Goal: Task Accomplishment & Management: Manage account settings

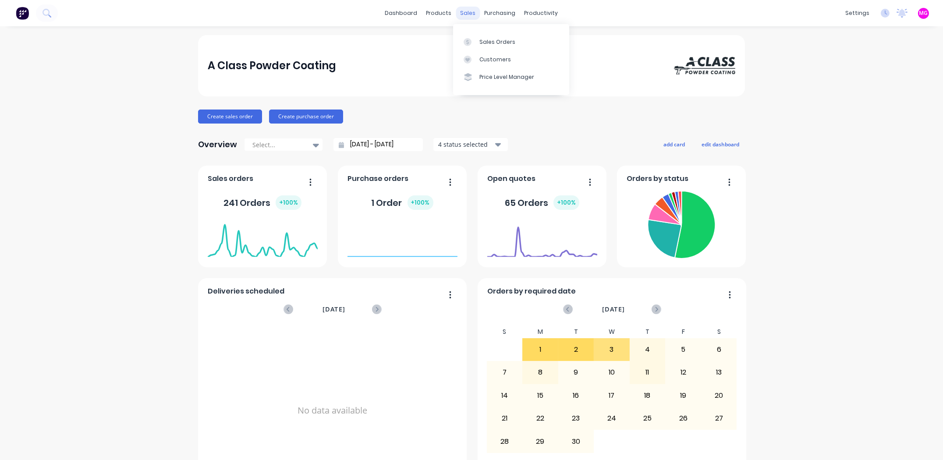
click at [465, 8] on div "sales" at bounding box center [468, 13] width 24 height 13
click at [487, 34] on link "Sales Orders" at bounding box center [511, 42] width 116 height 18
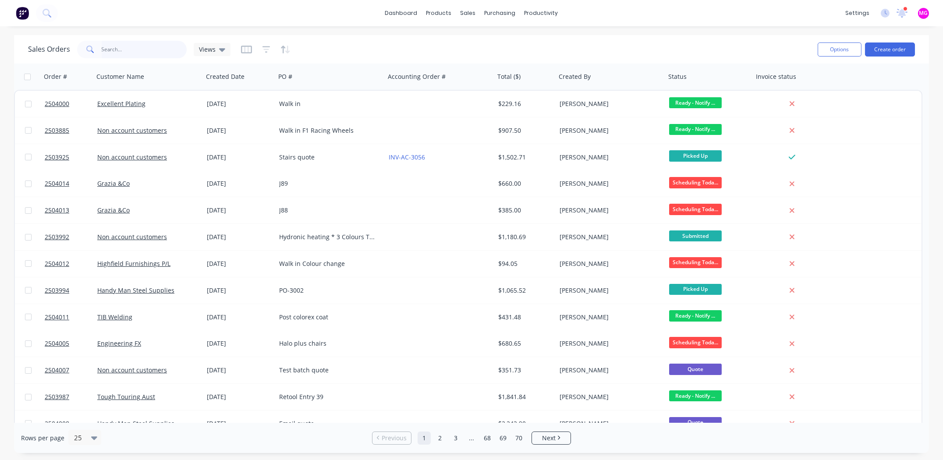
click at [130, 50] on input "text" at bounding box center [144, 50] width 85 height 18
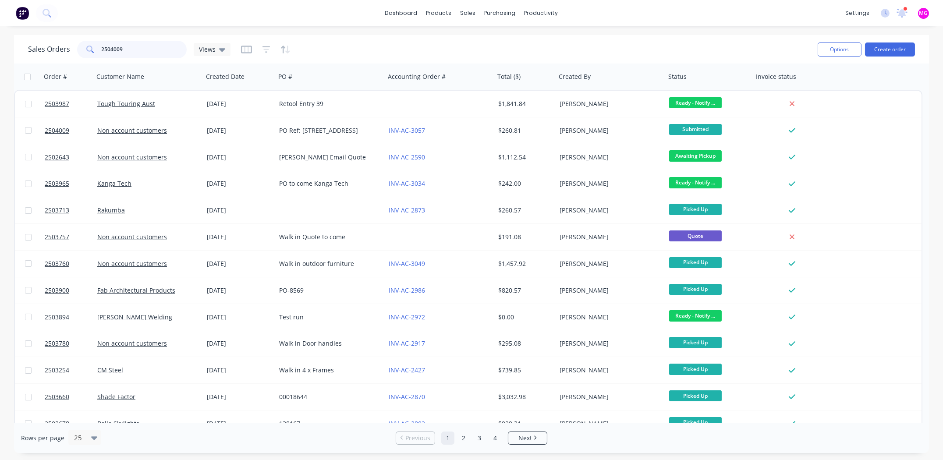
type input "2504009"
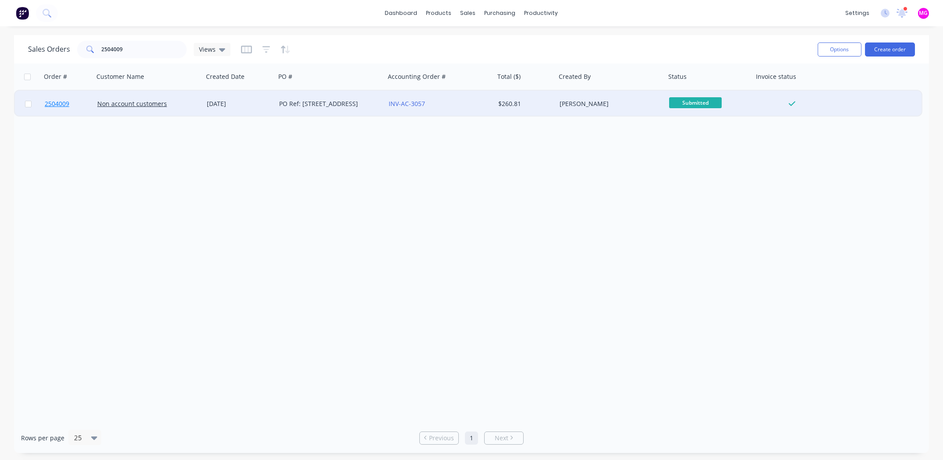
click at [56, 101] on span "2504009" at bounding box center [57, 103] width 25 height 9
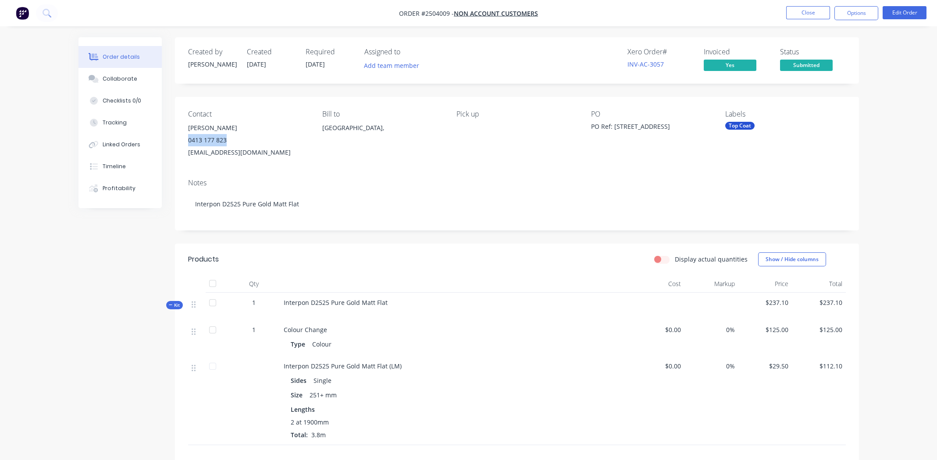
drag, startPoint x: 227, startPoint y: 139, endPoint x: 188, endPoint y: 142, distance: 39.1
click at [188, 143] on div "0413 177 823" at bounding box center [248, 140] width 120 height 12
copy div "0413 177 823"
click at [813, 12] on button "Close" at bounding box center [808, 12] width 44 height 13
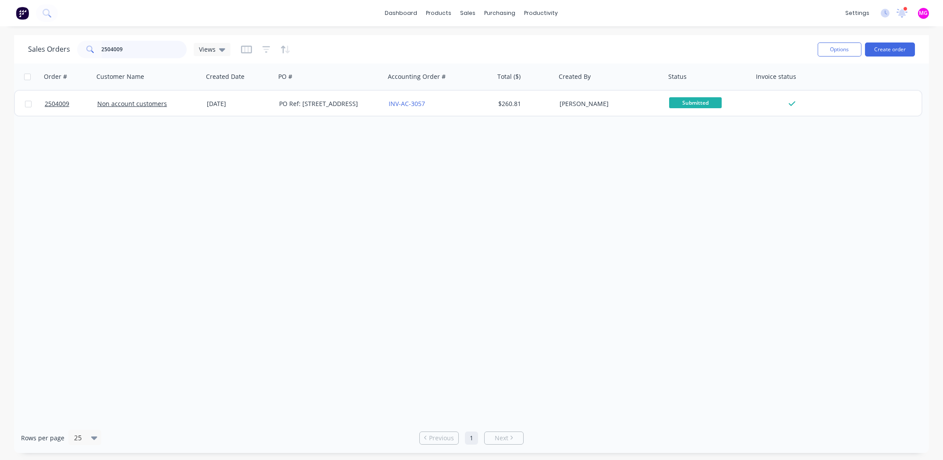
click at [133, 53] on input "2504009" at bounding box center [144, 50] width 85 height 18
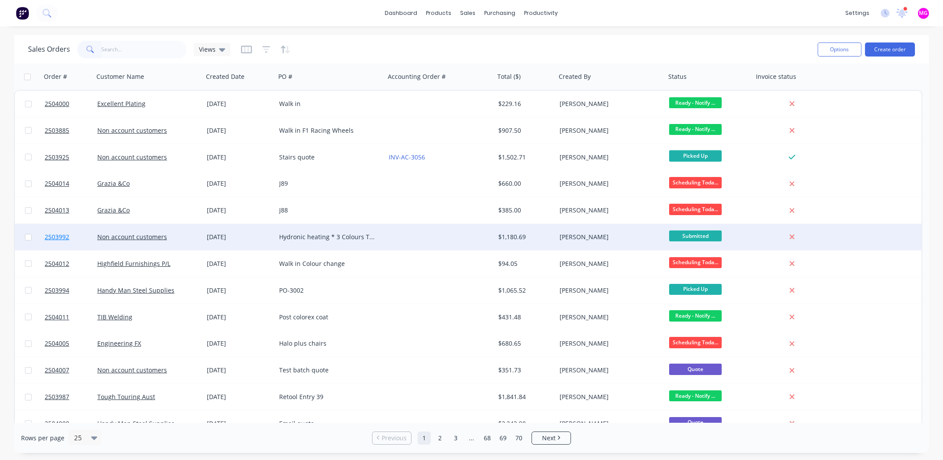
click at [55, 237] on span "2503992" at bounding box center [57, 237] width 25 height 9
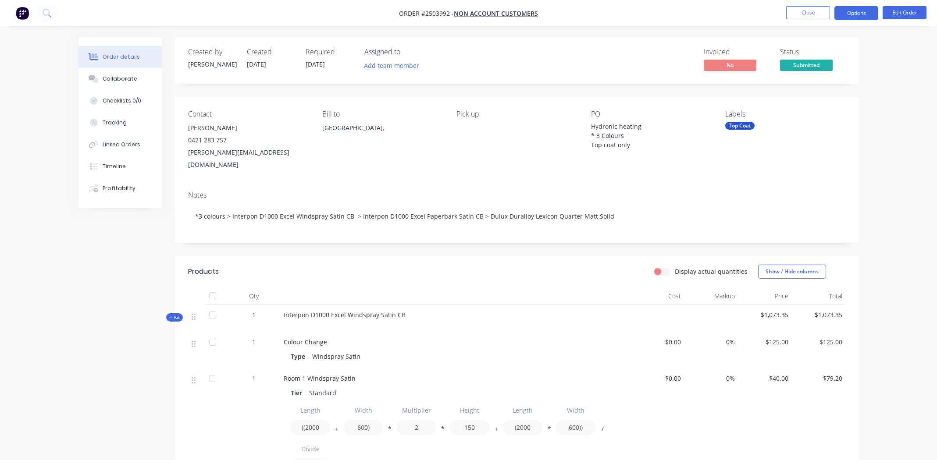
click at [861, 11] on button "Options" at bounding box center [856, 13] width 44 height 14
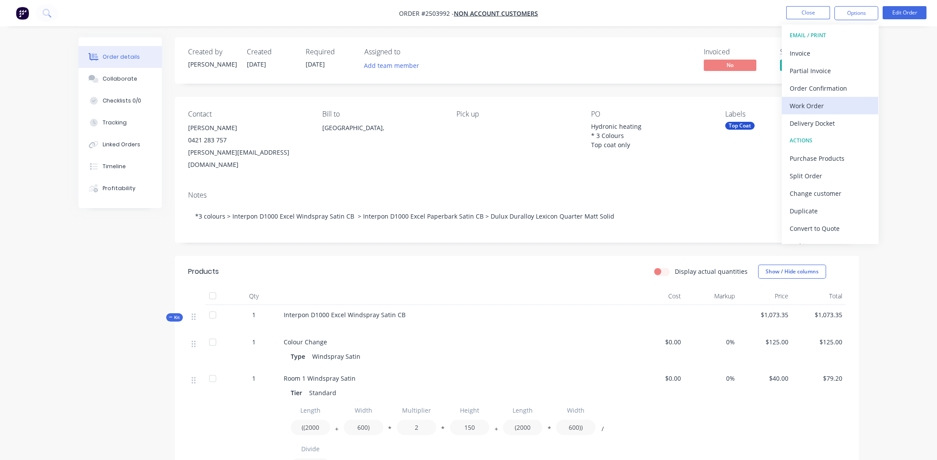
click at [813, 101] on div "Work Order" at bounding box center [829, 105] width 81 height 13
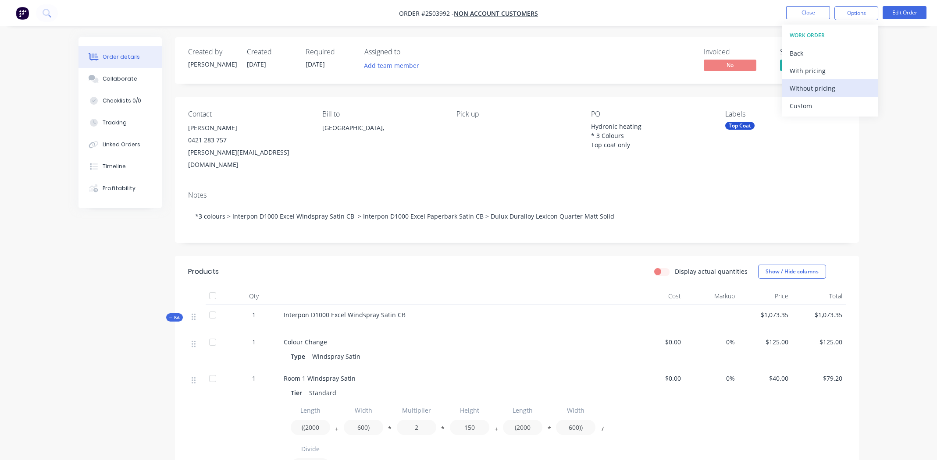
click at [809, 86] on div "Without pricing" at bounding box center [829, 88] width 81 height 13
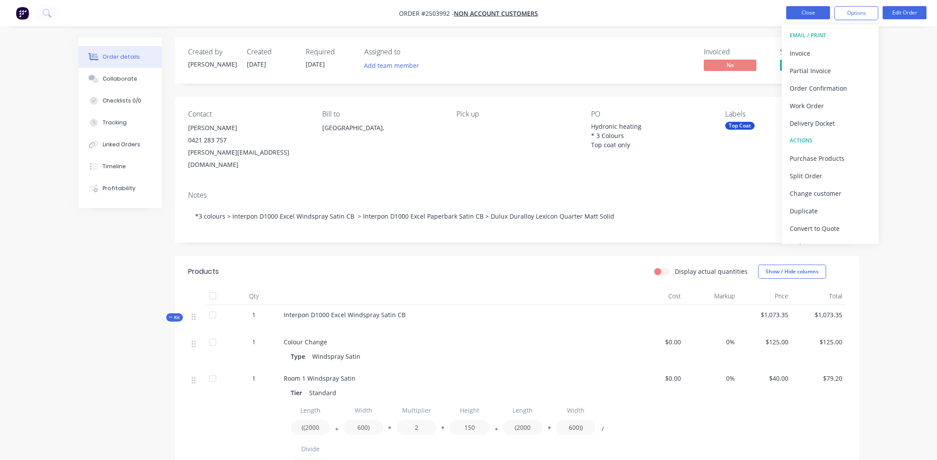
click at [802, 14] on button "Close" at bounding box center [808, 12] width 44 height 13
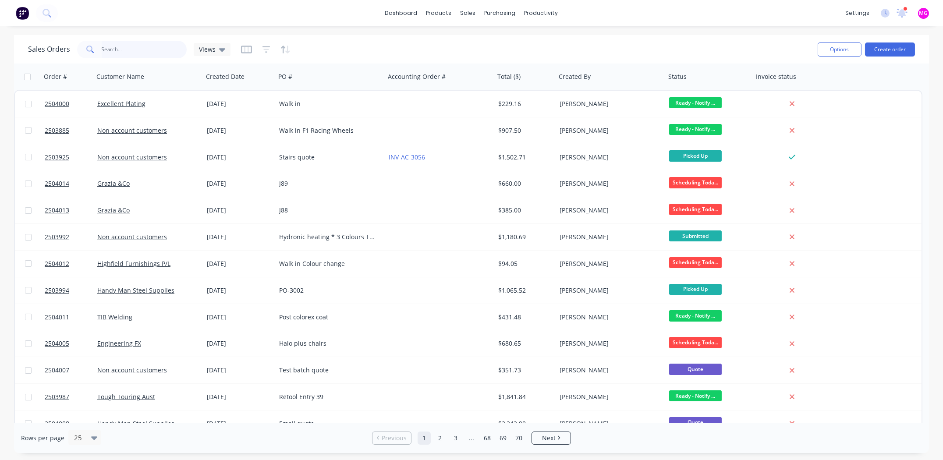
click at [102, 46] on input "text" at bounding box center [144, 50] width 85 height 18
type input "3972"
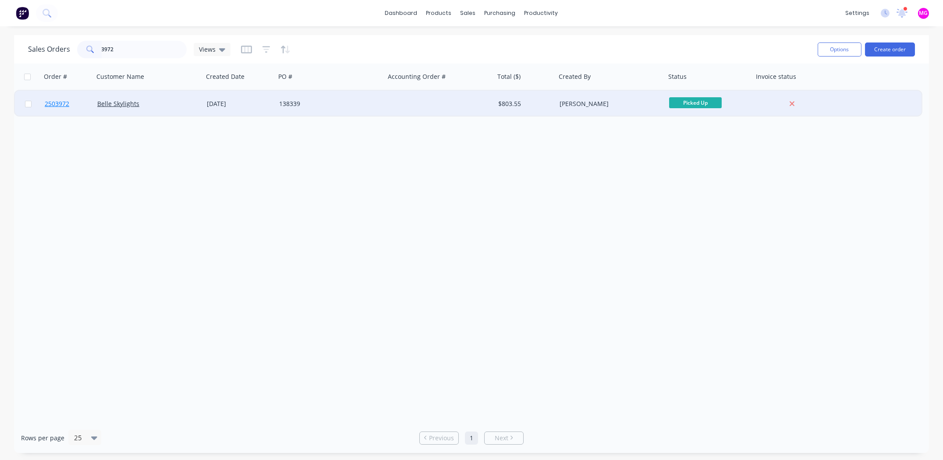
click at [60, 103] on span "2503972" at bounding box center [57, 103] width 25 height 9
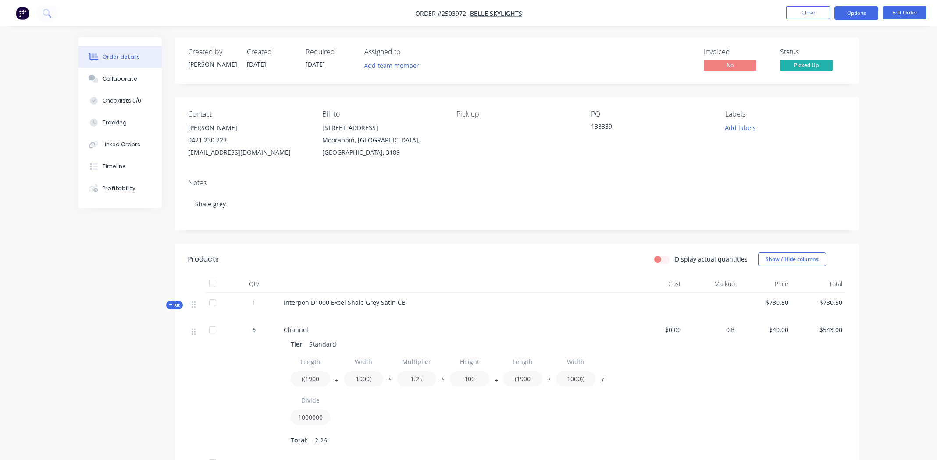
click at [849, 14] on button "Options" at bounding box center [856, 13] width 44 height 14
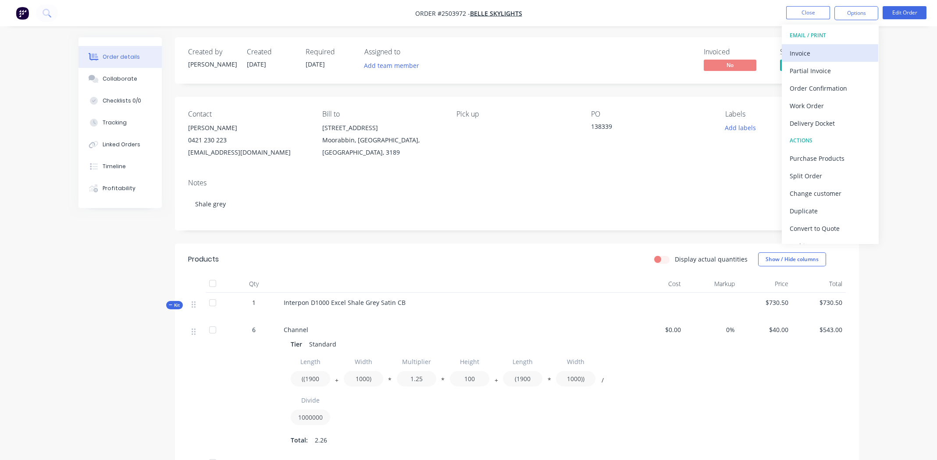
click at [806, 50] on div "Invoice" at bounding box center [829, 53] width 81 height 13
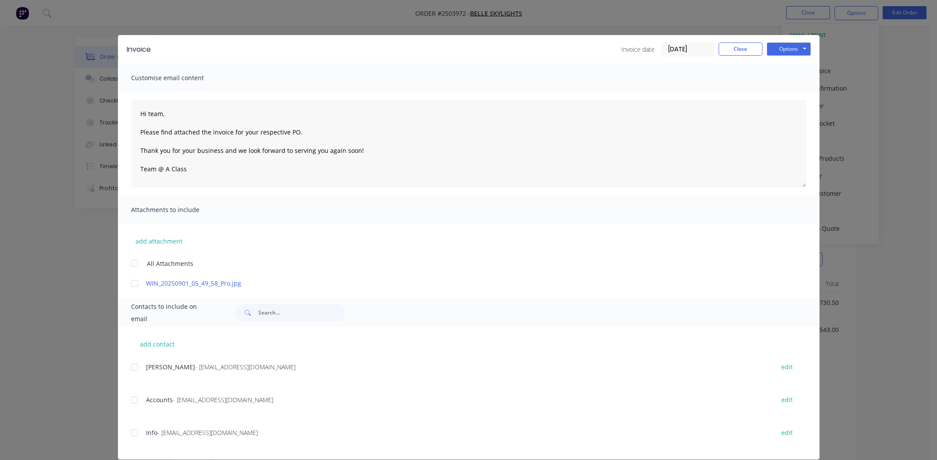
click at [130, 281] on div at bounding box center [135, 284] width 18 height 18
click at [130, 398] on div at bounding box center [135, 400] width 18 height 18
click at [786, 47] on button "Options" at bounding box center [789, 49] width 44 height 13
click at [785, 95] on button "Email" at bounding box center [795, 93] width 56 height 14
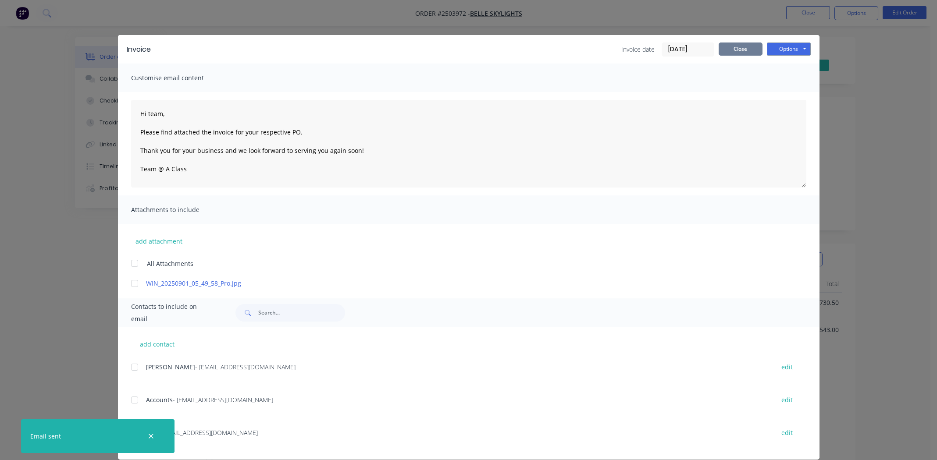
click at [733, 51] on button "Close" at bounding box center [740, 49] width 44 height 13
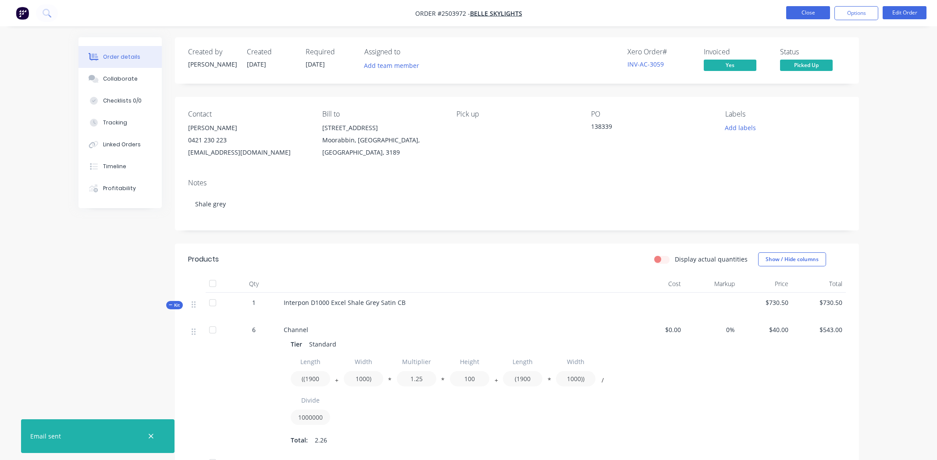
click at [786, 16] on button "Close" at bounding box center [808, 12] width 44 height 13
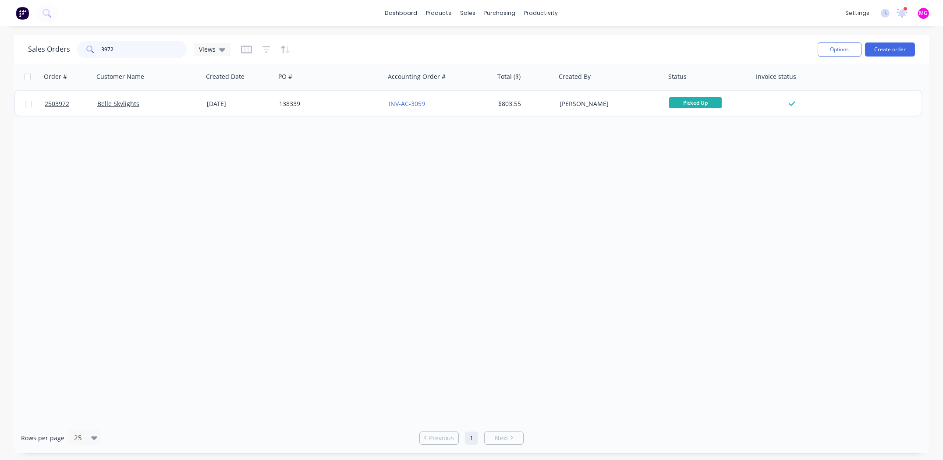
click at [124, 51] on input "3972" at bounding box center [144, 50] width 85 height 18
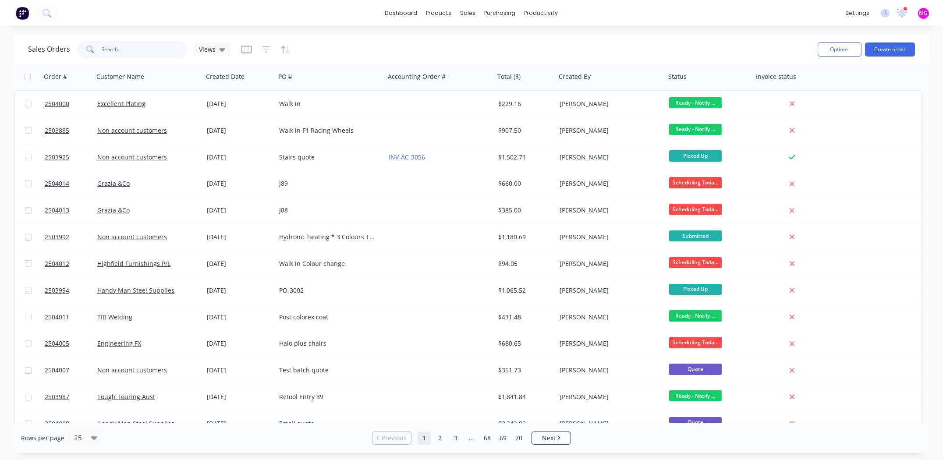
click at [140, 48] on input "text" at bounding box center [144, 50] width 85 height 18
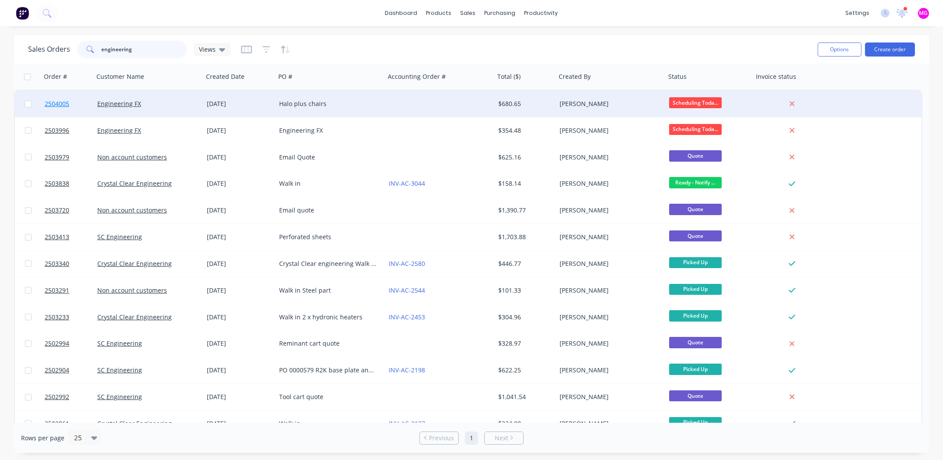
type input "engineering"
click at [57, 103] on span "2504005" at bounding box center [57, 103] width 25 height 9
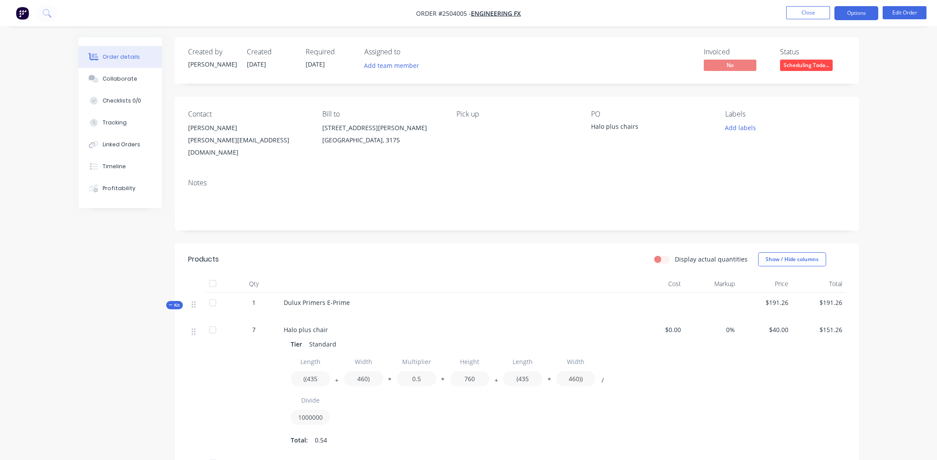
click at [853, 12] on button "Options" at bounding box center [856, 13] width 44 height 14
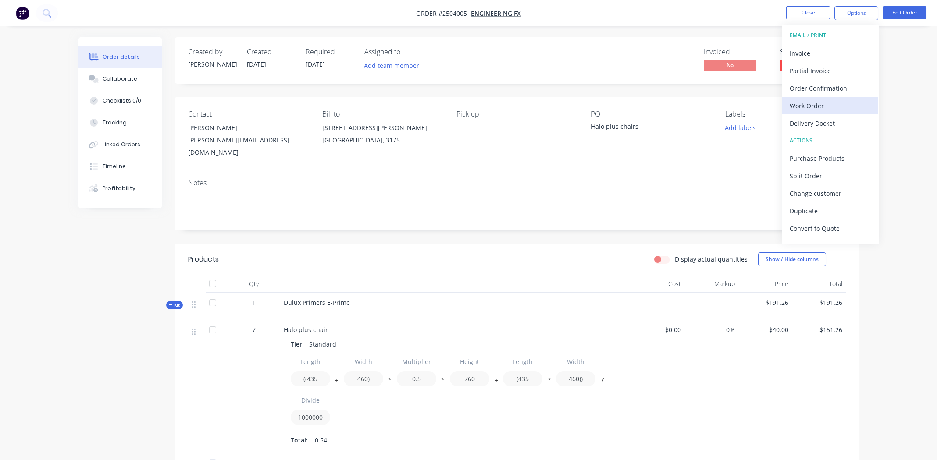
click at [813, 103] on div "Work Order" at bounding box center [829, 105] width 81 height 13
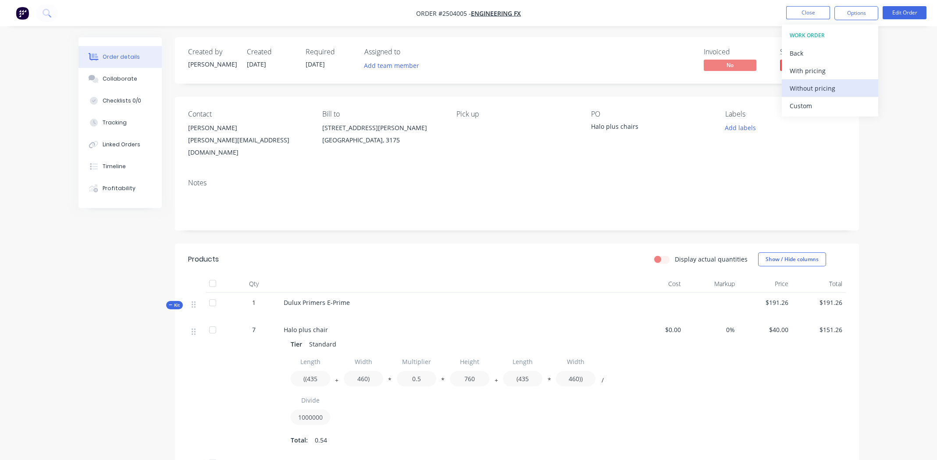
click at [815, 86] on div "Without pricing" at bounding box center [829, 88] width 81 height 13
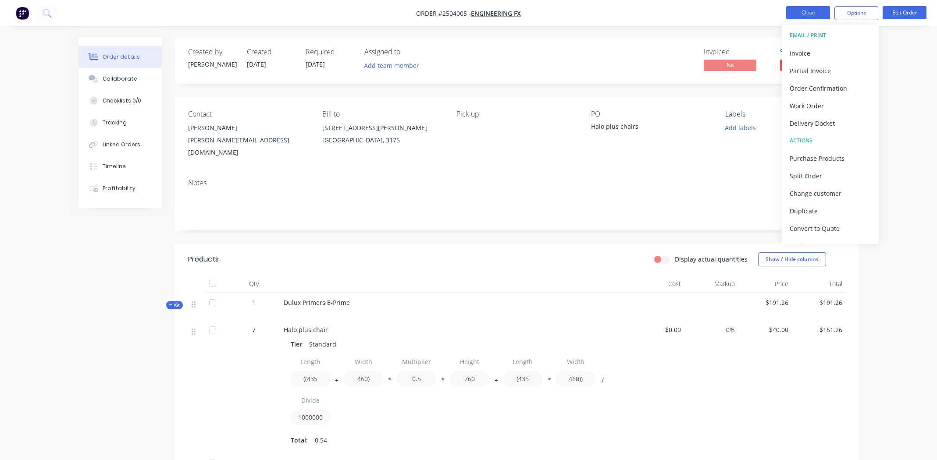
click at [797, 12] on button "Close" at bounding box center [808, 12] width 44 height 13
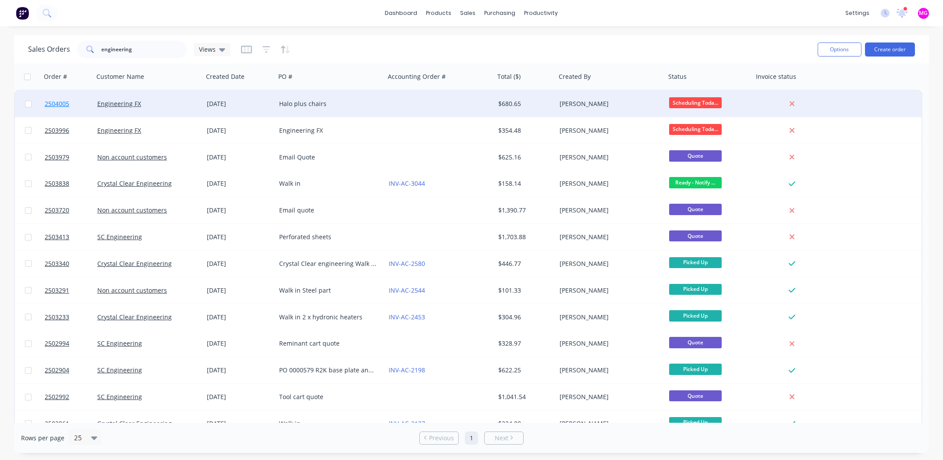
click at [50, 104] on span "2504005" at bounding box center [57, 103] width 25 height 9
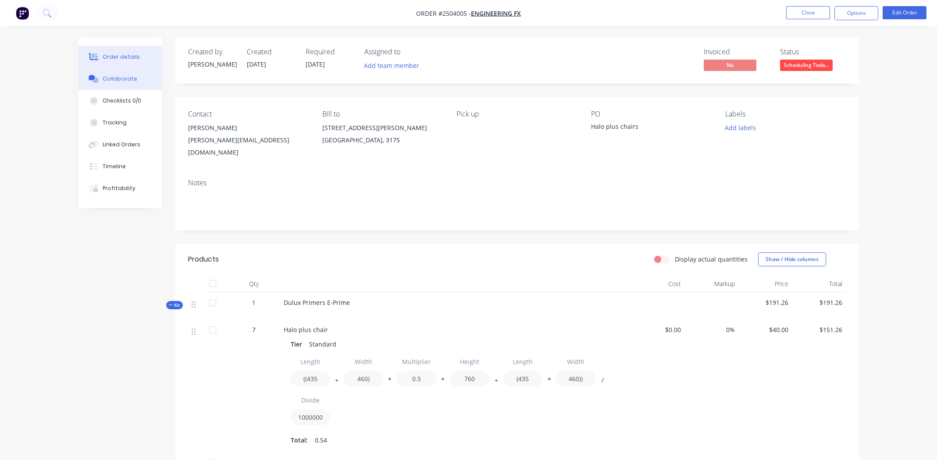
click at [109, 78] on div "Collaborate" at bounding box center [120, 79] width 35 height 8
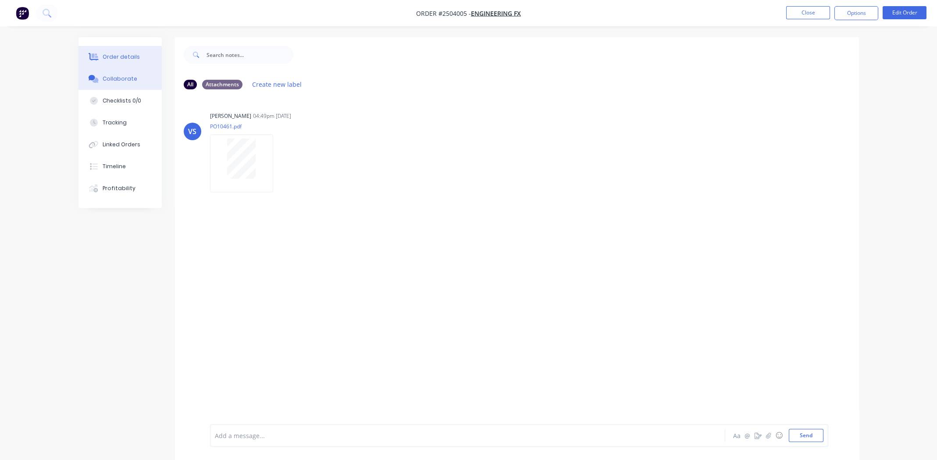
click at [126, 56] on div "Order details" at bounding box center [121, 57] width 37 height 8
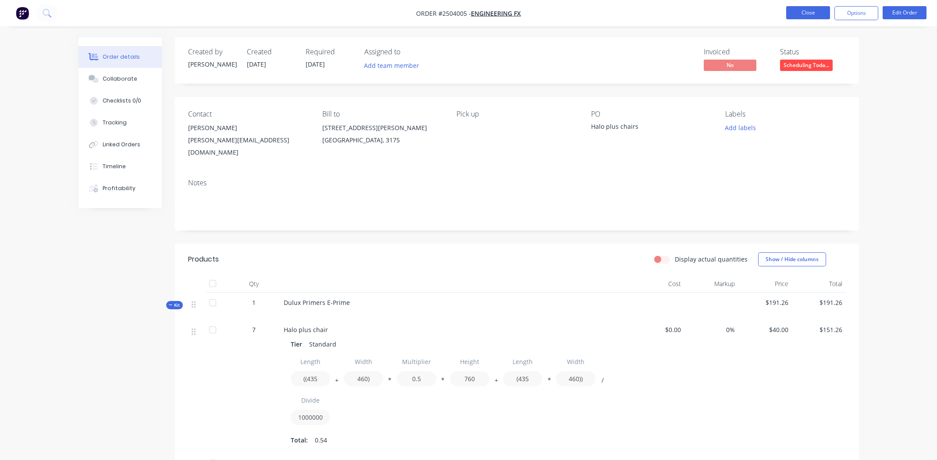
click at [791, 13] on button "Close" at bounding box center [808, 12] width 44 height 13
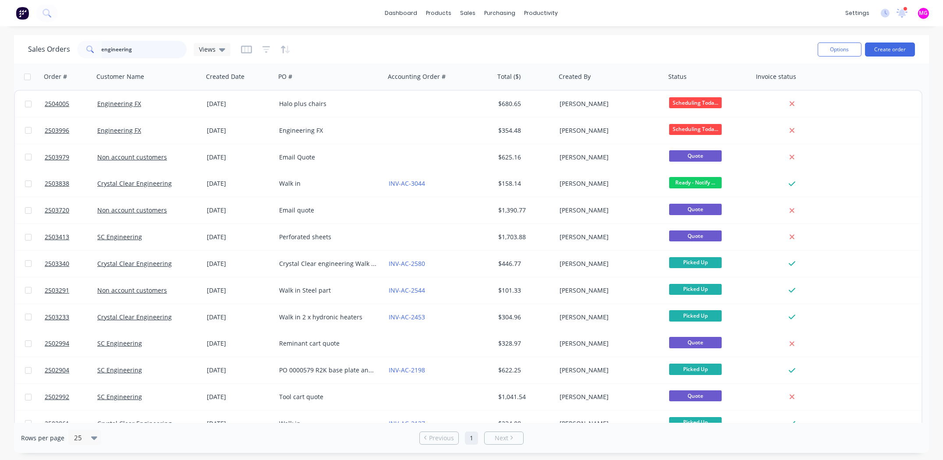
click at [107, 46] on input "engineering" at bounding box center [144, 50] width 85 height 18
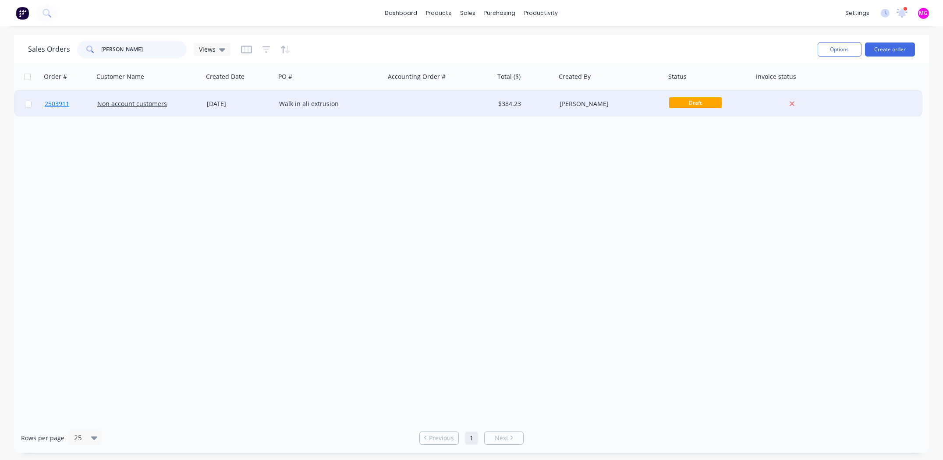
type input "richie o"
click at [51, 103] on span "2503911" at bounding box center [57, 103] width 25 height 9
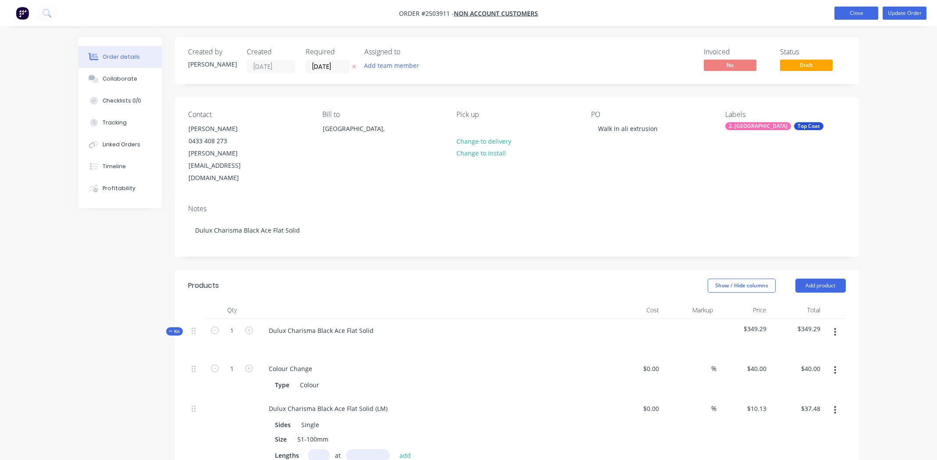
click at [853, 7] on button "Close" at bounding box center [856, 13] width 44 height 13
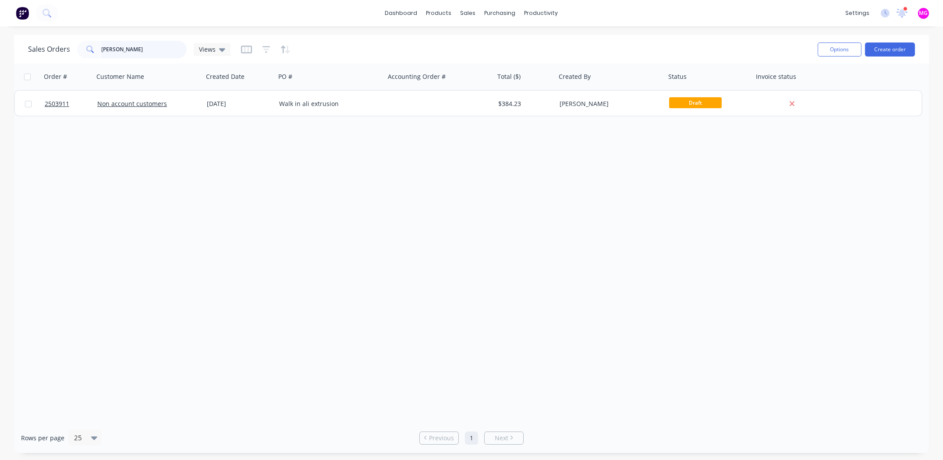
click at [137, 52] on input "richie o" at bounding box center [144, 50] width 85 height 18
click at [136, 52] on input "richie o" at bounding box center [144, 50] width 85 height 18
type input "3981"
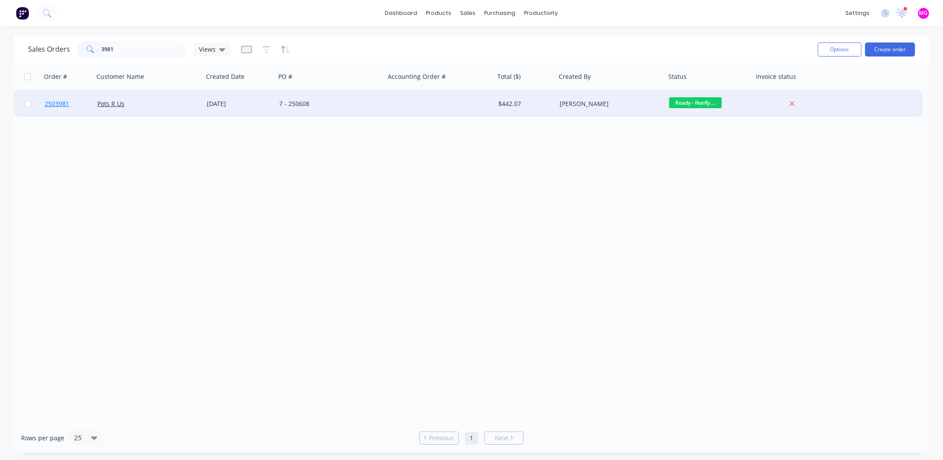
click at [64, 102] on span "2503981" at bounding box center [57, 103] width 25 height 9
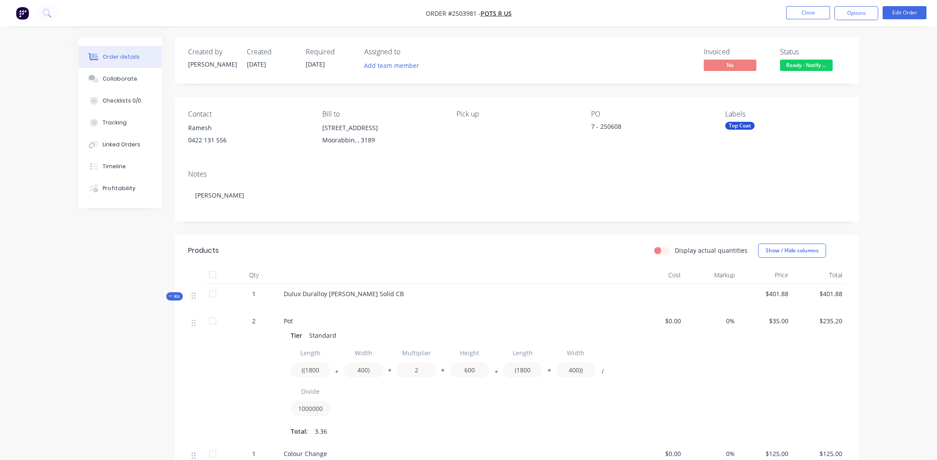
click at [817, 65] on span "Ready - Notify ..." at bounding box center [806, 65] width 53 height 11
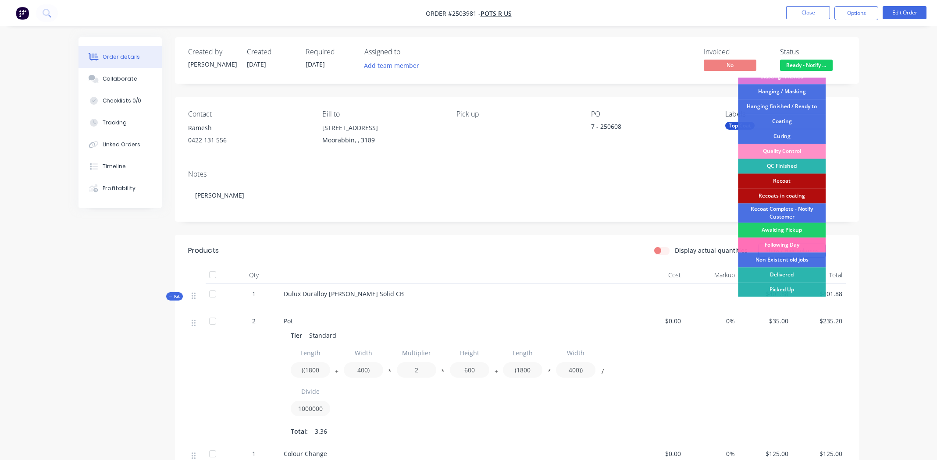
click at [876, 72] on div "Order details Collaborate Checklists 0/0 Tracking Linked Orders Timeline Profit…" at bounding box center [468, 329] width 937 height 659
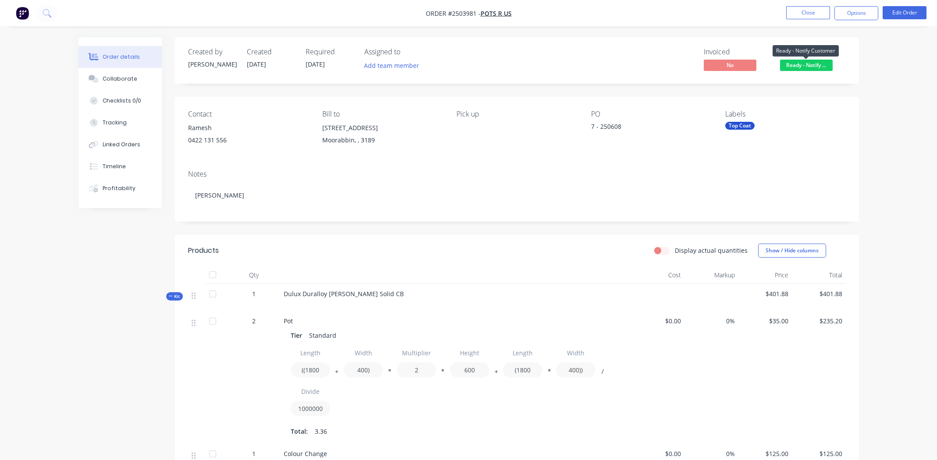
click at [813, 64] on span "Ready - Notify ..." at bounding box center [806, 65] width 53 height 11
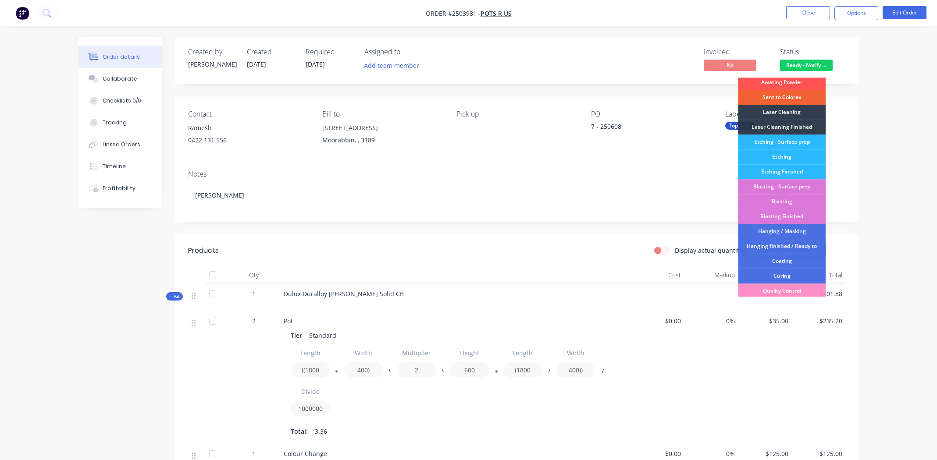
scroll to position [187, 0]
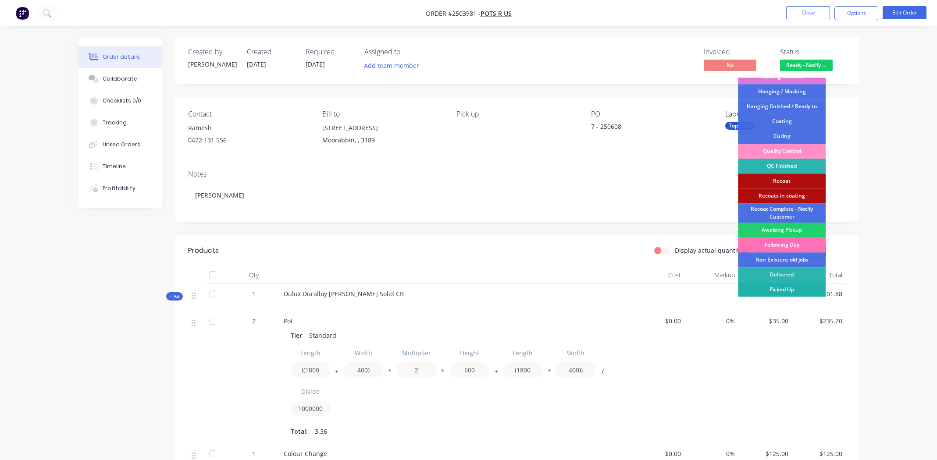
click at [783, 290] on div "Picked Up" at bounding box center [782, 289] width 88 height 15
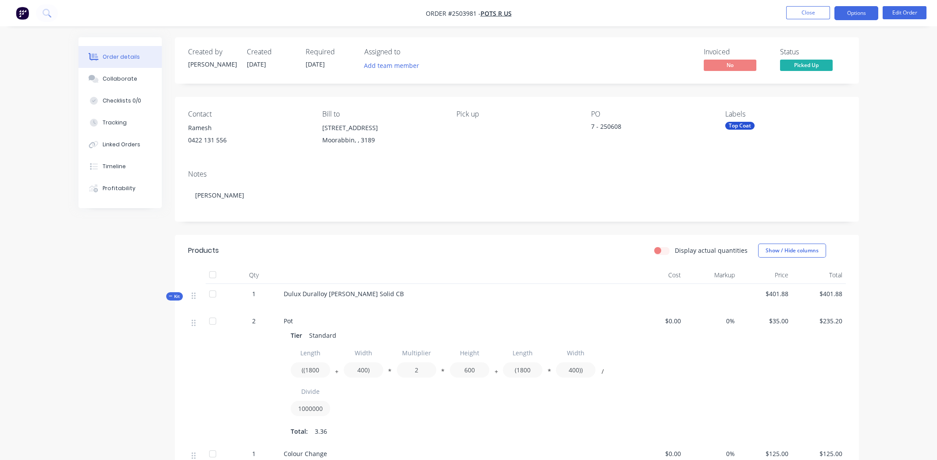
click at [853, 9] on button "Options" at bounding box center [856, 13] width 44 height 14
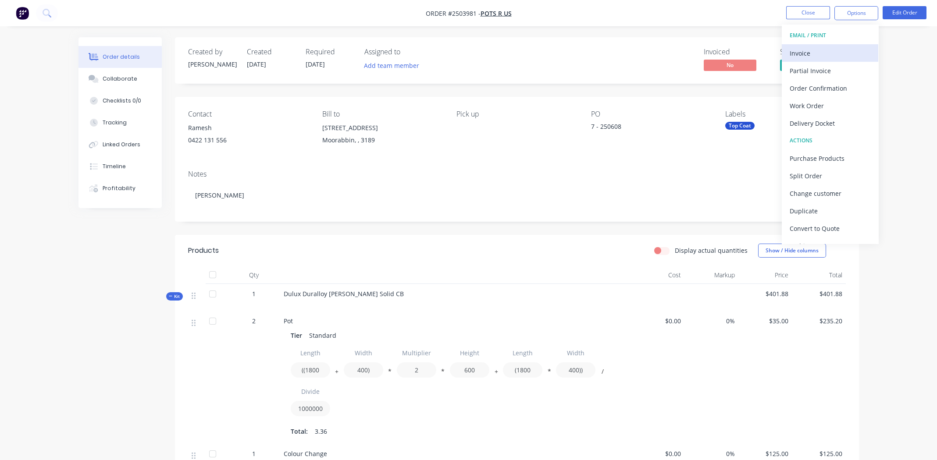
click at [803, 53] on div "Invoice" at bounding box center [829, 53] width 81 height 13
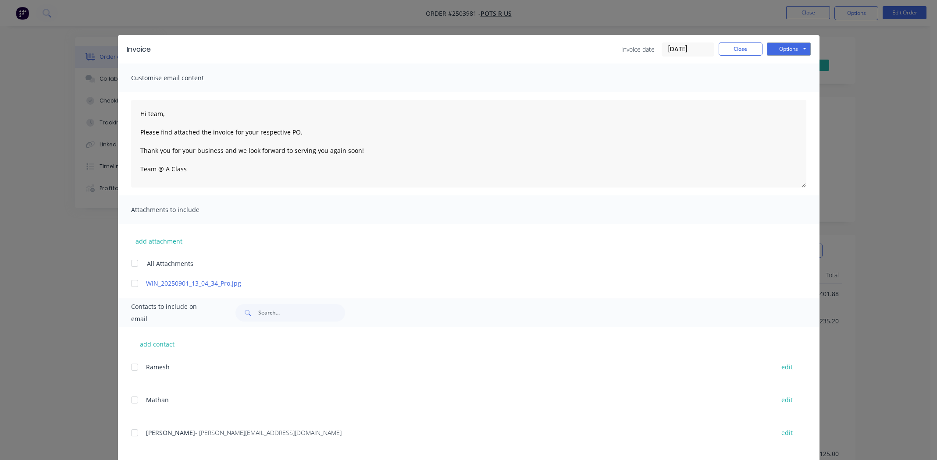
click at [128, 283] on div at bounding box center [135, 284] width 18 height 18
click at [130, 432] on div at bounding box center [135, 433] width 18 height 18
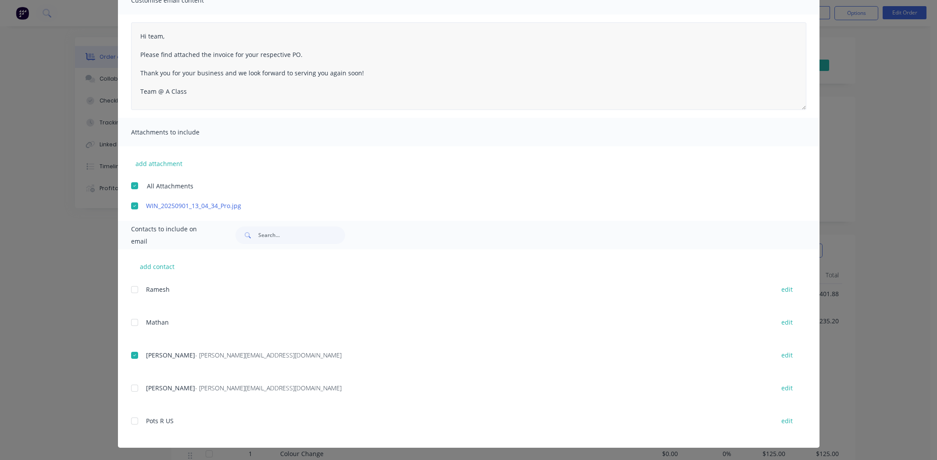
scroll to position [0, 0]
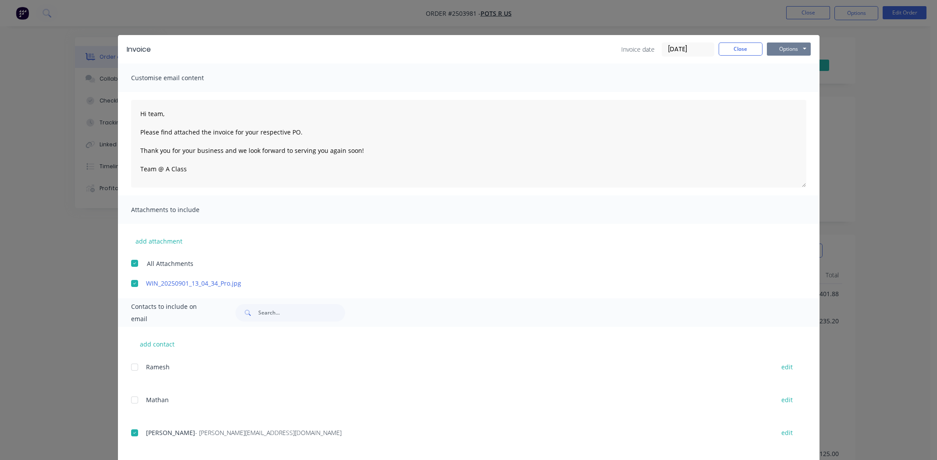
click at [783, 46] on button "Options" at bounding box center [789, 49] width 44 height 13
click at [782, 92] on button "Email" at bounding box center [795, 93] width 56 height 14
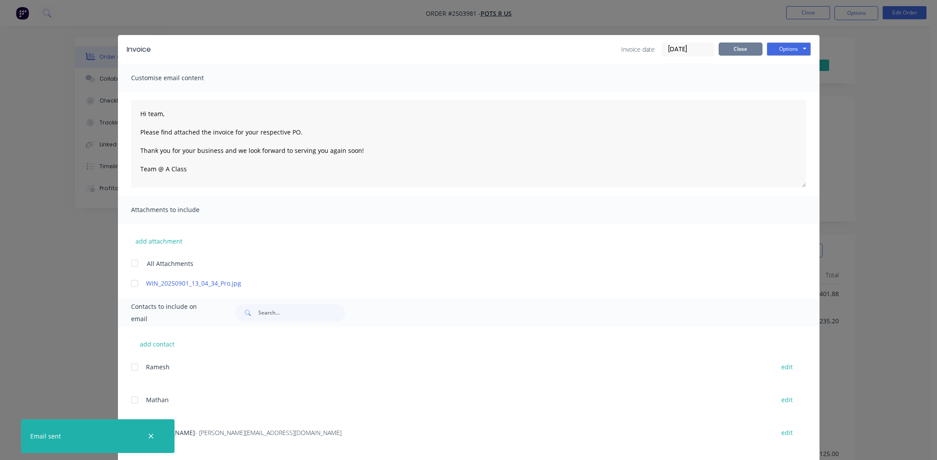
click at [738, 49] on button "Close" at bounding box center [740, 49] width 44 height 13
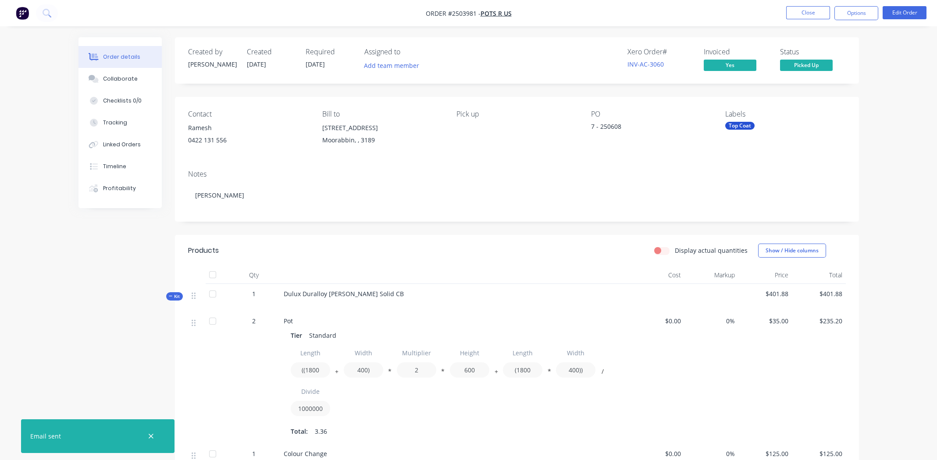
click at [803, 19] on li "Close" at bounding box center [808, 13] width 44 height 14
click at [805, 13] on button "Close" at bounding box center [808, 12] width 44 height 13
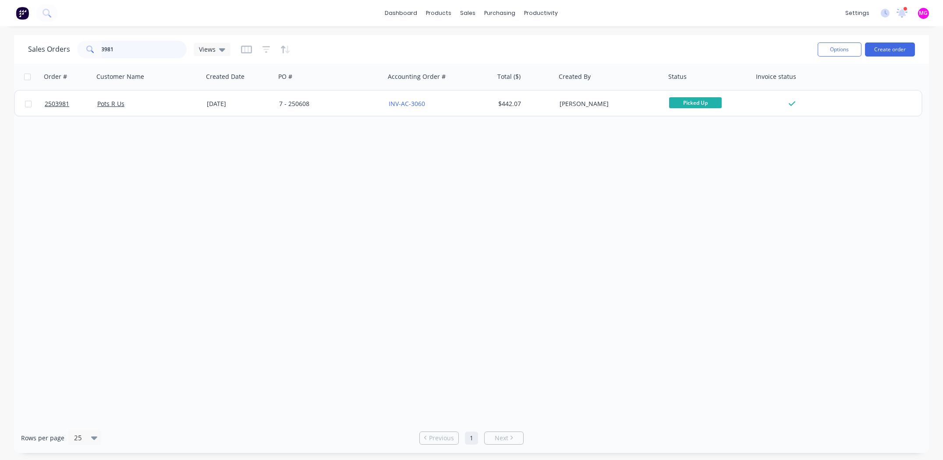
click at [130, 48] on input "3981" at bounding box center [144, 50] width 85 height 18
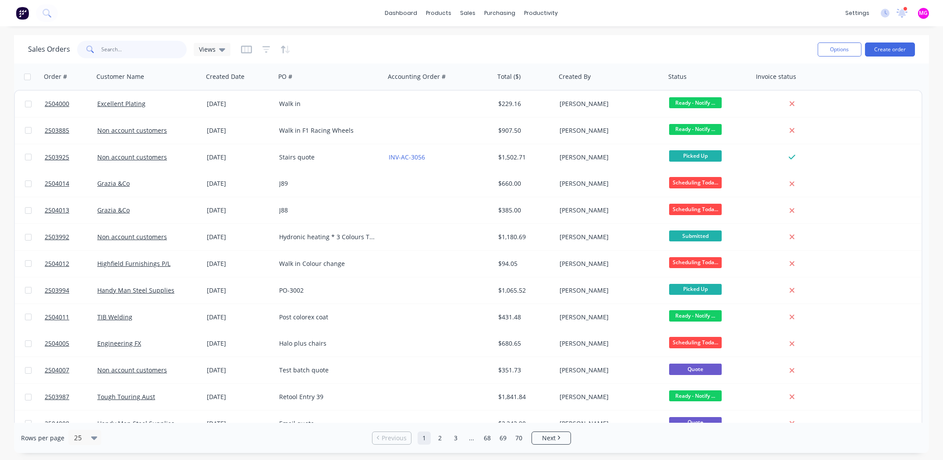
click at [117, 50] on input "text" at bounding box center [144, 50] width 85 height 18
click at [892, 48] on button "Create order" at bounding box center [890, 50] width 50 height 14
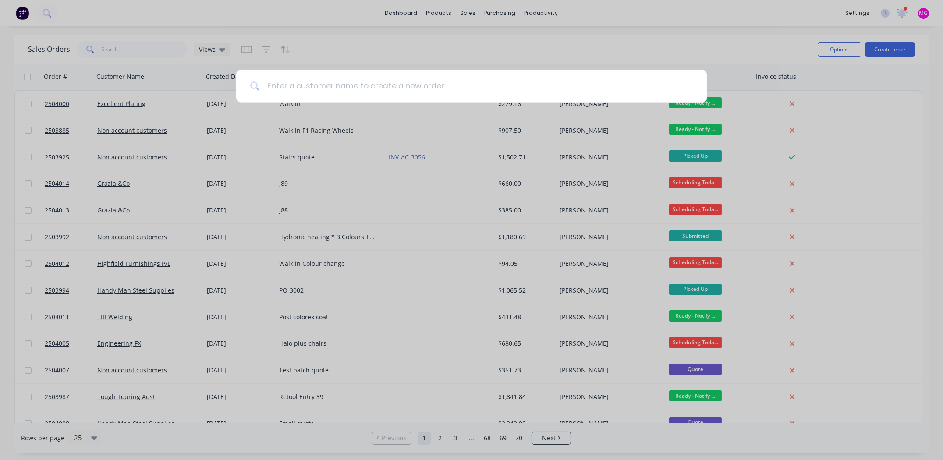
drag, startPoint x: 343, startPoint y: 85, endPoint x: 348, endPoint y: 85, distance: 5.3
click at [342, 88] on input at bounding box center [476, 86] width 433 height 33
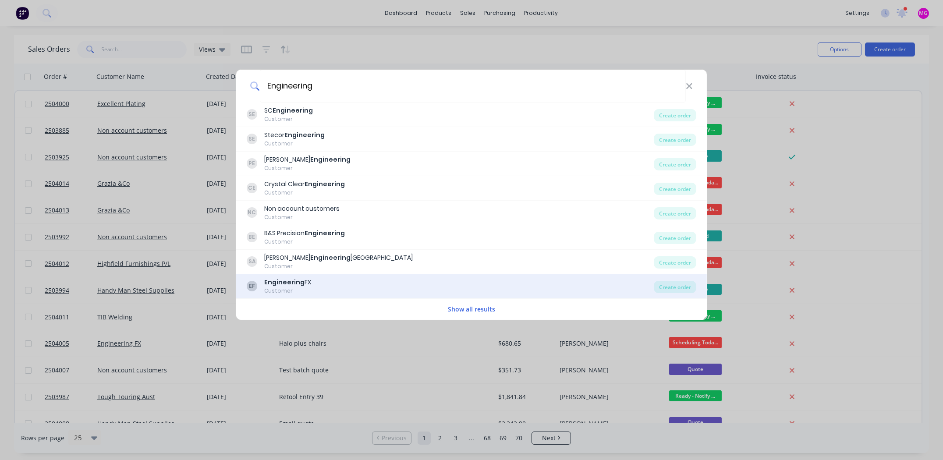
type input "Engineering"
click at [312, 279] on div "EF Engineering FX Customer" at bounding box center [450, 286] width 407 height 17
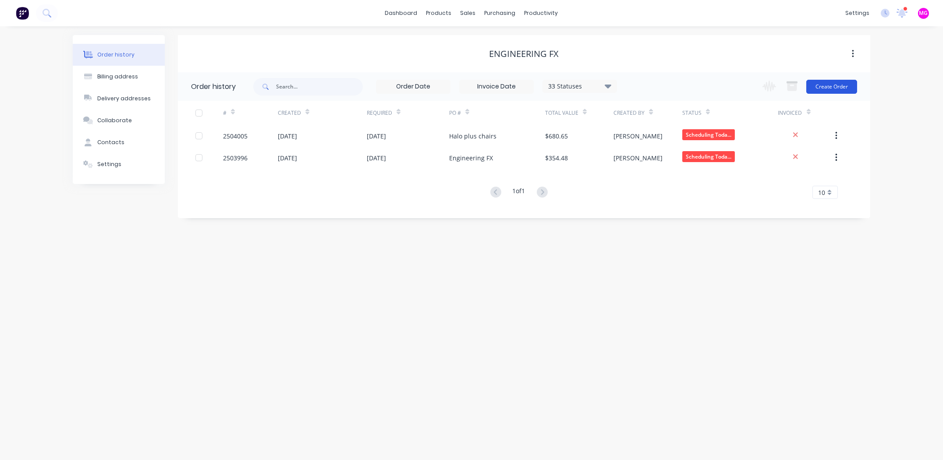
click at [831, 81] on button "Create Order" at bounding box center [831, 87] width 51 height 14
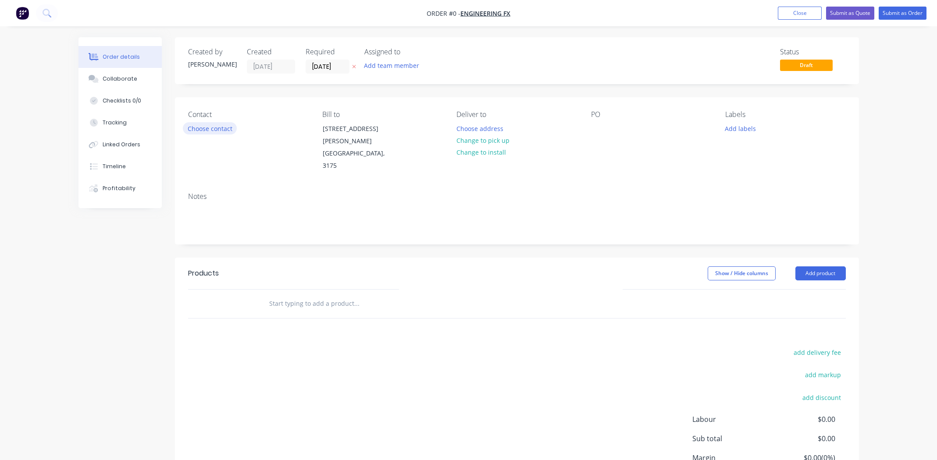
click at [211, 129] on button "Choose contact" at bounding box center [210, 128] width 54 height 12
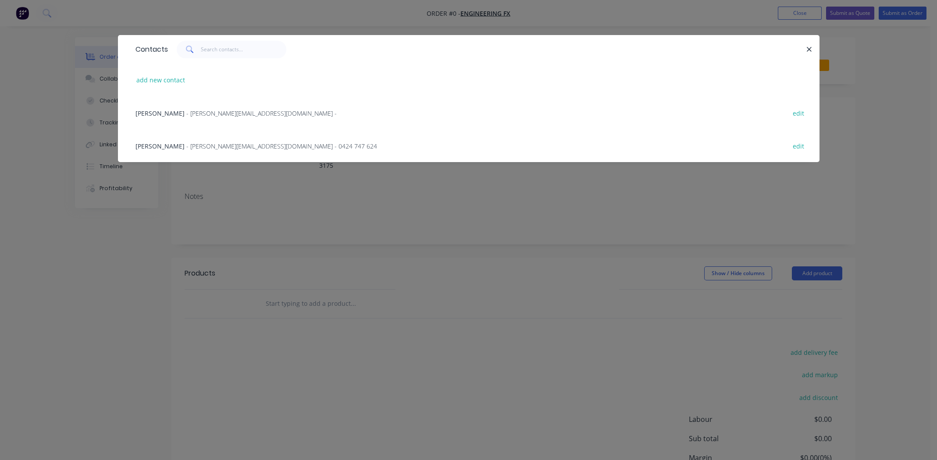
click at [141, 143] on span "Nilesh Singh" at bounding box center [159, 146] width 49 height 8
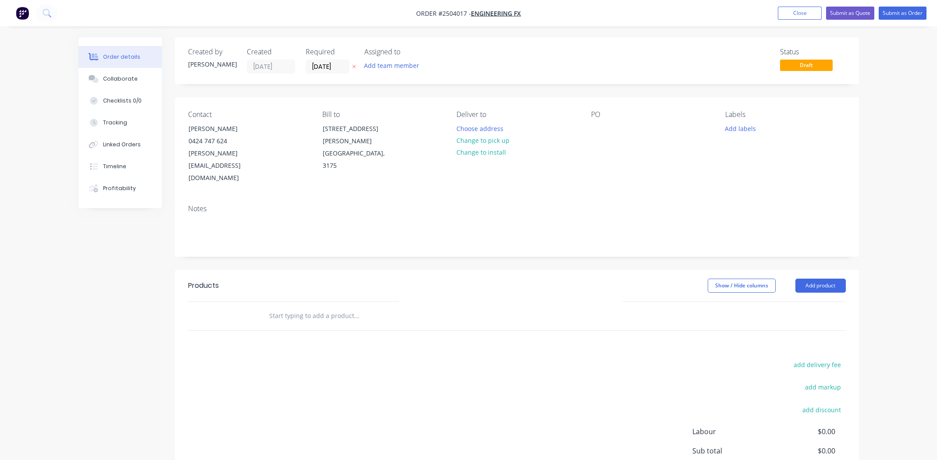
drag, startPoint x: 490, startPoint y: 140, endPoint x: 544, endPoint y: 130, distance: 55.3
click at [493, 142] on button "Change to pick up" at bounding box center [482, 141] width 62 height 12
click at [597, 127] on div at bounding box center [598, 128] width 14 height 13
paste div
click at [738, 129] on button "Add labels" at bounding box center [740, 128] width 40 height 12
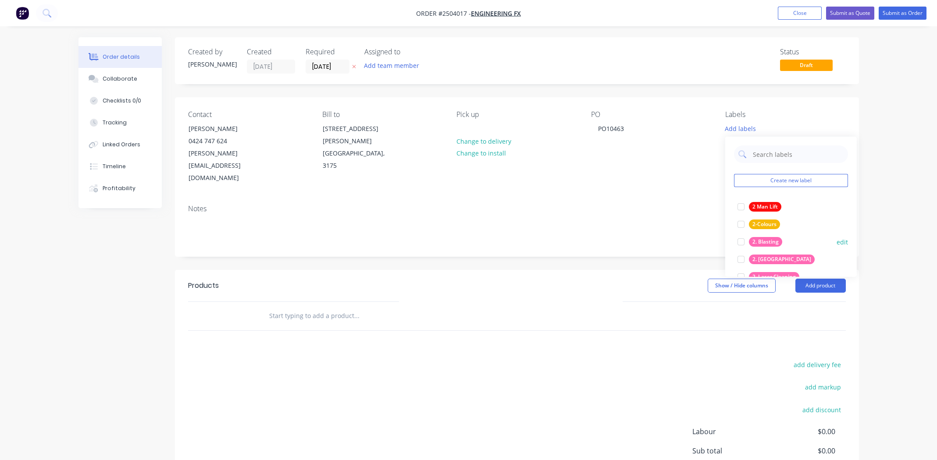
click at [740, 240] on div at bounding box center [741, 242] width 18 height 18
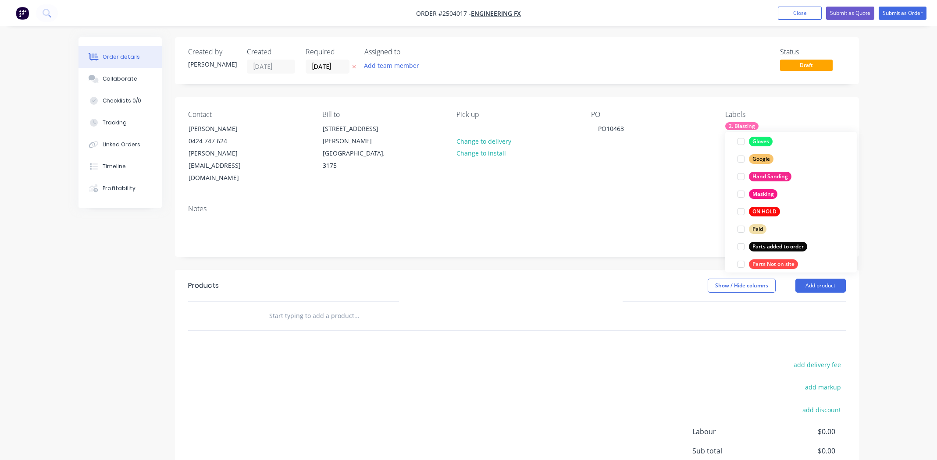
scroll to position [631, 0]
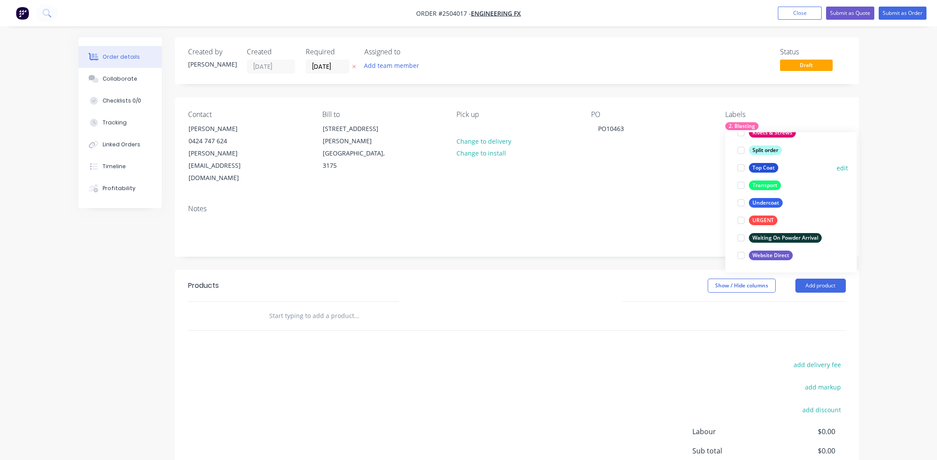
click at [740, 167] on div at bounding box center [741, 168] width 18 height 18
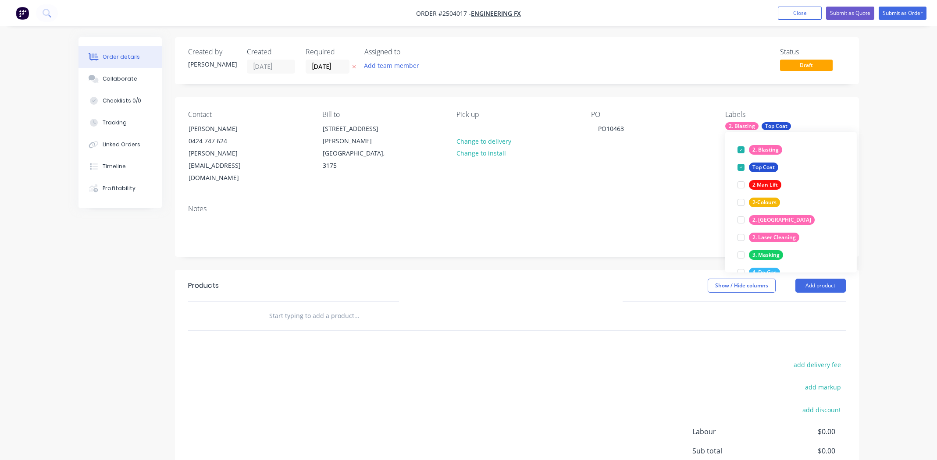
click at [595, 205] on div "Notes" at bounding box center [516, 209] width 657 height 8
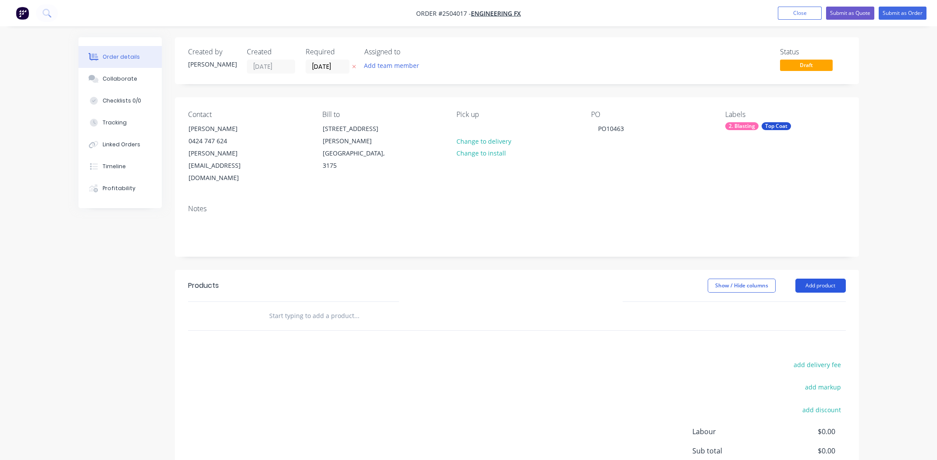
click at [811, 279] on button "Add product" at bounding box center [820, 286] width 50 height 14
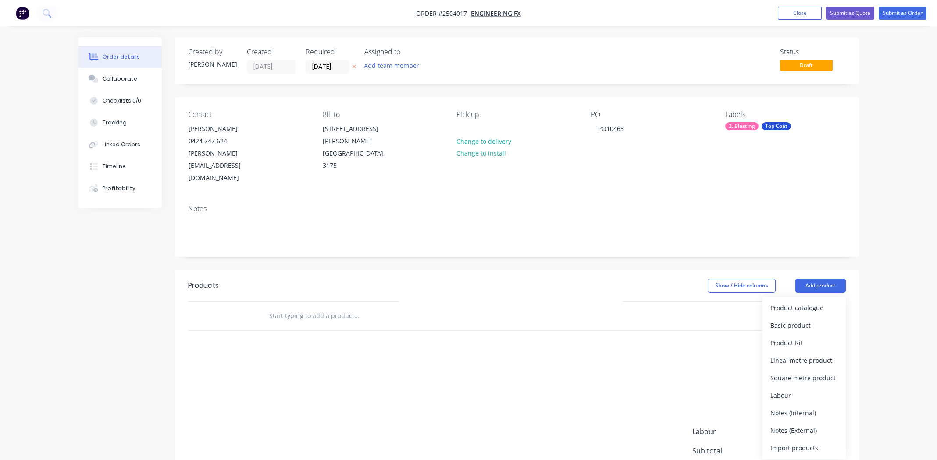
click at [426, 366] on div "add delivery fee add markup add discount Labour $0.00 Sub total $0.00 Margin $0…" at bounding box center [516, 443] width 657 height 169
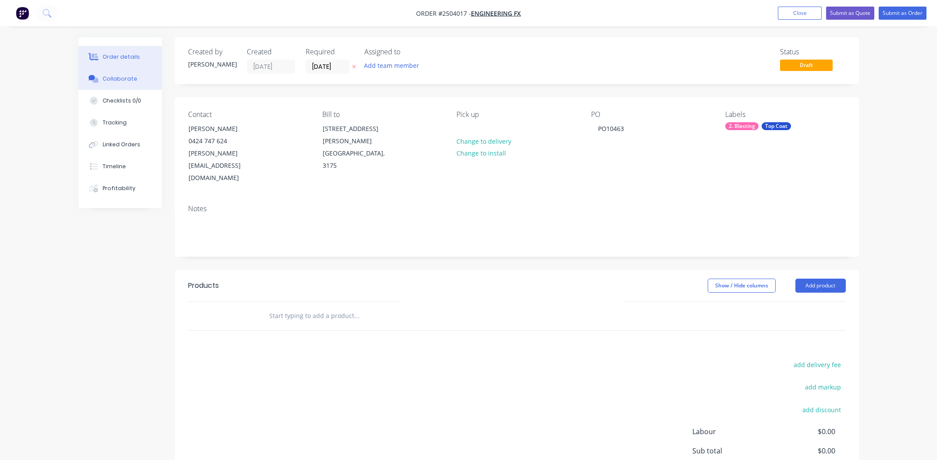
click at [131, 81] on div "Collaborate" at bounding box center [120, 79] width 35 height 8
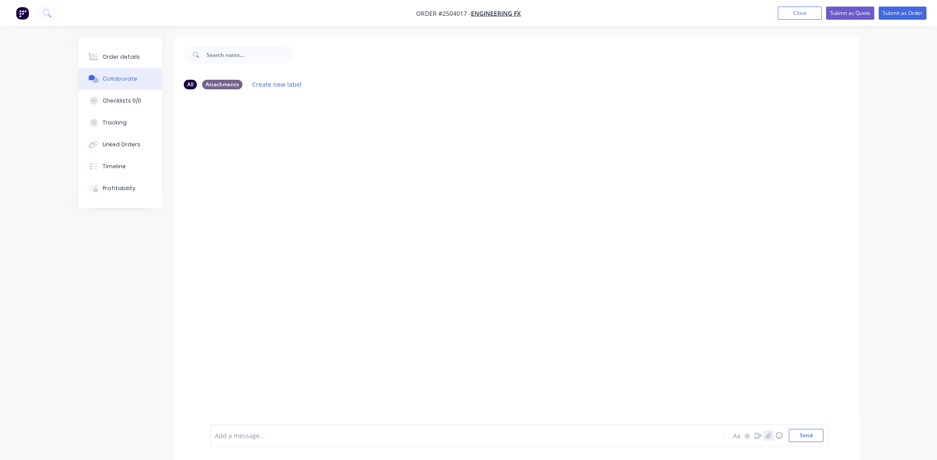
click at [769, 435] on icon "button" at bounding box center [767, 436] width 5 height 6
click at [251, 387] on icon at bounding box center [250, 388] width 8 height 8
click at [767, 439] on button "button" at bounding box center [768, 435] width 11 height 11
click at [812, 434] on button "Send" at bounding box center [806, 435] width 35 height 13
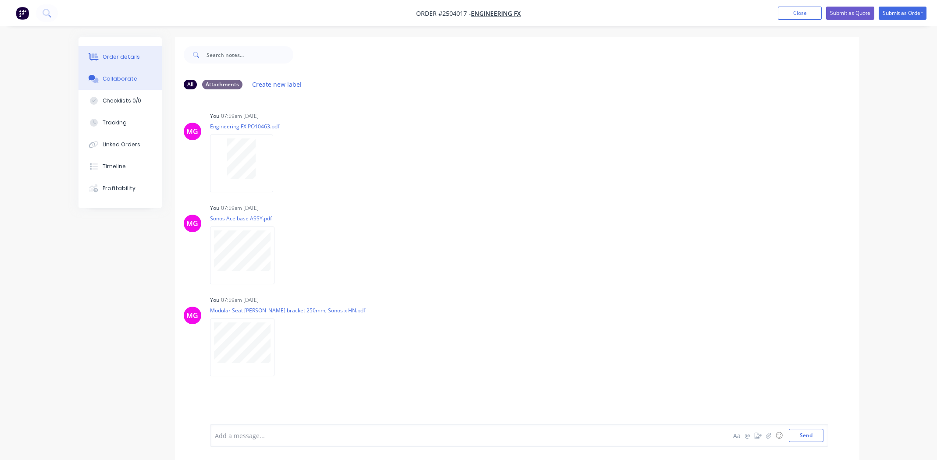
click at [109, 59] on div "Order details" at bounding box center [121, 57] width 37 height 8
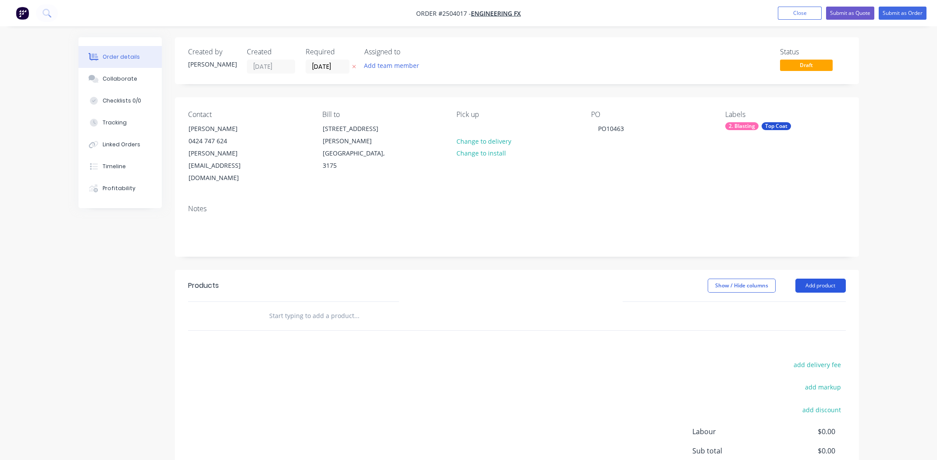
click at [821, 279] on button "Add product" at bounding box center [820, 286] width 50 height 14
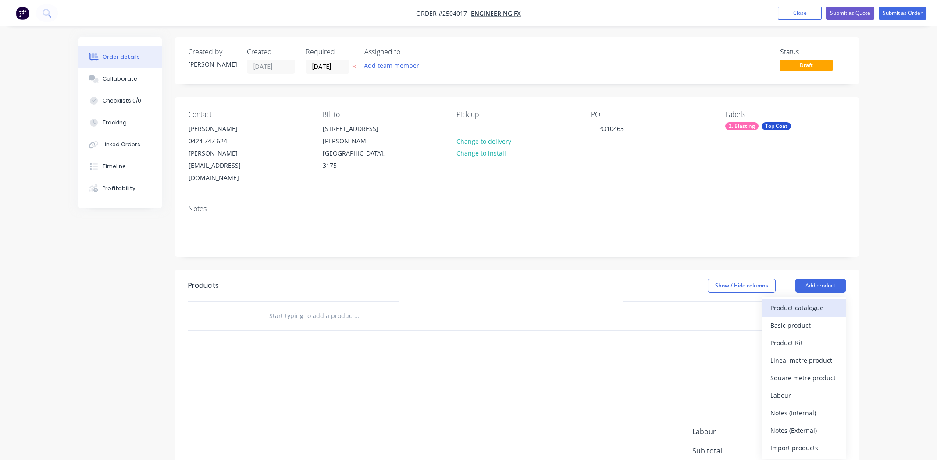
click at [810, 302] on div "Product catalogue" at bounding box center [803, 308] width 67 height 13
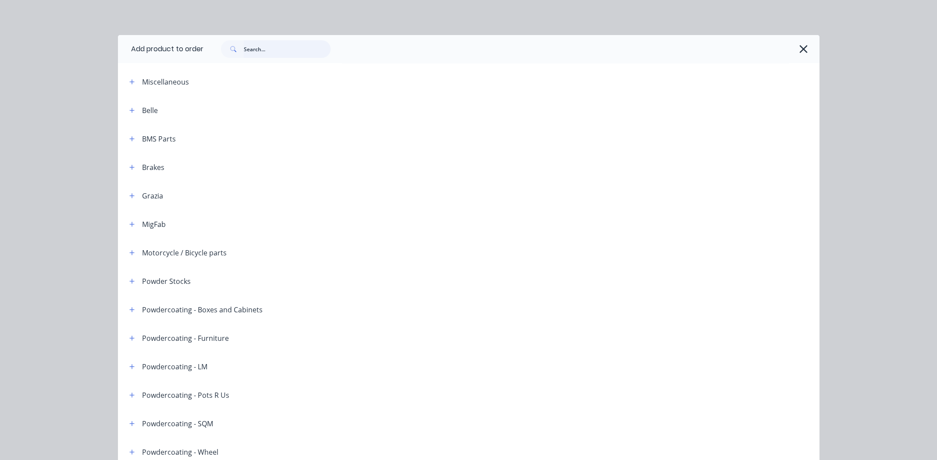
click at [280, 48] on input "text" at bounding box center [287, 49] width 87 height 18
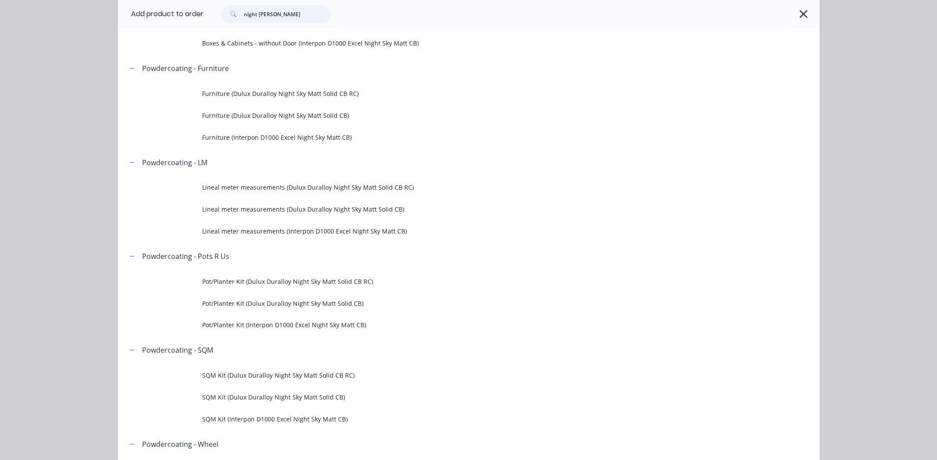
scroll to position [263, 0]
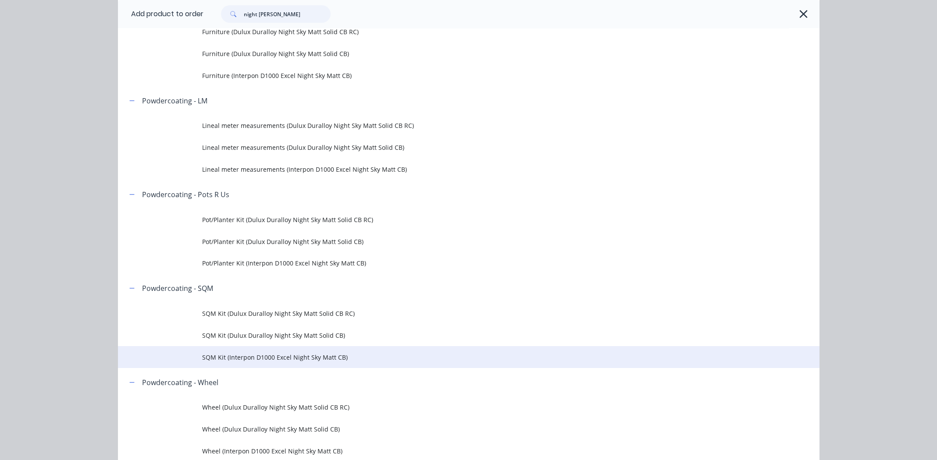
type input "night sky matt"
click at [257, 355] on span "SQM Kit (Interpon D1000 Excel Night Sky Matt CB)" at bounding box center [449, 357] width 494 height 9
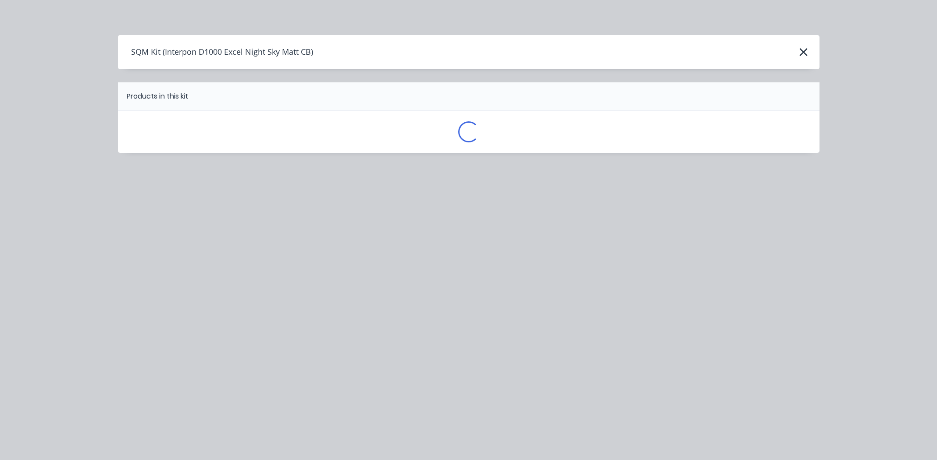
scroll to position [0, 0]
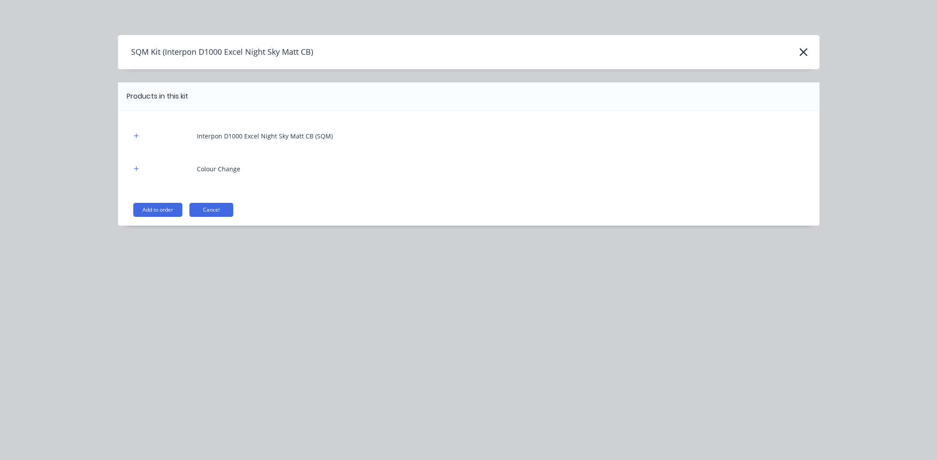
click at [158, 207] on button "Add to order" at bounding box center [157, 210] width 49 height 14
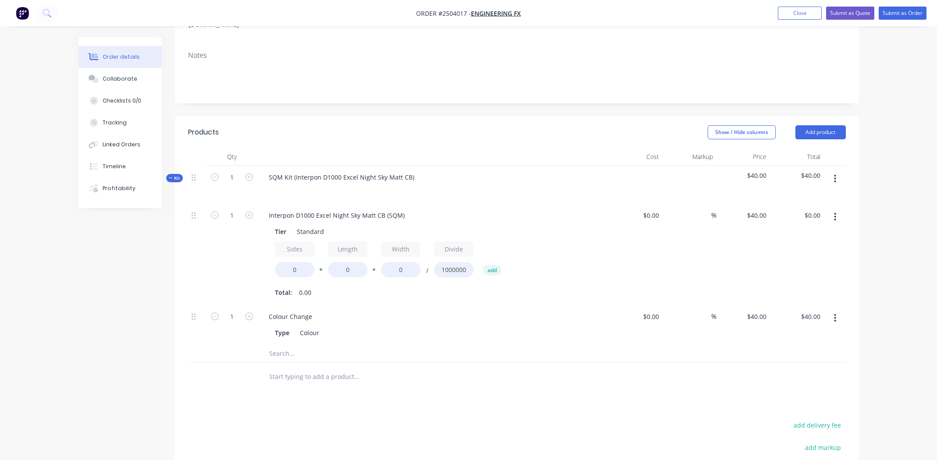
scroll to position [175, 0]
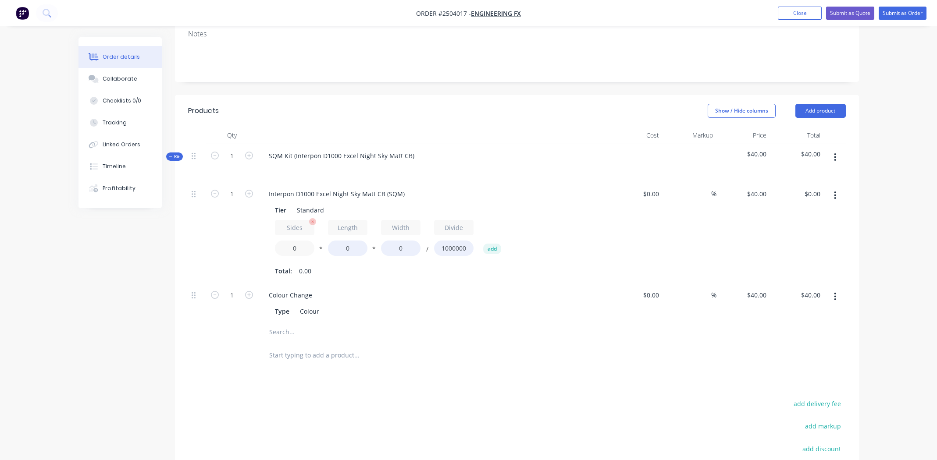
click at [297, 241] on input "0" at bounding box center [294, 248] width 39 height 15
type input "2"
click at [349, 241] on input "0" at bounding box center [347, 248] width 39 height 15
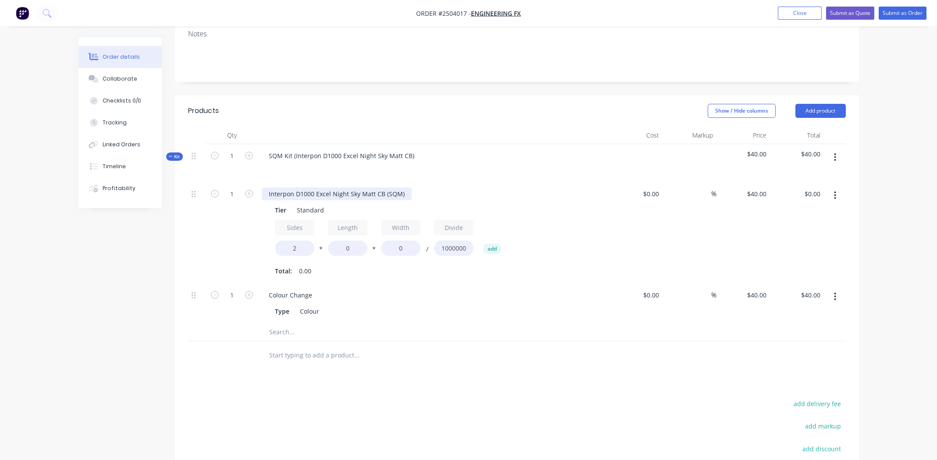
click at [316, 188] on div "Interpon D1000 Excel Night Sky Matt CB (SQM)" at bounding box center [337, 194] width 150 height 13
click at [326, 188] on div "Modular seat joiner bracket 108187" at bounding box center [337, 194] width 150 height 13
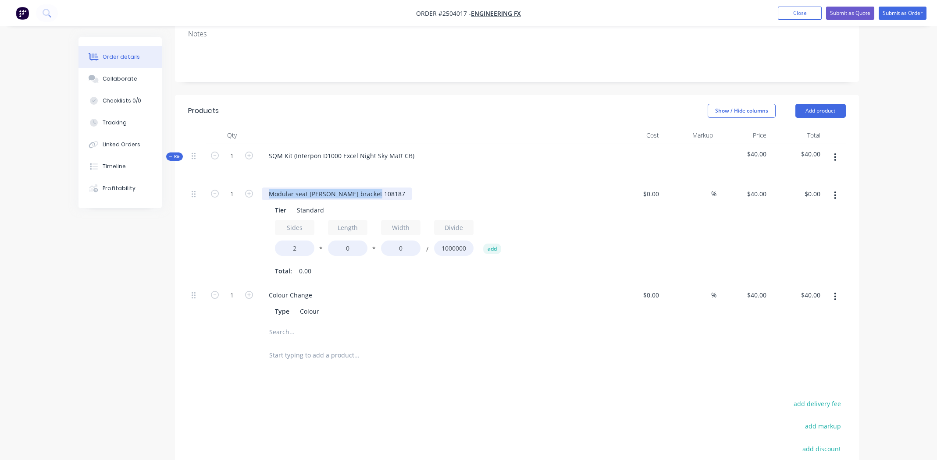
click at [326, 188] on div "Modular seat joiner bracket 108187" at bounding box center [337, 194] width 150 height 13
click at [196, 284] on div at bounding box center [197, 304] width 18 height 40
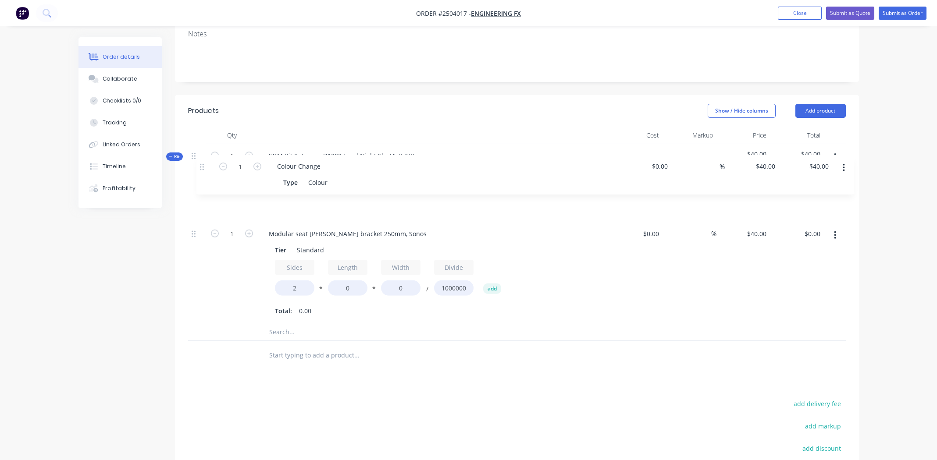
drag, startPoint x: 194, startPoint y: 270, endPoint x: 203, endPoint y: 158, distance: 112.1
click at [203, 182] on div "1 Modular seat joiner bracket 250mm, Sonos Tier Standard Sides 2 * Length 0 * W…" at bounding box center [516, 252] width 657 height 141
click at [350, 281] on input "0" at bounding box center [347, 288] width 39 height 15
click at [351, 281] on input "0" at bounding box center [347, 288] width 39 height 15
type input "250"
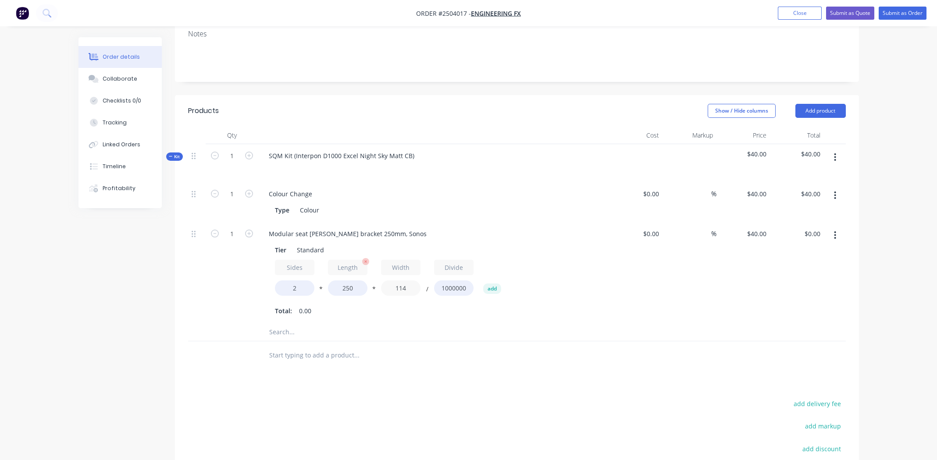
type input "114"
type input "$2.28"
click at [224, 201] on input "1" at bounding box center [231, 194] width 23 height 13
type input "5"
type input "$11.40"
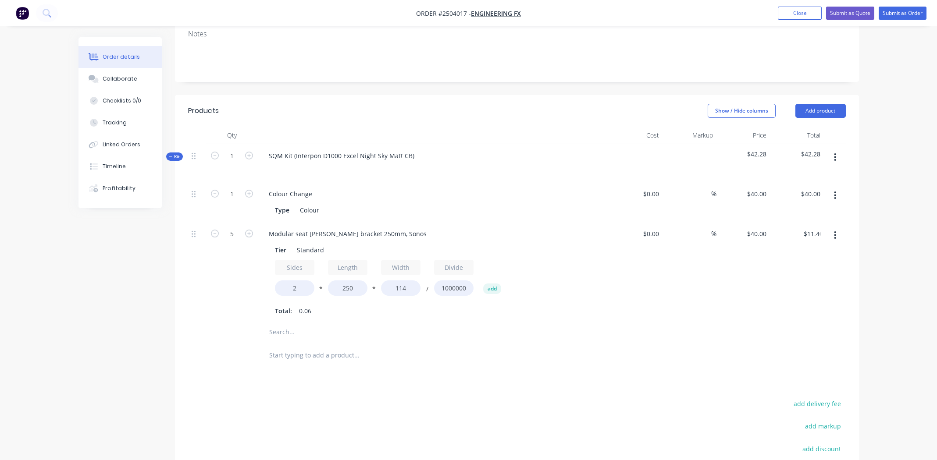
click at [600, 284] on div "Tier Standard Sides 2 * Length 250 * Width 114 / Divide 1000000 add Total: 0.06" at bounding box center [434, 280] width 344 height 76
click at [834, 231] on icon "button" at bounding box center [835, 236] width 2 height 10
click at [818, 287] on div "Delete" at bounding box center [803, 293] width 67 height 13
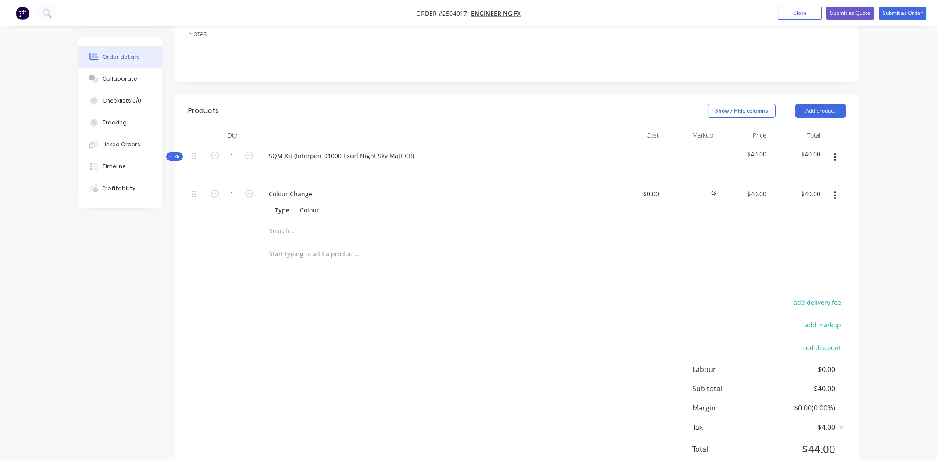
click at [836, 153] on icon "button" at bounding box center [835, 158] width 2 height 10
click at [824, 174] on div "Add product to kit" at bounding box center [803, 180] width 67 height 13
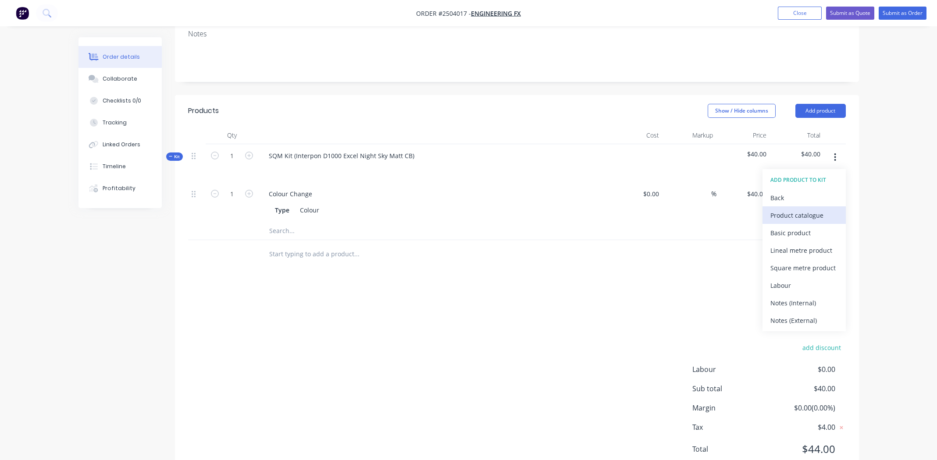
click at [812, 209] on div "Product catalogue" at bounding box center [803, 215] width 67 height 13
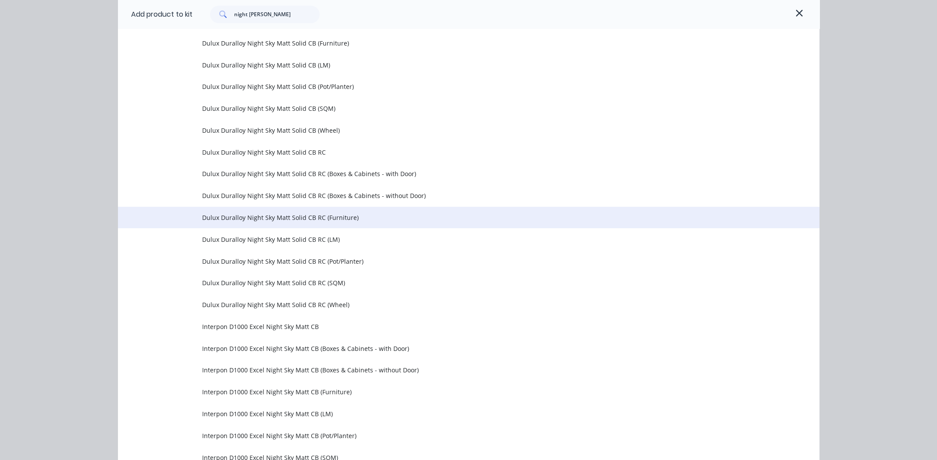
scroll to position [398, 0]
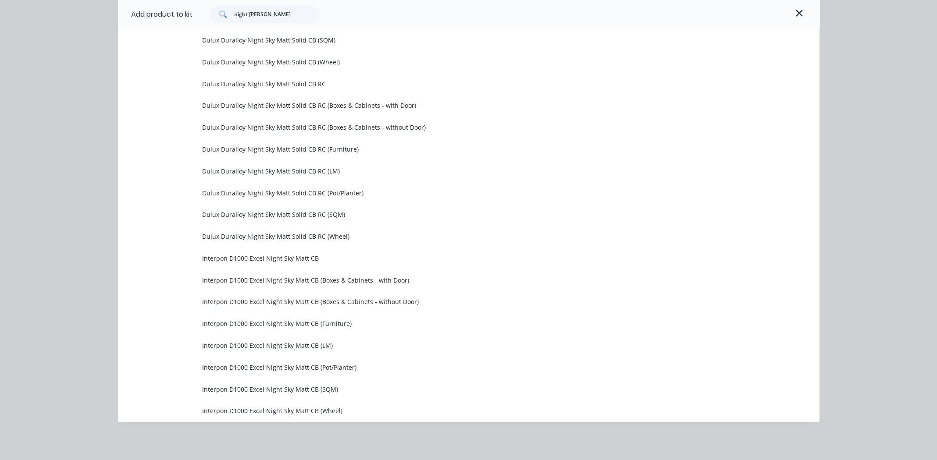
click at [246, 323] on span "Interpon D1000 Excel Night Sky Matt CB (Furniture)" at bounding box center [449, 323] width 494 height 9
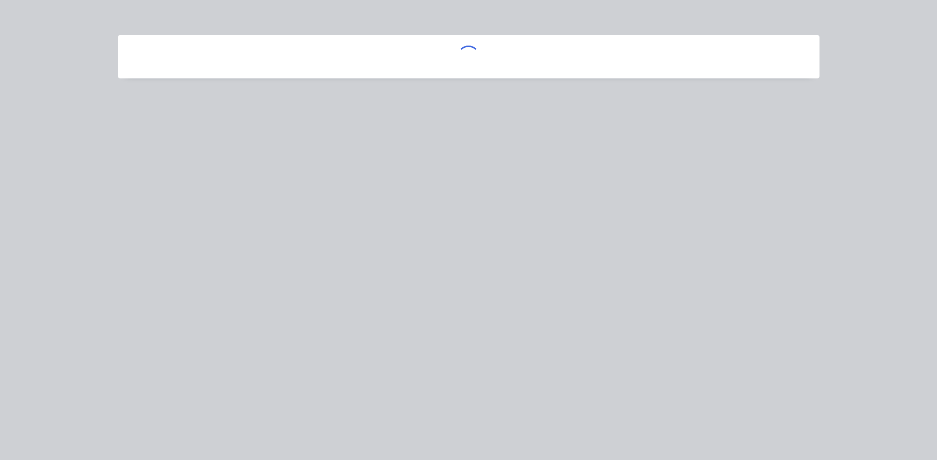
scroll to position [0, 0]
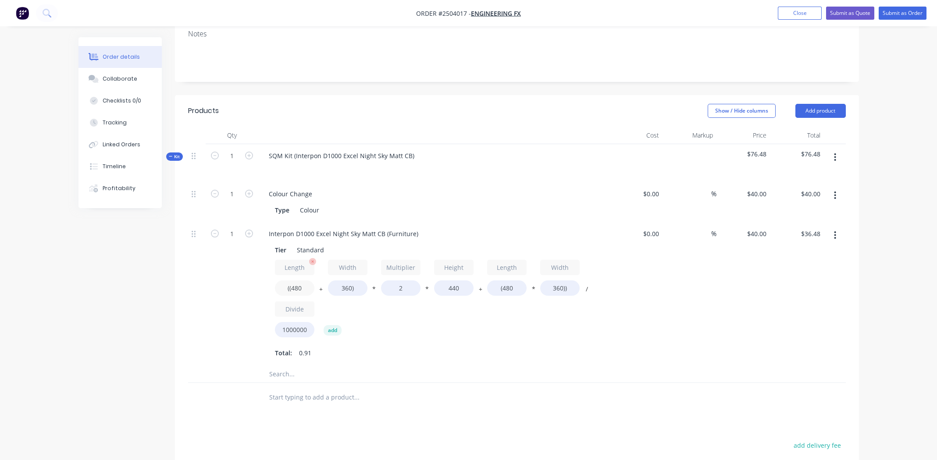
click at [294, 281] on input "((480" at bounding box center [294, 288] width 39 height 15
type input "((250"
type input "$28.38"
click at [345, 281] on input "360)" at bounding box center [347, 288] width 39 height 15
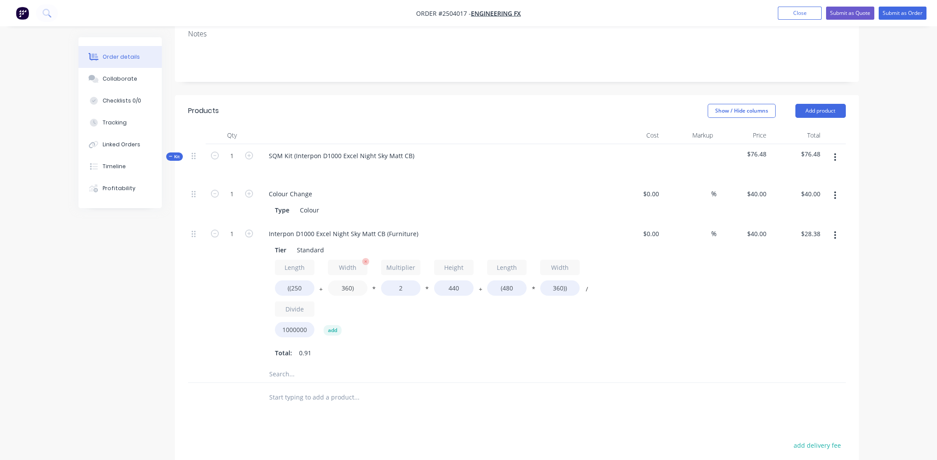
click at [345, 281] on input "360)" at bounding box center [347, 288] width 39 height 15
type input "37.5)"
type input "$17.03"
click at [454, 281] on input "440" at bounding box center [453, 288] width 39 height 15
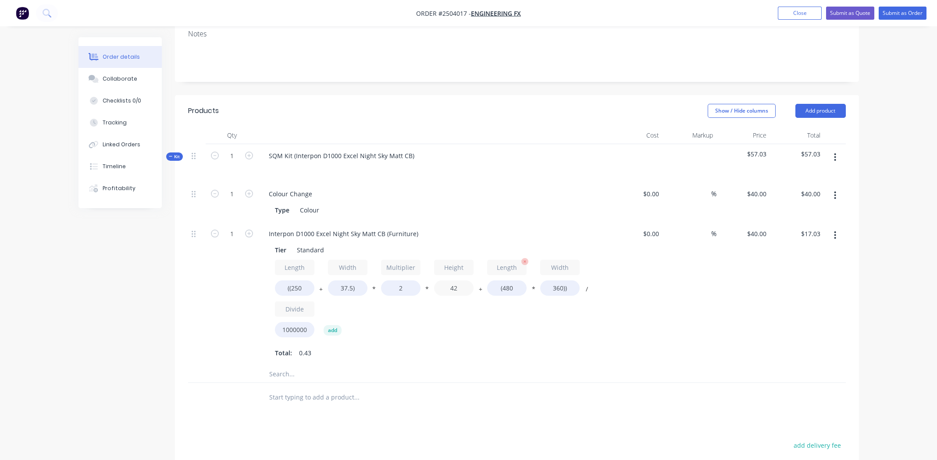
type input "42"
type input "$7.88"
click at [508, 281] on input "(480" at bounding box center [506, 288] width 39 height 15
type input "(250"
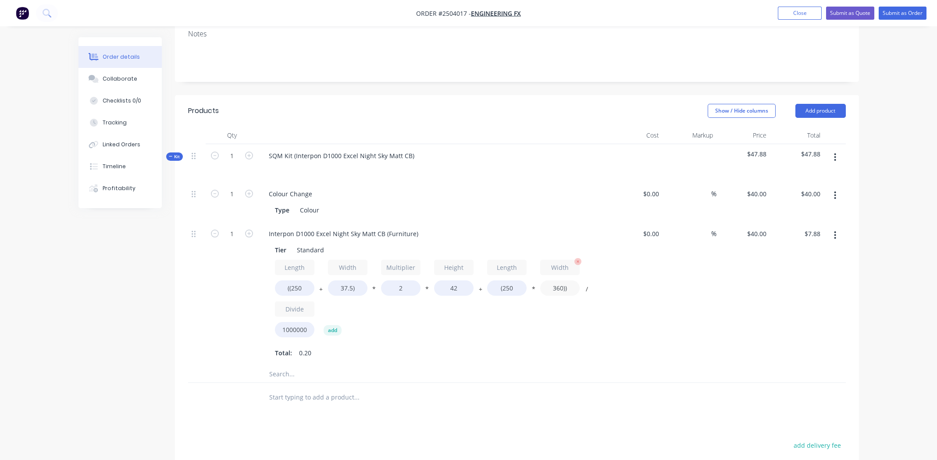
type input "$4.57"
click at [559, 281] on input "360))" at bounding box center [559, 288] width 39 height 15
type input "37.5))"
type input "$1.34"
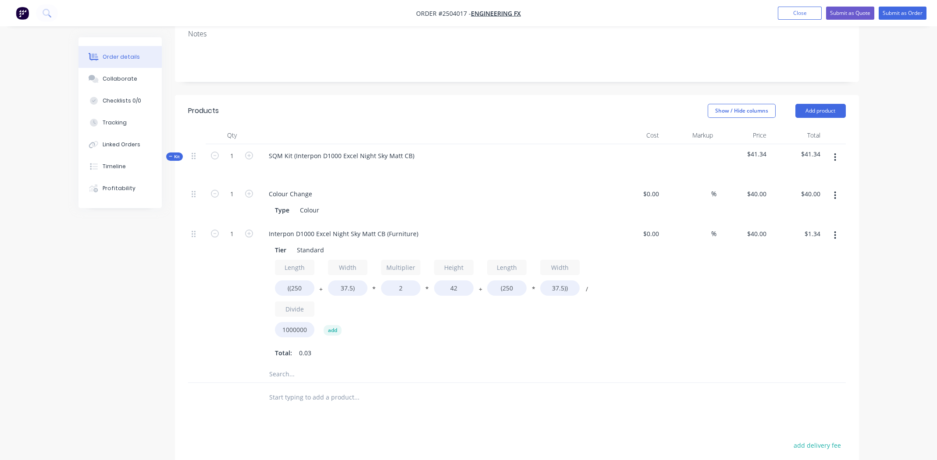
click at [547, 293] on div "Length ((250 + Width 37.5) * Multiplier 2 * Height 42 + Length (250 * Width 37.…" at bounding box center [433, 301] width 317 height 82
click at [236, 201] on input "1" at bounding box center [231, 194] width 23 height 13
type input "5"
type input "$6.70"
click at [697, 270] on div "%" at bounding box center [689, 293] width 54 height 143
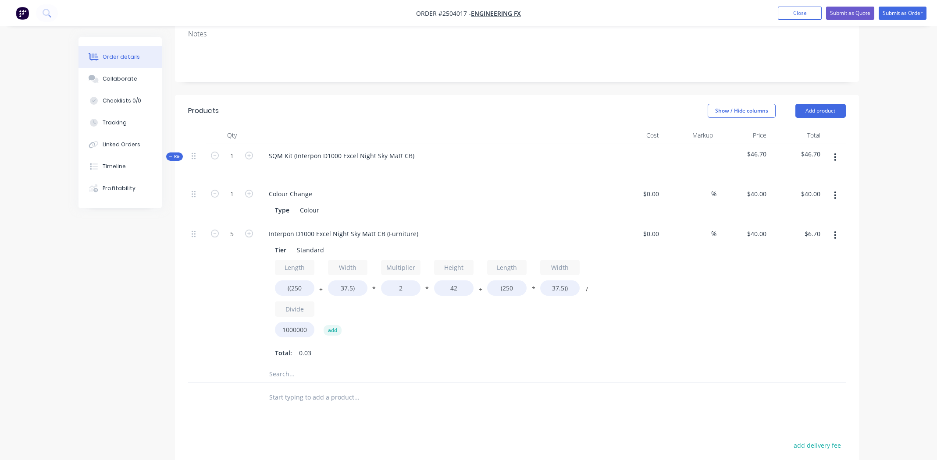
click at [837, 149] on button "button" at bounding box center [834, 157] width 21 height 16
click at [822, 174] on div "Add product to kit" at bounding box center [803, 180] width 67 height 13
click at [815, 209] on div "Product catalogue" at bounding box center [803, 215] width 67 height 13
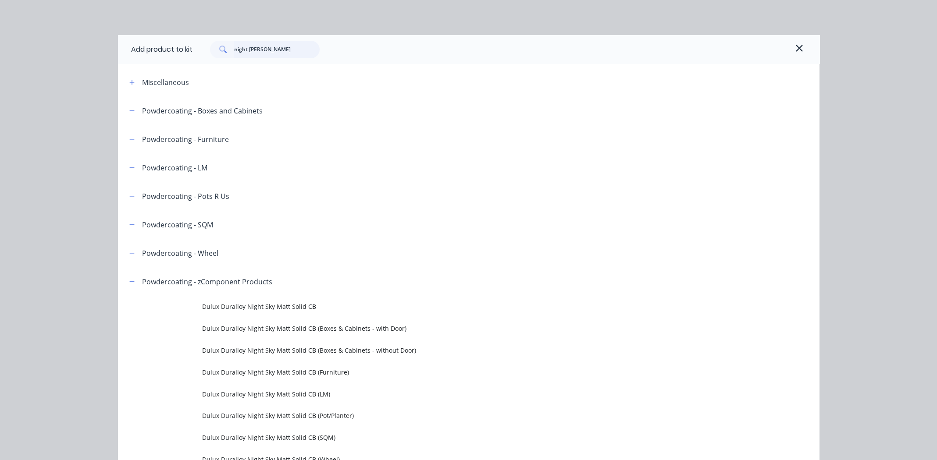
click at [274, 50] on input "night sky matt" at bounding box center [276, 50] width 85 height 18
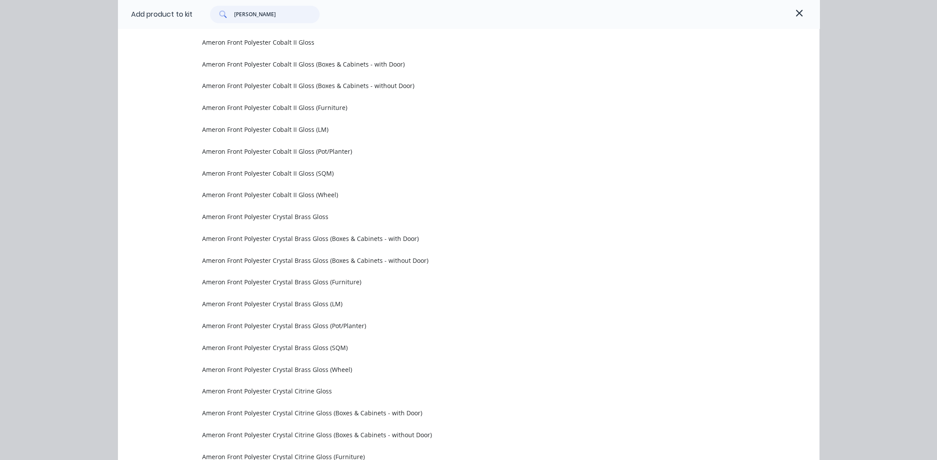
scroll to position [152, 0]
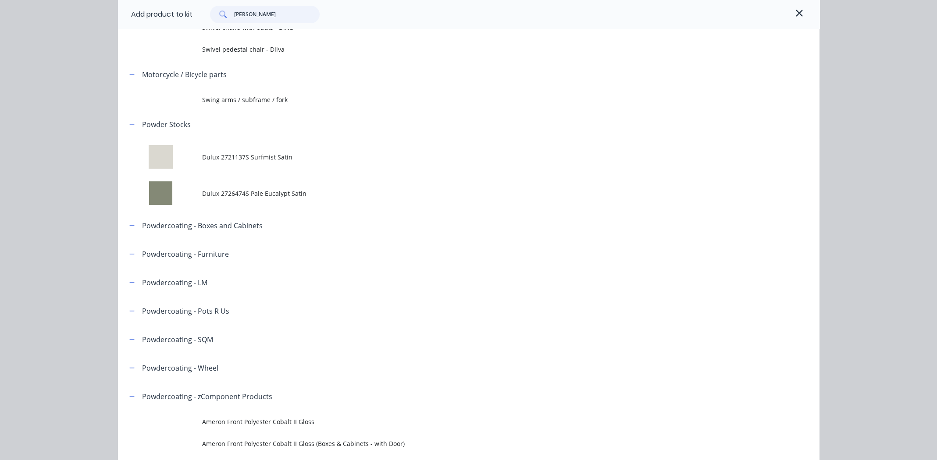
click at [268, 14] on input "white matt" at bounding box center [276, 15] width 85 height 18
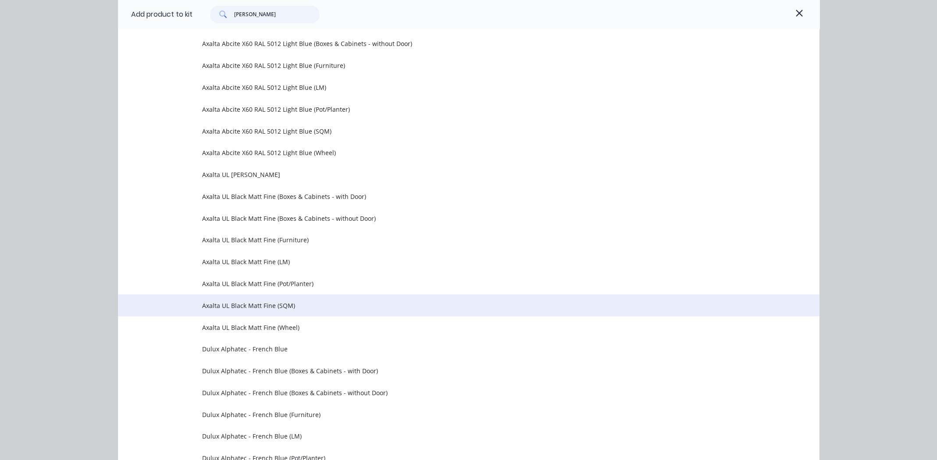
scroll to position [2937, 0]
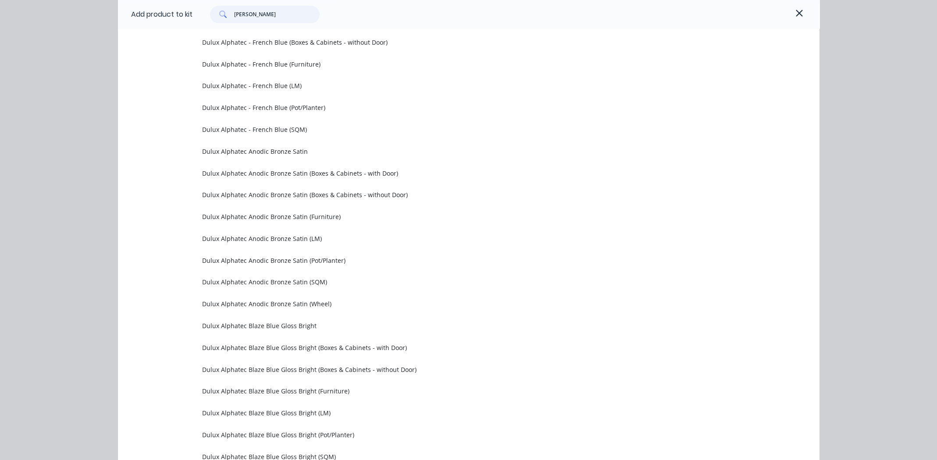
click at [272, 13] on input "matt white" at bounding box center [276, 15] width 85 height 18
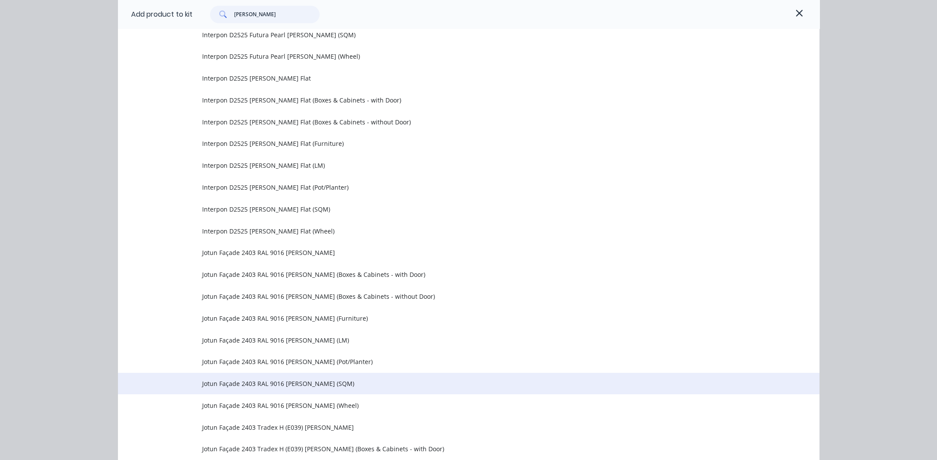
scroll to position [2142, 0]
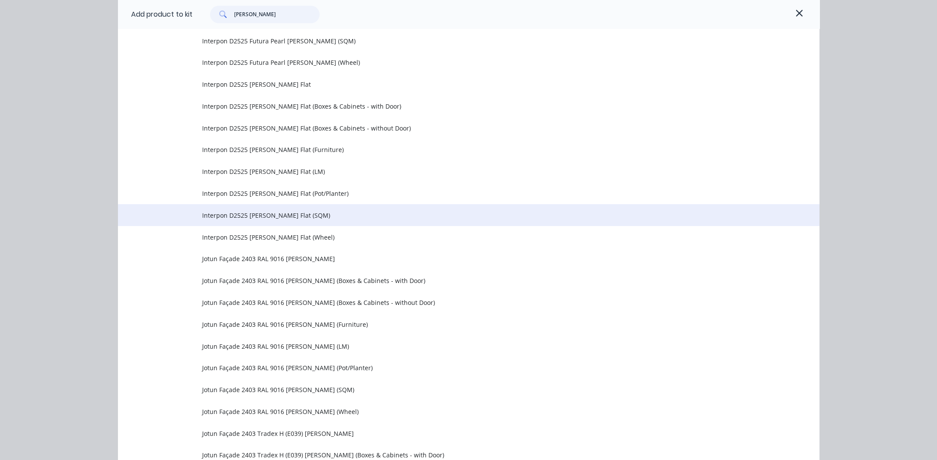
type input "white matt"
click at [251, 214] on span "Interpon D2525 White Matt Flat (SQM)" at bounding box center [449, 215] width 494 height 9
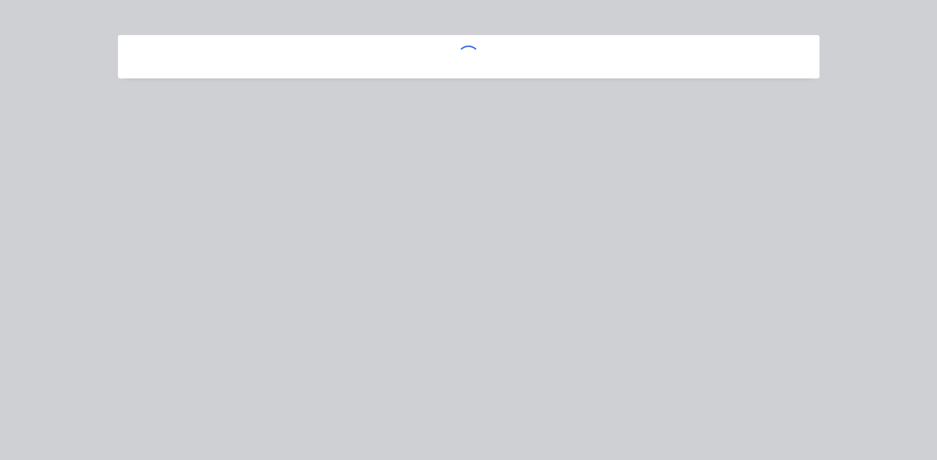
scroll to position [0, 0]
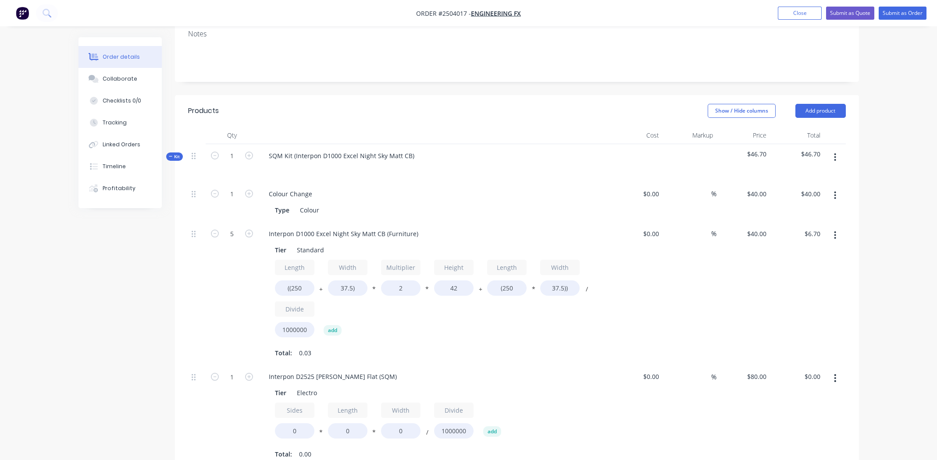
click at [835, 374] on icon "button" at bounding box center [835, 378] width 2 height 8
click at [828, 430] on div "Delete" at bounding box center [803, 436] width 67 height 13
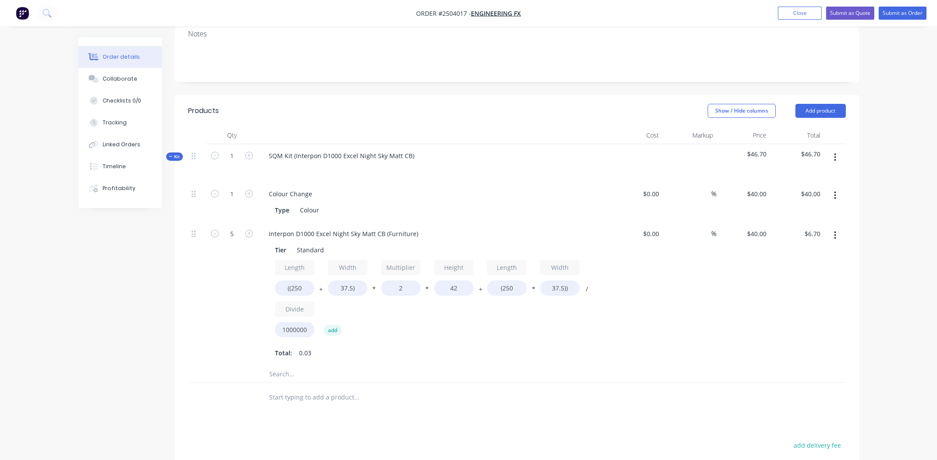
click at [837, 149] on button "button" at bounding box center [834, 157] width 21 height 16
click at [825, 174] on div "Add product to kit" at bounding box center [803, 180] width 67 height 13
click at [815, 209] on div "Product catalogue" at bounding box center [803, 215] width 67 height 13
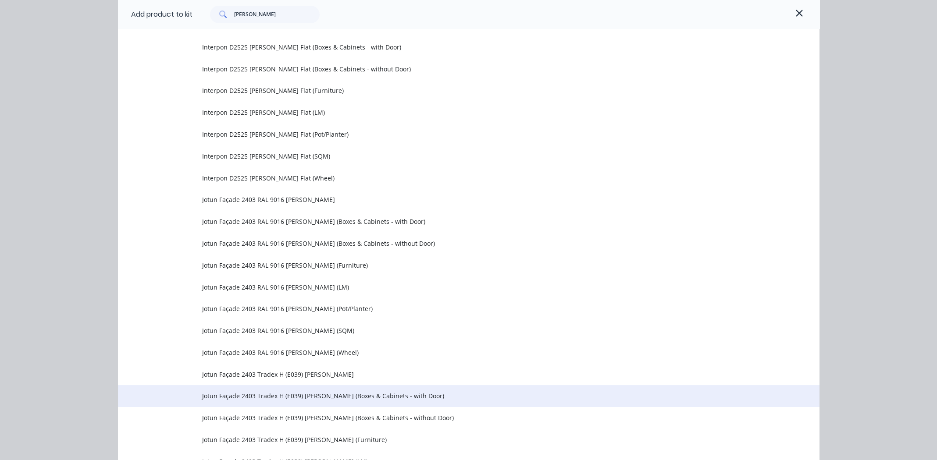
scroll to position [2186, 0]
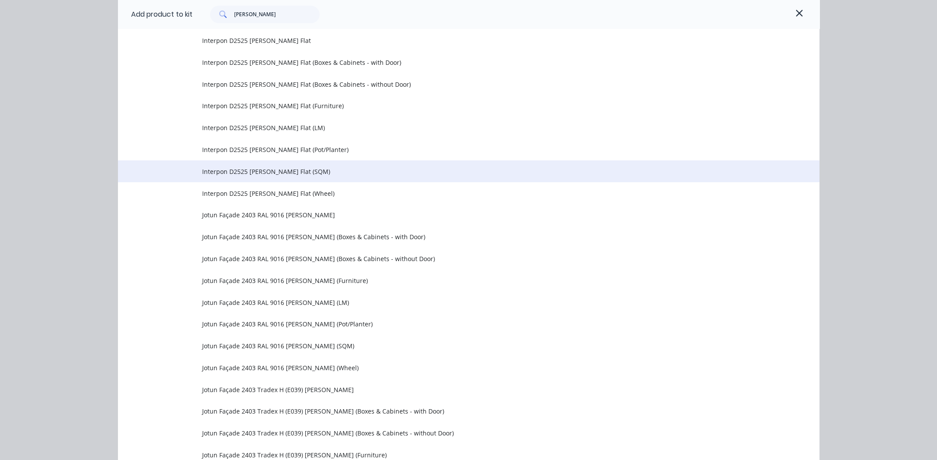
click at [253, 173] on span "Interpon D2525 White Matt Flat (SQM)" at bounding box center [449, 171] width 494 height 9
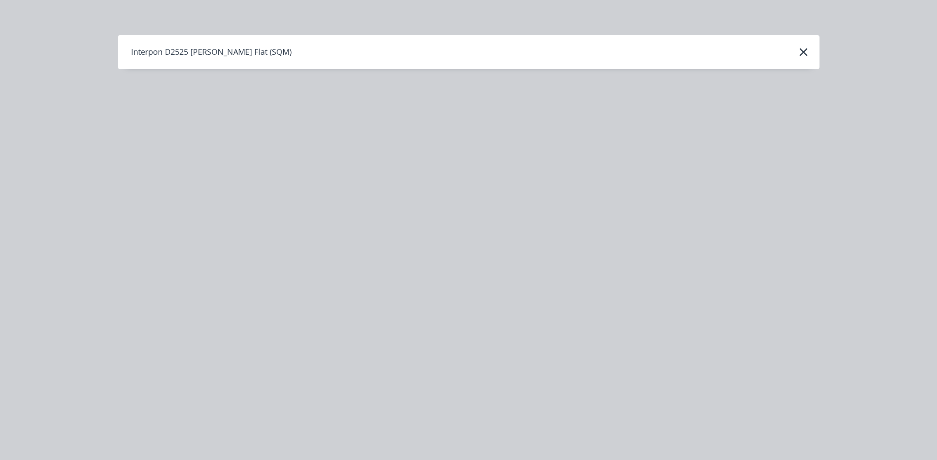
scroll to position [0, 0]
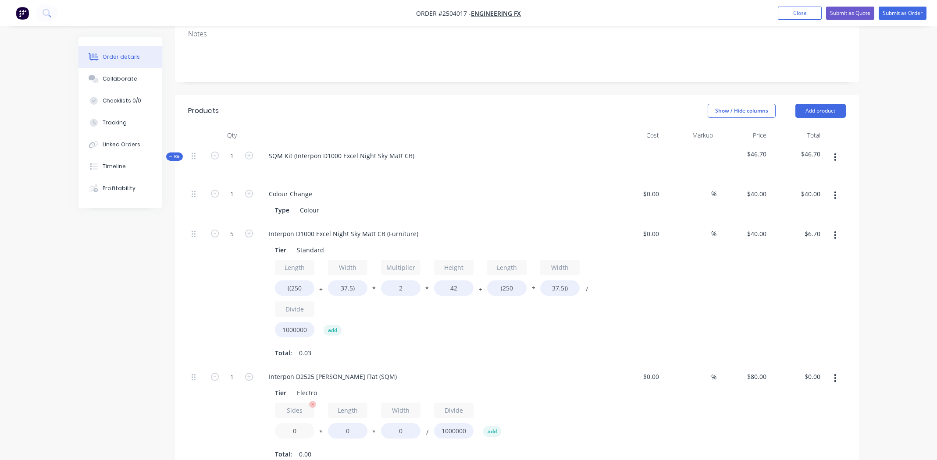
click at [292, 423] on input "0" at bounding box center [294, 430] width 39 height 15
type input "2"
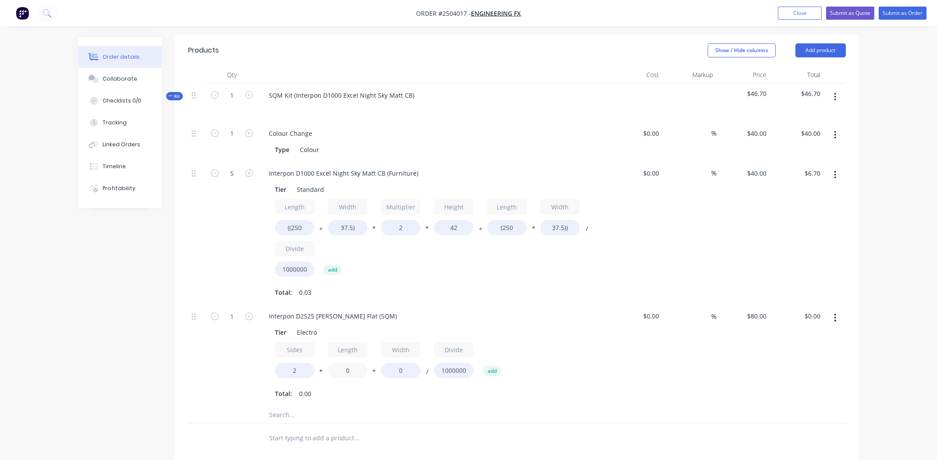
scroll to position [426, 0]
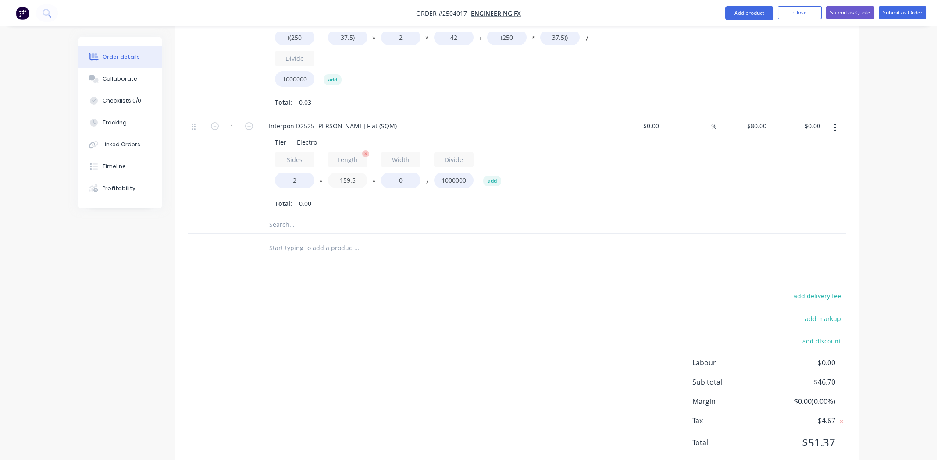
type input "159.5"
type input "$4.07"
click at [450, 187] on div "Interpon D2525 White Matt Flat (SQM) Tier Electro Sides 2 * Length 159.5 * Widt…" at bounding box center [433, 164] width 351 height 101
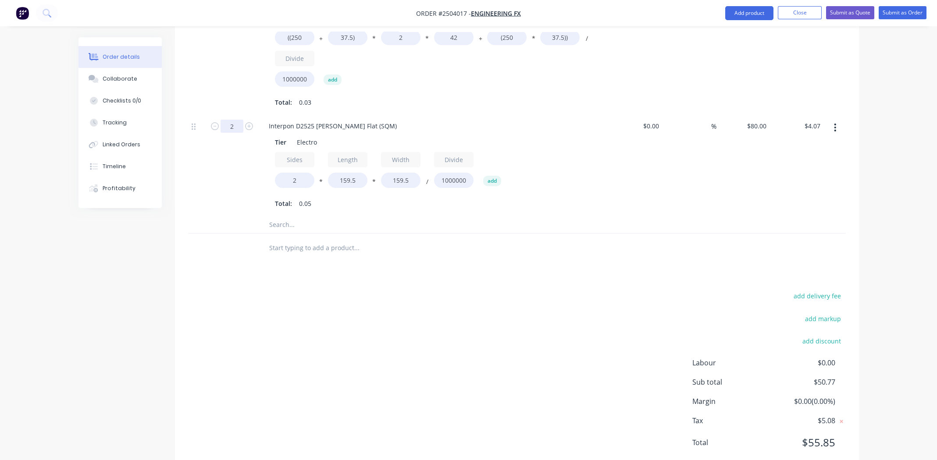
type input "2"
type input "$8.14"
click at [457, 234] on div at bounding box center [416, 248] width 316 height 28
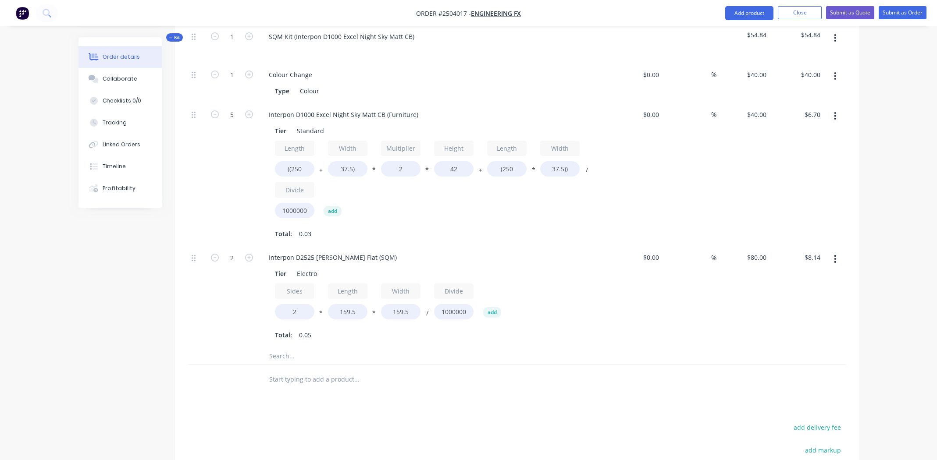
scroll to position [206, 0]
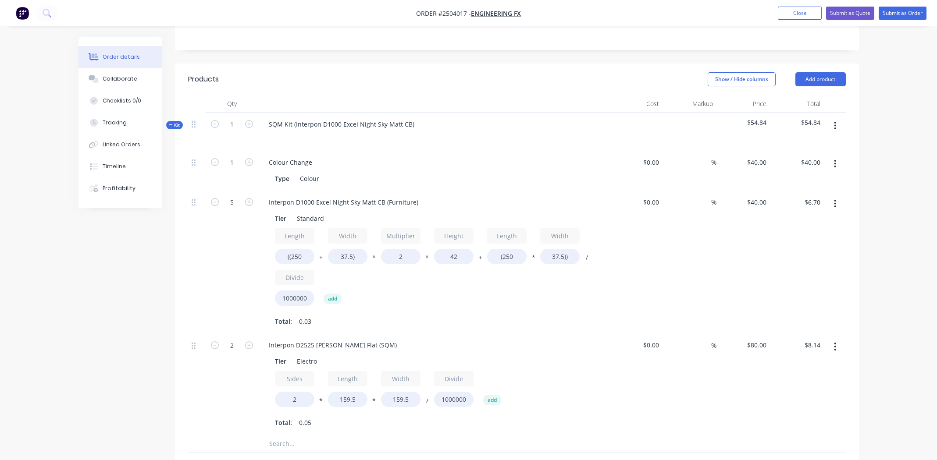
click at [830, 118] on button "button" at bounding box center [834, 126] width 21 height 16
click at [804, 142] on div "Add product to kit" at bounding box center [803, 148] width 67 height 13
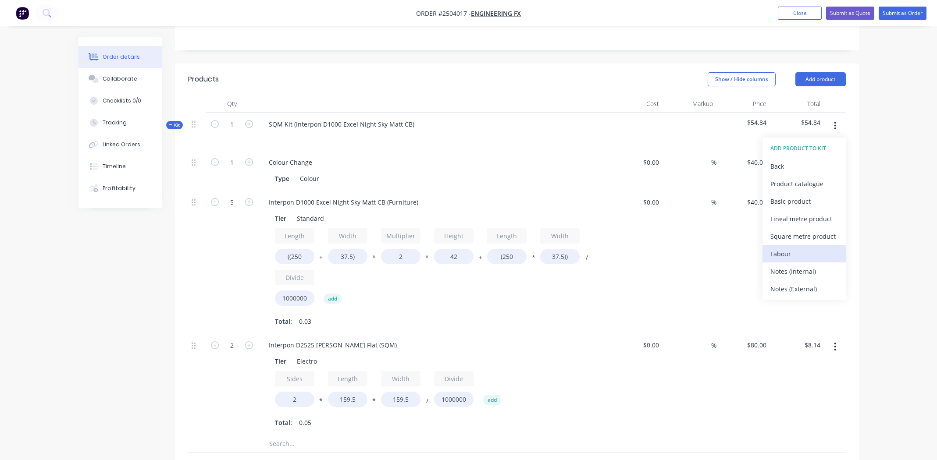
click at [791, 248] on div "Labour" at bounding box center [803, 254] width 67 height 13
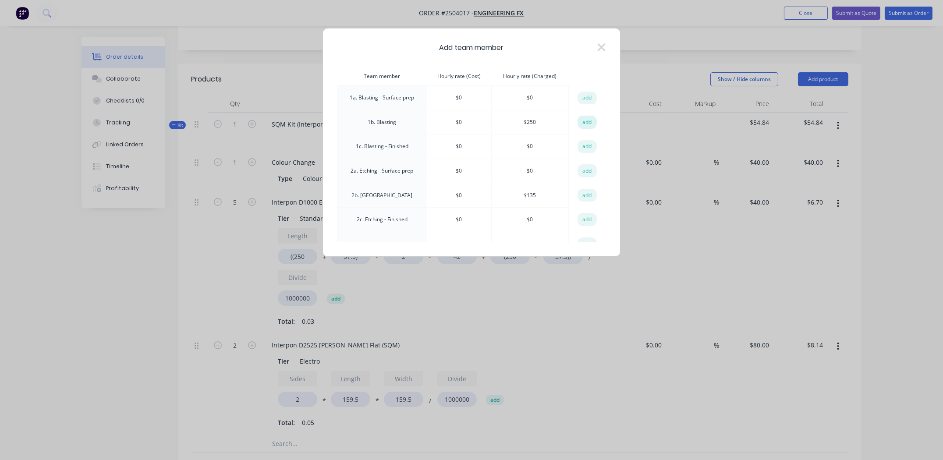
click at [578, 119] on button "add" at bounding box center [587, 122] width 19 height 13
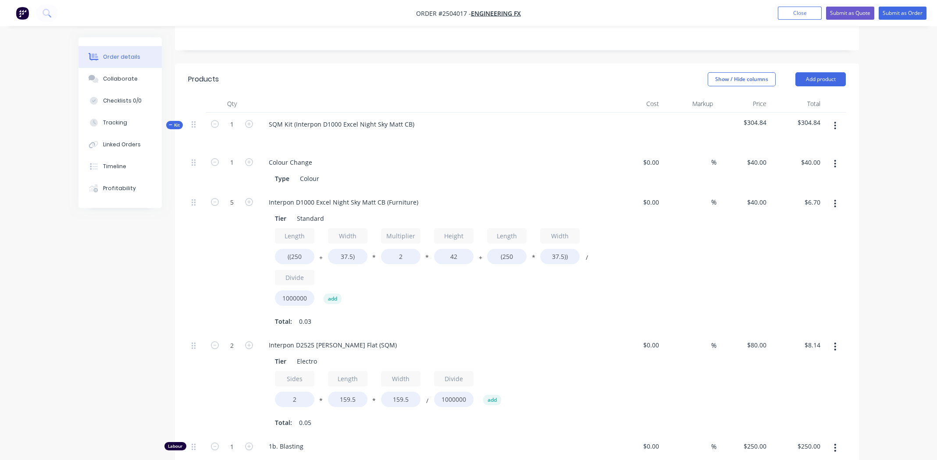
scroll to position [452, 0]
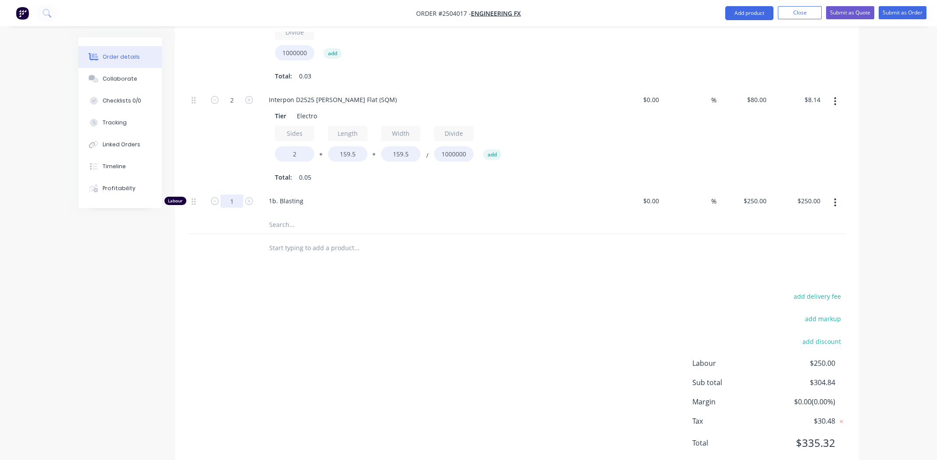
type input "0.166"
type input "$41.50"
click at [452, 291] on div "add delivery fee add markup add discount Labour $250.00 Sub total $304.84 Margi…" at bounding box center [516, 375] width 657 height 169
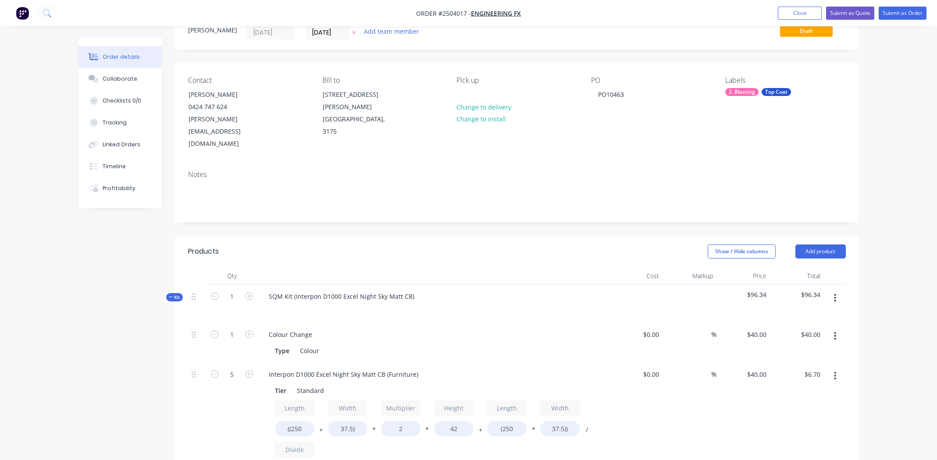
scroll to position [0, 0]
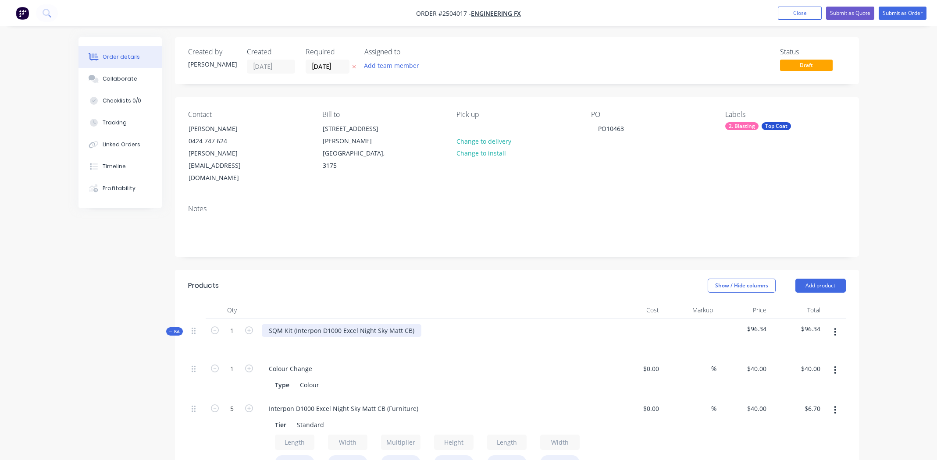
click at [409, 324] on div "SQM Kit (Interpon D1000 Excel Night Sky Matt CB)" at bounding box center [342, 330] width 160 height 13
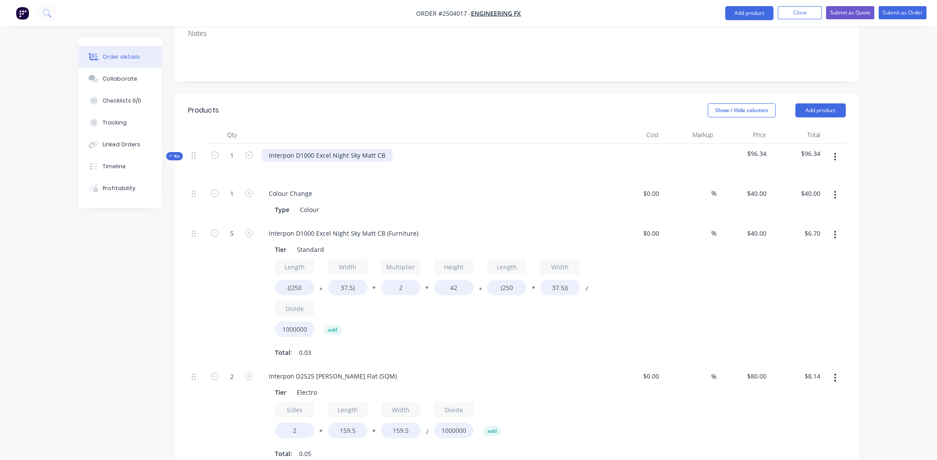
scroll to position [306, 0]
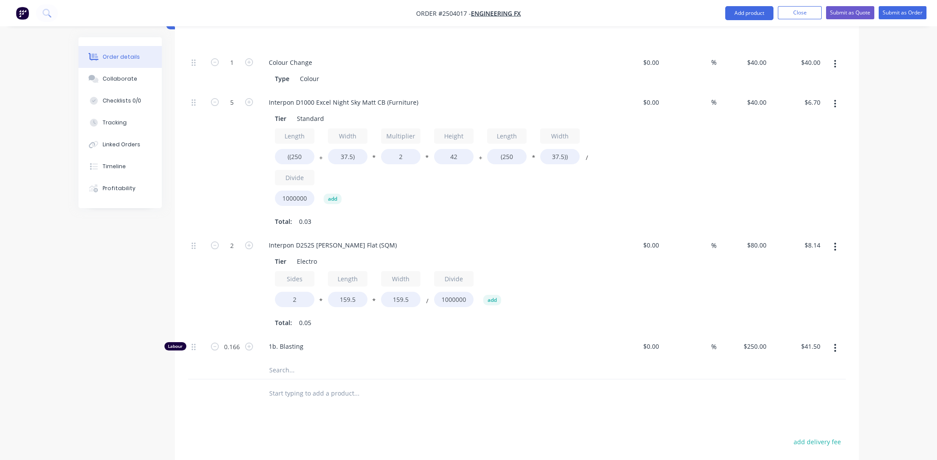
click at [387, 239] on div "Interpon D2525 White Matt Flat (SQM)" at bounding box center [434, 245] width 344 height 13
click at [377, 239] on div "Interpon D2525 White Matt Flat (SQM)" at bounding box center [333, 245] width 142 height 13
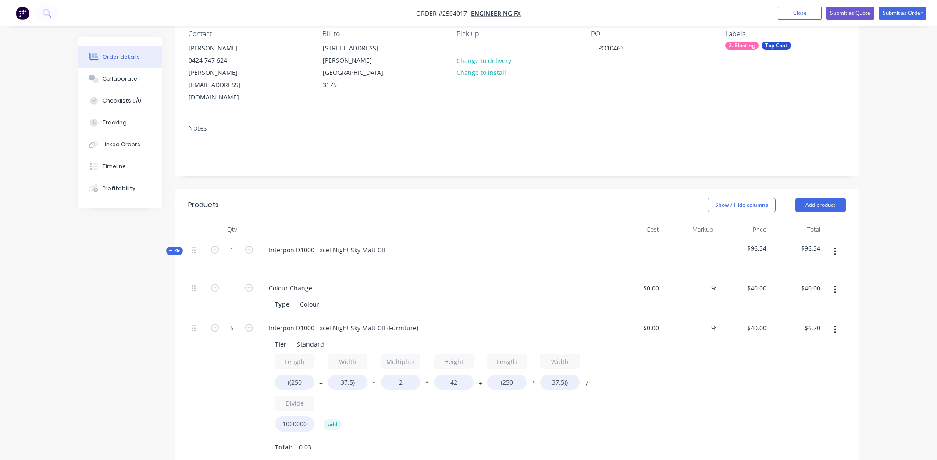
scroll to position [0, 0]
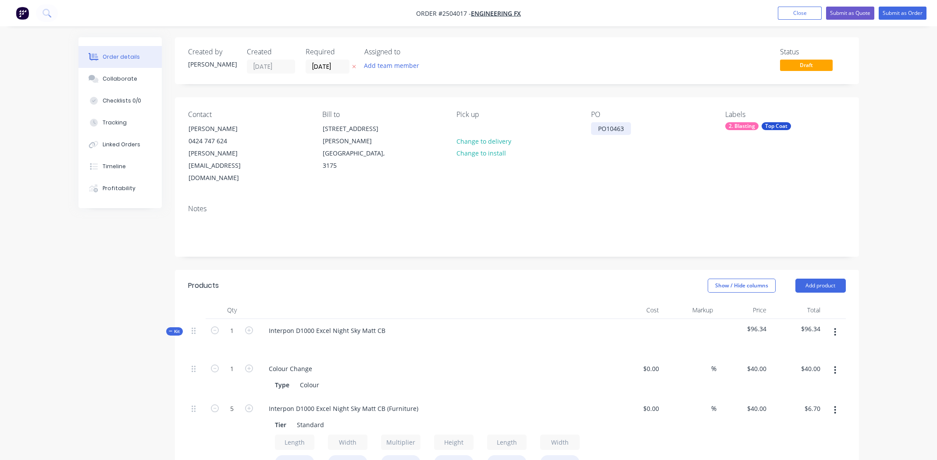
click at [629, 127] on div "PO10463" at bounding box center [611, 128] width 40 height 13
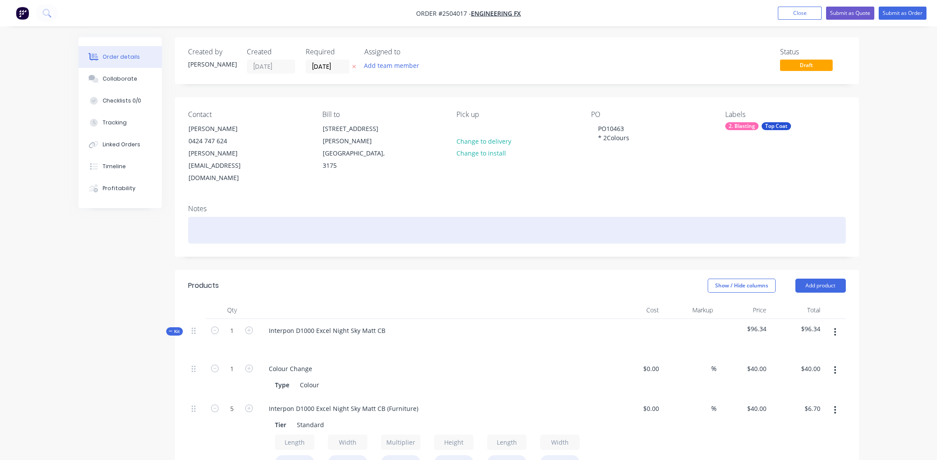
click at [245, 217] on div at bounding box center [516, 230] width 657 height 27
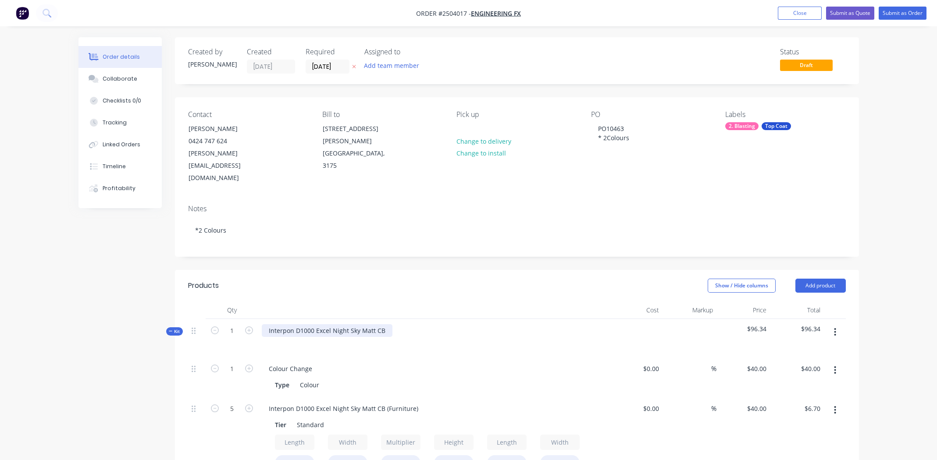
click at [327, 324] on div "Interpon D1000 Excel Night Sky Matt CB" at bounding box center [327, 330] width 131 height 13
click at [329, 324] on div "Interpon D1000 Excel Night Sky Matt CB" at bounding box center [327, 330] width 131 height 13
drag, startPoint x: 329, startPoint y: 308, endPoint x: 324, endPoint y: 308, distance: 4.8
click at [324, 324] on div "Interpon D1000 Excel Night Sky Matt CB" at bounding box center [327, 330] width 131 height 13
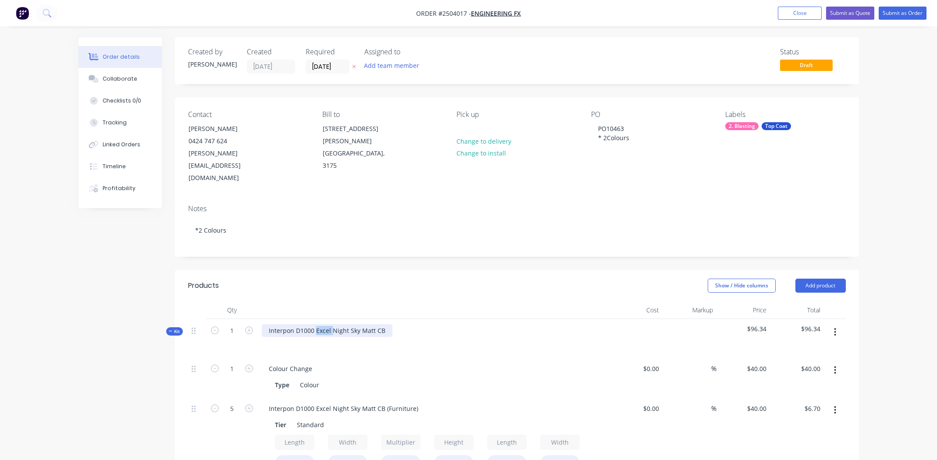
click at [324, 324] on div "Interpon D1000 Excel Night Sky Matt CB" at bounding box center [327, 330] width 131 height 13
copy div "Interpon D1000 Excel Night Sky Matt CB"
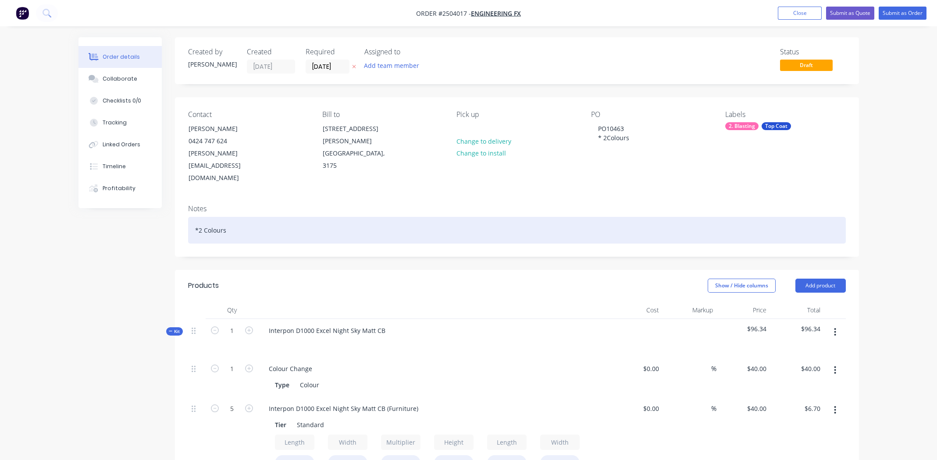
click at [291, 217] on div "*2 Colours" at bounding box center [516, 230] width 657 height 27
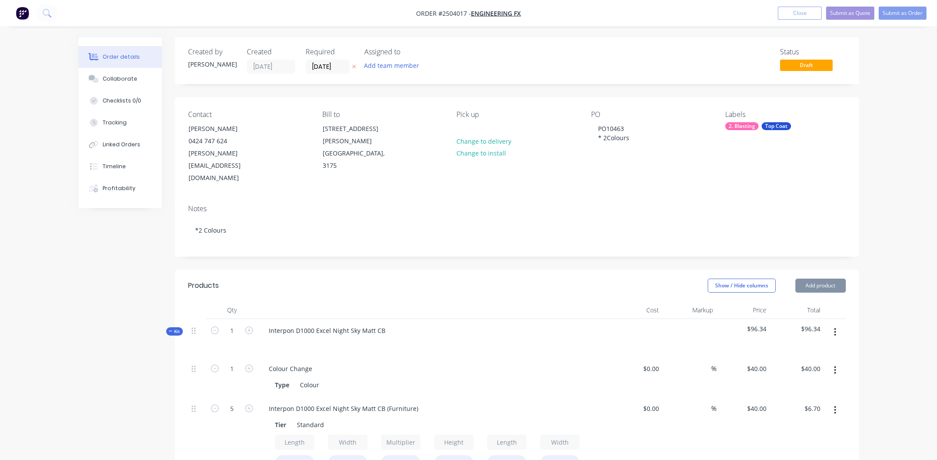
drag, startPoint x: 291, startPoint y: 201, endPoint x: 245, endPoint y: 220, distance: 49.3
click at [245, 220] on div "Notes *2 Colours" at bounding box center [517, 227] width 684 height 59
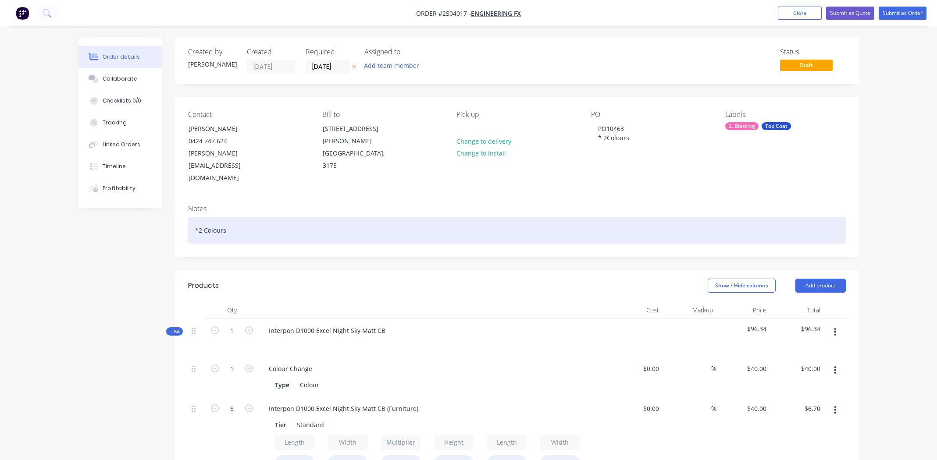
click at [263, 217] on div "*2 Colours" at bounding box center [516, 230] width 657 height 27
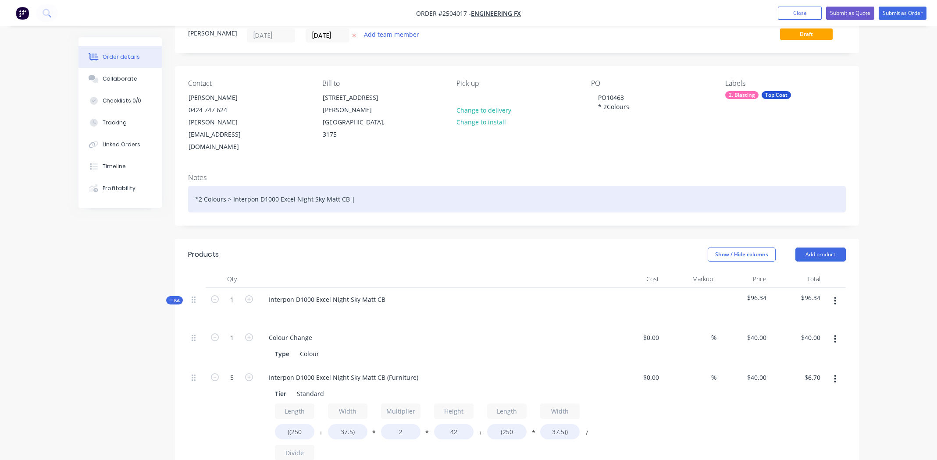
scroll to position [175, 0]
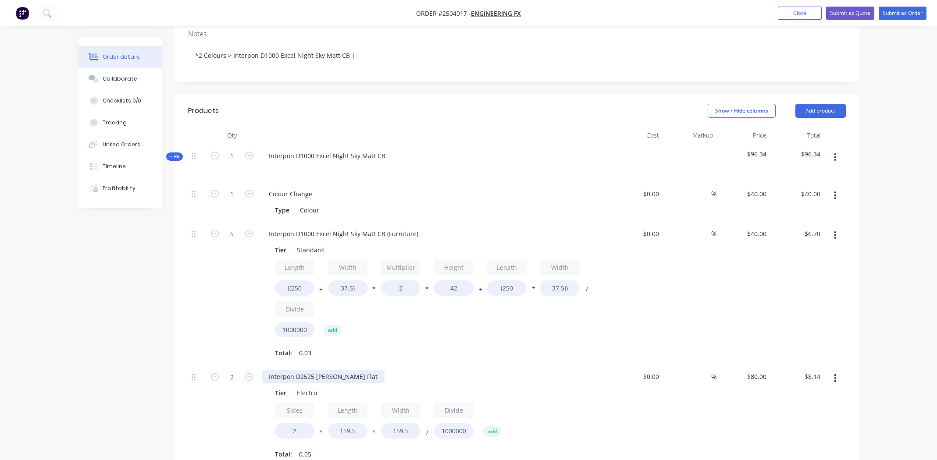
click at [334, 370] on div "Interpon D2525 White Matt Flat" at bounding box center [323, 376] width 123 height 13
click at [335, 370] on div "Interpon D2525 White Matt Flat" at bounding box center [323, 376] width 123 height 13
copy div "Interpon D2525 White Matt Flat"
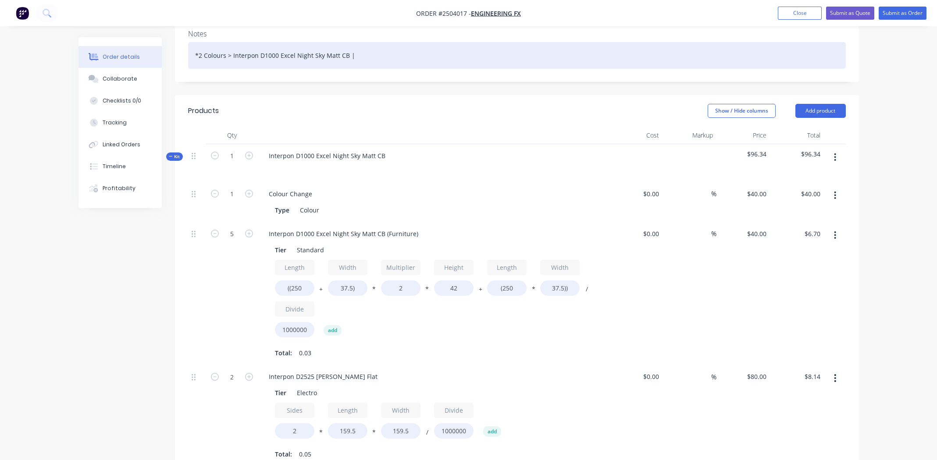
click at [386, 42] on div "*2 Colours > Interpon D1000 Excel Night Sky Matt CB |" at bounding box center [516, 55] width 657 height 27
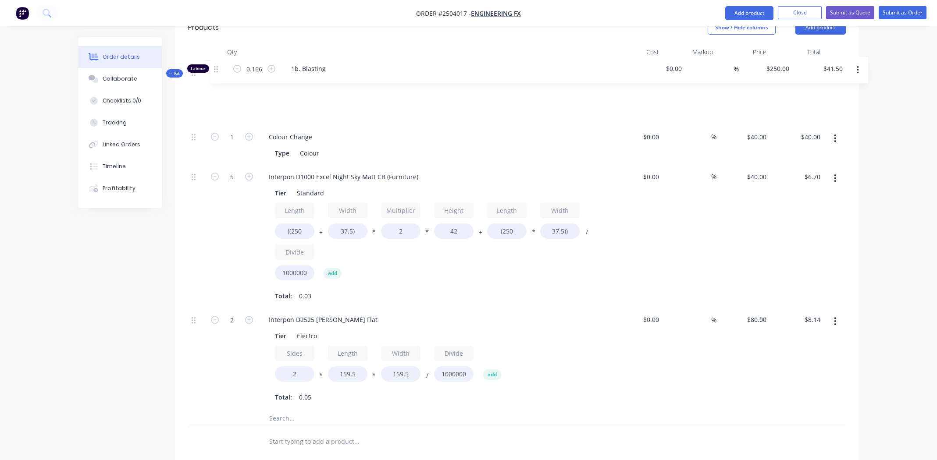
scroll to position [253, 0]
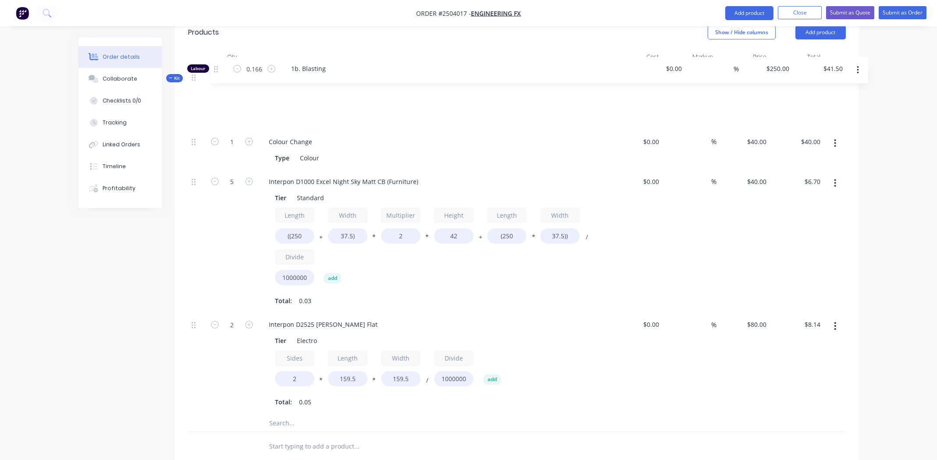
drag, startPoint x: 192, startPoint y: 364, endPoint x: 221, endPoint y: 83, distance: 282.5
click at [217, 68] on div "Kit 1 Interpon D1000 Excel Night Sky Matt CB $96.34 $96.34 1 Colour Change Type…" at bounding box center [516, 249] width 657 height 367
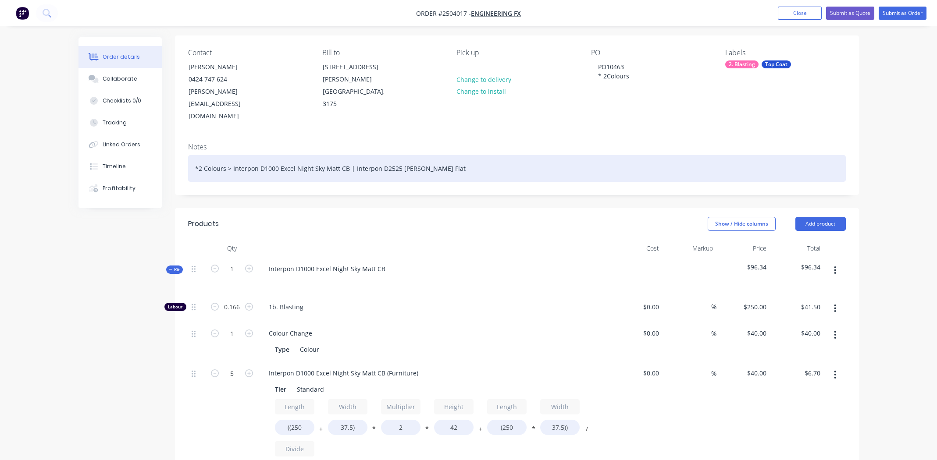
scroll to position [0, 0]
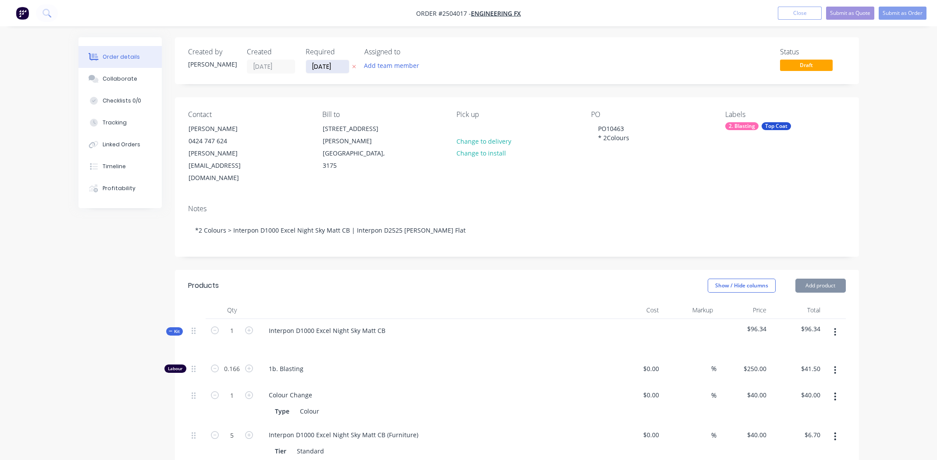
click at [324, 64] on input "[DATE]" at bounding box center [327, 66] width 43 height 13
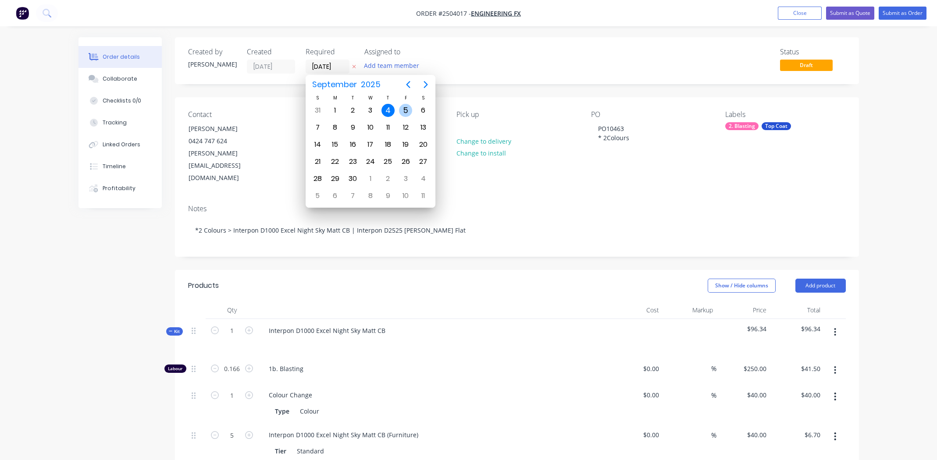
click at [404, 108] on div "5" at bounding box center [405, 110] width 13 height 13
type input "05/09/25"
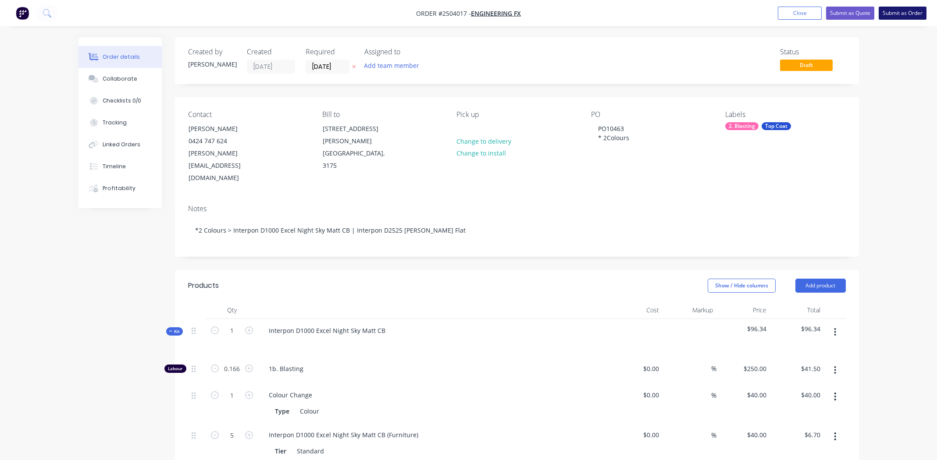
click at [899, 13] on button "Submit as Order" at bounding box center [902, 13] width 48 height 13
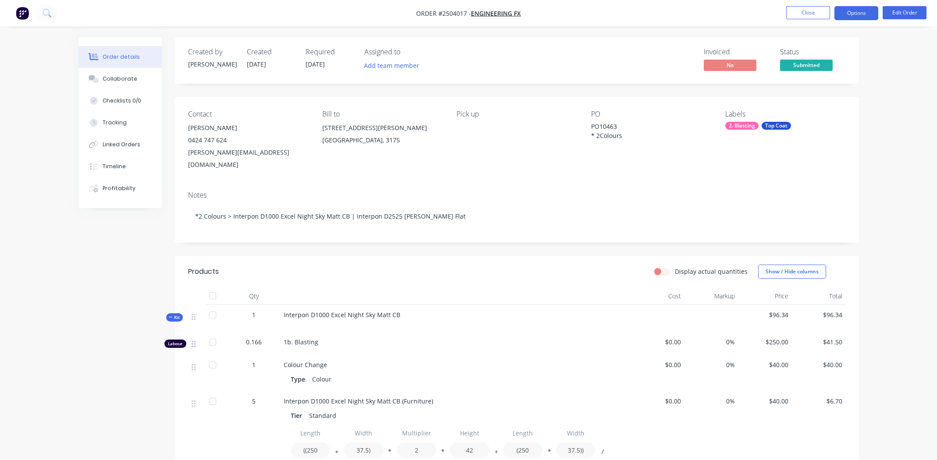
click at [855, 11] on button "Options" at bounding box center [856, 13] width 44 height 14
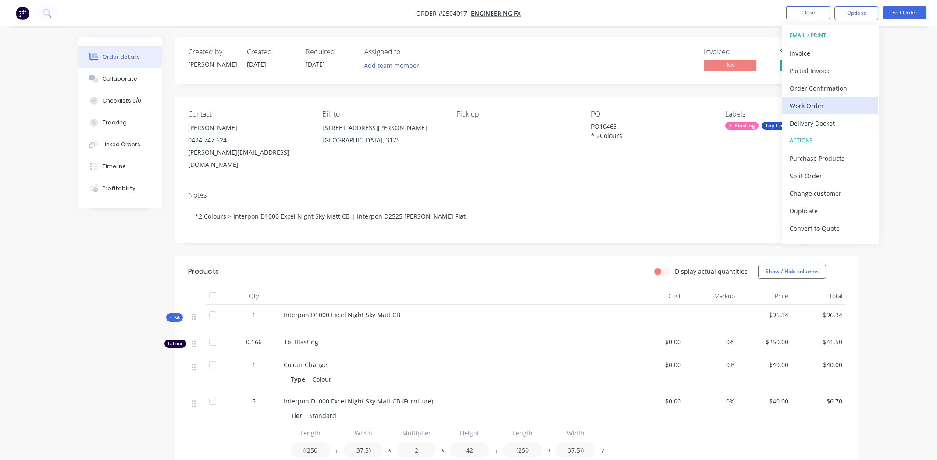
click at [816, 108] on div "Work Order" at bounding box center [829, 105] width 81 height 13
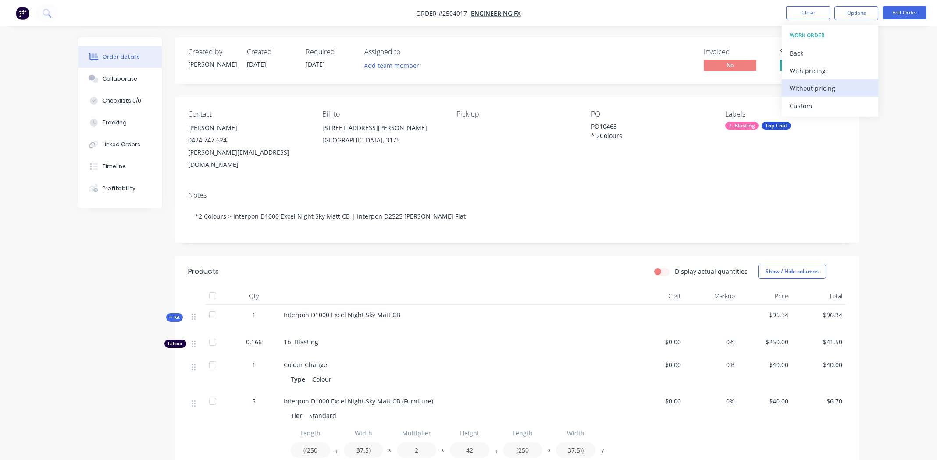
click at [812, 91] on div "Without pricing" at bounding box center [829, 88] width 81 height 13
click at [811, 86] on div "Order Confirmation" at bounding box center [829, 88] width 81 height 13
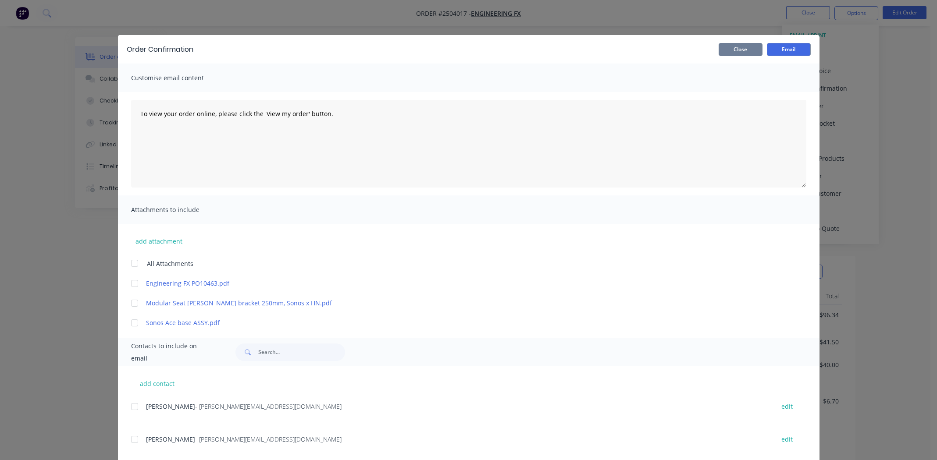
click at [735, 48] on button "Close" at bounding box center [740, 49] width 44 height 13
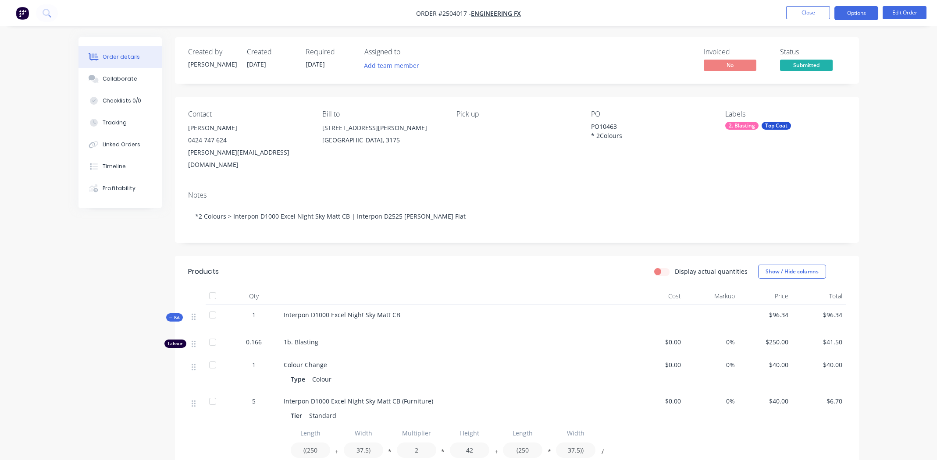
click at [848, 13] on button "Options" at bounding box center [856, 13] width 44 height 14
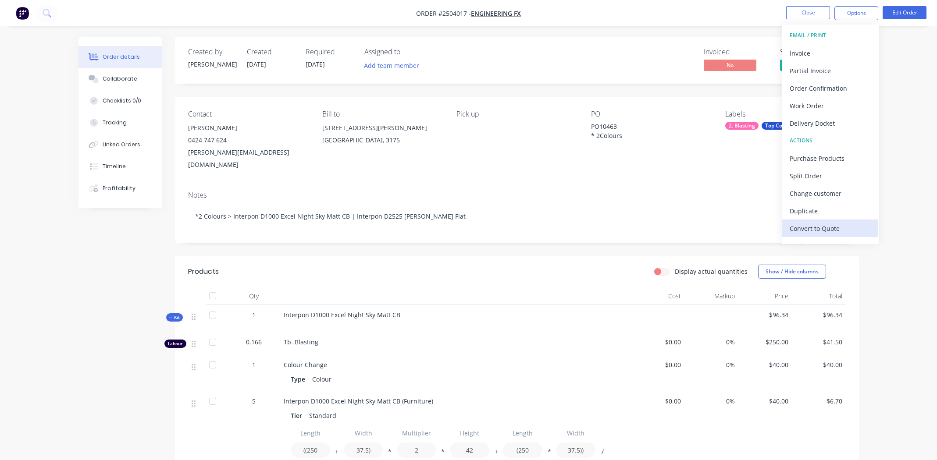
click at [830, 228] on div "Convert to Quote" at bounding box center [829, 228] width 81 height 13
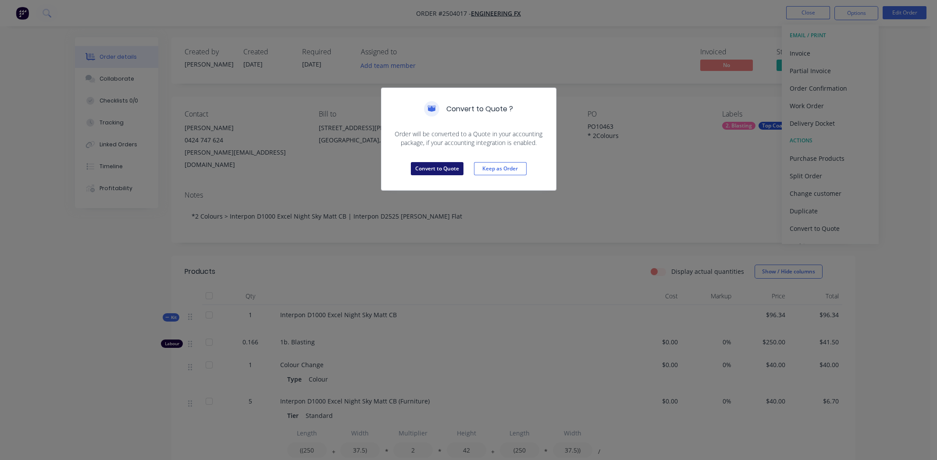
click at [437, 168] on button "Convert to Quote" at bounding box center [437, 168] width 53 height 13
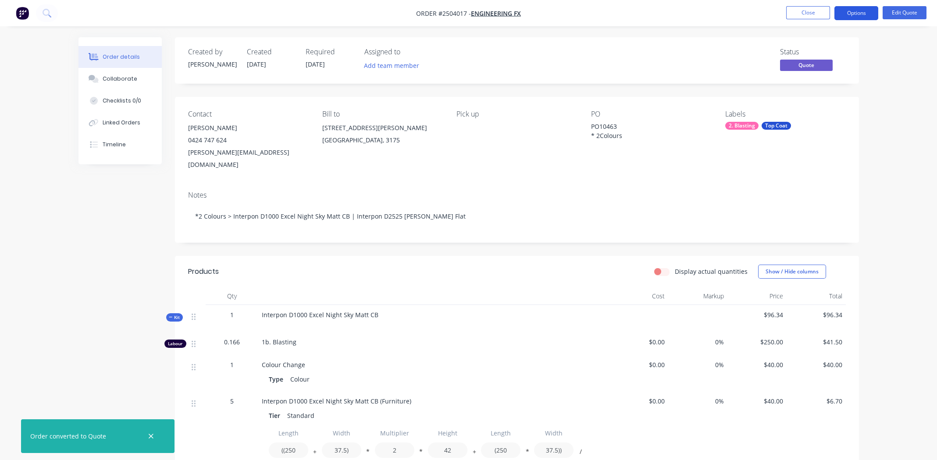
click at [849, 12] on button "Options" at bounding box center [856, 13] width 44 height 14
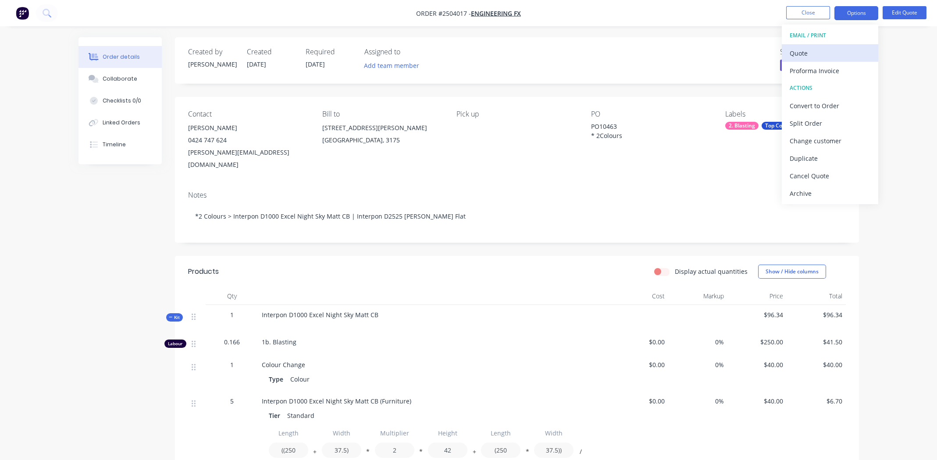
click at [801, 55] on div "Quote" at bounding box center [829, 53] width 81 height 13
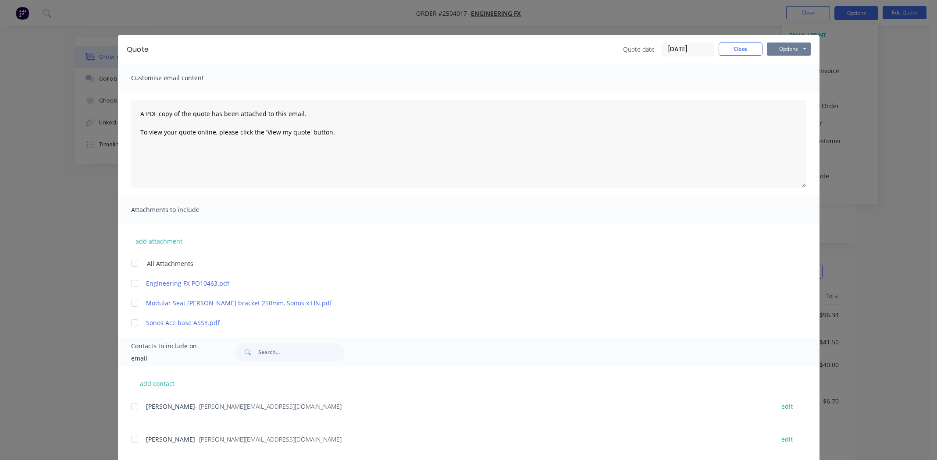
click at [789, 47] on button "Options" at bounding box center [789, 49] width 44 height 13
click at [791, 65] on button "Preview" at bounding box center [795, 64] width 56 height 14
click at [740, 52] on button "Close" at bounding box center [740, 49] width 44 height 13
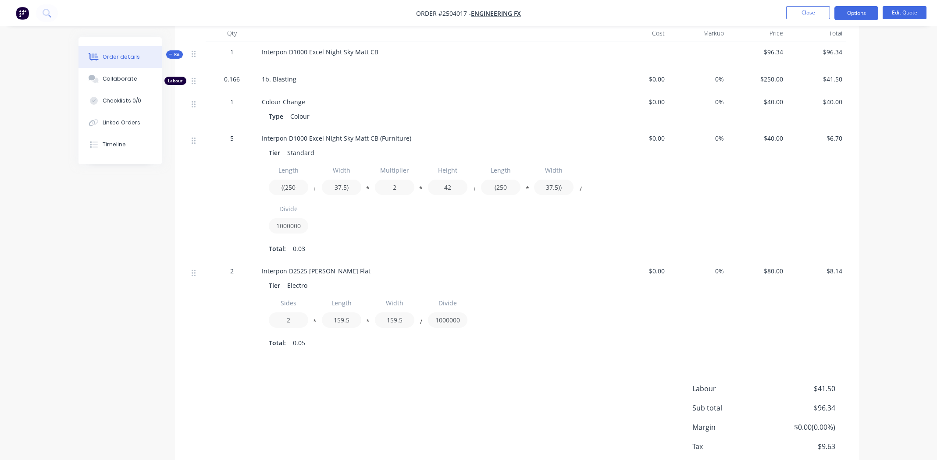
scroll to position [219, 0]
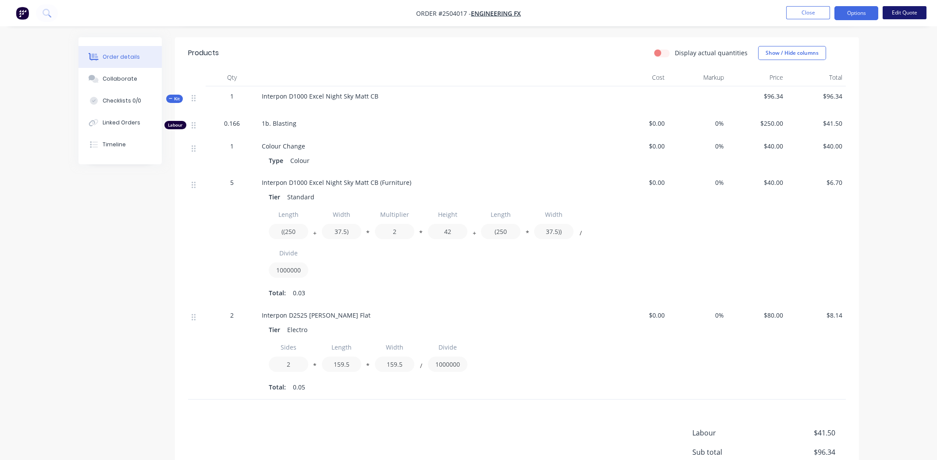
click at [900, 13] on button "Edit Quote" at bounding box center [904, 12] width 44 height 13
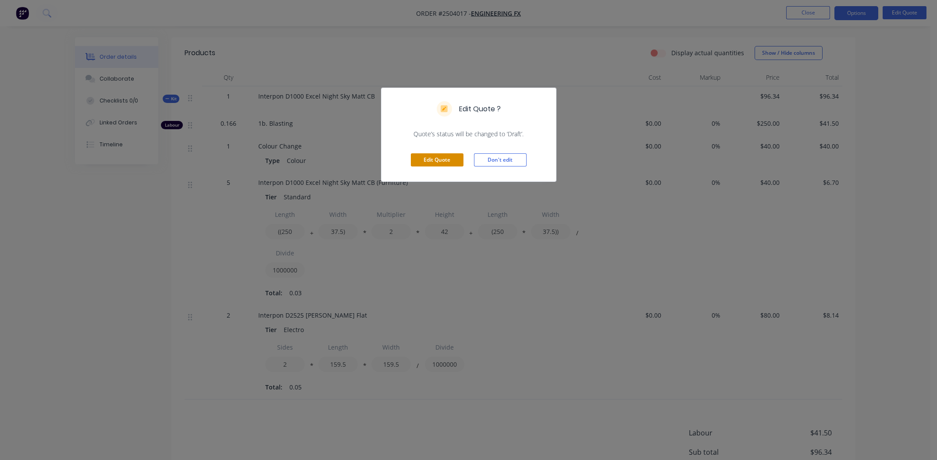
click at [448, 155] on button "Edit Quote" at bounding box center [437, 159] width 53 height 13
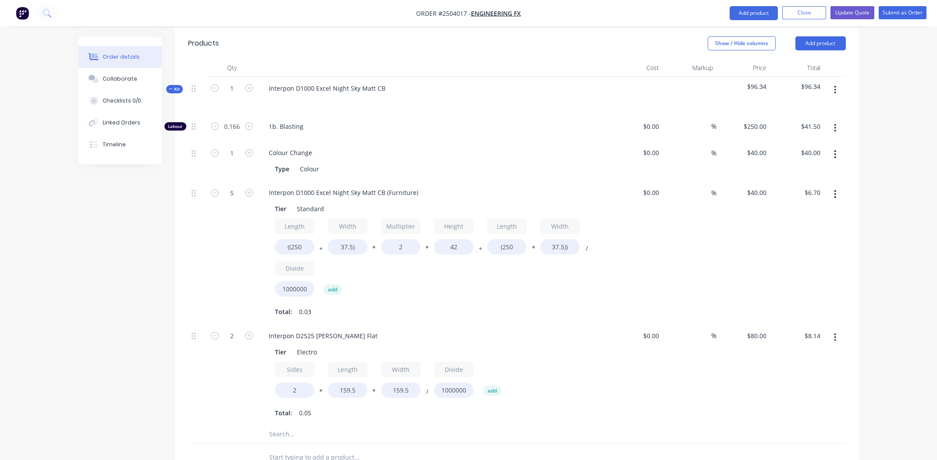
scroll to position [263, 0]
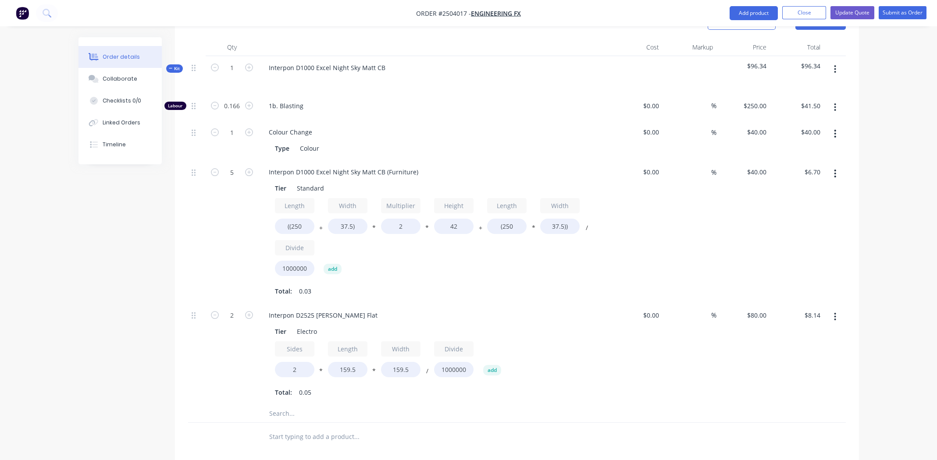
click at [834, 312] on icon "button" at bounding box center [835, 317] width 2 height 10
click at [803, 369] on div "Delete" at bounding box center [803, 375] width 67 height 13
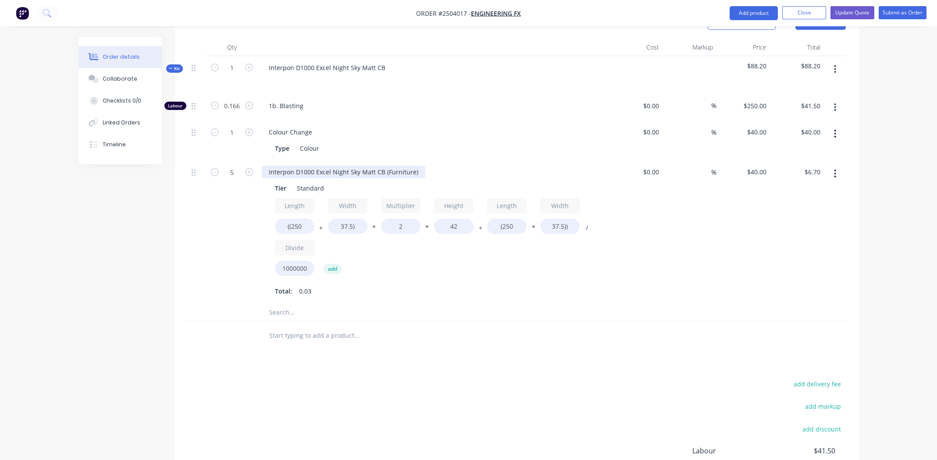
click at [418, 166] on div "Interpon D1000 Excel Night Sky Matt CB (Furniture)" at bounding box center [343, 172] width 163 height 13
drag, startPoint x: 384, startPoint y: 147, endPoint x: 263, endPoint y: 150, distance: 120.6
click at [263, 166] on div "Interpon D1000 Excel Night Sky Matt CB" at bounding box center [327, 172] width 131 height 13
click at [756, 227] on div "$40.00 $40.00" at bounding box center [743, 231] width 54 height 143
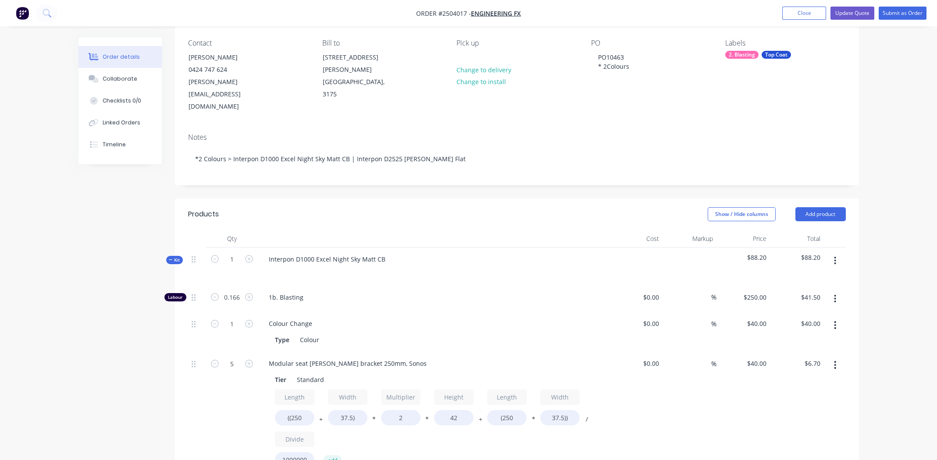
scroll to position [0, 0]
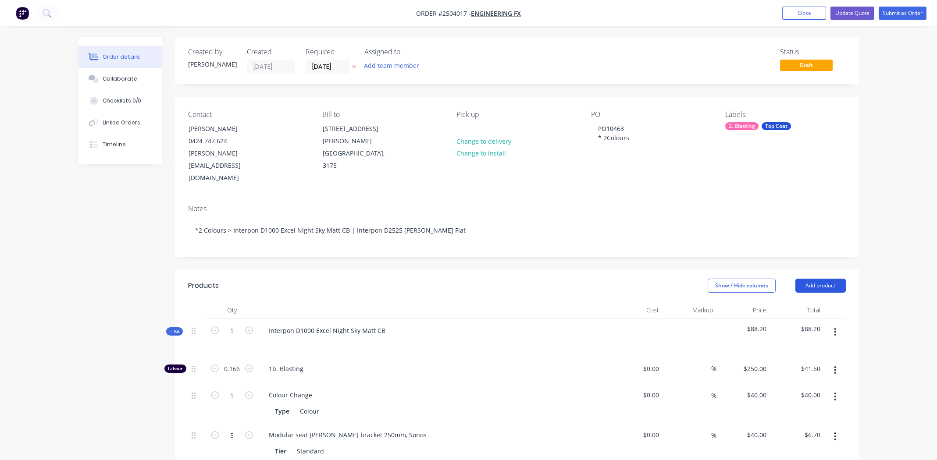
click at [827, 279] on button "Add product" at bounding box center [820, 286] width 50 height 14
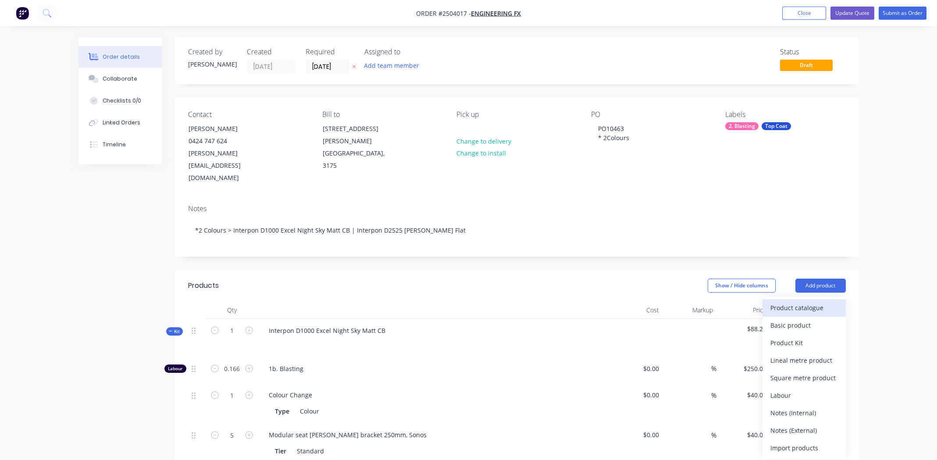
click at [820, 302] on div "Product catalogue" at bounding box center [803, 308] width 67 height 13
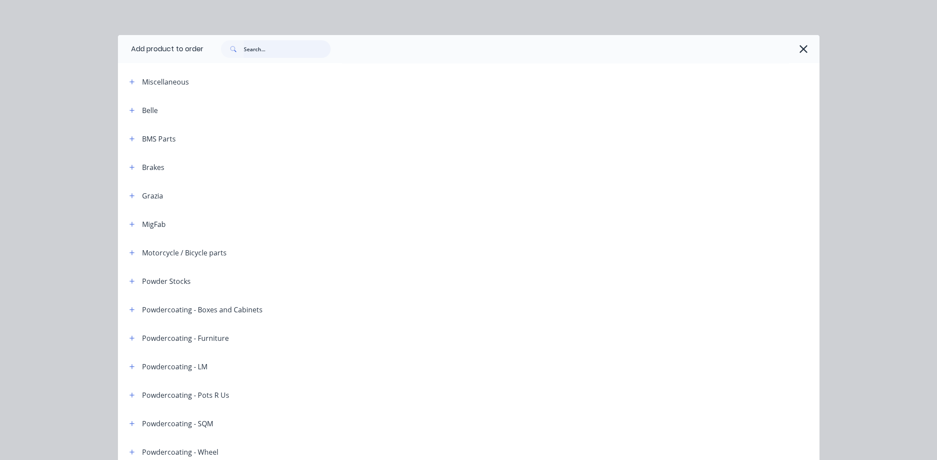
click at [302, 51] on input "text" at bounding box center [287, 49] width 87 height 18
type input "white matt"
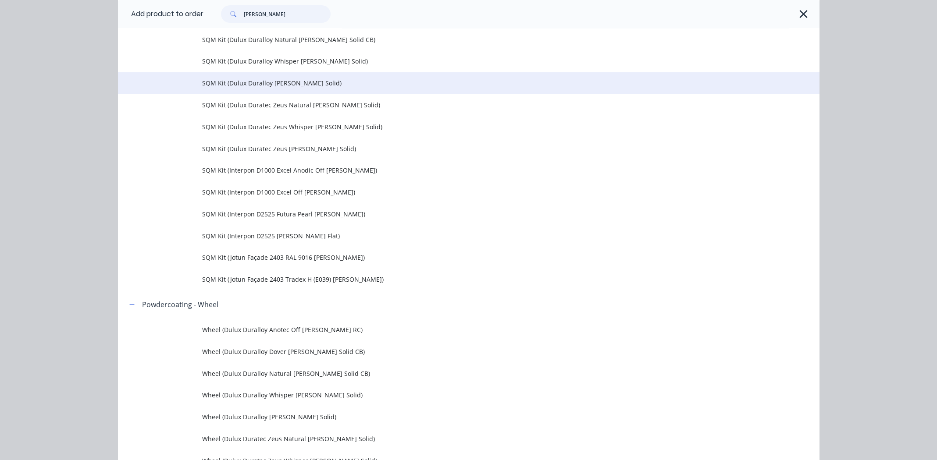
scroll to position [1797, 0]
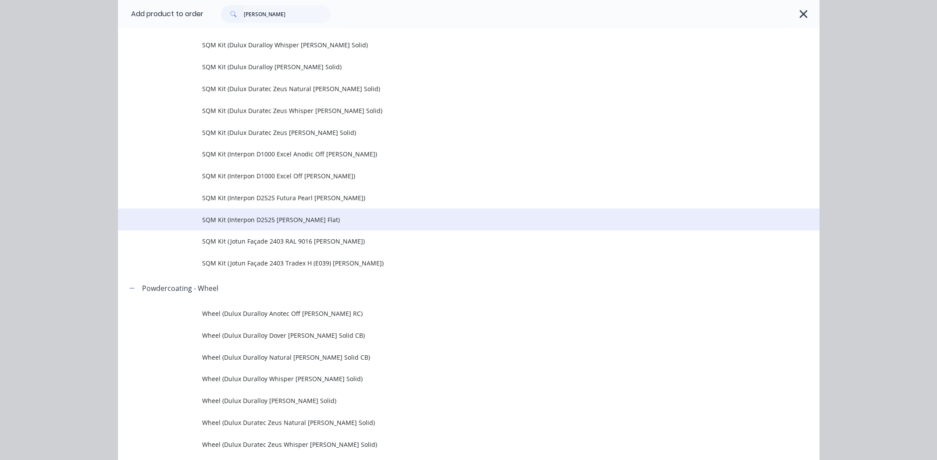
click at [249, 218] on span "SQM Kit (Interpon D2525 White Matt Flat)" at bounding box center [449, 219] width 494 height 9
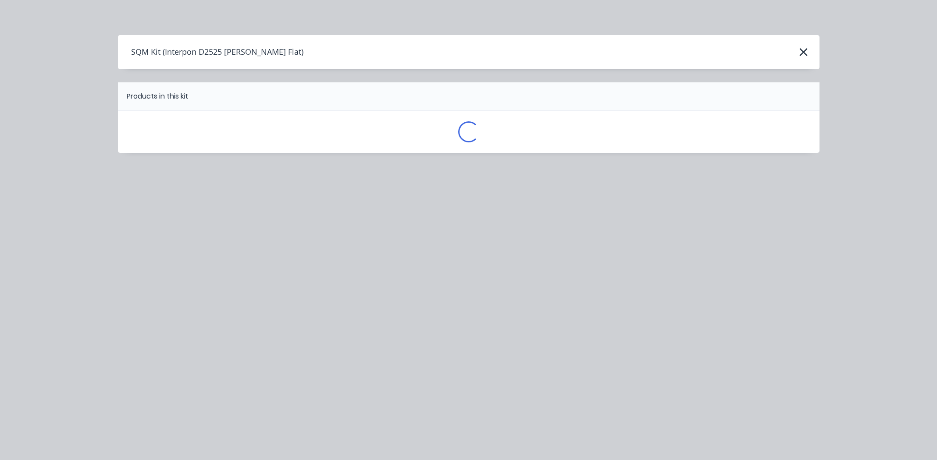
scroll to position [0, 0]
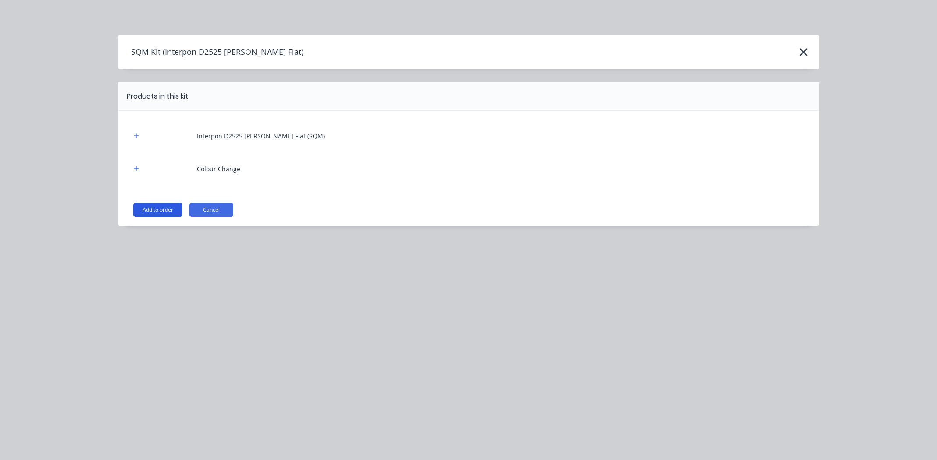
click at [150, 206] on button "Add to order" at bounding box center [157, 210] width 49 height 14
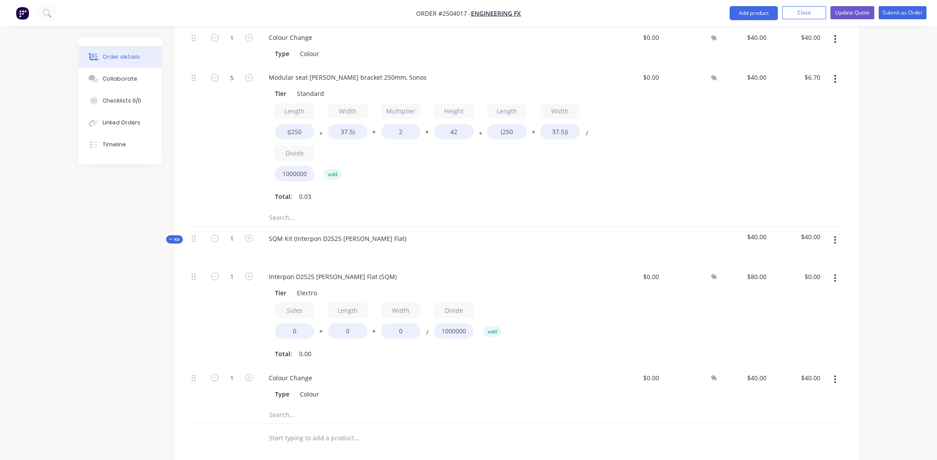
scroll to position [547, 0]
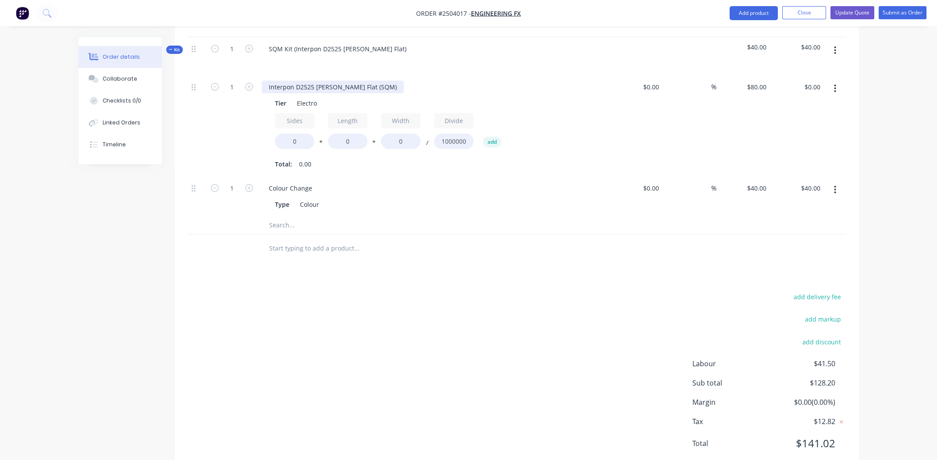
click at [377, 81] on div "Interpon D2525 White Matt Flat (SQM)" at bounding box center [333, 87] width 142 height 13
click at [331, 81] on div "Interpon D2525 White Matt Flat (SQM)" at bounding box center [333, 87] width 142 height 13
paste div
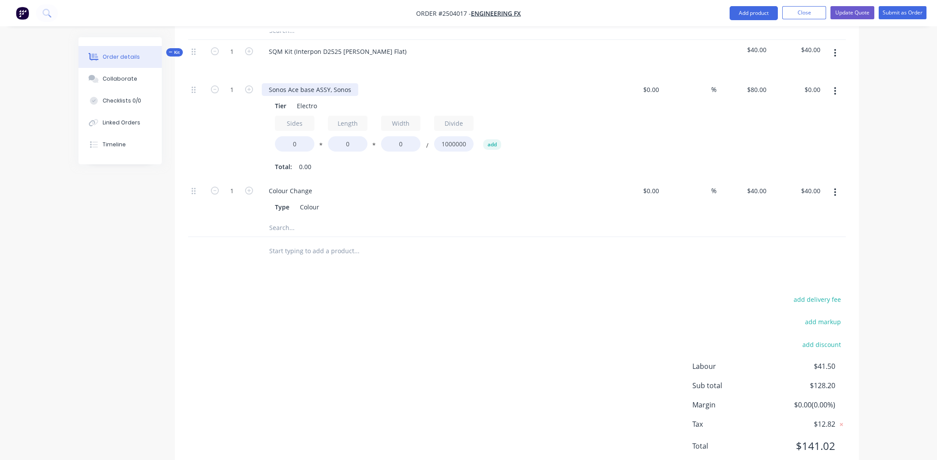
scroll to position [460, 0]
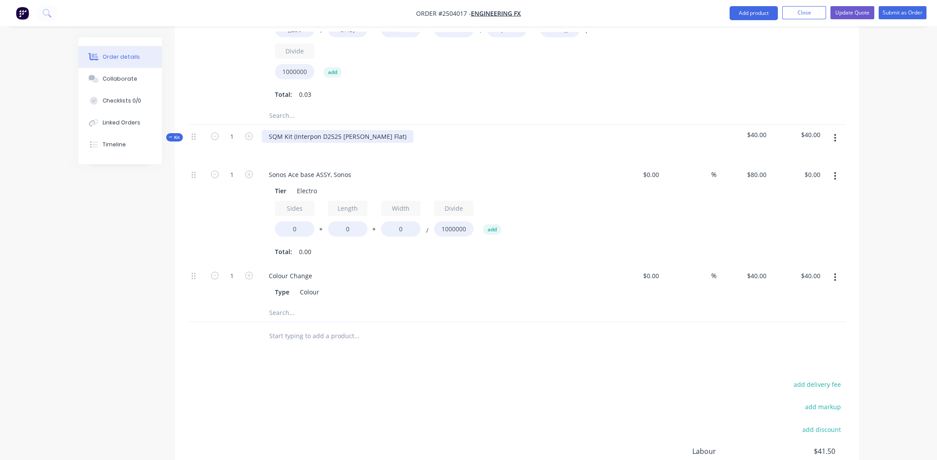
click at [392, 130] on div "SQM Kit (Interpon D2525 White Matt Flat)" at bounding box center [338, 136] width 152 height 13
click at [293, 221] on input "0" at bounding box center [294, 228] width 39 height 15
type input "2"
type input "159.5"
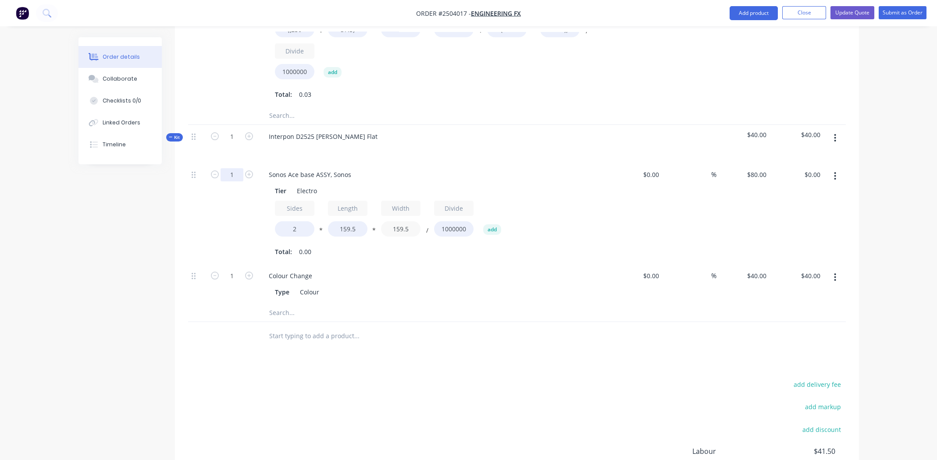
type input "159.5"
type input "$4.07"
type input "2"
type input "$8.14"
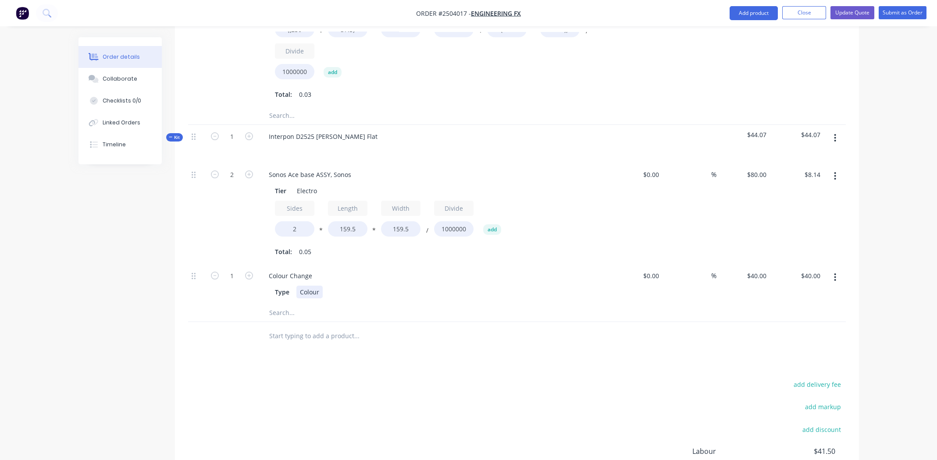
click at [440, 286] on div "Type Colour" at bounding box center [431, 292] width 321 height 13
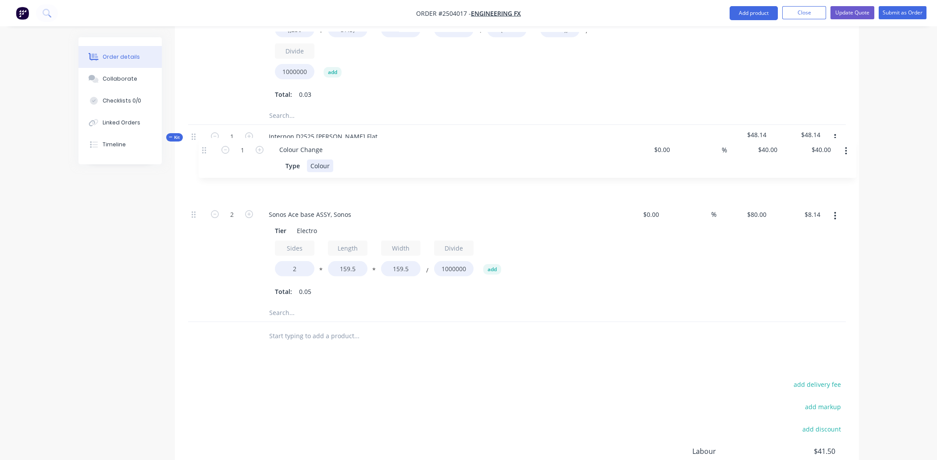
drag, startPoint x: 194, startPoint y: 249, endPoint x: 207, endPoint y: 148, distance: 102.2
click at [207, 163] on div "2 Sonos Ace base ASSY, Sonos Tier Electro Sides 2 * Length 159.5 * Width 159.5 …" at bounding box center [516, 233] width 657 height 141
click at [663, 322] on div at bounding box center [516, 336] width 657 height 28
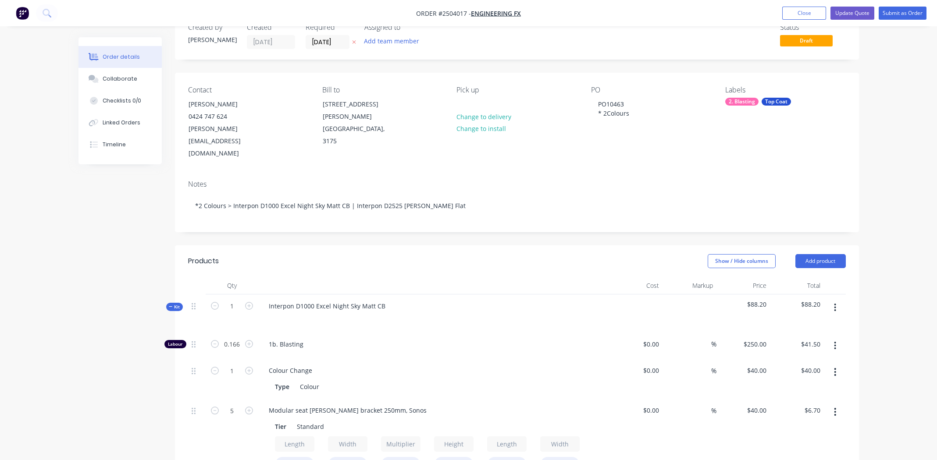
scroll to position [0, 0]
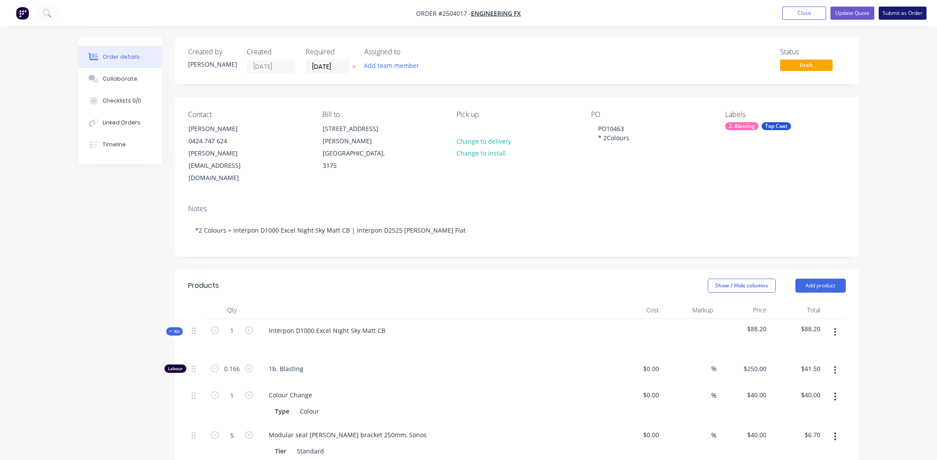
click at [909, 11] on button "Submit as Order" at bounding box center [902, 13] width 48 height 13
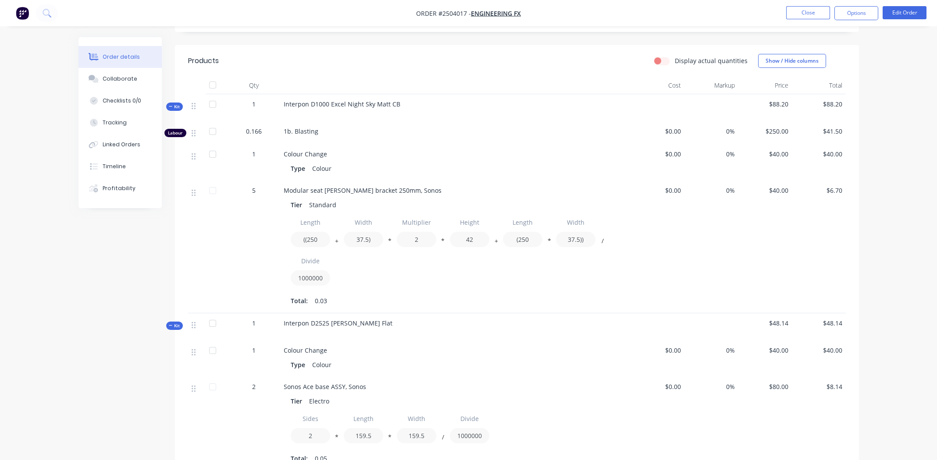
scroll to position [59, 0]
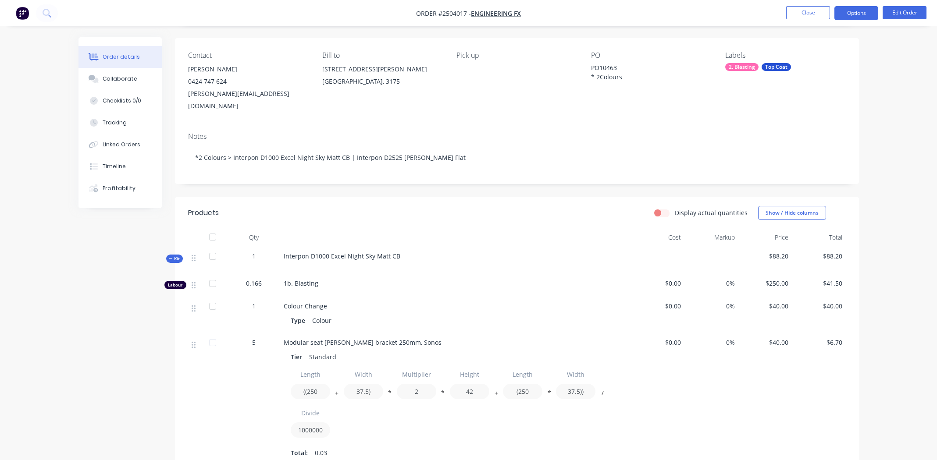
click at [864, 12] on button "Options" at bounding box center [856, 13] width 44 height 14
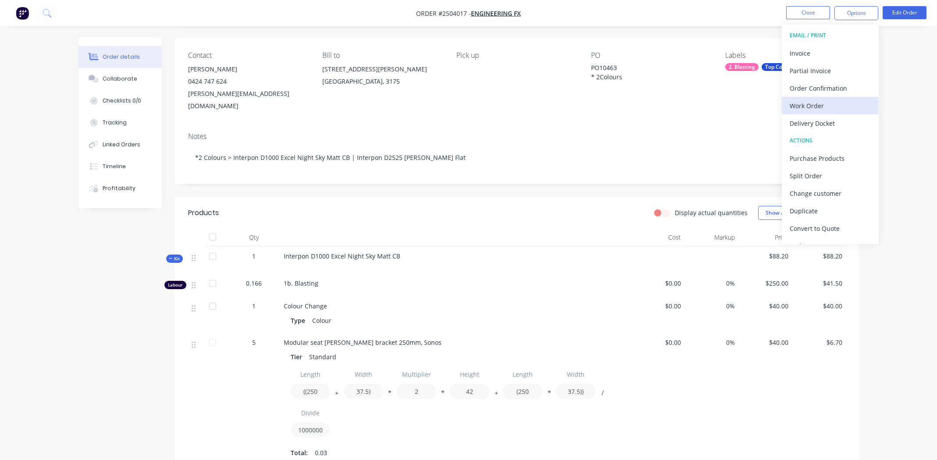
click at [822, 97] on button "Work Order" at bounding box center [829, 106] width 96 height 18
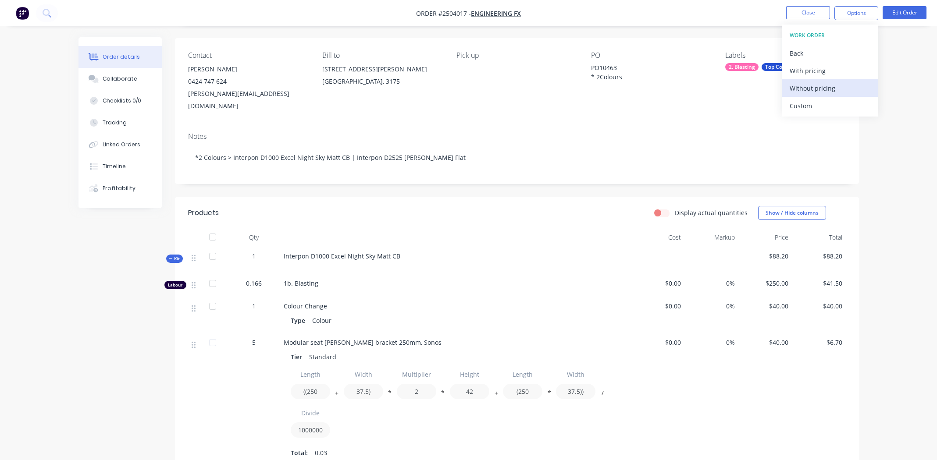
click at [821, 86] on div "Without pricing" at bounding box center [829, 88] width 81 height 13
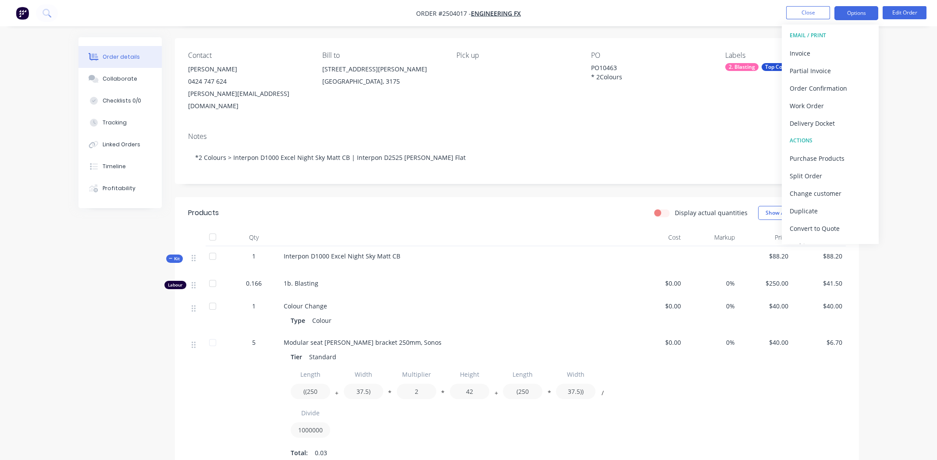
click at [849, 14] on button "Options" at bounding box center [856, 13] width 44 height 14
click at [805, 88] on div "Order Confirmation" at bounding box center [829, 88] width 81 height 13
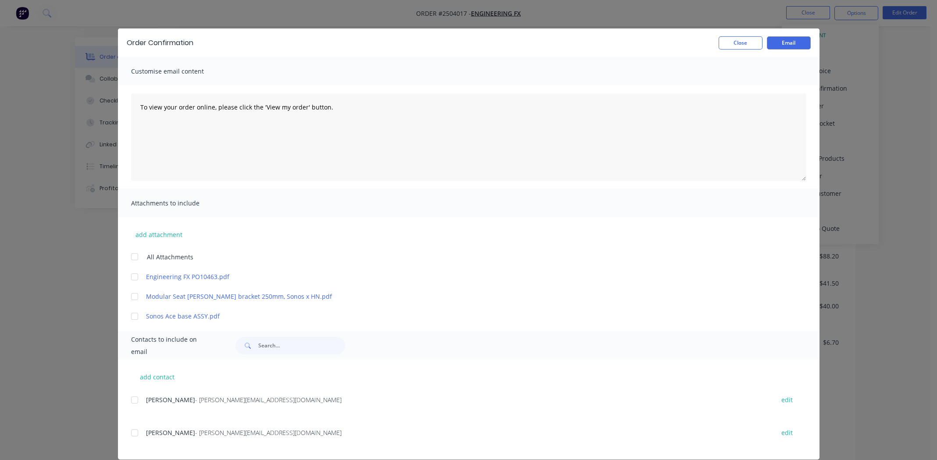
scroll to position [0, 0]
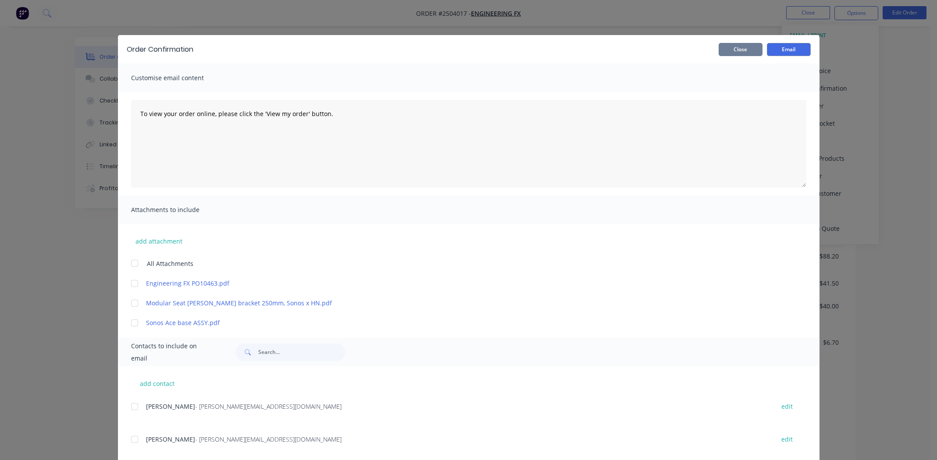
click at [734, 50] on button "Close" at bounding box center [740, 49] width 44 height 13
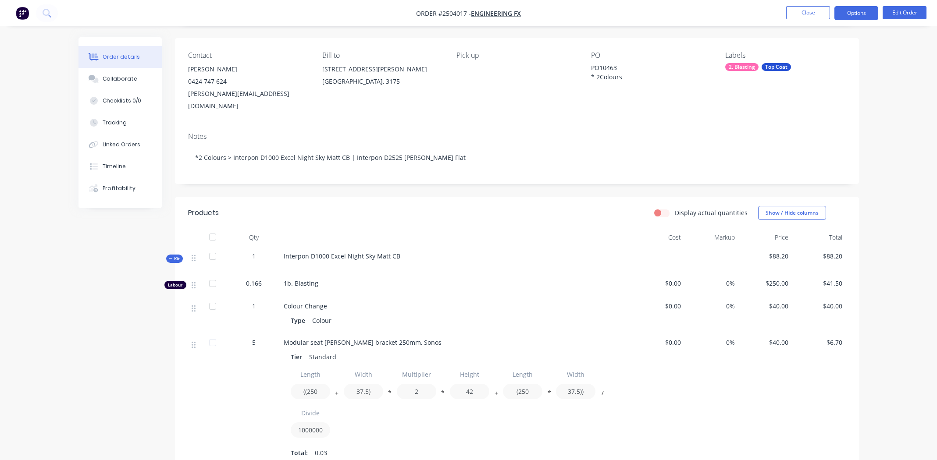
click at [842, 13] on button "Options" at bounding box center [856, 13] width 44 height 14
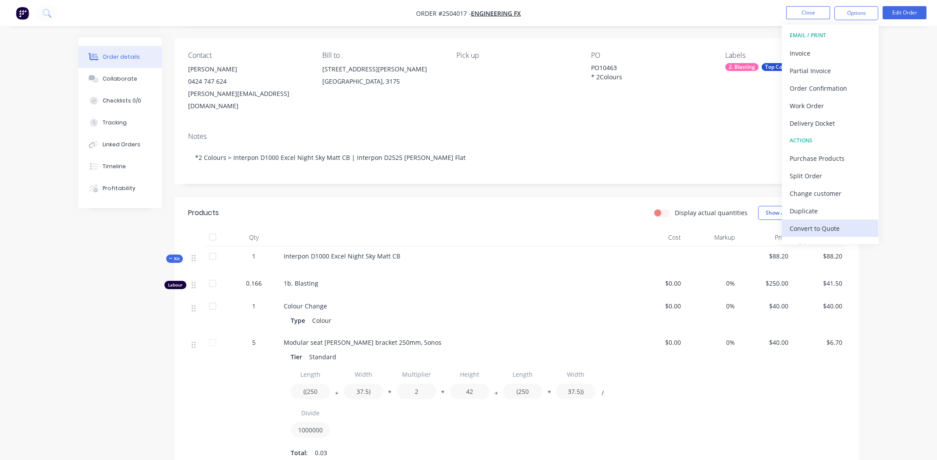
click at [799, 231] on div "Convert to Quote" at bounding box center [829, 228] width 81 height 13
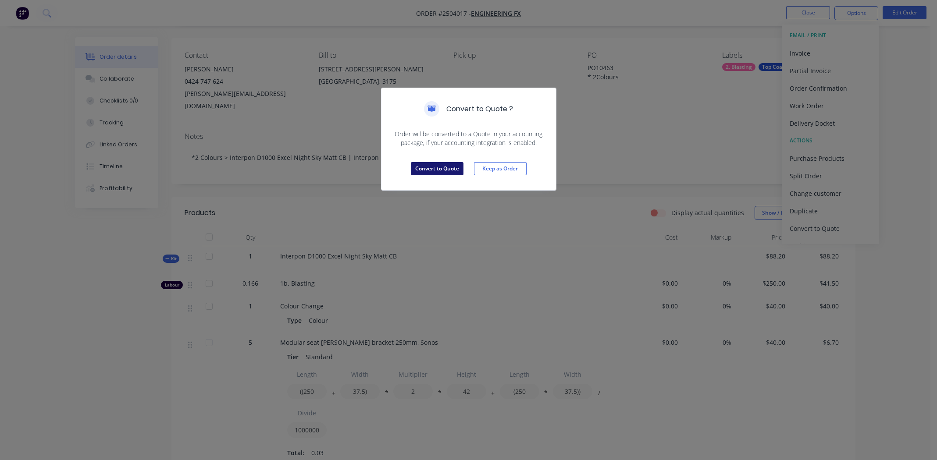
click at [445, 164] on button "Convert to Quote" at bounding box center [437, 168] width 53 height 13
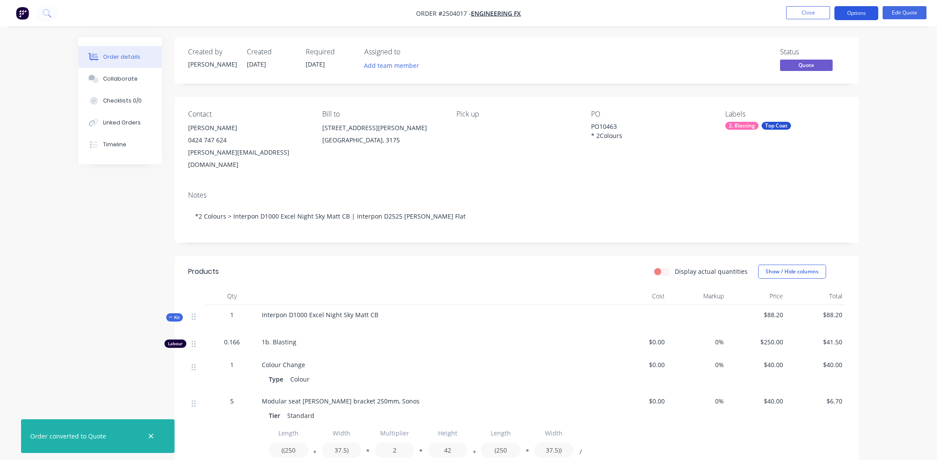
click at [860, 14] on button "Options" at bounding box center [856, 13] width 44 height 14
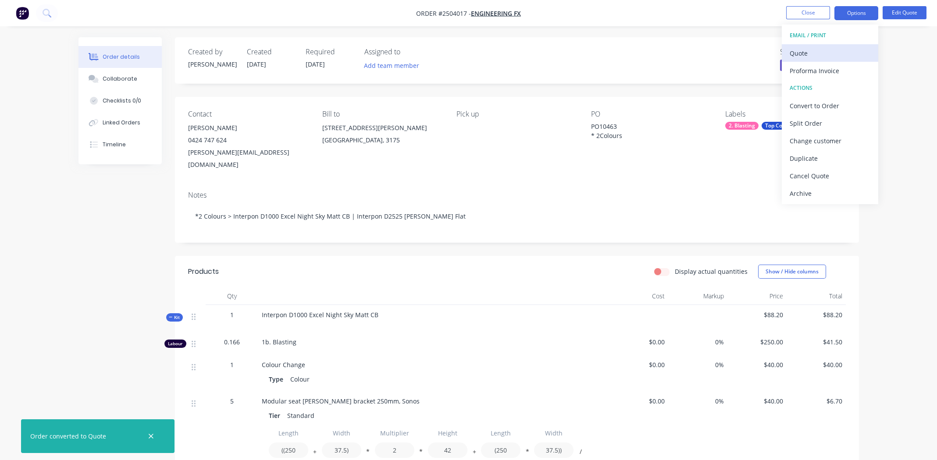
click at [807, 50] on div "Quote" at bounding box center [829, 53] width 81 height 13
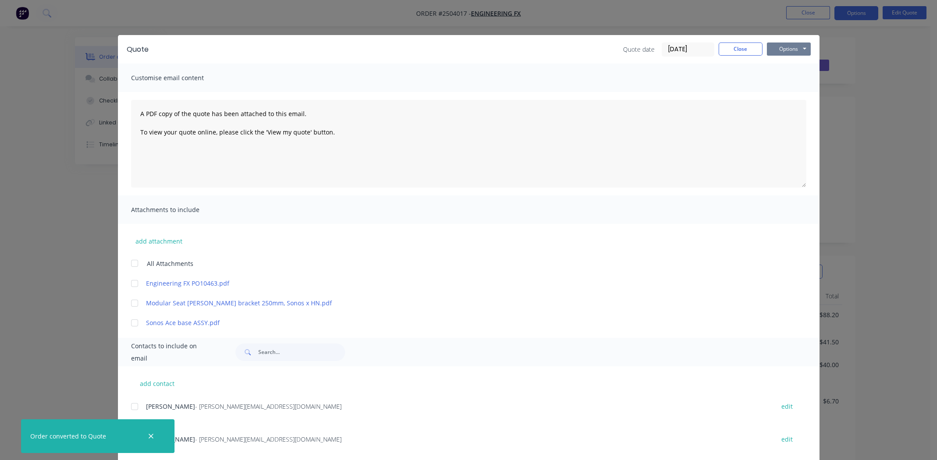
click at [791, 48] on button "Options" at bounding box center [789, 49] width 44 height 13
click at [789, 61] on button "Preview" at bounding box center [795, 64] width 56 height 14
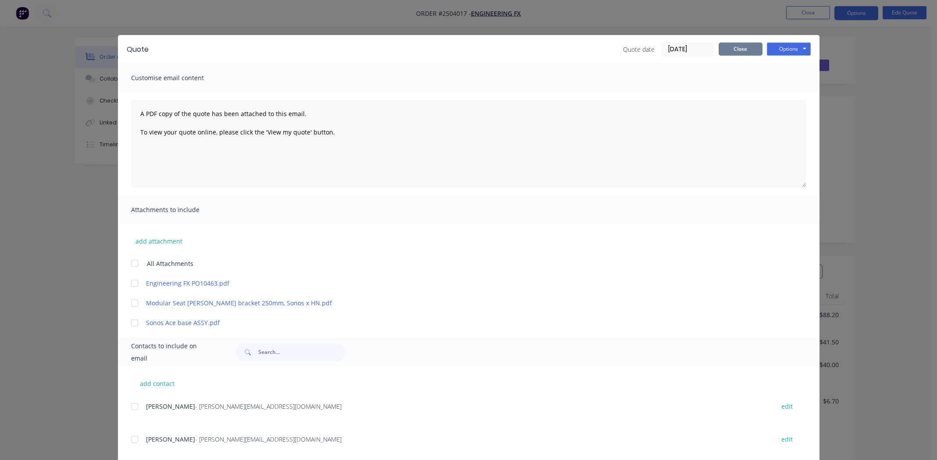
click at [724, 48] on button "Close" at bounding box center [740, 49] width 44 height 13
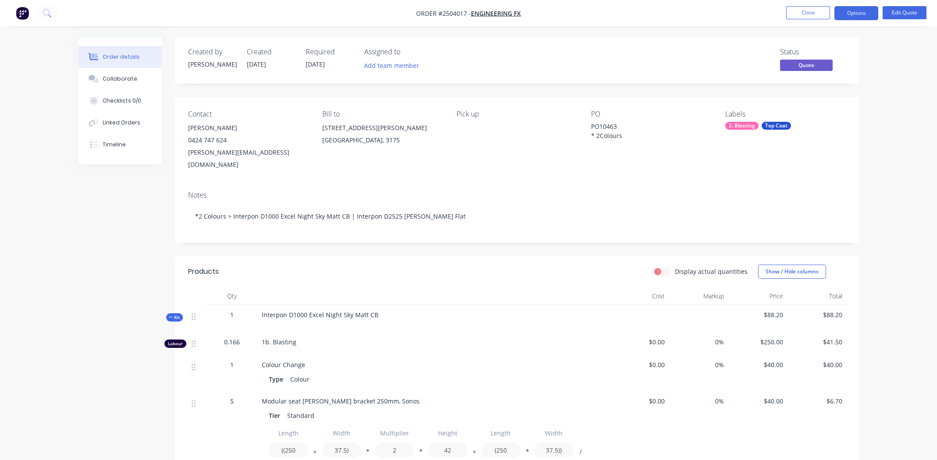
click at [823, 191] on div "Notes" at bounding box center [516, 195] width 657 height 8
click at [901, 10] on button "Edit Quote" at bounding box center [904, 12] width 44 height 13
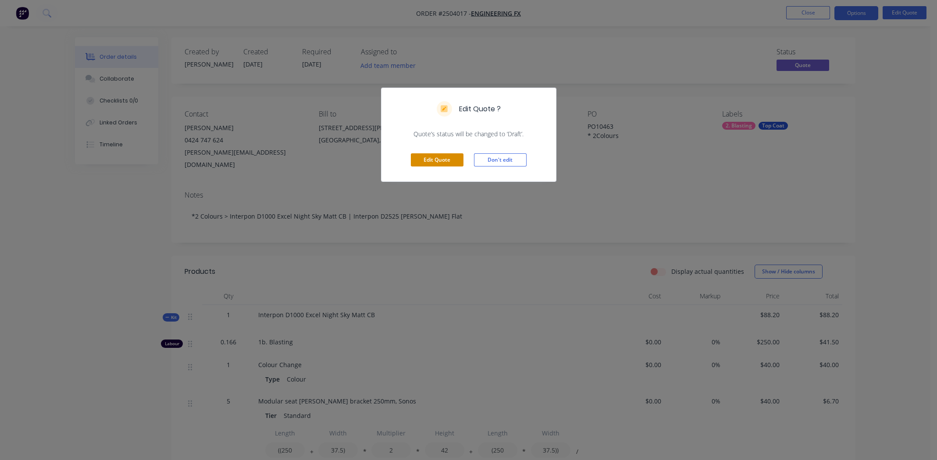
click at [450, 159] on button "Edit Quote" at bounding box center [437, 159] width 53 height 13
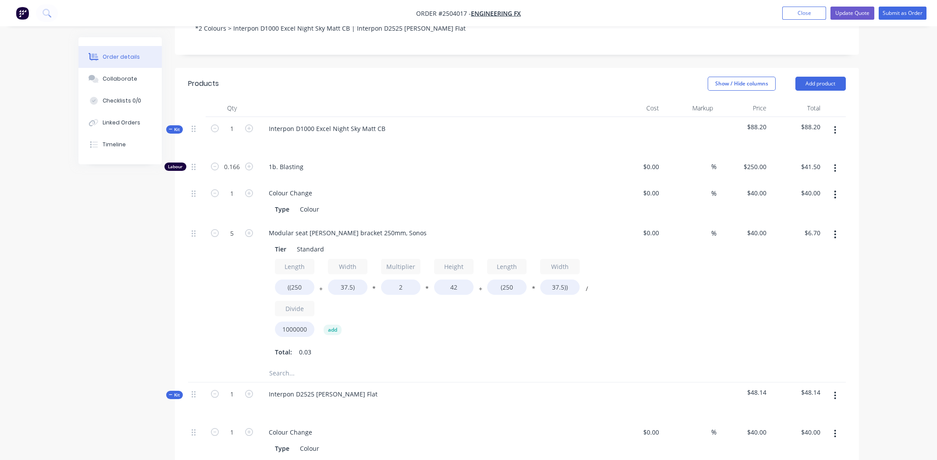
scroll to position [131, 0]
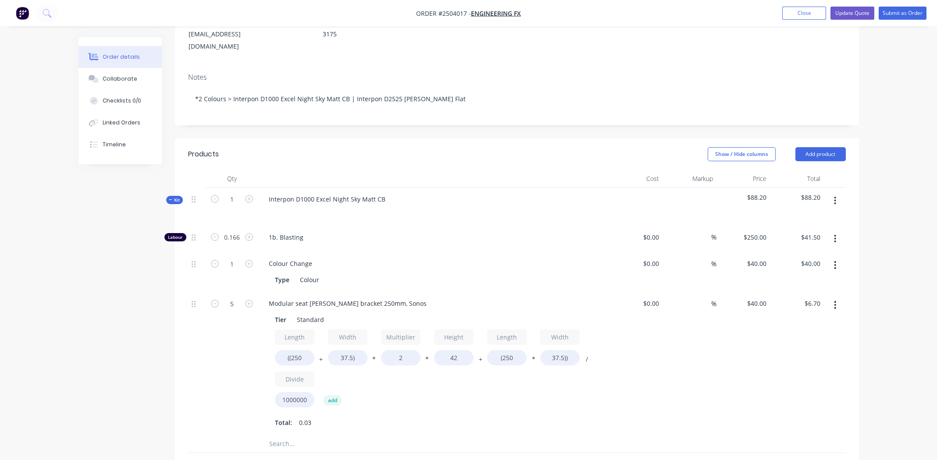
click at [837, 231] on button "button" at bounding box center [834, 239] width 21 height 16
click at [810, 291] on div "Delete" at bounding box center [803, 297] width 67 height 13
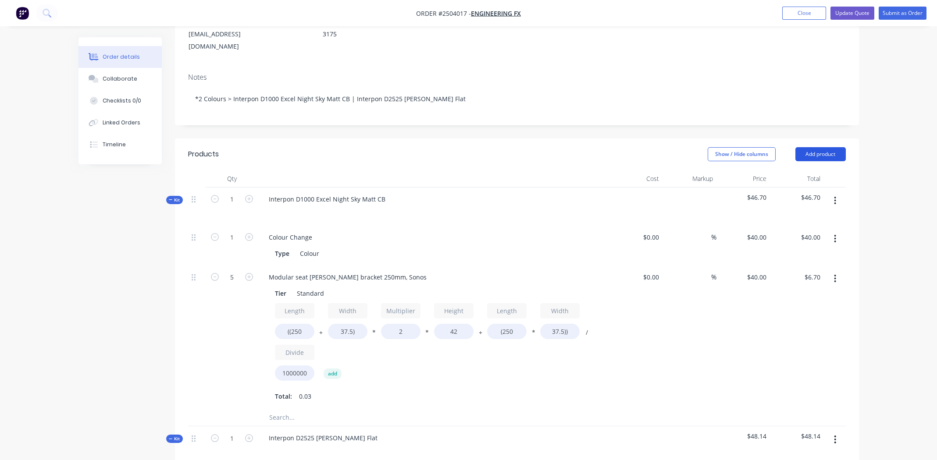
click at [822, 147] on button "Add product" at bounding box center [820, 154] width 50 height 14
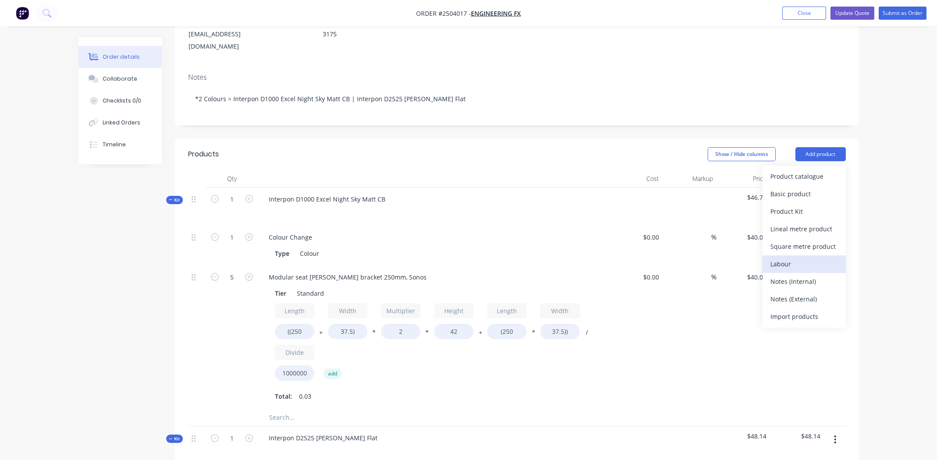
click at [792, 258] on div "Labour" at bounding box center [803, 264] width 67 height 13
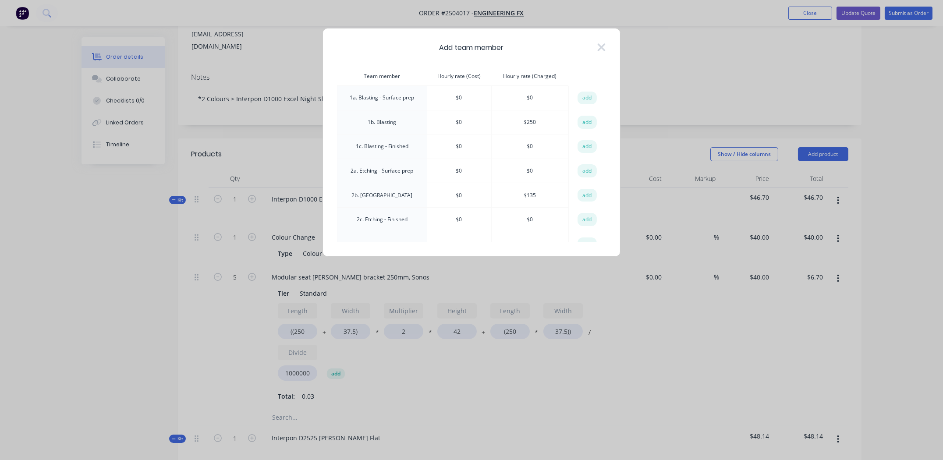
click at [586, 121] on button "add" at bounding box center [587, 122] width 19 height 13
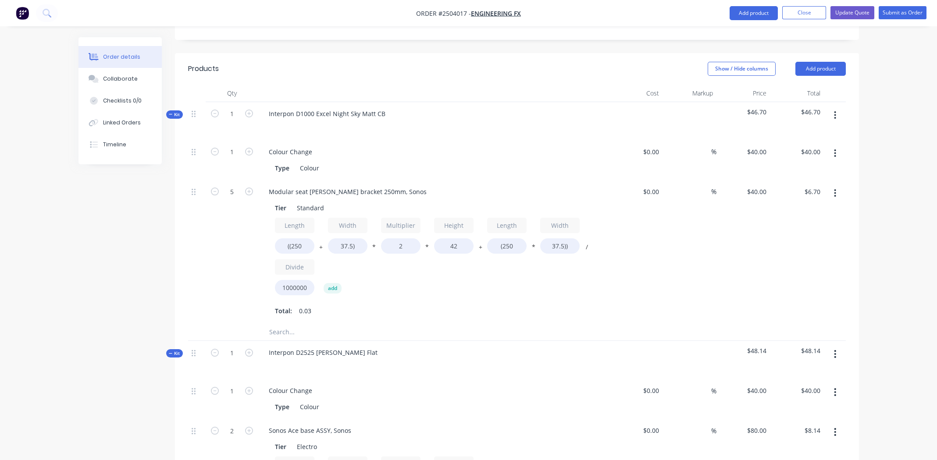
scroll to position [482, 0]
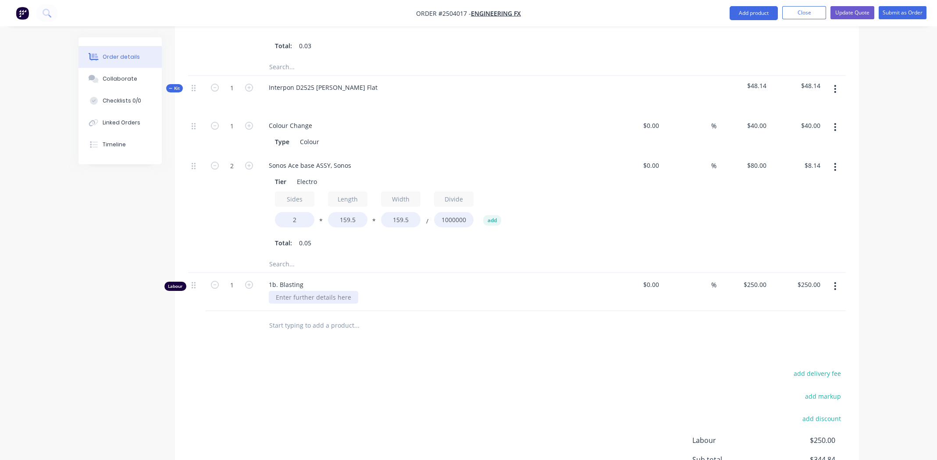
click at [334, 291] on div at bounding box center [313, 297] width 89 height 13
type input "0.25"
type input "$62.50"
click at [465, 368] on div "add delivery fee add markup add discount Labour $250.00 Sub total $344.84 Margi…" at bounding box center [516, 452] width 657 height 169
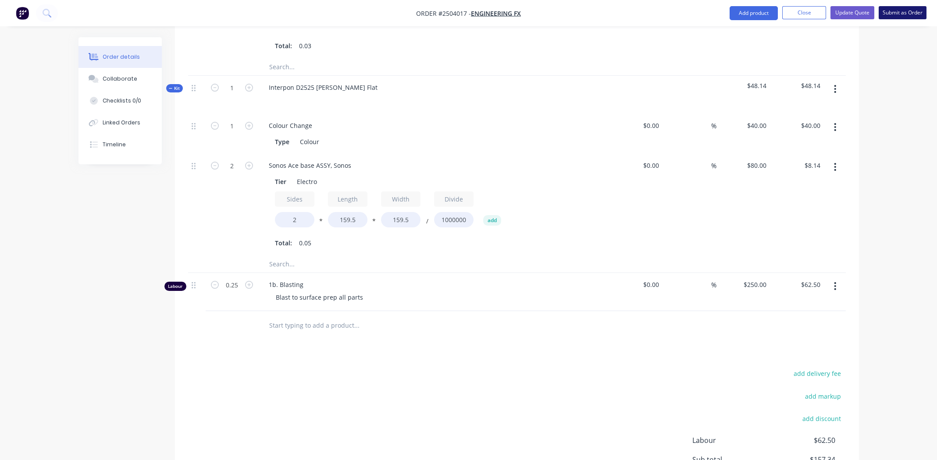
click at [911, 13] on button "Submit as Order" at bounding box center [902, 12] width 48 height 13
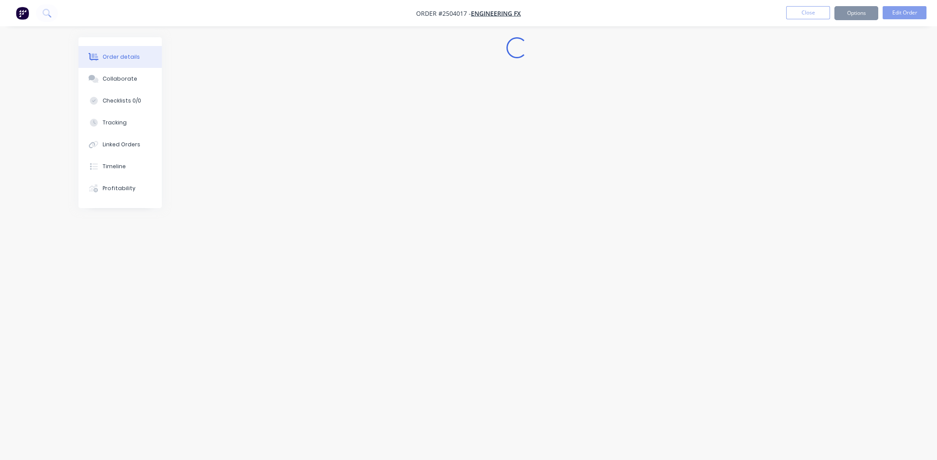
scroll to position [0, 0]
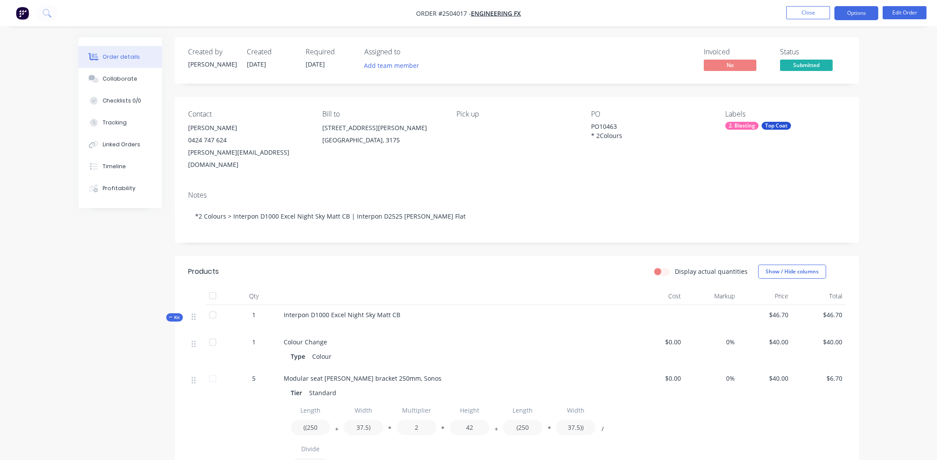
click at [856, 12] on button "Options" at bounding box center [856, 13] width 44 height 14
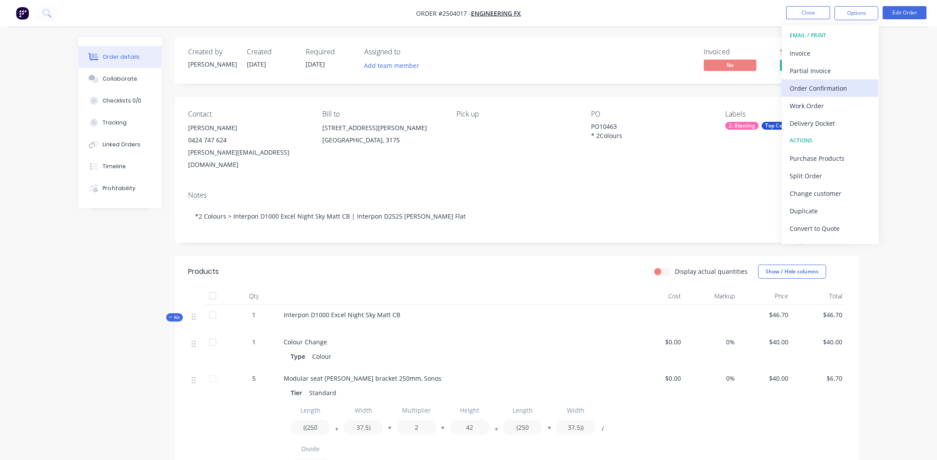
click at [801, 85] on div "Order Confirmation" at bounding box center [829, 88] width 81 height 13
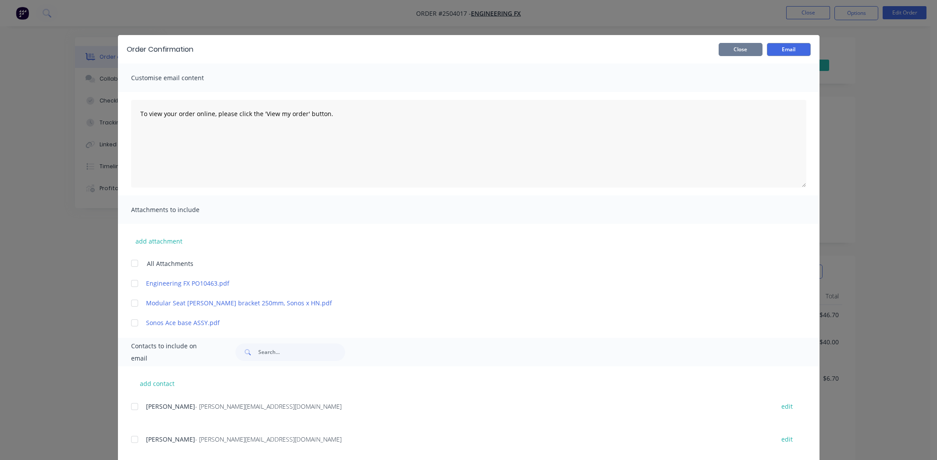
click at [739, 46] on button "Close" at bounding box center [740, 49] width 44 height 13
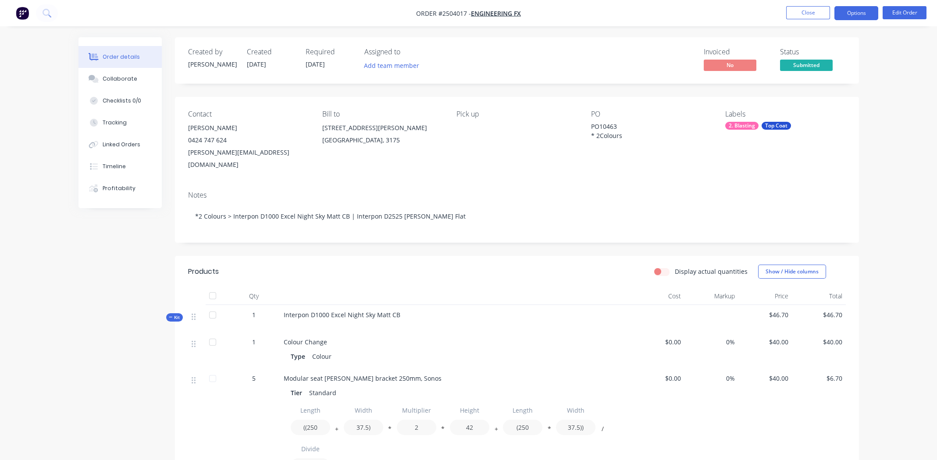
click at [860, 14] on button "Options" at bounding box center [856, 13] width 44 height 14
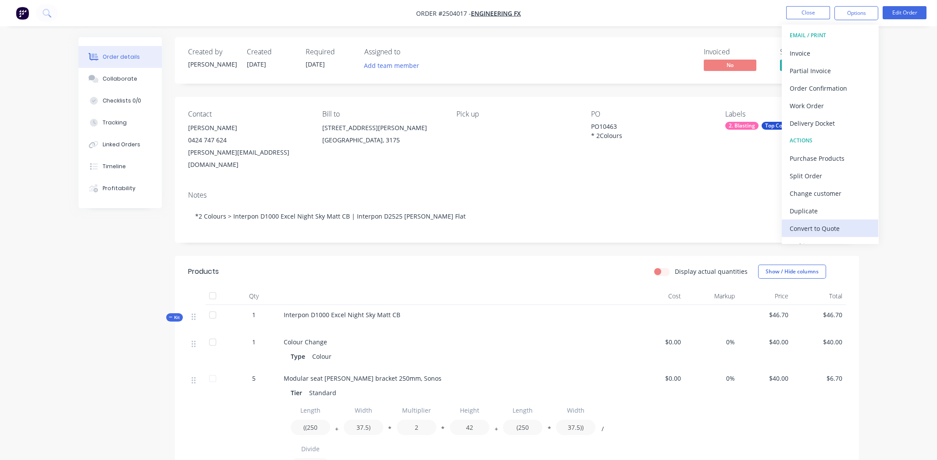
click at [831, 228] on div "Convert to Quote" at bounding box center [829, 228] width 81 height 13
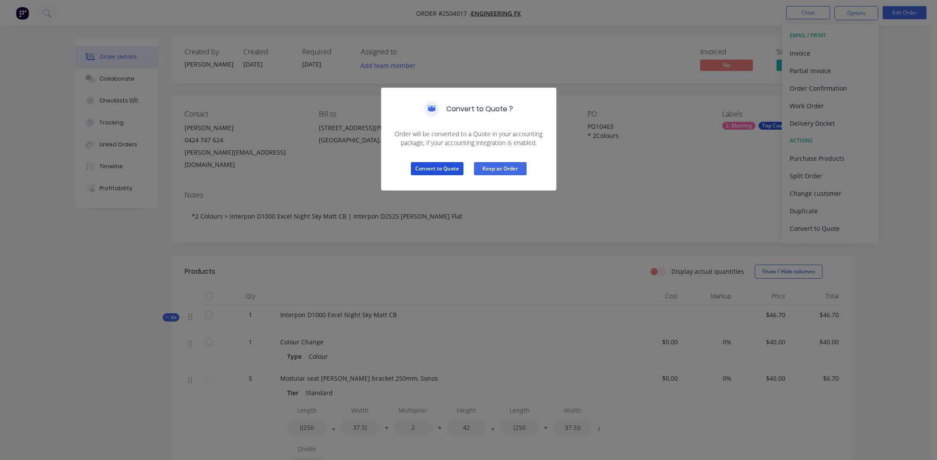
drag, startPoint x: 438, startPoint y: 171, endPoint x: 516, endPoint y: 161, distance: 78.6
click at [438, 170] on button "Convert to Quote" at bounding box center [437, 168] width 53 height 13
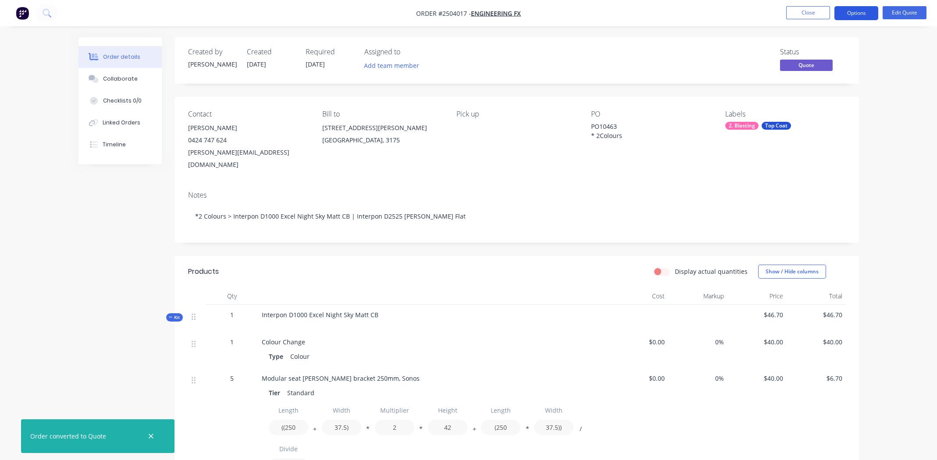
click at [860, 11] on button "Options" at bounding box center [856, 13] width 44 height 14
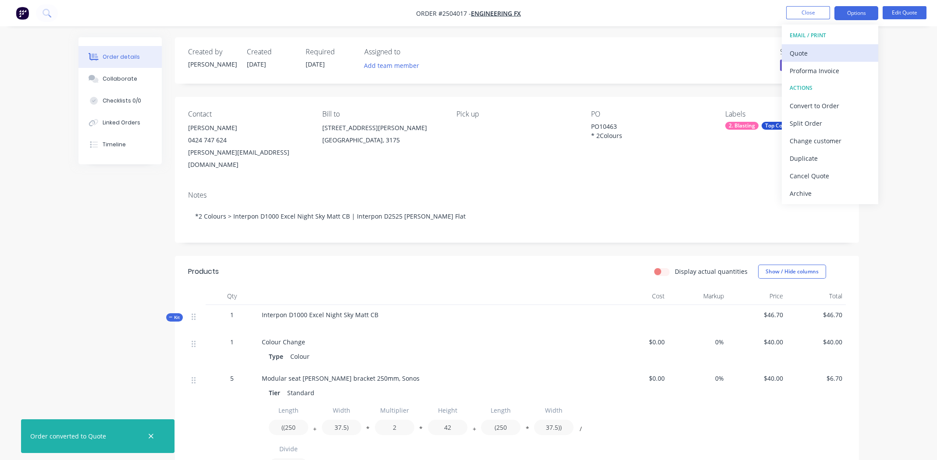
click at [807, 53] on div "Quote" at bounding box center [829, 53] width 81 height 13
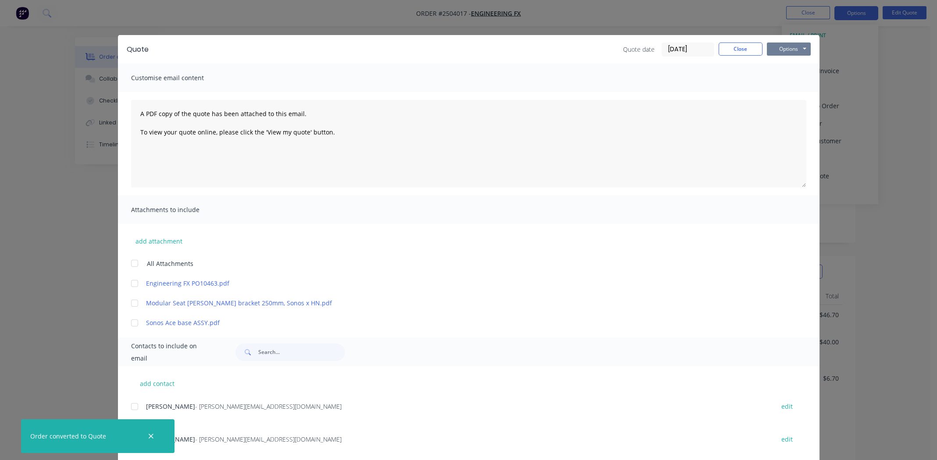
click at [784, 47] on button "Options" at bounding box center [789, 49] width 44 height 13
click at [785, 62] on button "Preview" at bounding box center [795, 64] width 56 height 14
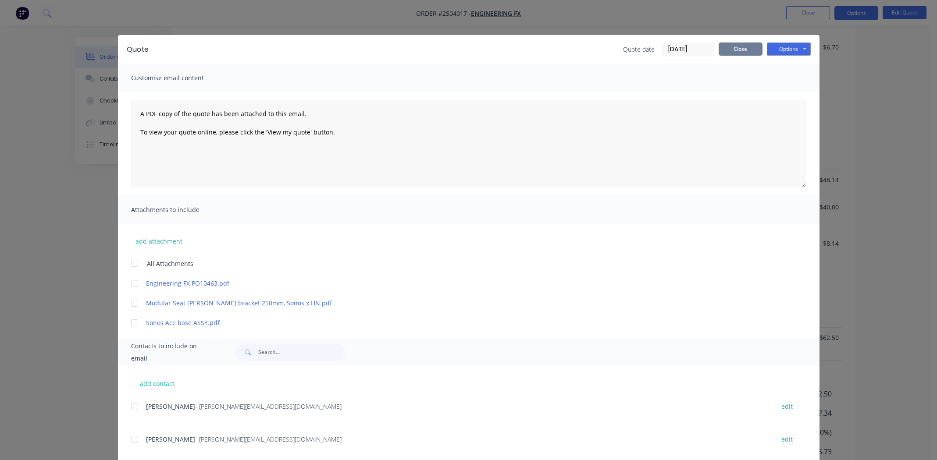
click at [733, 50] on button "Close" at bounding box center [740, 49] width 44 height 13
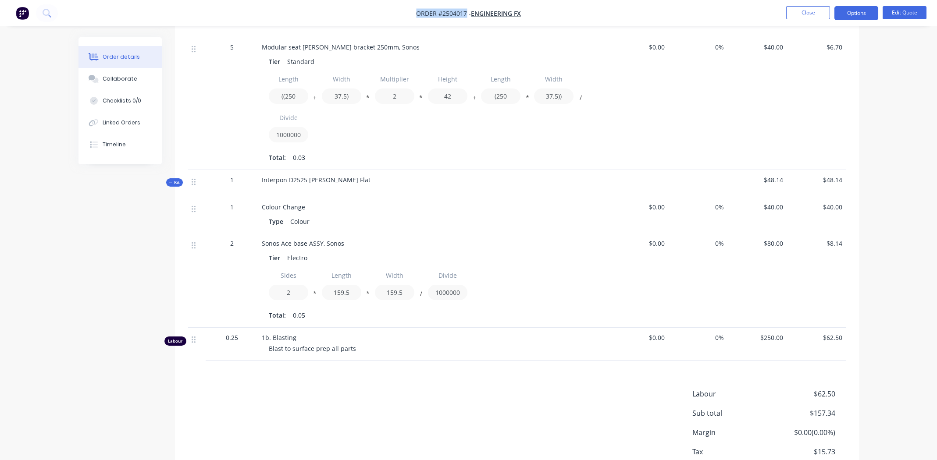
drag, startPoint x: 416, startPoint y: 12, endPoint x: 466, endPoint y: 14, distance: 50.5
click at [466, 14] on span "Order #2504017 -" at bounding box center [443, 13] width 55 height 8
copy span "Order #2504017"
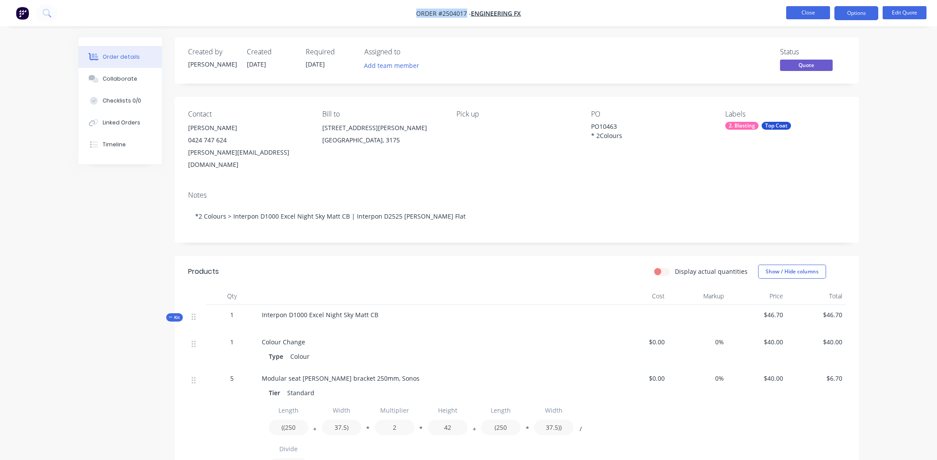
click at [805, 7] on button "Close" at bounding box center [808, 12] width 44 height 13
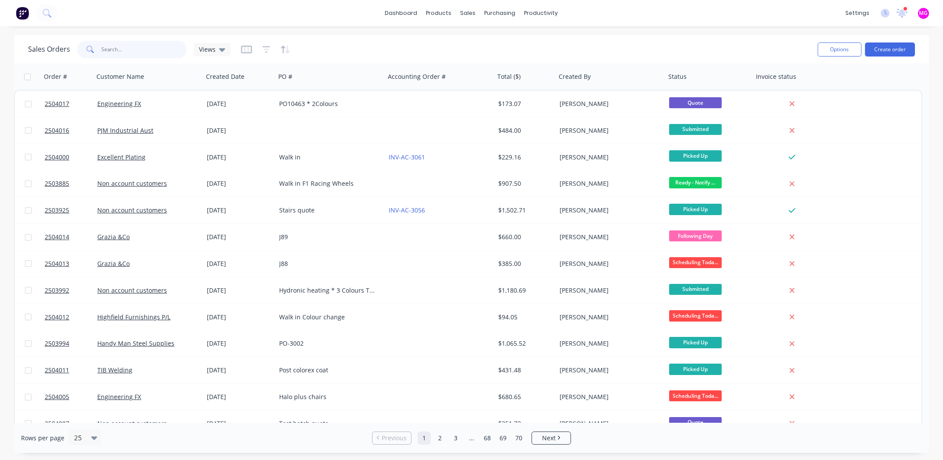
paste input "2503183"
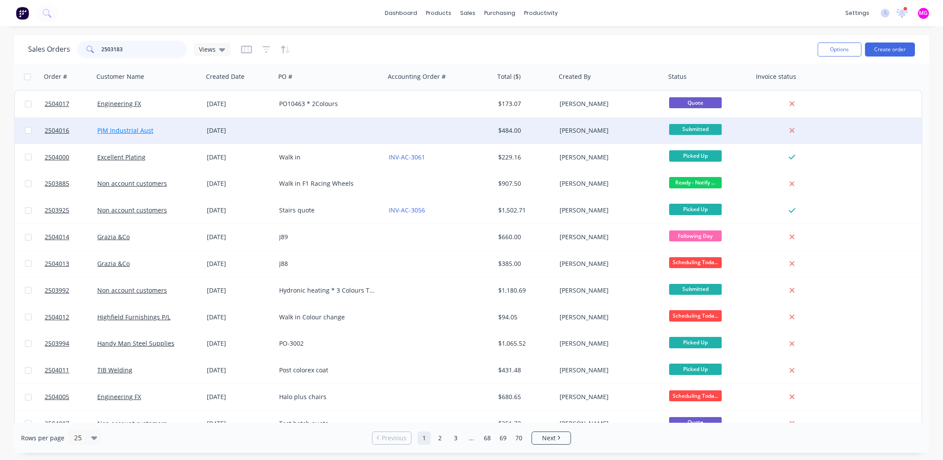
type input "2503183"
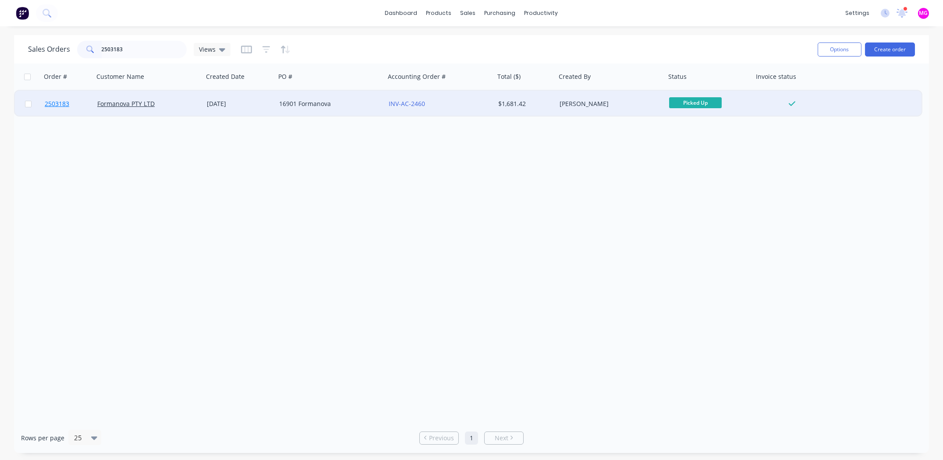
click at [61, 103] on span "2503183" at bounding box center [57, 103] width 25 height 9
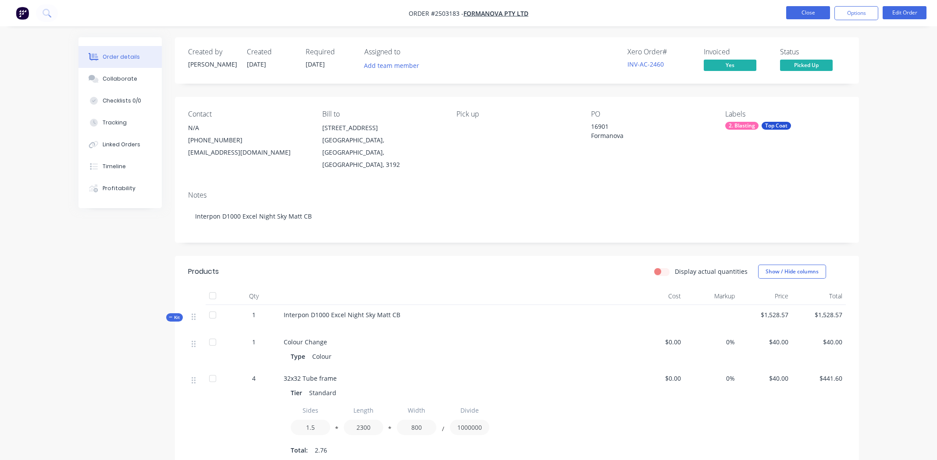
click at [802, 14] on button "Close" at bounding box center [808, 12] width 44 height 13
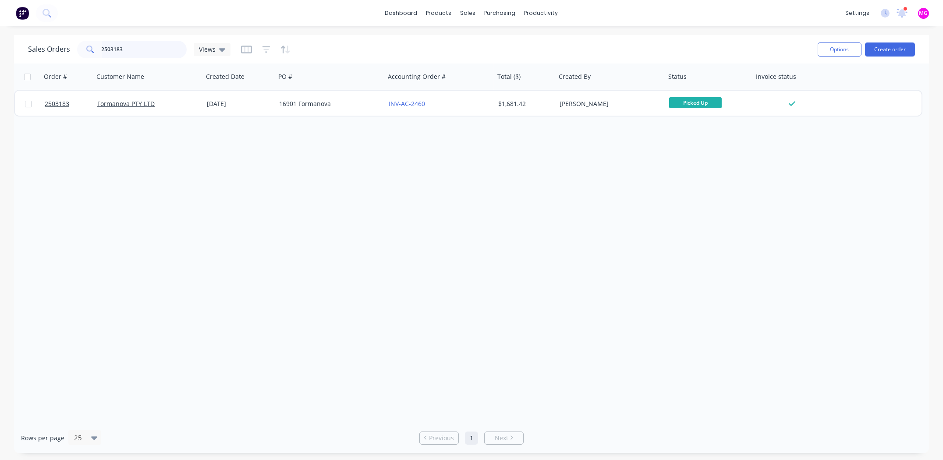
click at [102, 45] on input "2503183" at bounding box center [144, 50] width 85 height 18
paste input "17058"
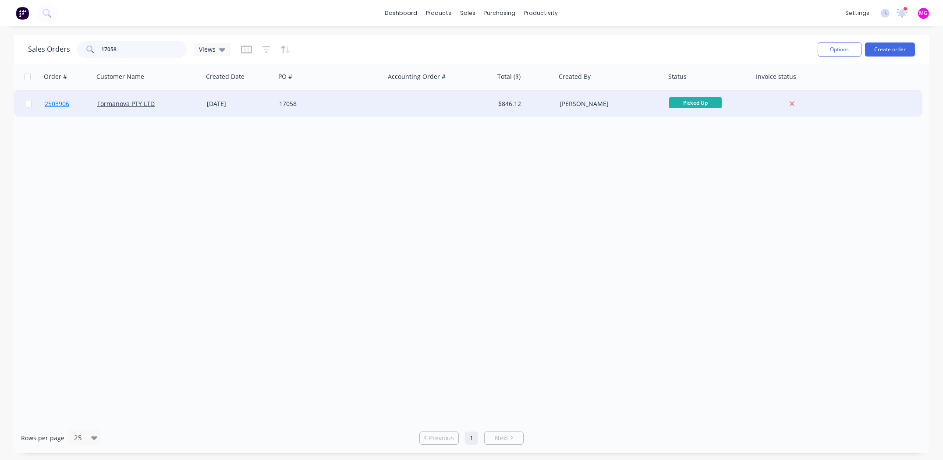
type input "17058"
click at [59, 104] on span "2503906" at bounding box center [57, 103] width 25 height 9
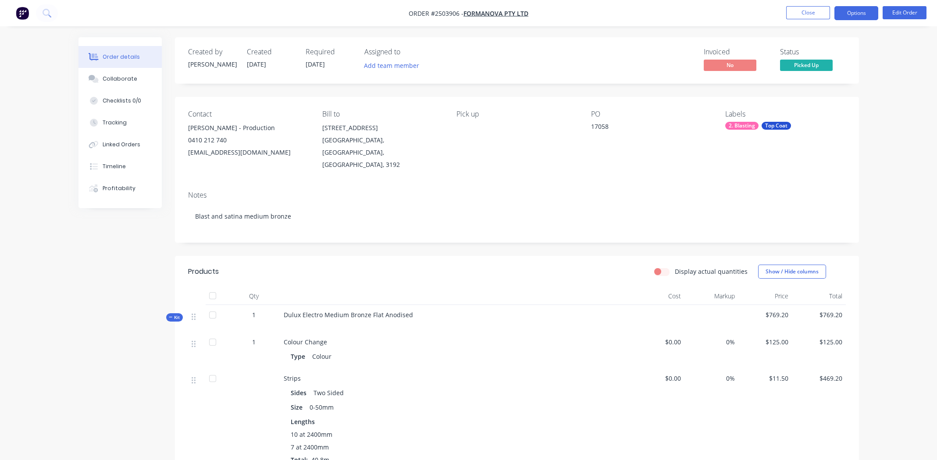
click at [852, 14] on button "Options" at bounding box center [856, 13] width 44 height 14
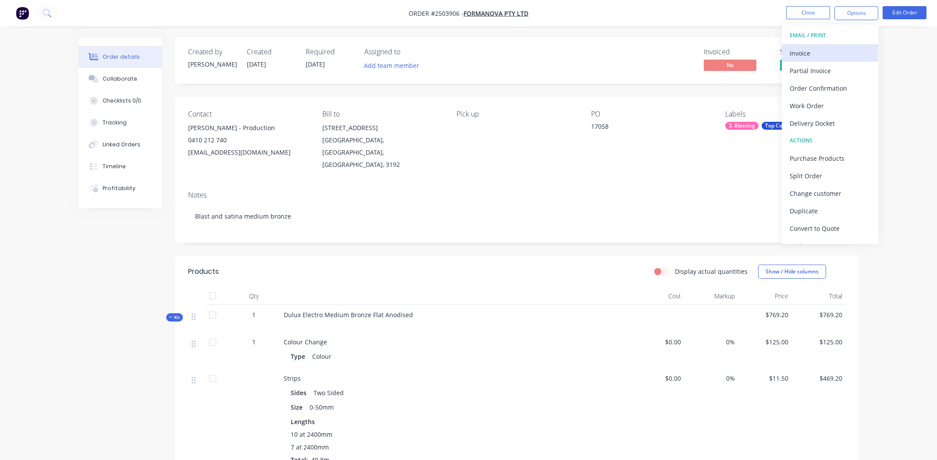
click at [810, 51] on div "Invoice" at bounding box center [829, 53] width 81 height 13
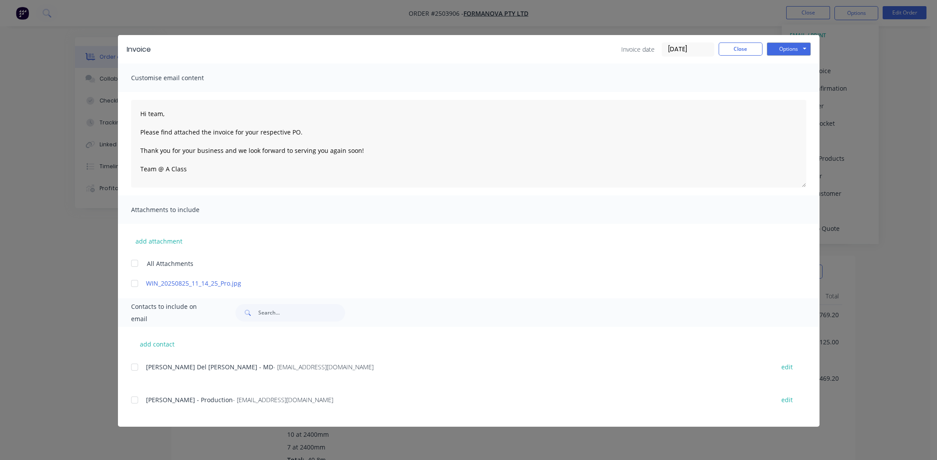
click at [133, 284] on div at bounding box center [135, 284] width 18 height 18
click at [134, 399] on div at bounding box center [135, 400] width 18 height 18
click at [156, 115] on textarea "Hi team, Please find attached the invoice for your respective PO. Thank you for…" at bounding box center [468, 144] width 675 height 88
click at [327, 128] on textarea "Hi Sijith, Please find attached the invoice for your respective PO. Thank you f…" at bounding box center [468, 144] width 675 height 88
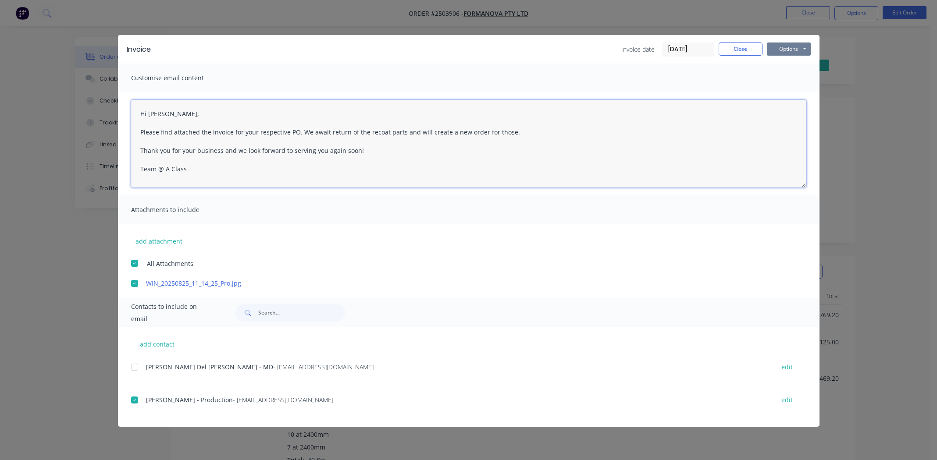
type textarea "Hi Sijith, Please find attached the invoice for your respective PO. We await re…"
click at [783, 46] on button "Options" at bounding box center [789, 49] width 44 height 13
click at [789, 92] on button "Email" at bounding box center [795, 93] width 56 height 14
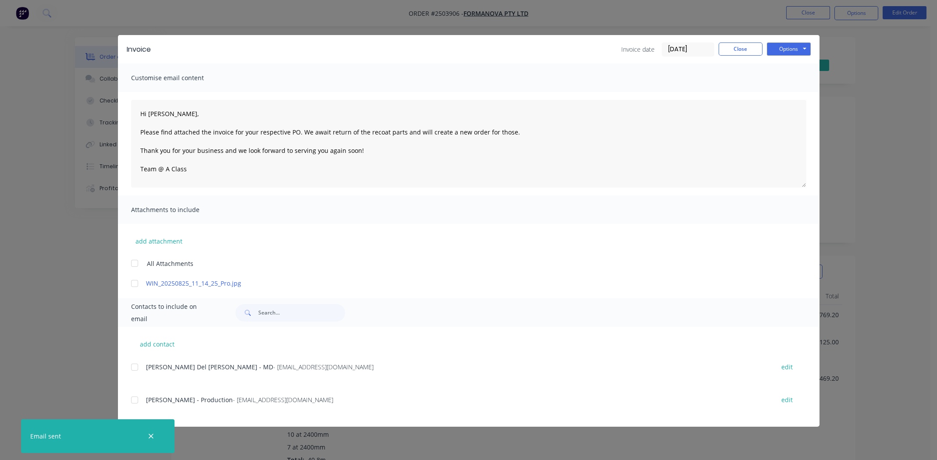
click at [78, 437] on div "Email sent" at bounding box center [97, 436] width 153 height 34
click at [732, 52] on button "Close" at bounding box center [740, 49] width 44 height 13
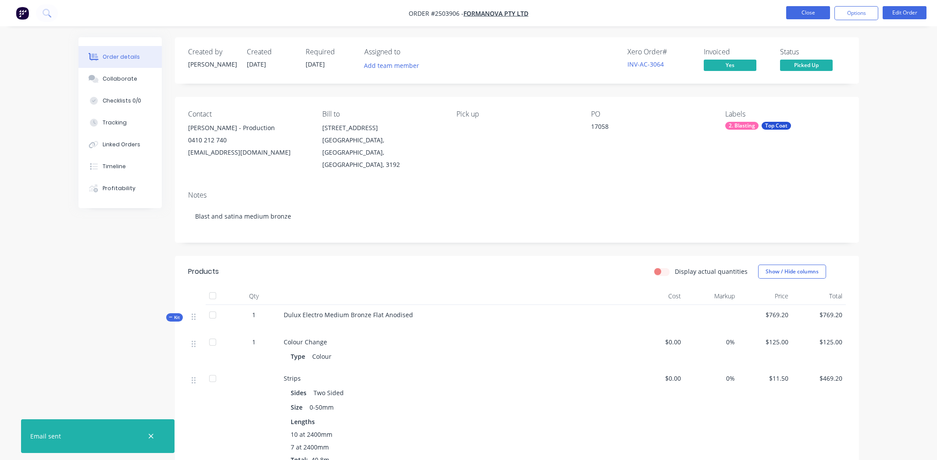
click at [808, 12] on button "Close" at bounding box center [808, 12] width 44 height 13
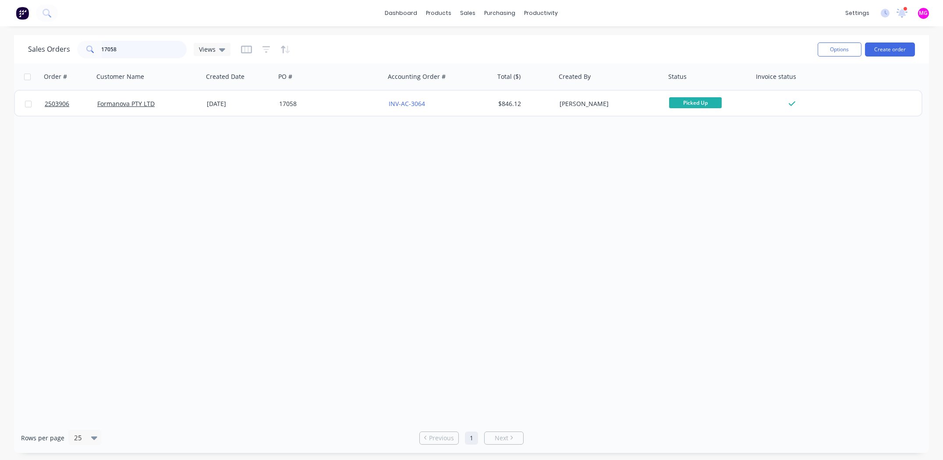
click at [135, 49] on input "17058" at bounding box center [144, 50] width 85 height 18
type input "1"
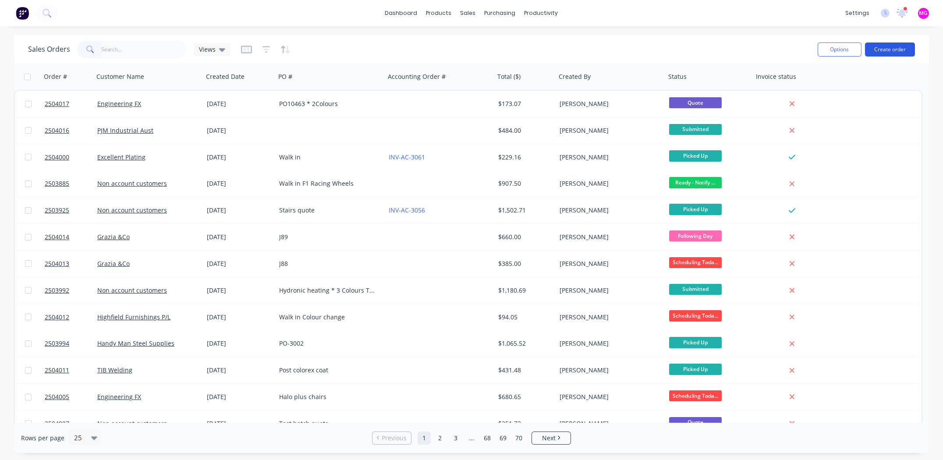
click at [887, 46] on button "Create order" at bounding box center [890, 50] width 50 height 14
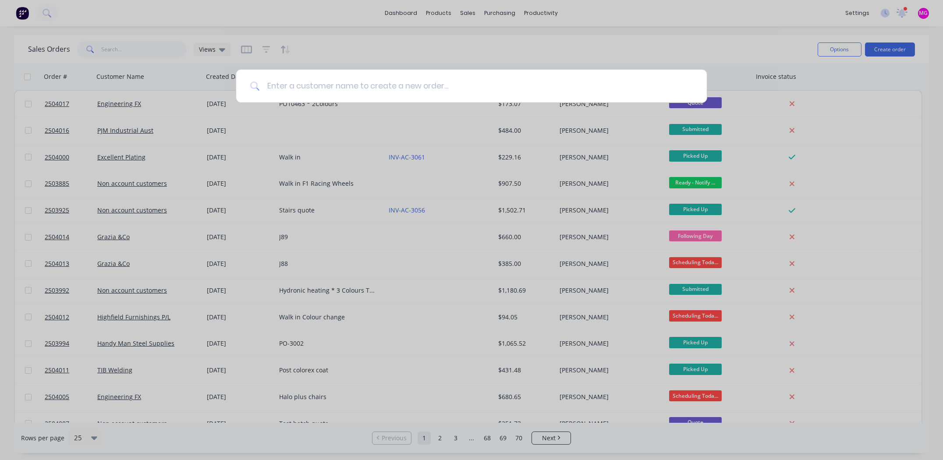
click at [323, 75] on input at bounding box center [476, 86] width 433 height 33
click at [320, 85] on input at bounding box center [476, 86] width 433 height 33
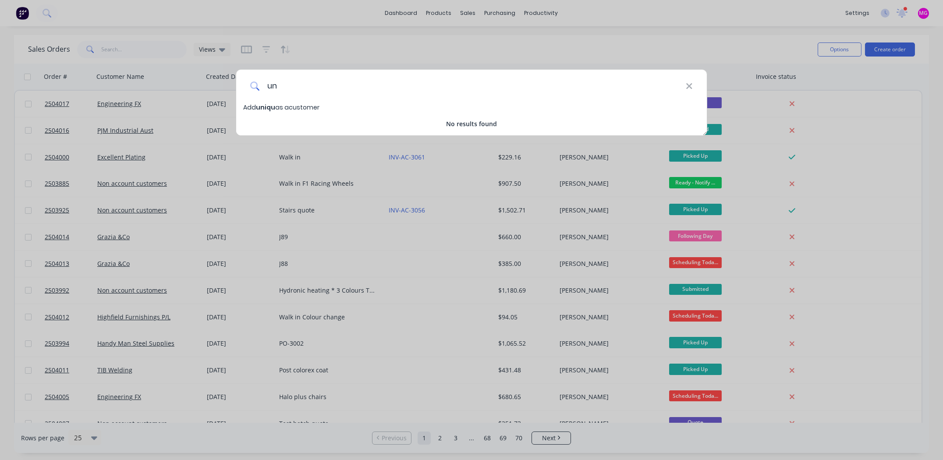
type input "u"
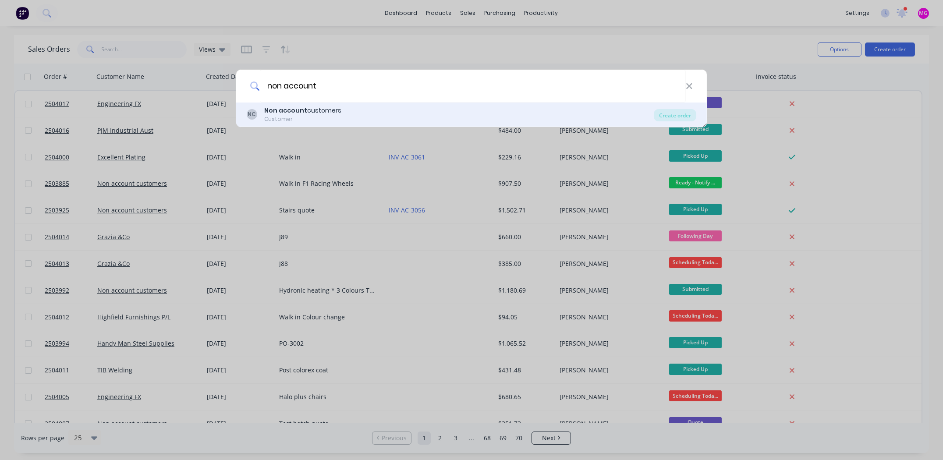
type input "non account"
click at [290, 114] on div "Non account customers" at bounding box center [302, 110] width 77 height 9
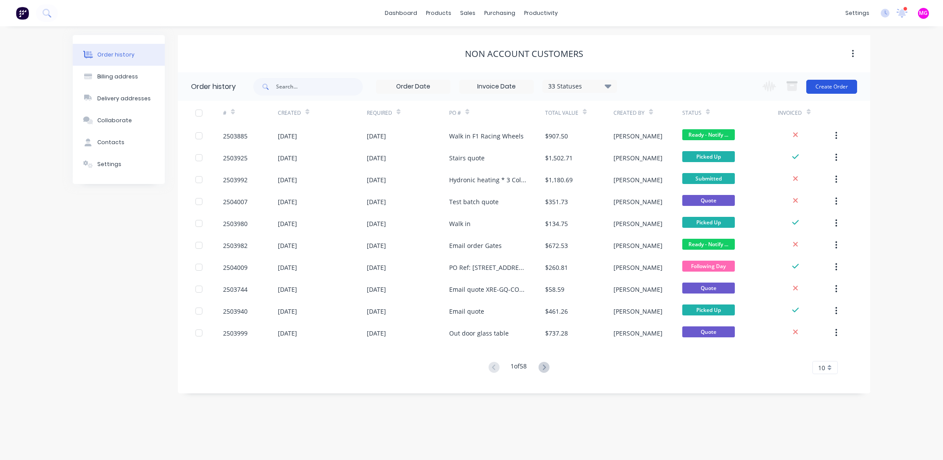
click at [839, 85] on button "Create Order" at bounding box center [831, 87] width 51 height 14
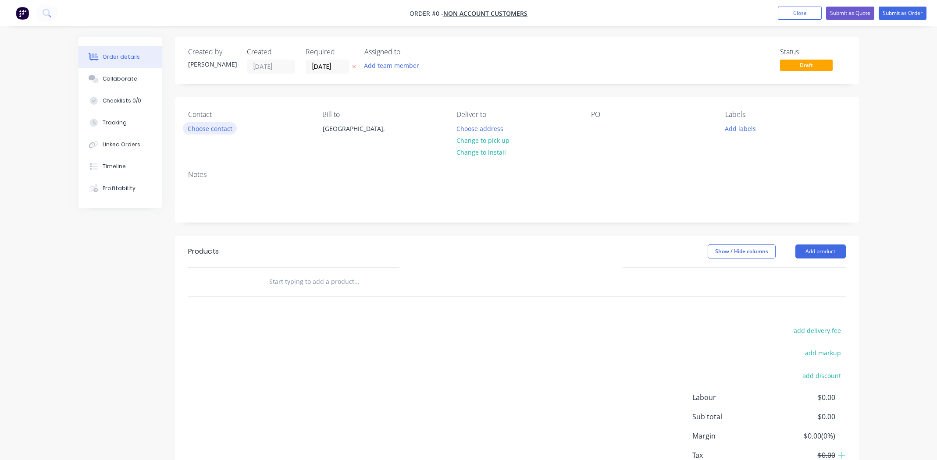
click at [206, 127] on button "Choose contact" at bounding box center [210, 128] width 54 height 12
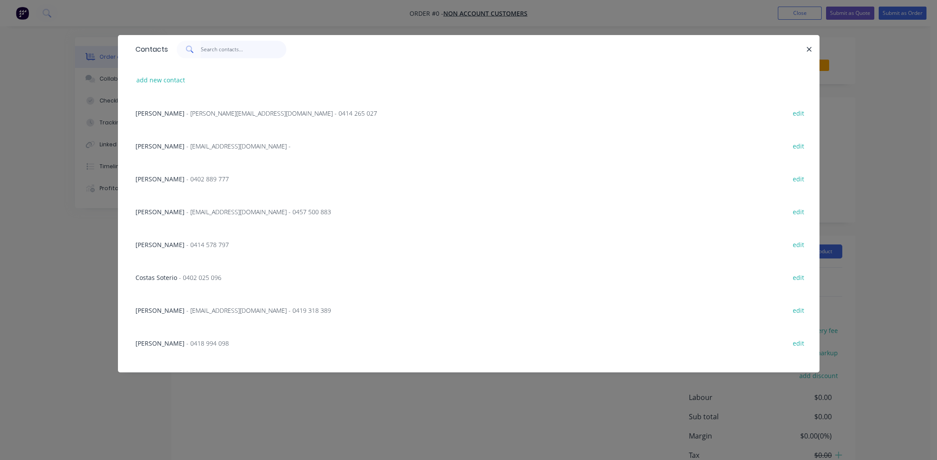
click at [220, 51] on input "text" at bounding box center [243, 50] width 85 height 18
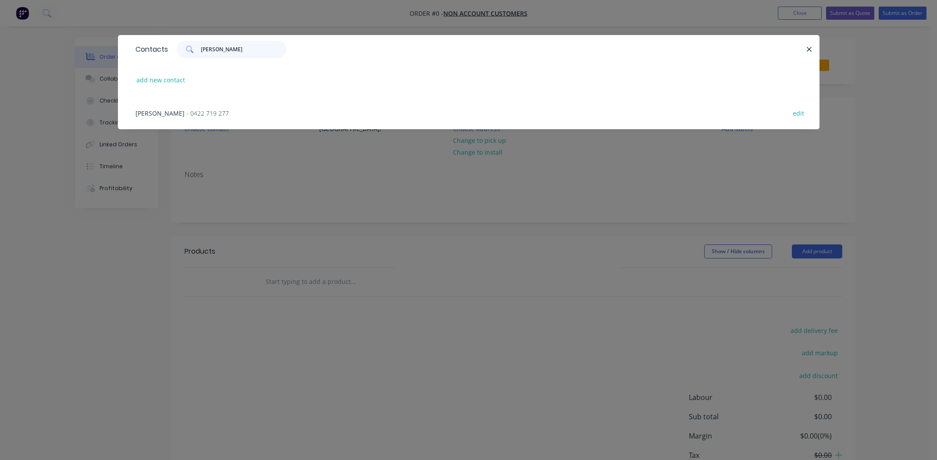
type input "chris tsi"
click at [173, 110] on div "Chris Tsirelas - 0422 719 277" at bounding box center [181, 113] width 93 height 9
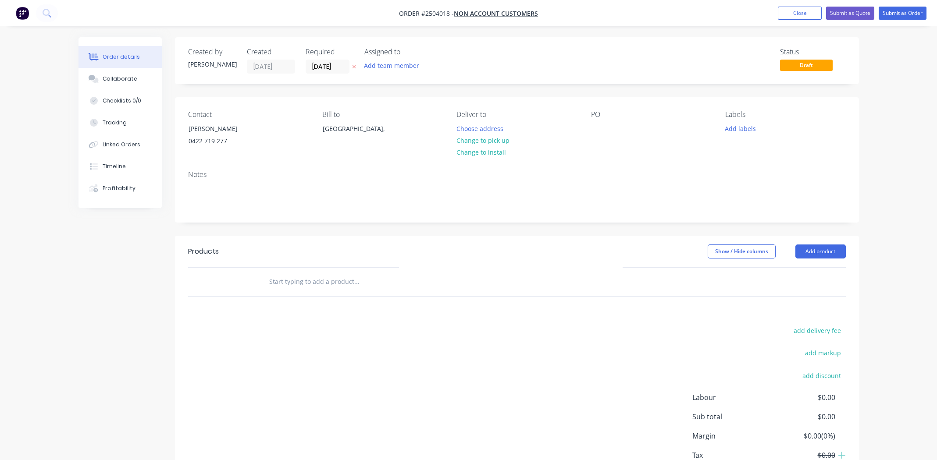
drag, startPoint x: 476, startPoint y: 136, endPoint x: 608, endPoint y: 146, distance: 132.8
click at [476, 136] on button "Change to pick up" at bounding box center [482, 141] width 62 height 12
click at [597, 127] on div at bounding box center [598, 128] width 14 height 13
click at [740, 128] on button "Add labels" at bounding box center [740, 128] width 40 height 12
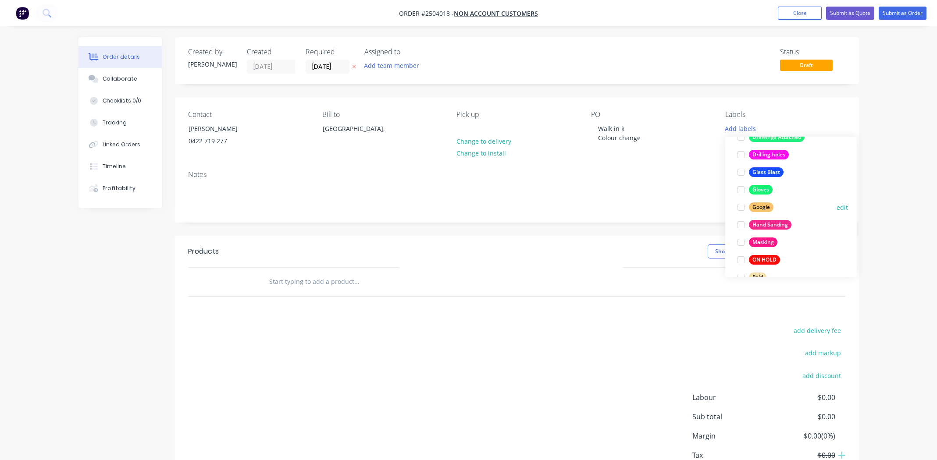
scroll to position [631, 0]
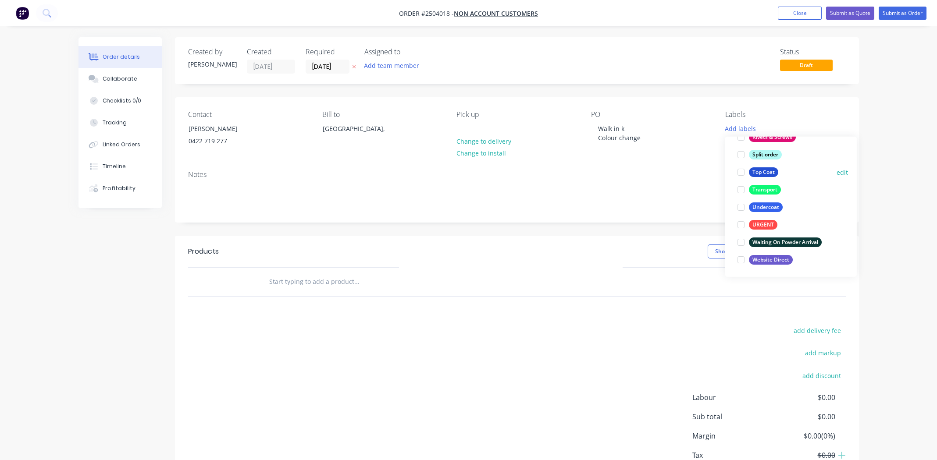
click at [740, 169] on div at bounding box center [741, 172] width 18 height 18
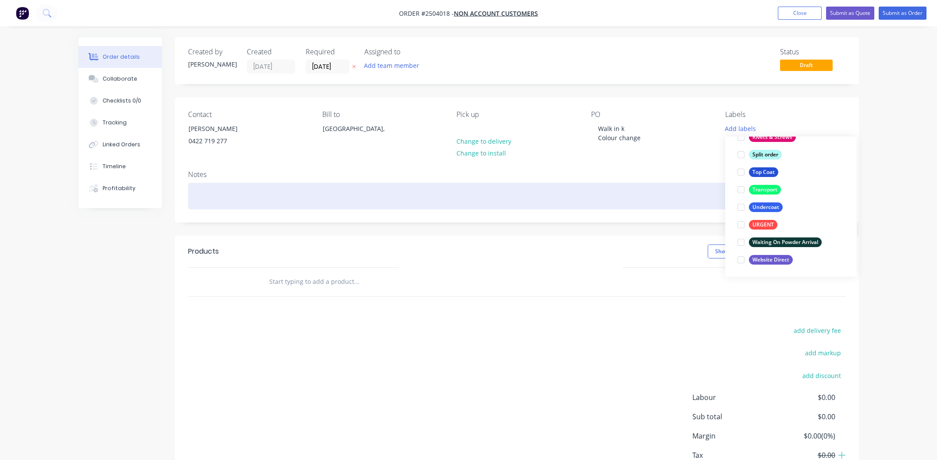
scroll to position [35, 0]
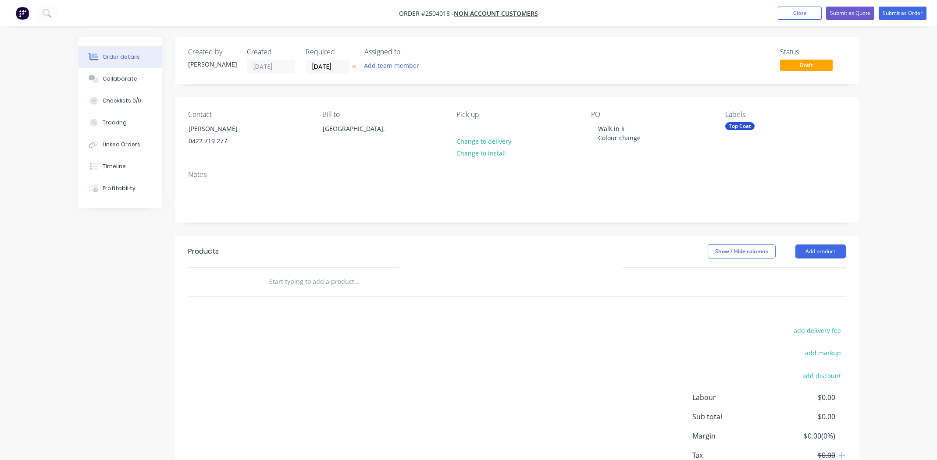
drag, startPoint x: 559, startPoint y: 307, endPoint x: 583, endPoint y: 320, distance: 27.5
click at [560, 308] on div "Products Show / Hide columns Add product add delivery fee add markup add discou…" at bounding box center [517, 371] width 684 height 271
click at [817, 254] on button "Add product" at bounding box center [820, 252] width 50 height 14
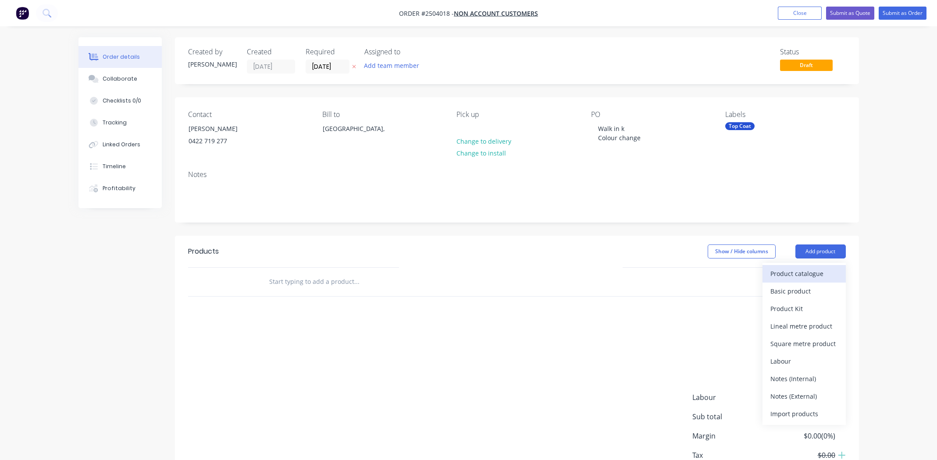
click at [812, 276] on div "Product catalogue" at bounding box center [803, 273] width 67 height 13
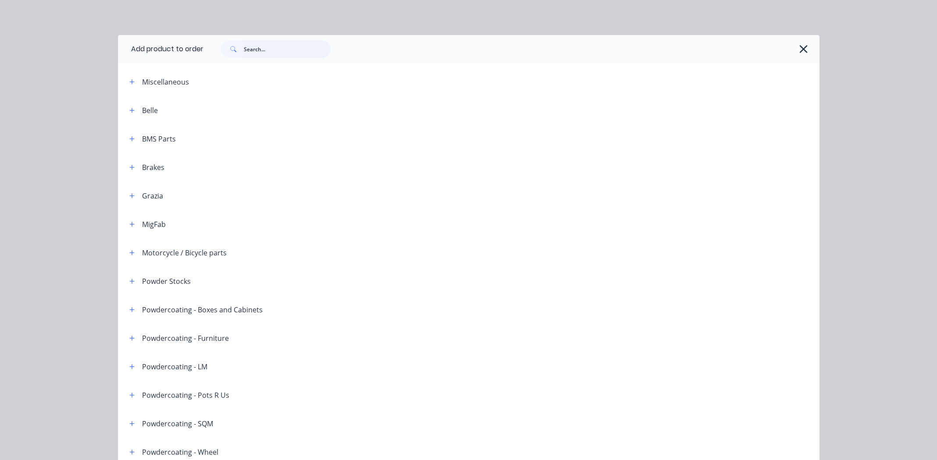
click at [280, 48] on input "text" at bounding box center [287, 49] width 87 height 18
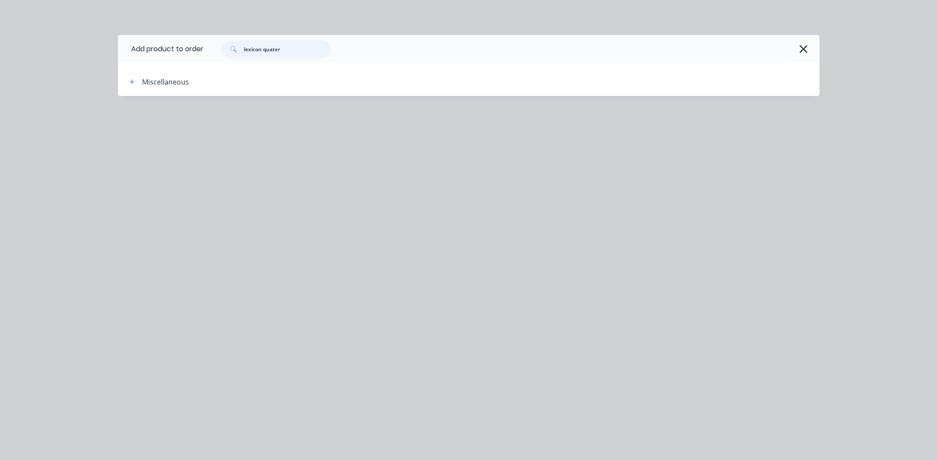
click at [288, 48] on input "lexicon quater" at bounding box center [287, 49] width 87 height 18
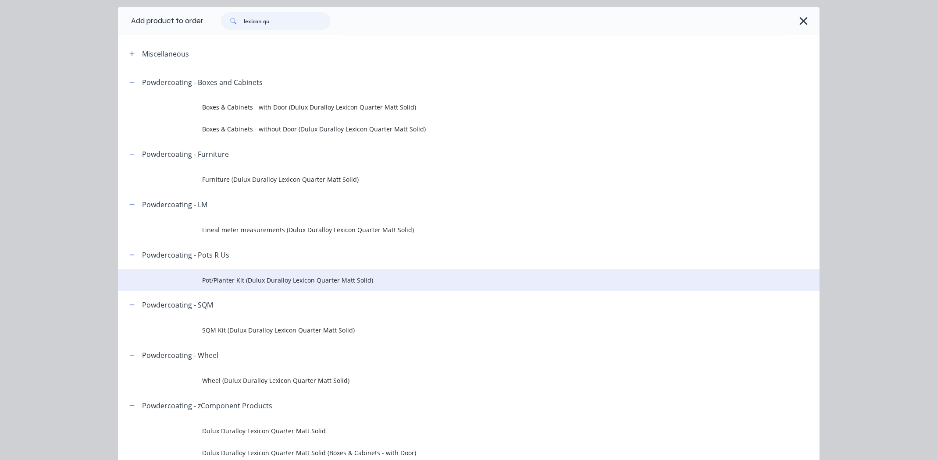
scroll to position [43, 0]
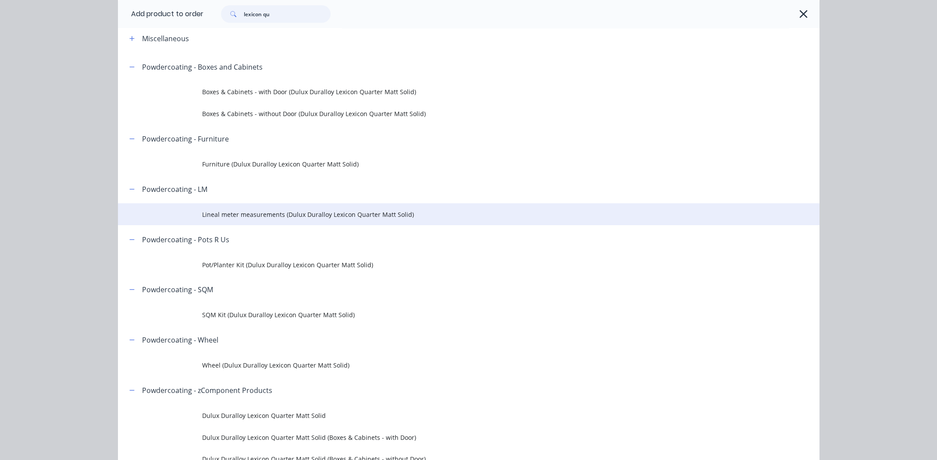
type input "lexicon qu"
click at [385, 215] on span "Lineal meter measurements (Dulux Duralloy Lexicon Quarter Matt Solid)" at bounding box center [449, 214] width 494 height 9
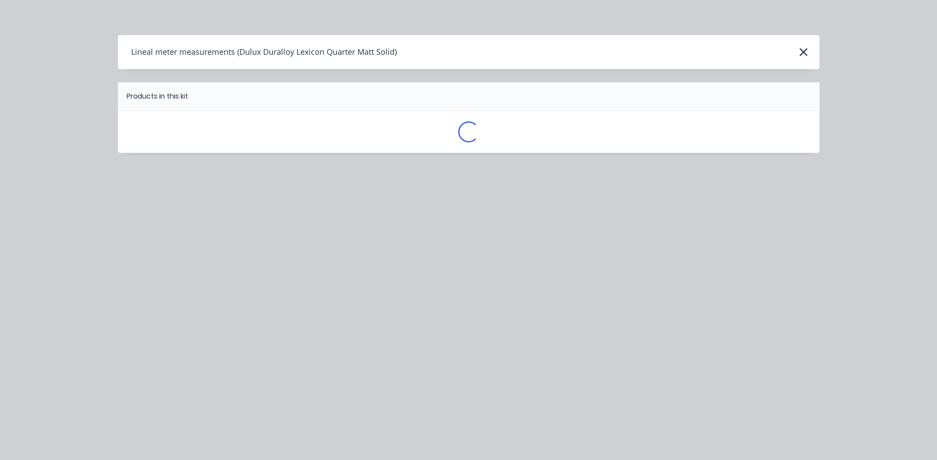
scroll to position [0, 0]
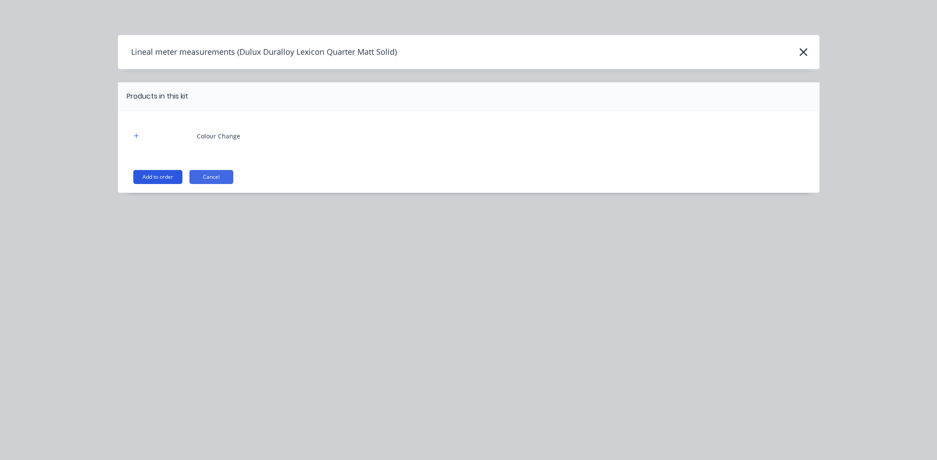
click at [152, 178] on button "Add to order" at bounding box center [157, 177] width 49 height 14
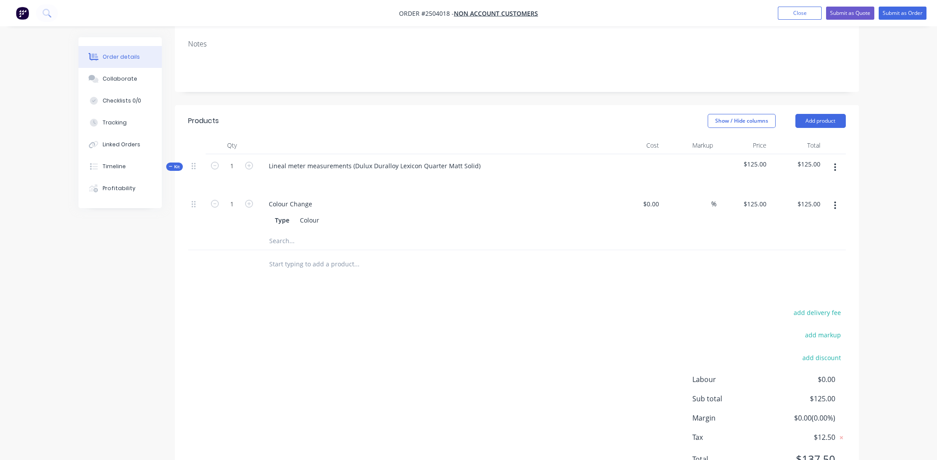
scroll to position [131, 0]
click at [835, 162] on icon "button" at bounding box center [835, 167] width 2 height 10
click at [815, 191] on div "Add product to kit" at bounding box center [803, 189] width 67 height 13
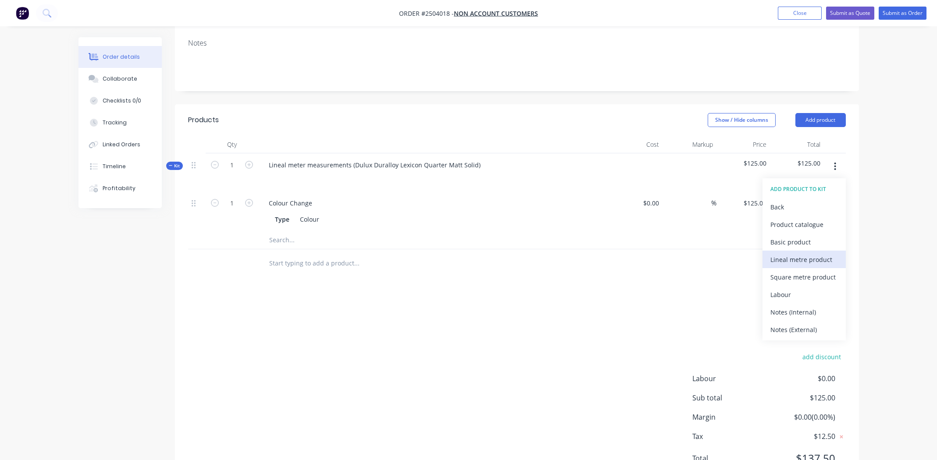
click at [802, 256] on div "Lineal metre product" at bounding box center [803, 259] width 67 height 13
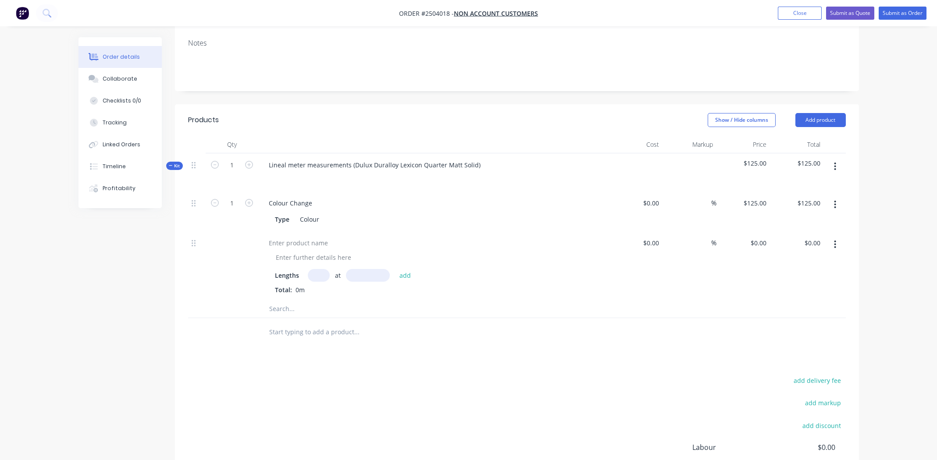
click at [319, 275] on input "text" at bounding box center [319, 275] width 22 height 13
type input "2"
type input "200mm"
click at [406, 274] on button "add" at bounding box center [405, 275] width 21 height 12
click at [832, 245] on button "button" at bounding box center [834, 245] width 21 height 16
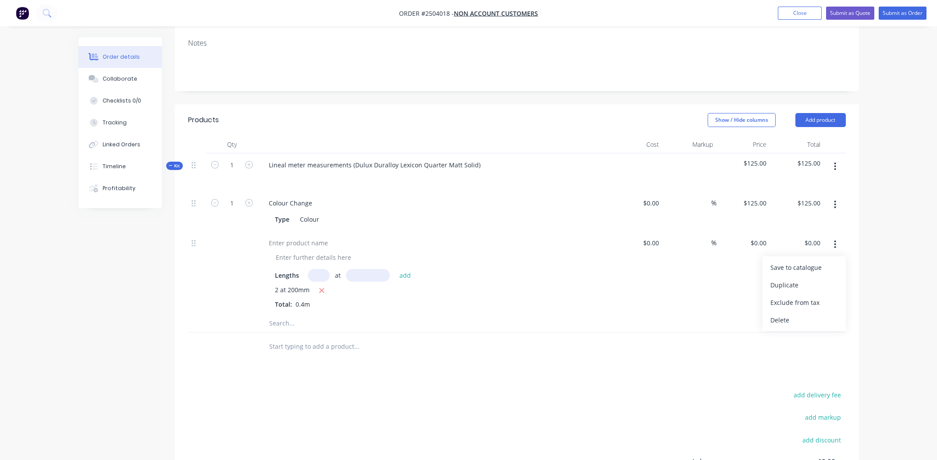
click at [793, 318] on div "Delete" at bounding box center [803, 320] width 67 height 13
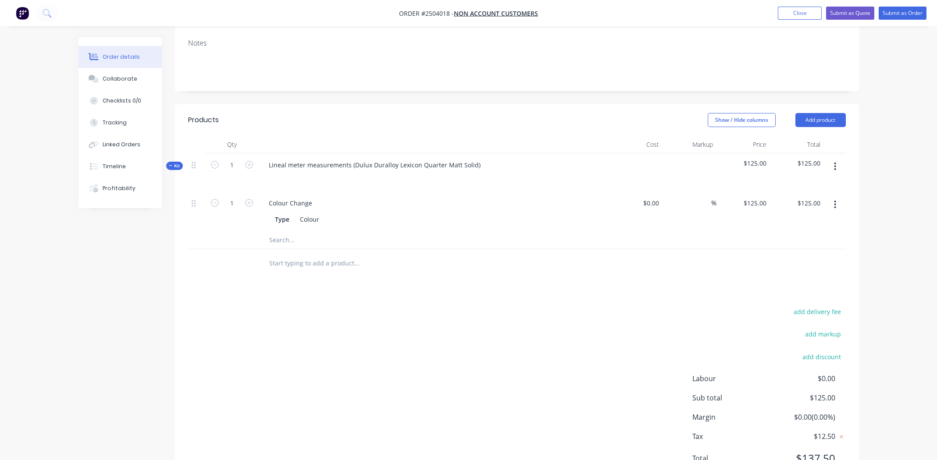
click at [836, 162] on icon "button" at bounding box center [835, 167] width 2 height 10
click at [822, 191] on div "Add product to kit" at bounding box center [803, 189] width 67 height 13
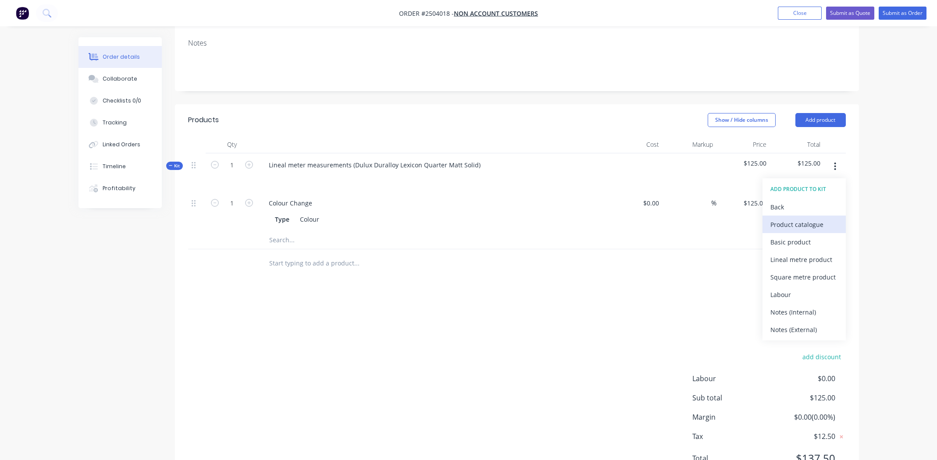
click at [799, 226] on div "Product catalogue" at bounding box center [803, 224] width 67 height 13
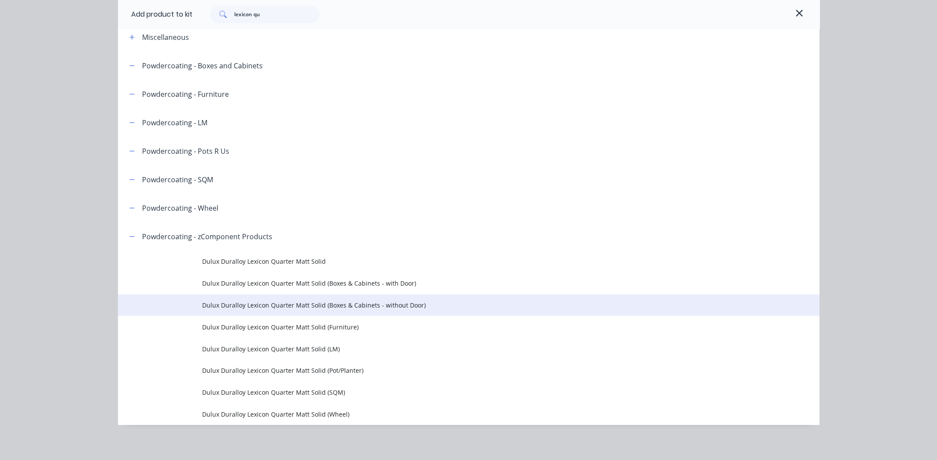
scroll to position [49, 0]
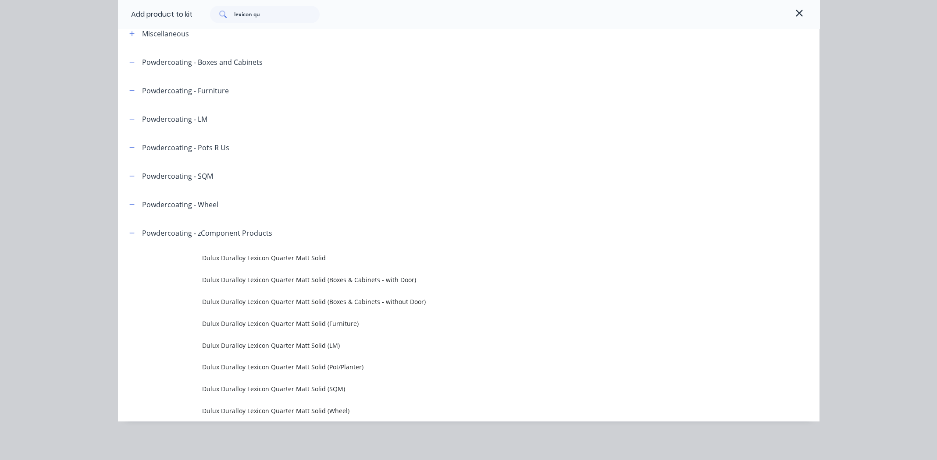
click at [296, 342] on span "Dulux Duralloy Lexicon Quarter Matt Solid (LM)" at bounding box center [449, 345] width 494 height 9
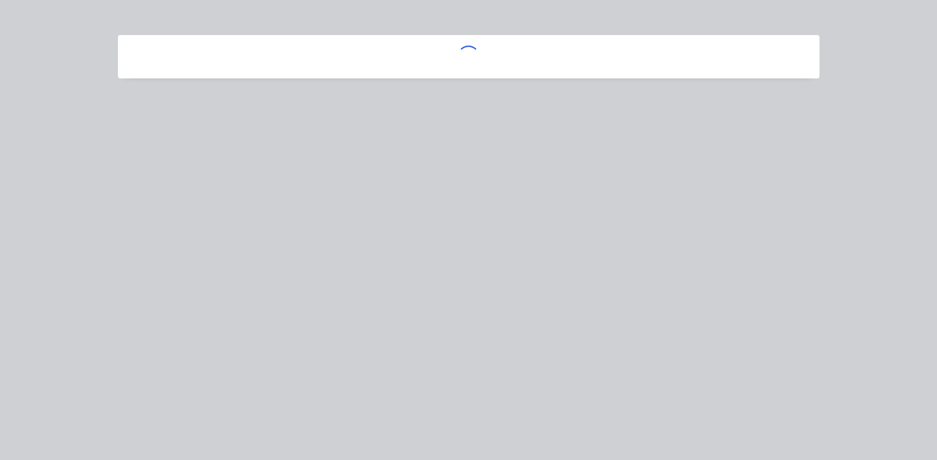
scroll to position [0, 0]
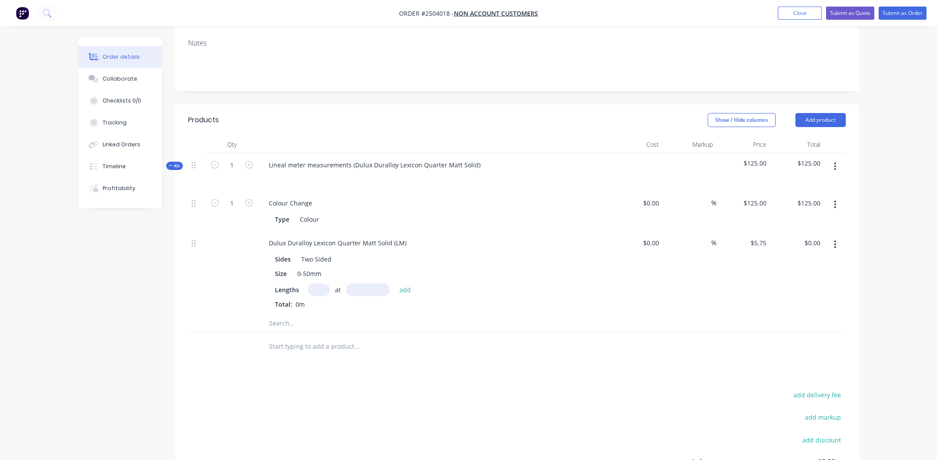
click at [316, 288] on input "text" at bounding box center [319, 290] width 22 height 13
type input "2"
type input "200"
click at [395, 284] on button "add" at bounding box center [405, 290] width 21 height 12
type input "$2.30"
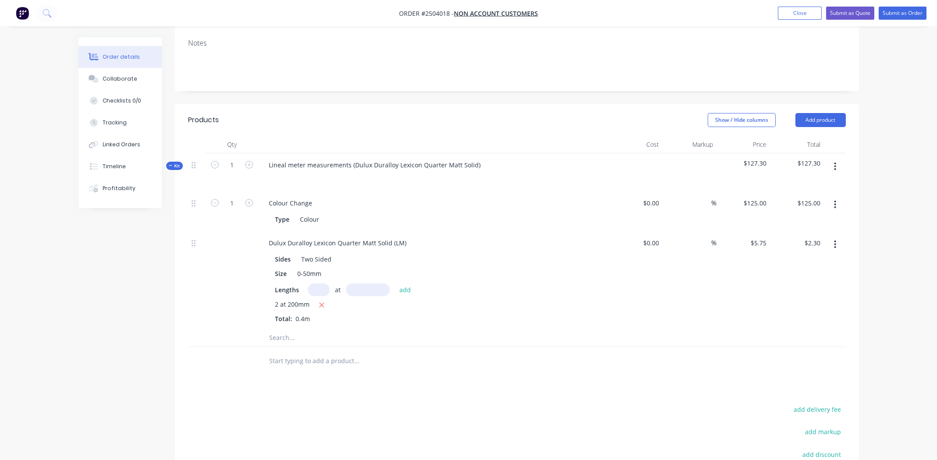
click at [696, 292] on div "%" at bounding box center [689, 280] width 54 height 98
click at [715, 317] on div "%" at bounding box center [689, 280] width 54 height 98
click at [835, 242] on icon "button" at bounding box center [835, 245] width 2 height 10
click at [802, 303] on div "Delete" at bounding box center [803, 302] width 67 height 13
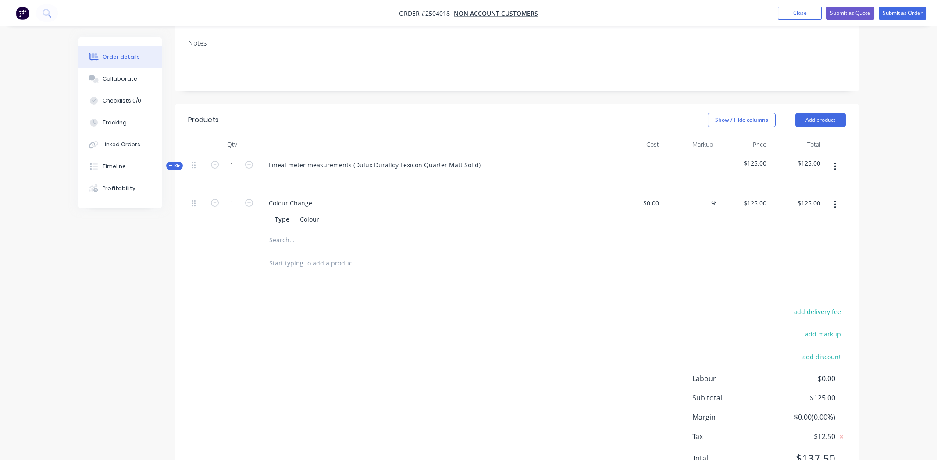
click at [835, 164] on icon "button" at bounding box center [835, 167] width 2 height 10
click at [814, 185] on div "Add product to kit" at bounding box center [803, 189] width 67 height 13
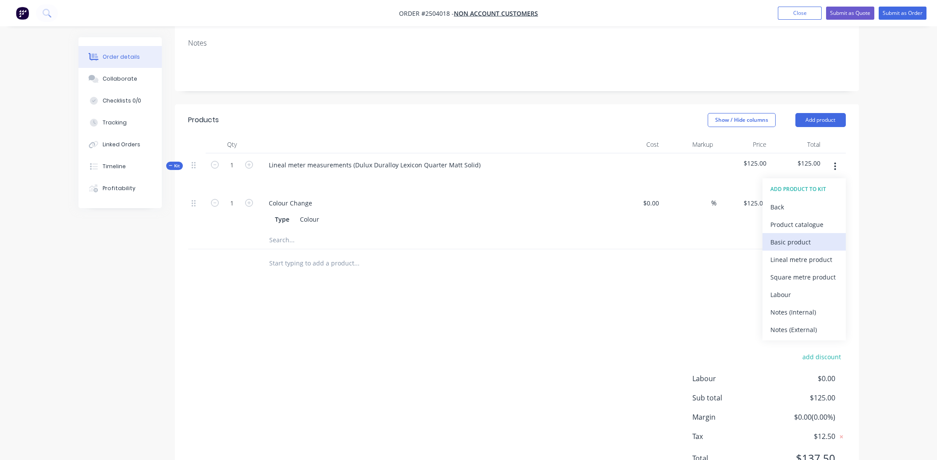
click at [796, 241] on div "Basic product" at bounding box center [803, 242] width 67 height 13
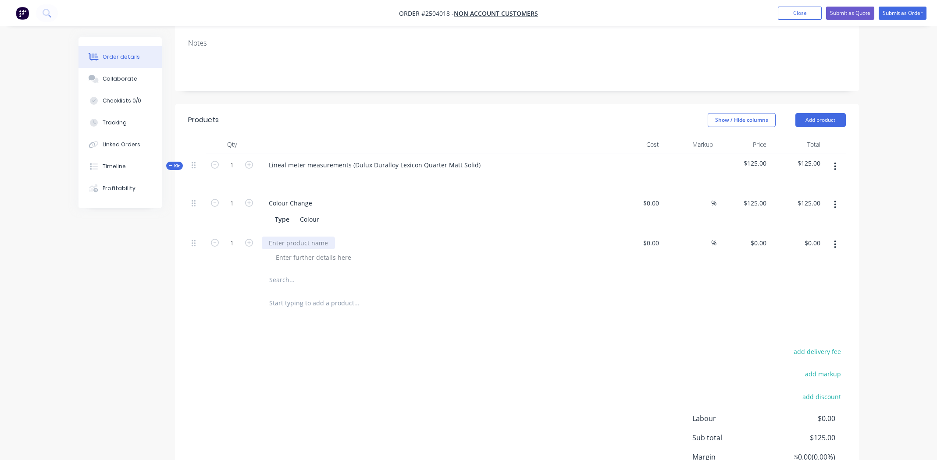
click at [285, 242] on div at bounding box center [298, 243] width 73 height 13
click at [274, 242] on div "2 sliding door handles" at bounding box center [302, 243] width 80 height 13
click at [337, 243] on div "2 inset sliding door handles" at bounding box center [310, 243] width 96 height 13
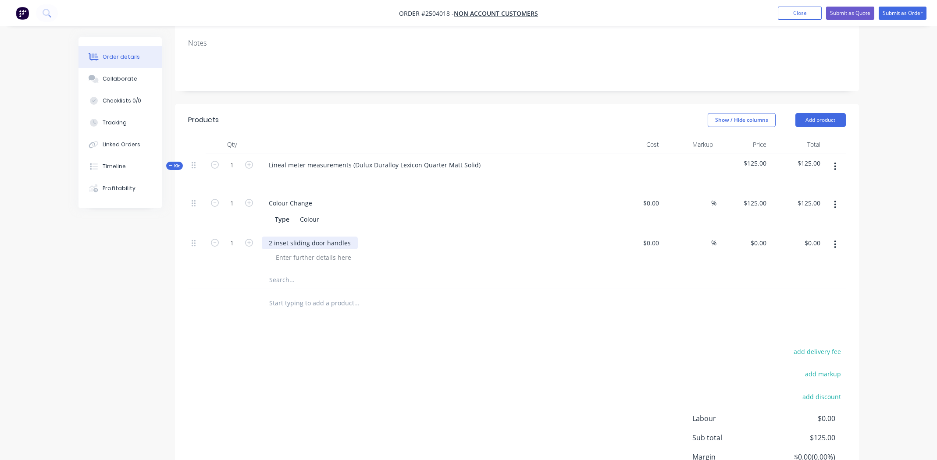
click at [337, 243] on div "2 inset sliding door handles" at bounding box center [310, 243] width 96 height 13
copy div "2 inset sliding door handles"
click at [324, 255] on div at bounding box center [313, 257] width 89 height 13
paste div
click at [758, 246] on div "0 0" at bounding box center [763, 243] width 14 height 13
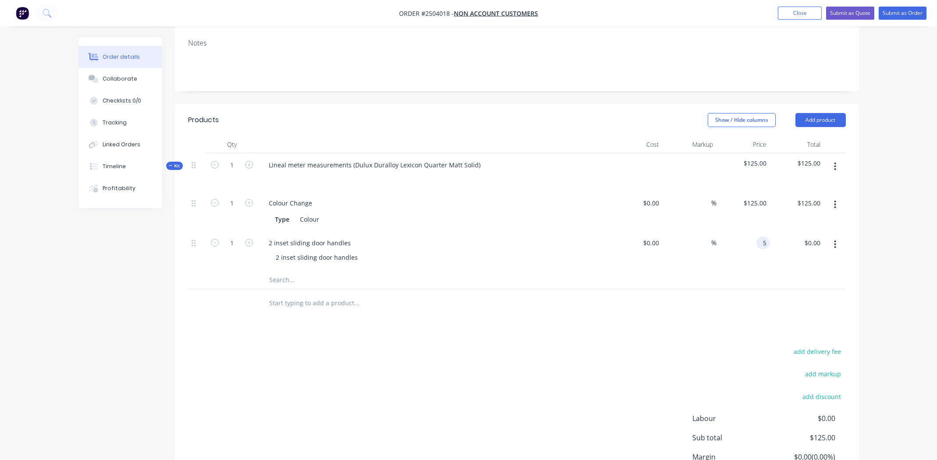
type input "$5.00"
click at [711, 268] on div "%" at bounding box center [689, 251] width 54 height 40
click at [235, 210] on input "1" at bounding box center [231, 203] width 23 height 13
type input "2"
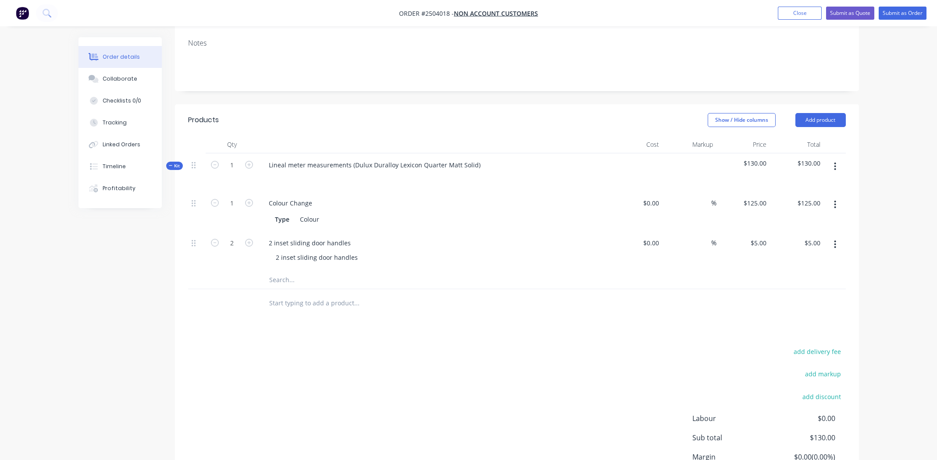
type input "$10.00"
drag, startPoint x: 480, startPoint y: 284, endPoint x: 537, endPoint y: 259, distance: 62.6
click at [481, 283] on div at bounding box center [393, 280] width 263 height 18
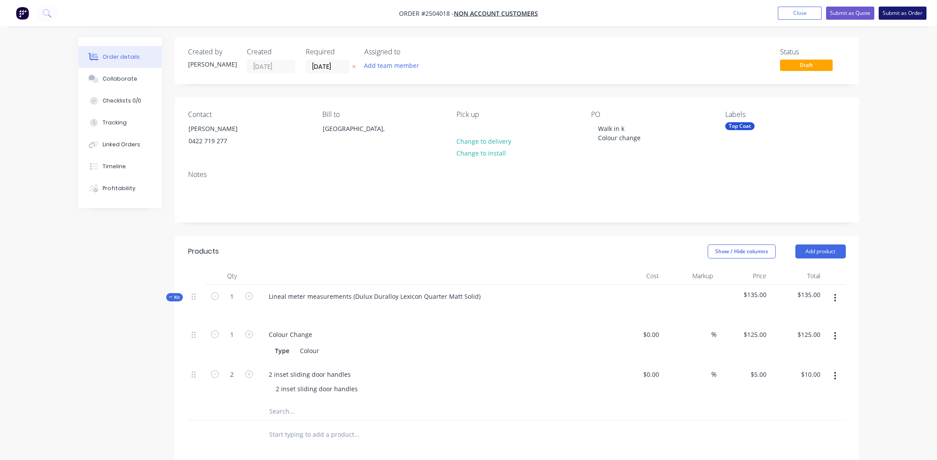
click at [902, 9] on button "Submit as Order" at bounding box center [902, 13] width 48 height 13
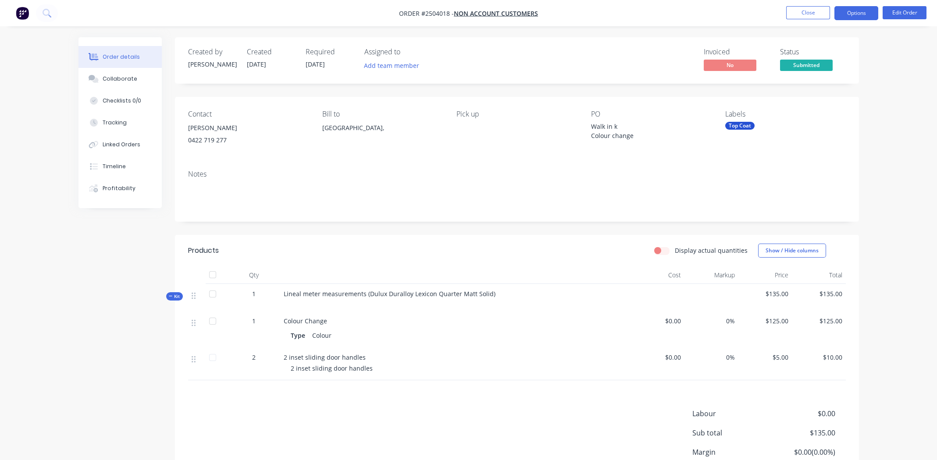
click at [848, 11] on button "Options" at bounding box center [856, 13] width 44 height 14
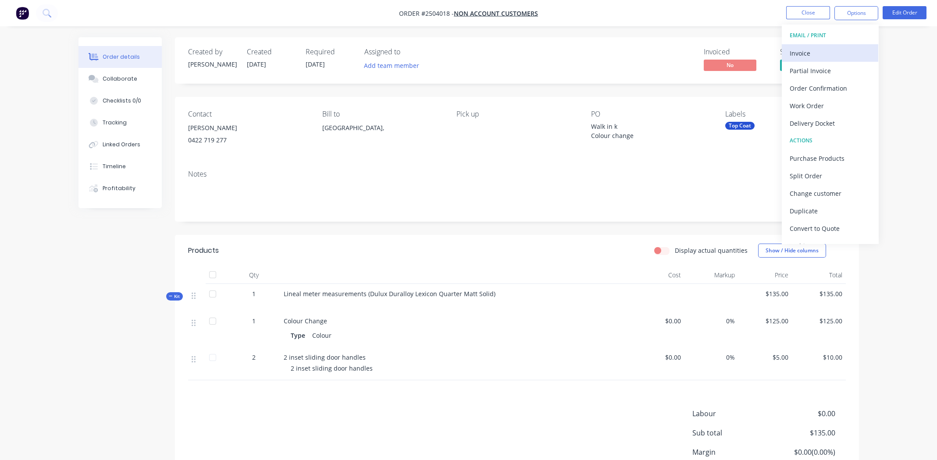
click at [822, 50] on div "Invoice" at bounding box center [829, 53] width 81 height 13
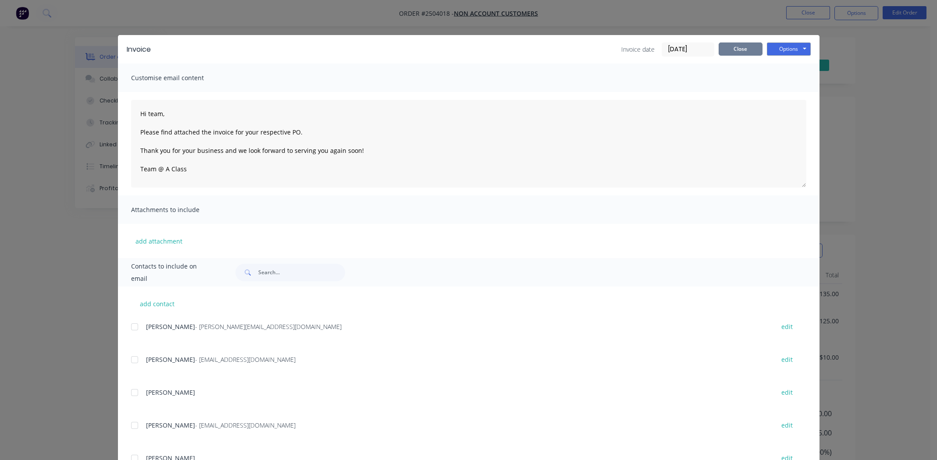
drag, startPoint x: 726, startPoint y: 48, endPoint x: 817, endPoint y: 34, distance: 91.8
click at [726, 48] on button "Close" at bounding box center [740, 49] width 44 height 13
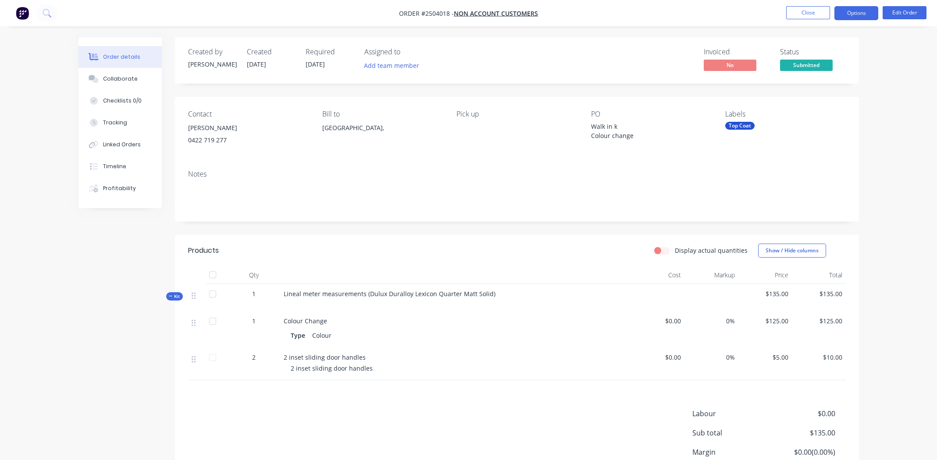
click at [850, 8] on button "Options" at bounding box center [856, 13] width 44 height 14
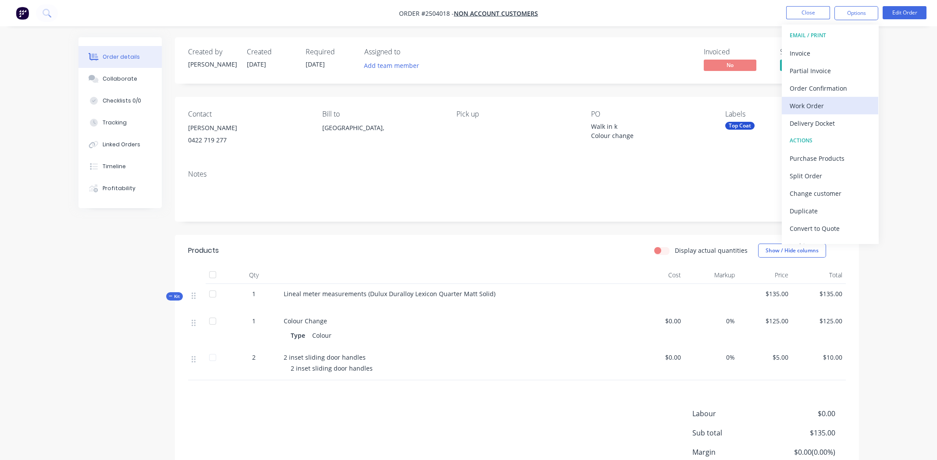
click at [812, 103] on div "Work Order" at bounding box center [829, 105] width 81 height 13
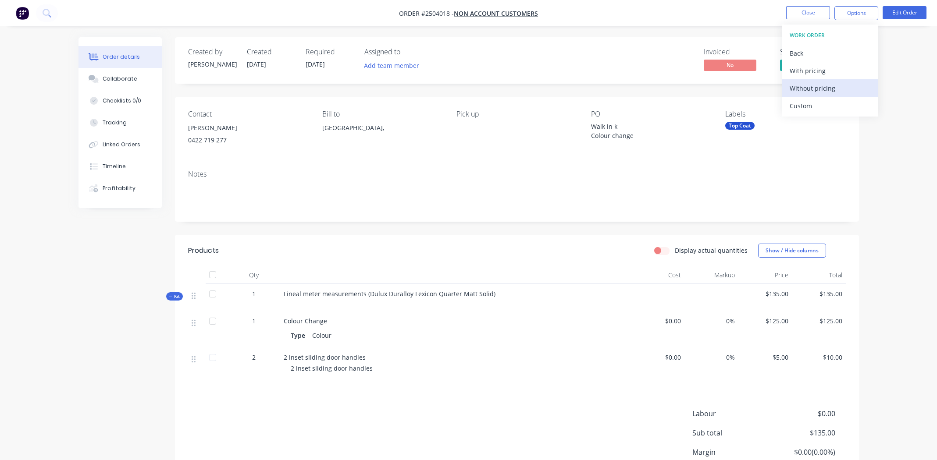
click at [812, 85] on div "Without pricing" at bounding box center [829, 88] width 81 height 13
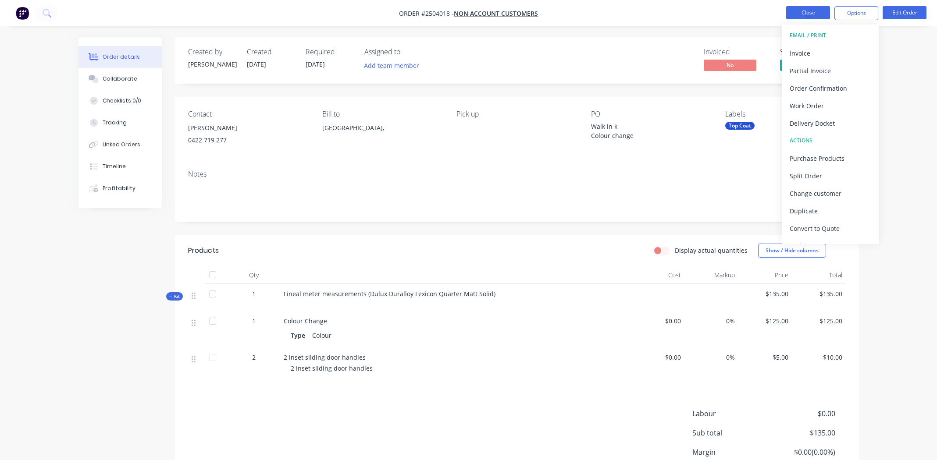
click at [789, 11] on button "Close" at bounding box center [808, 12] width 44 height 13
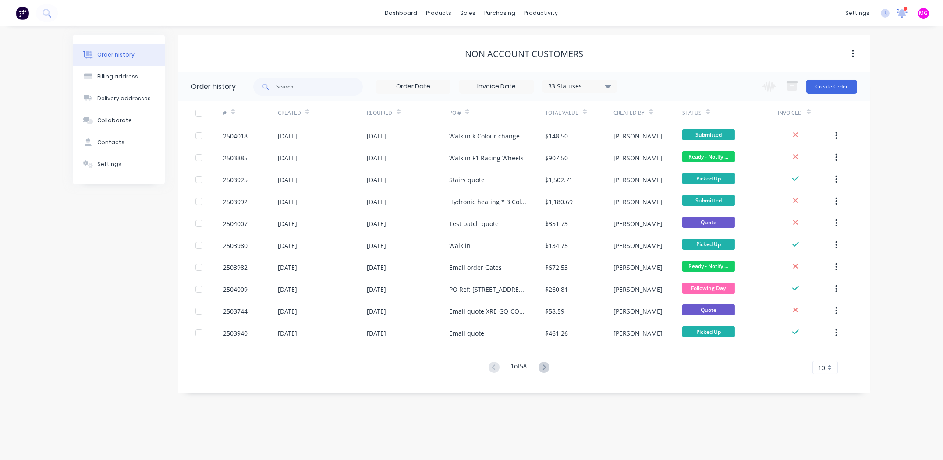
click at [904, 14] on icon at bounding box center [903, 12] width 8 height 7
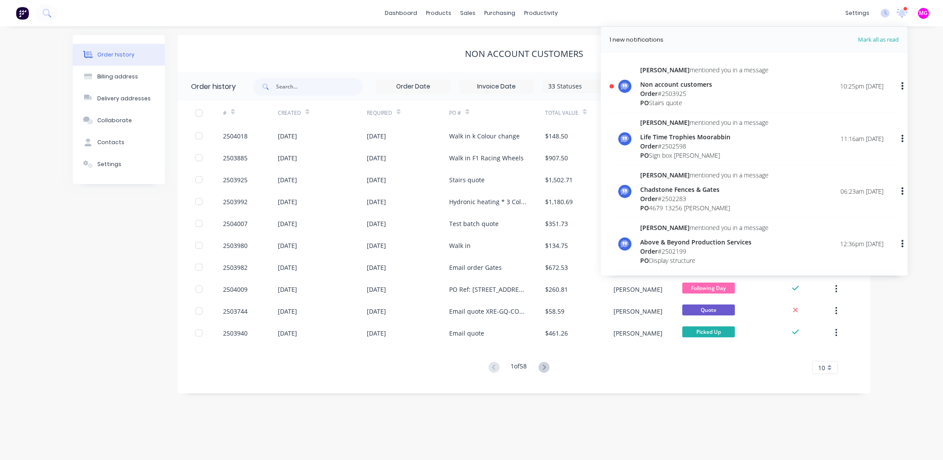
click at [773, 89] on div "Vlad mentioned you in a message Non account customers Order # 2503925 PO Stairs…" at bounding box center [761, 86] width 243 height 42
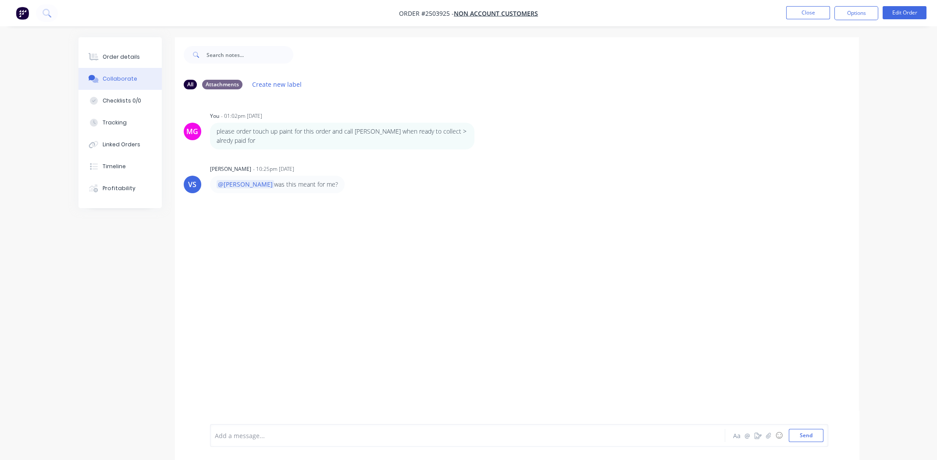
click at [270, 435] on div at bounding box center [443, 435] width 456 height 9
drag, startPoint x: 325, startPoint y: 436, endPoint x: 101, endPoint y: 423, distance: 224.8
click at [101, 423] on div "All Attachments Create new label MG You - 01:02pm 03/09/25 please order touch u…" at bounding box center [468, 255] width 780 height 436
drag, startPoint x: 333, startPoint y: 185, endPoint x: 328, endPoint y: 189, distance: 6.5
click at [328, 189] on div "@Michael was this meant for me?" at bounding box center [347, 185] width 274 height 18
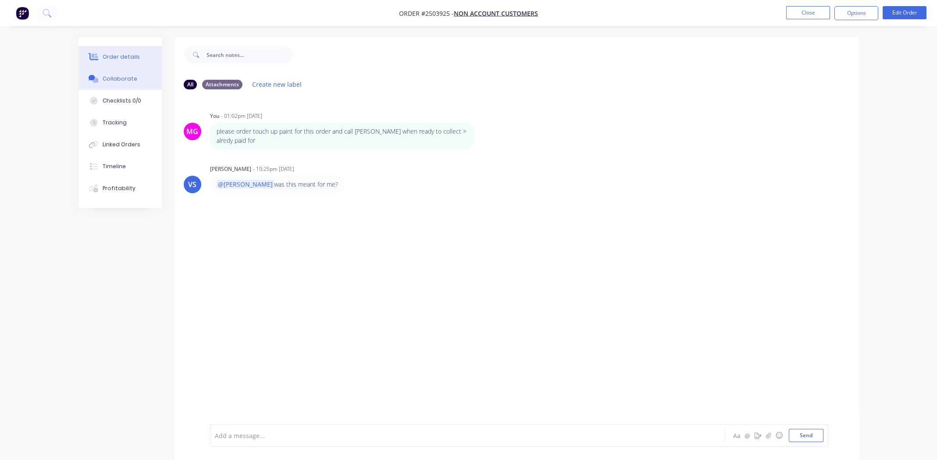
click at [116, 53] on div "Order details" at bounding box center [121, 57] width 37 height 8
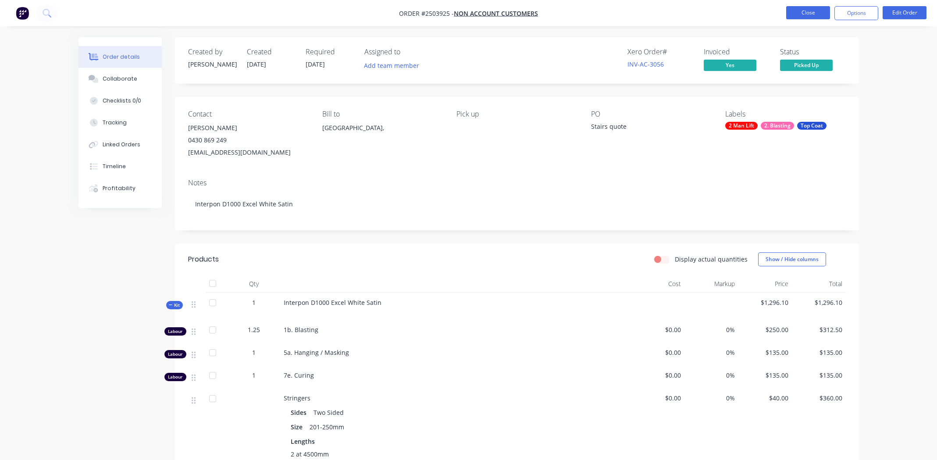
click at [808, 12] on button "Close" at bounding box center [808, 12] width 44 height 13
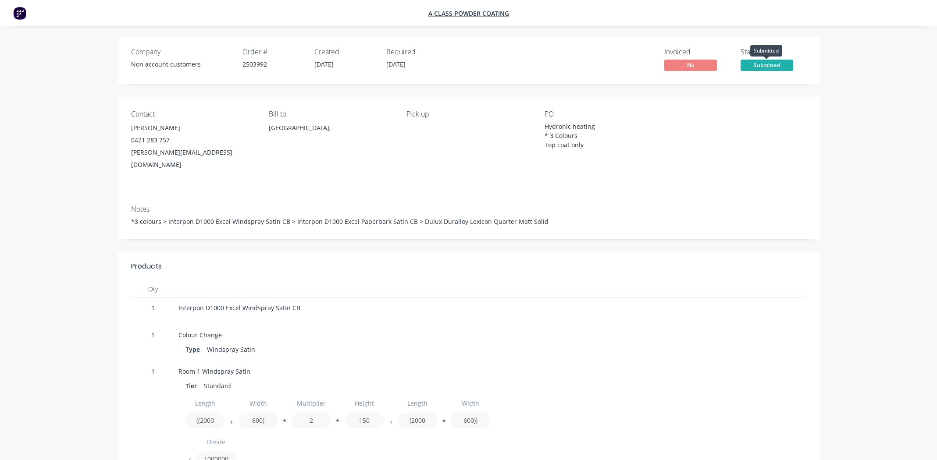
click at [761, 61] on span "Submitted" at bounding box center [766, 65] width 53 height 11
click at [686, 60] on span "No" at bounding box center [690, 65] width 53 height 11
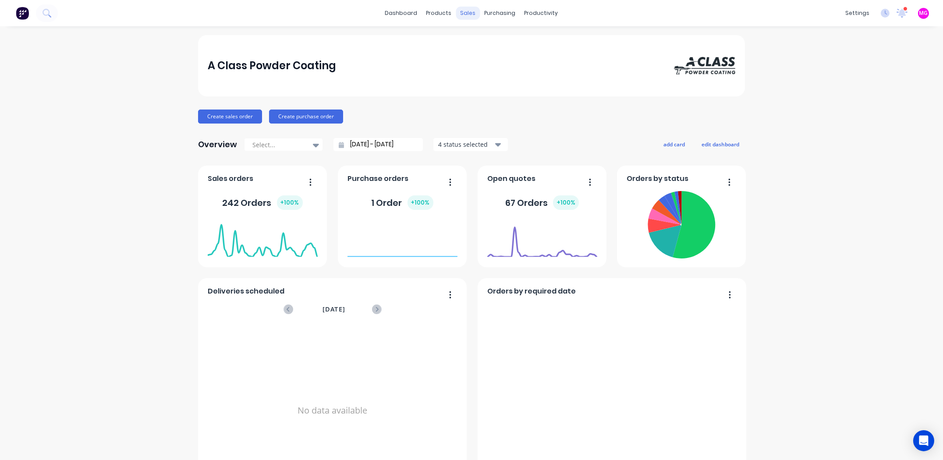
click at [469, 13] on div "sales" at bounding box center [468, 13] width 24 height 13
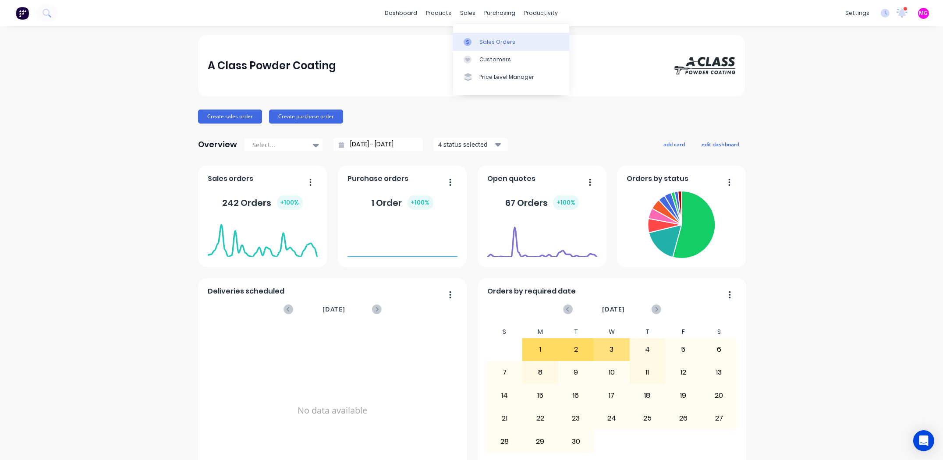
click at [495, 44] on div "Sales Orders" at bounding box center [498, 42] width 36 height 8
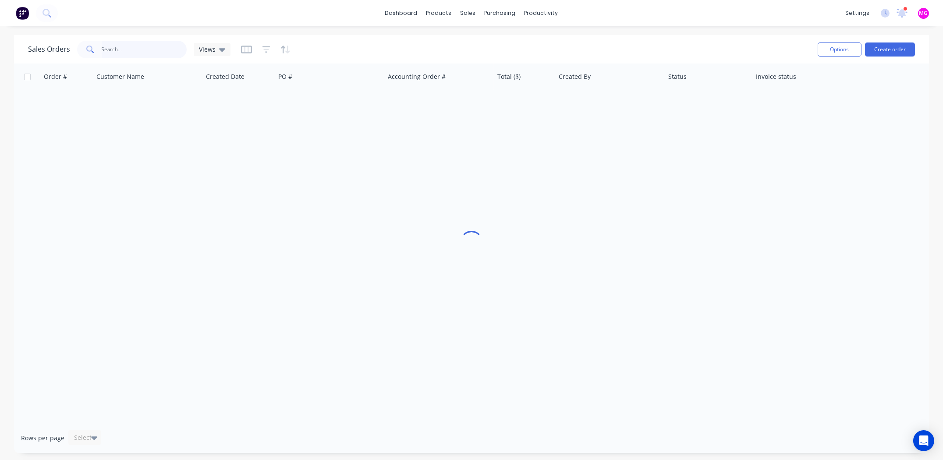
click at [135, 50] on input "text" at bounding box center [144, 50] width 85 height 18
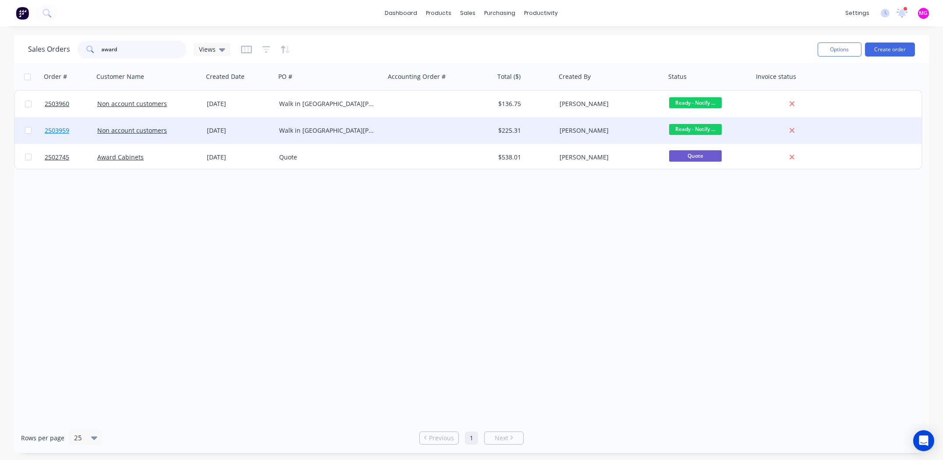
type input "award"
click at [52, 129] on span "2503959" at bounding box center [57, 130] width 25 height 9
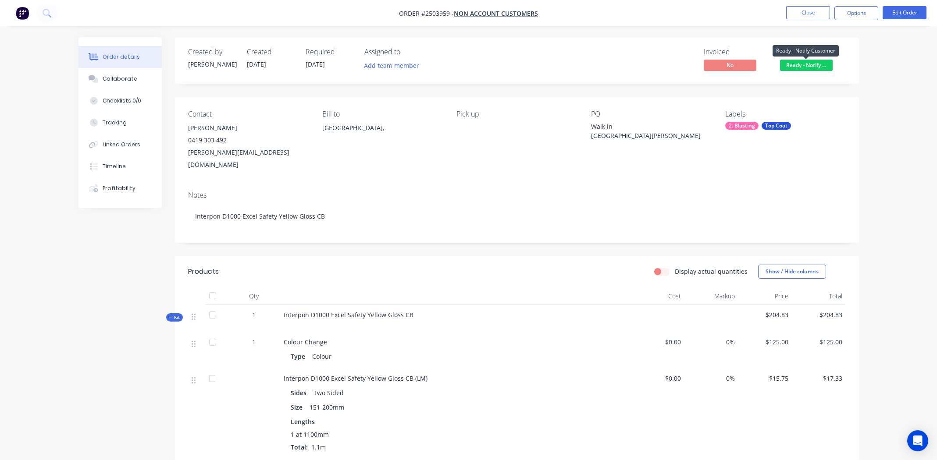
click at [805, 63] on span "Ready - Notify ..." at bounding box center [806, 65] width 53 height 11
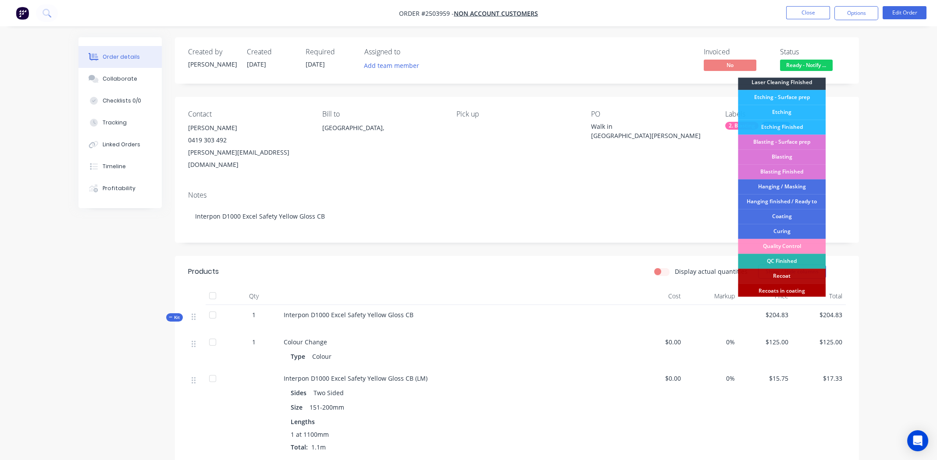
scroll to position [187, 0]
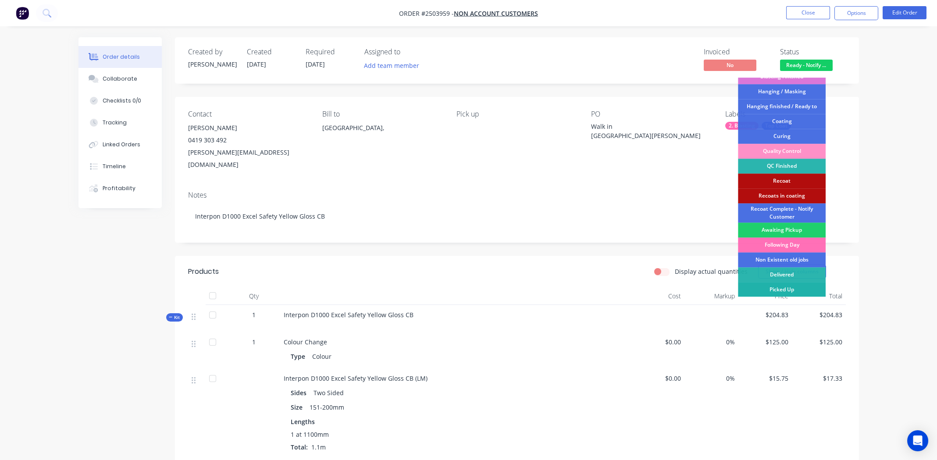
click at [790, 287] on div "Picked Up" at bounding box center [782, 289] width 88 height 15
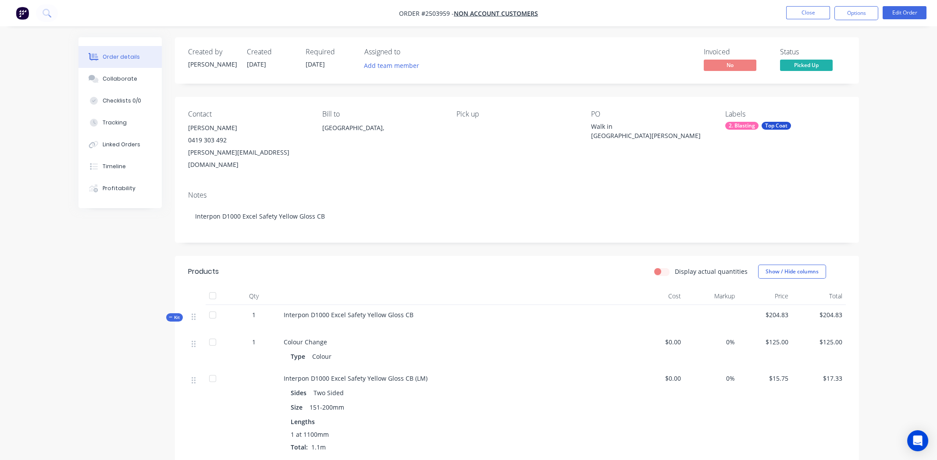
drag, startPoint x: 852, startPoint y: 14, endPoint x: 853, endPoint y: 21, distance: 8.0
click at [853, 14] on button "Options" at bounding box center [856, 13] width 44 height 14
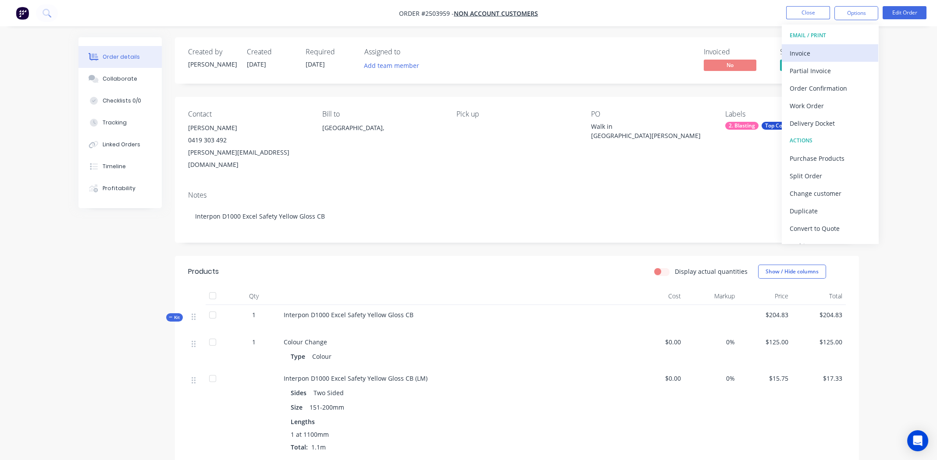
click at [837, 47] on div "Invoice" at bounding box center [829, 53] width 81 height 13
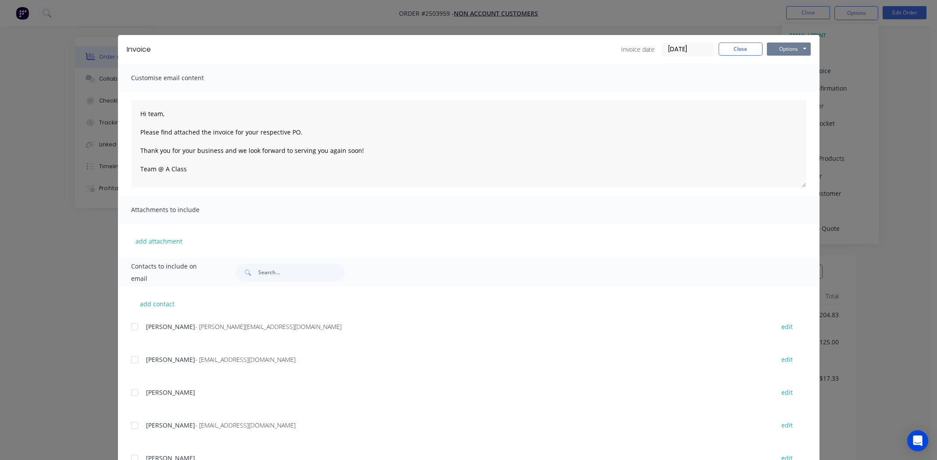
click at [785, 48] on button "Options" at bounding box center [789, 49] width 44 height 13
click at [785, 80] on button "Print" at bounding box center [795, 79] width 56 height 14
click at [738, 48] on button "Close" at bounding box center [740, 49] width 44 height 13
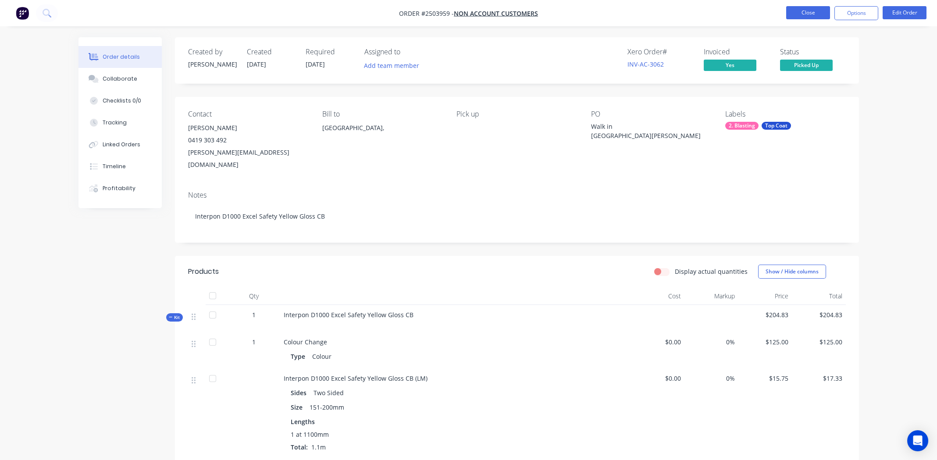
click at [803, 16] on button "Close" at bounding box center [808, 12] width 44 height 13
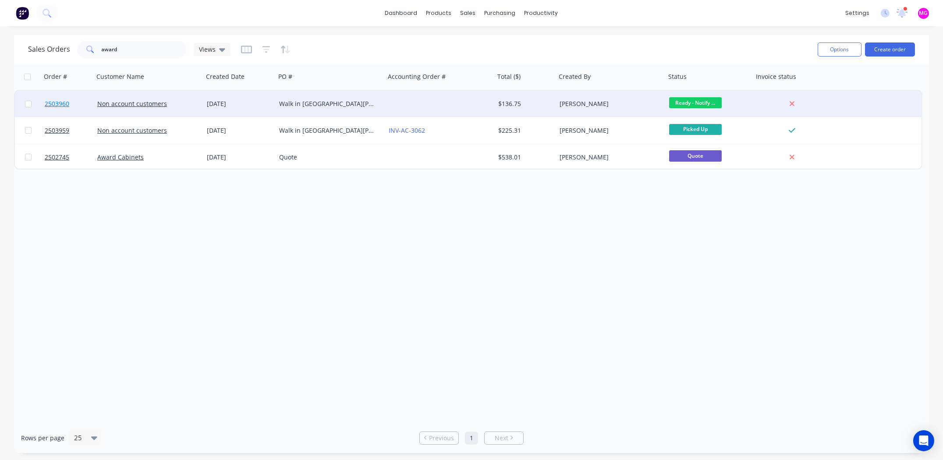
click at [60, 103] on span "2503960" at bounding box center [57, 103] width 25 height 9
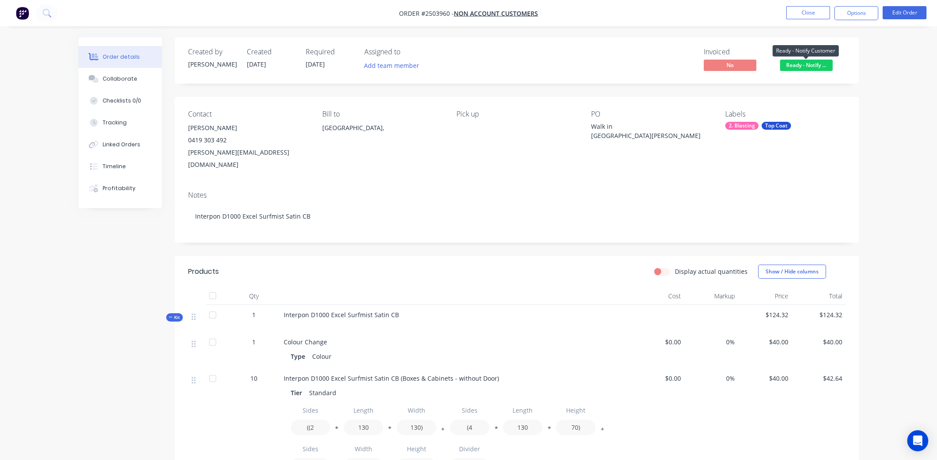
click at [790, 64] on span "Ready - Notify ..." at bounding box center [806, 65] width 53 height 11
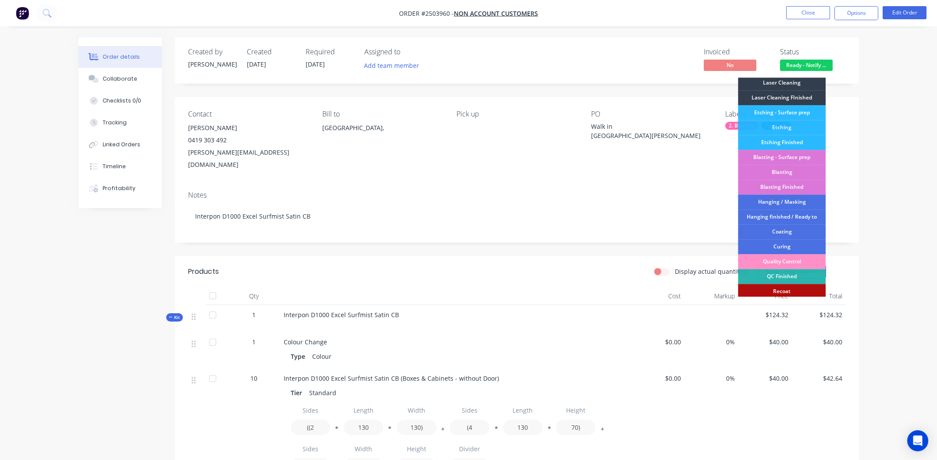
scroll to position [187, 0]
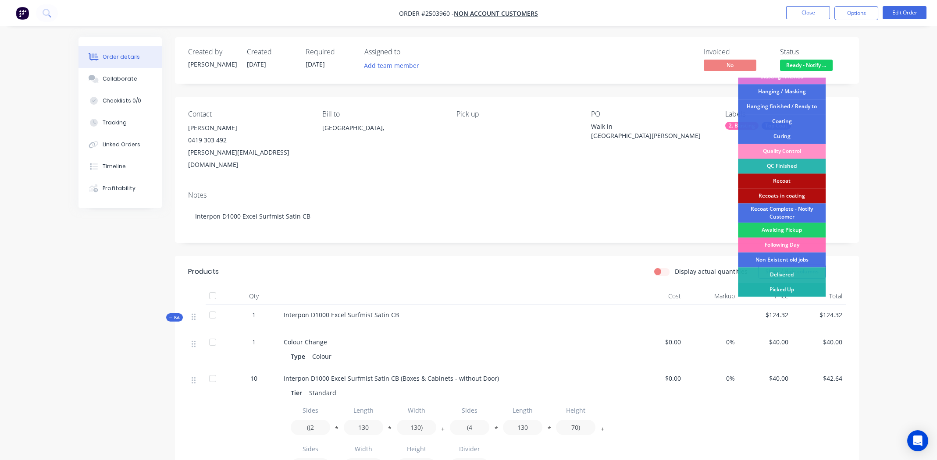
click at [783, 286] on div "Picked Up" at bounding box center [782, 289] width 88 height 15
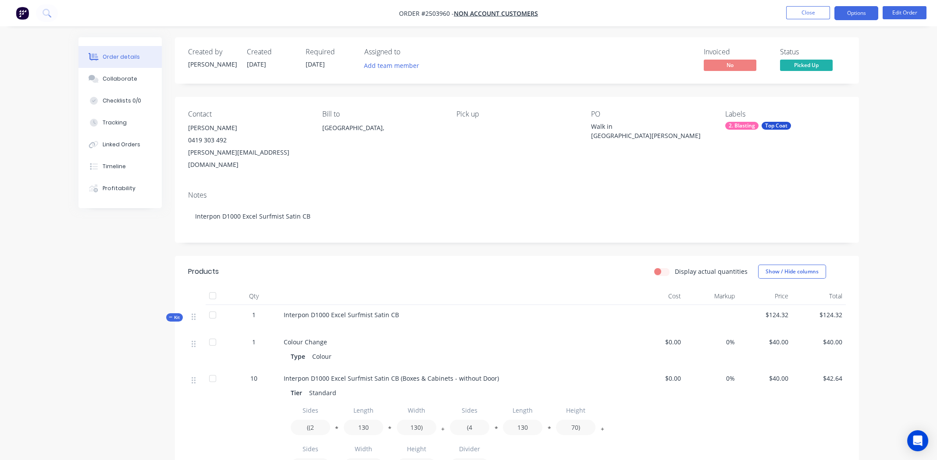
click at [863, 9] on button "Options" at bounding box center [856, 13] width 44 height 14
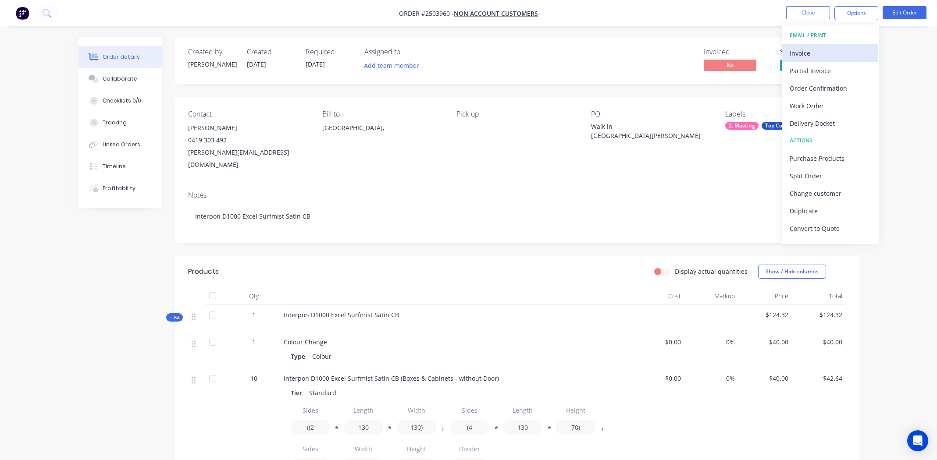
click at [789, 54] on button "Invoice" at bounding box center [829, 53] width 96 height 18
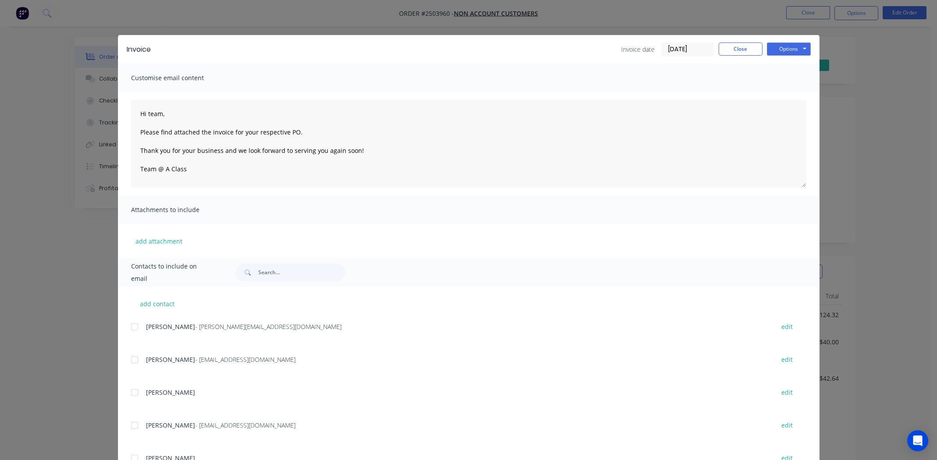
click at [780, 41] on div "Invoice Invoice date 04/09/25 Close Options Preview Print Email" at bounding box center [468, 49] width 701 height 28
click at [781, 45] on button "Options" at bounding box center [789, 49] width 44 height 13
click at [786, 74] on button "Print" at bounding box center [795, 79] width 56 height 14
click at [740, 48] on button "Close" at bounding box center [740, 49] width 44 height 13
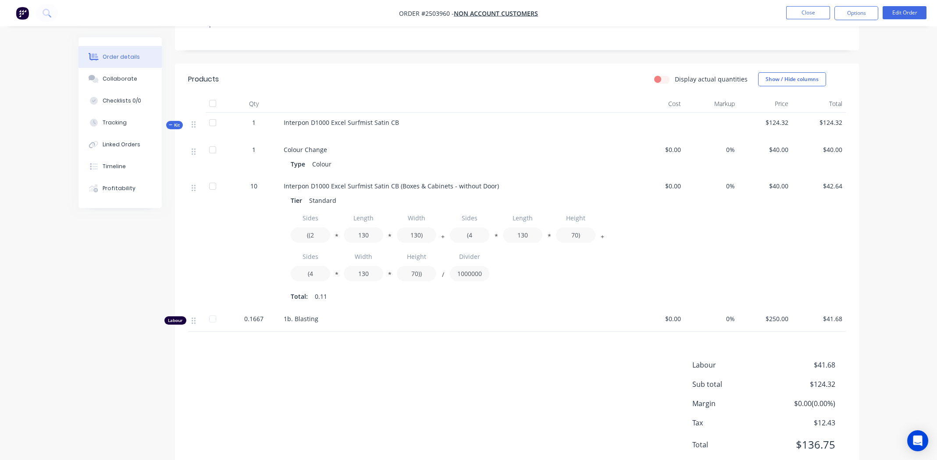
scroll to position [208, 0]
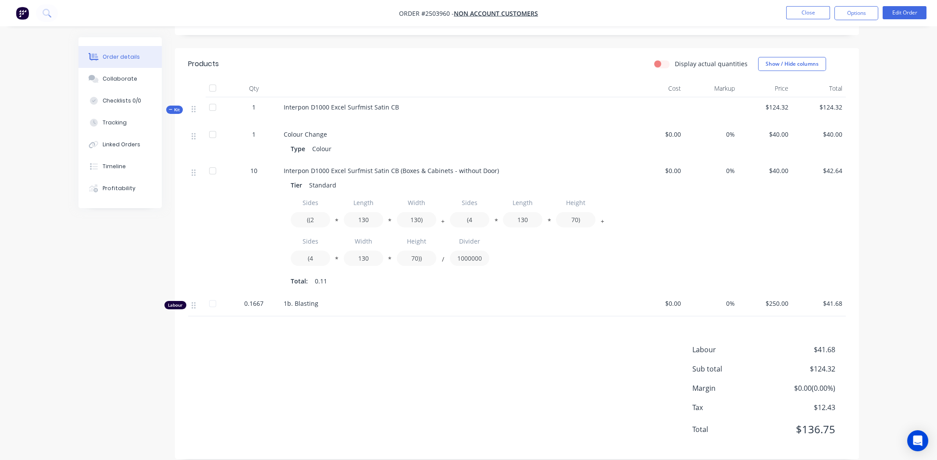
click at [401, 349] on div "Labour $41.68 Sub total $124.32 Margin $0.00 ( 0.00 %) Tax $12.43 Total $136.75" at bounding box center [516, 396] width 657 height 102
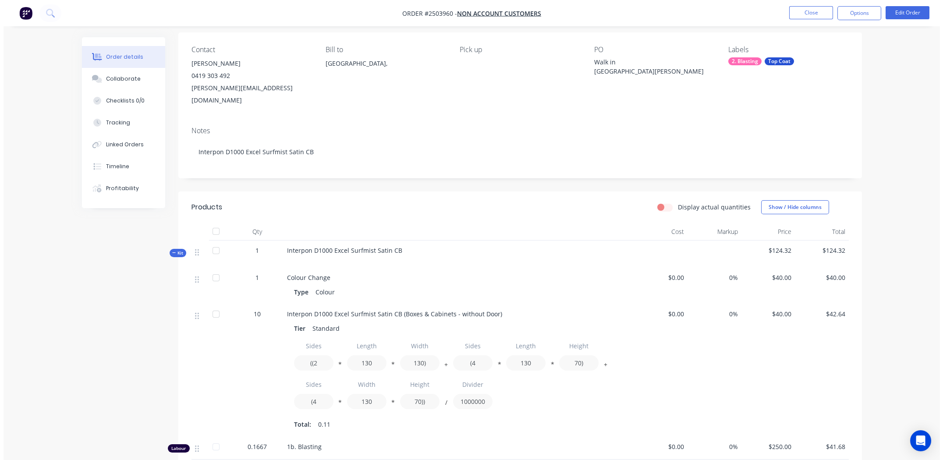
scroll to position [0, 0]
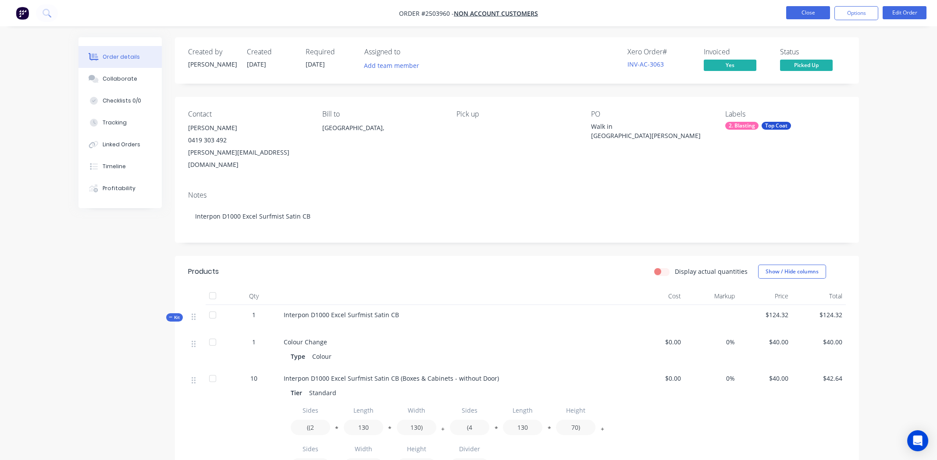
click at [808, 13] on button "Close" at bounding box center [808, 12] width 44 height 13
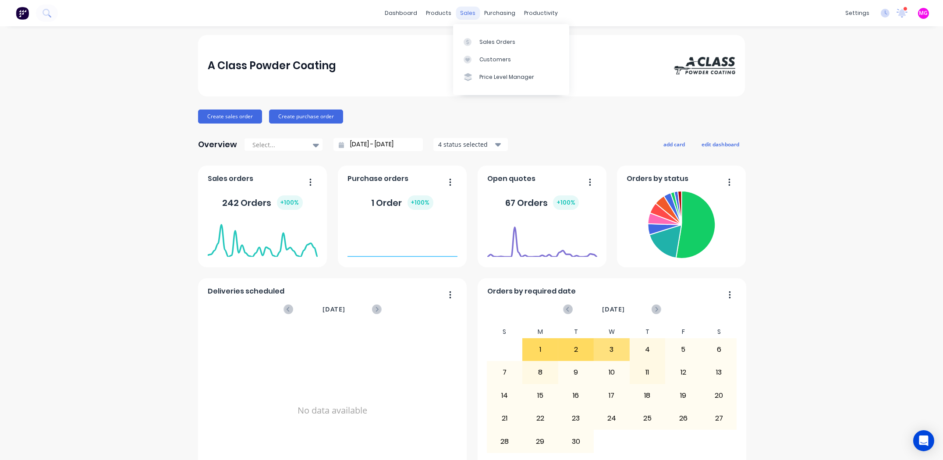
click at [461, 11] on div "sales" at bounding box center [468, 13] width 24 height 13
click at [480, 39] on div "Sales Orders" at bounding box center [498, 42] width 36 height 8
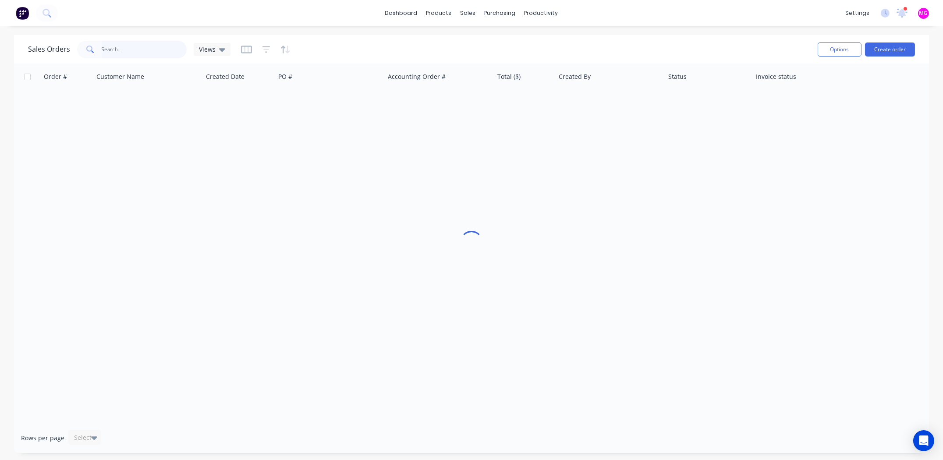
click at [120, 48] on input "text" at bounding box center [144, 50] width 85 height 18
click at [142, 53] on input "s307" at bounding box center [144, 50] width 85 height 18
type input "3991"
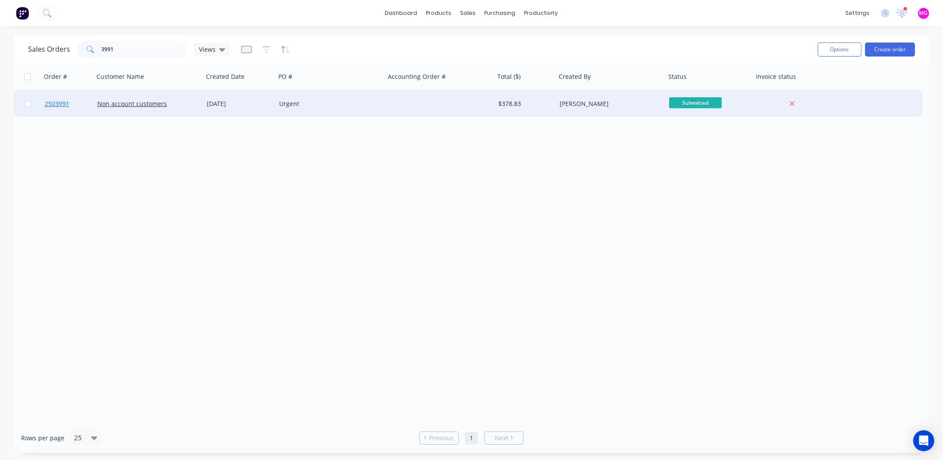
click at [60, 101] on span "2503991" at bounding box center [57, 103] width 25 height 9
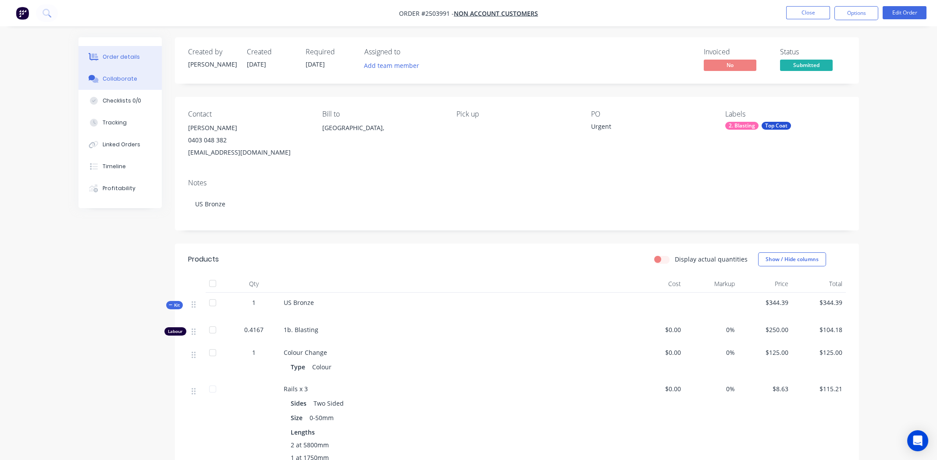
click at [109, 76] on div "Collaborate" at bounding box center [120, 79] width 35 height 8
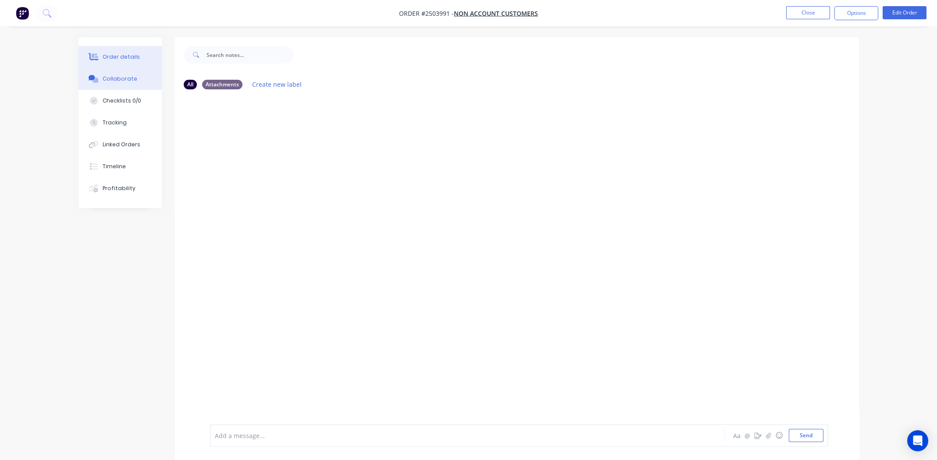
click at [113, 58] on div "Order details" at bounding box center [121, 57] width 37 height 8
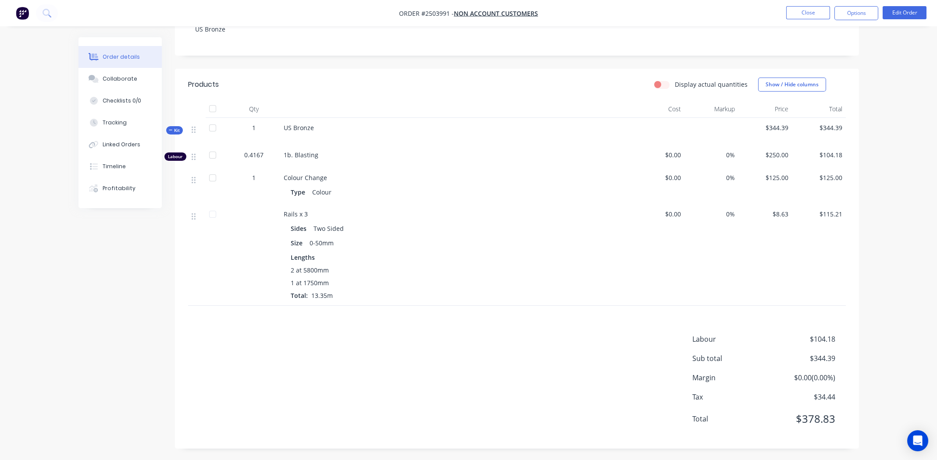
scroll to position [175, 0]
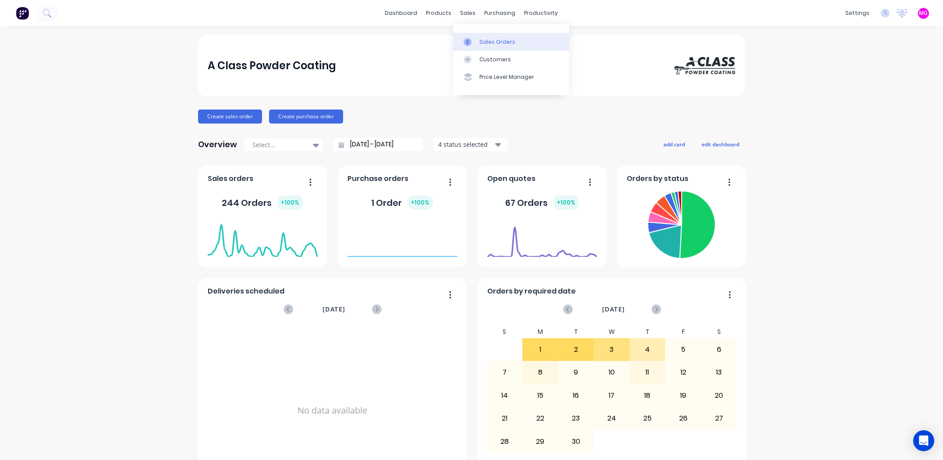
click at [496, 39] on div "Sales Orders" at bounding box center [498, 42] width 36 height 8
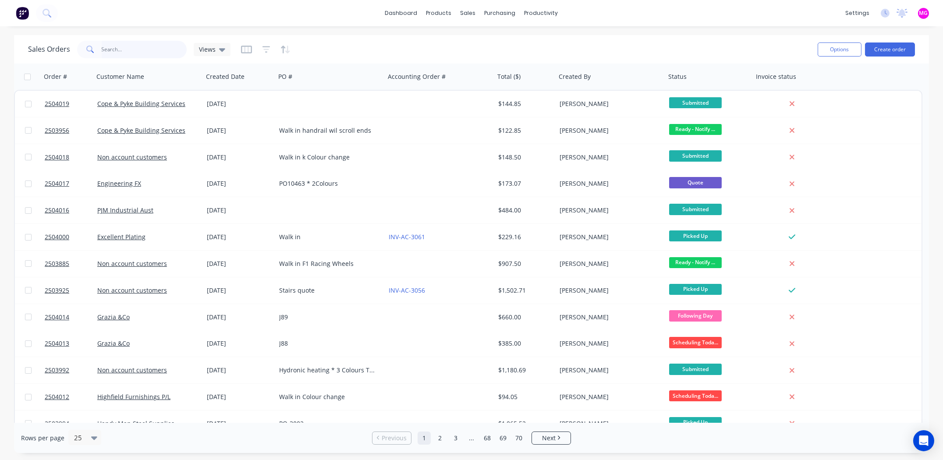
click at [157, 53] on input "text" at bounding box center [144, 50] width 85 height 18
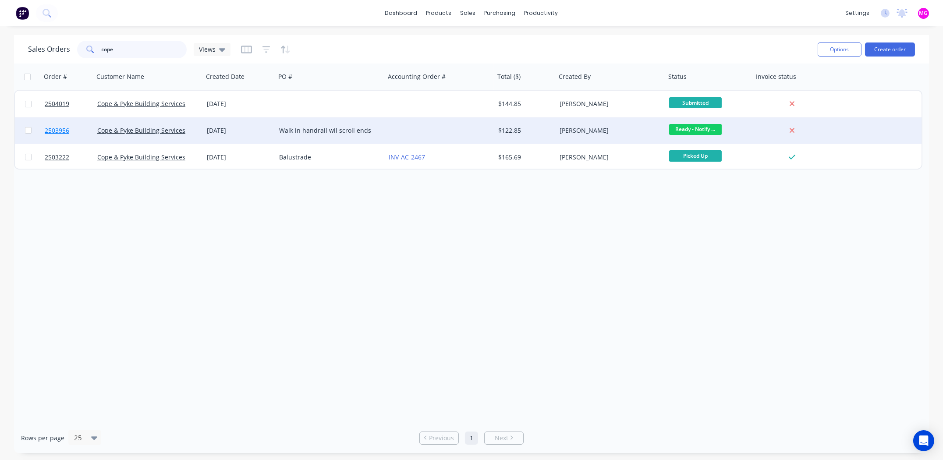
type input "cope"
click at [57, 131] on span "2503956" at bounding box center [57, 130] width 25 height 9
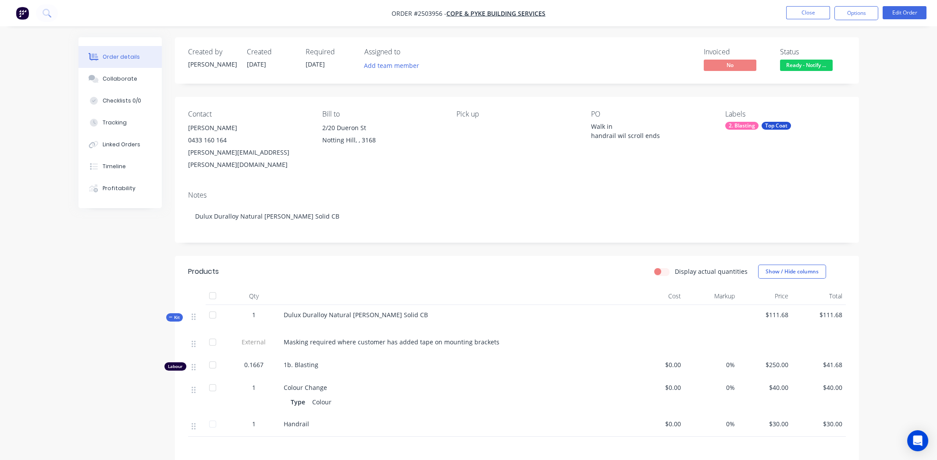
click at [807, 67] on span "Ready - Notify ..." at bounding box center [806, 65] width 53 height 11
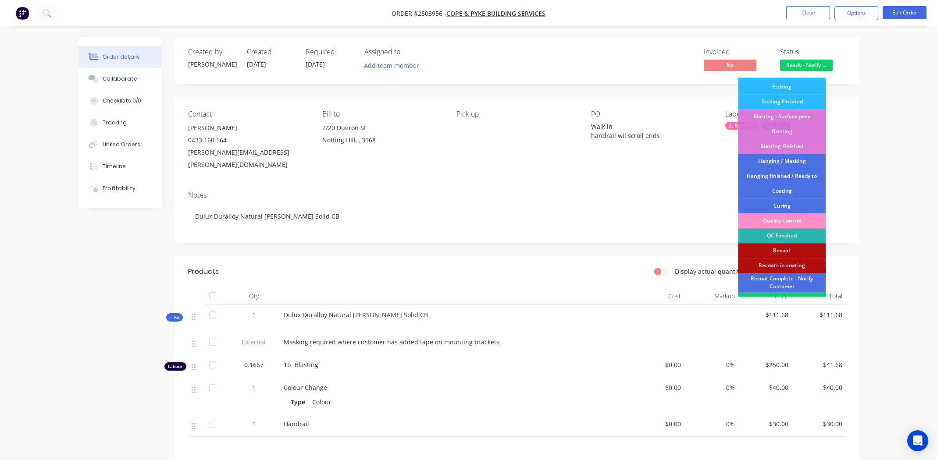
scroll to position [187, 0]
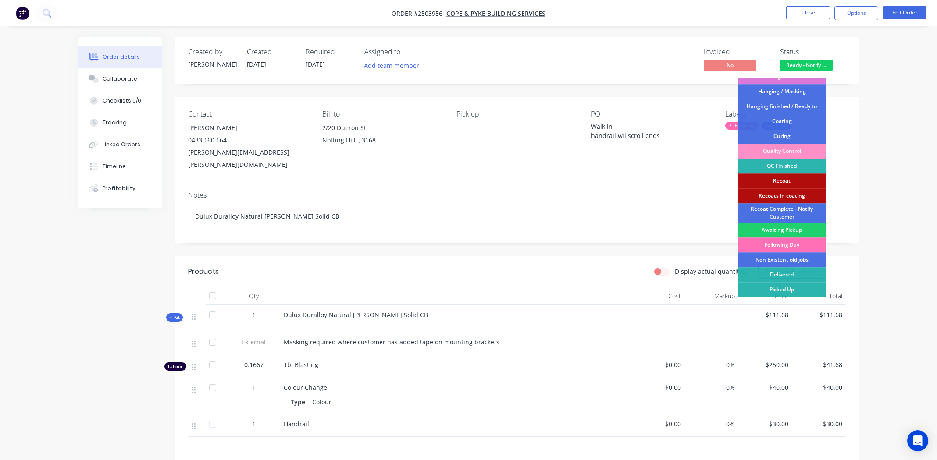
click at [774, 291] on div "Picked Up" at bounding box center [782, 289] width 88 height 15
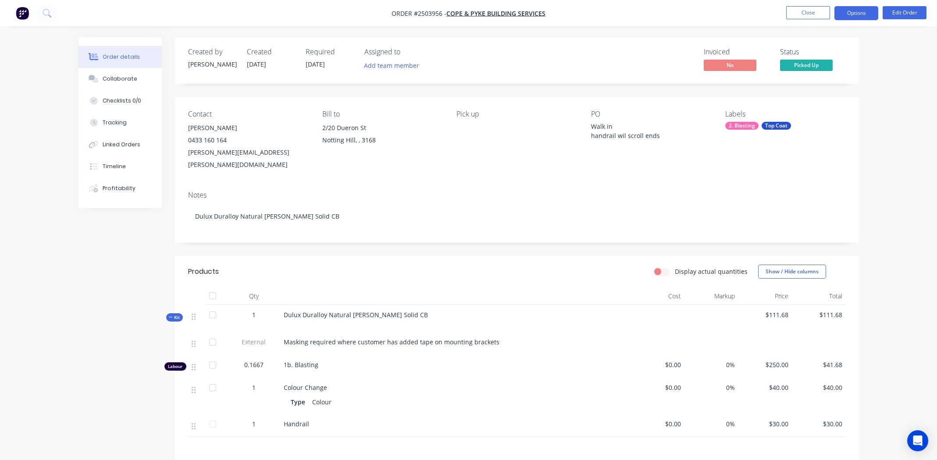
click at [853, 15] on button "Options" at bounding box center [856, 13] width 44 height 14
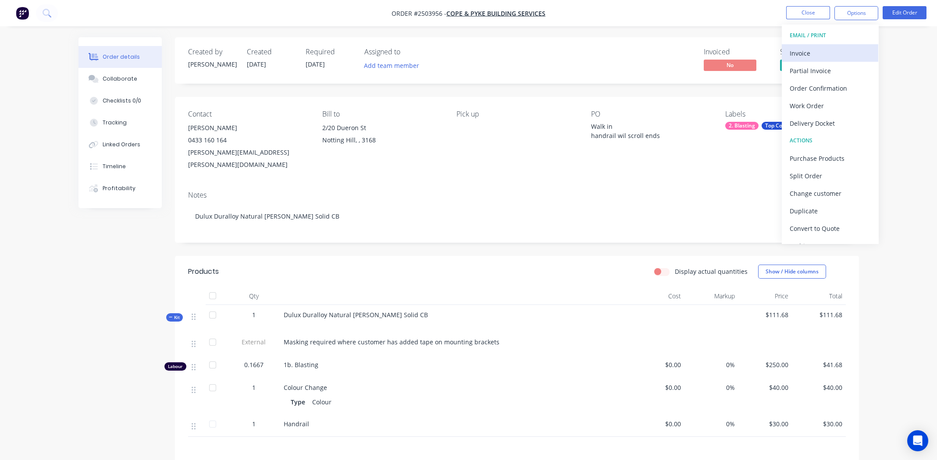
click at [810, 52] on div "Invoice" at bounding box center [829, 53] width 81 height 13
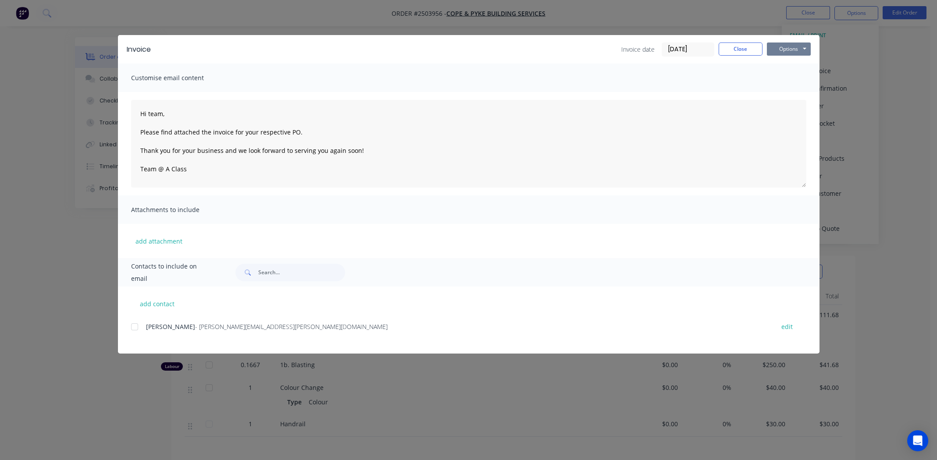
click at [788, 46] on button "Options" at bounding box center [789, 49] width 44 height 13
click at [783, 80] on button "Print" at bounding box center [795, 79] width 56 height 14
click at [733, 44] on button "Close" at bounding box center [740, 49] width 44 height 13
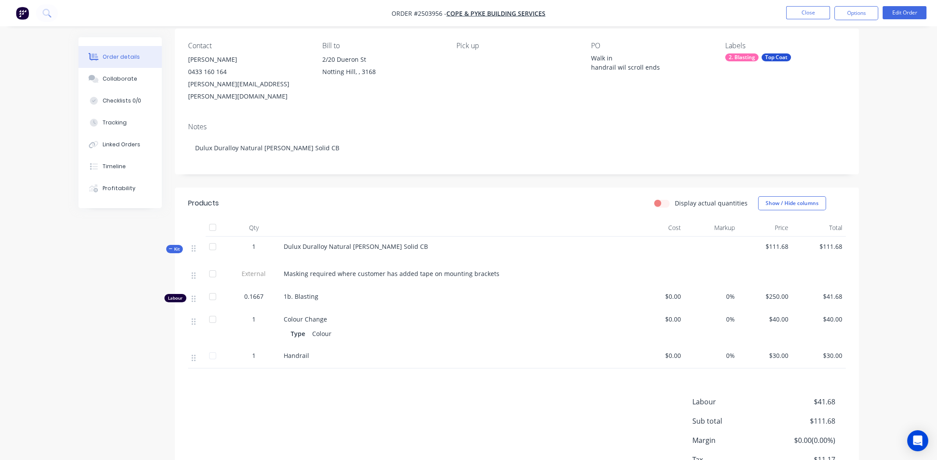
scroll to position [122, 0]
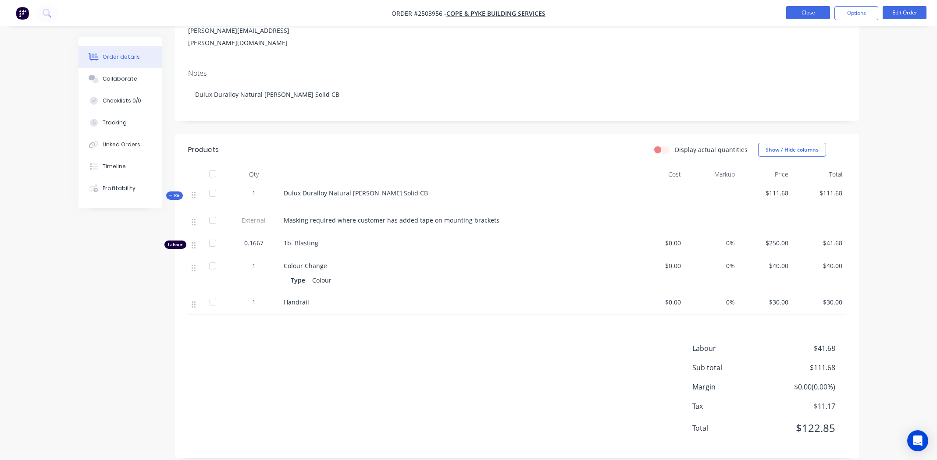
click at [807, 13] on button "Close" at bounding box center [808, 12] width 44 height 13
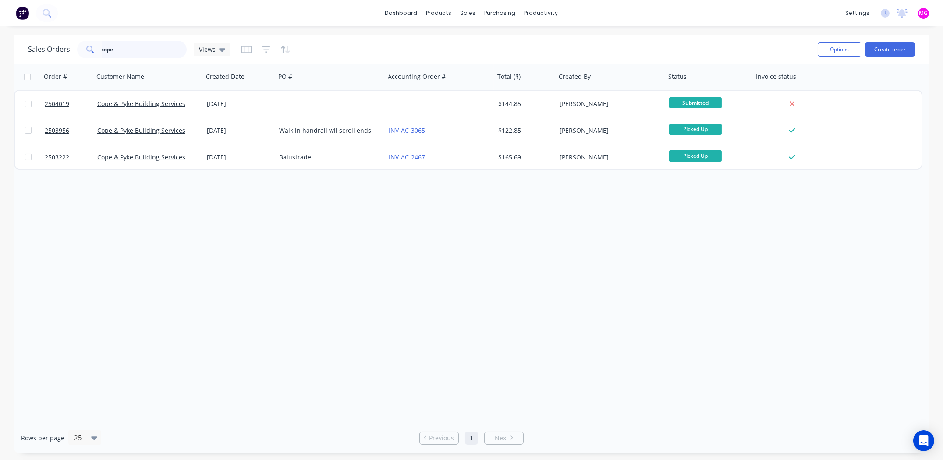
click at [128, 51] on input "cope" at bounding box center [144, 50] width 85 height 18
click at [124, 50] on input "cope" at bounding box center [144, 50] width 85 height 18
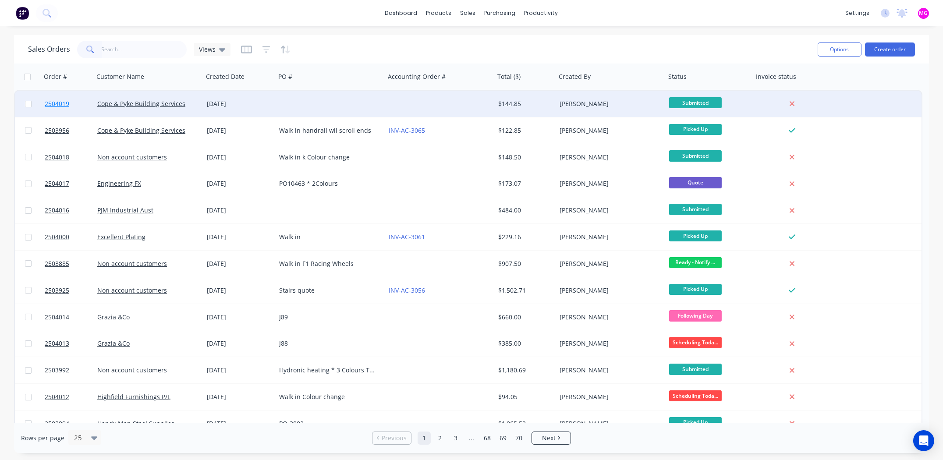
click at [48, 103] on span "2504019" at bounding box center [57, 103] width 25 height 9
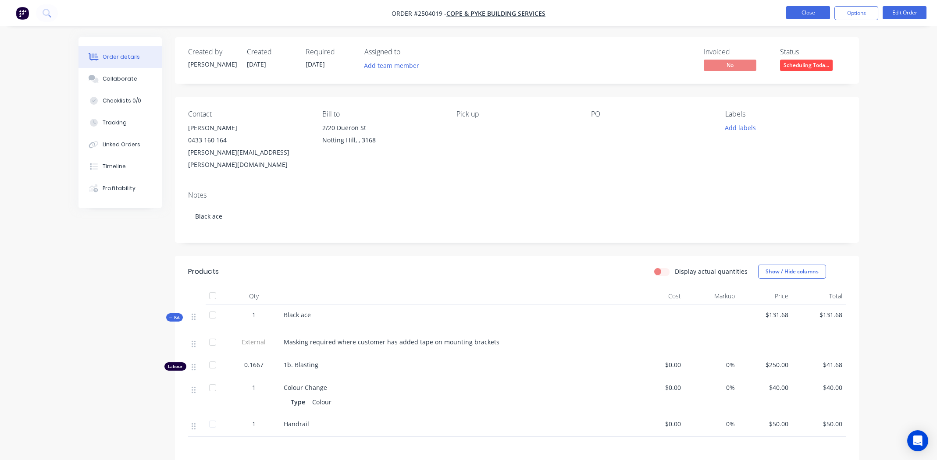
click at [815, 11] on button "Close" at bounding box center [808, 12] width 44 height 13
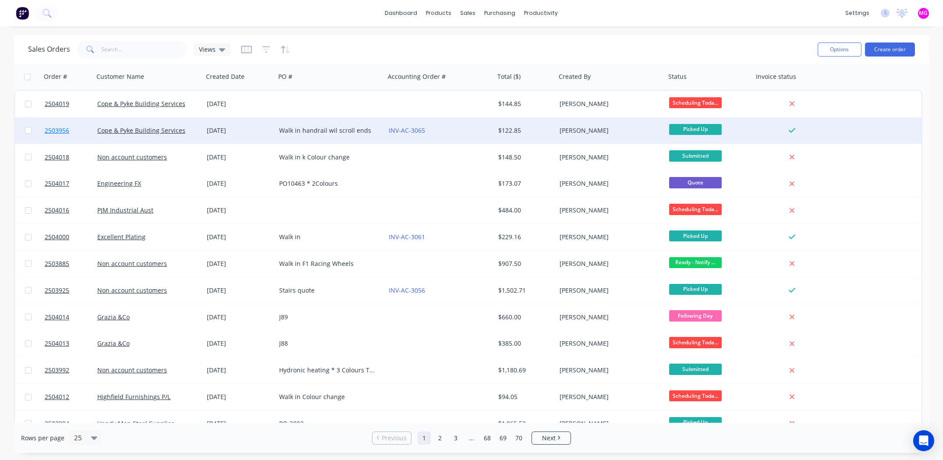
click at [60, 130] on span "2503956" at bounding box center [57, 130] width 25 height 9
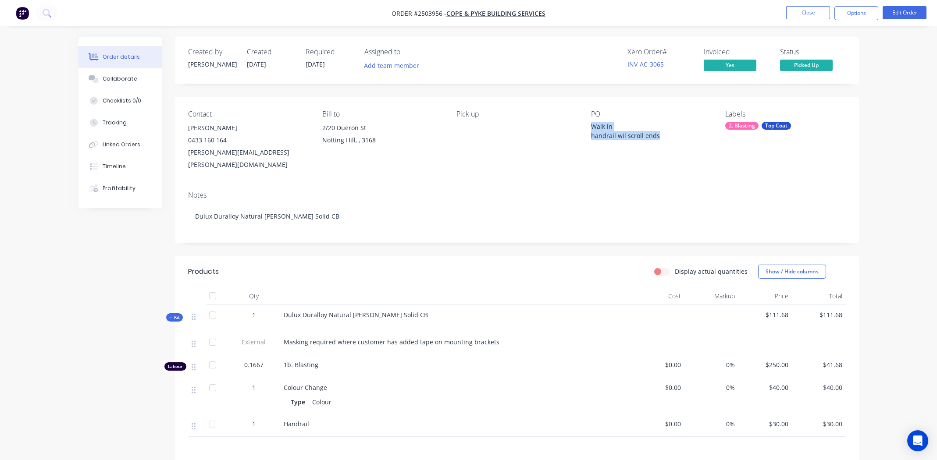
drag, startPoint x: 590, startPoint y: 127, endPoint x: 656, endPoint y: 131, distance: 65.5
click at [656, 131] on div "Walk in handrail wil scroll ends" at bounding box center [646, 131] width 110 height 18
copy div "Walk in handrail wil scroll ends"
click at [798, 12] on button "Close" at bounding box center [808, 12] width 44 height 13
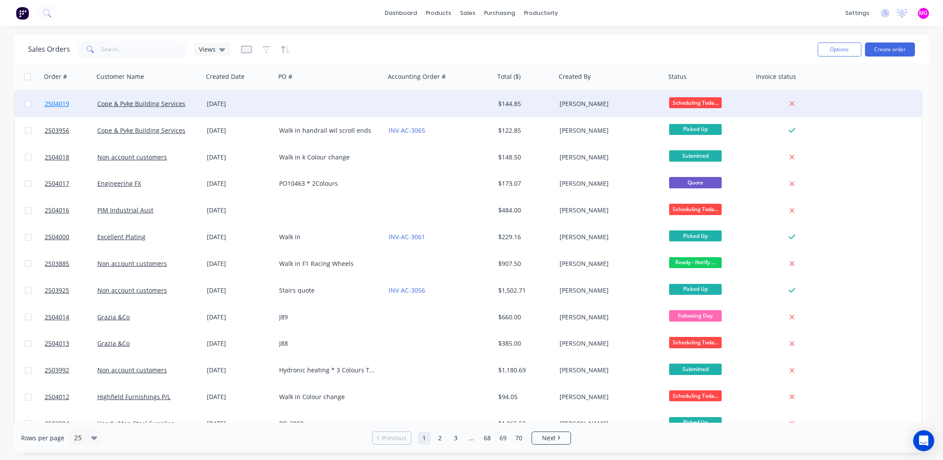
click at [61, 105] on span "2504019" at bounding box center [57, 103] width 25 height 9
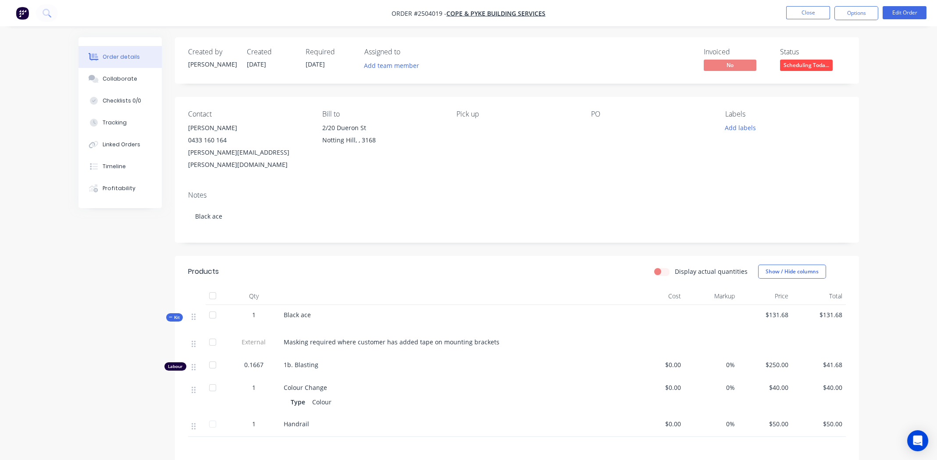
click at [602, 134] on div at bounding box center [646, 128] width 110 height 12
click at [909, 12] on button "Edit Order" at bounding box center [904, 12] width 44 height 13
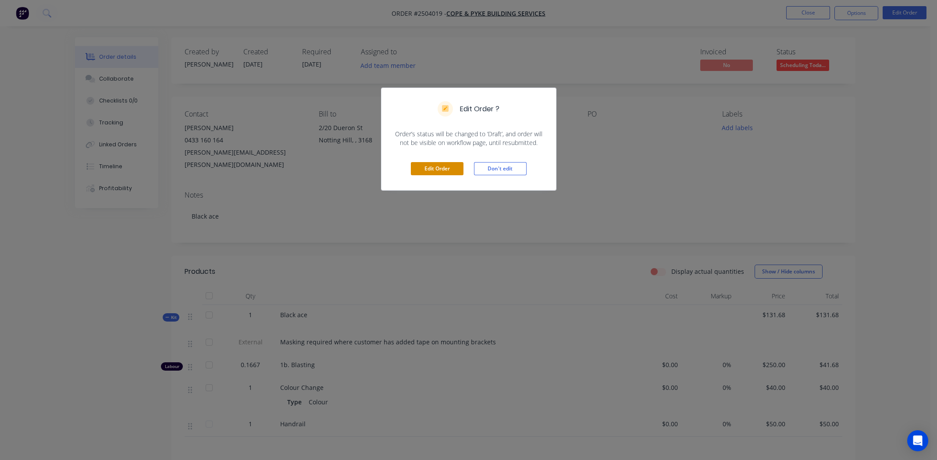
click at [454, 163] on button "Edit Order" at bounding box center [437, 168] width 53 height 13
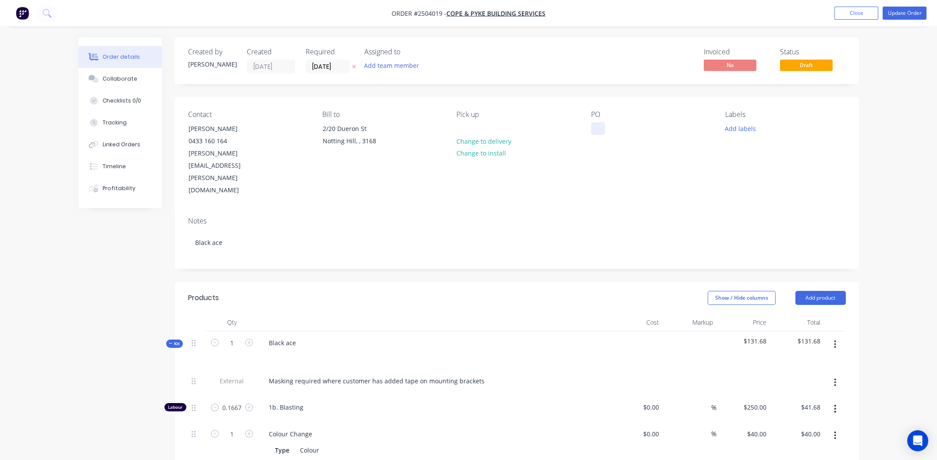
click at [591, 128] on div at bounding box center [598, 128] width 14 height 13
paste div
click at [739, 128] on button "Add labels" at bounding box center [740, 128] width 40 height 12
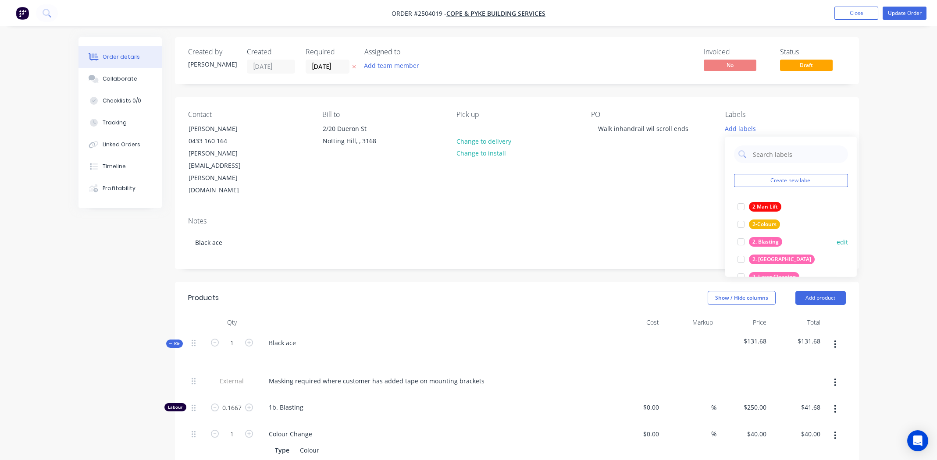
click at [742, 242] on div at bounding box center [741, 242] width 18 height 18
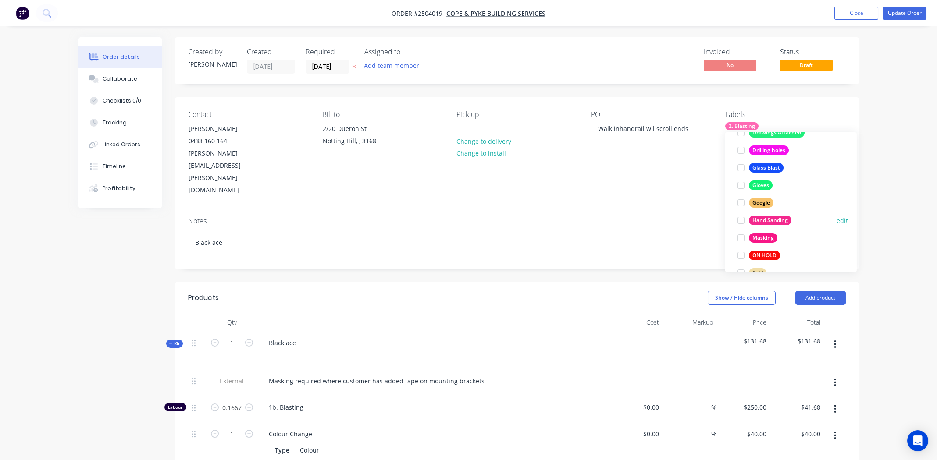
scroll to position [631, 0]
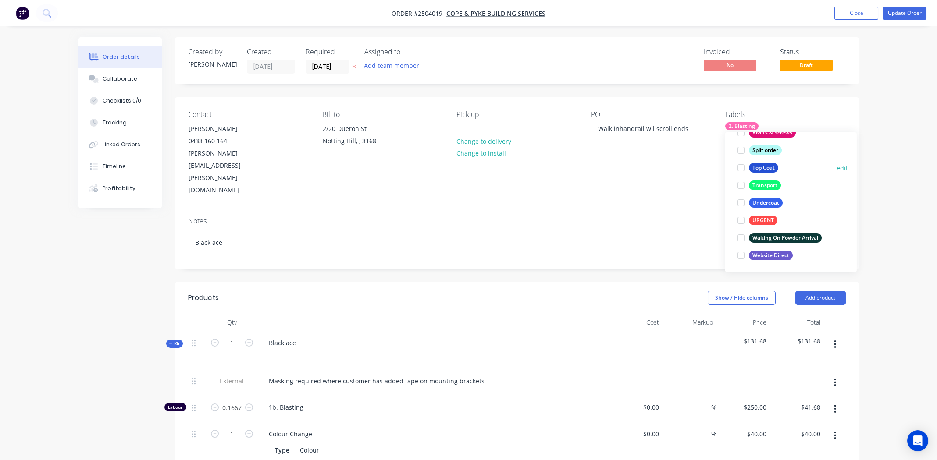
click at [739, 165] on div at bounding box center [741, 168] width 18 height 18
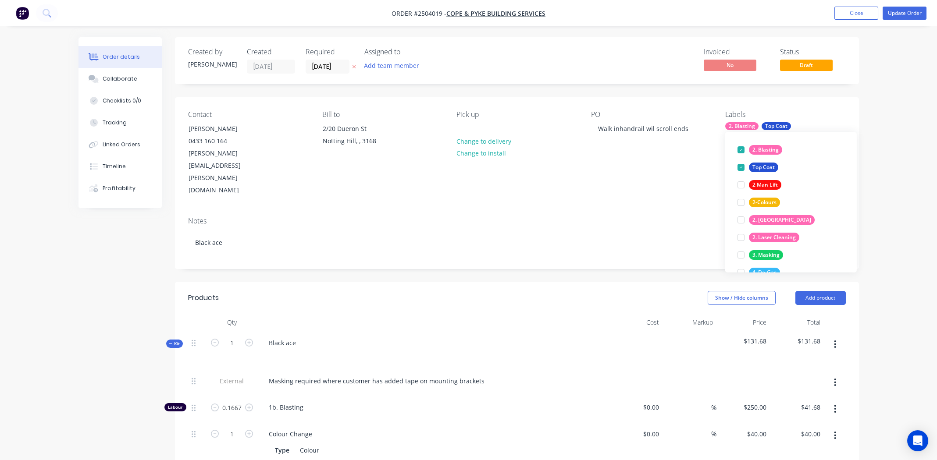
click at [567, 217] on div "Notes" at bounding box center [516, 221] width 657 height 8
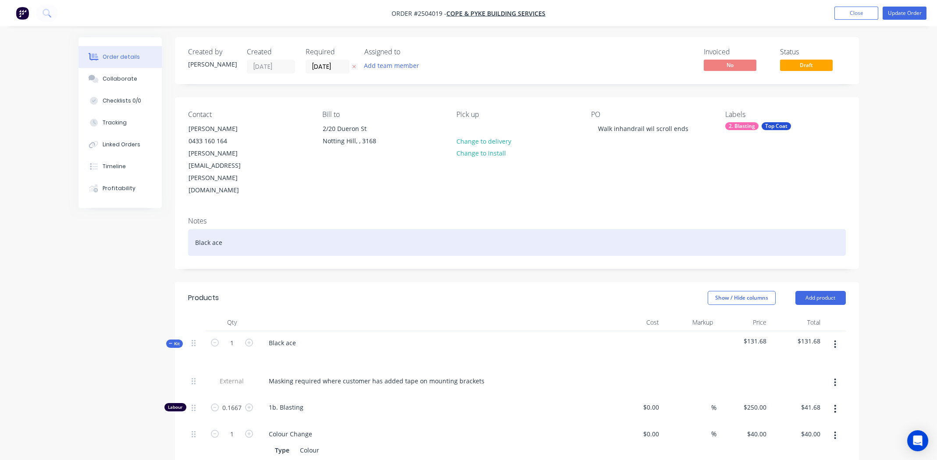
click at [272, 229] on div "Black ace" at bounding box center [516, 242] width 657 height 27
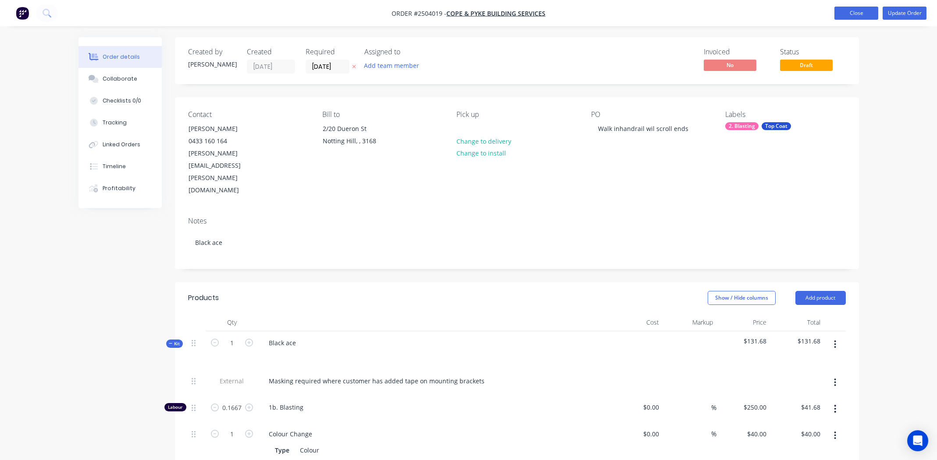
click at [857, 12] on button "Close" at bounding box center [856, 13] width 44 height 13
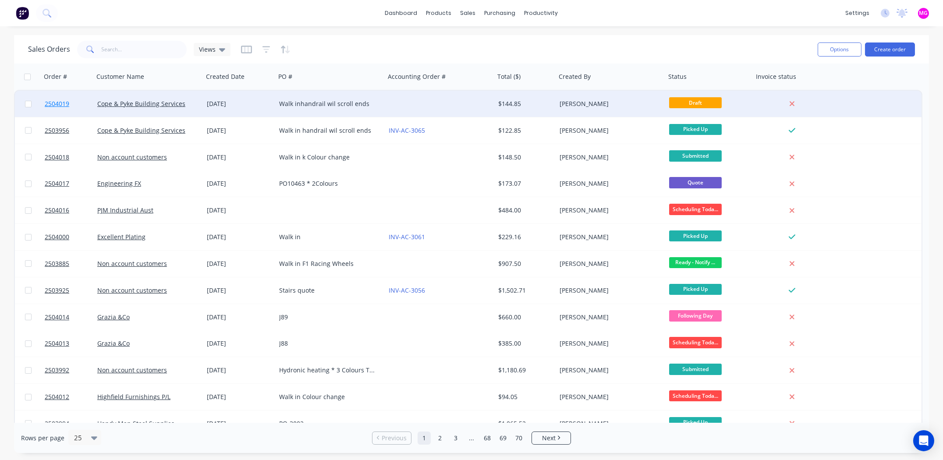
click at [51, 103] on span "2504019" at bounding box center [57, 103] width 25 height 9
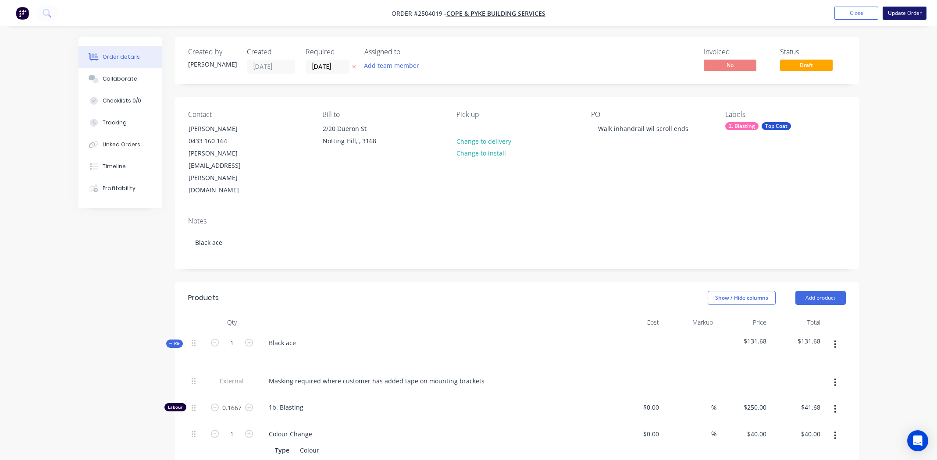
click at [895, 14] on button "Update Order" at bounding box center [904, 13] width 44 height 13
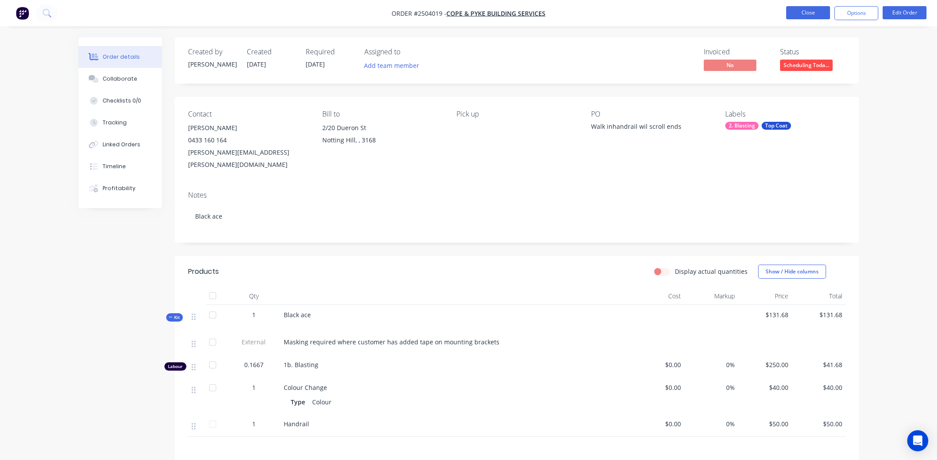
click at [812, 10] on button "Close" at bounding box center [808, 12] width 44 height 13
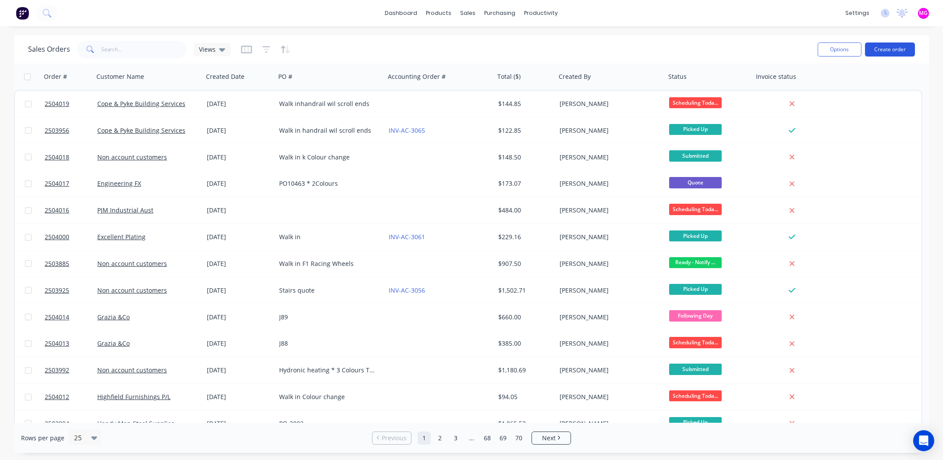
click at [882, 48] on button "Create order" at bounding box center [890, 50] width 50 height 14
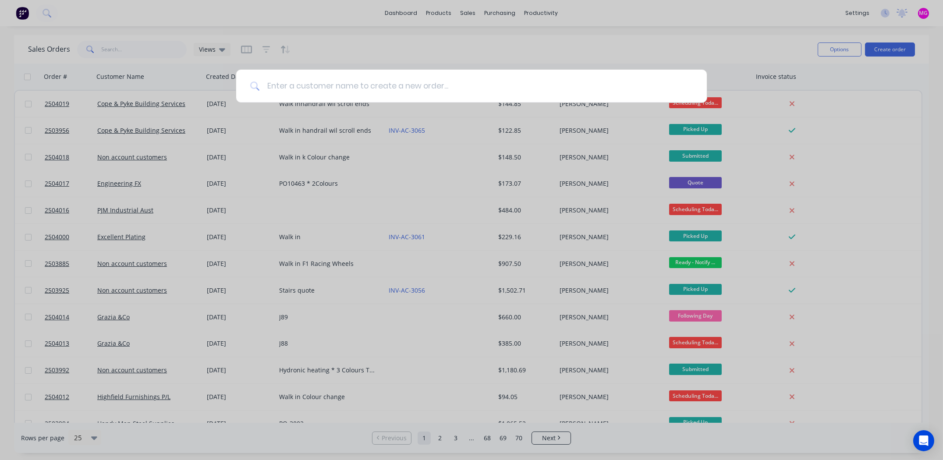
click at [320, 91] on input at bounding box center [476, 86] width 433 height 33
type input "m"
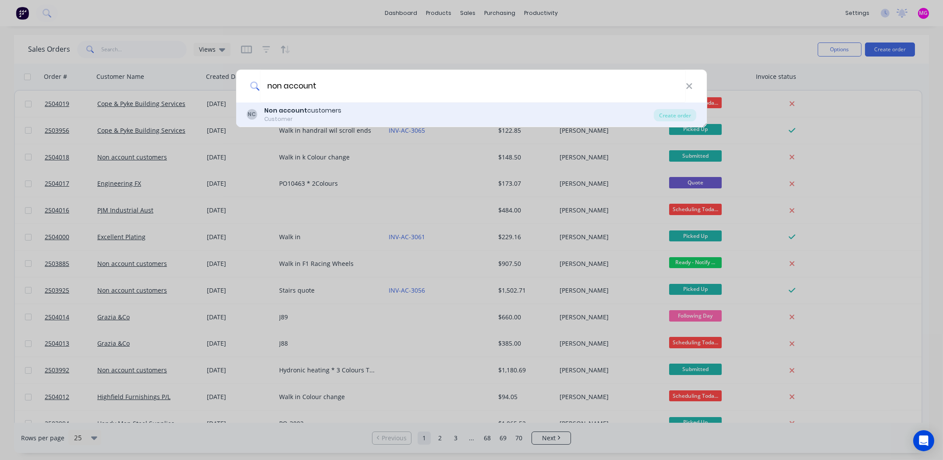
type input "non account"
click at [288, 119] on div "Customer" at bounding box center [302, 119] width 77 height 8
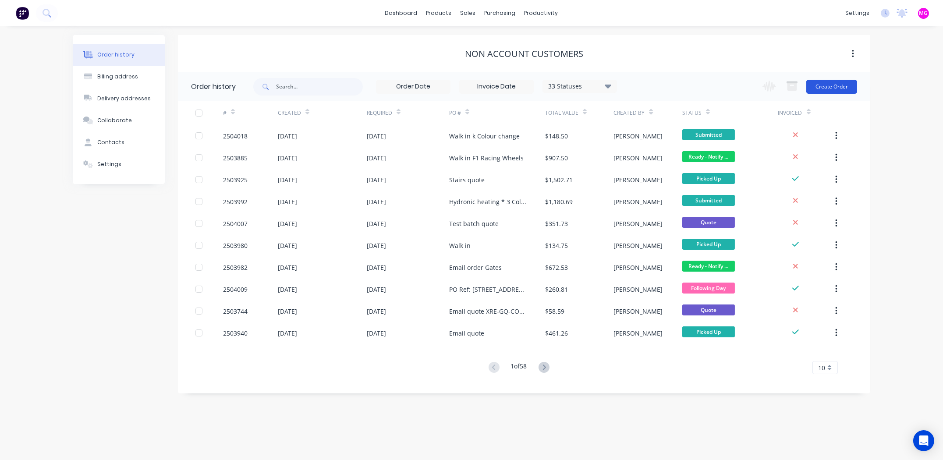
click at [825, 82] on button "Create Order" at bounding box center [831, 87] width 51 height 14
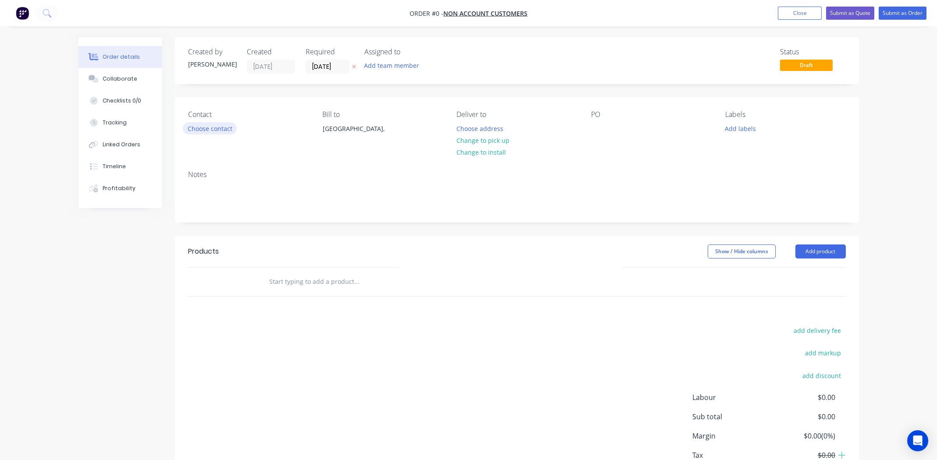
click at [203, 130] on button "Choose contact" at bounding box center [210, 128] width 54 height 12
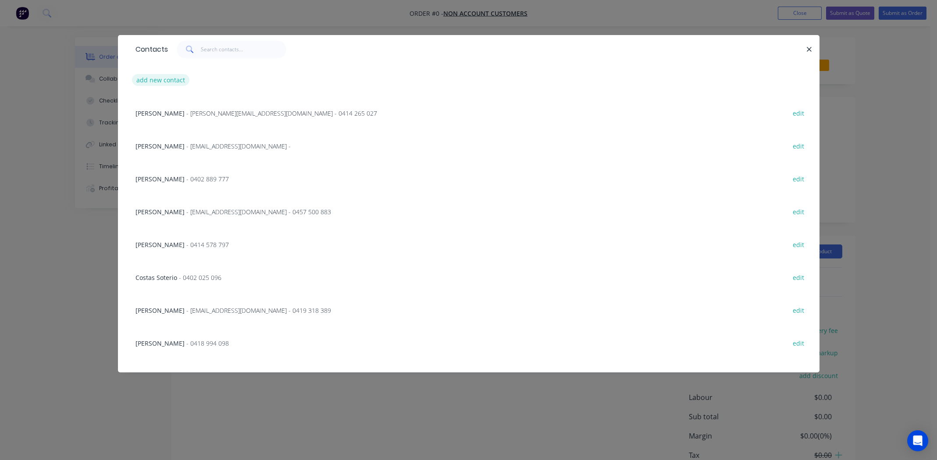
click at [164, 75] on button "add new contact" at bounding box center [161, 80] width 58 height 12
select select "AU"
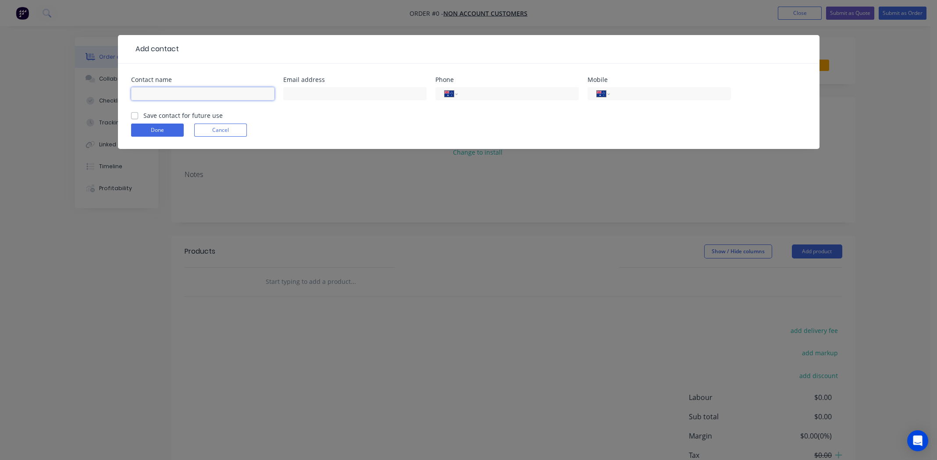
click at [188, 89] on input "text" at bounding box center [202, 93] width 143 height 13
type input "H"
type input "John Churchward"
click at [309, 89] on input "text" at bounding box center [354, 93] width 143 height 13
type input "johnchurchward5227@gmail.com"
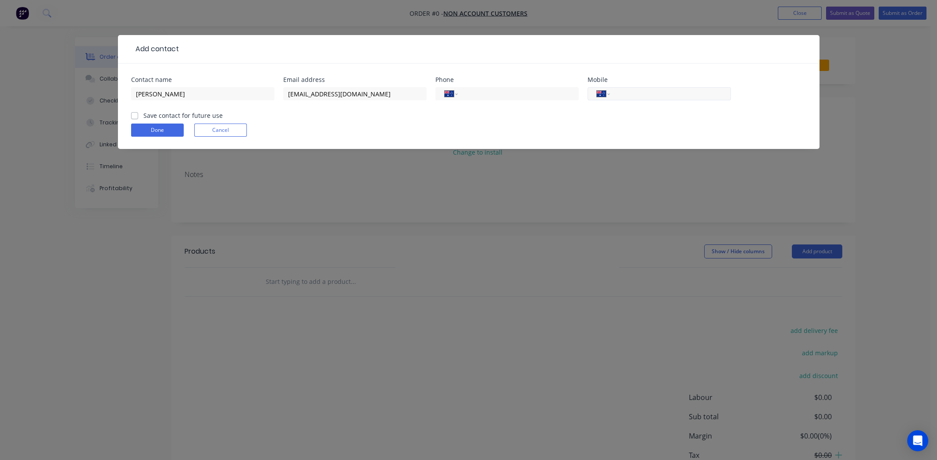
click at [630, 93] on input "tel" at bounding box center [668, 94] width 105 height 10
type input "0409 138 357"
click at [143, 113] on label "Save contact for future use" at bounding box center [182, 115] width 79 height 9
click at [134, 113] on input "Save contact for future use" at bounding box center [134, 115] width 7 height 8
checkbox input "true"
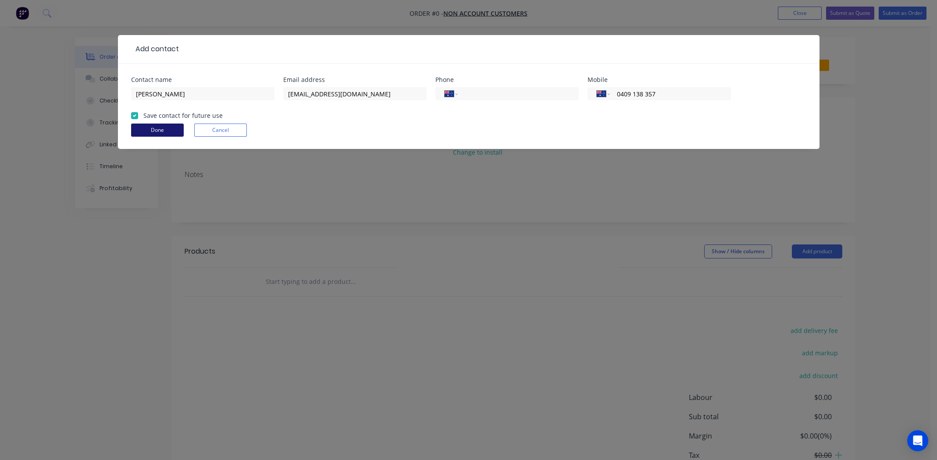
click at [155, 136] on button "Done" at bounding box center [157, 130] width 53 height 13
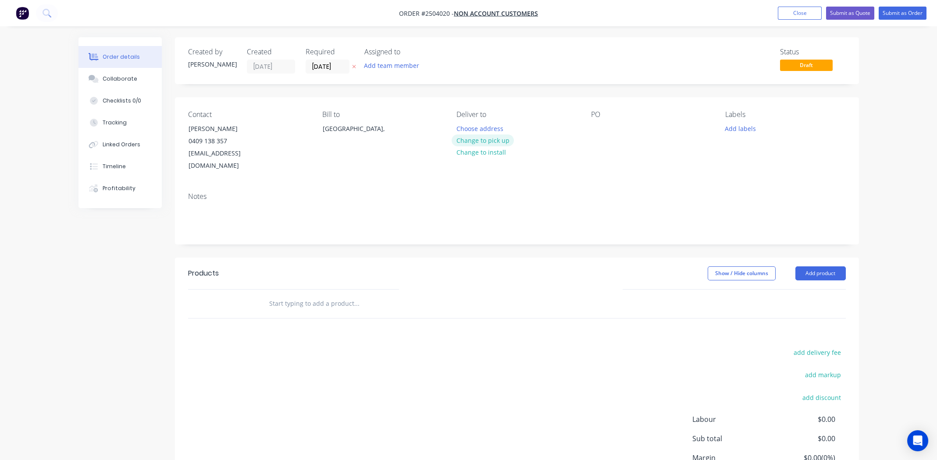
click at [500, 142] on button "Change to pick up" at bounding box center [482, 141] width 62 height 12
click at [595, 124] on div at bounding box center [598, 128] width 14 height 13
click at [743, 128] on button "Add labels" at bounding box center [740, 128] width 40 height 12
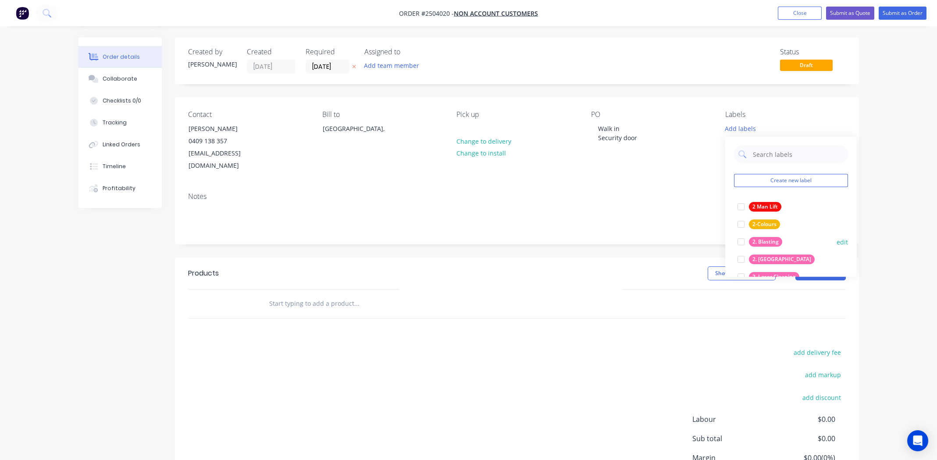
click at [741, 245] on div at bounding box center [741, 242] width 18 height 18
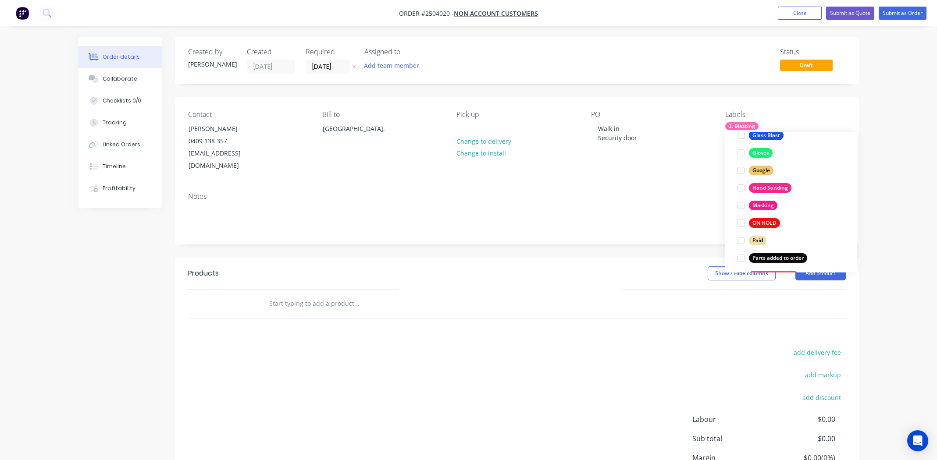
scroll to position [613, 0]
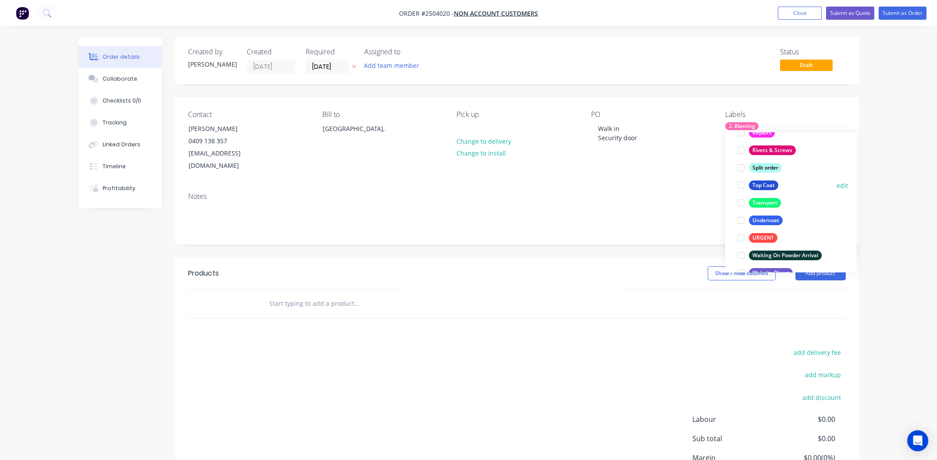
click at [742, 184] on div at bounding box center [741, 186] width 18 height 18
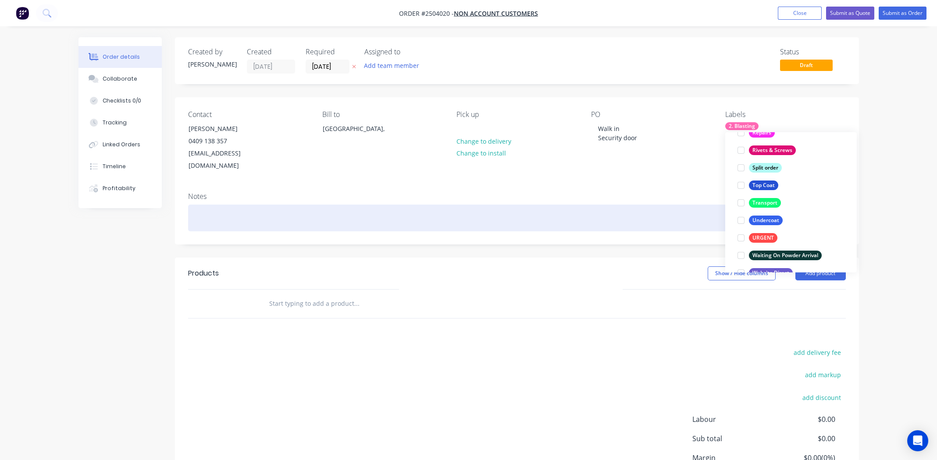
scroll to position [35, 0]
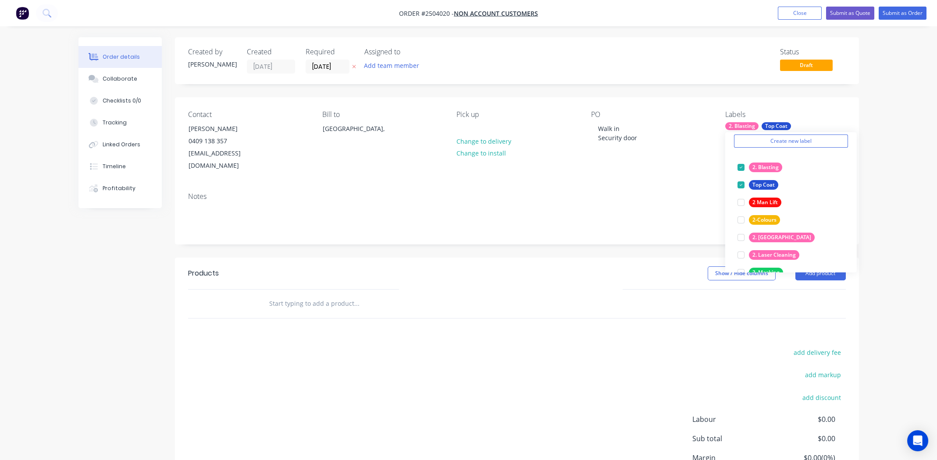
click at [523, 333] on div "Products Show / Hide columns Add product add delivery fee add markup add discou…" at bounding box center [517, 393] width 684 height 271
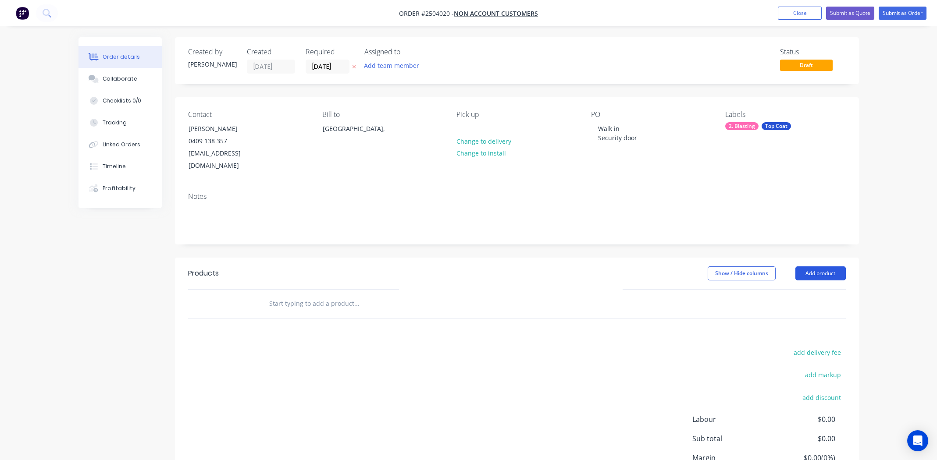
click at [821, 266] on button "Add product" at bounding box center [820, 273] width 50 height 14
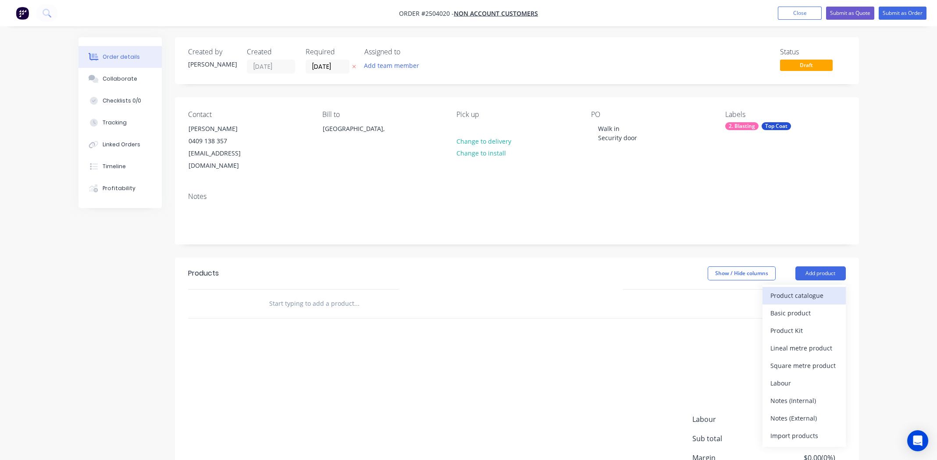
click at [808, 289] on div "Product catalogue" at bounding box center [803, 295] width 67 height 13
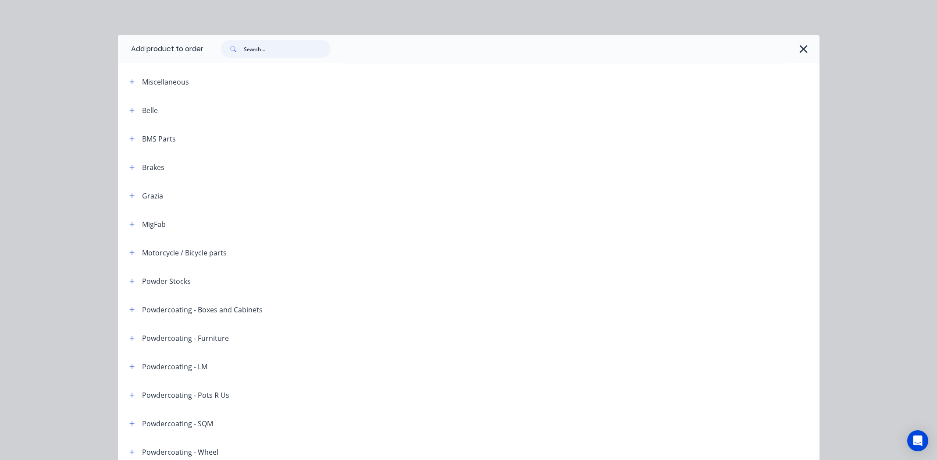
click at [269, 50] on input "text" at bounding box center [287, 49] width 87 height 18
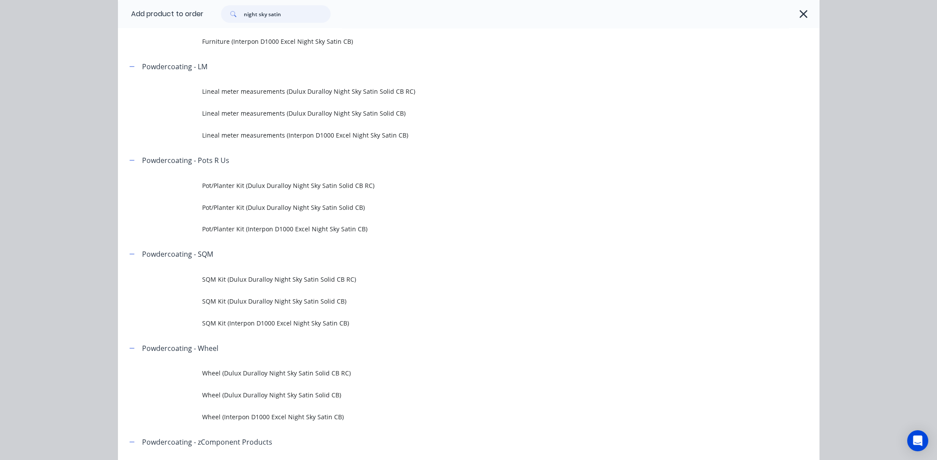
scroll to position [263, 0]
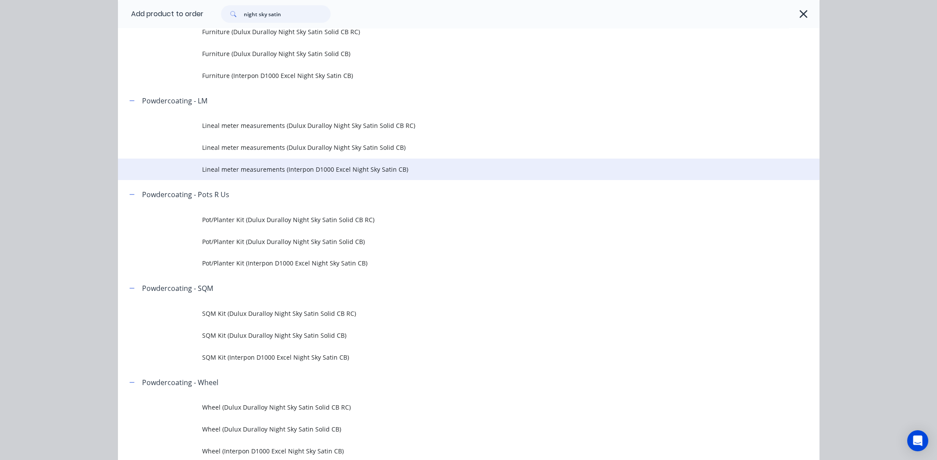
type input "night sky satin"
click at [278, 167] on span "Lineal meter measurements (Interpon D1000 Excel Night Sky Satin CB)" at bounding box center [449, 169] width 494 height 9
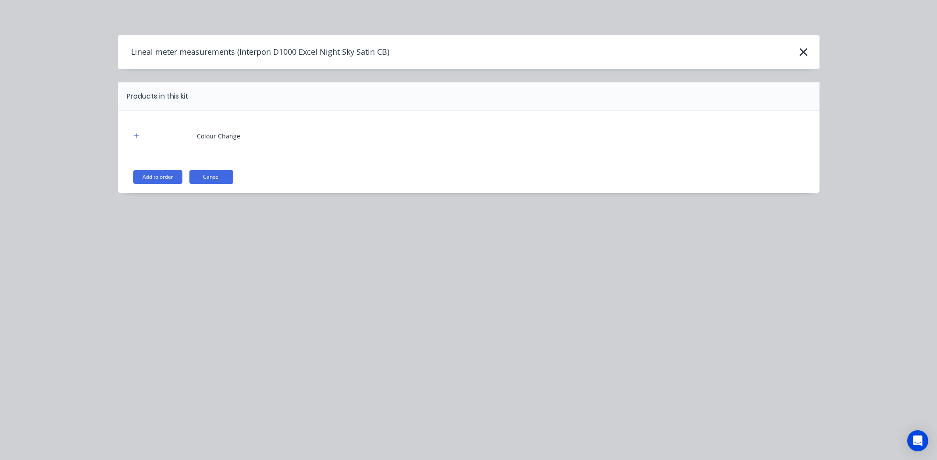
scroll to position [0, 0]
click at [185, 175] on div "Add to order Cancel" at bounding box center [469, 177] width 673 height 14
click at [178, 174] on button "Add to order" at bounding box center [157, 177] width 49 height 14
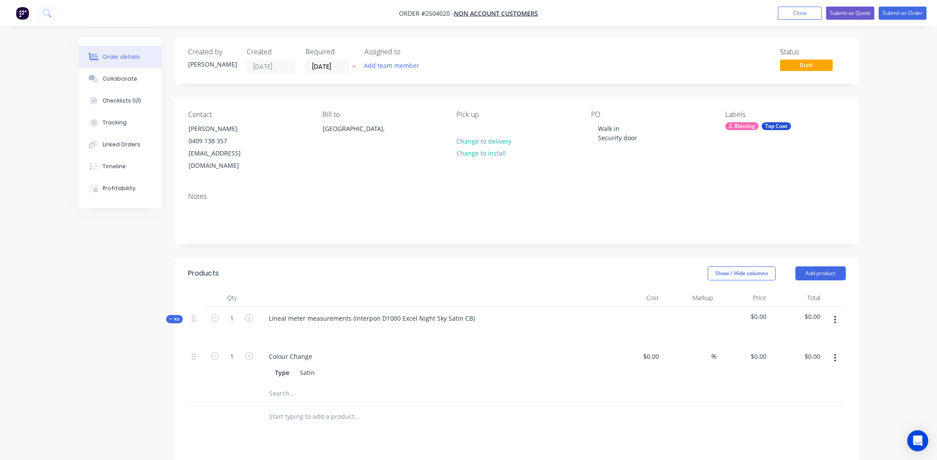
click at [835, 353] on icon "button" at bounding box center [835, 358] width 2 height 10
drag, startPoint x: 812, startPoint y: 405, endPoint x: 824, endPoint y: 382, distance: 26.1
click at [811, 410] on div "Delete" at bounding box center [803, 416] width 67 height 13
click at [833, 312] on button "button" at bounding box center [834, 320] width 21 height 16
click at [817, 337] on div "Add product to kit" at bounding box center [803, 343] width 67 height 13
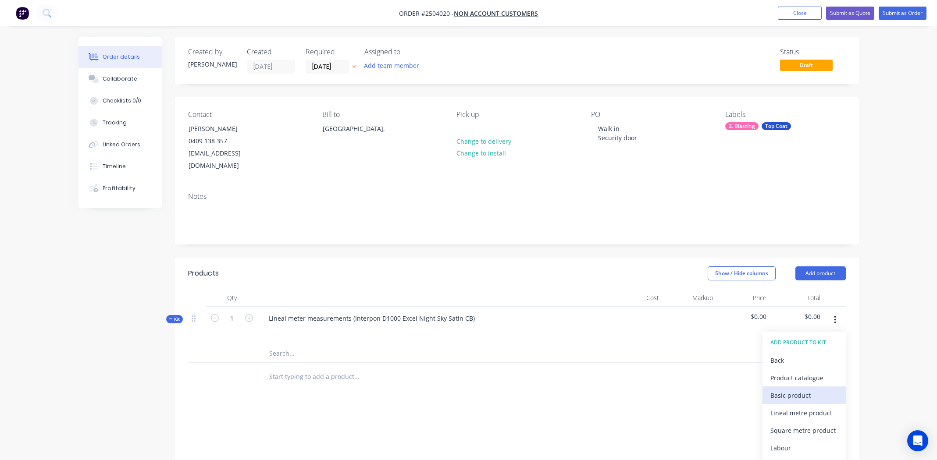
click at [803, 389] on div "Basic product" at bounding box center [803, 395] width 67 height 13
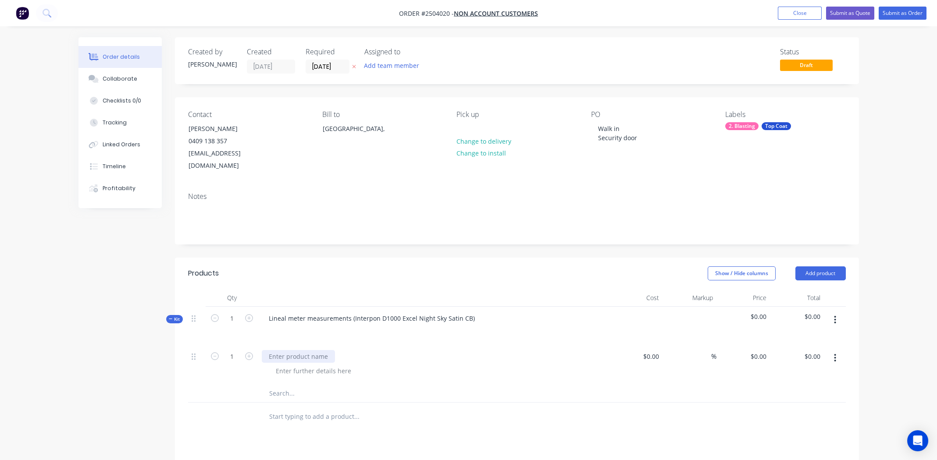
click at [295, 350] on div at bounding box center [298, 356] width 73 height 13
click at [294, 350] on div "Security screen door" at bounding box center [299, 356] width 75 height 13
copy div "Security screen door"
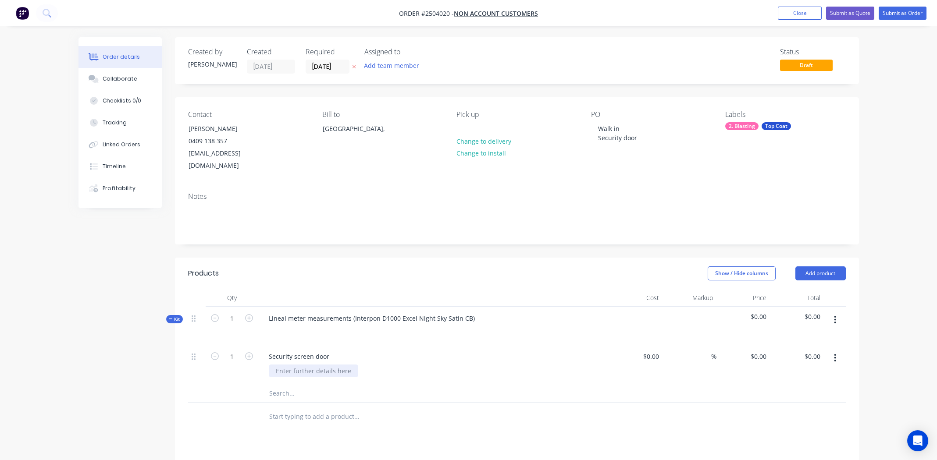
click at [309, 365] on div at bounding box center [313, 371] width 89 height 13
paste div
click at [814, 350] on input "0.00" at bounding box center [813, 356] width 20 height 13
type input "95"
type input "$95.00"
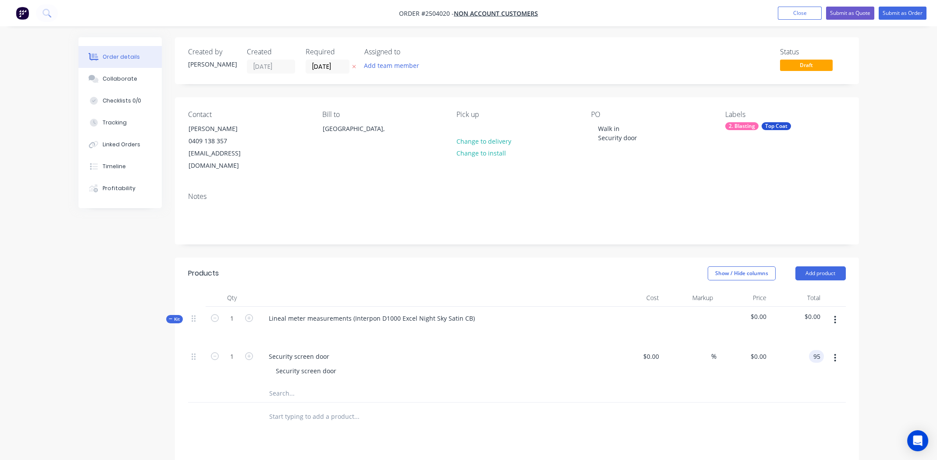
type input "$95.00"
click at [773, 388] on div at bounding box center [516, 394] width 657 height 18
click at [833, 350] on button "button" at bounding box center [834, 358] width 21 height 16
click at [340, 365] on div "Security screen door" at bounding box center [306, 371] width 75 height 13
click at [833, 350] on button "button" at bounding box center [834, 358] width 21 height 16
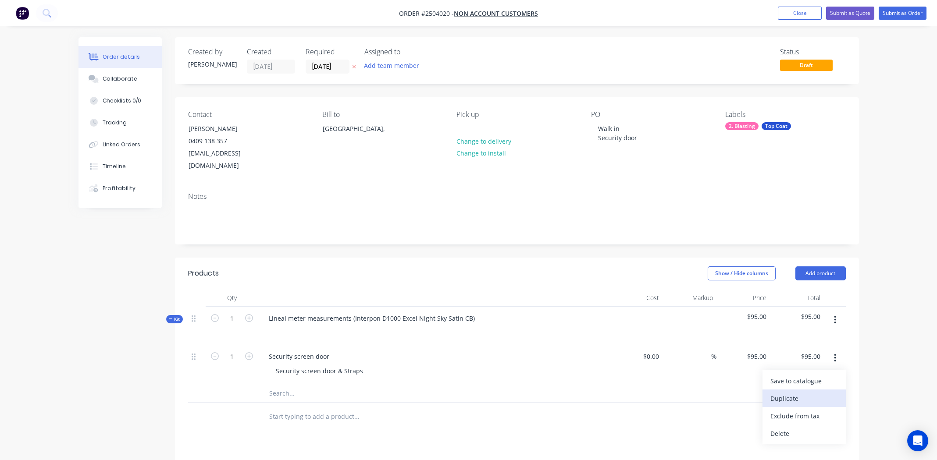
click at [791, 392] on div "Duplicate" at bounding box center [803, 398] width 67 height 13
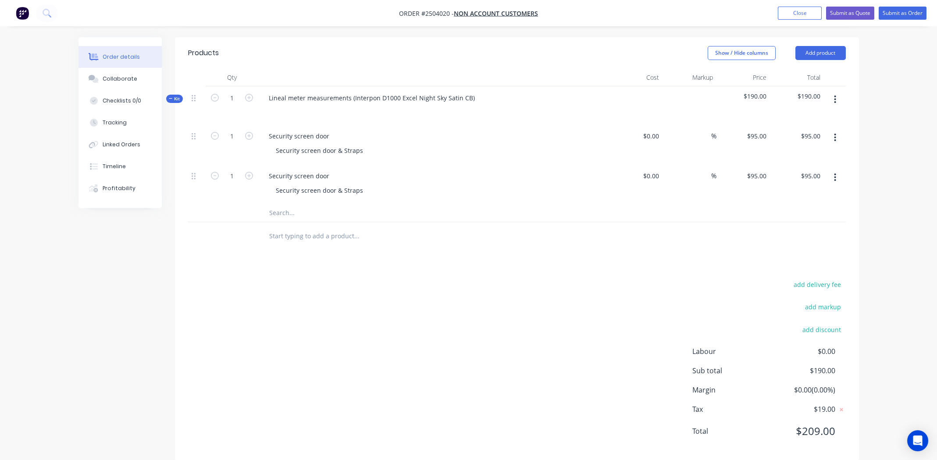
scroll to position [221, 0]
click at [312, 169] on div "Security screen door" at bounding box center [299, 175] width 75 height 13
click at [327, 169] on div "Security screen door" at bounding box center [299, 175] width 75 height 13
click at [300, 169] on div "Security screen door" at bounding box center [299, 175] width 75 height 13
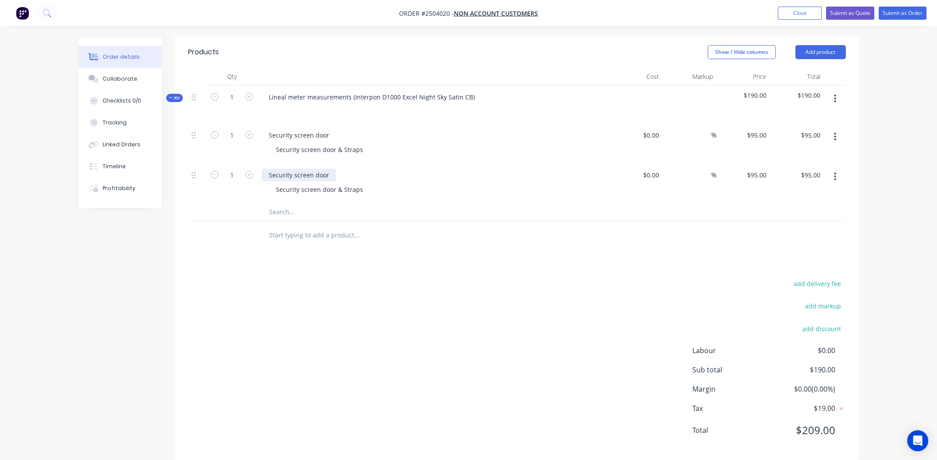
click at [300, 169] on div "Security screen door" at bounding box center [299, 175] width 75 height 13
click at [309, 169] on div "Security door" at bounding box center [288, 175] width 53 height 13
click at [322, 183] on div "Security screen door & Straps" at bounding box center [319, 189] width 101 height 13
click at [321, 183] on div "Security screen door & Straps" at bounding box center [319, 189] width 101 height 13
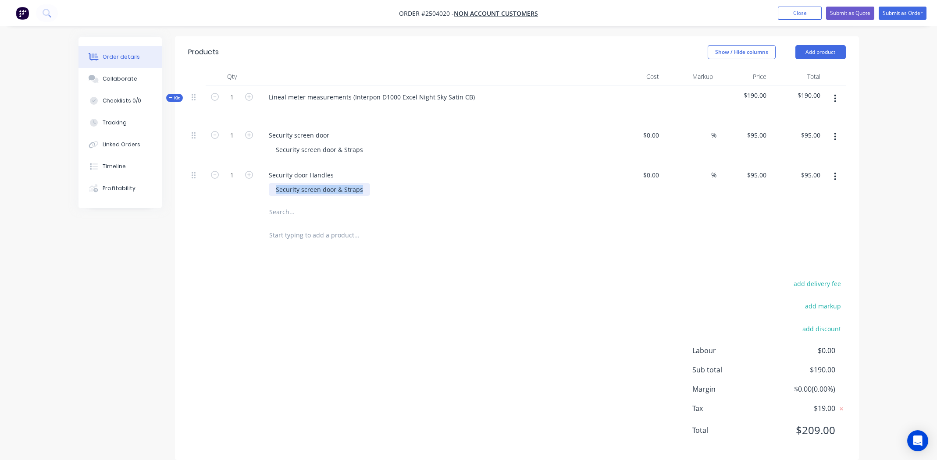
click at [321, 183] on div "Security screen door & Straps" at bounding box center [319, 189] width 101 height 13
click at [320, 169] on div "Security door Handles" at bounding box center [301, 175] width 79 height 13
copy div "Security door Handles"
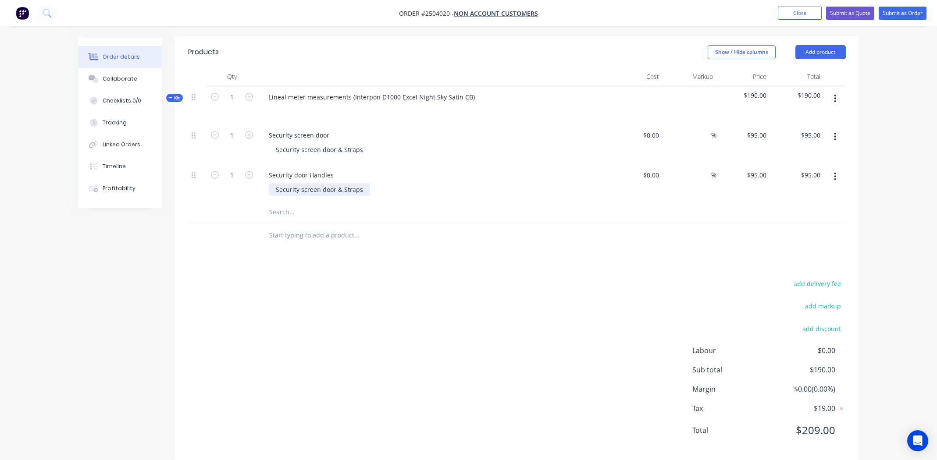
click at [323, 183] on div "Security screen door & Straps" at bounding box center [319, 189] width 101 height 13
paste div
drag, startPoint x: 462, startPoint y: 197, endPoint x: 452, endPoint y: 199, distance: 10.3
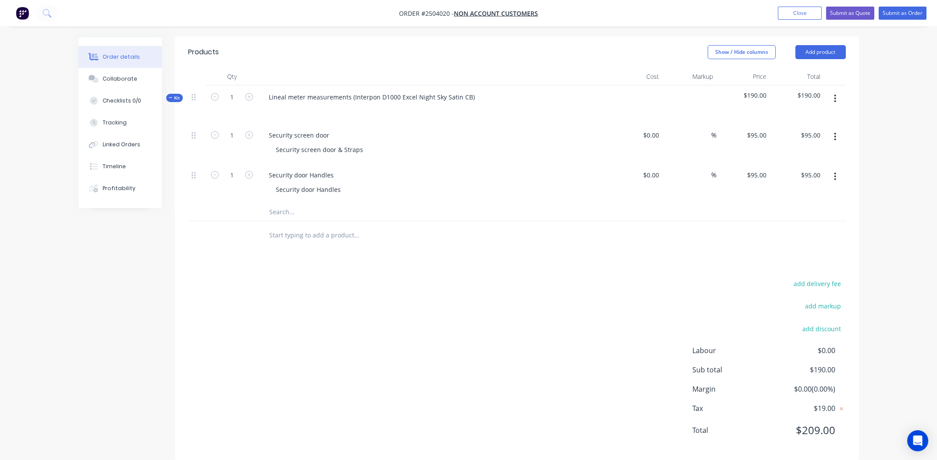
click at [463, 203] on div at bounding box center [393, 212] width 263 height 18
click at [235, 142] on input "1" at bounding box center [231, 135] width 23 height 13
type input "2"
type input "$190.00"
drag, startPoint x: 466, startPoint y: 233, endPoint x: 533, endPoint y: 201, distance: 73.9
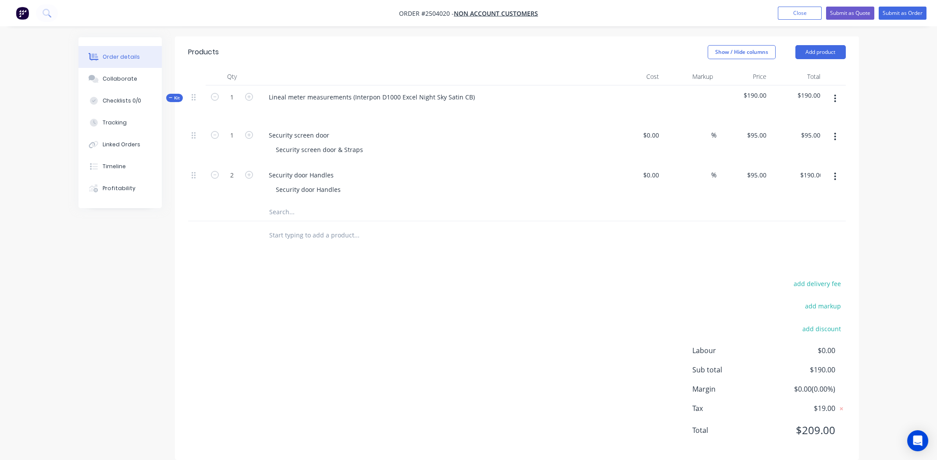
click at [466, 232] on div at bounding box center [416, 235] width 316 height 28
click at [757, 169] on div "95 $95.00" at bounding box center [755, 175] width 27 height 13
type input "$7.50"
type input "$15.00"
click at [691, 231] on div at bounding box center [516, 235] width 657 height 28
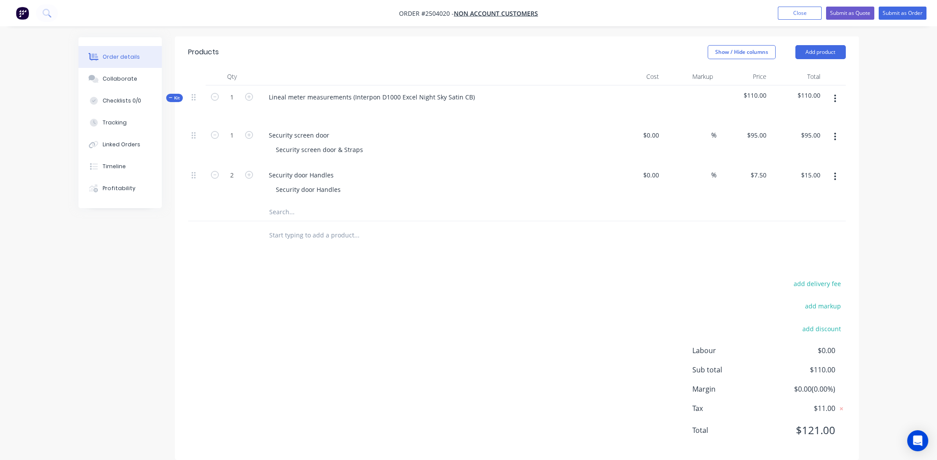
click at [832, 91] on button "button" at bounding box center [834, 99] width 21 height 16
click at [785, 115] on div "Add product to kit" at bounding box center [803, 121] width 67 height 13
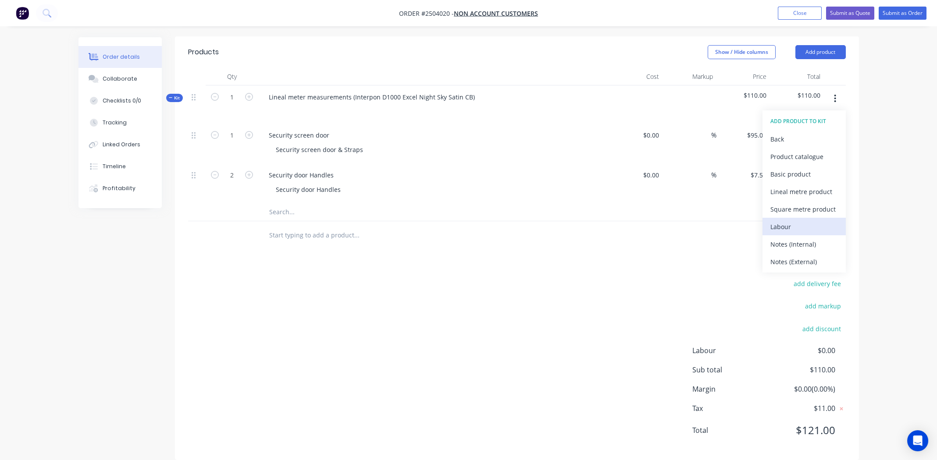
click at [803, 220] on div "Labour" at bounding box center [803, 226] width 67 height 13
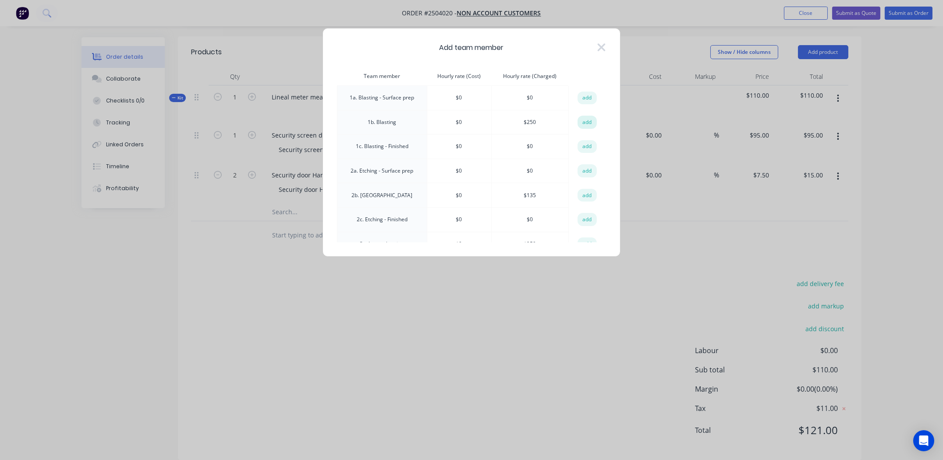
click at [588, 122] on button "add" at bounding box center [587, 122] width 19 height 13
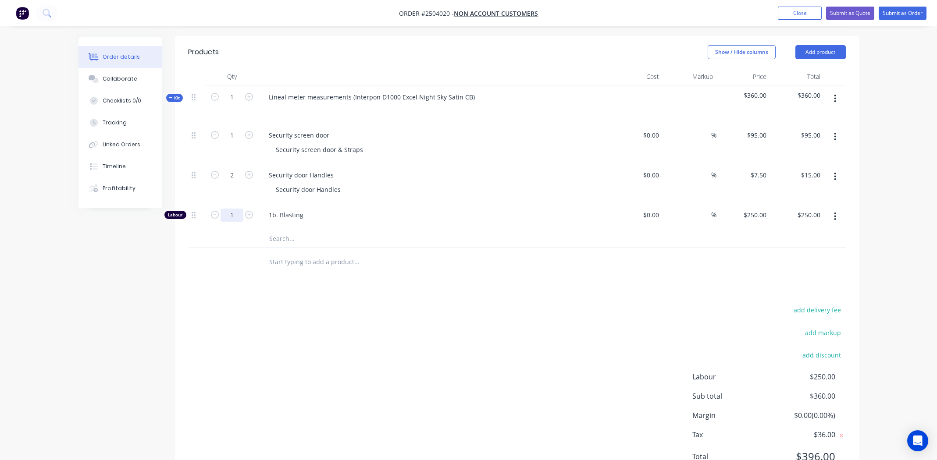
click at [229, 142] on input "1" at bounding box center [231, 135] width 23 height 13
type input "0.333"
type input "$83.25"
click at [305, 308] on div "add delivery fee add markup add discount Labour $83.25 Sub total $193.25 Margin…" at bounding box center [516, 388] width 657 height 169
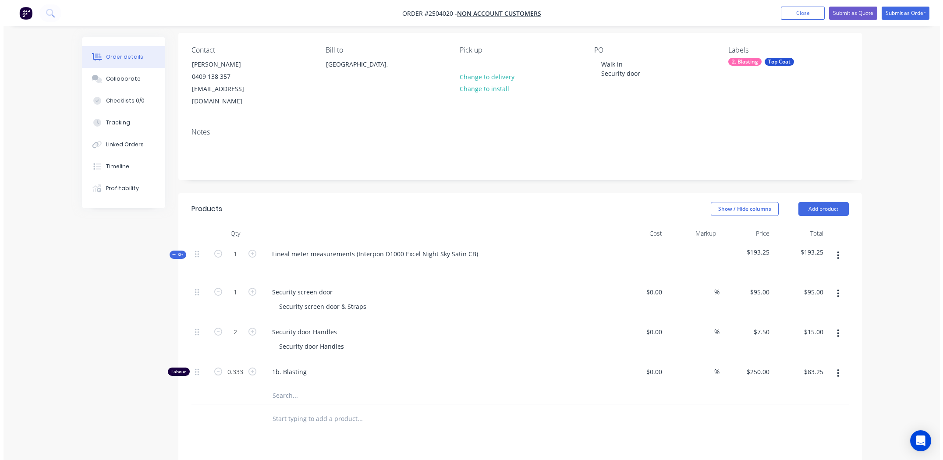
scroll to position [0, 0]
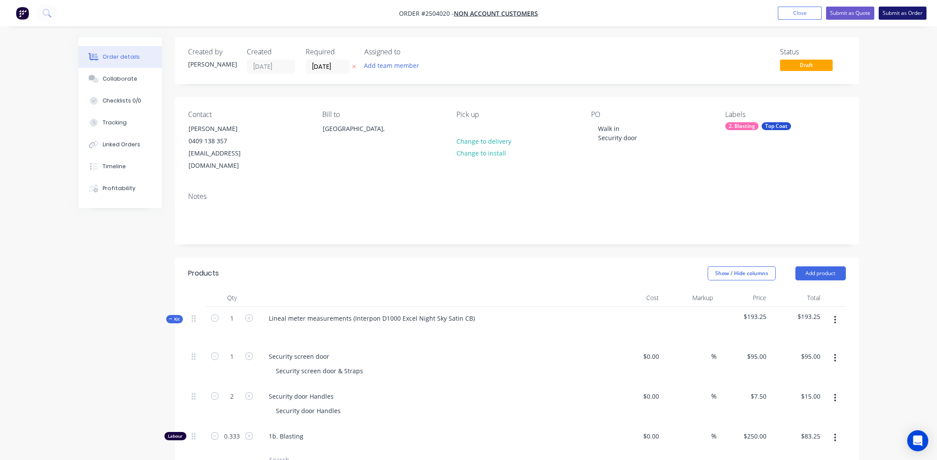
click at [899, 15] on button "Submit as Order" at bounding box center [902, 13] width 48 height 13
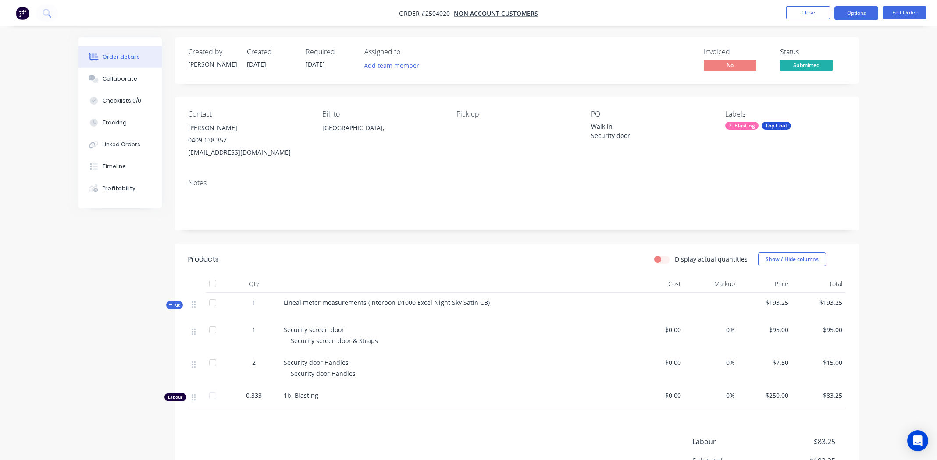
click at [853, 13] on button "Options" at bounding box center [856, 13] width 44 height 14
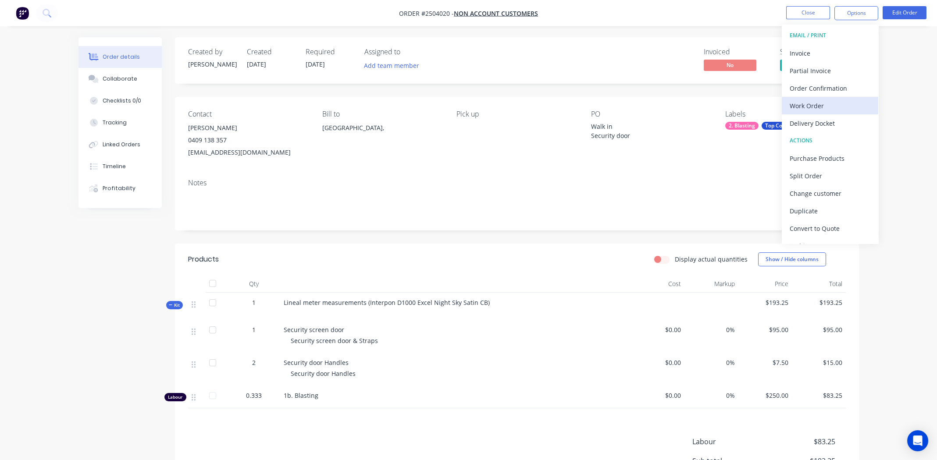
click at [814, 109] on div "Work Order" at bounding box center [829, 105] width 81 height 13
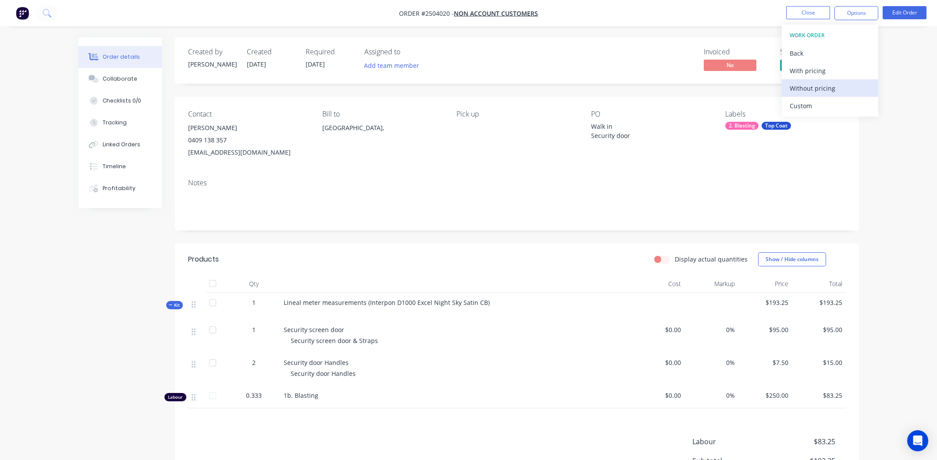
click at [814, 93] on div "Without pricing" at bounding box center [829, 88] width 81 height 13
click at [894, 13] on button "Edit Order" at bounding box center [904, 12] width 44 height 13
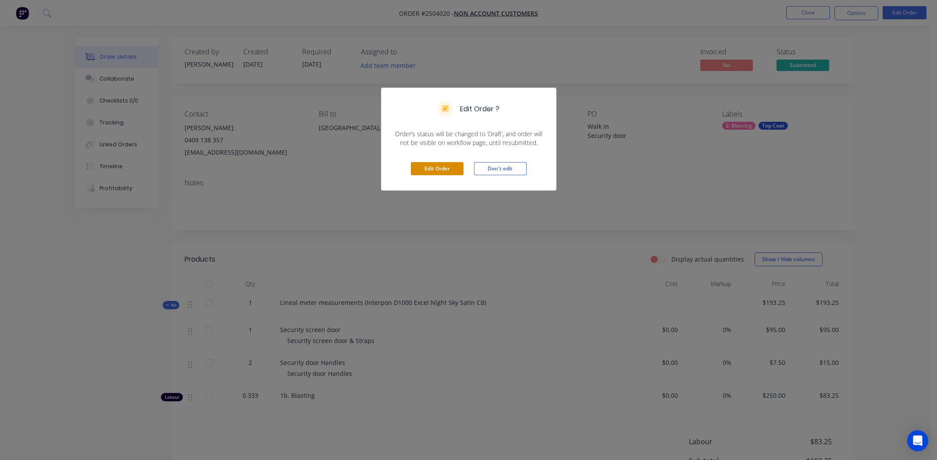
click at [432, 168] on button "Edit Order" at bounding box center [437, 168] width 53 height 13
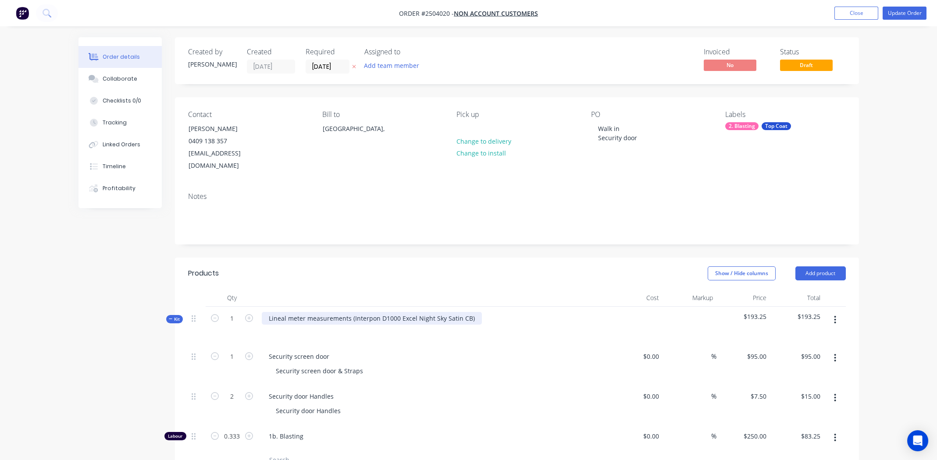
click at [471, 312] on div "Lineal meter measurements (Interpon D1000 Excel Night Sky Satin CB)" at bounding box center [372, 318] width 220 height 13
copy div "Interpon D1000 Excel Night Sky Satin CB"
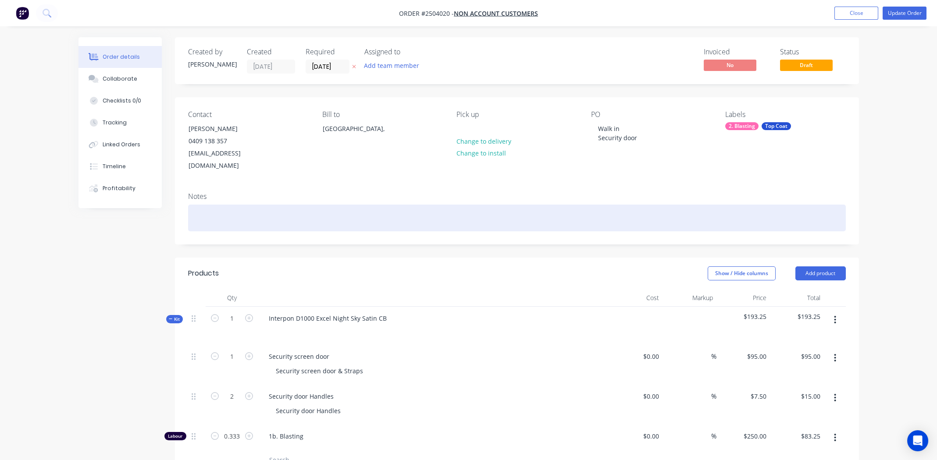
click at [252, 205] on div at bounding box center [516, 218] width 657 height 27
paste div
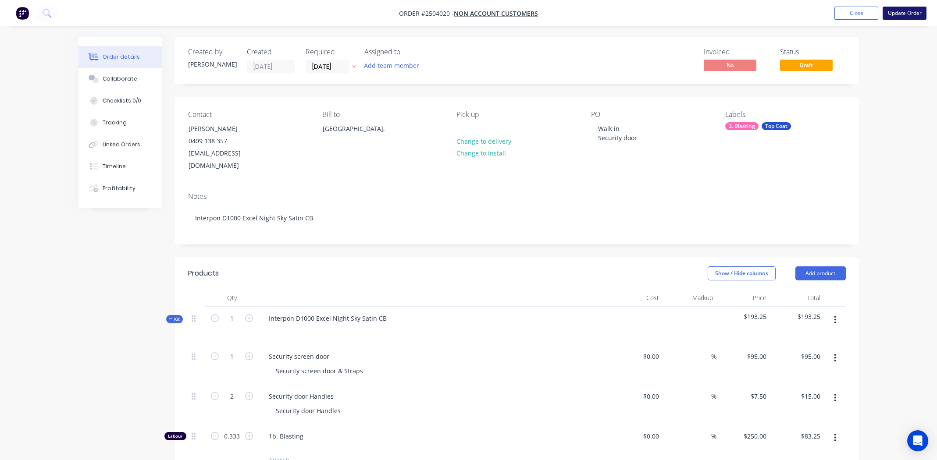
click at [899, 11] on button "Update Order" at bounding box center [904, 13] width 44 height 13
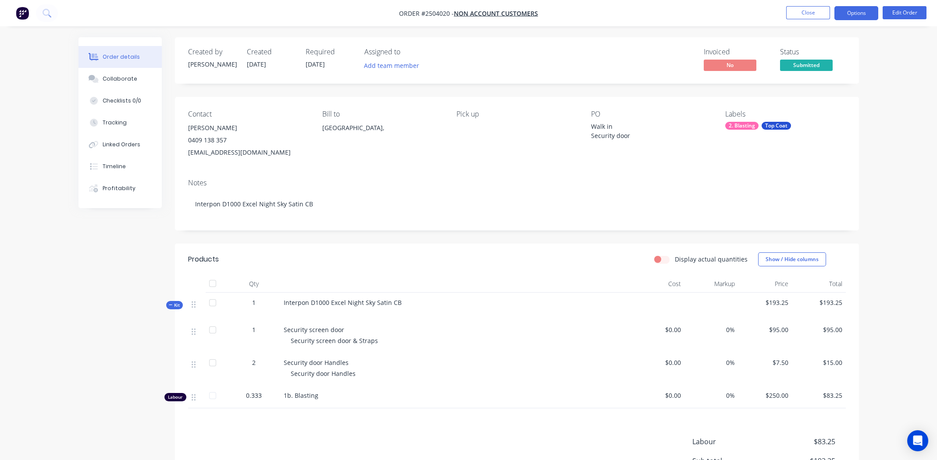
click at [852, 14] on button "Options" at bounding box center [856, 13] width 44 height 14
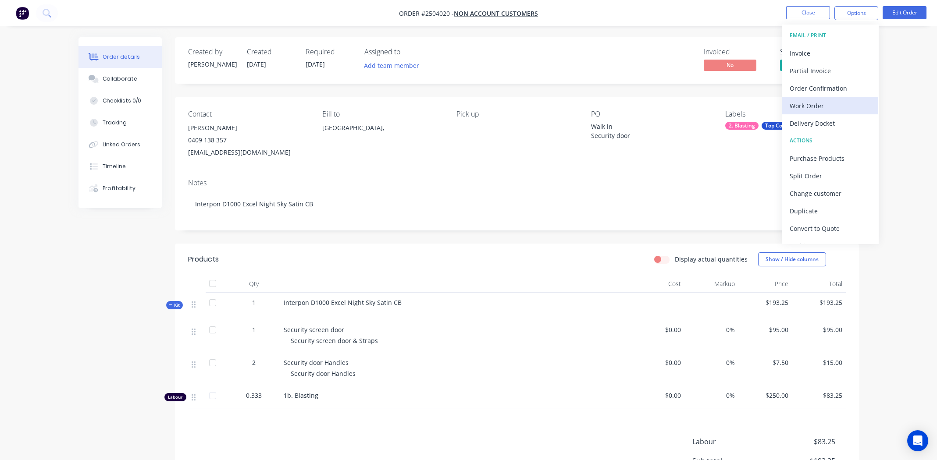
click at [813, 106] on div "Work Order" at bounding box center [829, 105] width 81 height 13
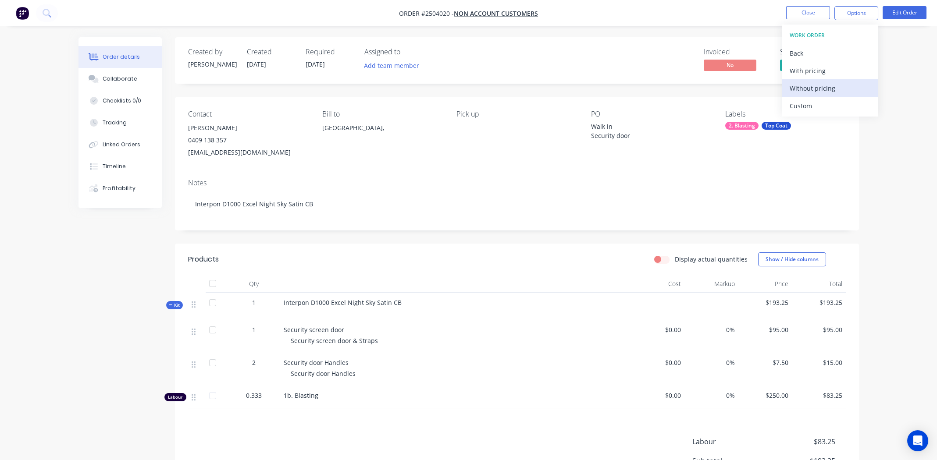
click at [810, 88] on div "Without pricing" at bounding box center [829, 88] width 81 height 13
click at [812, 10] on button "Close" at bounding box center [808, 12] width 44 height 13
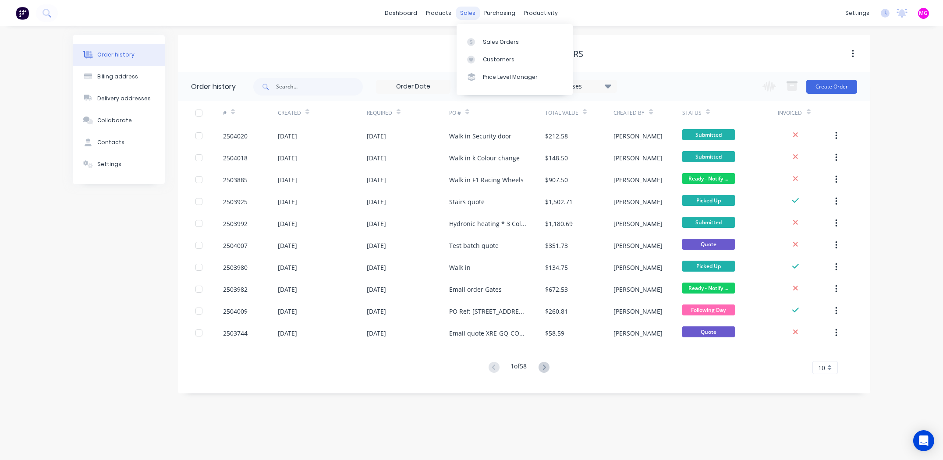
click at [469, 6] on div "dashboard products sales purchasing productivity dashboard products Product Cat…" at bounding box center [471, 13] width 943 height 26
click at [485, 44] on div "Sales Orders" at bounding box center [501, 42] width 36 height 8
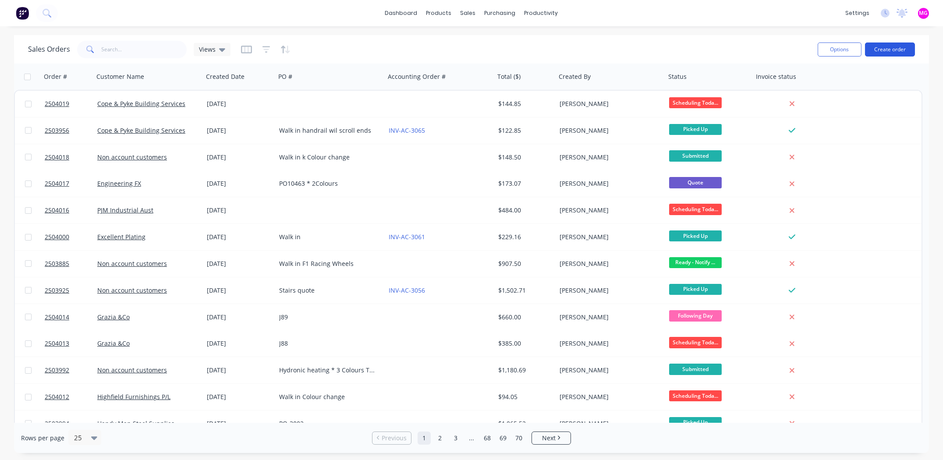
click at [893, 46] on button "Create order" at bounding box center [890, 50] width 50 height 14
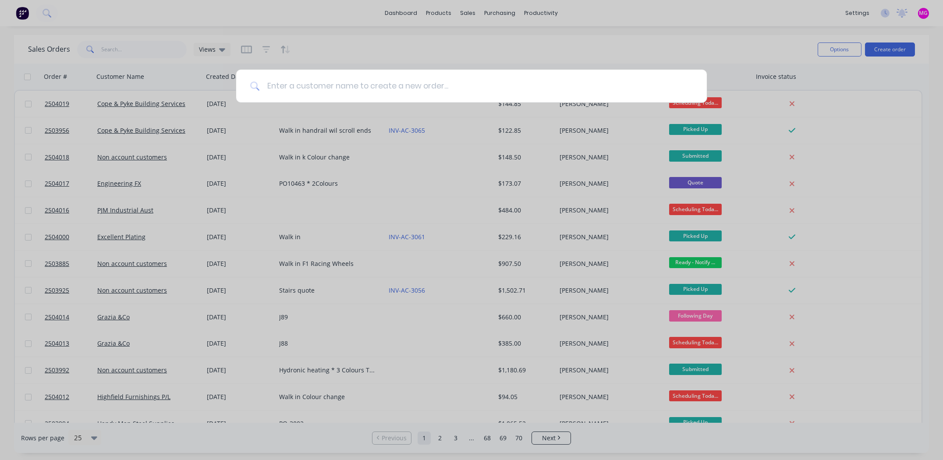
click at [302, 92] on input at bounding box center [476, 86] width 433 height 33
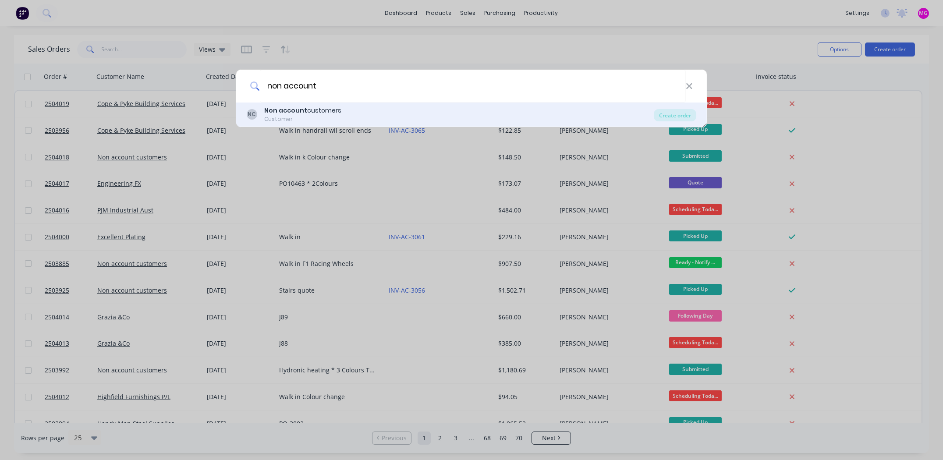
type input "non account"
click at [288, 110] on b "Non account" at bounding box center [285, 110] width 43 height 9
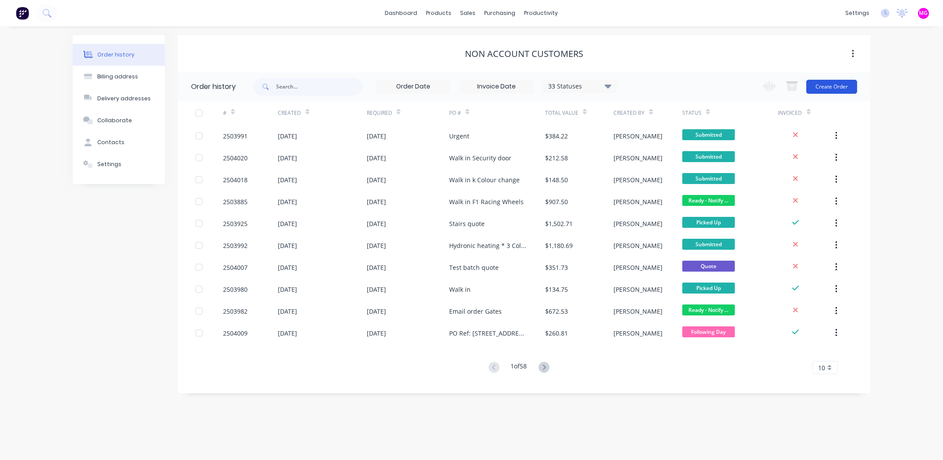
click at [819, 85] on button "Create Order" at bounding box center [831, 87] width 51 height 14
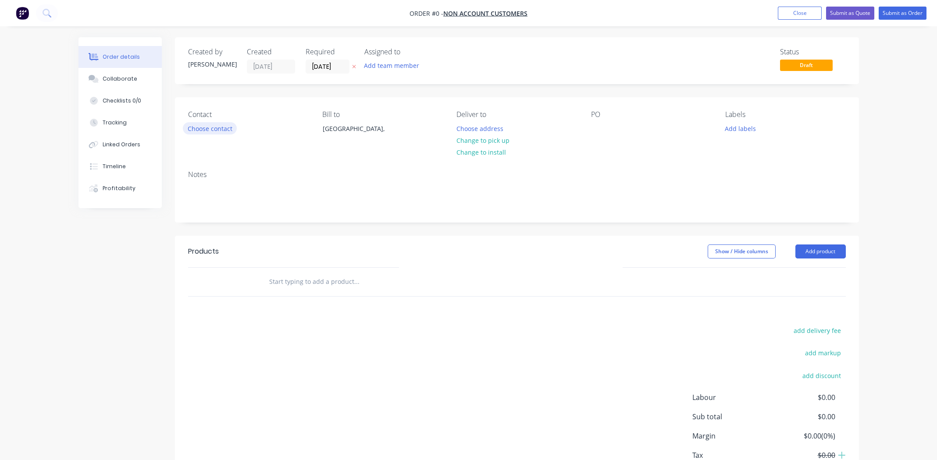
click at [206, 126] on button "Choose contact" at bounding box center [210, 128] width 54 height 12
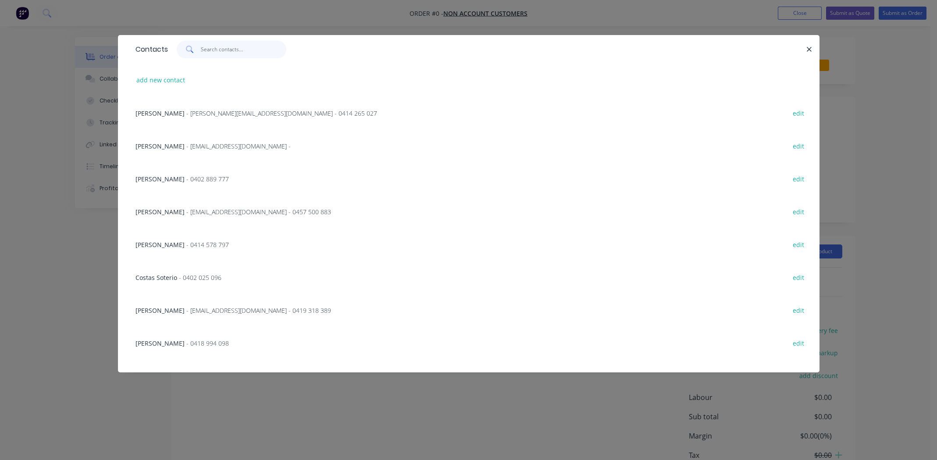
click at [218, 49] on input "text" at bounding box center [243, 50] width 85 height 18
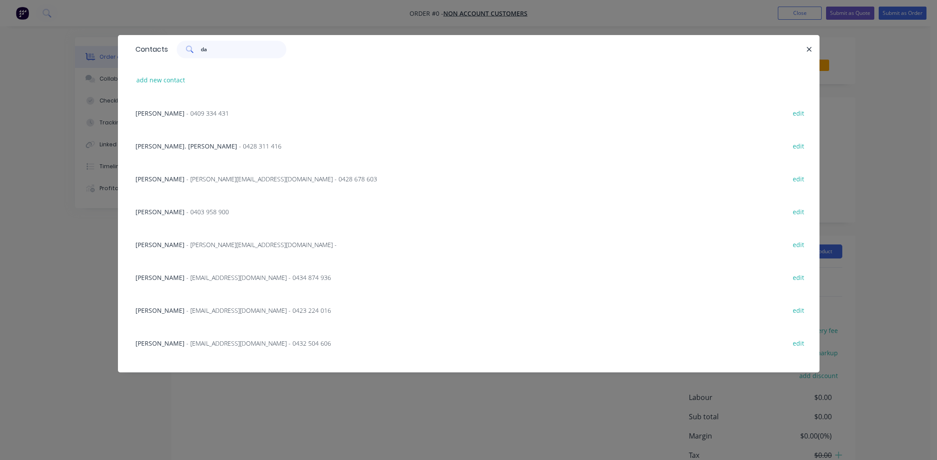
type input "d"
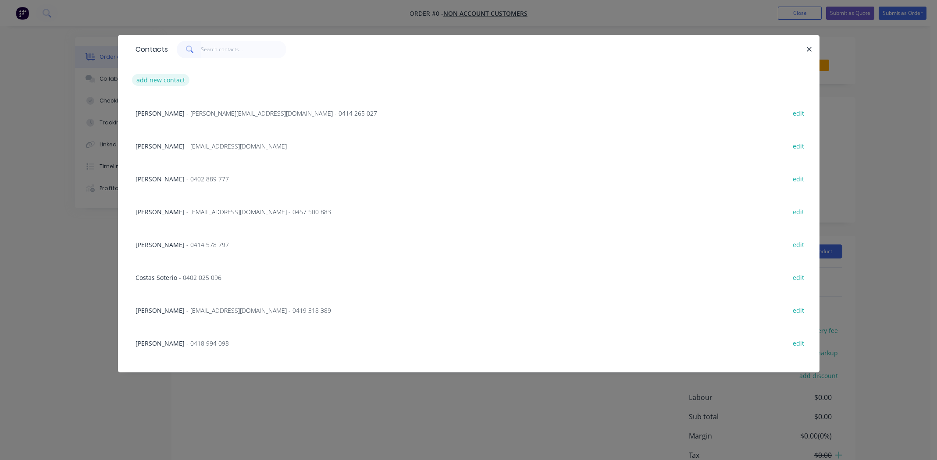
click at [180, 75] on button "add new contact" at bounding box center [161, 80] width 58 height 12
select select "AU"
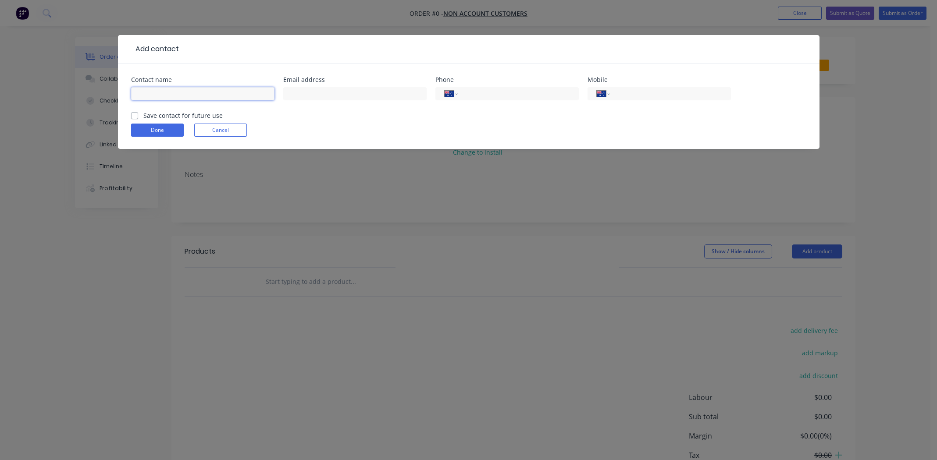
click at [174, 94] on input "text" at bounding box center [202, 93] width 143 height 13
drag, startPoint x: 191, startPoint y: 92, endPoint x: 27, endPoint y: 94, distance: 164.4
click at [27, 94] on div "Add contact Contact name [PERSON_NAME] Email address Phone International [GEOGR…" at bounding box center [468, 230] width 937 height 460
paste input "ie"
type input "[PERSON_NAME]"
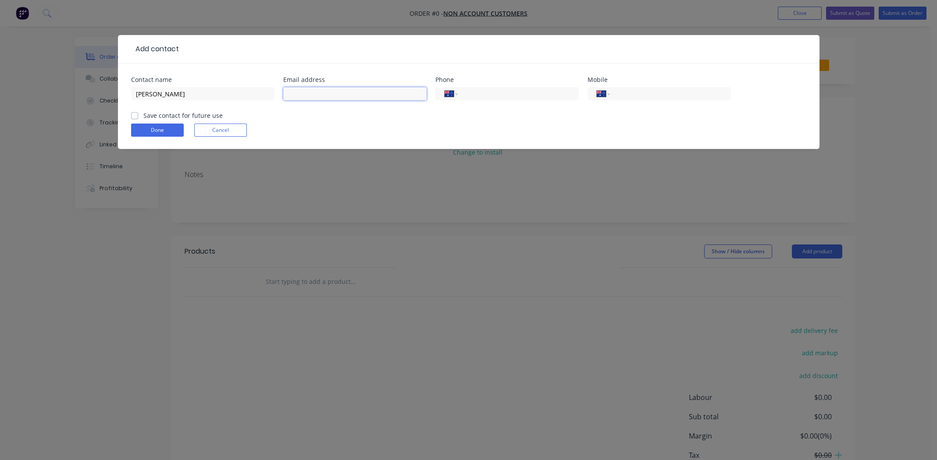
click at [324, 95] on input "text" at bounding box center [354, 93] width 143 height 13
paste input "[EMAIL_ADDRESS][DOMAIN_NAME]"
type input "[EMAIL_ADDRESS][DOMAIN_NAME]"
click at [143, 115] on label "Save contact for future use" at bounding box center [182, 115] width 79 height 9
click at [135, 115] on input "Save contact for future use" at bounding box center [134, 115] width 7 height 8
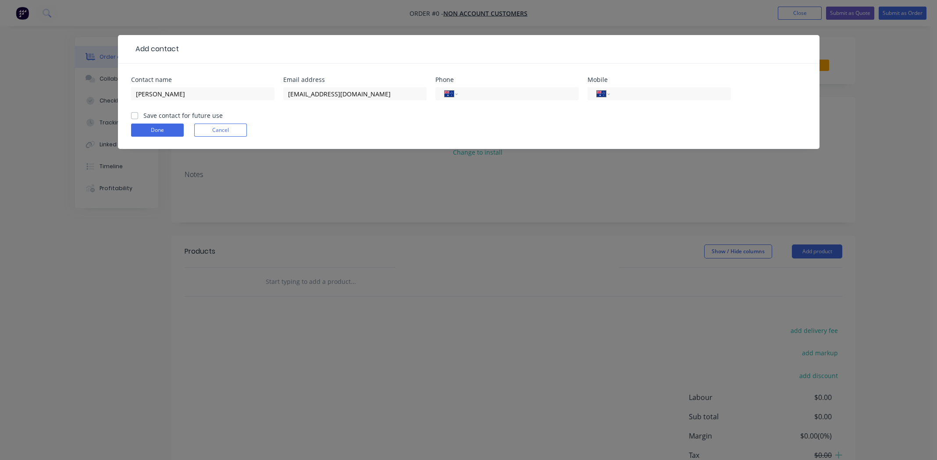
checkbox input "true"
click at [138, 129] on button "Done" at bounding box center [157, 130] width 53 height 13
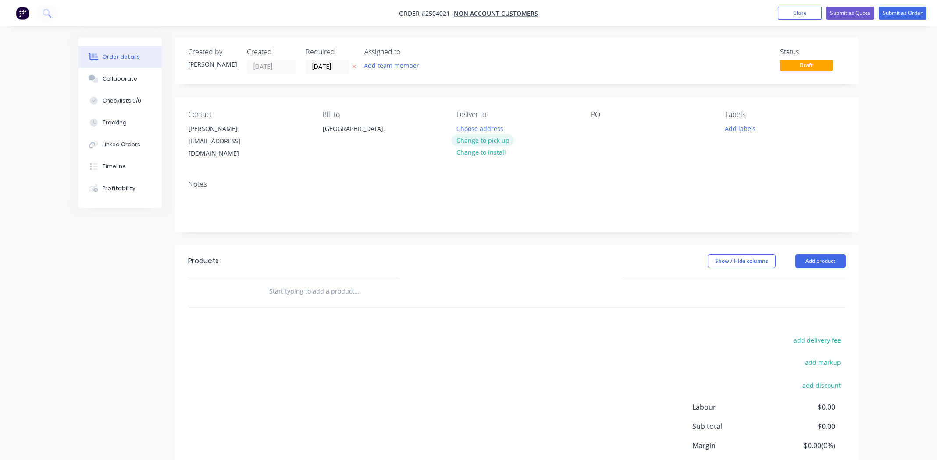
click at [475, 140] on button "Change to pick up" at bounding box center [482, 141] width 62 height 12
click at [597, 126] on div at bounding box center [598, 128] width 14 height 13
click at [730, 126] on button "Add labels" at bounding box center [740, 128] width 40 height 12
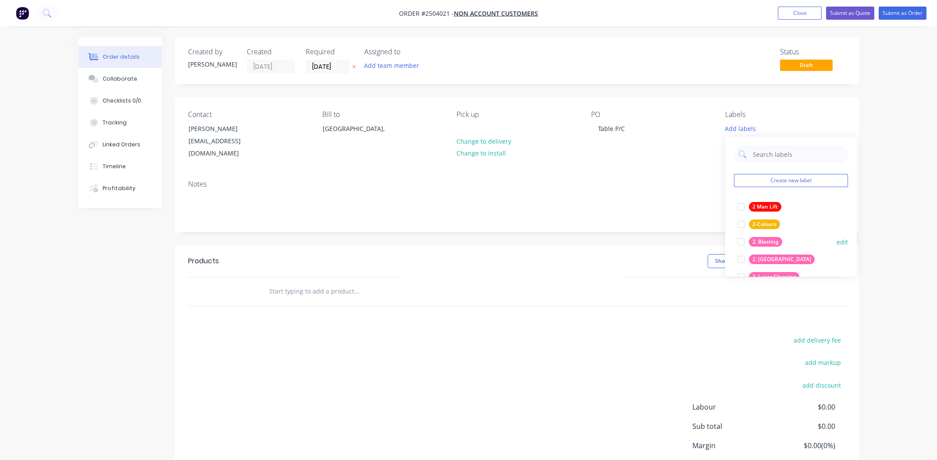
click at [740, 241] on div at bounding box center [741, 242] width 18 height 18
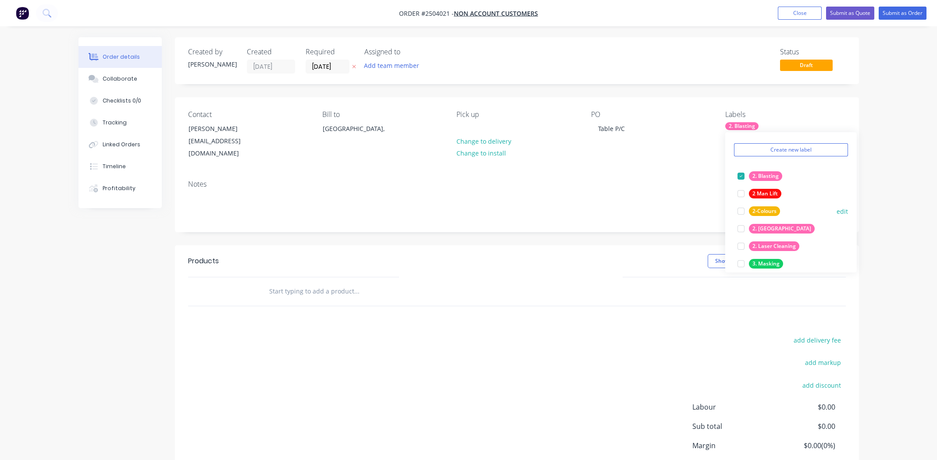
scroll to position [219, 0]
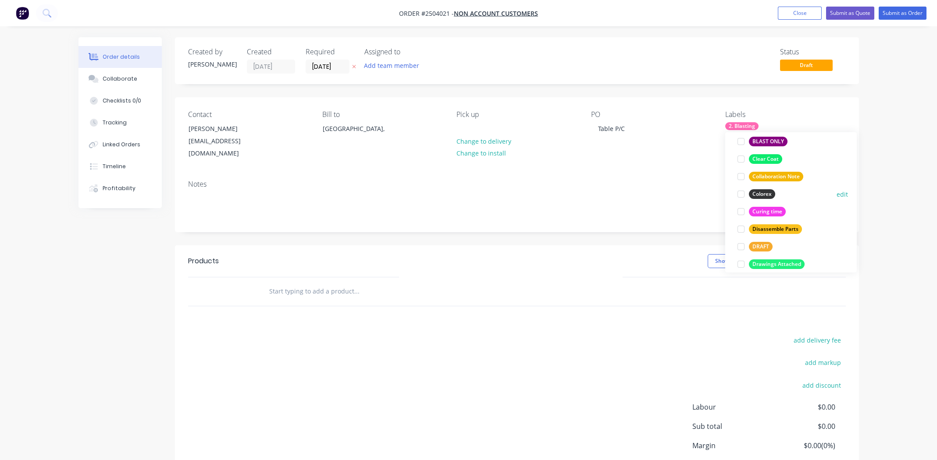
click at [742, 193] on div at bounding box center [741, 194] width 18 height 18
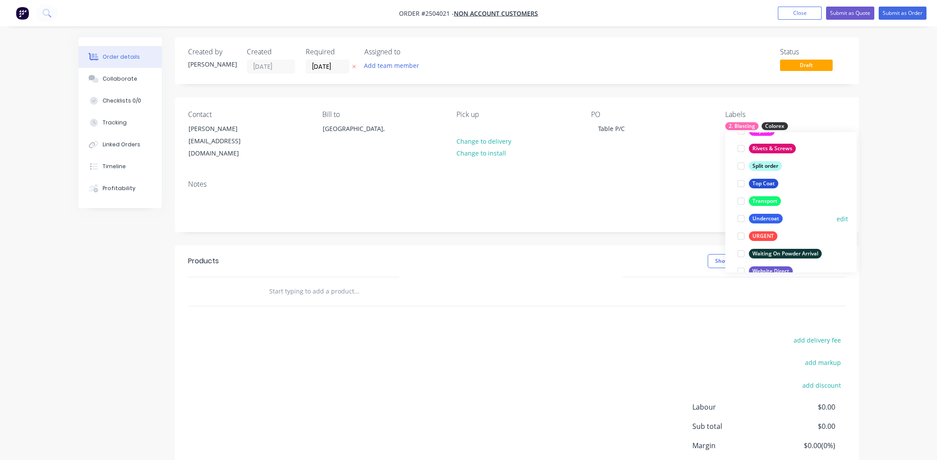
scroll to position [631, 0]
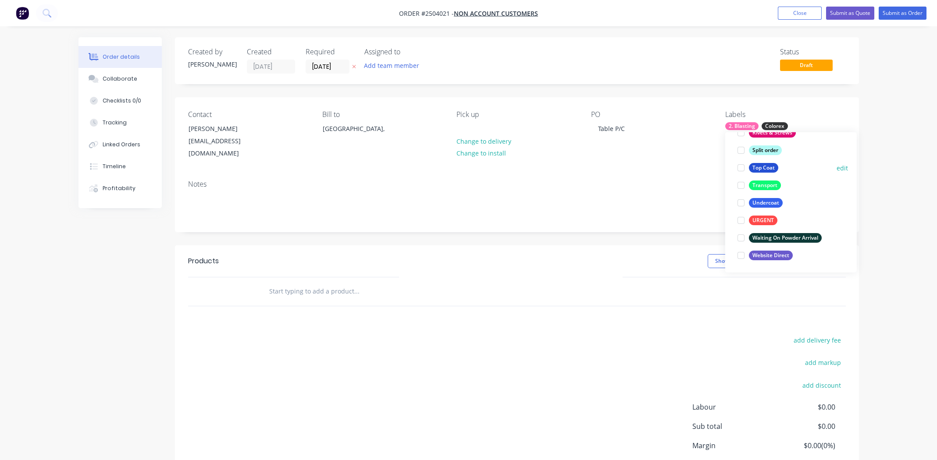
click at [739, 167] on div at bounding box center [741, 168] width 18 height 18
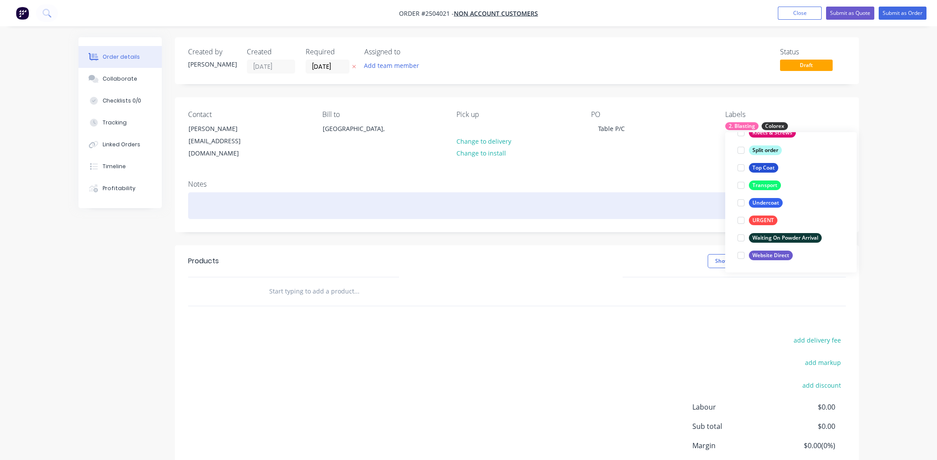
scroll to position [70, 0]
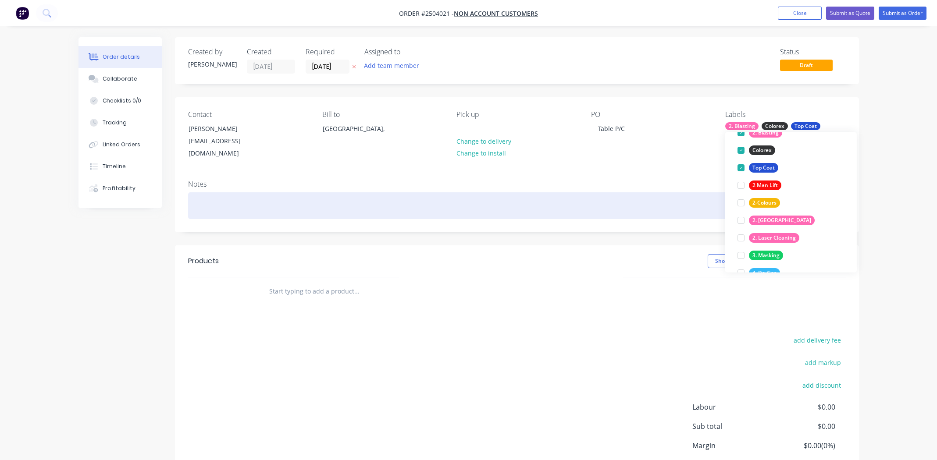
click at [537, 192] on div at bounding box center [516, 205] width 657 height 27
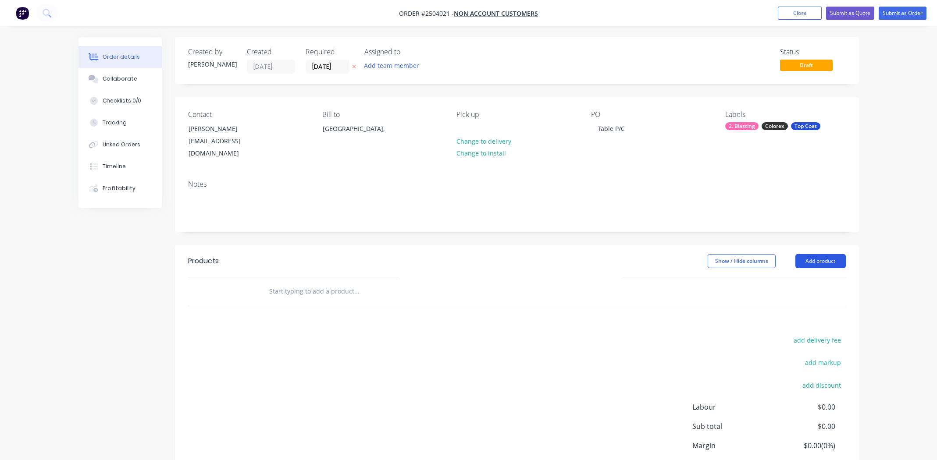
click at [813, 254] on button "Add product" at bounding box center [820, 261] width 50 height 14
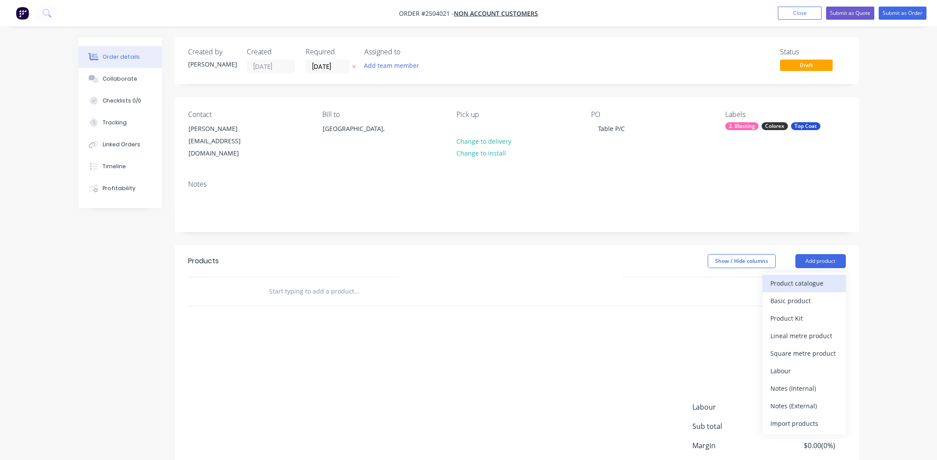
click at [809, 277] on div "Product catalogue" at bounding box center [803, 283] width 67 height 13
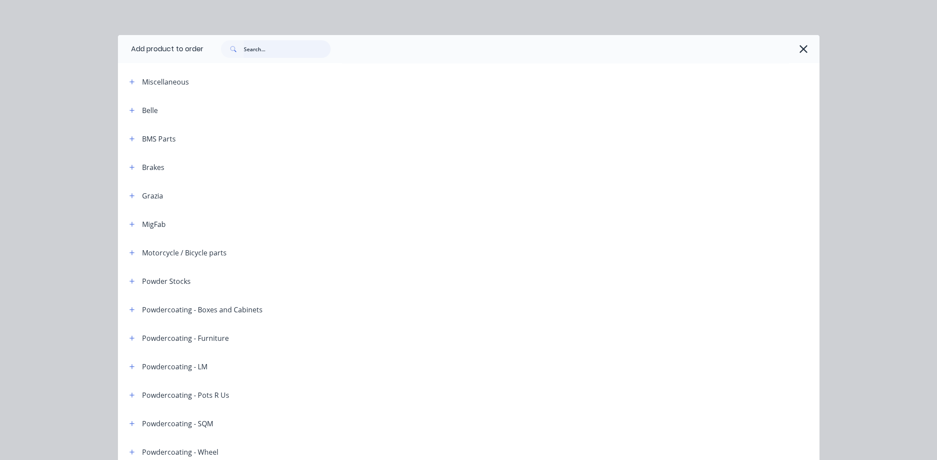
click at [251, 46] on input "text" at bounding box center [287, 49] width 87 height 18
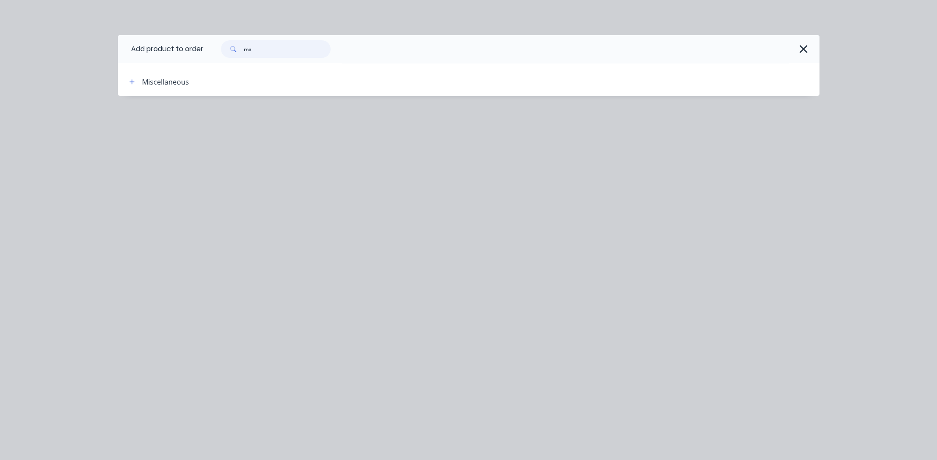
type input "m"
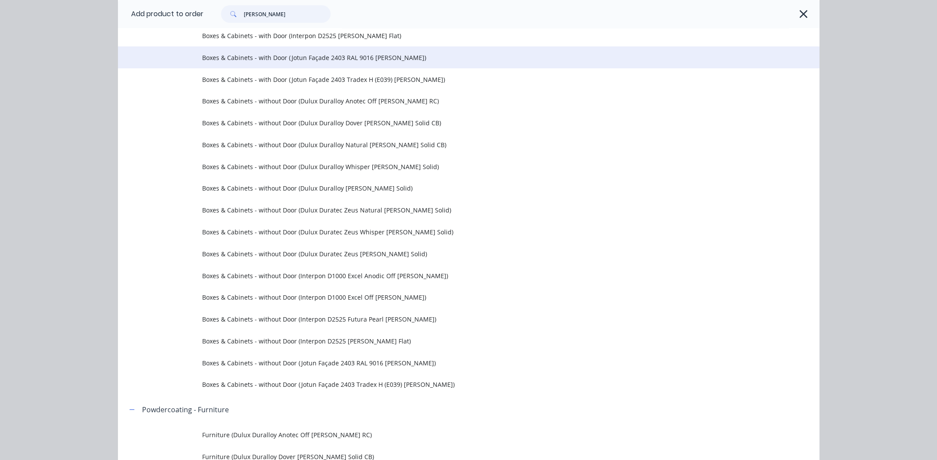
scroll to position [350, 0]
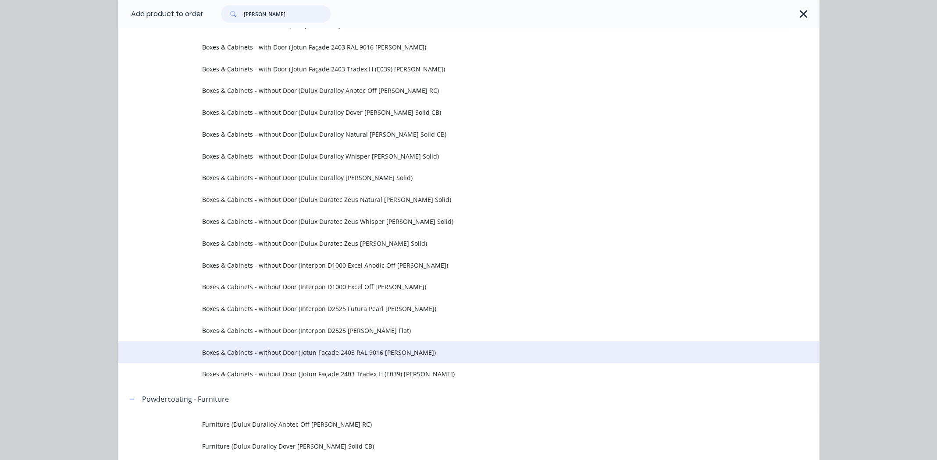
type input "white matt"
click at [365, 350] on span "Boxes & Cabinets - without Door (Jotun Façade 2403 RAL 9016 [PERSON_NAME])" at bounding box center [449, 352] width 494 height 9
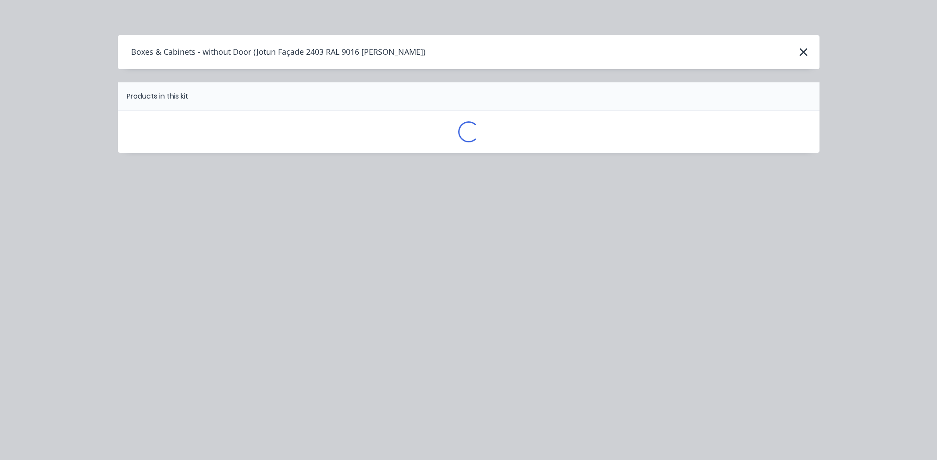
scroll to position [0, 0]
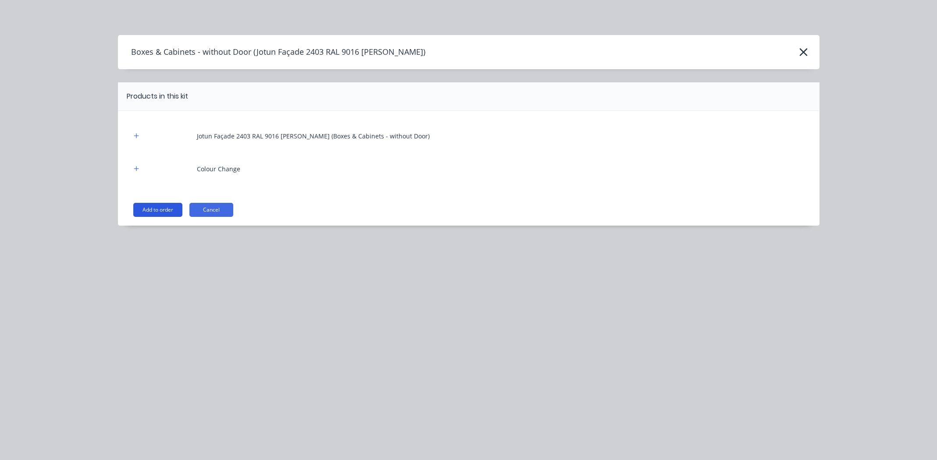
click at [153, 210] on button "Add to order" at bounding box center [157, 210] width 49 height 14
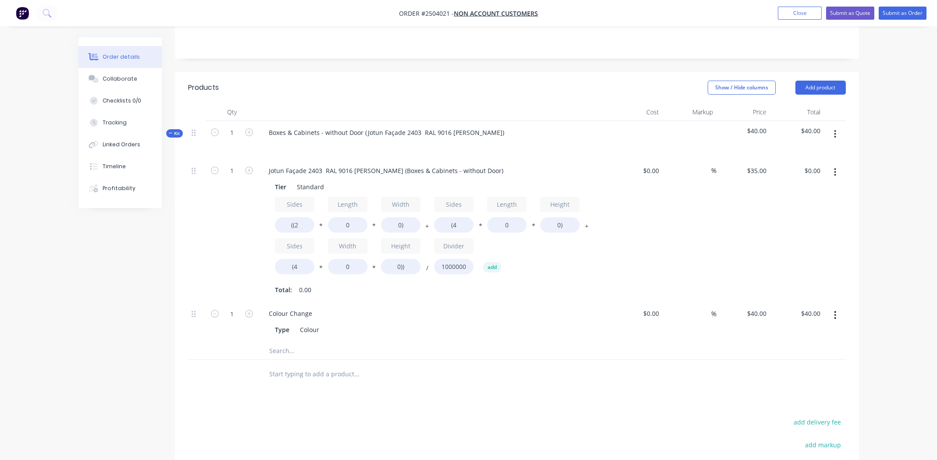
scroll to position [175, 0]
click at [834, 166] on icon "button" at bounding box center [835, 171] width 2 height 10
click at [809, 223] on div "Delete" at bounding box center [803, 229] width 67 height 13
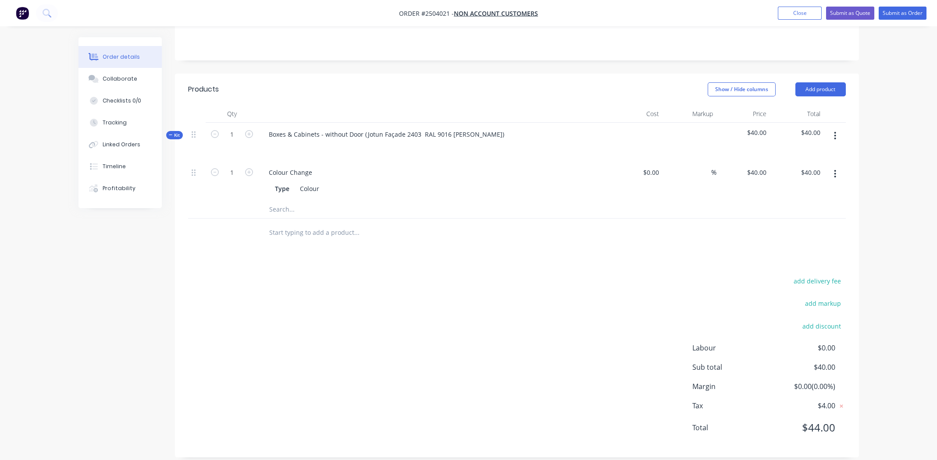
click at [837, 128] on button "button" at bounding box center [834, 136] width 21 height 16
click at [797, 205] on div "Delete" at bounding box center [803, 211] width 67 height 13
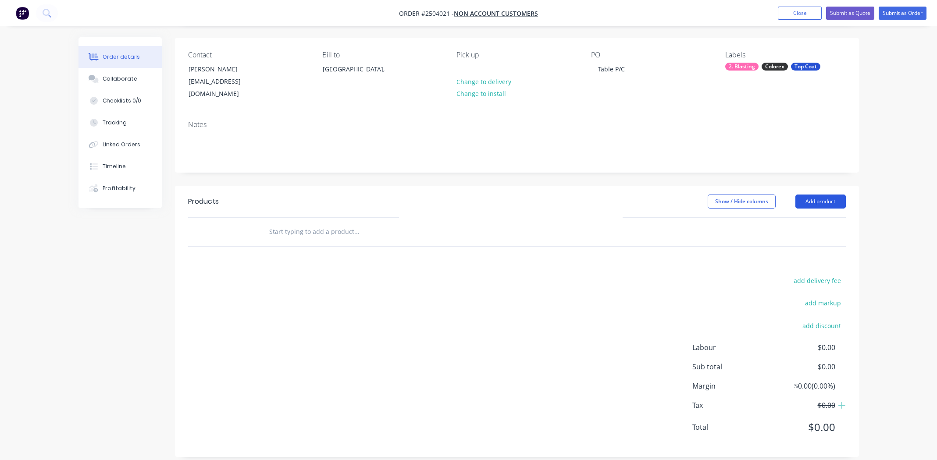
click at [819, 195] on button "Add product" at bounding box center [820, 202] width 50 height 14
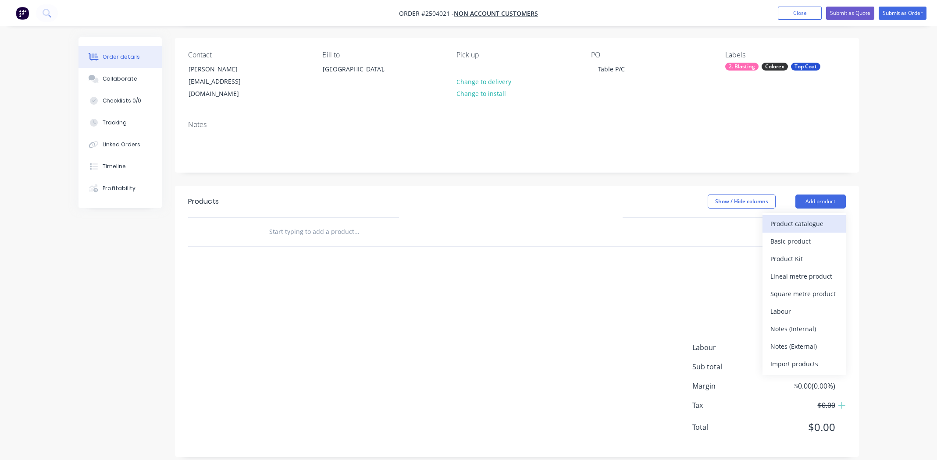
click at [817, 217] on div "Product catalogue" at bounding box center [803, 223] width 67 height 13
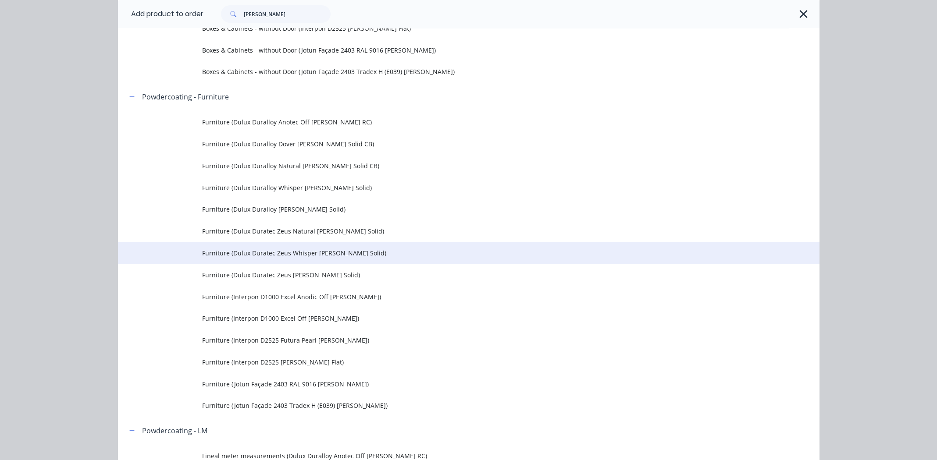
scroll to position [657, 0]
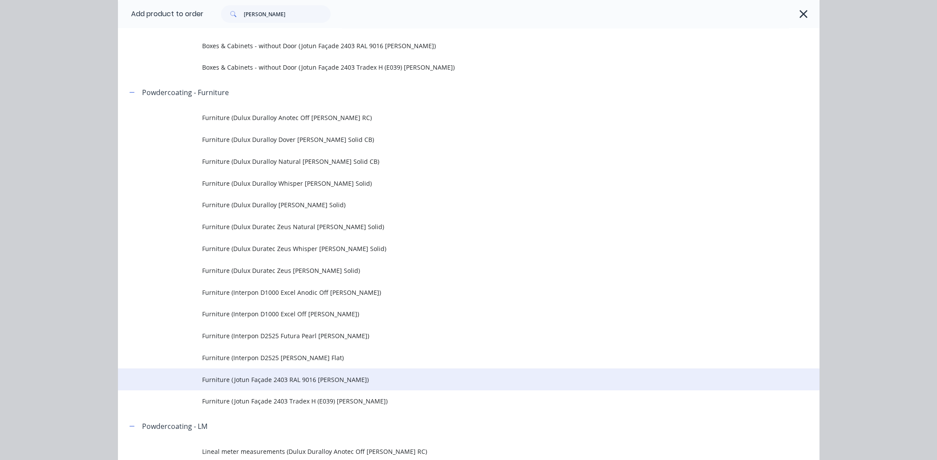
click at [314, 380] on span "Furniture (Jotun Façade 2403 RAL 9016 [PERSON_NAME])" at bounding box center [449, 379] width 494 height 9
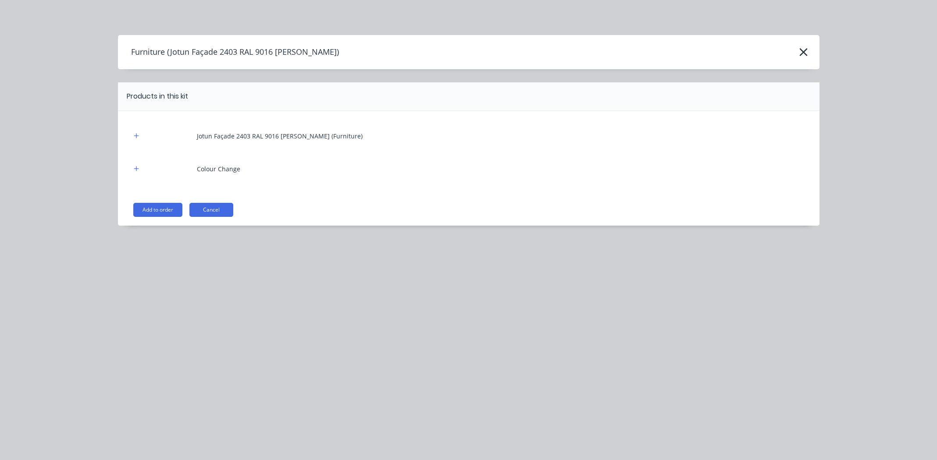
drag, startPoint x: 145, startPoint y: 207, endPoint x: 159, endPoint y: 210, distance: 14.2
click at [146, 207] on button "Add to order" at bounding box center [157, 210] width 49 height 14
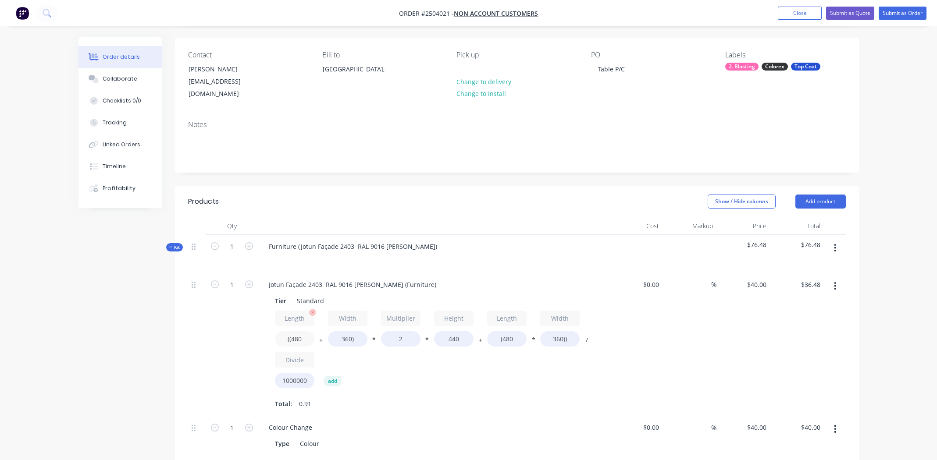
click at [294, 331] on input "((480" at bounding box center [294, 338] width 39 height 15
click at [295, 331] on input "((480" at bounding box center [294, 338] width 39 height 15
click at [298, 331] on input "((480" at bounding box center [294, 338] width 39 height 15
type input "((2800"
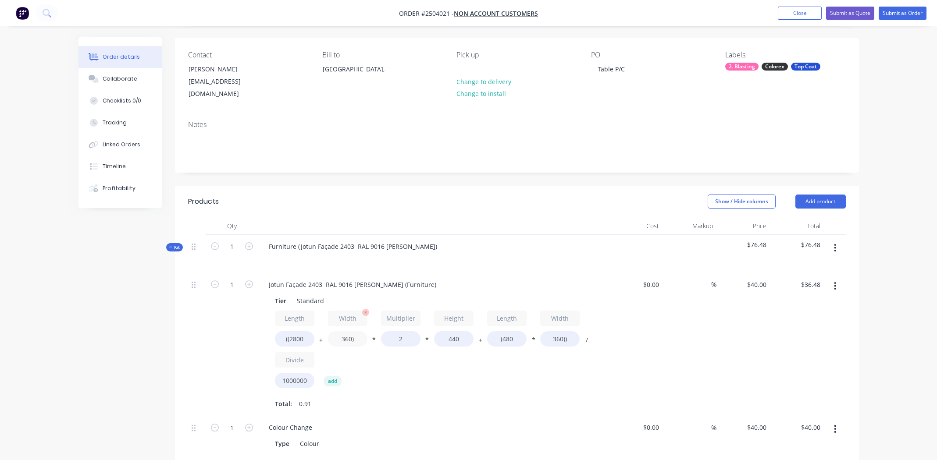
type input "$118.14"
click at [346, 331] on input "360)" at bounding box center [347, 338] width 39 height 15
type input "1300)"
type input "$151.23"
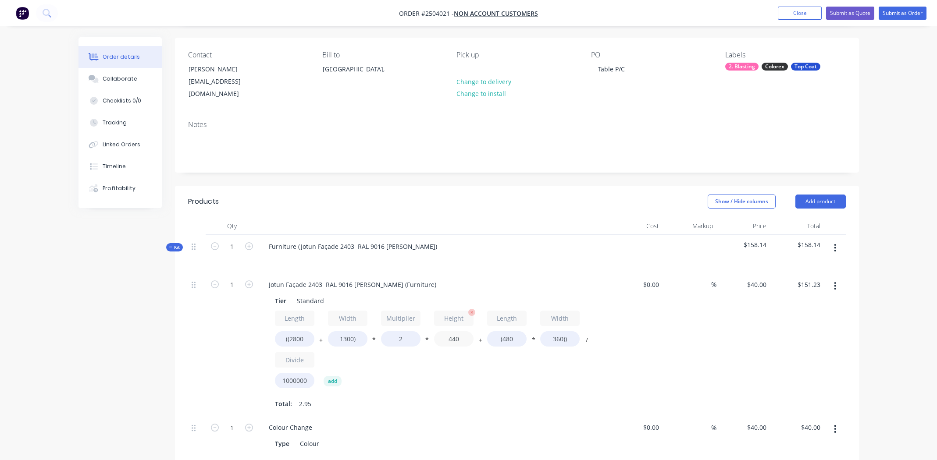
click at [456, 331] on input "440" at bounding box center [453, 338] width 39 height 15
type input "740"
type input "$249.63"
click at [507, 331] on input "(480" at bounding box center [506, 338] width 39 height 15
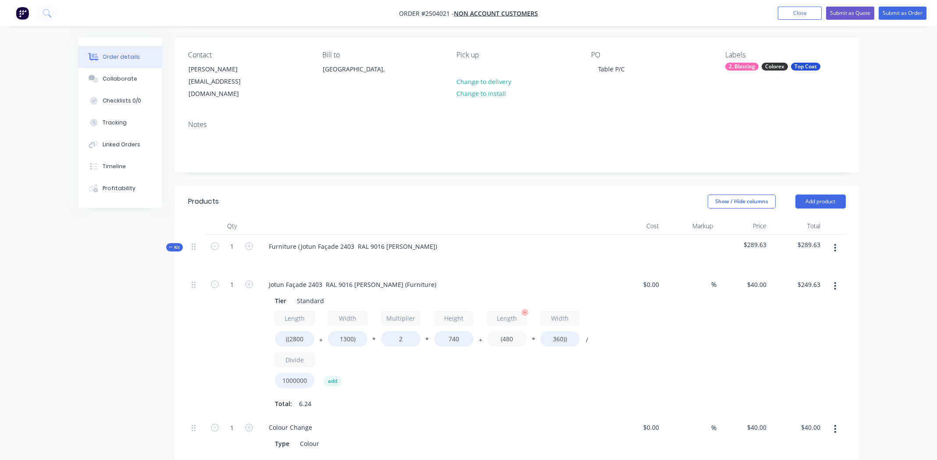
click at [507, 331] on input "(480" at bounding box center [506, 338] width 39 height 15
type input "(2800"
type input "$283.04"
click at [554, 331] on input "360))" at bounding box center [559, 338] width 39 height 15
click at [555, 331] on input "360))" at bounding box center [559, 338] width 39 height 15
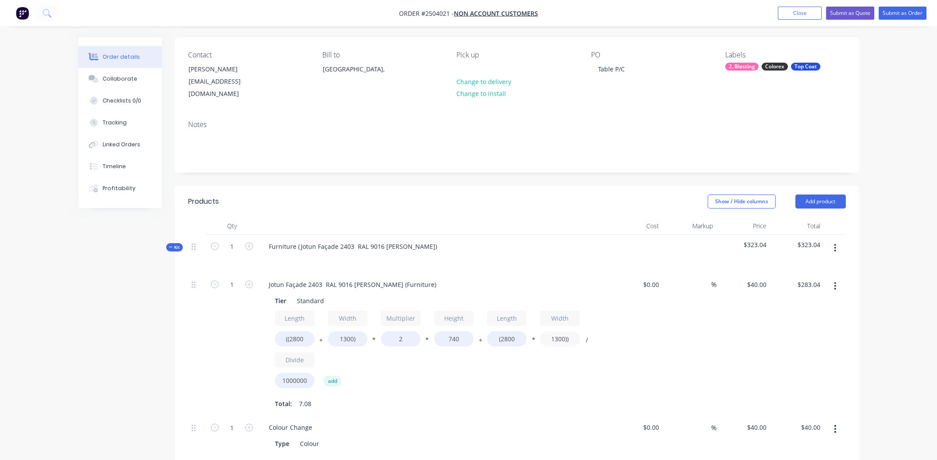
type input "1300))"
type input "$388.32"
click at [618, 369] on div "$0.00 $0.00" at bounding box center [636, 344] width 54 height 143
click at [418, 278] on div "Jotun Façade 2403 RAL 9016 [PERSON_NAME] (Furniture)" at bounding box center [352, 284] width 181 height 13
click at [369, 362] on div "Length ((2800 + Width 1300) * Multiplier 2 * Height 740 + Length (2800 * Width …" at bounding box center [433, 352] width 317 height 82
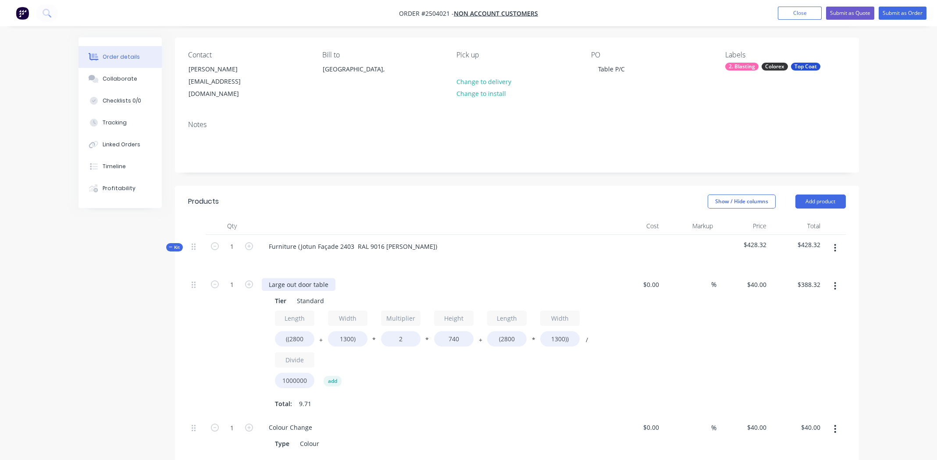
click at [294, 278] on div "Large out door table" at bounding box center [299, 284] width 74 height 13
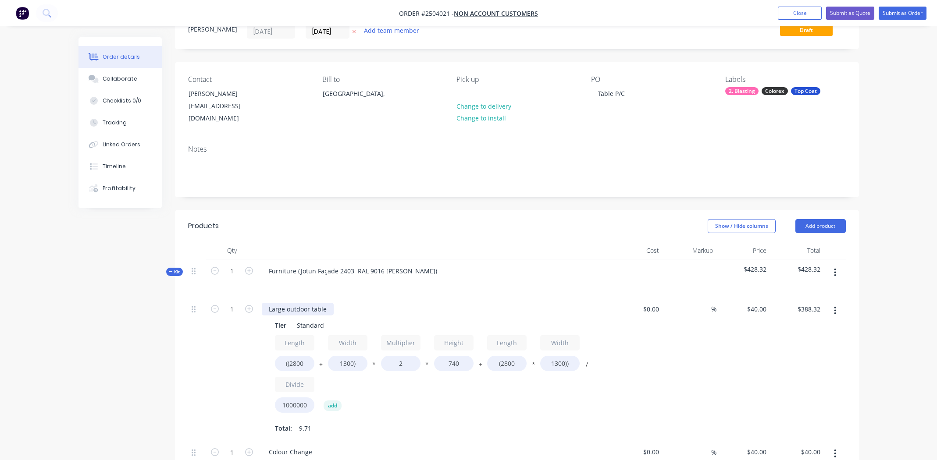
scroll to position [16, 0]
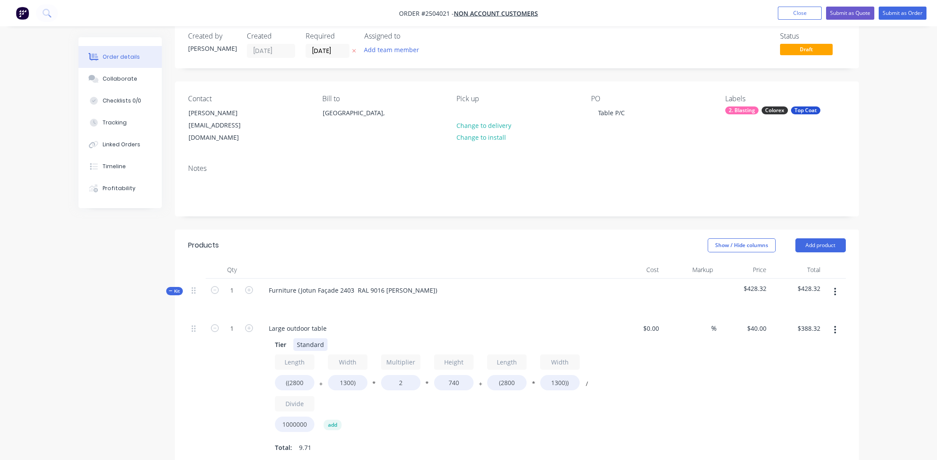
click at [401, 338] on div "Tier Standard" at bounding box center [431, 344] width 321 height 13
click at [422, 284] on div "Furniture (Jotun Façade 2403 RAL 9016 [PERSON_NAME])" at bounding box center [353, 290] width 182 height 13
click at [429, 297] on div at bounding box center [434, 303] width 344 height 13
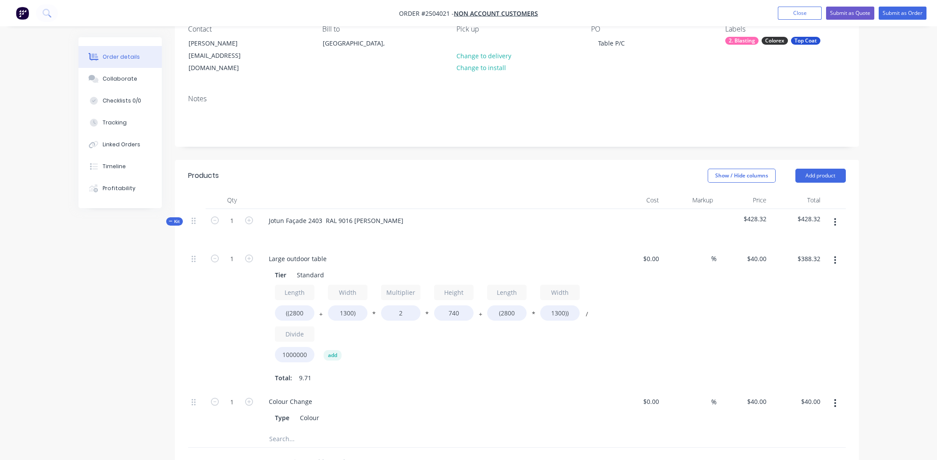
scroll to position [191, 0]
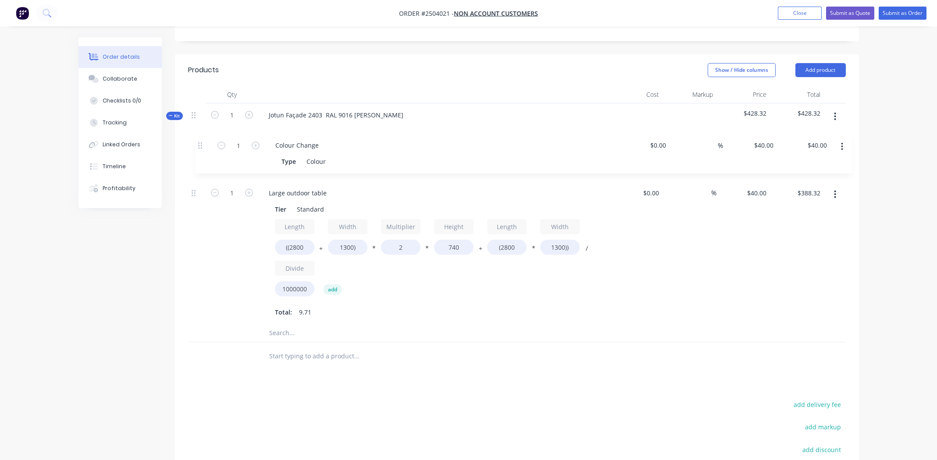
drag, startPoint x: 192, startPoint y: 287, endPoint x: 200, endPoint y: 145, distance: 142.3
click at [200, 145] on div "1 Large outdoor table Tier Standard Length ((2800 + Width 1300) * Multiplier 2 …" at bounding box center [516, 233] width 657 height 183
click at [833, 109] on button "button" at bounding box center [834, 117] width 21 height 16
click at [813, 133] on div "Add product to kit" at bounding box center [803, 139] width 67 height 13
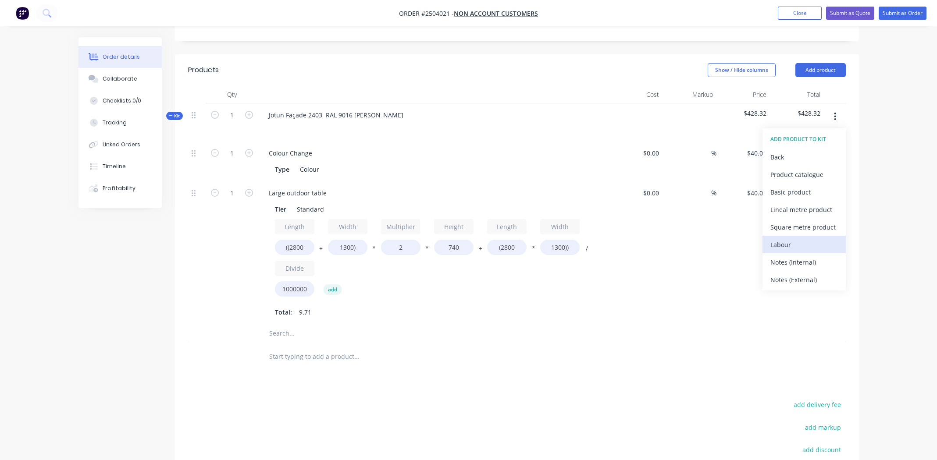
click at [792, 238] on div "Labour" at bounding box center [803, 244] width 67 height 13
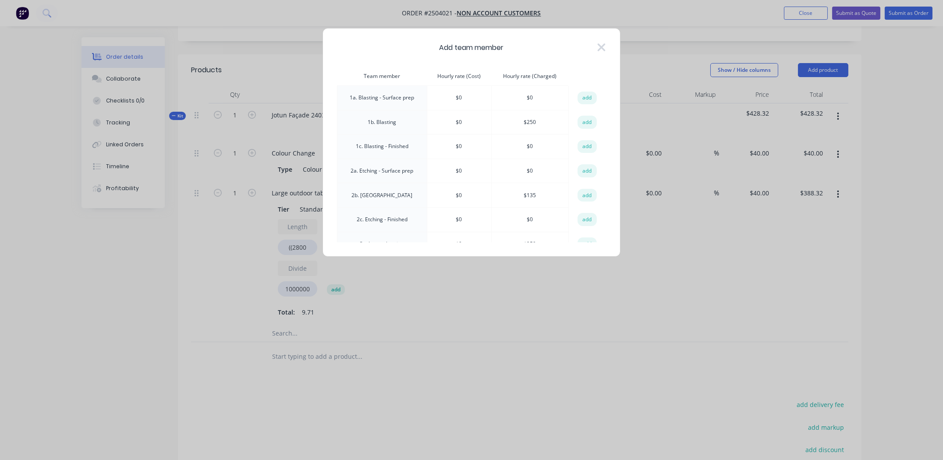
drag, startPoint x: 588, startPoint y: 123, endPoint x: 567, endPoint y: 187, distance: 66.8
click at [588, 123] on button "add" at bounding box center [587, 122] width 19 height 13
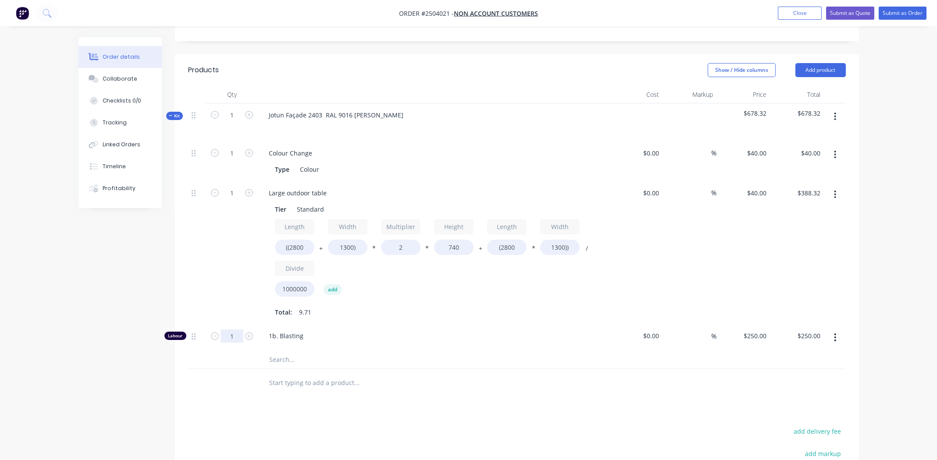
click at [236, 160] on input "1" at bounding box center [231, 153] width 23 height 13
paste input "0.4167"
type input "0.4167"
type input "$104.18"
click at [470, 413] on div "Products Show / Hide columns Add product Qty Cost Markup Price Total Kit 1 Jotu…" at bounding box center [517, 331] width 684 height 554
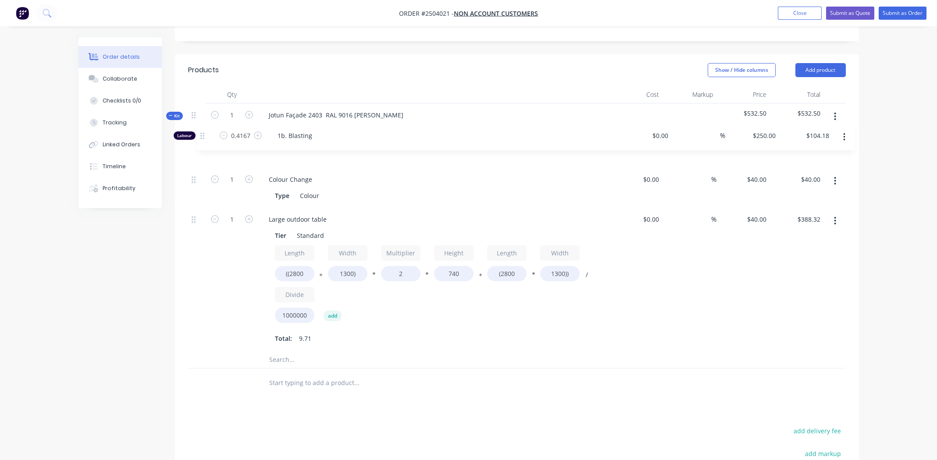
drag, startPoint x: 194, startPoint y: 327, endPoint x: 203, endPoint y: 130, distance: 197.5
click at [203, 130] on div "Kit 1 Jotun Façade 2403 RAL 9016 White Matt $532.50 $532.50 1 Colour Change Typ…" at bounding box center [516, 236] width 657 height 266
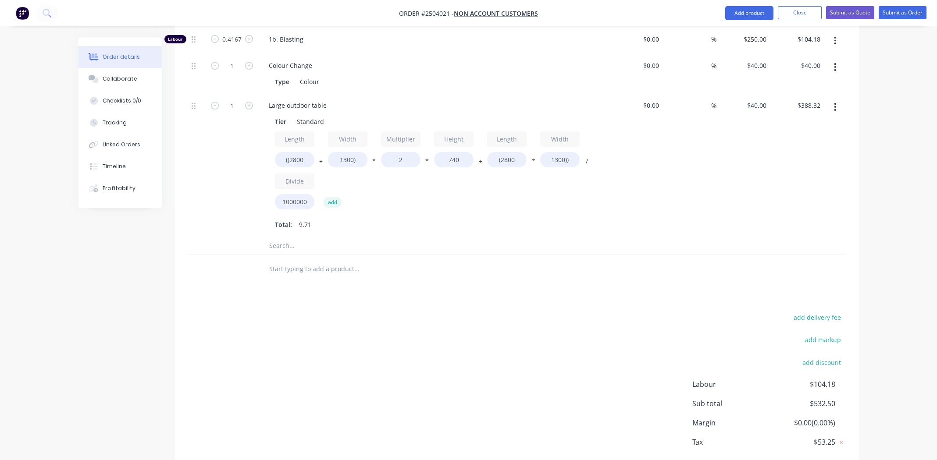
scroll to position [341, 0]
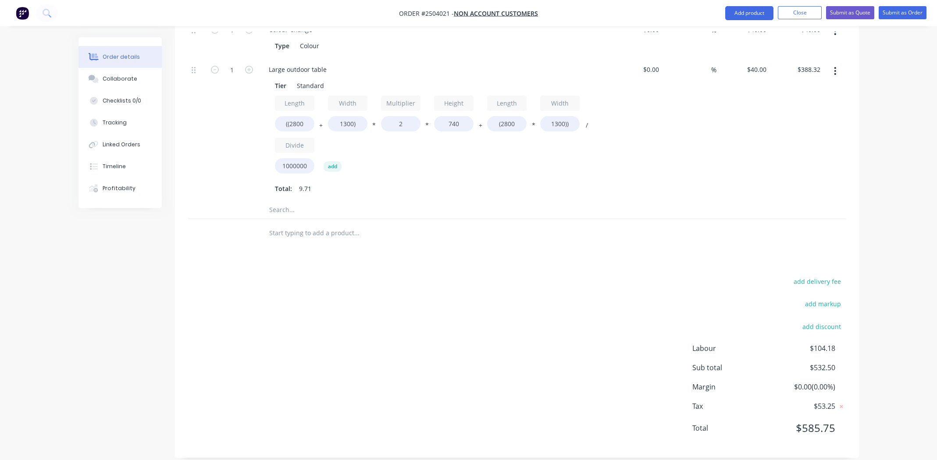
drag, startPoint x: 445, startPoint y: 286, endPoint x: 449, endPoint y: 284, distance: 4.9
click at [445, 285] on div "add delivery fee add markup add discount Labour $104.18 Sub total $532.50 Margi…" at bounding box center [516, 360] width 657 height 169
click at [848, 11] on button "Submit as Quote" at bounding box center [850, 12] width 48 height 13
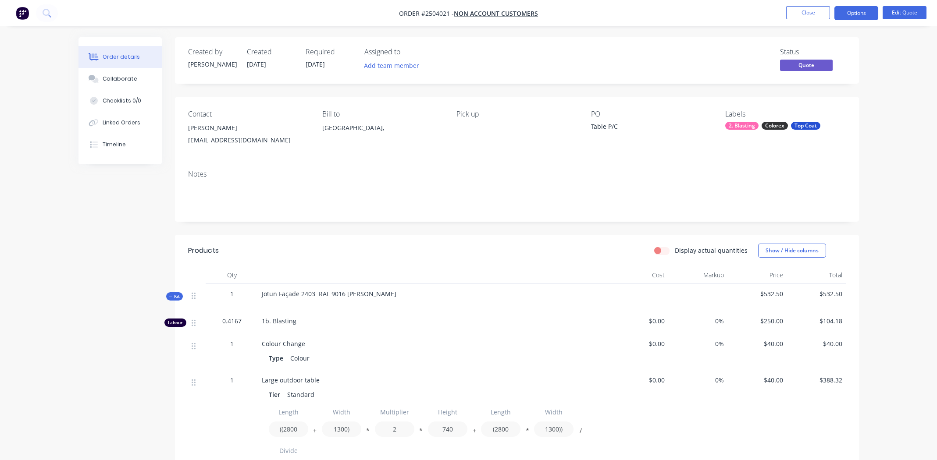
click at [345, 294] on span "Jotun Façade 2403 RAL 9016 [PERSON_NAME]" at bounding box center [329, 294] width 135 height 8
click at [346, 293] on span "Jotun Façade 2403 RAL 9016 [PERSON_NAME]" at bounding box center [329, 294] width 135 height 8
copy div "Jotun Façade 2403 RAL 9016 [PERSON_NAME]"
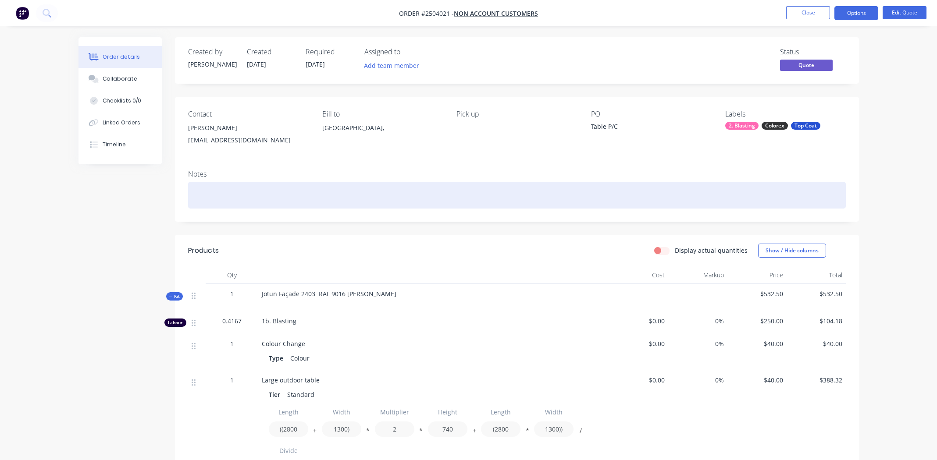
click at [292, 202] on div at bounding box center [516, 195] width 657 height 27
paste div
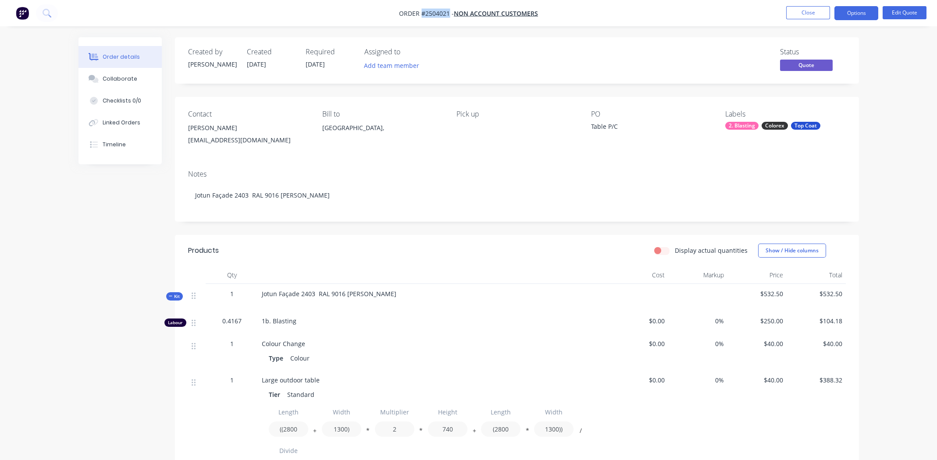
drag, startPoint x: 448, startPoint y: 13, endPoint x: 422, endPoint y: 11, distance: 26.3
click at [422, 11] on span "Order #2504021 -" at bounding box center [426, 13] width 55 height 8
copy span "#2504021"
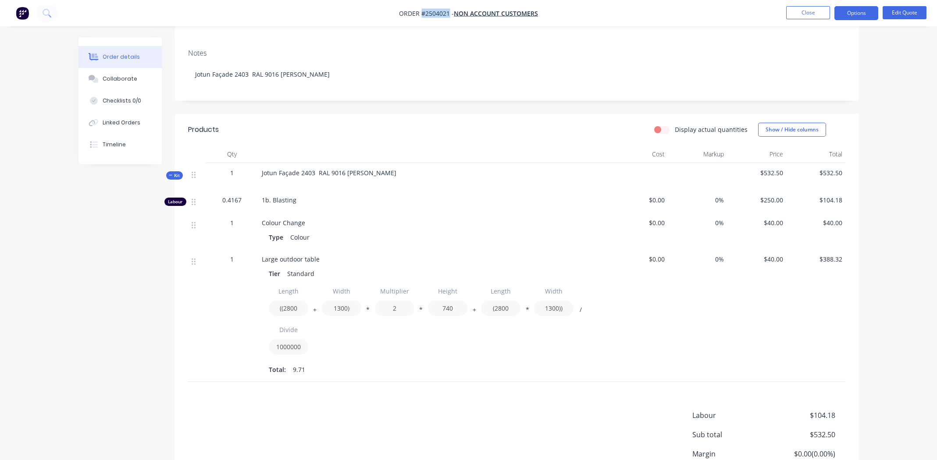
scroll to position [199, 0]
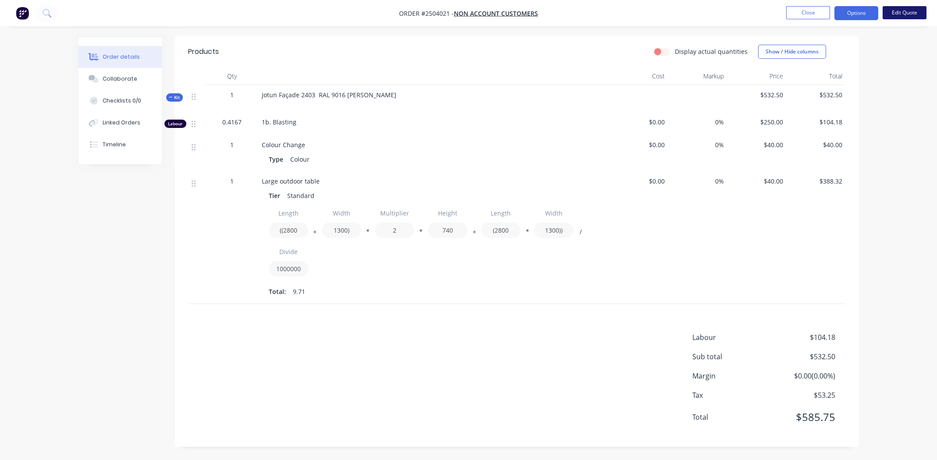
click at [904, 12] on button "Edit Quote" at bounding box center [904, 12] width 44 height 13
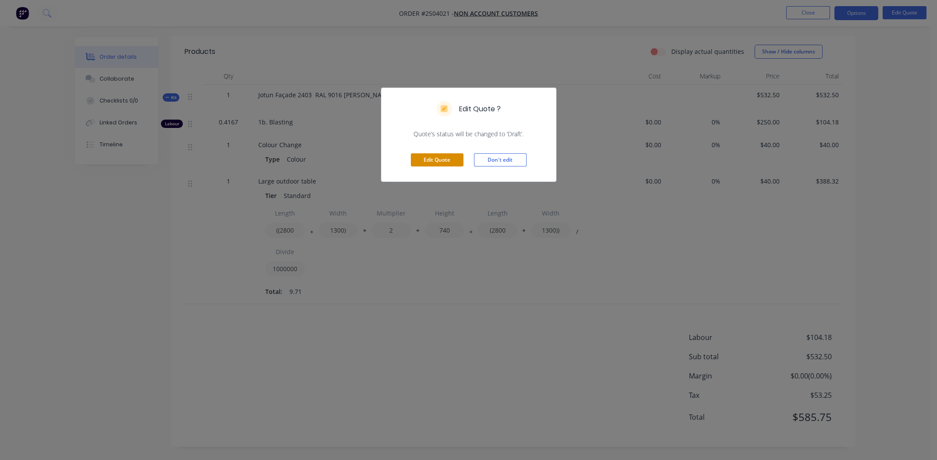
click at [439, 160] on button "Edit Quote" at bounding box center [437, 159] width 53 height 13
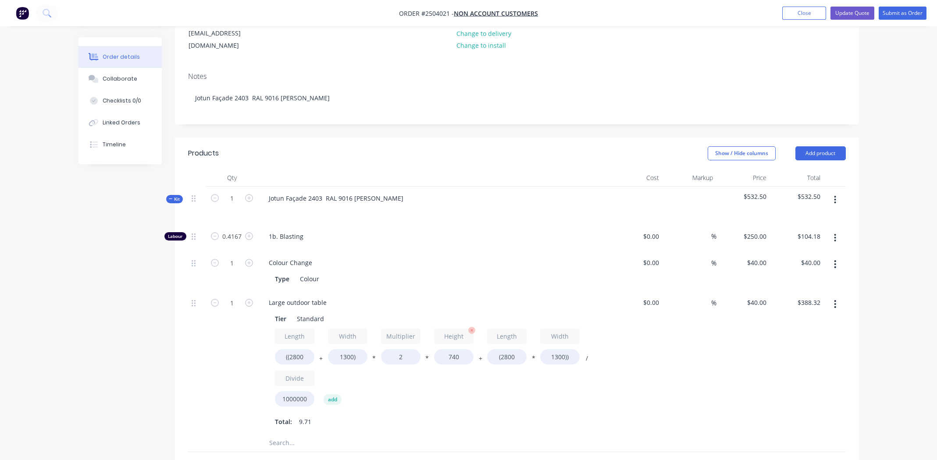
scroll to position [175, 0]
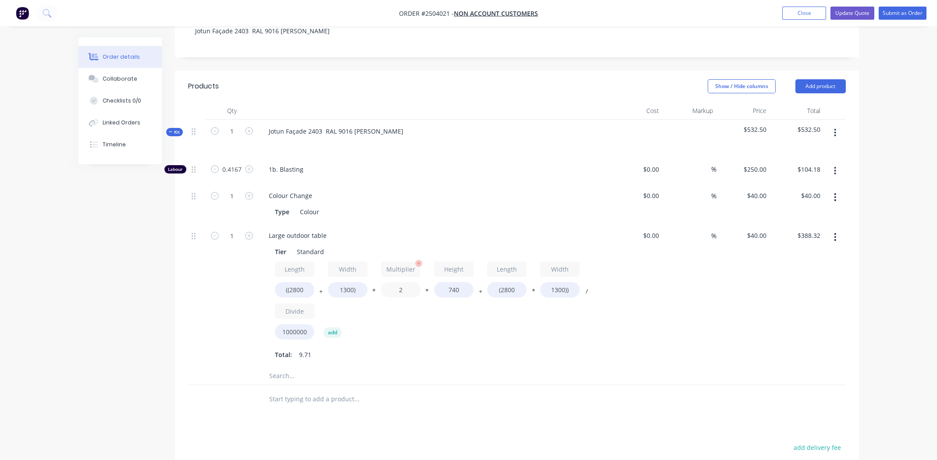
click at [400, 282] on input "2" at bounding box center [400, 289] width 39 height 15
click at [403, 282] on input "2" at bounding box center [400, 289] width 39 height 15
type input "1.6"
type input "$339.78"
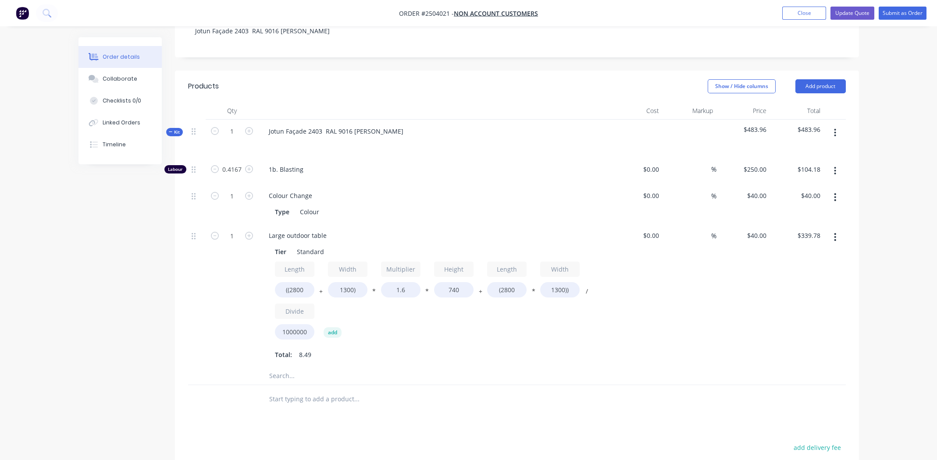
drag, startPoint x: 427, startPoint y: 334, endPoint x: 433, endPoint y: 332, distance: 6.0
click at [428, 334] on div "Length ((2800 + Width 1300) * Multiplier 1.6 * Height 740 + Length (2800 * Widt…" at bounding box center [433, 312] width 317 height 100
click at [517, 167] on div "1b. Blasting" at bounding box center [433, 171] width 351 height 27
click at [743, 307] on div "$40.00 $40.00" at bounding box center [743, 295] width 54 height 143
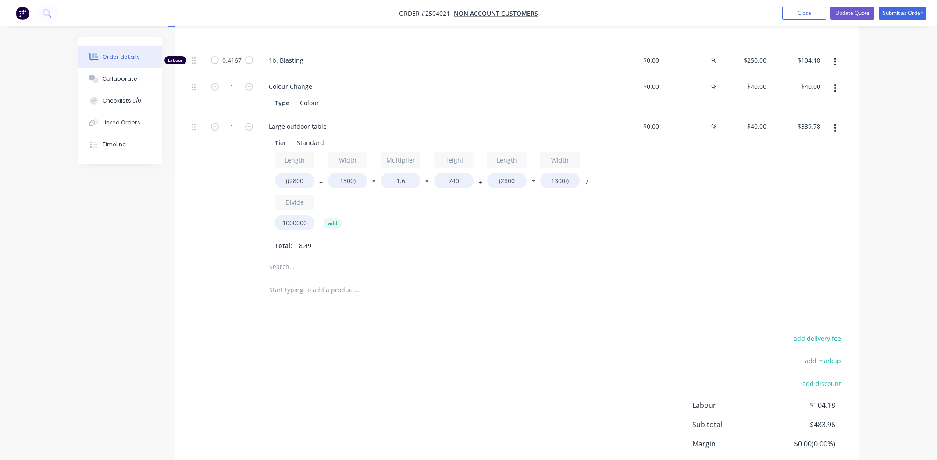
scroll to position [341, 0]
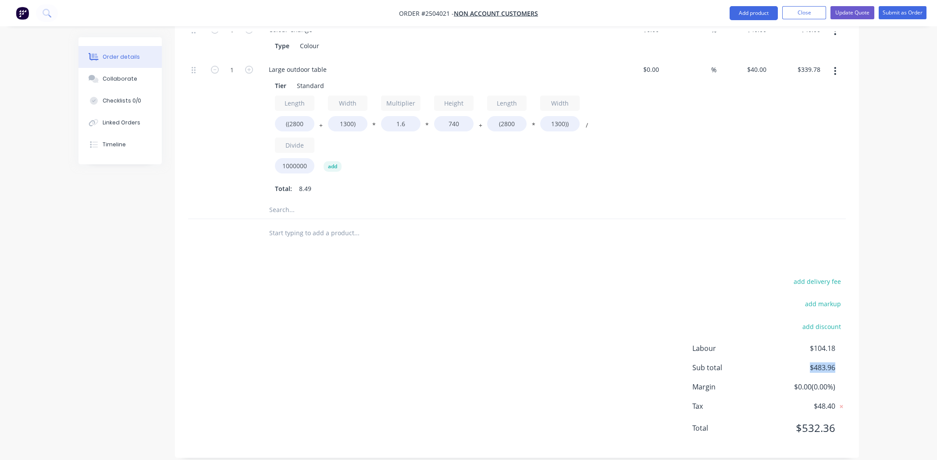
drag, startPoint x: 836, startPoint y: 357, endPoint x: 787, endPoint y: 358, distance: 49.1
click at [787, 362] on div "Sub total $483.96" at bounding box center [768, 367] width 153 height 11
click at [644, 201] on div at bounding box center [516, 210] width 657 height 18
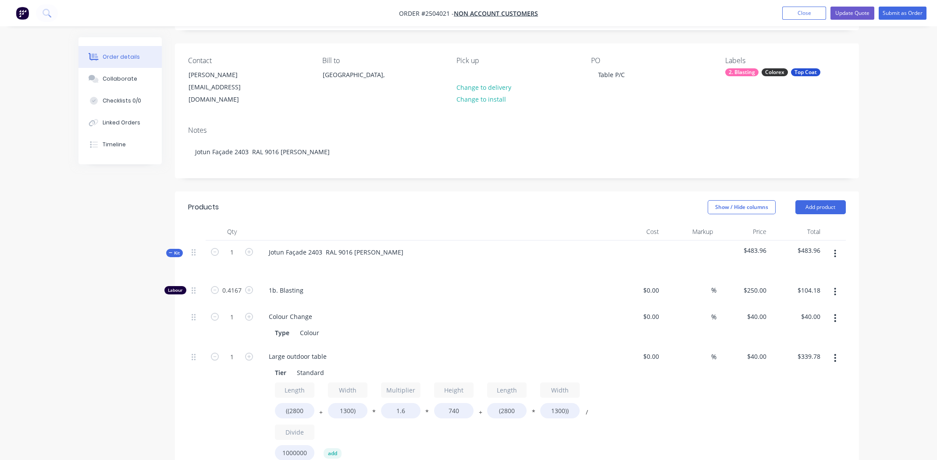
scroll to position [263, 0]
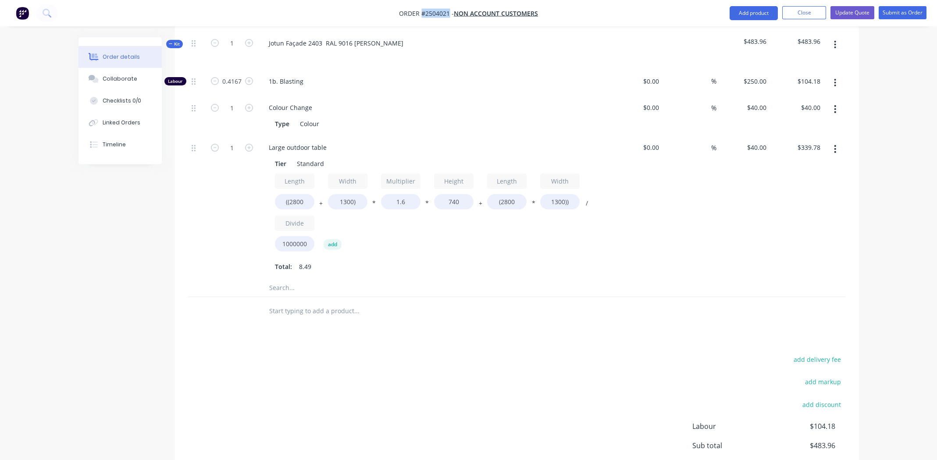
drag, startPoint x: 448, startPoint y: 14, endPoint x: 422, endPoint y: 15, distance: 25.9
click at [422, 15] on span "Order #2504021 -" at bounding box center [426, 13] width 55 height 8
copy span "#2504021"
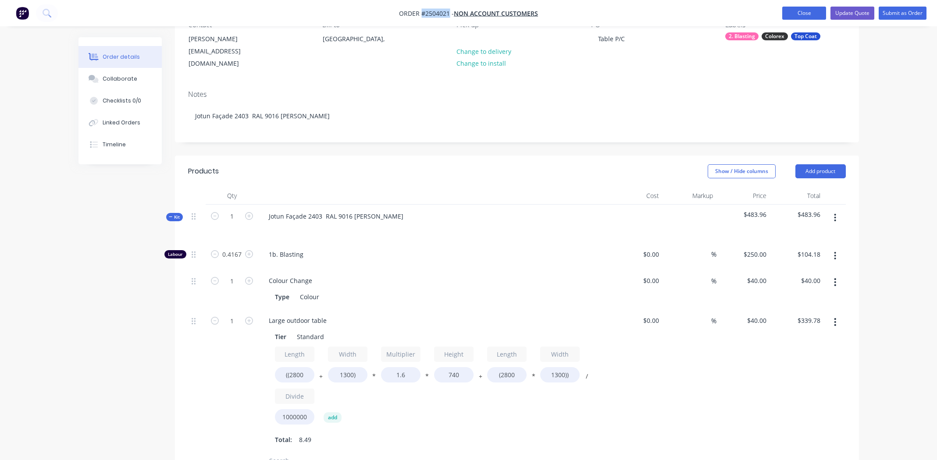
scroll to position [87, 0]
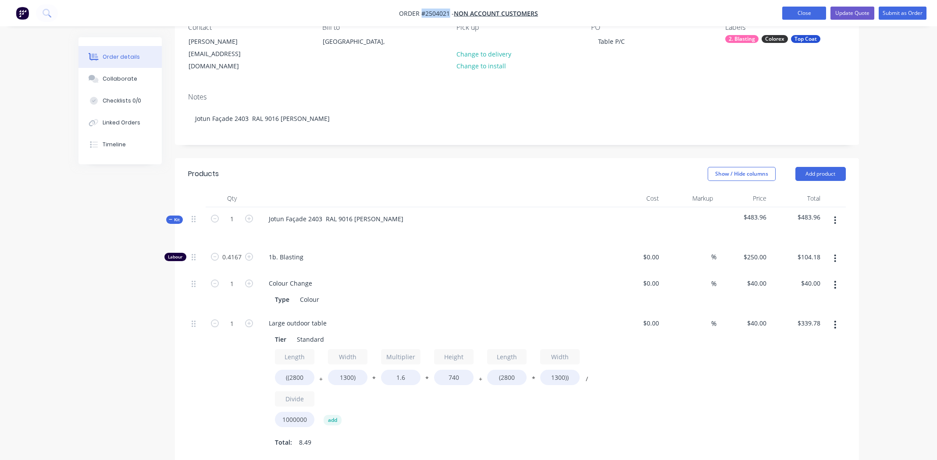
click at [803, 16] on button "Close" at bounding box center [804, 13] width 44 height 13
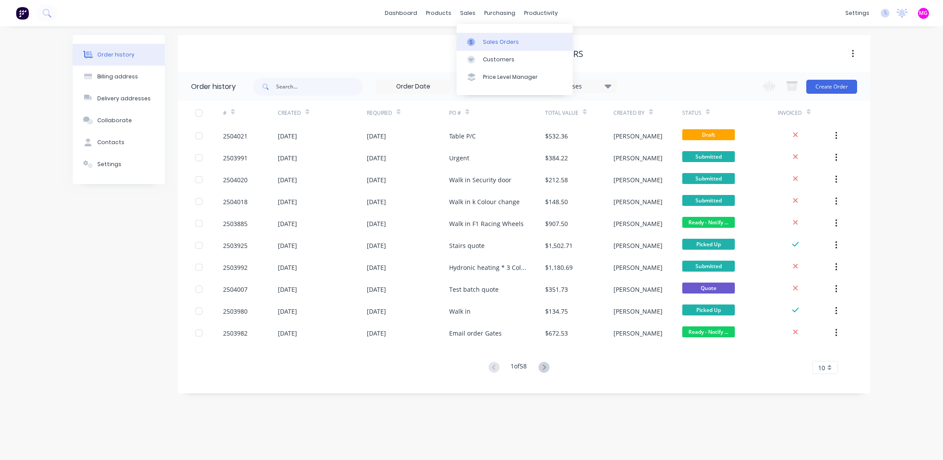
click at [480, 38] on link "Sales Orders" at bounding box center [515, 42] width 116 height 18
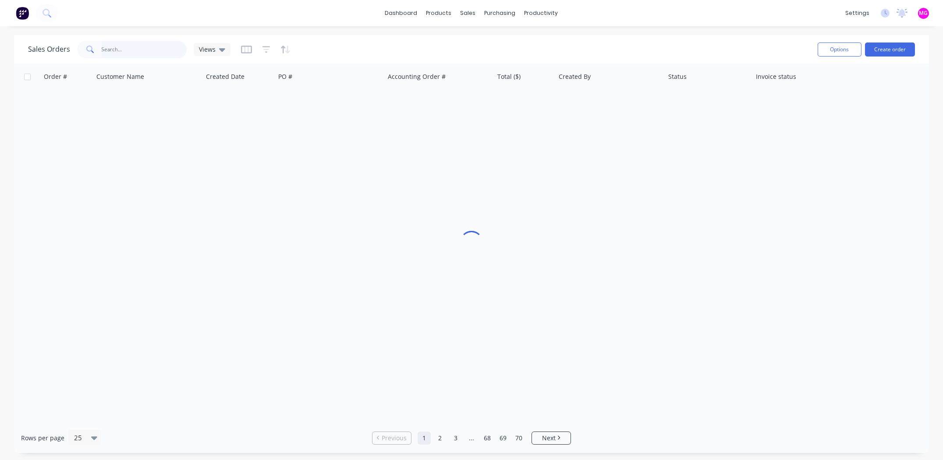
click at [121, 43] on input "text" at bounding box center [144, 50] width 85 height 18
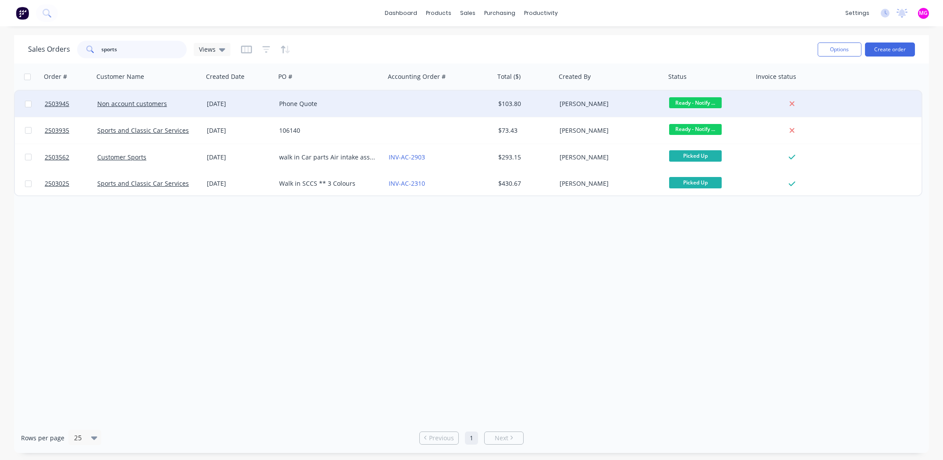
type input "sports"
click at [406, 106] on div at bounding box center [440, 104] width 110 height 26
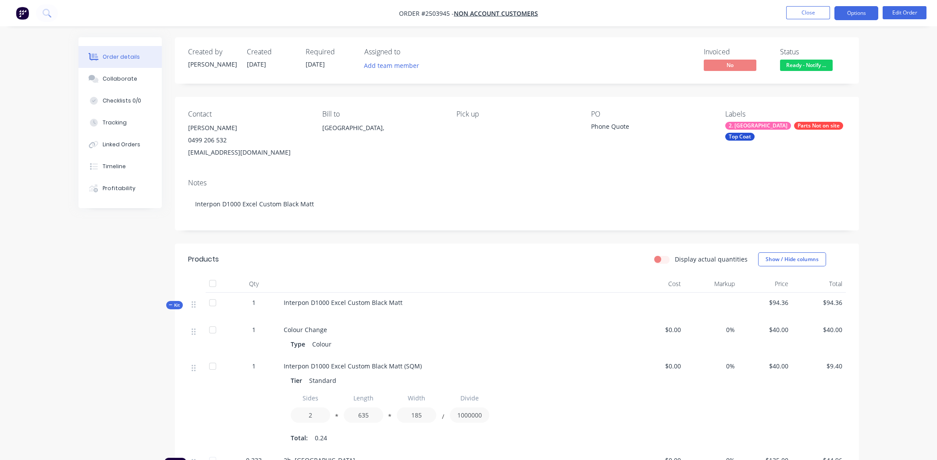
click at [856, 19] on button "Options" at bounding box center [856, 13] width 44 height 14
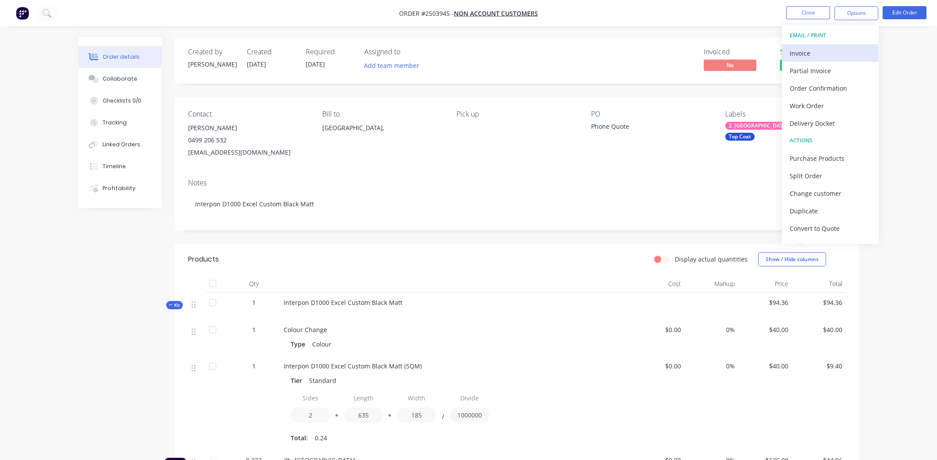
click at [804, 53] on div "Invoice" at bounding box center [829, 53] width 81 height 13
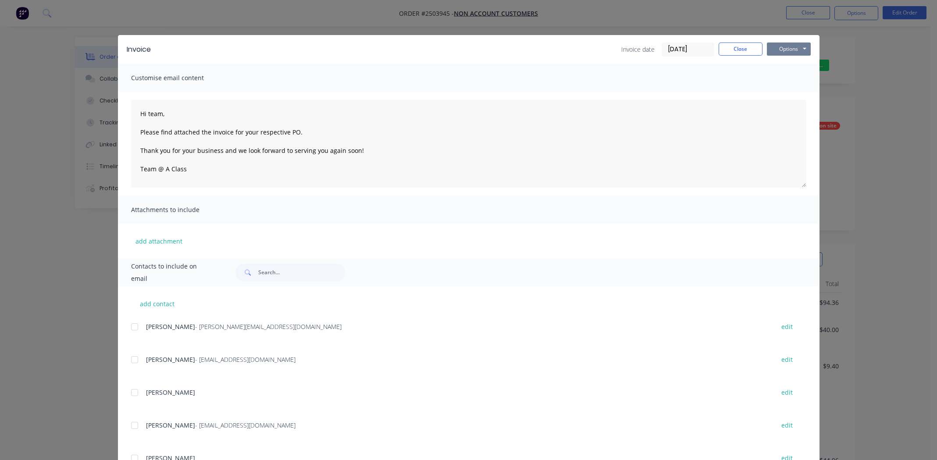
click at [802, 46] on button "Options" at bounding box center [789, 49] width 44 height 13
click at [284, 277] on input "text" at bounding box center [301, 273] width 87 height 18
type input "whitney"
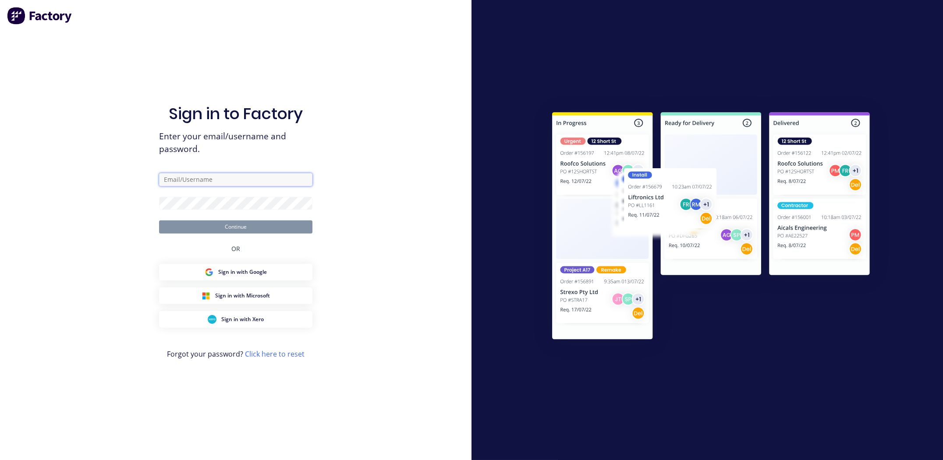
type input "michael.m.gillard@gmail.com"
click at [231, 224] on button "Continue" at bounding box center [235, 226] width 153 height 13
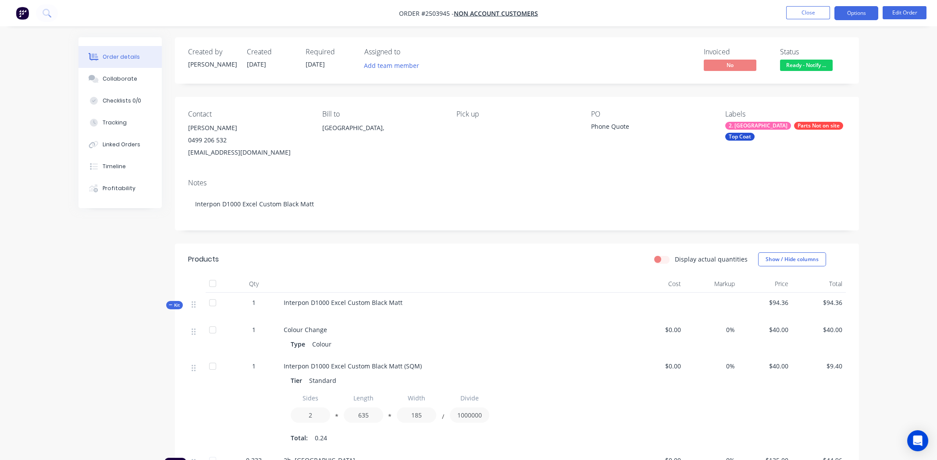
click at [856, 17] on button "Options" at bounding box center [856, 13] width 44 height 14
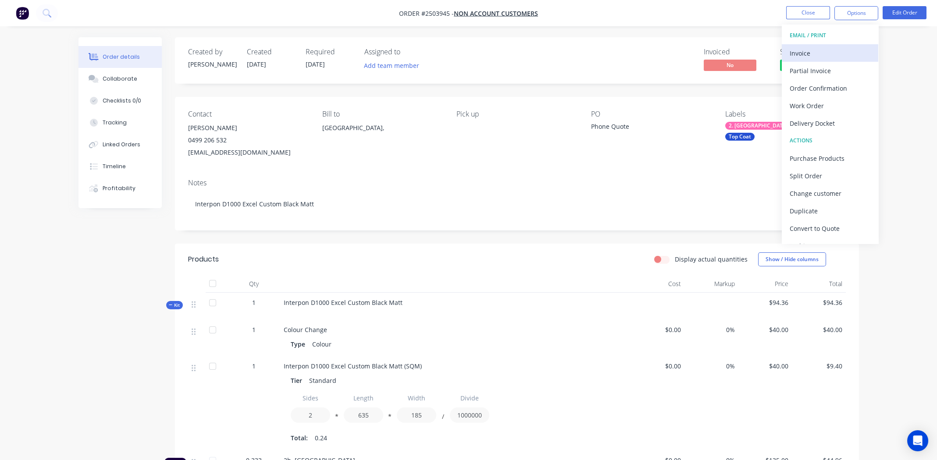
click at [826, 50] on div "Invoice" at bounding box center [829, 53] width 81 height 13
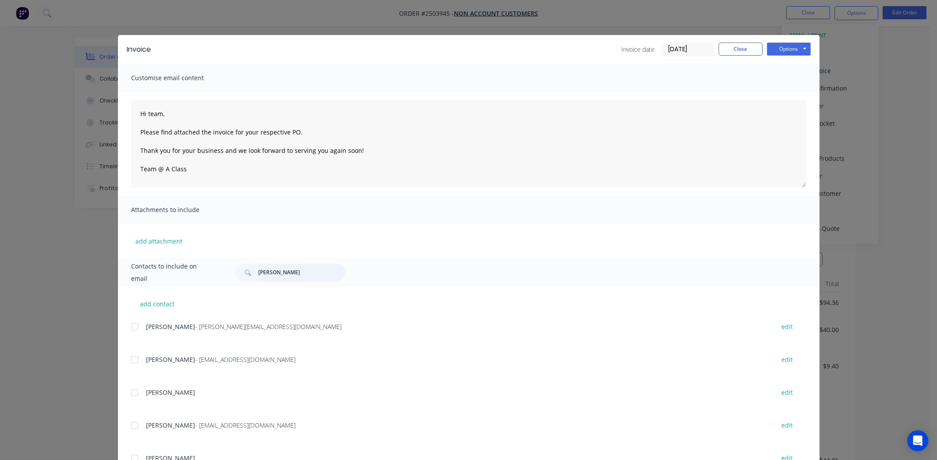
click at [295, 273] on input "whitney" at bounding box center [301, 273] width 87 height 18
type input "whitney"
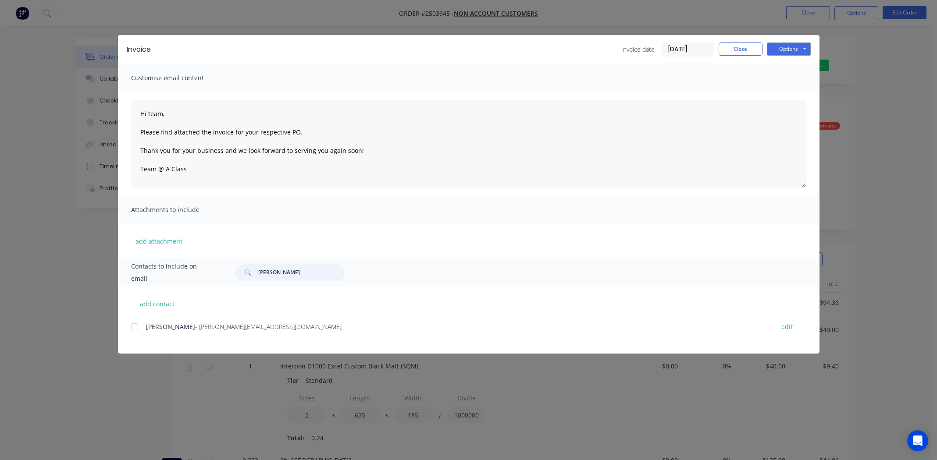
click at [134, 329] on div at bounding box center [135, 327] width 18 height 18
click at [773, 50] on button "Options" at bounding box center [789, 49] width 44 height 13
click at [787, 97] on button "Email" at bounding box center [795, 93] width 56 height 14
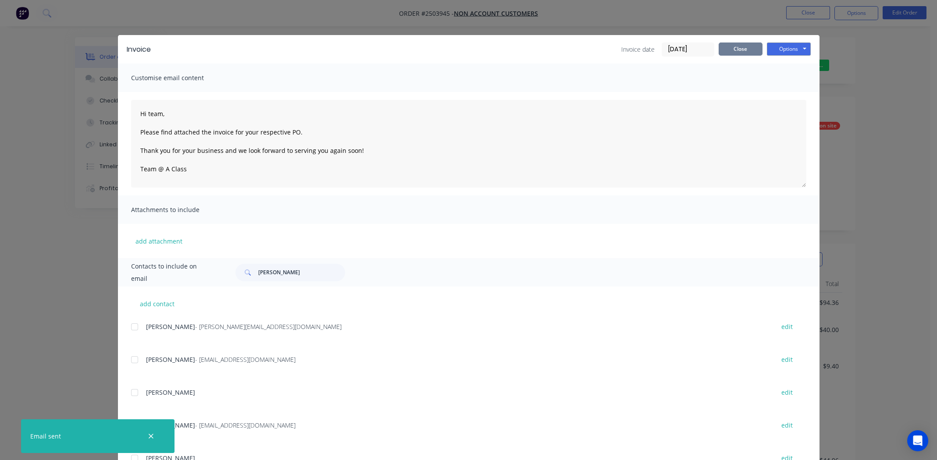
click at [739, 46] on button "Close" at bounding box center [740, 49] width 44 height 13
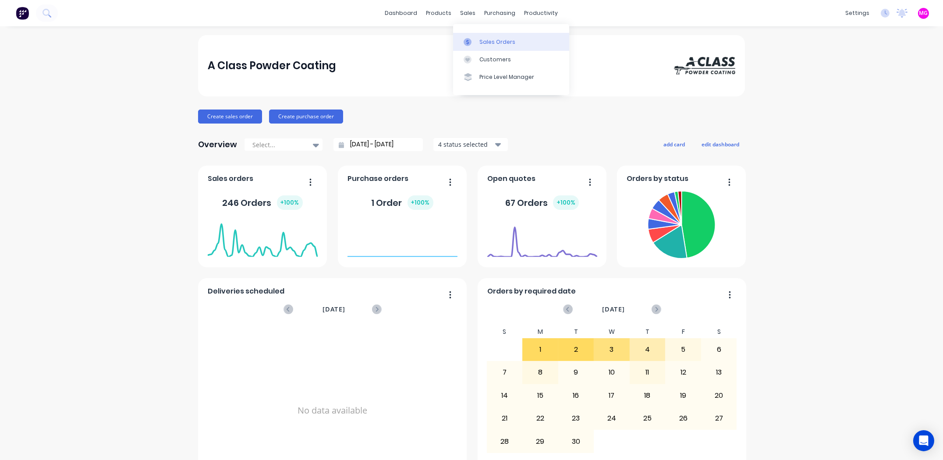
click at [489, 36] on link "Sales Orders" at bounding box center [511, 42] width 116 height 18
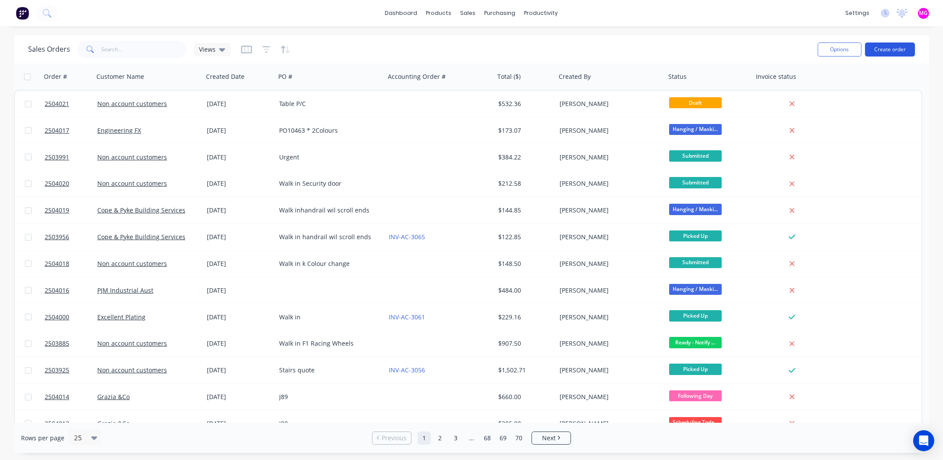
click at [878, 50] on button "Create order" at bounding box center [890, 50] width 50 height 14
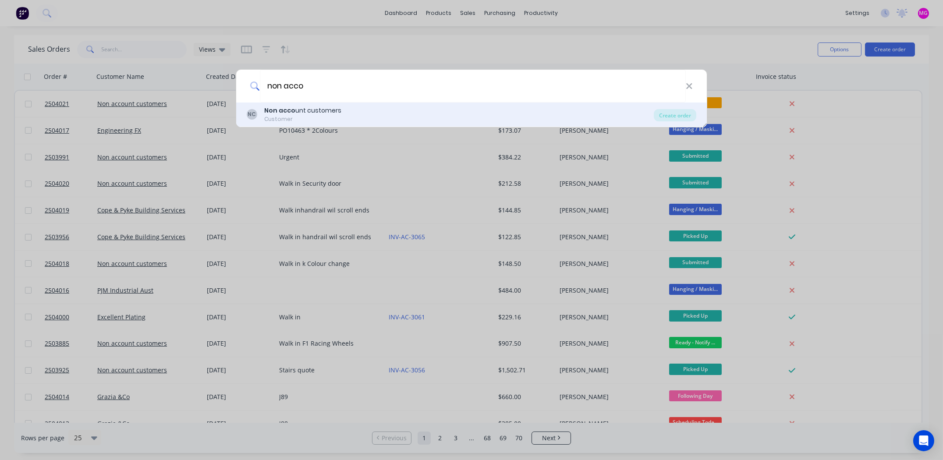
type input "non acco"
click at [355, 122] on div "NC Non acco unt customers Customer" at bounding box center [450, 114] width 407 height 17
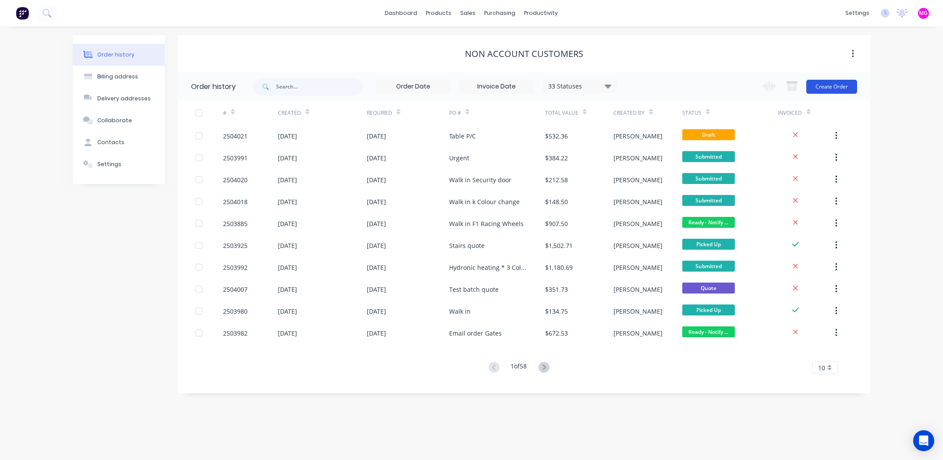
click at [838, 86] on button "Create Order" at bounding box center [831, 87] width 51 height 14
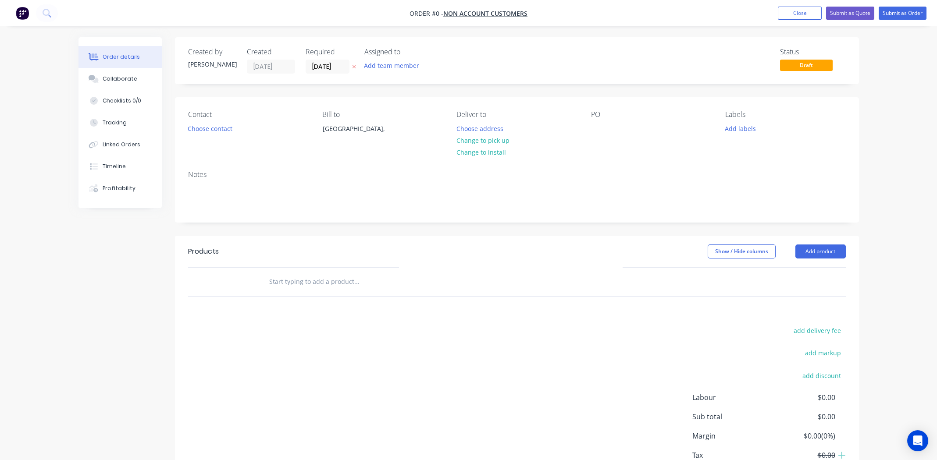
click at [202, 119] on div "Contact" at bounding box center [248, 114] width 120 height 8
click at [201, 123] on button "Choose contact" at bounding box center [210, 128] width 54 height 12
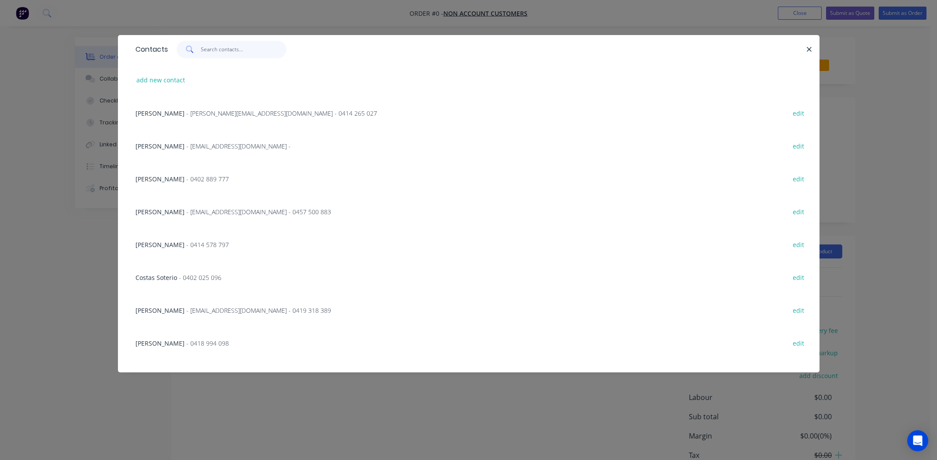
click at [209, 54] on input "text" at bounding box center [243, 50] width 85 height 18
click at [155, 74] on div "add new contact" at bounding box center [468, 80] width 675 height 33
click at [238, 53] on input "text" at bounding box center [243, 50] width 85 height 18
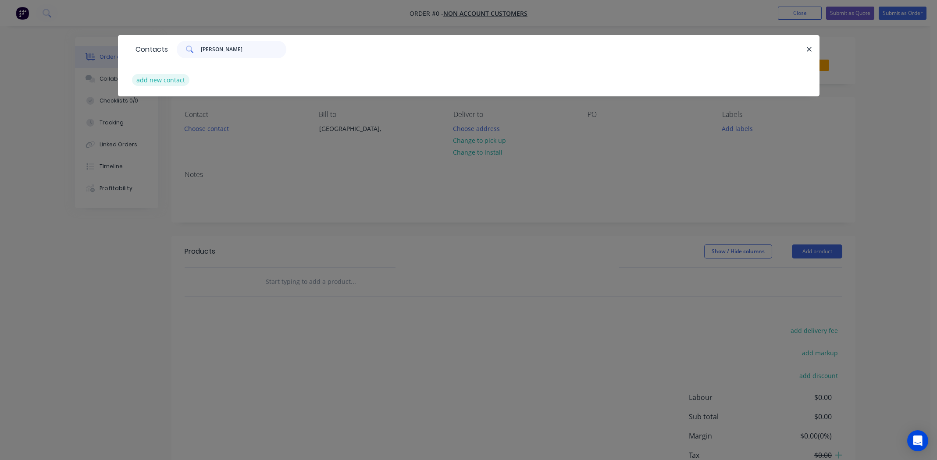
type input "[PERSON_NAME]"
click at [160, 75] on button "add new contact" at bounding box center [161, 80] width 58 height 12
select select "AU"
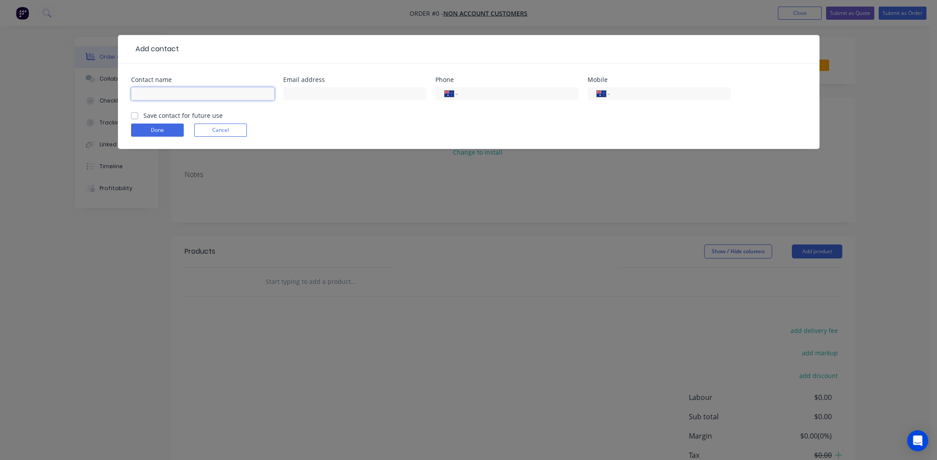
click at [162, 94] on input "text" at bounding box center [202, 93] width 143 height 13
click at [152, 88] on input "text" at bounding box center [202, 93] width 143 height 13
click at [313, 92] on input "text" at bounding box center [354, 93] width 143 height 13
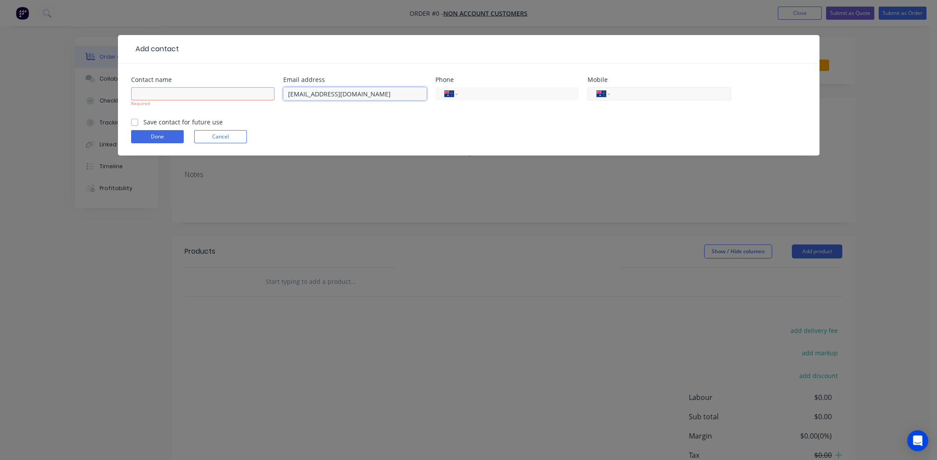
type input "[EMAIL_ADDRESS][DOMAIN_NAME]"
click at [639, 97] on input "tel" at bounding box center [668, 94] width 105 height 10
type input "0414 544 986"
click at [169, 92] on input "text" at bounding box center [202, 93] width 143 height 13
type input "[PERSON_NAME]"
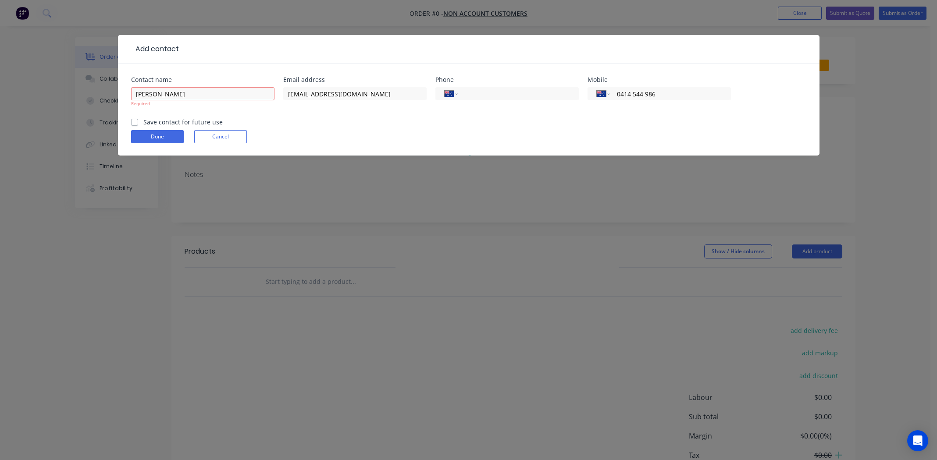
click at [131, 120] on form "Contact name [PERSON_NAME] Required Email address [EMAIL_ADDRESS][DOMAIN_NAME] …" at bounding box center [468, 116] width 675 height 79
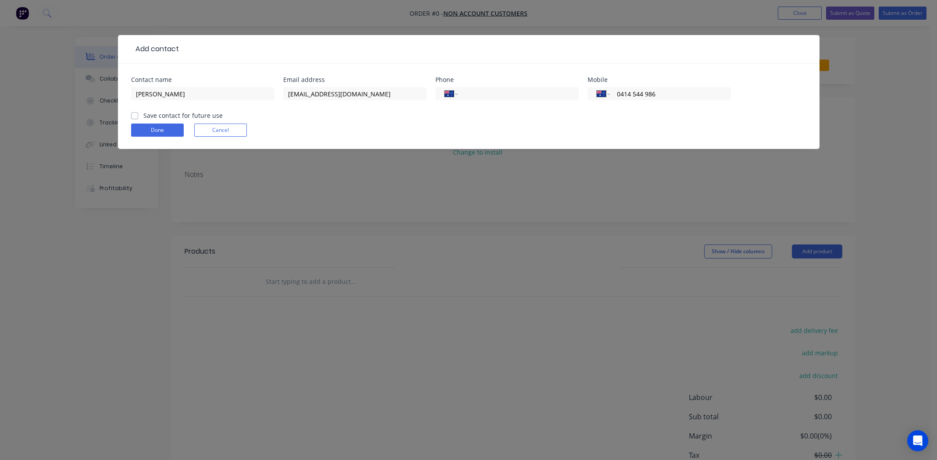
click at [143, 114] on label "Save contact for future use" at bounding box center [182, 115] width 79 height 9
click at [137, 114] on input "Save contact for future use" at bounding box center [134, 115] width 7 height 8
checkbox input "true"
click at [139, 128] on button "Done" at bounding box center [157, 130] width 53 height 13
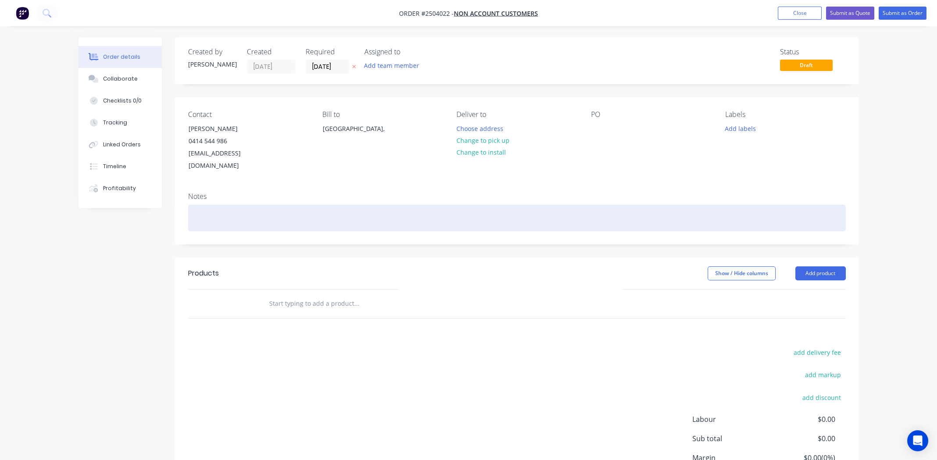
click at [217, 205] on div at bounding box center [516, 218] width 657 height 27
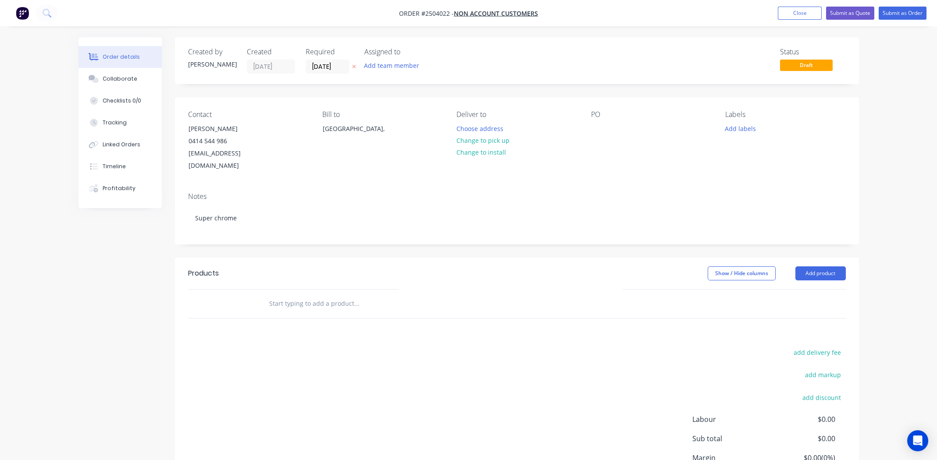
click at [282, 192] on div "Notes" at bounding box center [516, 196] width 657 height 8
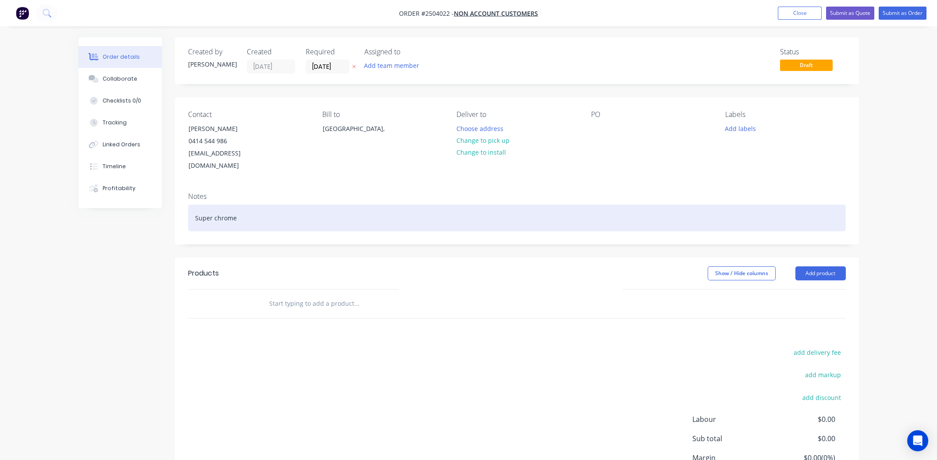
click at [260, 205] on div "Super chrome" at bounding box center [516, 218] width 657 height 27
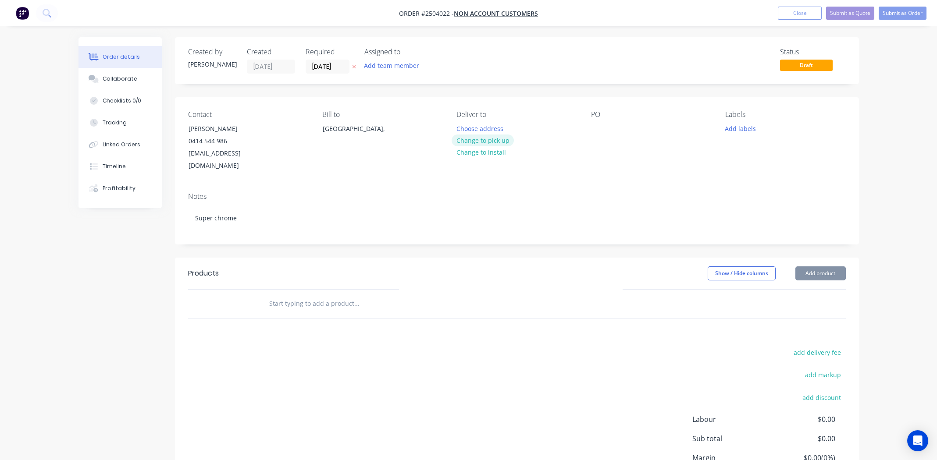
click at [478, 140] on button "Change to pick up" at bounding box center [482, 141] width 62 height 12
click at [597, 127] on div at bounding box center [598, 128] width 14 height 13
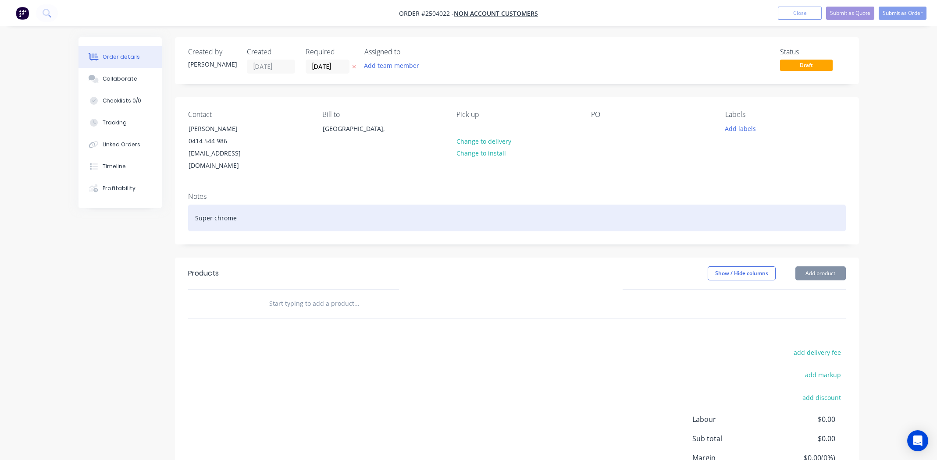
click at [254, 205] on div "Super chrome" at bounding box center [516, 218] width 657 height 27
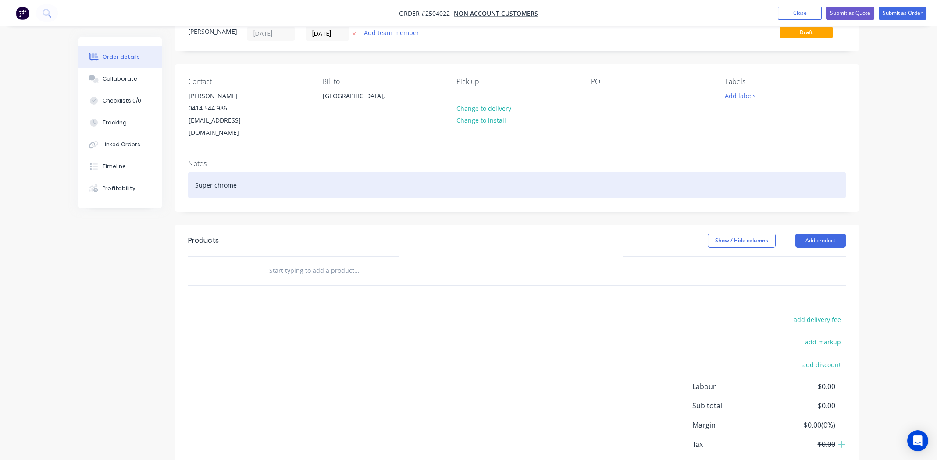
scroll to position [32, 0]
click at [245, 181] on div "Super chrome" at bounding box center [516, 185] width 657 height 27
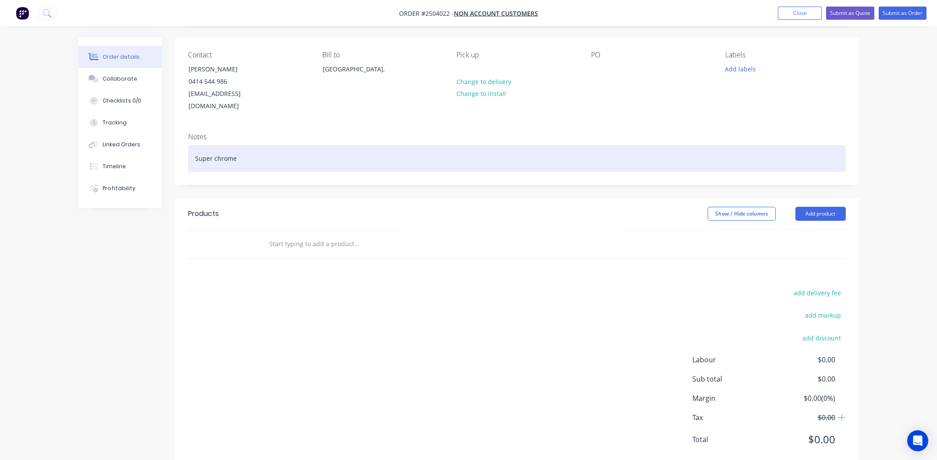
scroll to position [69, 0]
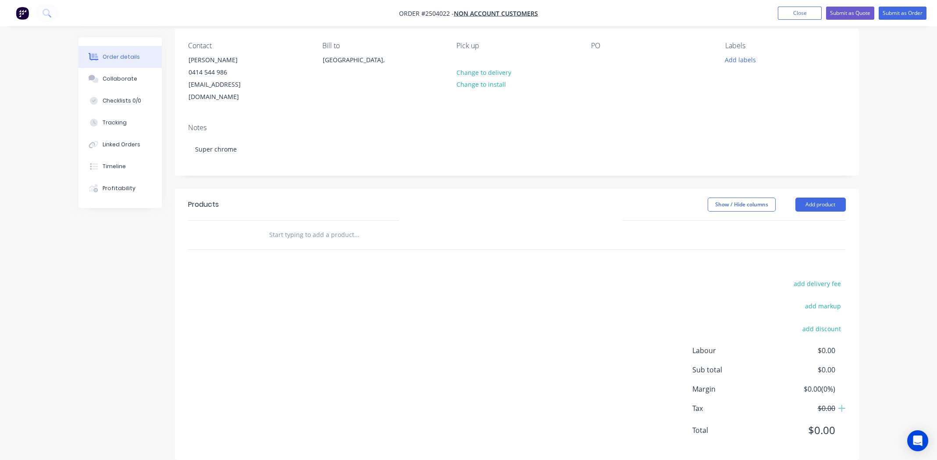
click at [275, 175] on div "Created by [PERSON_NAME] Created [DATE] Required [DATE] Assigned to Add team me…" at bounding box center [517, 214] width 684 height 492
click at [827, 198] on button "Add product" at bounding box center [820, 205] width 50 height 14
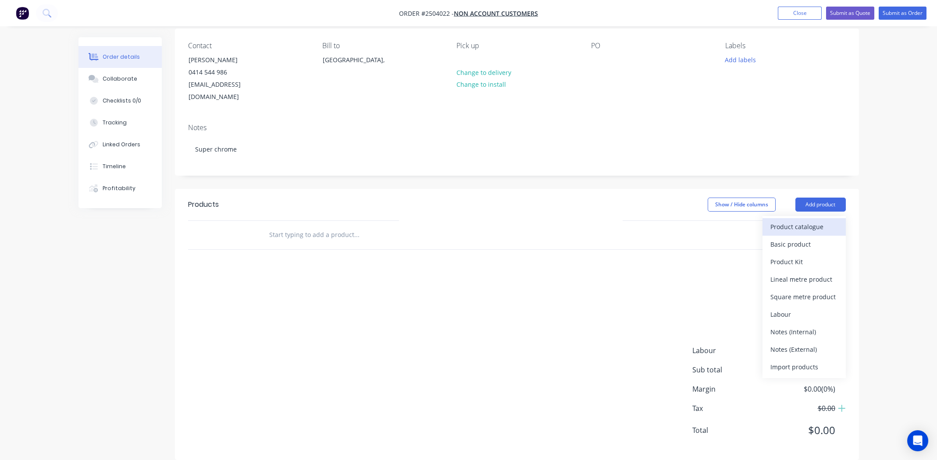
click at [814, 220] on div "Product catalogue" at bounding box center [803, 226] width 67 height 13
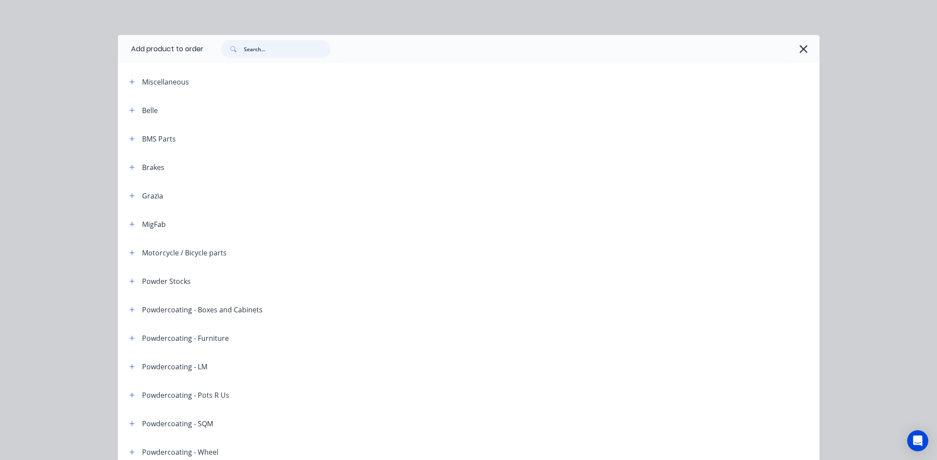
click at [254, 44] on input "text" at bounding box center [287, 49] width 87 height 18
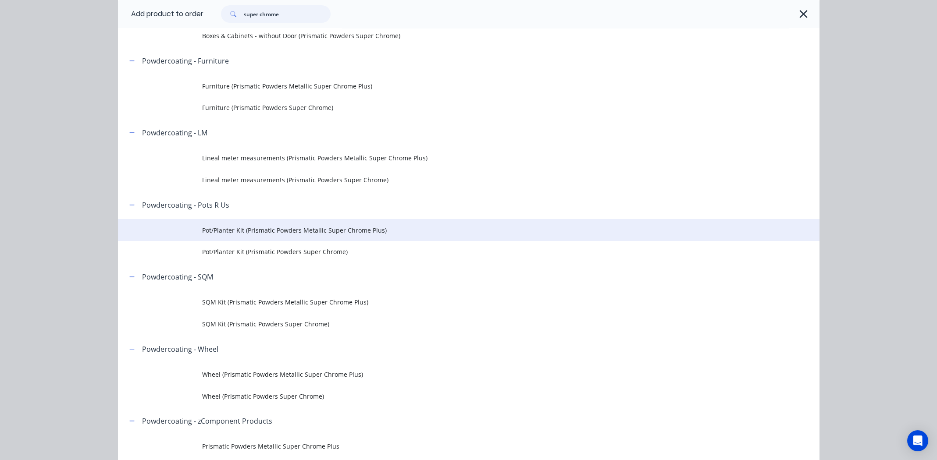
scroll to position [175, 0]
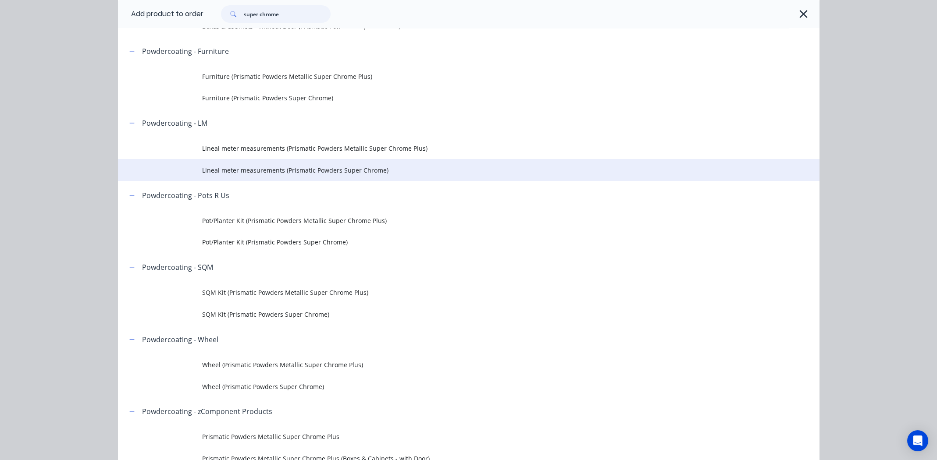
type input "super chrome"
click at [340, 175] on td "Lineal meter measurements (Prismatic Powders Super Chrome)" at bounding box center [510, 170] width 617 height 22
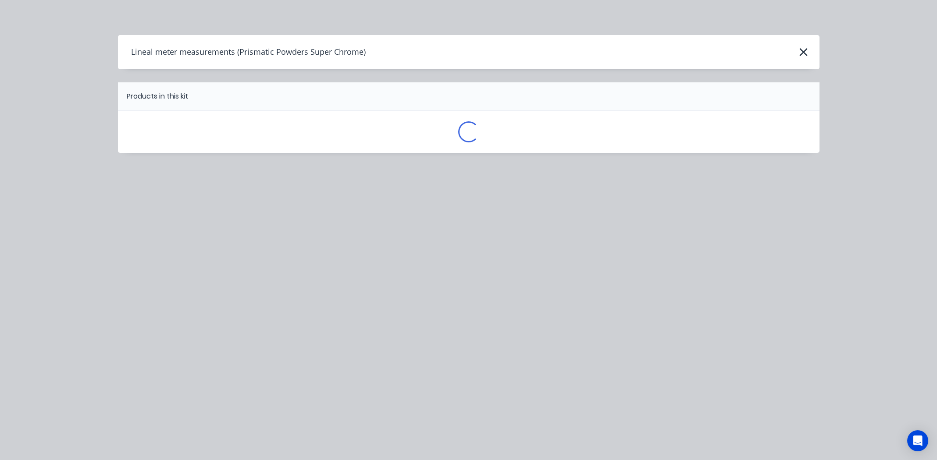
scroll to position [0, 0]
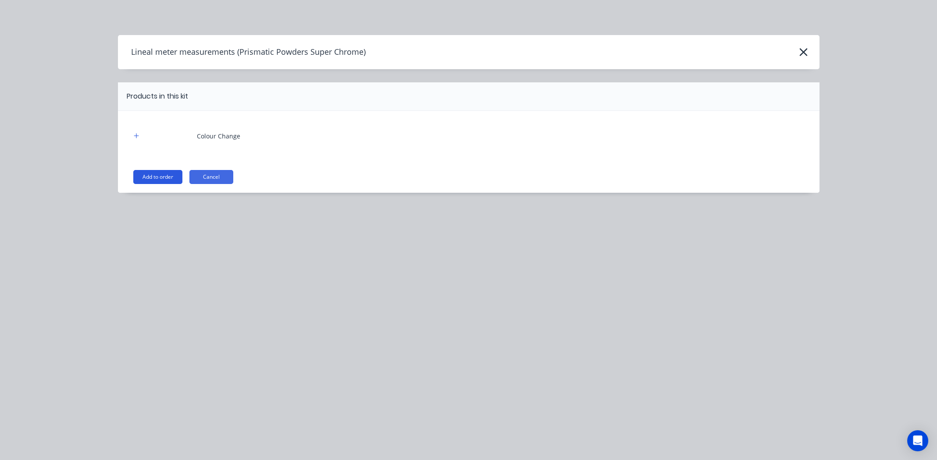
click at [150, 174] on button "Add to order" at bounding box center [157, 177] width 49 height 14
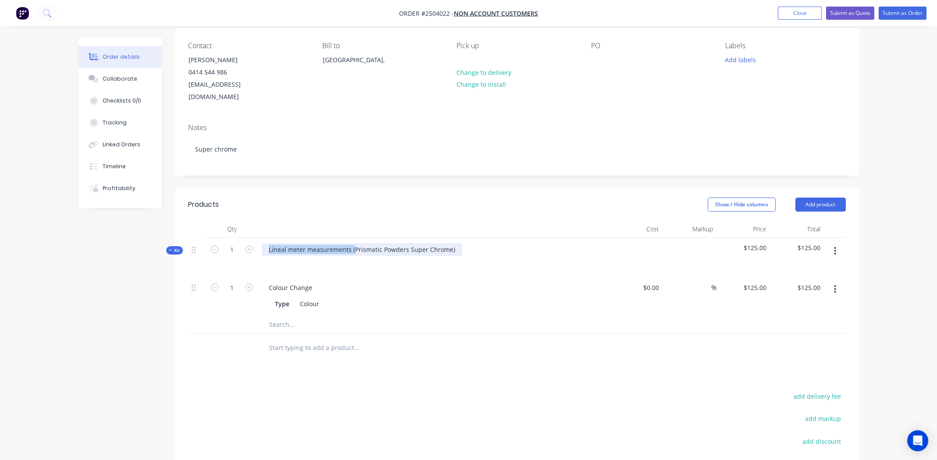
drag, startPoint x: 354, startPoint y: 236, endPoint x: 136, endPoint y: 265, distance: 219.7
click at [136, 265] on div "Created by [PERSON_NAME] Created [DATE] Required [DATE] Assigned to Add team me…" at bounding box center [468, 277] width 780 height 618
click at [369, 243] on div "Prismatic Powders Super Chrome)" at bounding box center [319, 249] width 114 height 13
click at [424, 198] on div "Show / Hide columns Add product" at bounding box center [586, 205] width 518 height 14
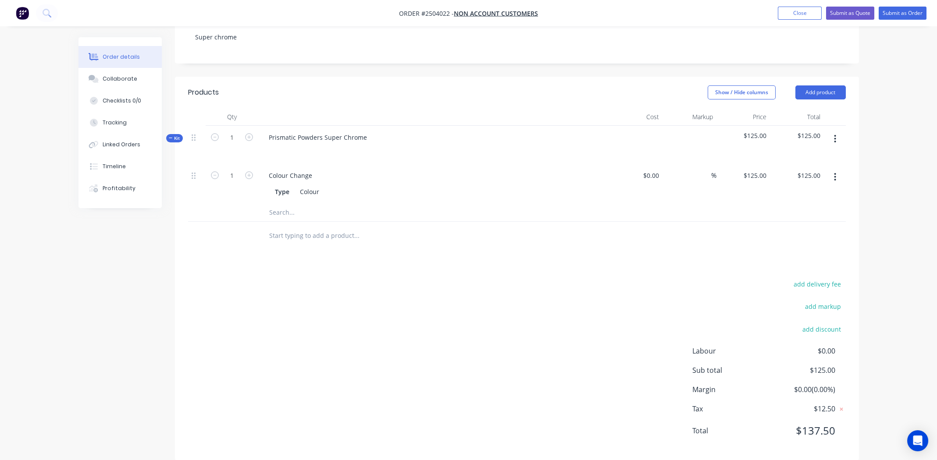
scroll to position [181, 0]
click at [835, 134] on icon "button" at bounding box center [835, 139] width 2 height 10
click at [815, 155] on div "Add product to kit" at bounding box center [803, 161] width 67 height 13
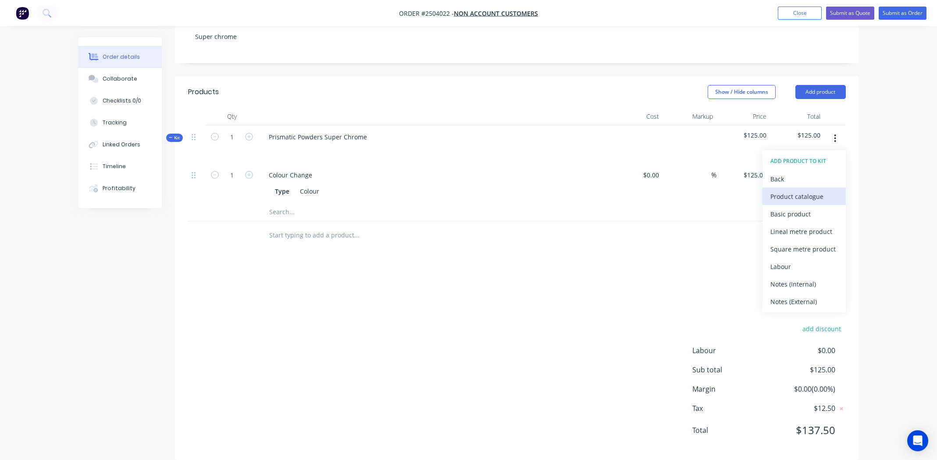
click at [804, 190] on div "Product catalogue" at bounding box center [803, 196] width 67 height 13
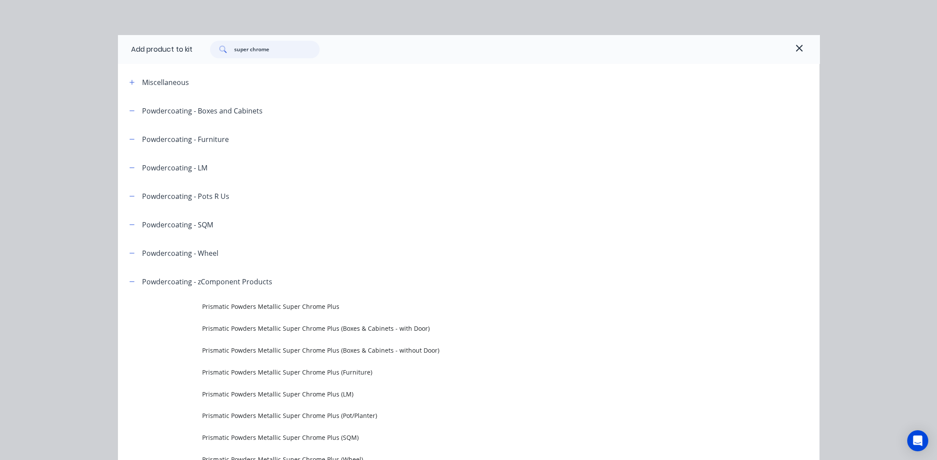
drag, startPoint x: 199, startPoint y: 50, endPoint x: 0, endPoint y: 32, distance: 199.8
click at [0, 32] on div "Add product to kit super chrome Miscellaneous Powdercoating - Boxes and Cabinet…" at bounding box center [468, 230] width 937 height 460
type input "t"
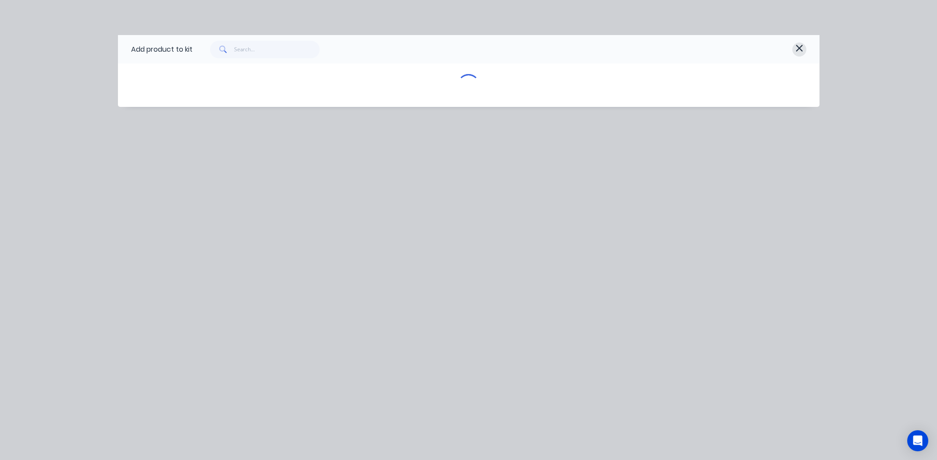
click at [802, 50] on icon "button" at bounding box center [799, 48] width 8 height 11
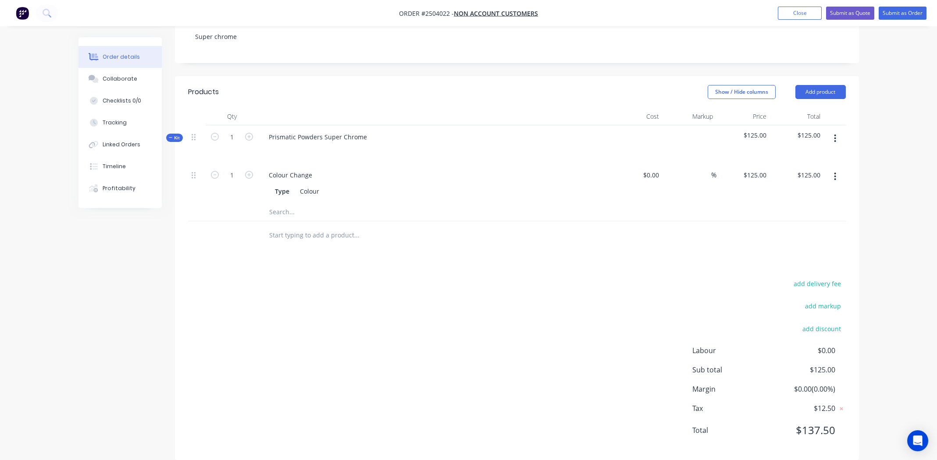
click at [835, 134] on icon "button" at bounding box center [835, 139] width 2 height 10
click at [806, 155] on div "Add product to kit" at bounding box center [803, 161] width 67 height 13
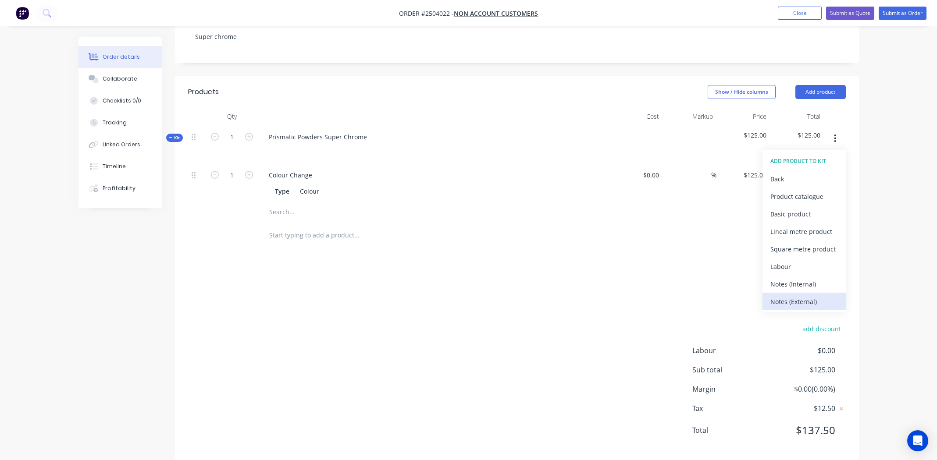
click at [793, 295] on div "Notes (External)" at bounding box center [803, 301] width 67 height 13
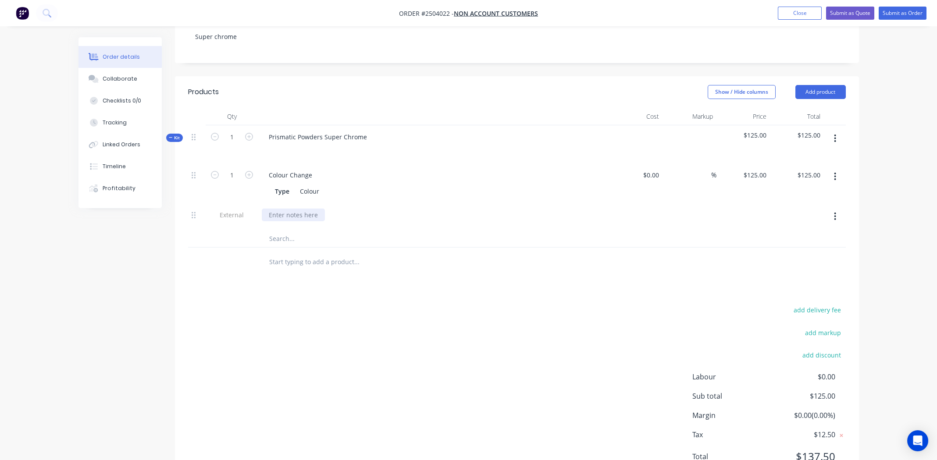
click at [276, 209] on div at bounding box center [293, 215] width 63 height 13
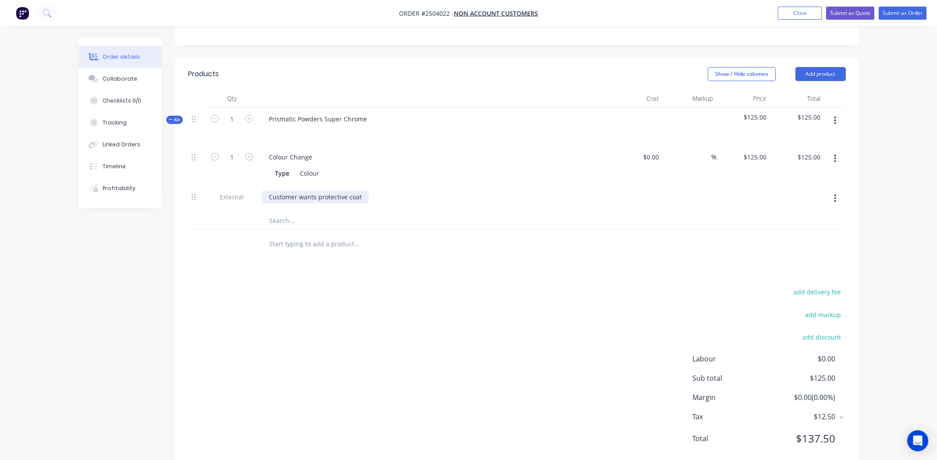
scroll to position [208, 0]
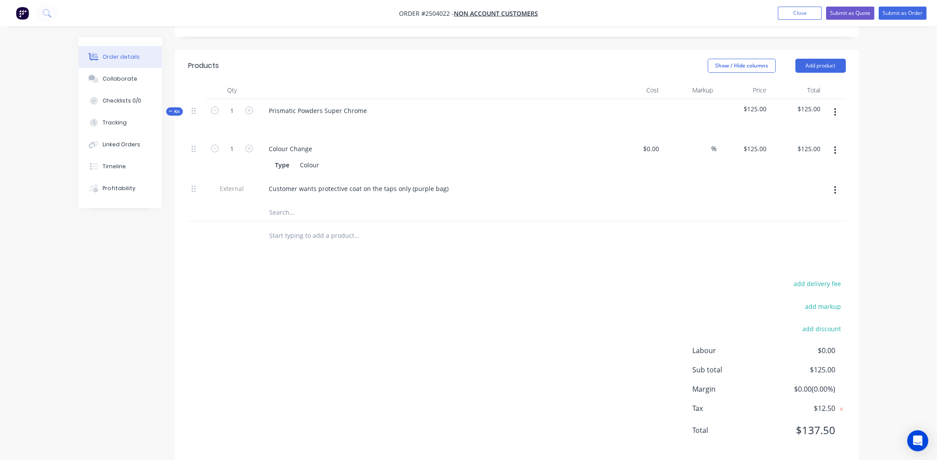
drag, startPoint x: 366, startPoint y: 348, endPoint x: 666, endPoint y: 261, distance: 312.4
click at [366, 346] on div "add delivery fee add markup add discount Labour $0.00 Sub total $125.00 Margin …" at bounding box center [516, 362] width 657 height 169
click at [840, 104] on button "button" at bounding box center [834, 112] width 21 height 16
click at [787, 129] on div "Add product to kit" at bounding box center [803, 135] width 67 height 13
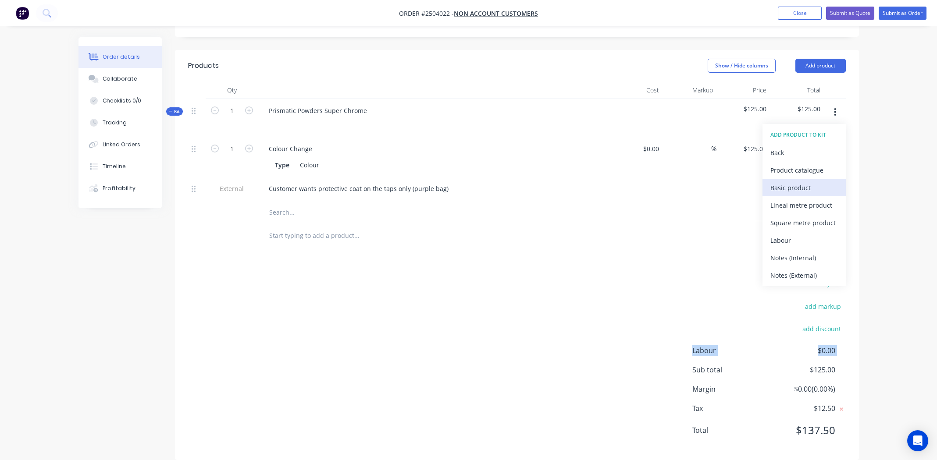
click at [800, 181] on div "Basic product" at bounding box center [803, 187] width 67 height 13
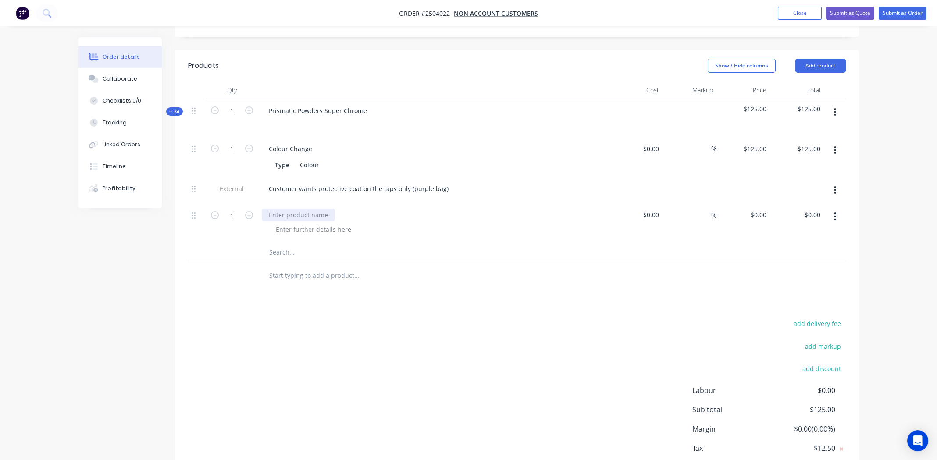
click at [280, 209] on div at bounding box center [298, 215] width 73 height 13
click at [231, 156] on input "1" at bounding box center [231, 148] width 23 height 13
type input "41"
click at [315, 331] on div "add delivery fee add markup add discount Labour $0.00 Sub total $125.00 Margin …" at bounding box center [516, 402] width 657 height 169
click at [759, 209] on input "0" at bounding box center [759, 215] width 20 height 13
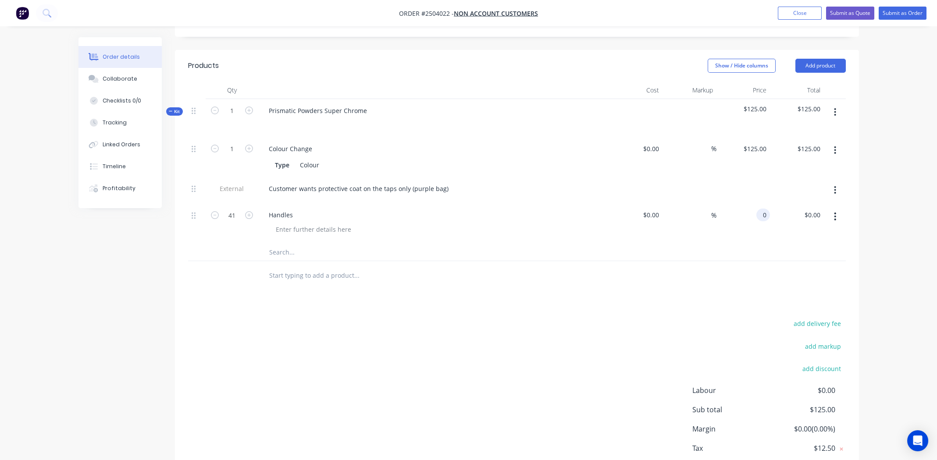
type input "1"
type input "$200.00"
click at [646, 296] on div "Products Show / Hide columns Add product Qty Cost Markup Price Total Kit 1 Pris…" at bounding box center [517, 275] width 684 height 451
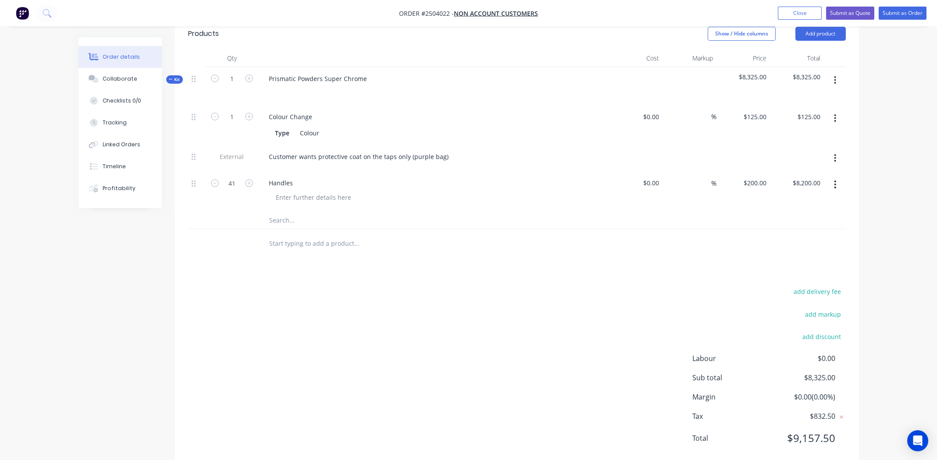
scroll to position [242, 0]
click at [814, 174] on input "8200.00" at bounding box center [808, 180] width 32 height 13
type input "200"
type input "$4.878"
click at [596, 227] on div at bounding box center [516, 241] width 657 height 28
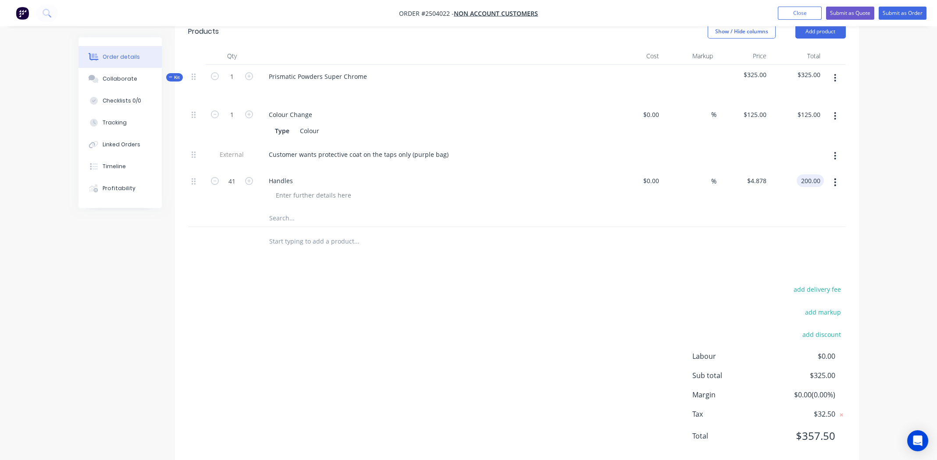
click at [817, 174] on input "200.00" at bounding box center [812, 180] width 24 height 13
type input "240"
type input "$5.8537"
type input "$240.00"
click at [626, 266] on div "Products Show / Hide columns Add product Qty Cost Markup Price Total Kit 1 Pris…" at bounding box center [517, 241] width 684 height 451
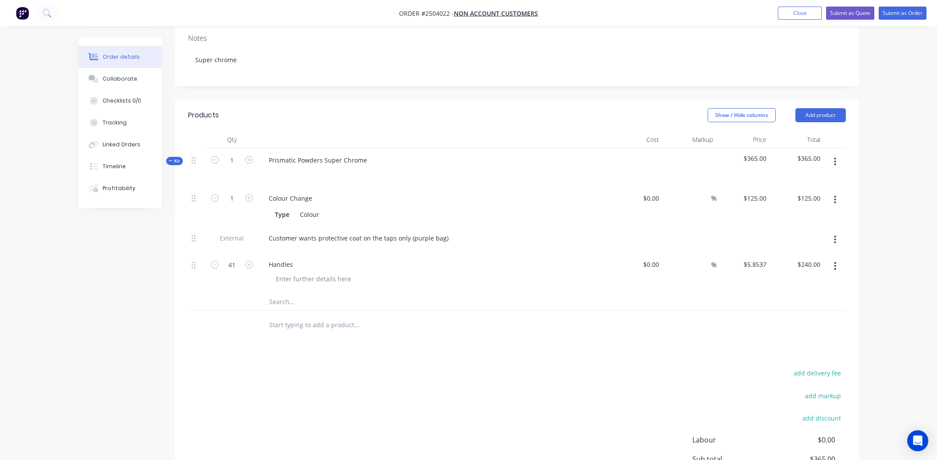
scroll to position [124, 0]
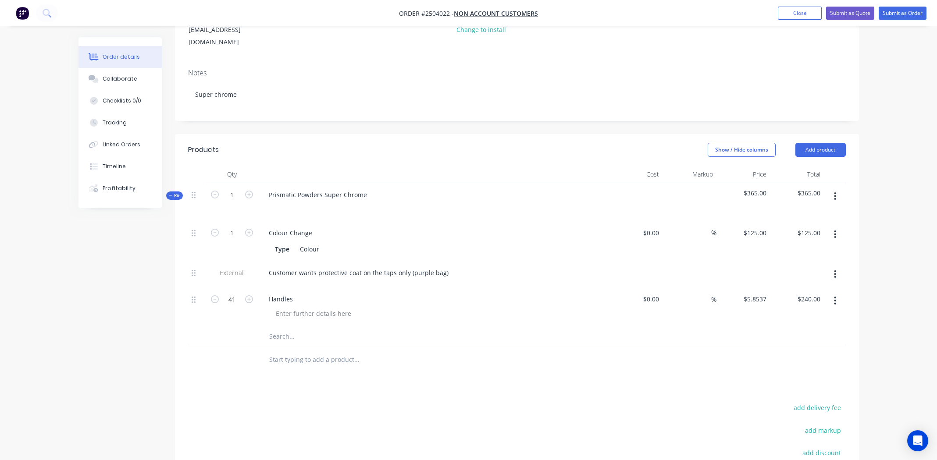
click at [839, 188] on button "button" at bounding box center [834, 196] width 21 height 16
click at [794, 213] on div "Add product to kit" at bounding box center [803, 219] width 67 height 13
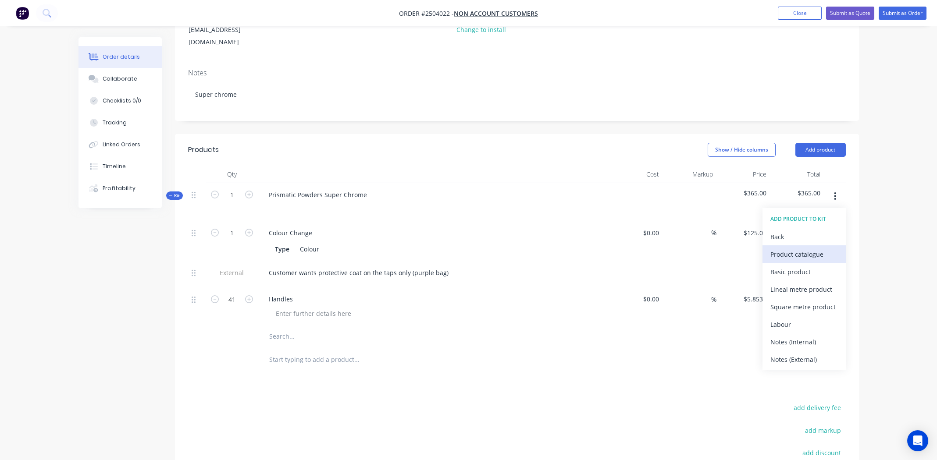
click at [800, 248] on div "Product catalogue" at bounding box center [803, 254] width 67 height 13
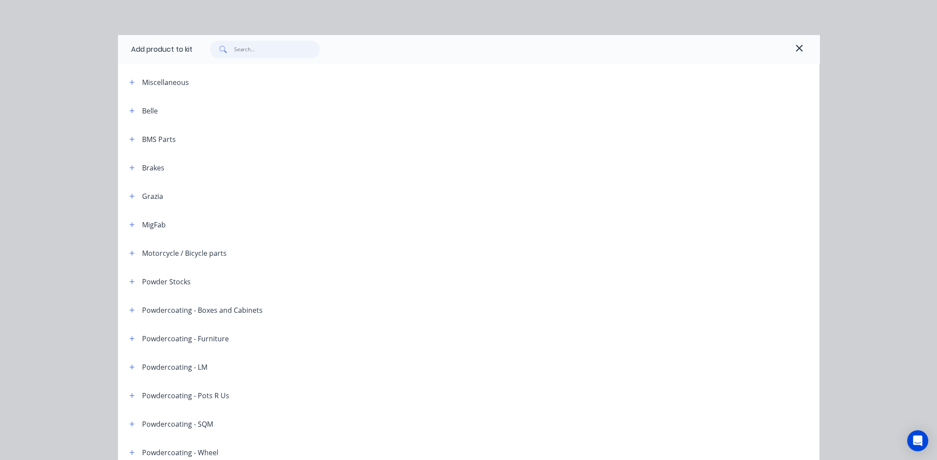
click at [249, 56] on input "text" at bounding box center [276, 50] width 85 height 18
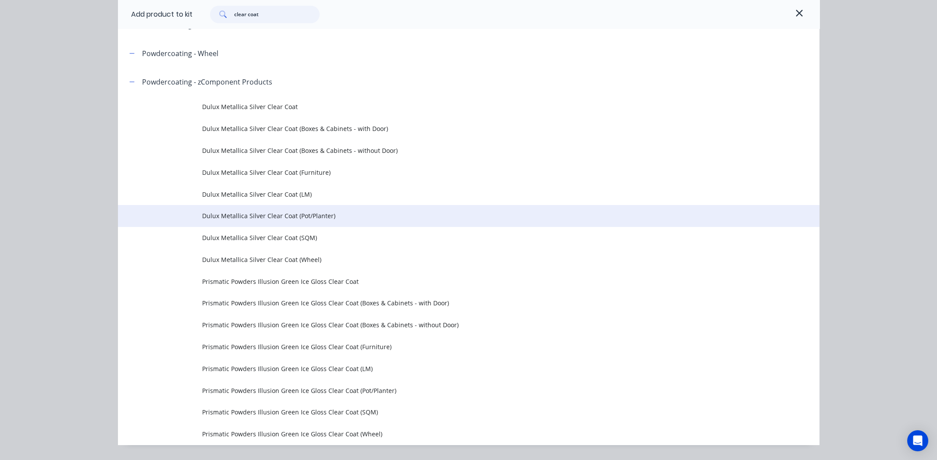
scroll to position [224, 0]
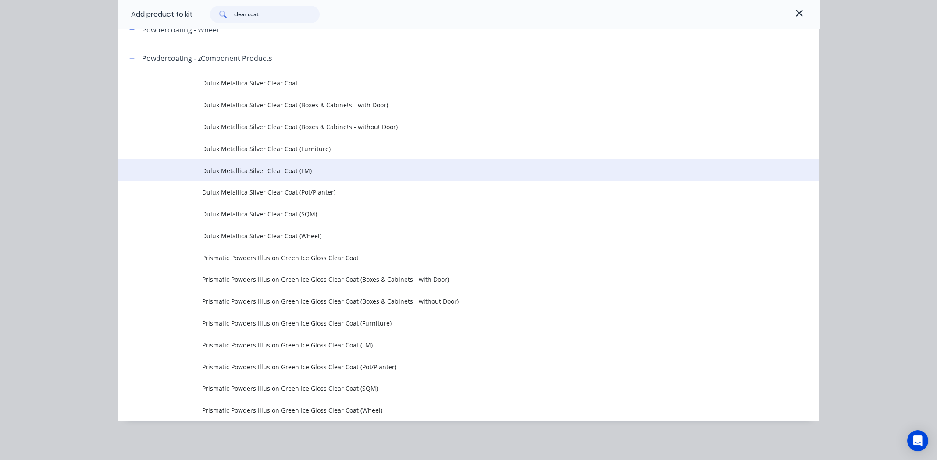
type input "clear coat"
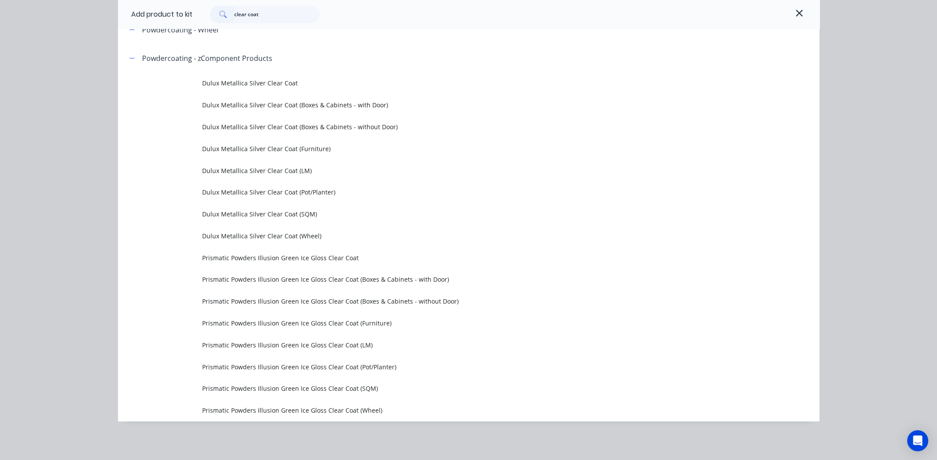
click at [323, 169] on span "Dulux Metallica Silver Clear Coat (LM)" at bounding box center [449, 170] width 494 height 9
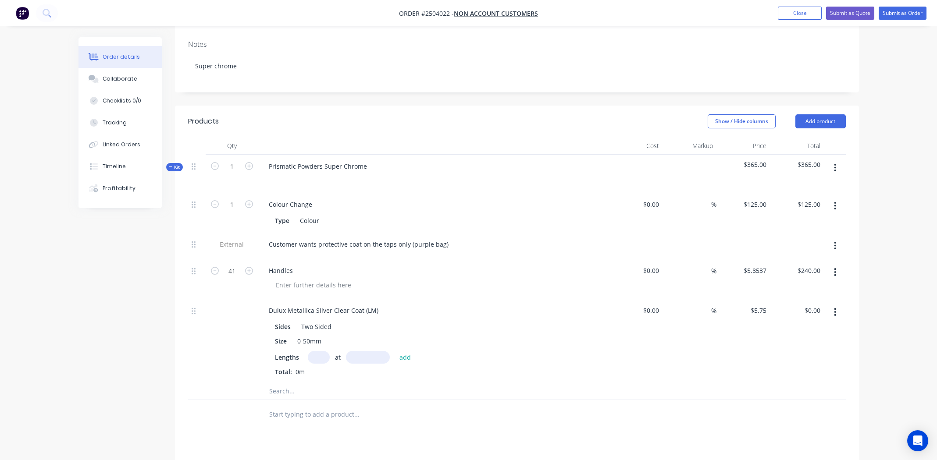
scroll to position [167, 0]
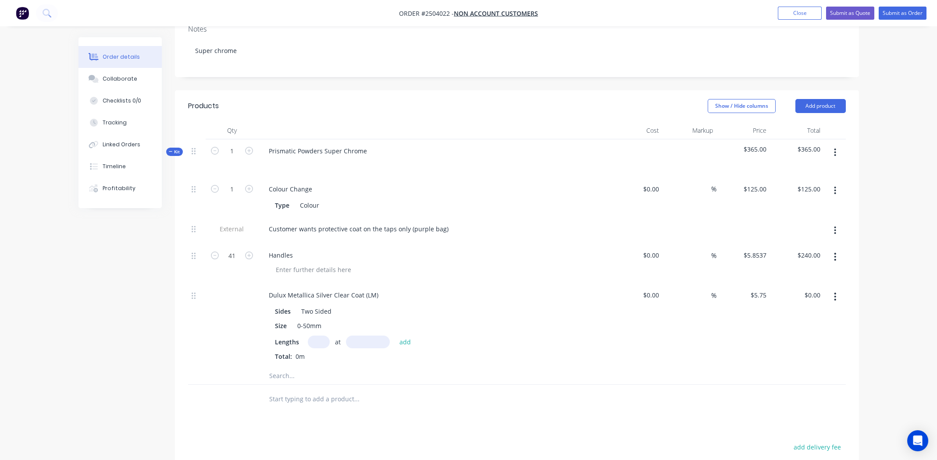
click at [836, 289] on button "button" at bounding box center [834, 297] width 21 height 16
click at [782, 348] on div "Delete" at bounding box center [803, 354] width 67 height 13
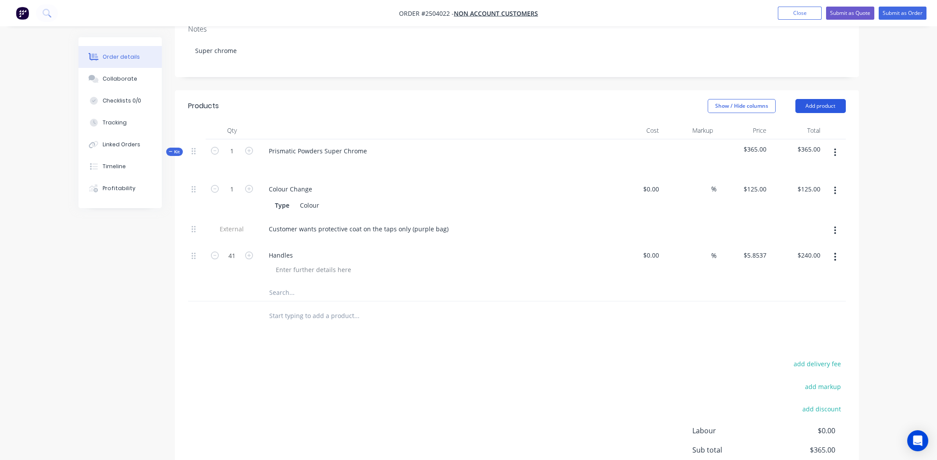
click at [814, 99] on button "Add product" at bounding box center [820, 106] width 50 height 14
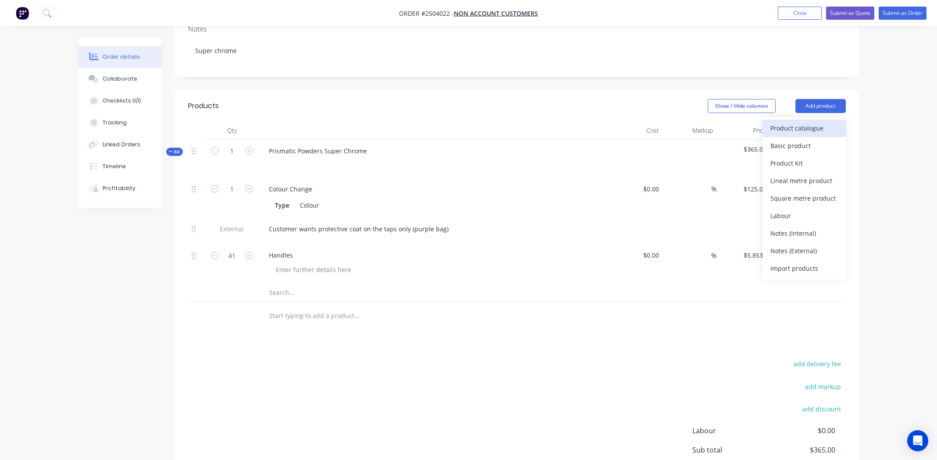
click at [792, 122] on div "Product catalogue" at bounding box center [803, 128] width 67 height 13
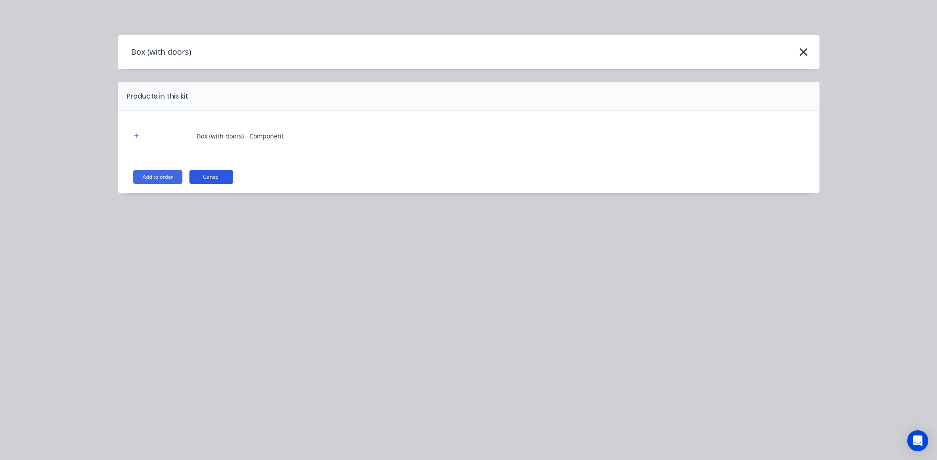
click at [214, 178] on button "Cancel" at bounding box center [211, 177] width 44 height 14
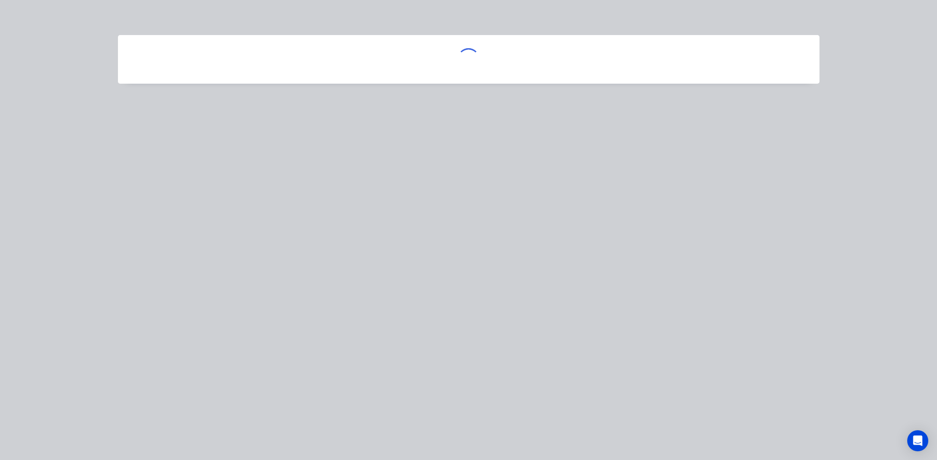
scroll to position [0, 0]
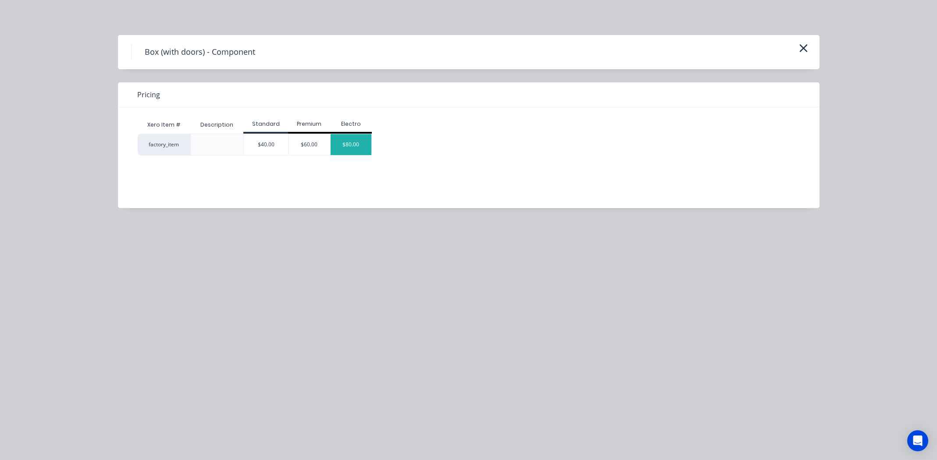
click at [341, 141] on div "$80.00" at bounding box center [350, 144] width 41 height 21
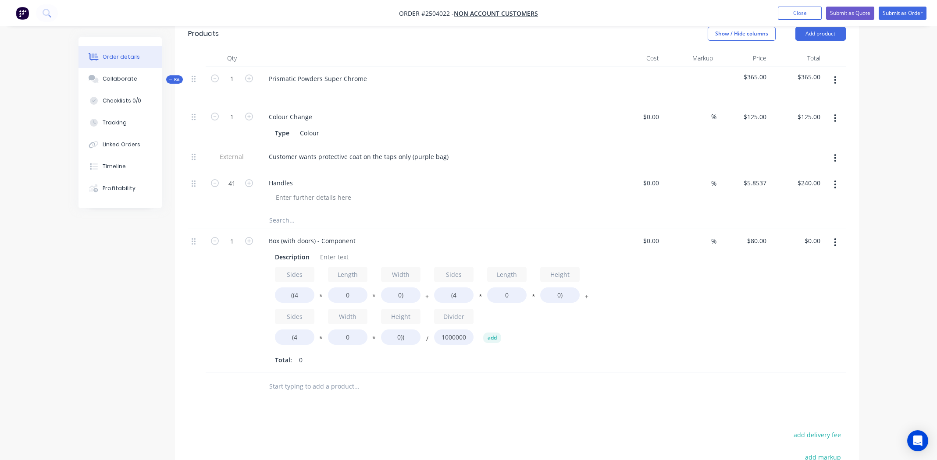
scroll to position [299, 0]
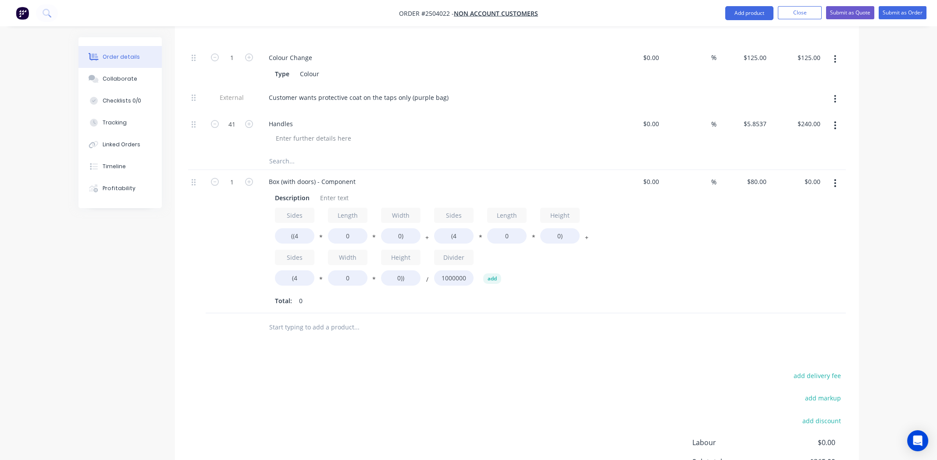
click at [837, 175] on button "button" at bounding box center [834, 183] width 21 height 16
click at [799, 252] on div "Delete" at bounding box center [803, 258] width 67 height 13
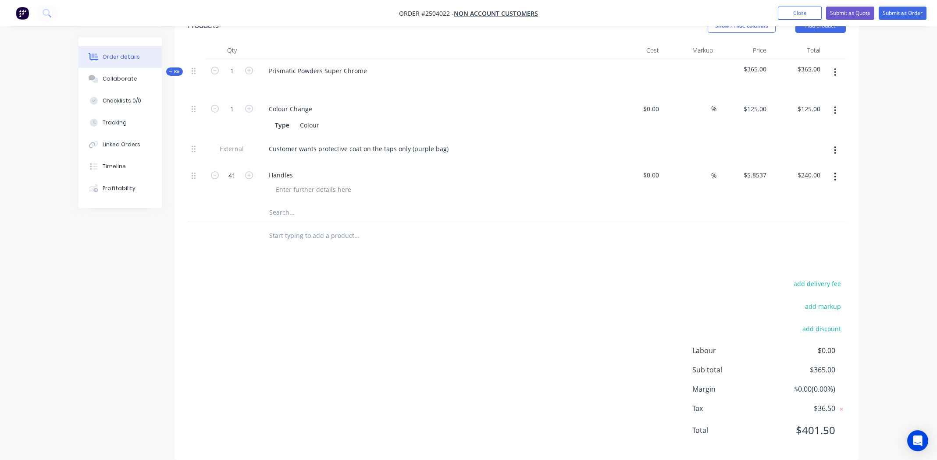
scroll to position [154, 0]
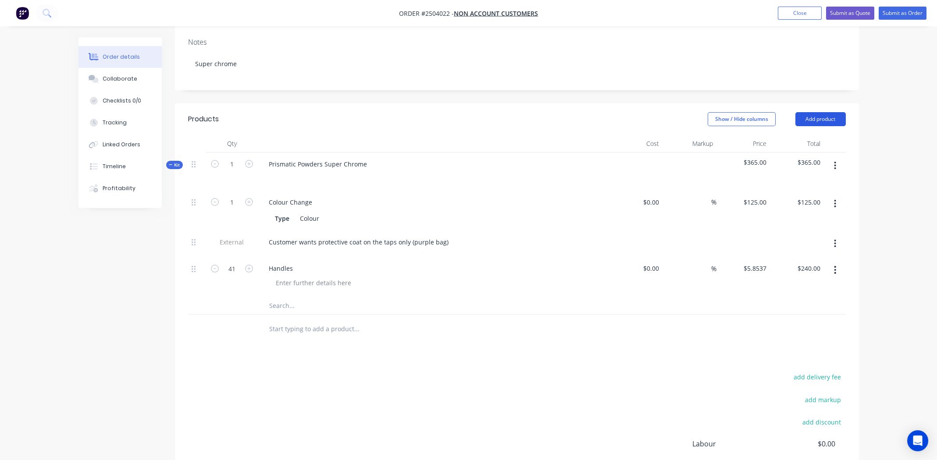
click at [820, 112] on button "Add product" at bounding box center [820, 119] width 50 height 14
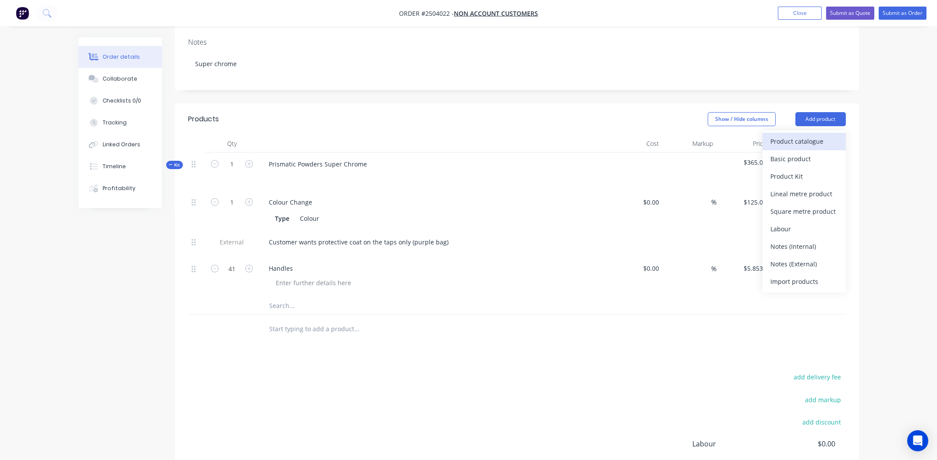
click at [814, 135] on div "Product catalogue" at bounding box center [803, 141] width 67 height 13
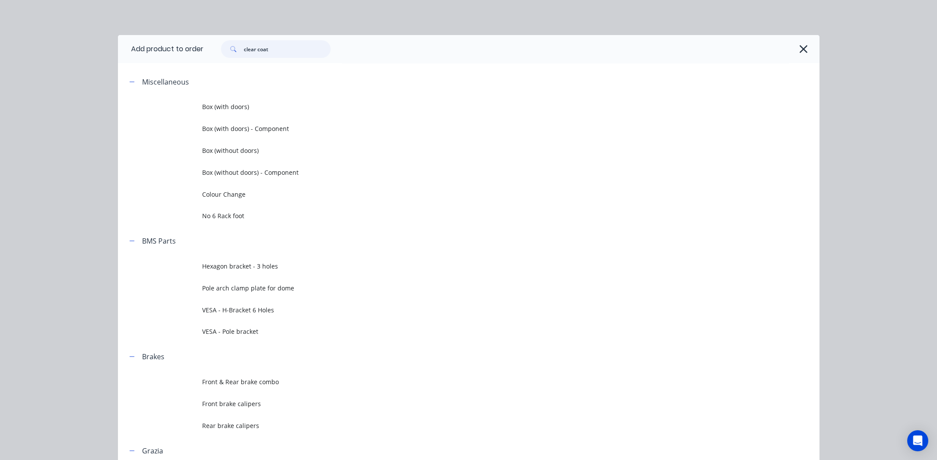
click at [274, 46] on input "clear coat" at bounding box center [287, 49] width 87 height 18
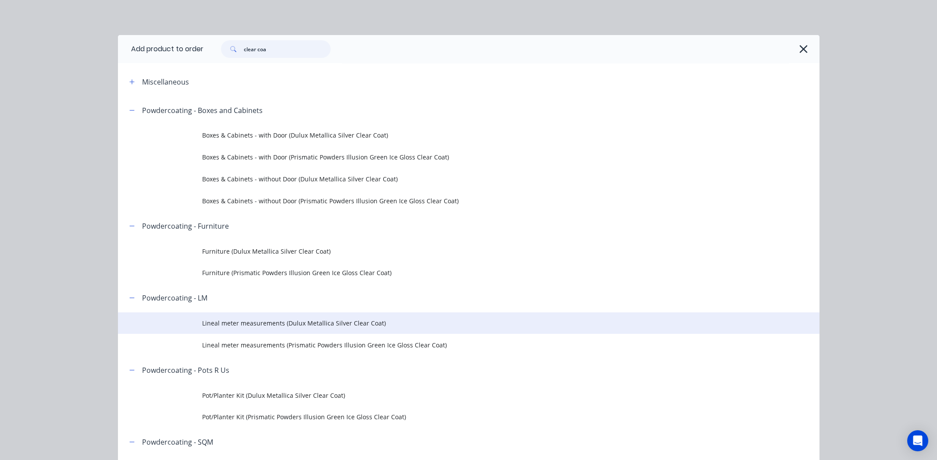
type input "clear coa"
click at [326, 316] on td "Lineal meter measurements (Dulux Metallica Silver Clear Coat)" at bounding box center [510, 324] width 617 height 22
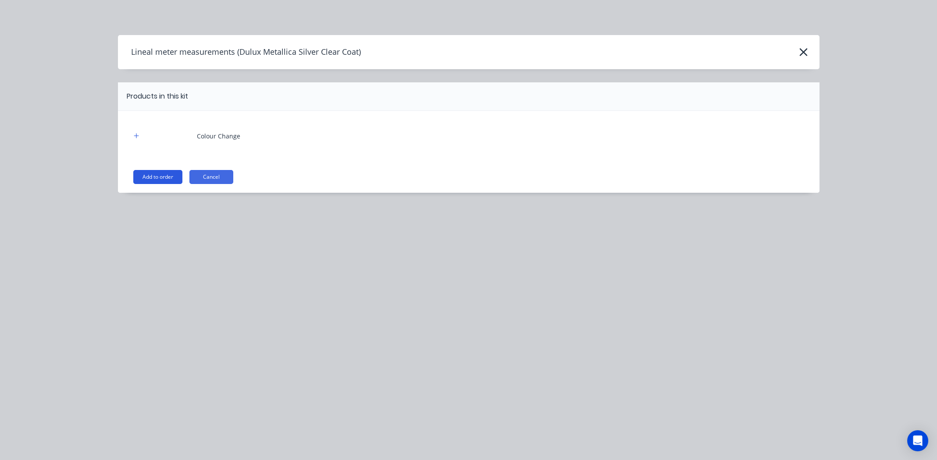
click at [160, 173] on button "Add to order" at bounding box center [157, 177] width 49 height 14
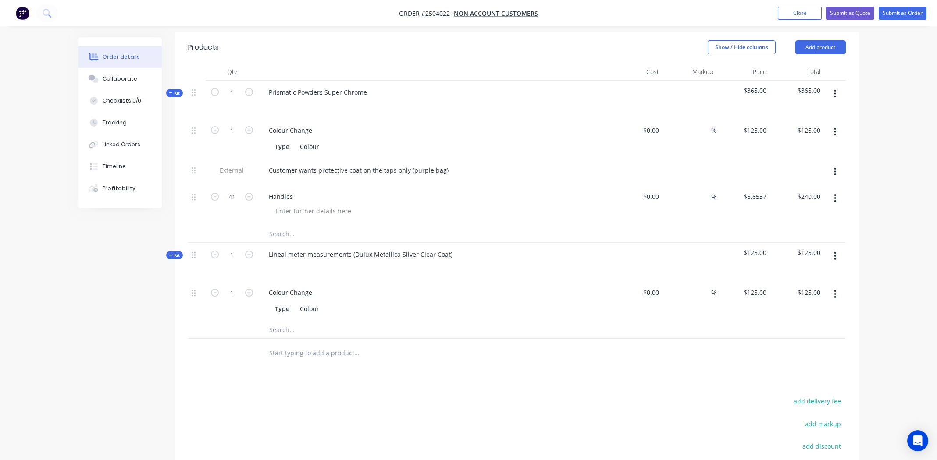
scroll to position [242, 0]
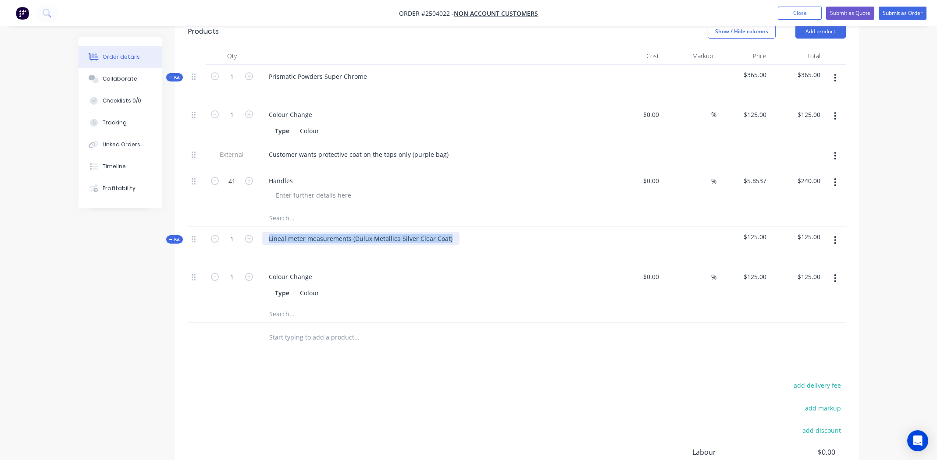
drag, startPoint x: 450, startPoint y: 226, endPoint x: 260, endPoint y: 226, distance: 189.3
click at [260, 227] on div "Lineal meter measurements (Dulux Metallica Silver Clear Coat)" at bounding box center [433, 246] width 351 height 38
drag, startPoint x: 555, startPoint y: 303, endPoint x: 536, endPoint y: 292, distance: 22.6
click at [556, 305] on div at bounding box center [416, 314] width 316 height 18
drag, startPoint x: 353, startPoint y: 225, endPoint x: 106, endPoint y: 206, distance: 247.9
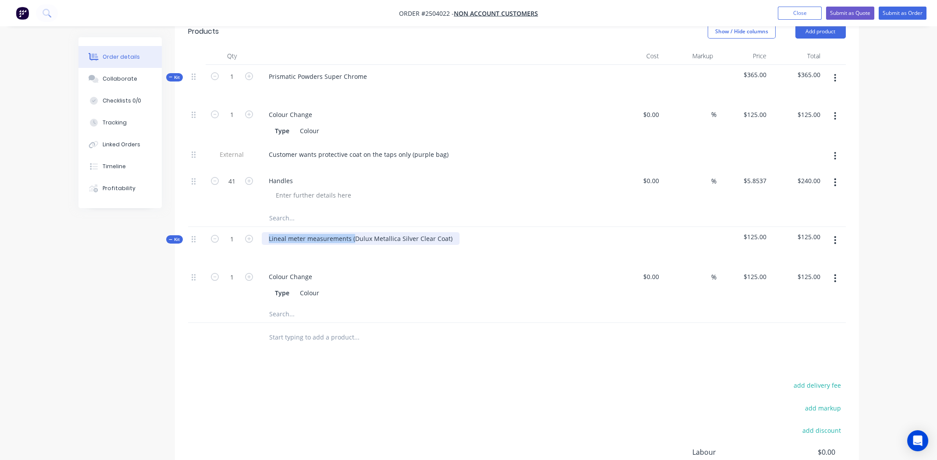
click at [106, 206] on div "Order details Collaborate Checklists 0/0 Tracking Linked Orders Timeline Profit…" at bounding box center [469, 185] width 798 height 780
click at [369, 232] on div "Dulux Metallica Silver Clear Coat)" at bounding box center [317, 238] width 111 height 13
drag, startPoint x: 669, startPoint y: 423, endPoint x: 840, endPoint y: 328, distance: 195.2
click at [670, 423] on div "add delivery fee add markup add discount Labour $0.00 Sub total $490.00 Margin …" at bounding box center [516, 464] width 657 height 169
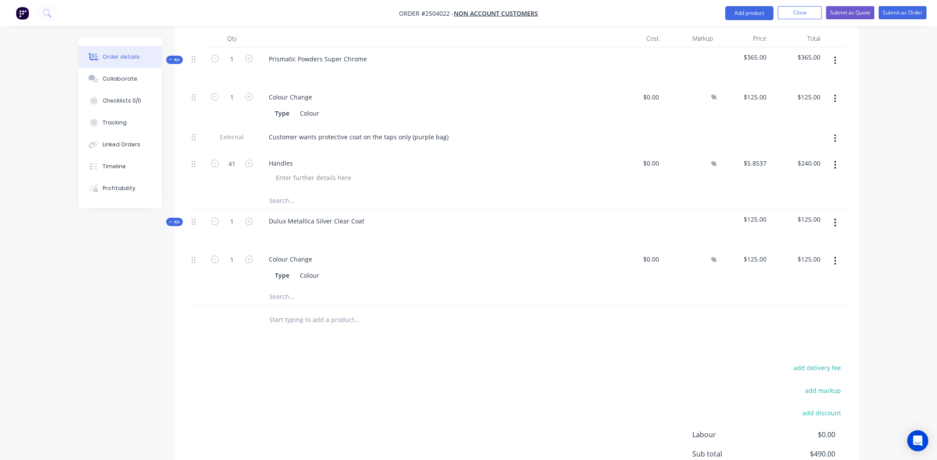
scroll to position [255, 0]
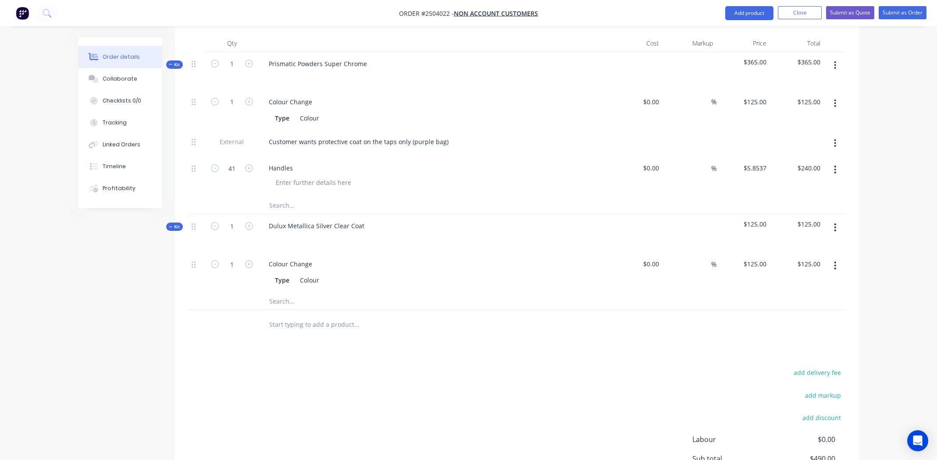
click at [838, 220] on button "button" at bounding box center [834, 228] width 21 height 16
click at [823, 244] on div "Add product to kit" at bounding box center [803, 250] width 67 height 13
click at [637, 344] on div "Products Show / Hide columns Add product Qty Cost Markup Price Total Kit 1 Pris…" at bounding box center [517, 276] width 684 height 547
click at [829, 220] on button "button" at bounding box center [834, 228] width 21 height 16
click at [819, 244] on div "Add product to kit" at bounding box center [803, 250] width 67 height 13
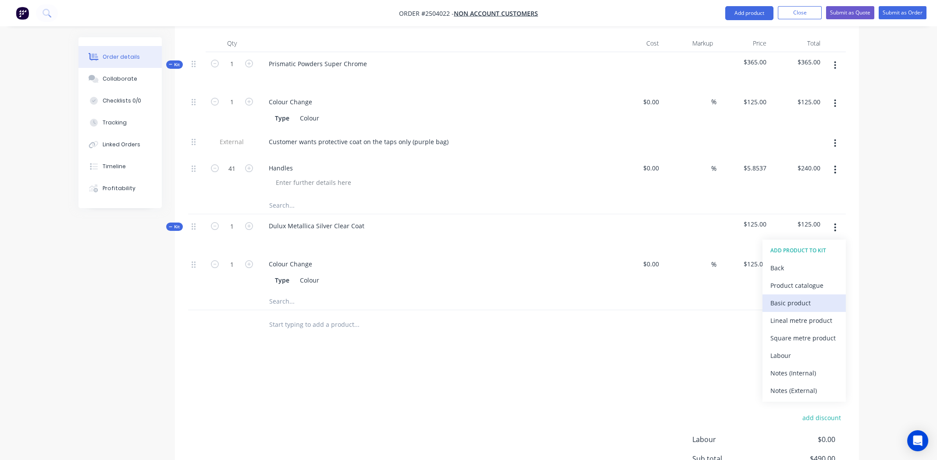
click at [817, 297] on div "Basic product" at bounding box center [803, 303] width 67 height 13
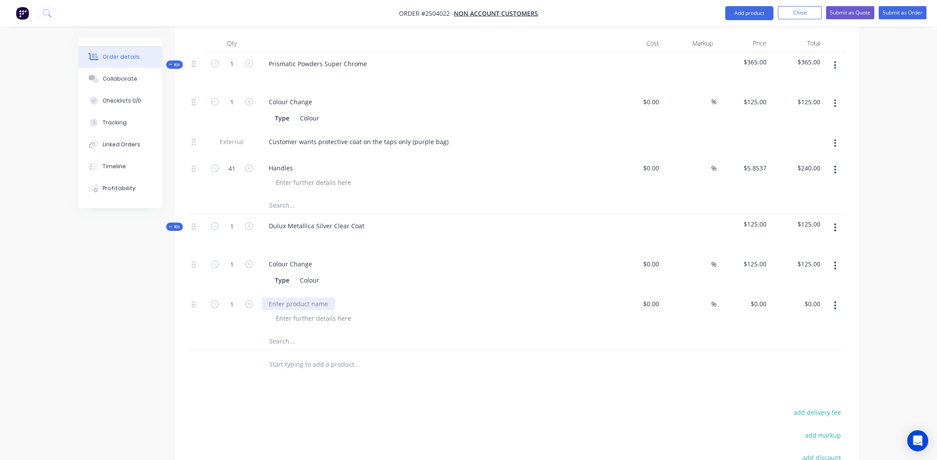
click at [282, 298] on div at bounding box center [298, 304] width 73 height 13
click at [297, 162] on div "Handles" at bounding box center [281, 168] width 38 height 13
click at [415, 355] on input "text" at bounding box center [356, 364] width 175 height 18
click at [810, 298] on input "0.00" at bounding box center [815, 304] width 17 height 13
type input "40"
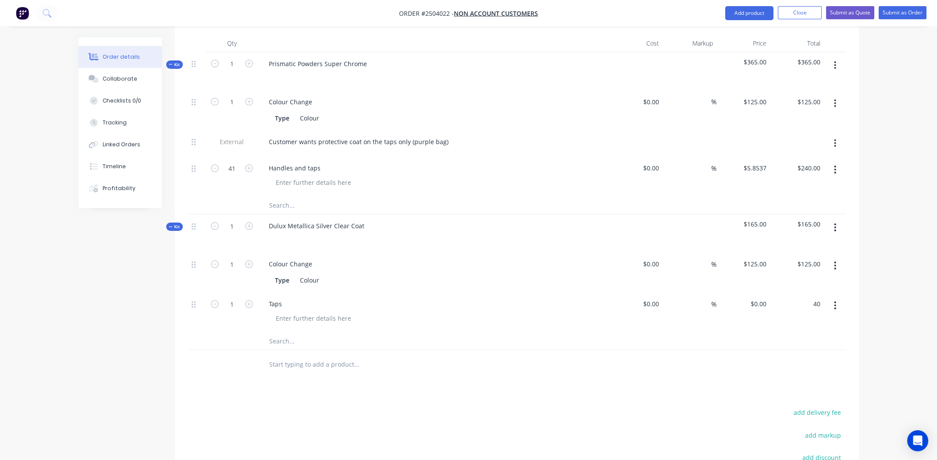
type input "$40.00"
click at [669, 350] on div at bounding box center [516, 364] width 657 height 28
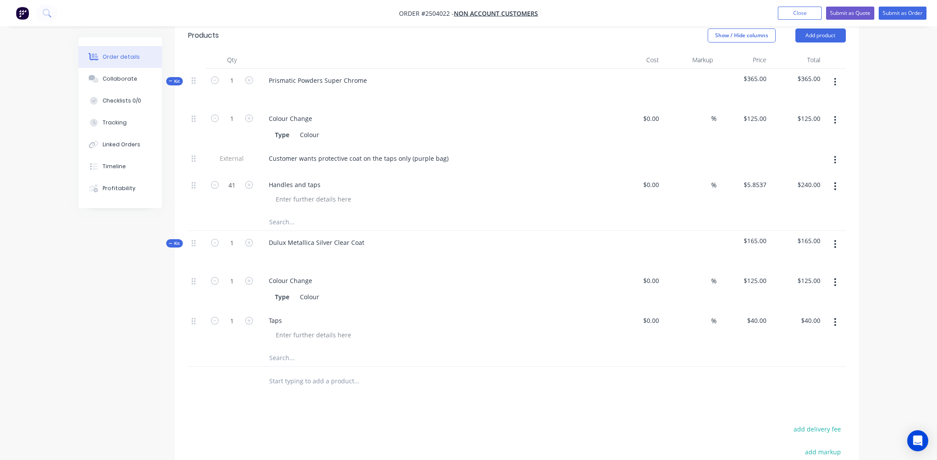
scroll to position [228, 0]
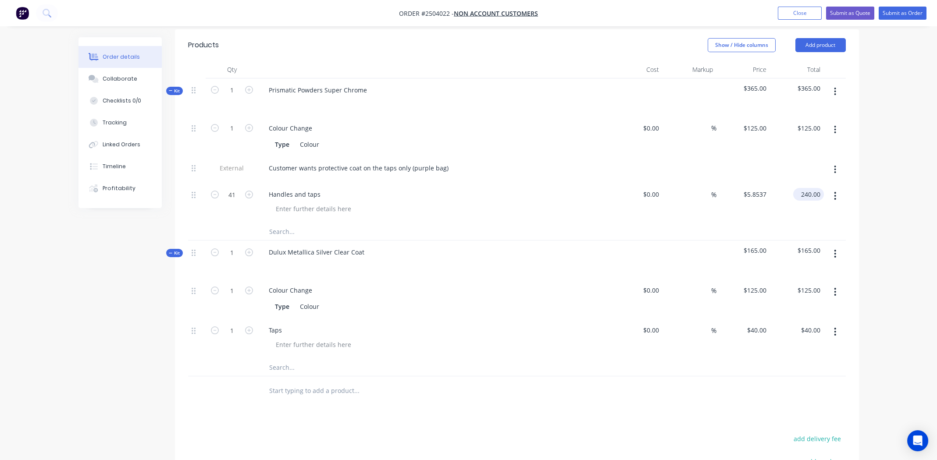
click at [809, 188] on input "240.00" at bounding box center [809, 194] width 27 height 13
type input "200"
type input "$4.878"
type input "$200.00"
click at [914, 187] on div "Order details Collaborate Checklists 0/0 Tracking Linked Orders Timeline Profit…" at bounding box center [468, 200] width 937 height 857
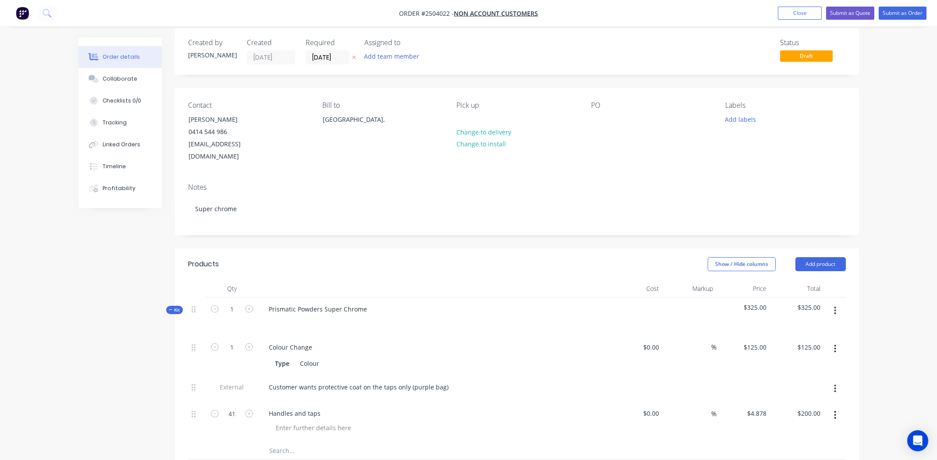
scroll to position [7, 0]
click at [924, 139] on div "Order details Collaborate Checklists 0/0 Tracking Linked Orders Timeline Profit…" at bounding box center [468, 421] width 937 height 857
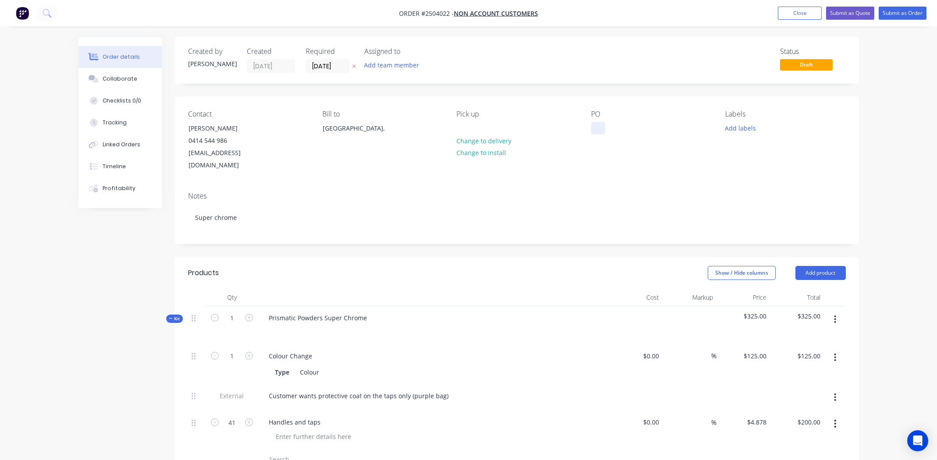
click at [600, 131] on div at bounding box center [598, 128] width 14 height 13
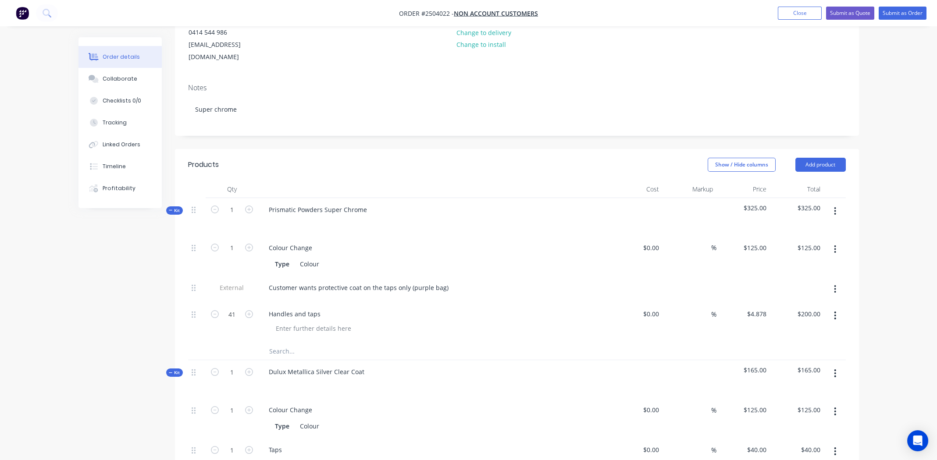
scroll to position [0, 0]
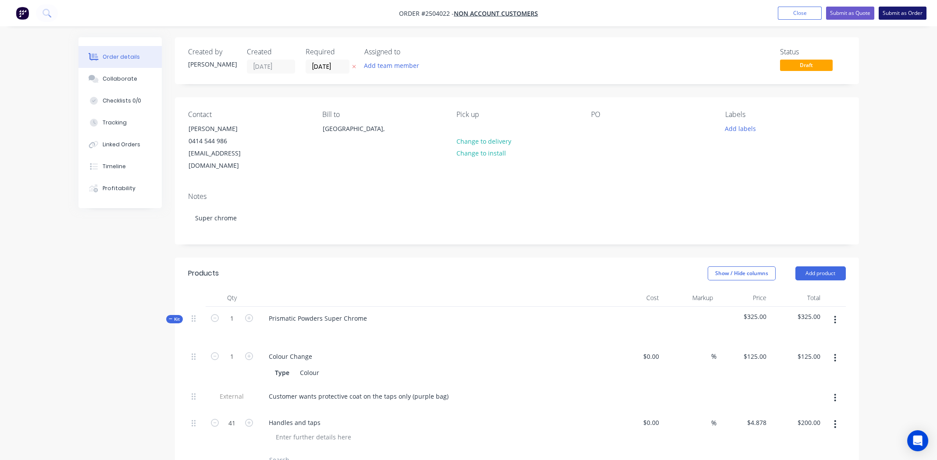
click at [882, 15] on button "Submit as Order" at bounding box center [902, 13] width 48 height 13
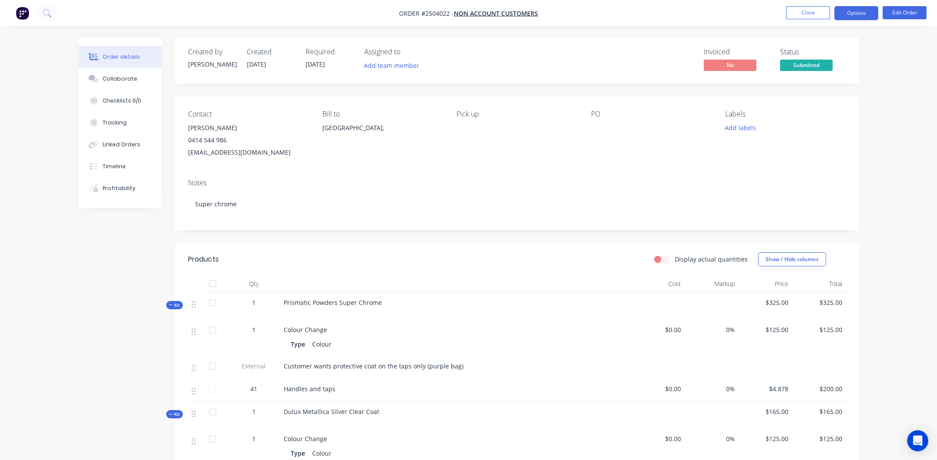
click at [849, 15] on button "Options" at bounding box center [856, 13] width 44 height 14
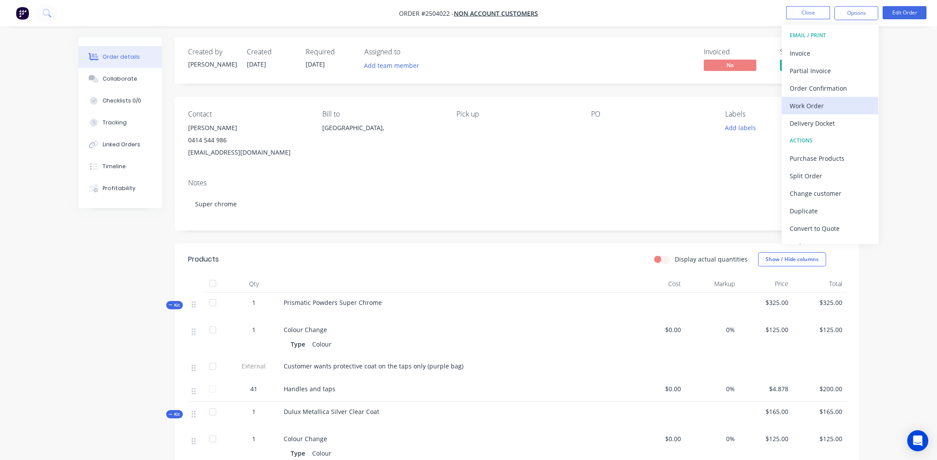
click at [817, 110] on div "Work Order" at bounding box center [829, 105] width 81 height 13
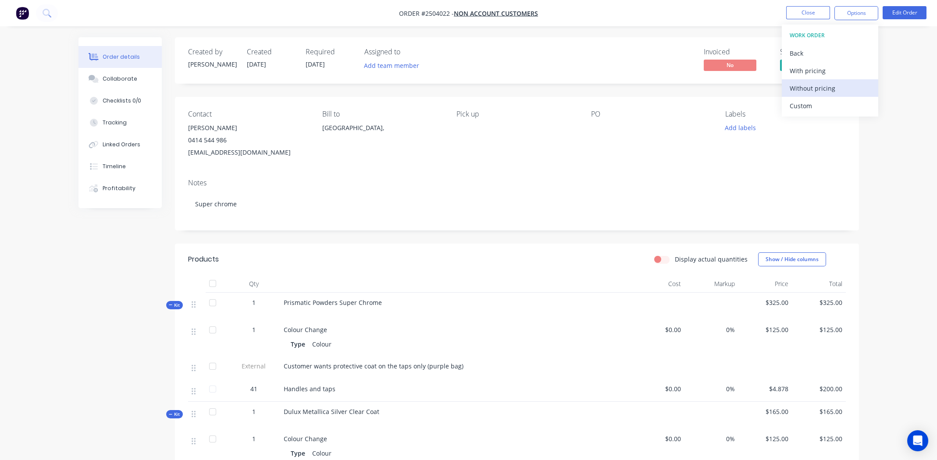
click at [824, 87] on div "Without pricing" at bounding box center [829, 88] width 81 height 13
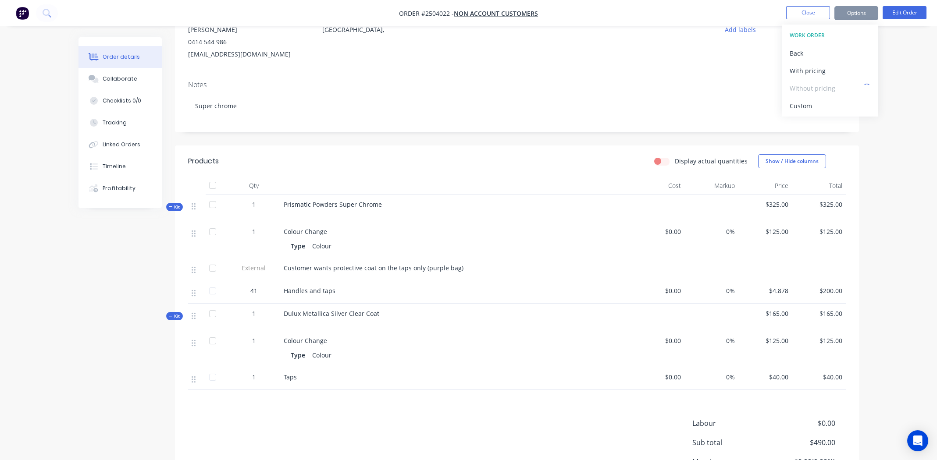
scroll to position [175, 0]
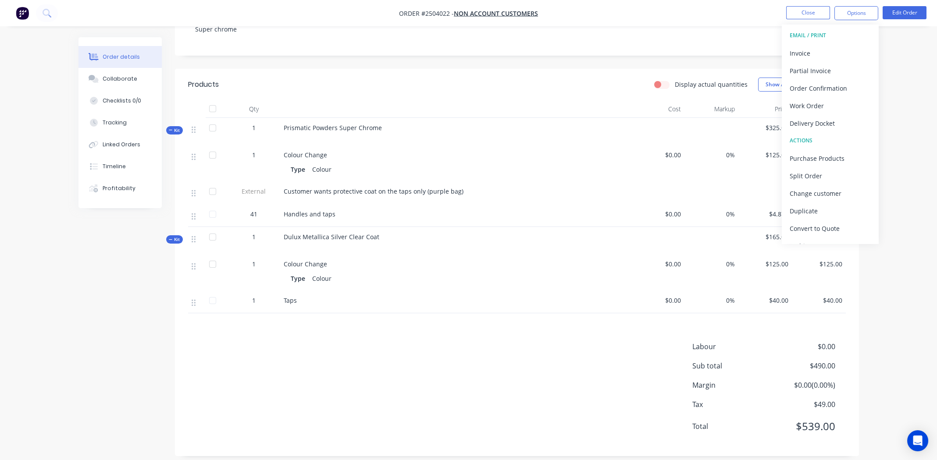
click at [425, 318] on div "Products Display actual quantities Show / Hide columns Qty Cost Markup Price To…" at bounding box center [517, 262] width 684 height 387
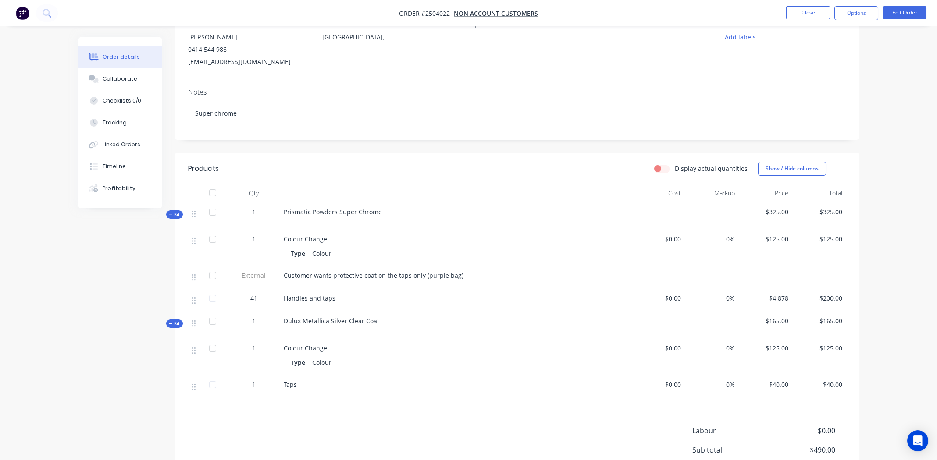
scroll to position [51, 0]
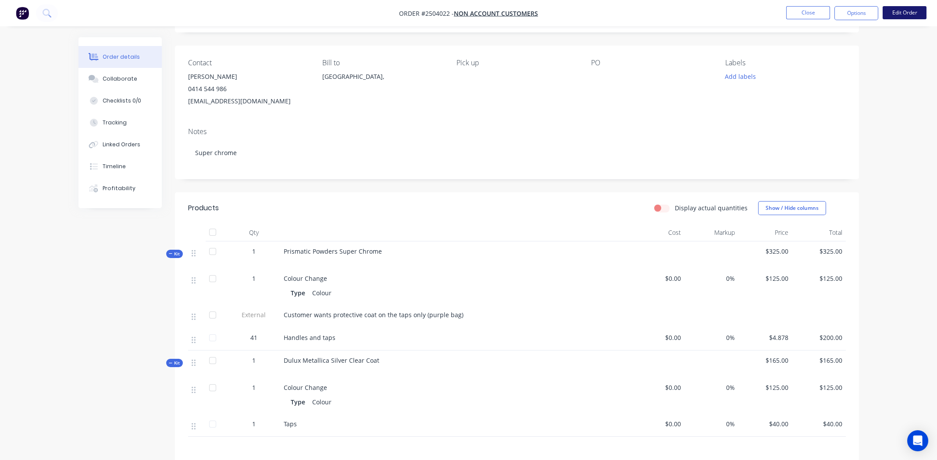
click at [896, 14] on button "Edit Order" at bounding box center [904, 12] width 44 height 13
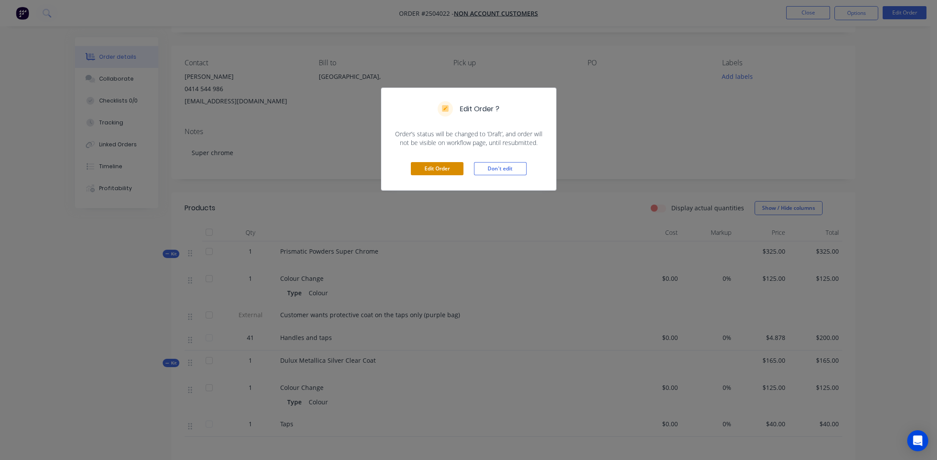
click at [439, 166] on button "Edit Order" at bounding box center [437, 168] width 53 height 13
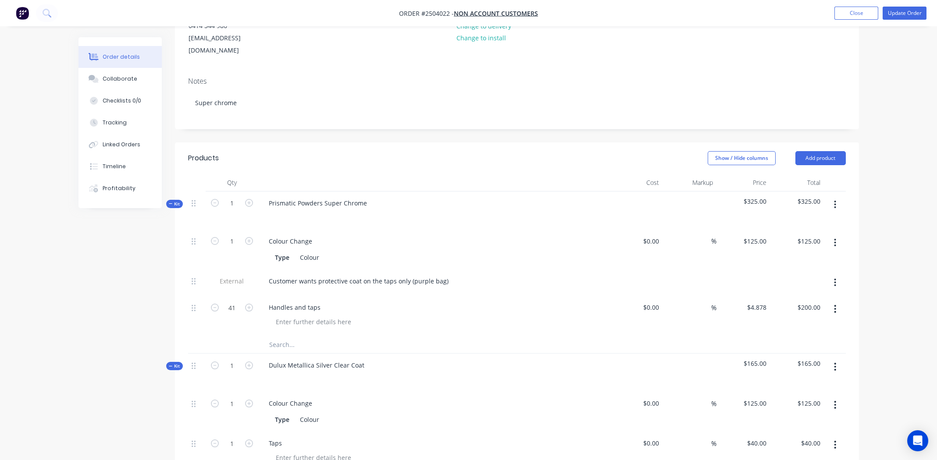
scroll to position [131, 0]
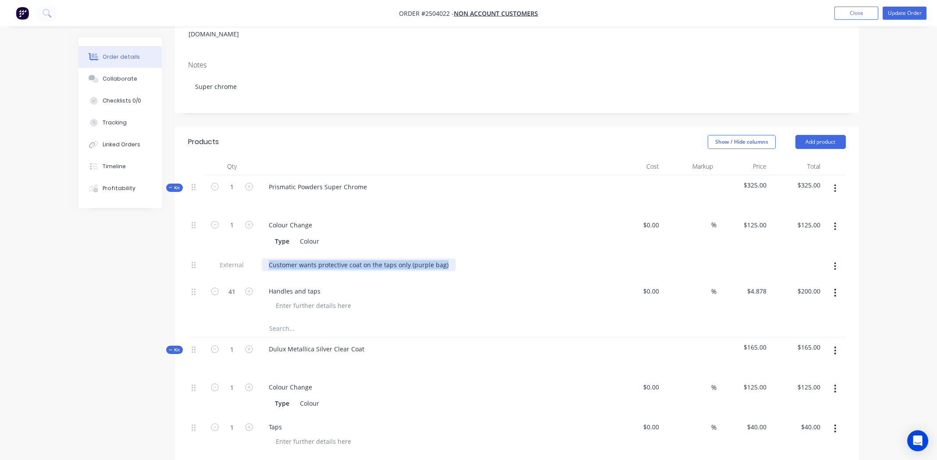
drag, startPoint x: 352, startPoint y: 249, endPoint x: 71, endPoint y: 224, distance: 281.6
click at [71, 224] on div "Order details Collaborate Checklists 0/0 Tracking Linked Orders Timeline Profit…" at bounding box center [469, 316] width 798 height 820
copy div "Customer wants protective coat on the taps only (purple bag)"
click at [837, 259] on button "button" at bounding box center [834, 267] width 21 height 16
click at [786, 301] on div "Delete" at bounding box center [803, 307] width 67 height 13
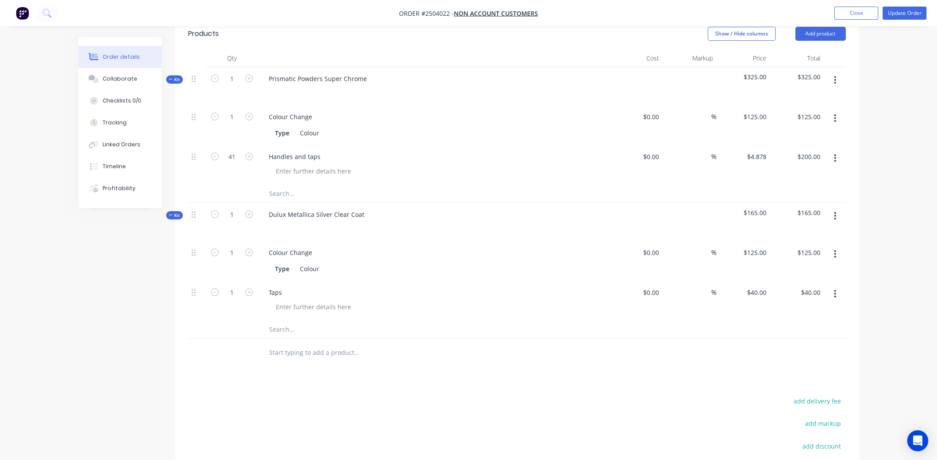
scroll to position [219, 0]
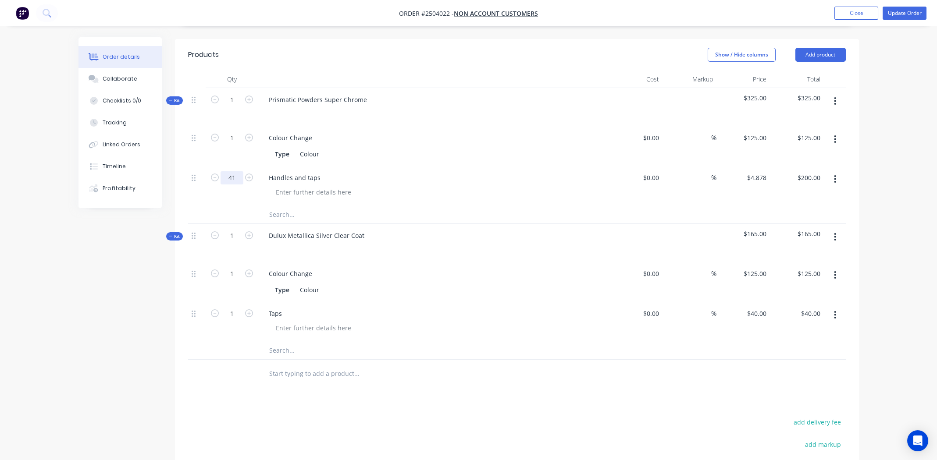
click at [242, 145] on input "41" at bounding box center [231, 137] width 23 height 13
type input "1"
type input "$4.88"
click at [286, 307] on div "Taps" at bounding box center [275, 313] width 27 height 13
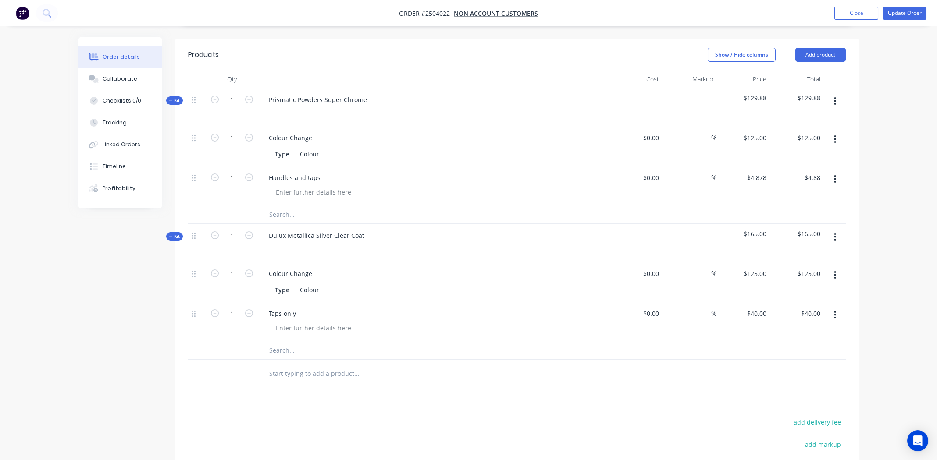
click at [321, 392] on div "Products Show / Hide columns Add product Qty Cost Markup Price Total Kit 1 Pris…" at bounding box center [517, 319] width 684 height 560
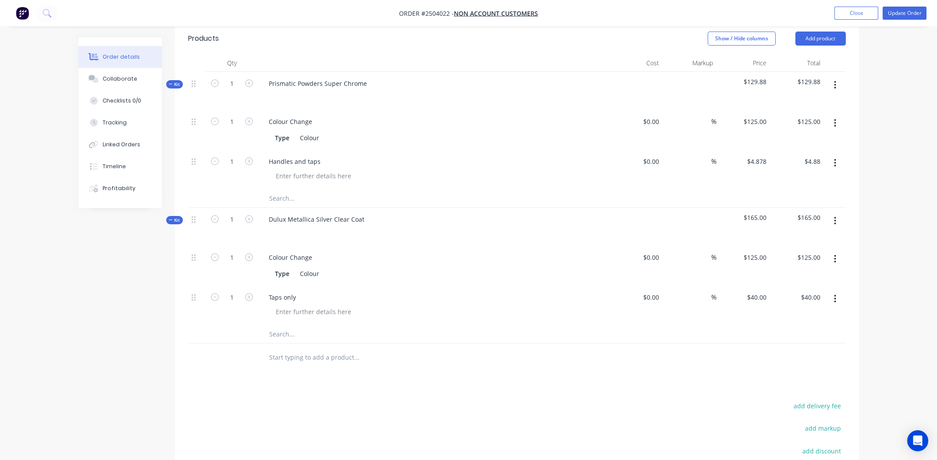
scroll to position [234, 0]
click at [810, 156] on input "4.88" at bounding box center [815, 162] width 17 height 13
type input "200"
type input "$200.00"
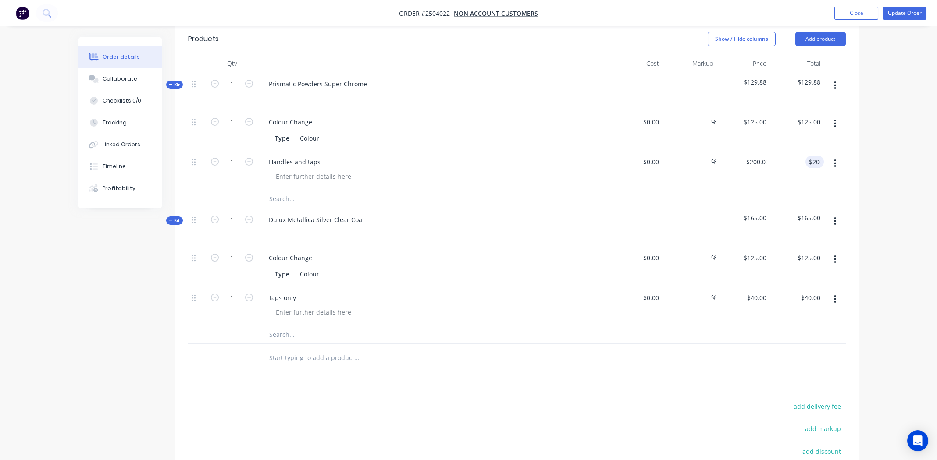
click at [888, 146] on div "Order details Collaborate Checklists 0/0 Tracking Linked Orders Timeline Profit…" at bounding box center [468, 181] width 937 height 831
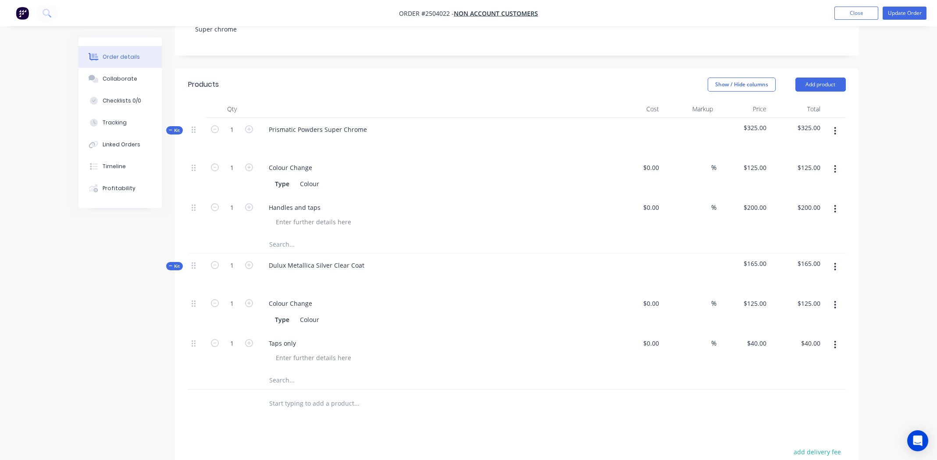
scroll to position [200, 0]
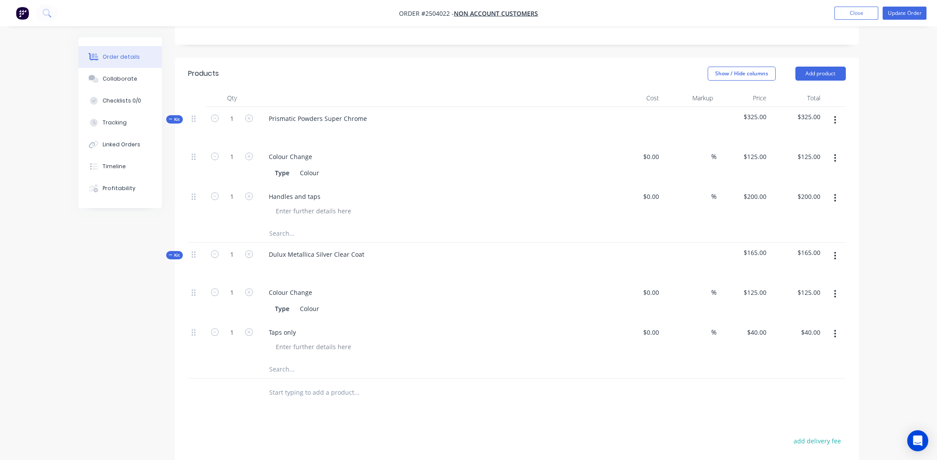
click at [838, 112] on button "button" at bounding box center [834, 120] width 21 height 16
click at [814, 137] on div "Add product to kit" at bounding box center [803, 143] width 67 height 13
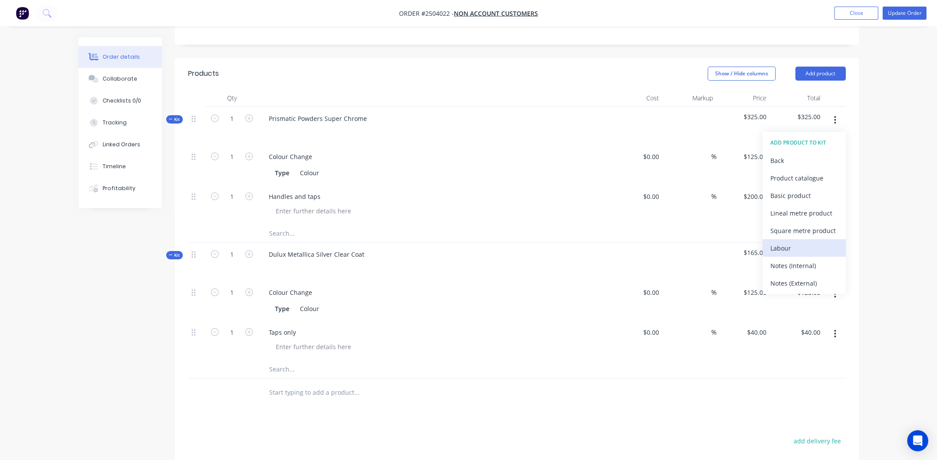
click at [795, 242] on div "Labour" at bounding box center [803, 248] width 67 height 13
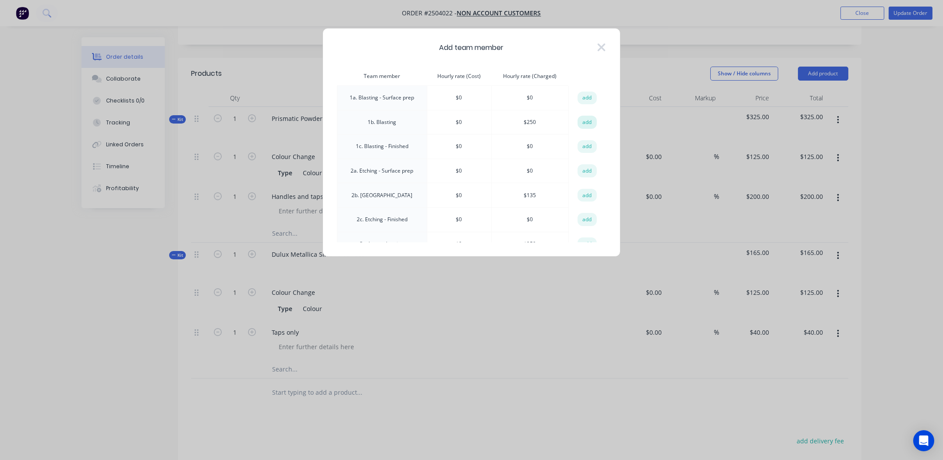
click at [588, 121] on button "add" at bounding box center [587, 122] width 19 height 13
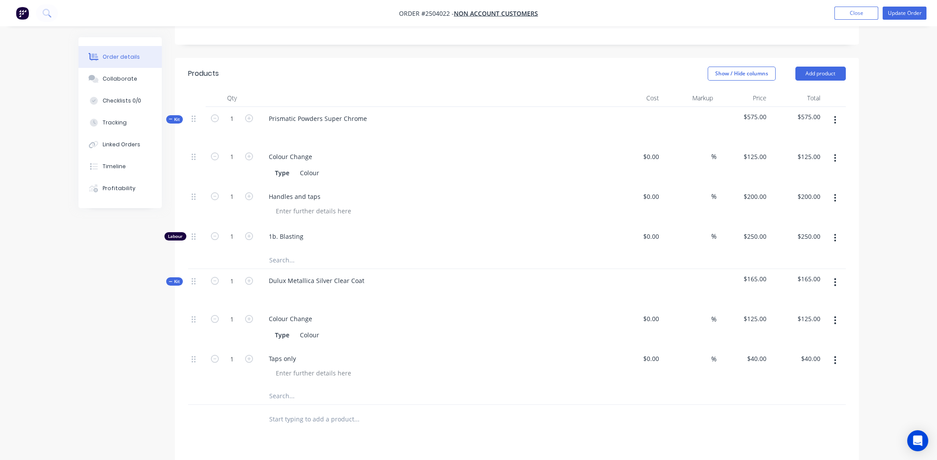
click at [836, 233] on icon "button" at bounding box center [835, 238] width 2 height 10
click at [784, 290] on div "Delete" at bounding box center [803, 296] width 67 height 13
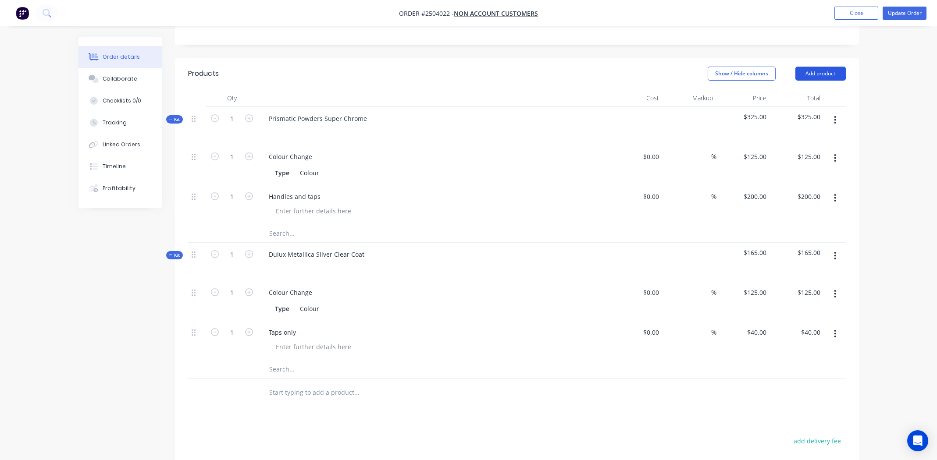
click at [821, 67] on button "Add product" at bounding box center [820, 74] width 50 height 14
click at [785, 177] on div "Labour" at bounding box center [803, 183] width 67 height 13
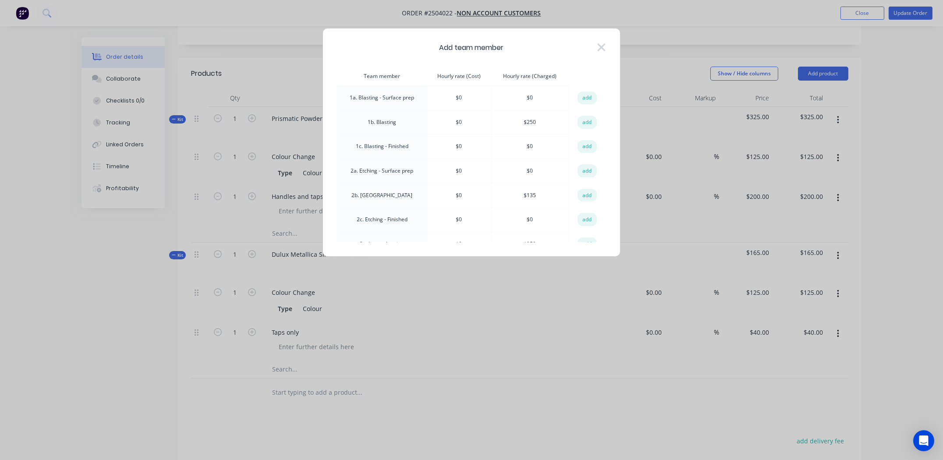
click at [581, 126] on button "add" at bounding box center [587, 122] width 19 height 13
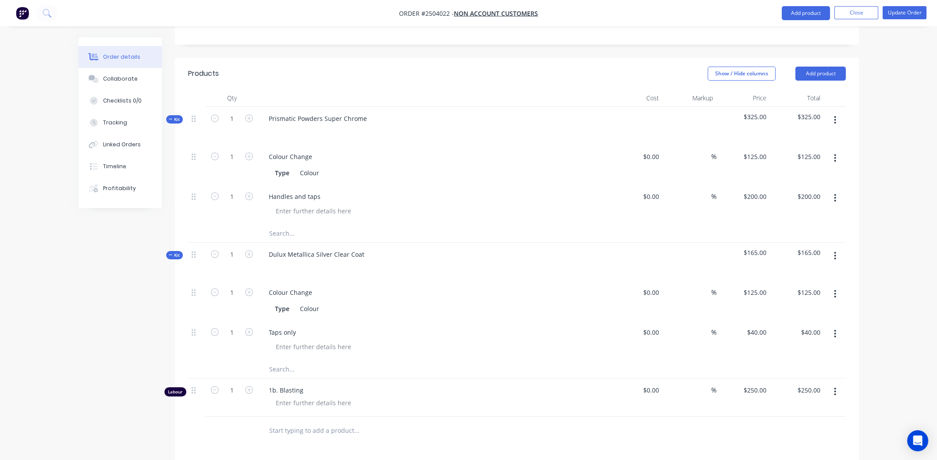
scroll to position [375, 0]
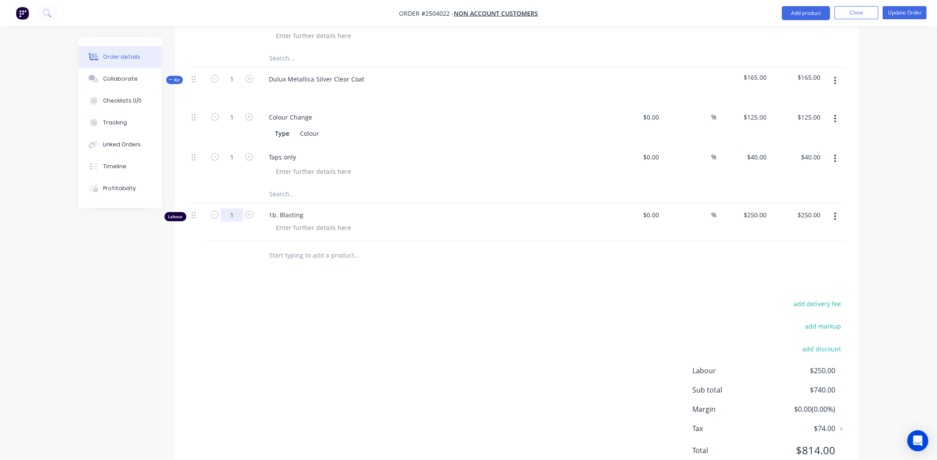
type input "0.5"
type input "$125.00"
click at [487, 341] on div "add delivery fee add markup add discount Labour $125.00 Sub total $615.00 Margi…" at bounding box center [516, 382] width 657 height 169
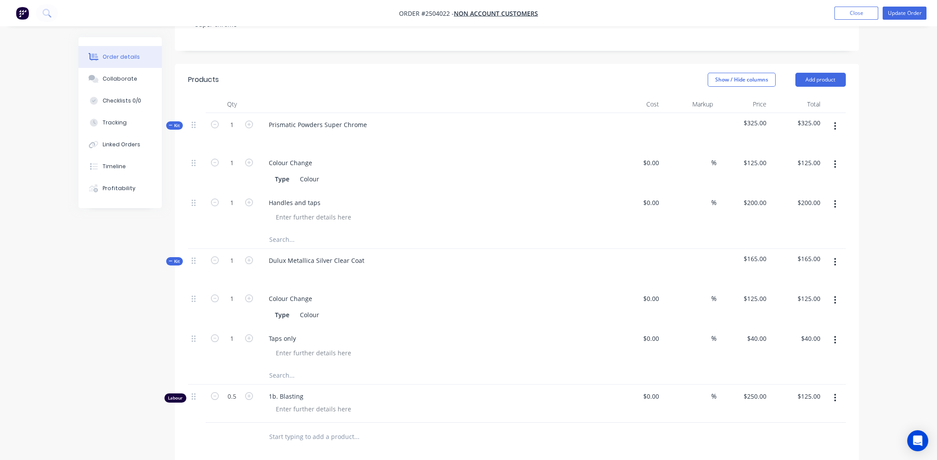
scroll to position [195, 0]
click at [811, 71] on button "Add product" at bounding box center [820, 78] width 50 height 14
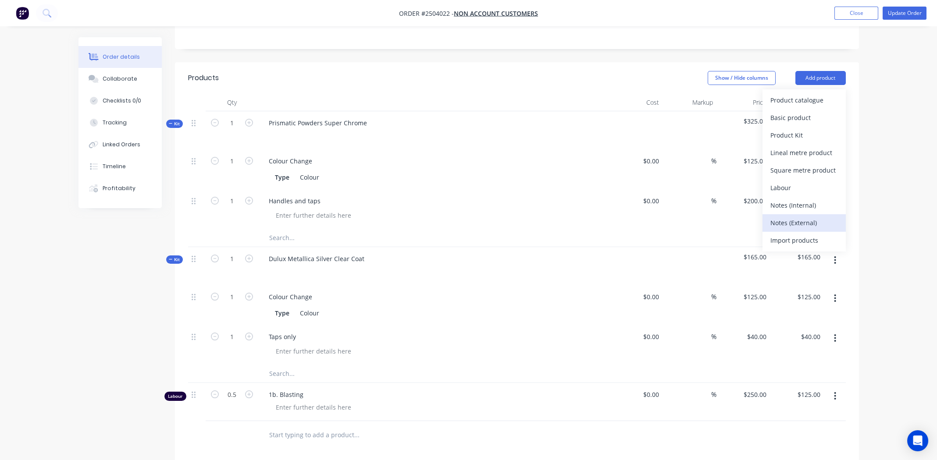
click at [807, 217] on div "Notes (External)" at bounding box center [803, 223] width 67 height 13
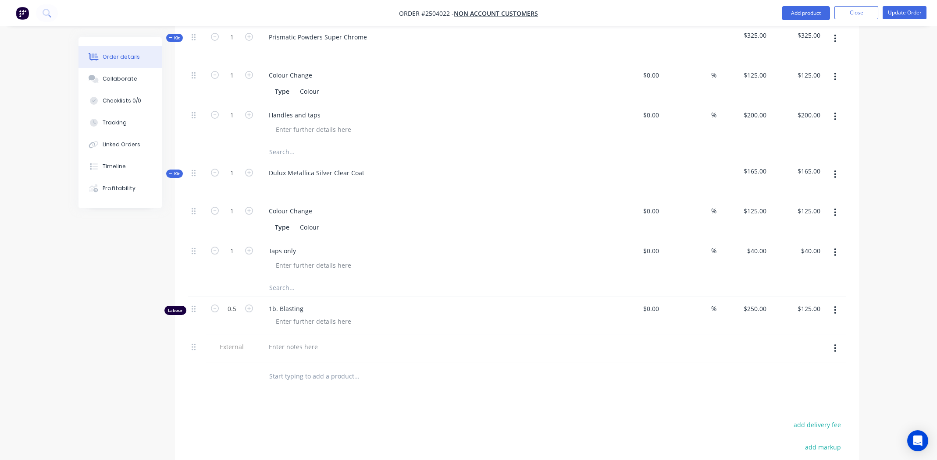
scroll to position [283, 0]
click at [304, 339] on div at bounding box center [293, 345] width 63 height 13
paste div
click at [451, 366] on div at bounding box center [393, 375] width 263 height 18
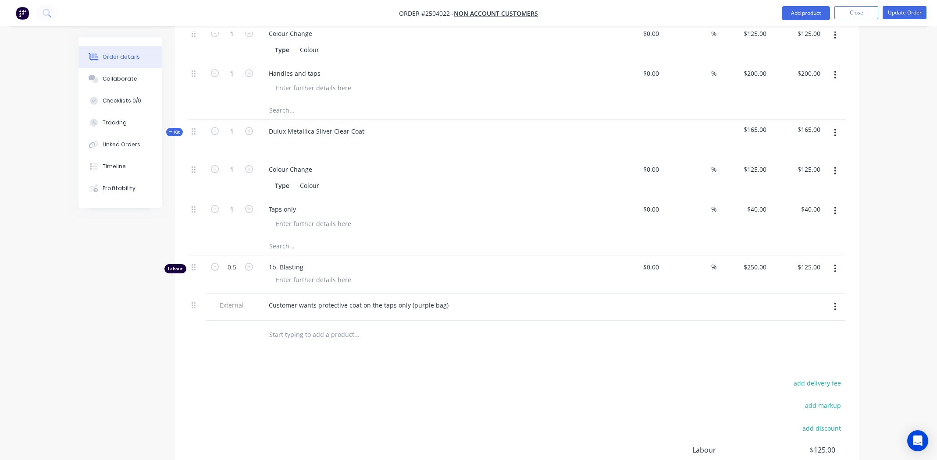
scroll to position [317, 0]
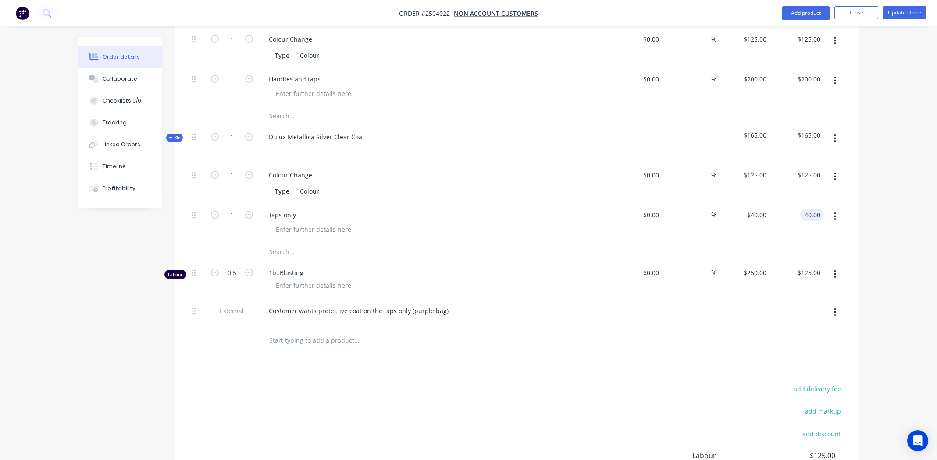
click at [816, 209] on input "40.00" at bounding box center [813, 215] width 20 height 13
type input "20"
type input "$20.00"
click at [892, 182] on div "Order details Collaborate Checklists 0/0 Tracking Linked Orders Timeline Profit…" at bounding box center [468, 131] width 937 height 896
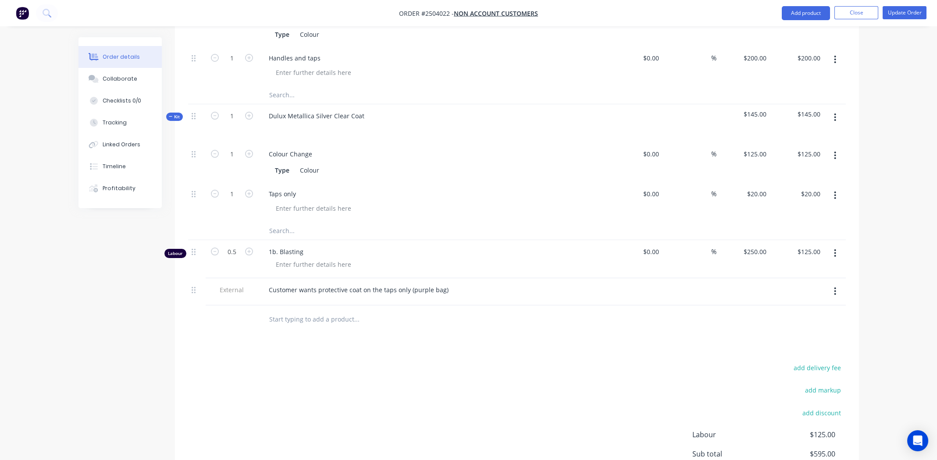
scroll to position [334, 0]
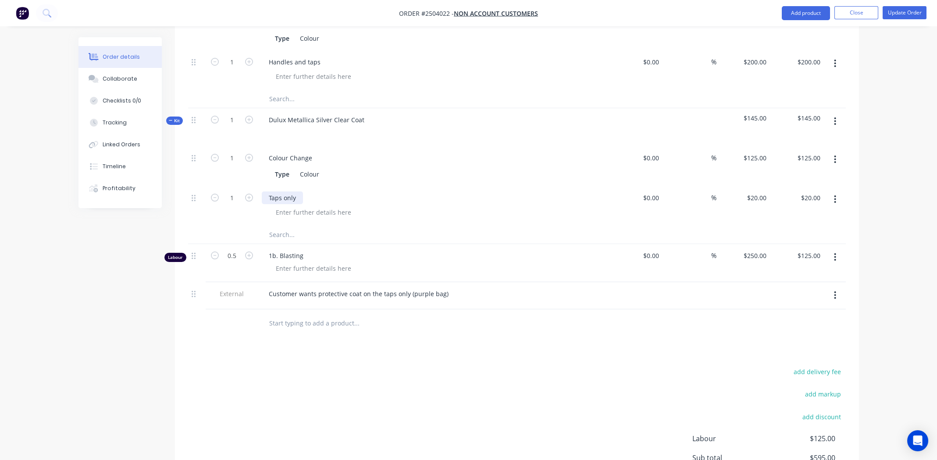
click at [281, 192] on div "Taps only" at bounding box center [282, 198] width 41 height 13
click at [393, 288] on div "Customer wants protective coat on the taps only (purple bag)" at bounding box center [359, 294] width 194 height 13
click at [471, 371] on div "add delivery fee add markup add discount Labour $125.00 Sub total $595.00 Margi…" at bounding box center [516, 450] width 657 height 169
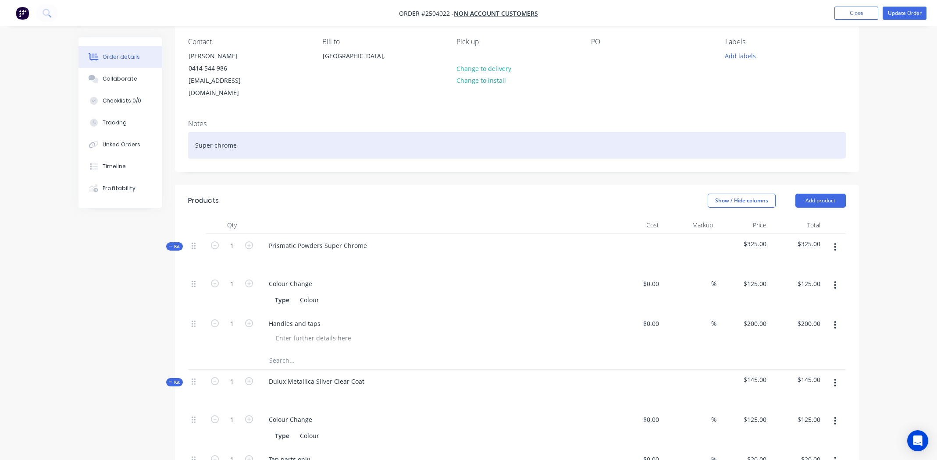
click at [260, 132] on div "Super chrome" at bounding box center [516, 145] width 657 height 27
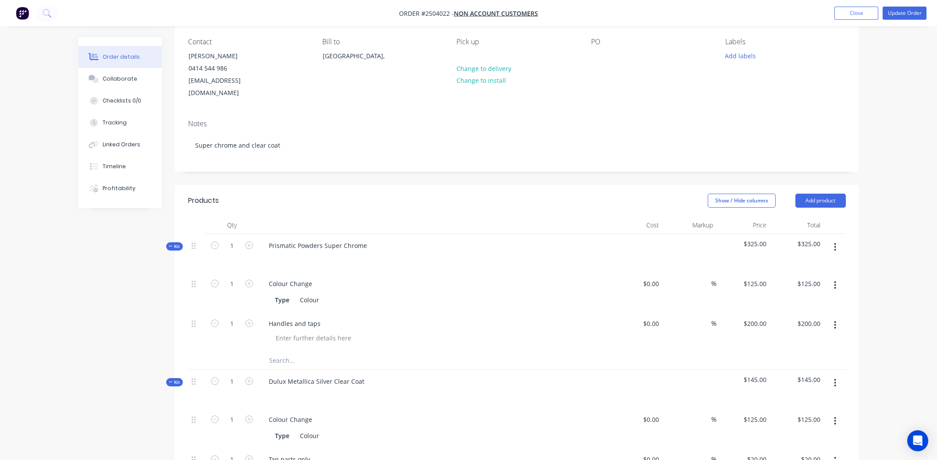
click at [416, 194] on div "Show / Hide columns Add product" at bounding box center [586, 201] width 518 height 14
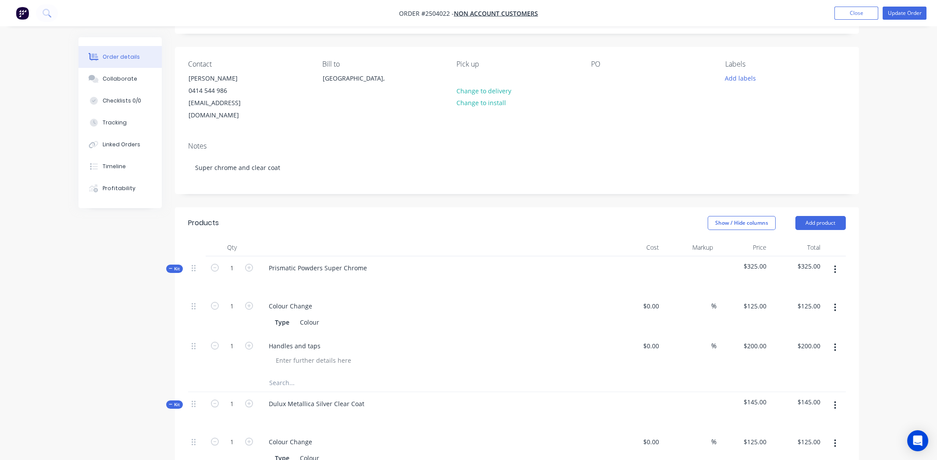
scroll to position [0, 0]
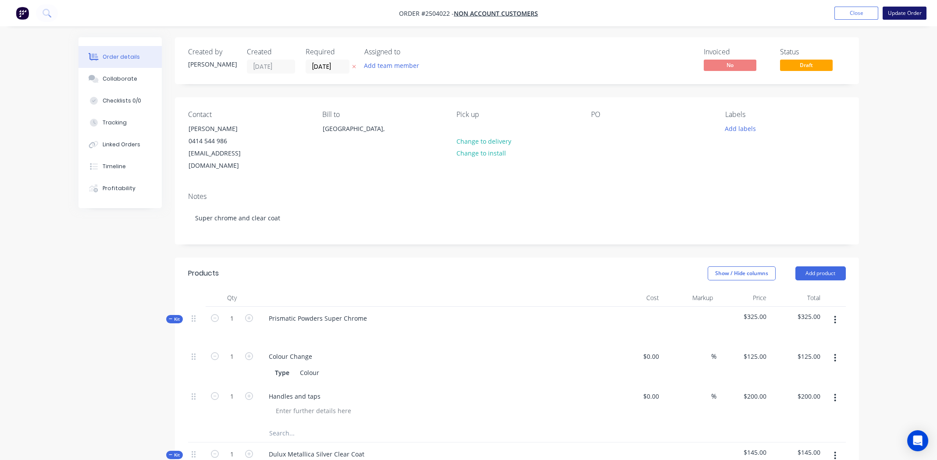
click at [908, 11] on button "Update Order" at bounding box center [904, 13] width 44 height 13
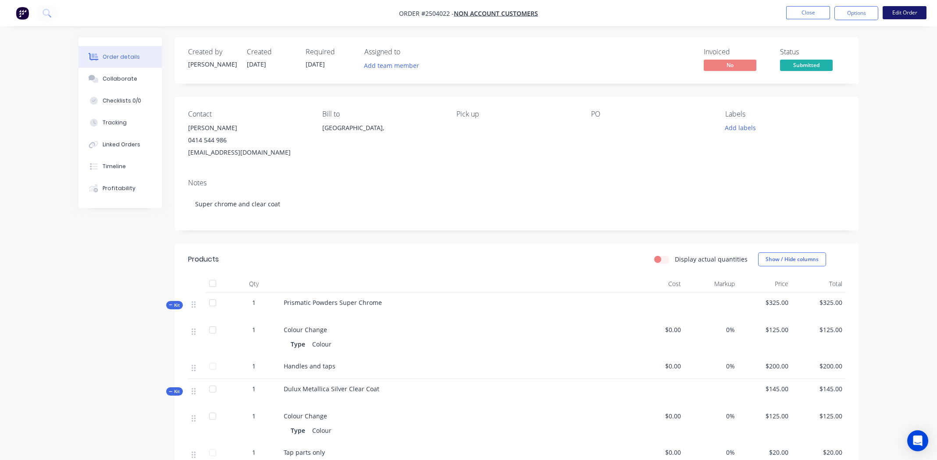
click at [912, 13] on button "Edit Order" at bounding box center [904, 12] width 44 height 13
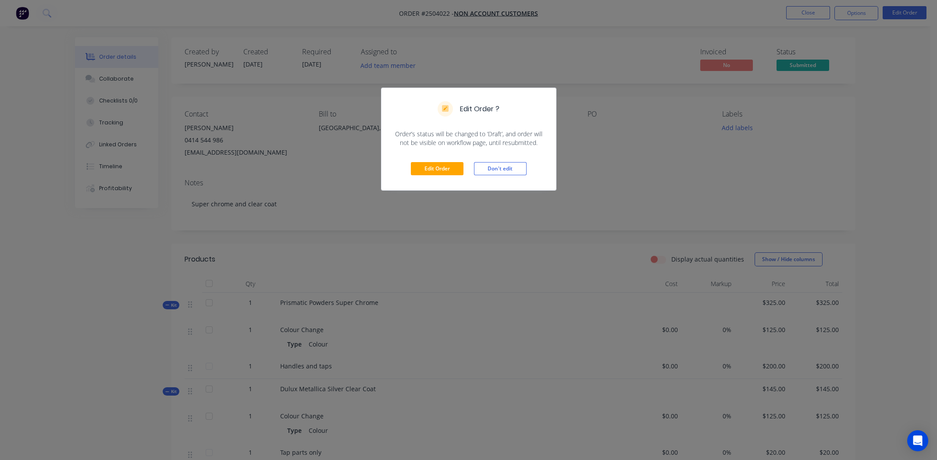
click at [420, 161] on div "Edit Order Don't edit" at bounding box center [468, 168] width 174 height 43
click at [421, 164] on button "Edit Order" at bounding box center [437, 168] width 53 height 13
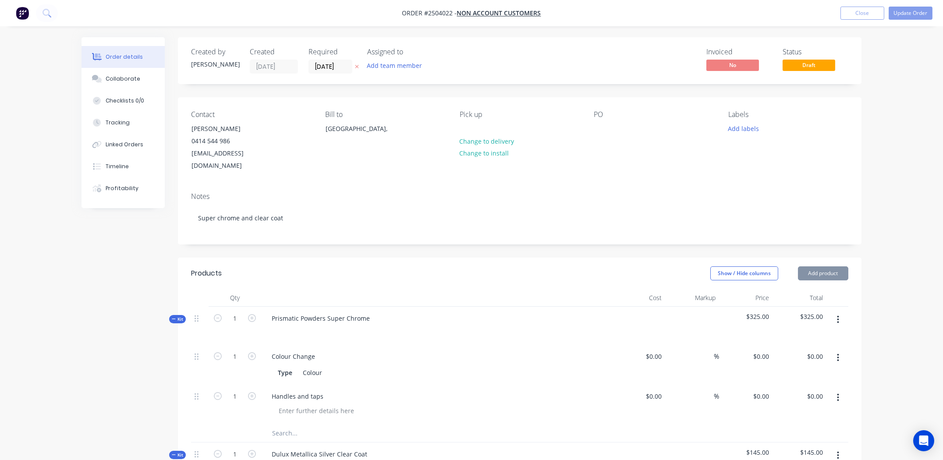
type input "$125.00"
type input "$200.00"
type input "$125.00"
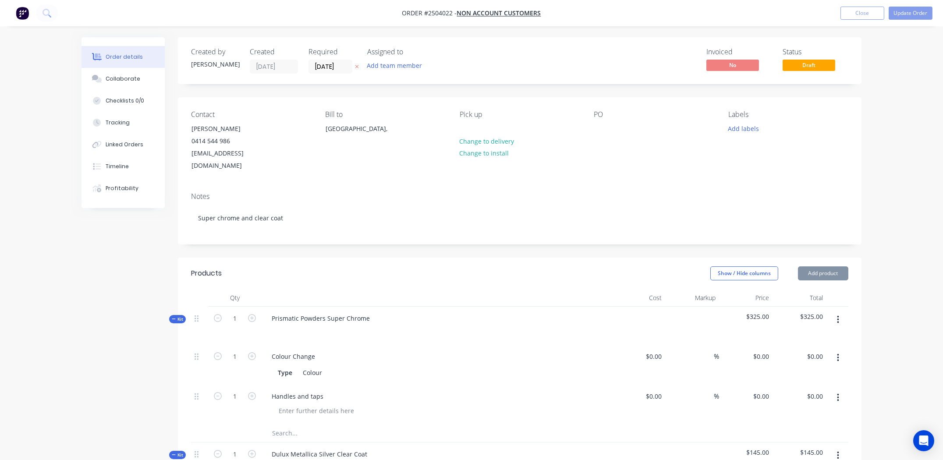
type input "$125.00"
type input "$20.00"
type input "$250.00"
type input "$125.00"
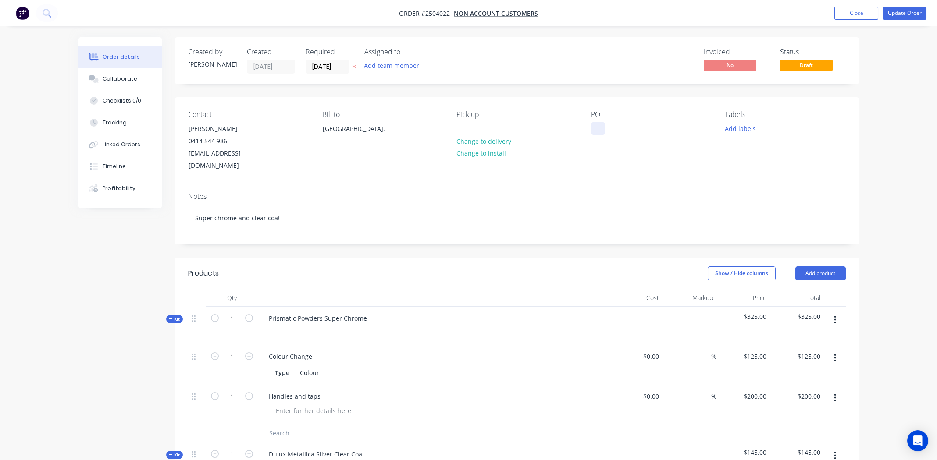
click at [594, 129] on div at bounding box center [598, 128] width 14 height 13
click at [681, 138] on div "PO Walk in" at bounding box center [651, 141] width 120 height 62
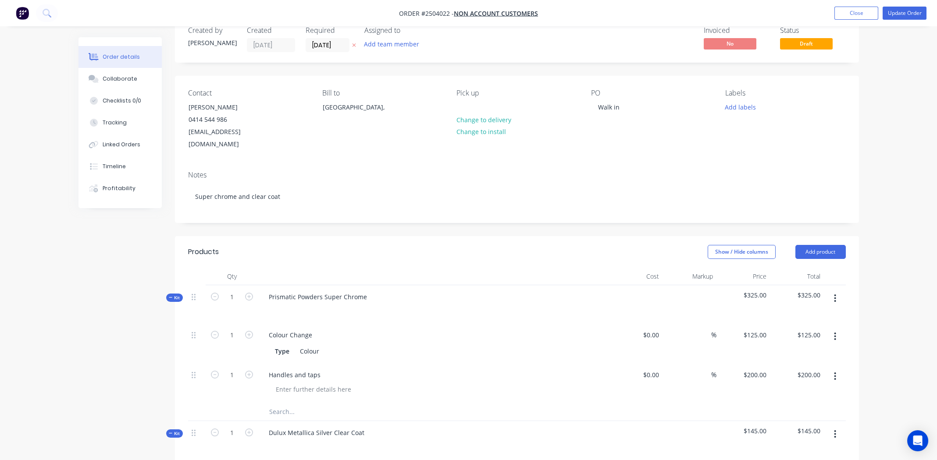
scroll to position [4, 0]
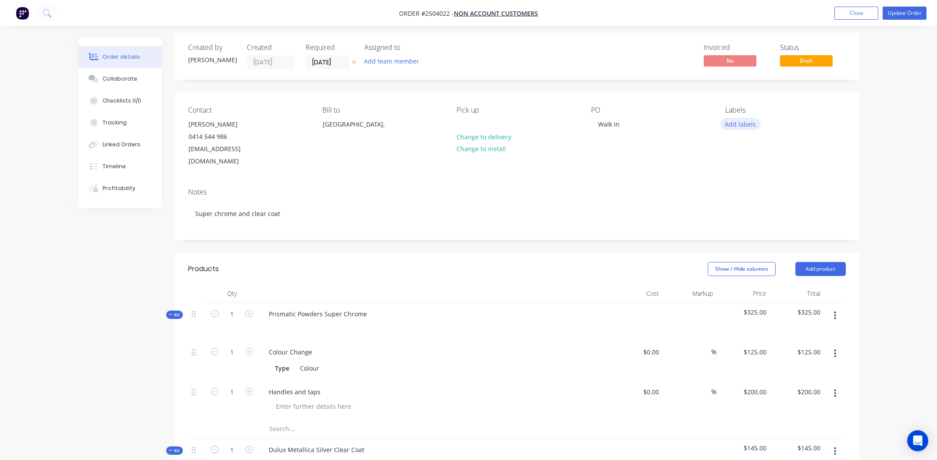
click at [733, 118] on button "Add labels" at bounding box center [740, 124] width 40 height 12
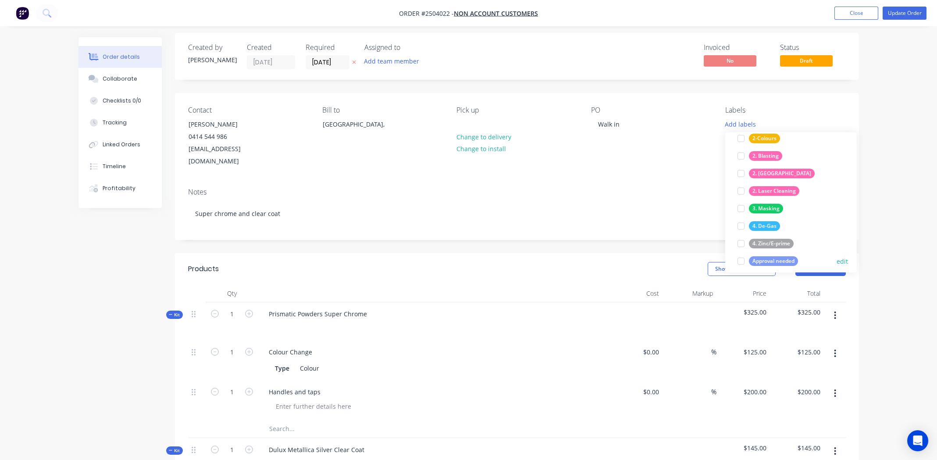
scroll to position [0, 0]
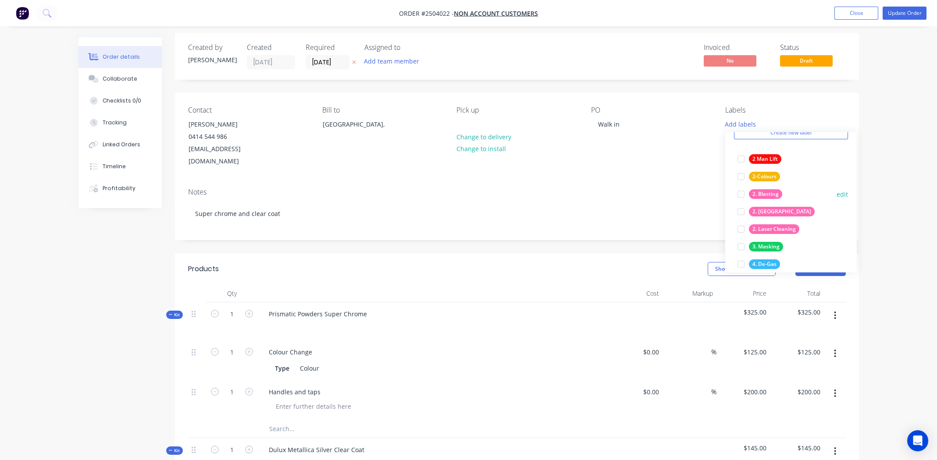
click at [769, 196] on div "2. Blasting" at bounding box center [765, 194] width 33 height 10
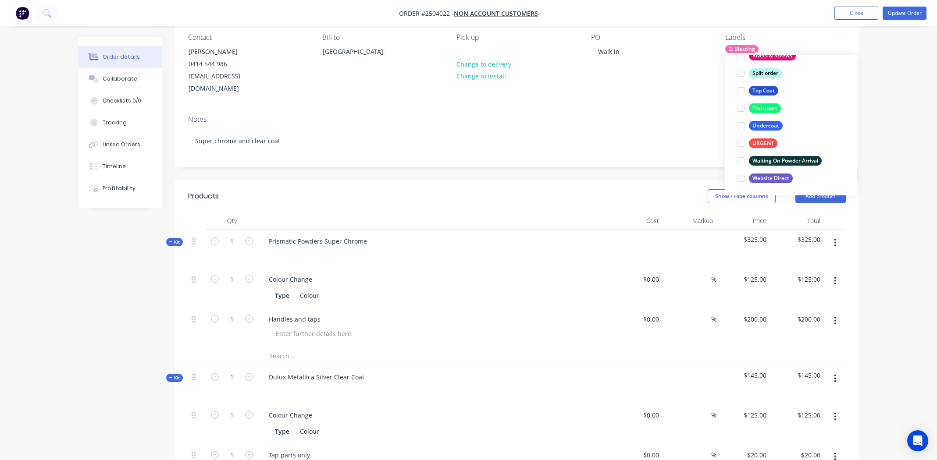
scroll to position [32, 0]
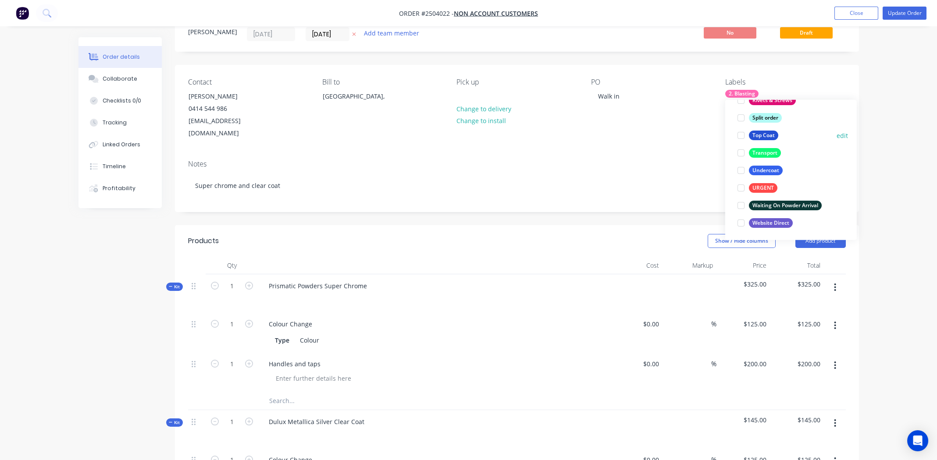
click at [770, 137] on div "Top Coat" at bounding box center [763, 136] width 29 height 10
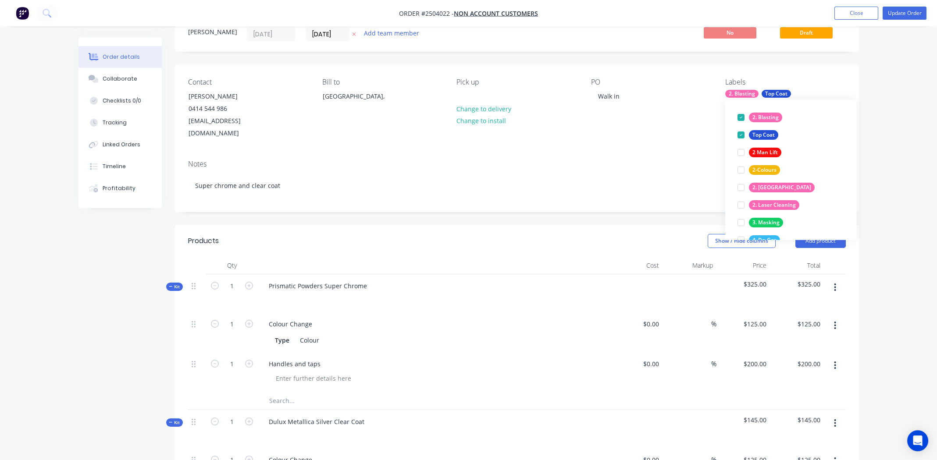
click at [838, 78] on div "Labels" at bounding box center [785, 82] width 120 height 8
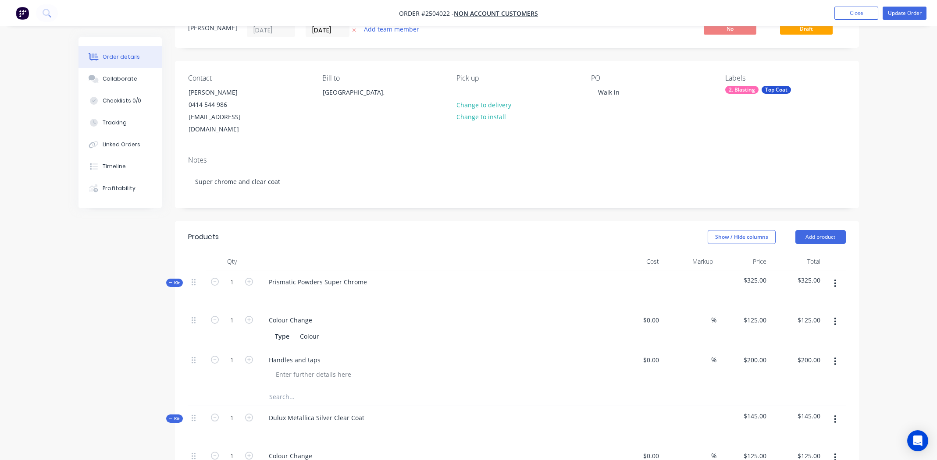
scroll to position [0, 0]
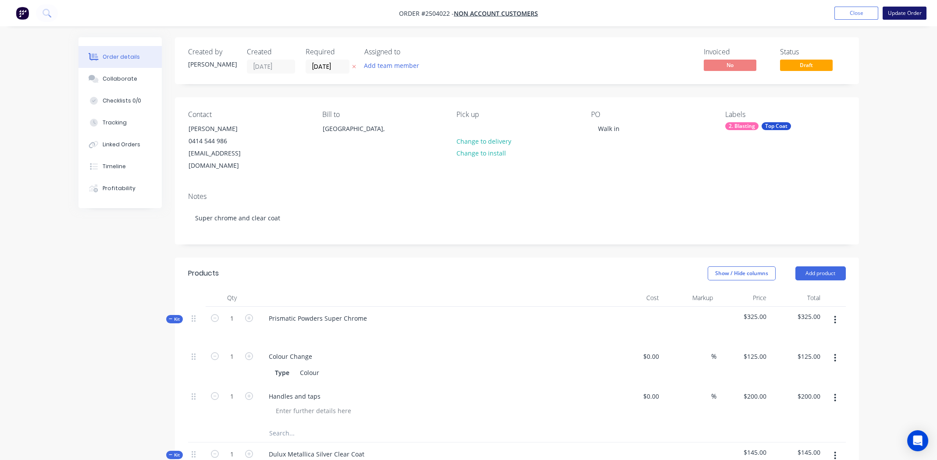
click at [895, 13] on button "Update Order" at bounding box center [904, 13] width 44 height 13
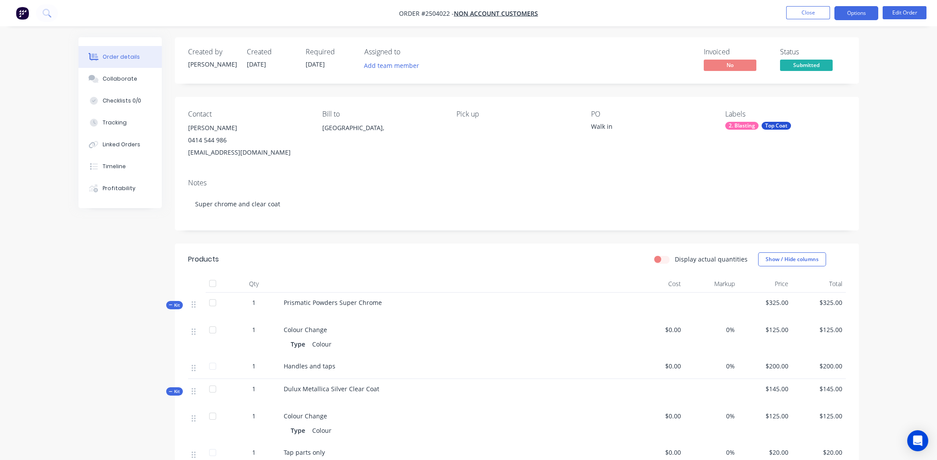
click at [852, 15] on button "Options" at bounding box center [856, 13] width 44 height 14
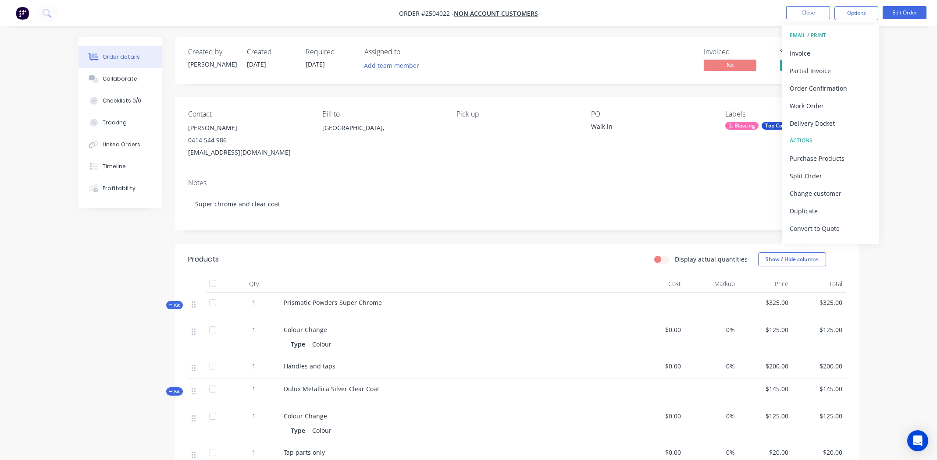
click at [512, 160] on div "Contact Aldo Curcio 0414 544 986 aldocurcio1963@gmail.com Bill to Australia, Pi…" at bounding box center [517, 134] width 684 height 75
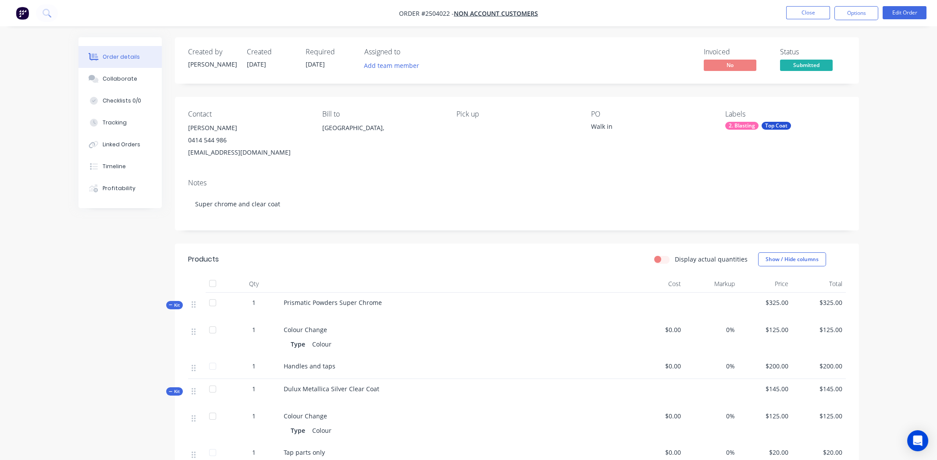
click at [899, 5] on nav "Order #2504022 - Non account customers Close Options Edit Order" at bounding box center [468, 13] width 937 height 26
click at [896, 10] on button "Edit Order" at bounding box center [904, 12] width 44 height 13
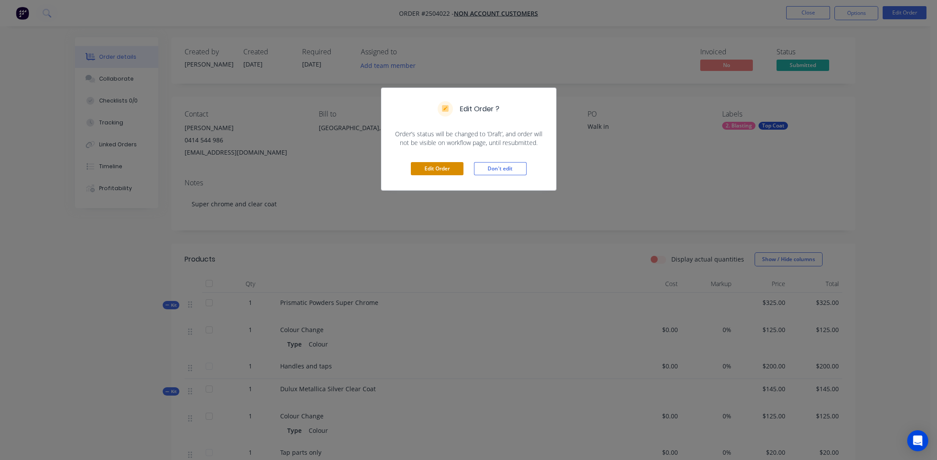
click at [422, 164] on button "Edit Order" at bounding box center [437, 168] width 53 height 13
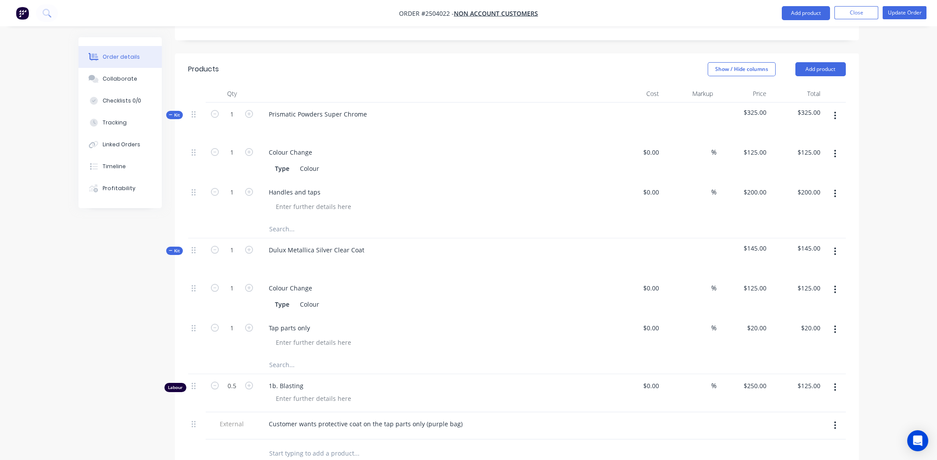
scroll to position [263, 0]
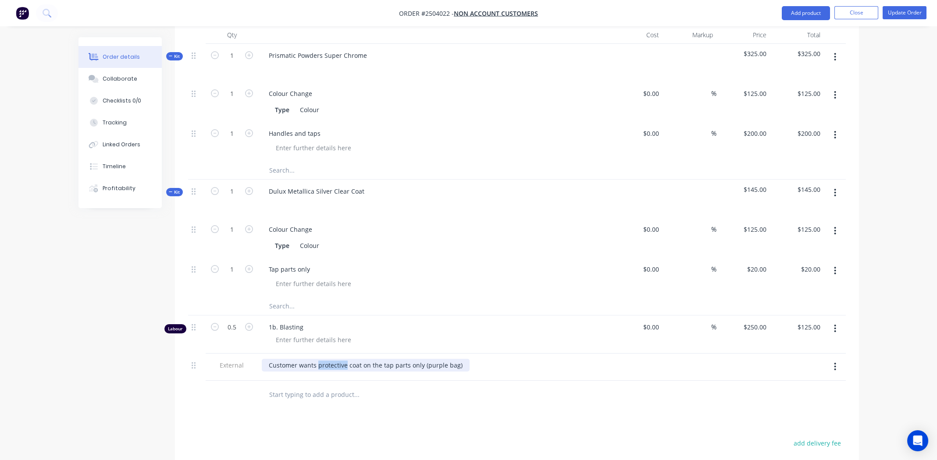
drag, startPoint x: 345, startPoint y: 350, endPoint x: 318, endPoint y: 352, distance: 26.8
click at [318, 359] on div "Customer wants protective coat on the tap parts only (purple bag)" at bounding box center [366, 365] width 208 height 13
click at [902, 15] on button "Update Order" at bounding box center [904, 12] width 44 height 13
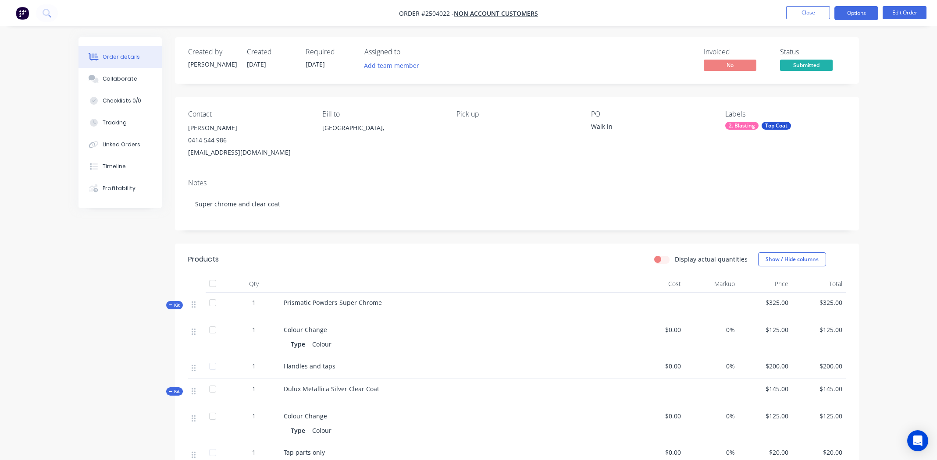
click at [858, 9] on button "Options" at bounding box center [856, 13] width 44 height 14
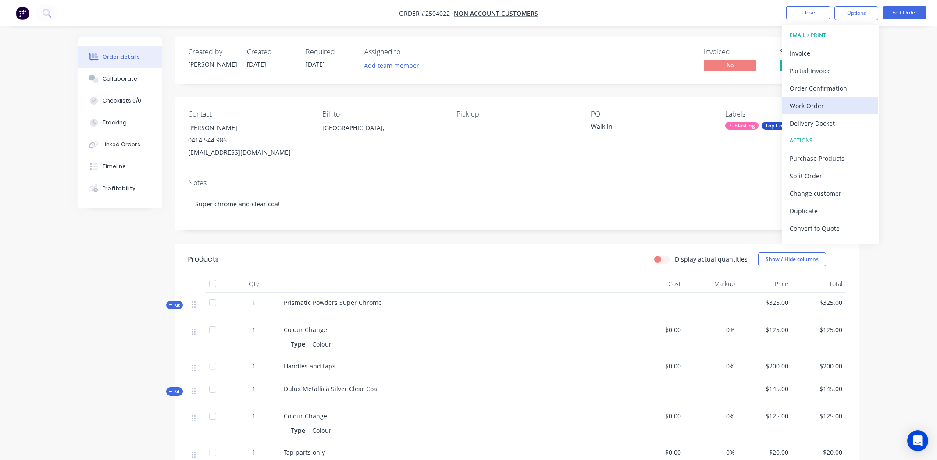
click at [824, 102] on div "Work Order" at bounding box center [829, 105] width 81 height 13
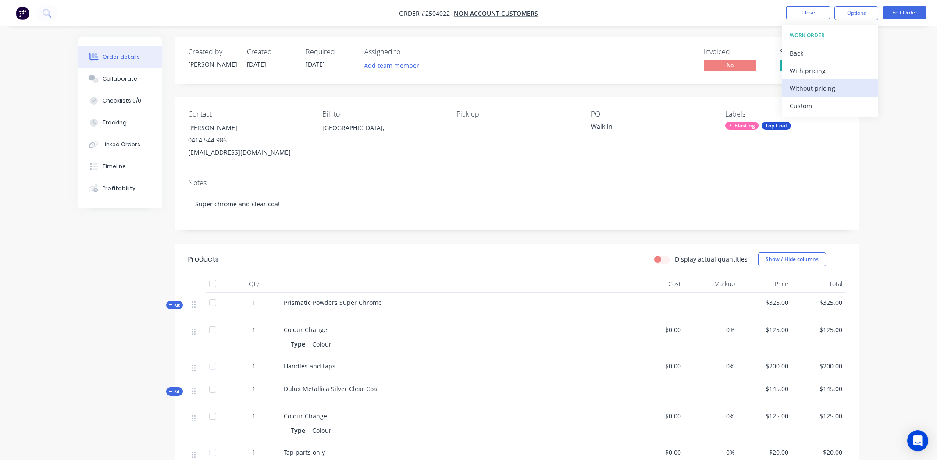
click at [828, 88] on div "Without pricing" at bounding box center [829, 88] width 81 height 13
drag, startPoint x: 632, startPoint y: 89, endPoint x: 694, endPoint y: 26, distance: 88.0
click at [632, 89] on div "Created by Michael Created 04/09/25 Required 04/09/25 Assigned to Add team memb…" at bounding box center [517, 346] width 684 height 618
click at [815, 11] on button "Close" at bounding box center [808, 12] width 44 height 13
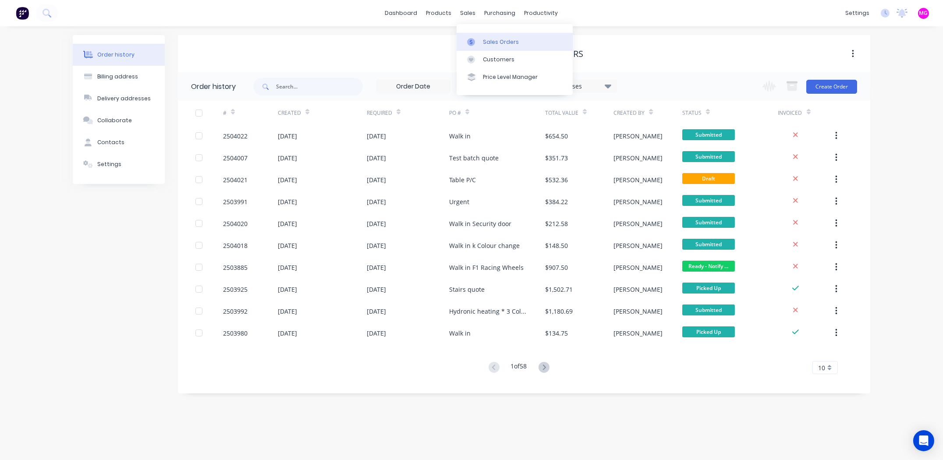
click at [491, 44] on div "Sales Orders" at bounding box center [501, 42] width 36 height 8
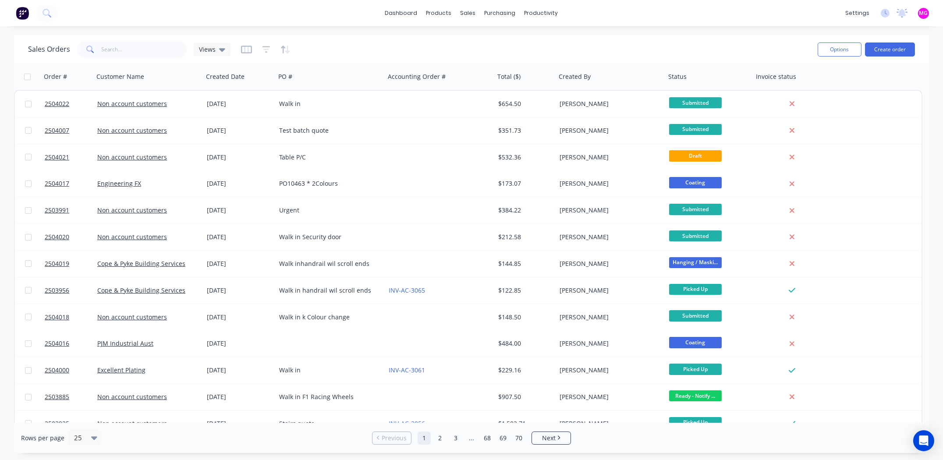
click at [131, 60] on div "Sales Orders Views" at bounding box center [419, 49] width 783 height 21
click at [131, 57] on input "text" at bounding box center [144, 50] width 85 height 18
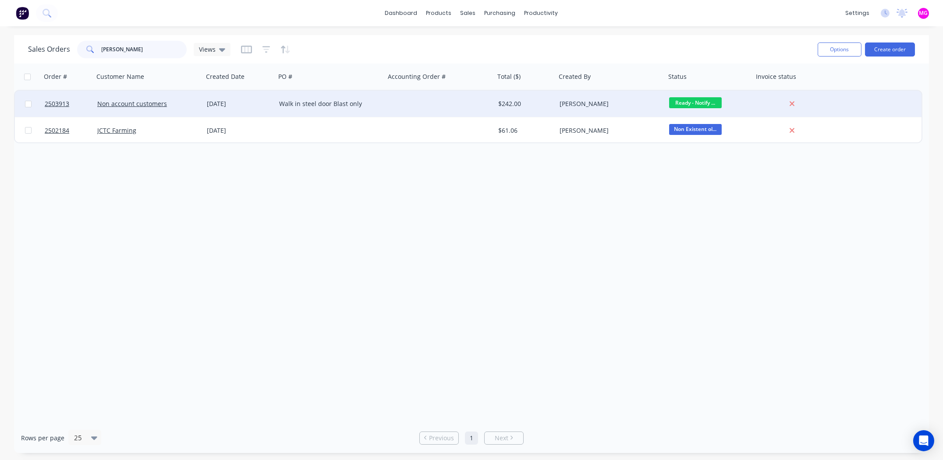
type input "russel"
click at [383, 103] on div "Walk in steel door Blast only" at bounding box center [331, 104] width 110 height 26
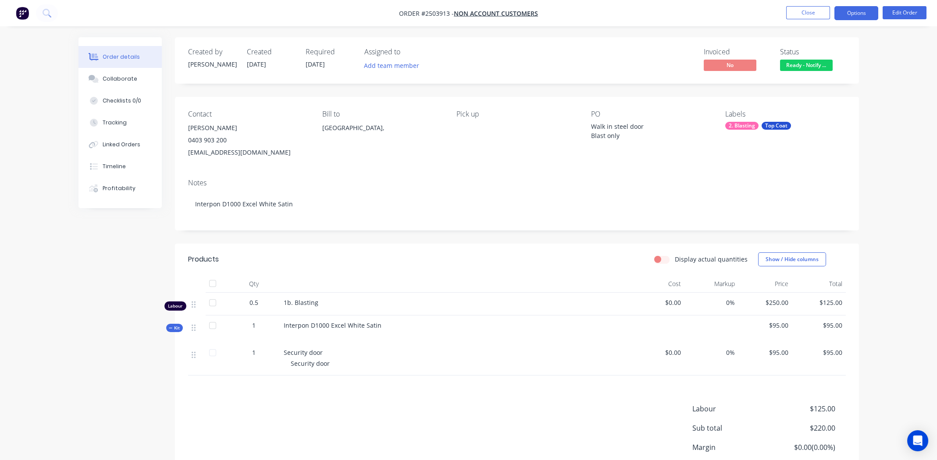
click at [849, 14] on button "Options" at bounding box center [856, 13] width 44 height 14
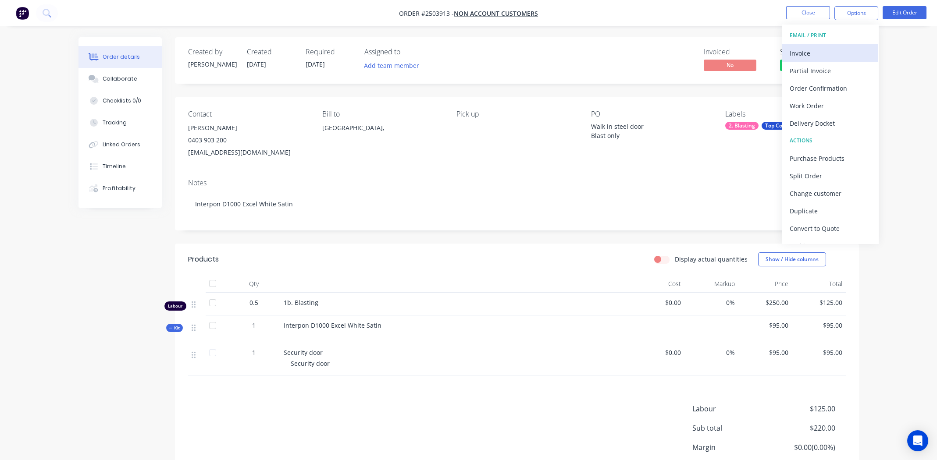
click at [822, 48] on div "Invoice" at bounding box center [829, 53] width 81 height 13
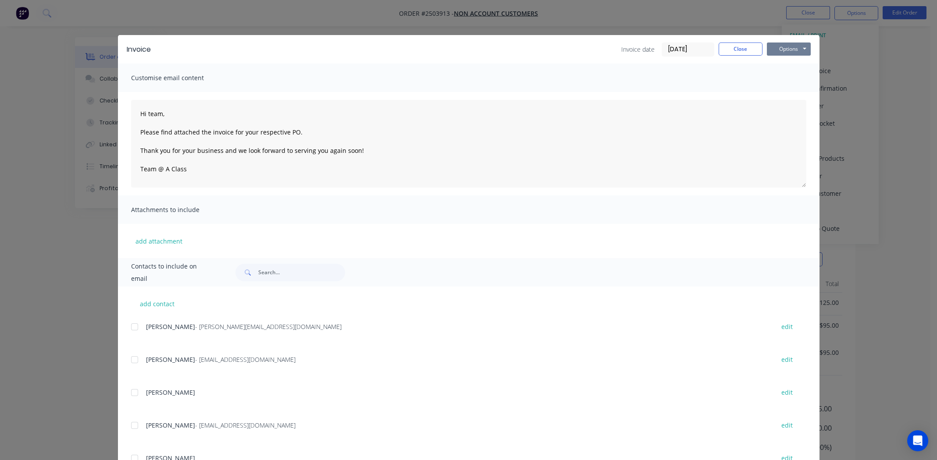
click at [792, 48] on button "Options" at bounding box center [789, 49] width 44 height 13
click at [792, 81] on button "Print" at bounding box center [795, 79] width 56 height 14
click at [742, 46] on button "Close" at bounding box center [740, 49] width 44 height 13
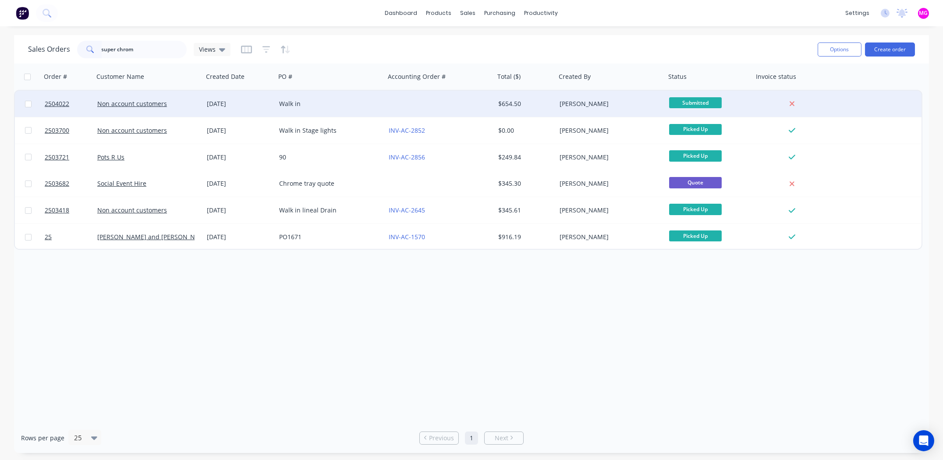
type input "super chrom"
click at [567, 104] on div "[PERSON_NAME]" at bounding box center [608, 103] width 97 height 9
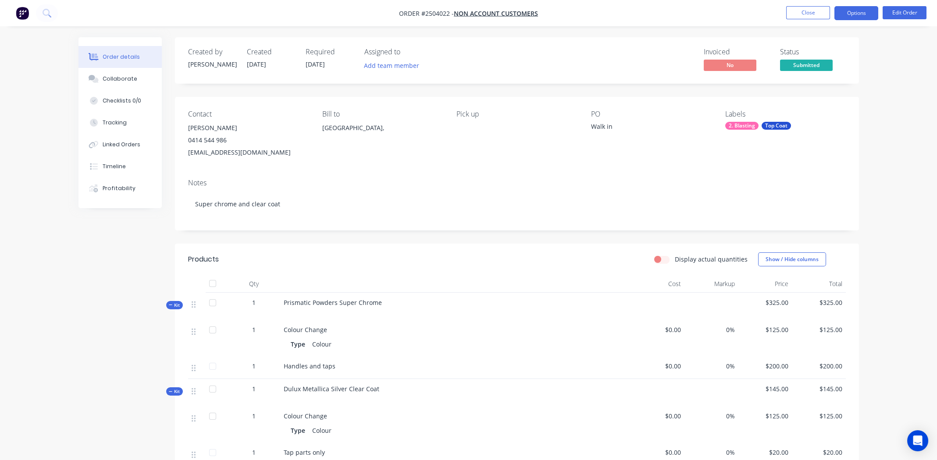
click at [846, 11] on button "Options" at bounding box center [856, 13] width 44 height 14
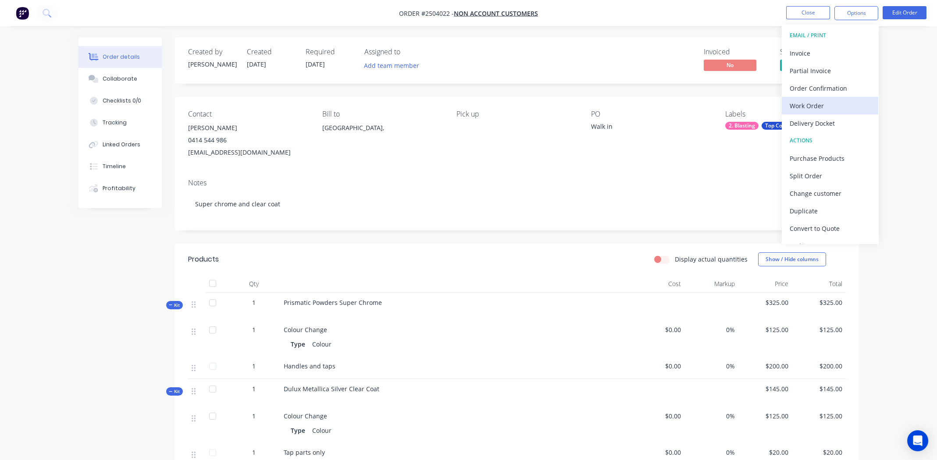
click at [817, 99] on button "Work Order" at bounding box center [829, 106] width 96 height 18
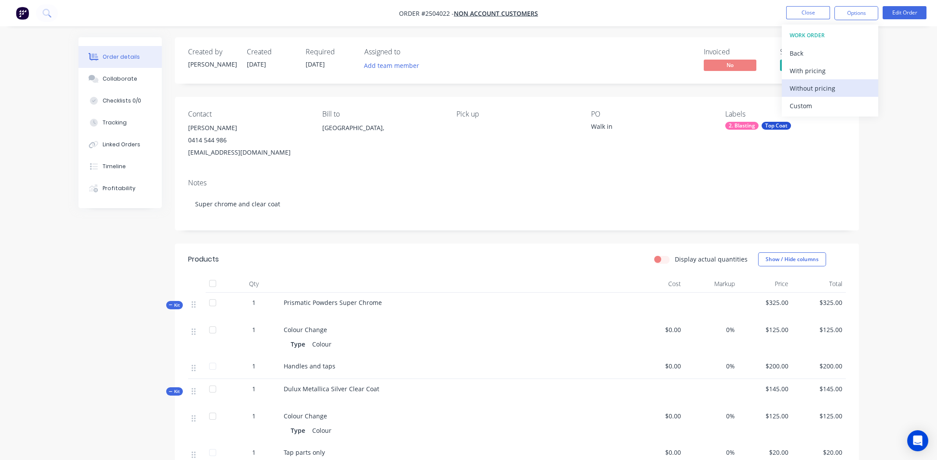
click at [828, 84] on div "Without pricing" at bounding box center [829, 88] width 81 height 13
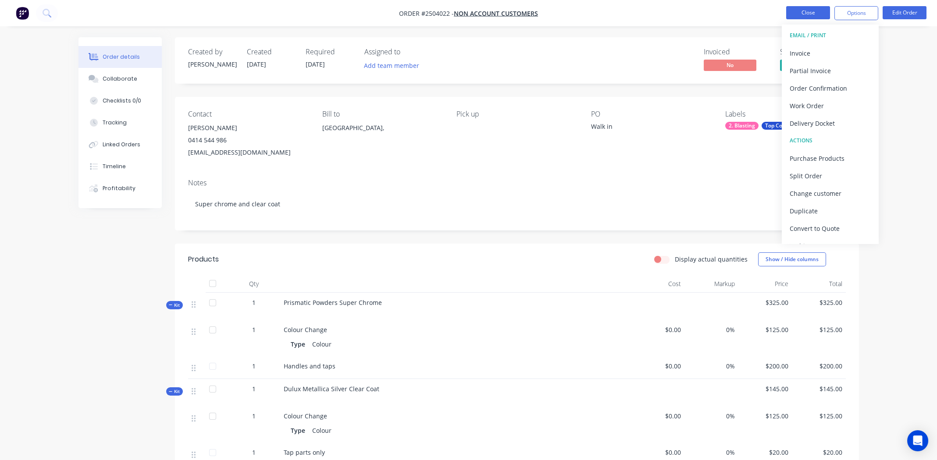
click at [812, 13] on button "Close" at bounding box center [808, 12] width 44 height 13
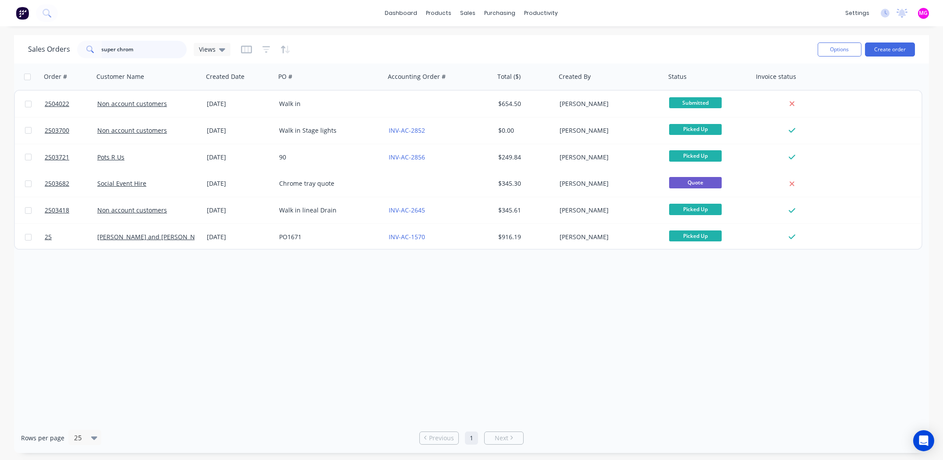
drag, startPoint x: 42, startPoint y: 47, endPoint x: 0, endPoint y: 32, distance: 44.6
click at [0, 34] on div "dashboard products sales purchasing productivity dashboard products Product Cat…" at bounding box center [471, 230] width 943 height 460
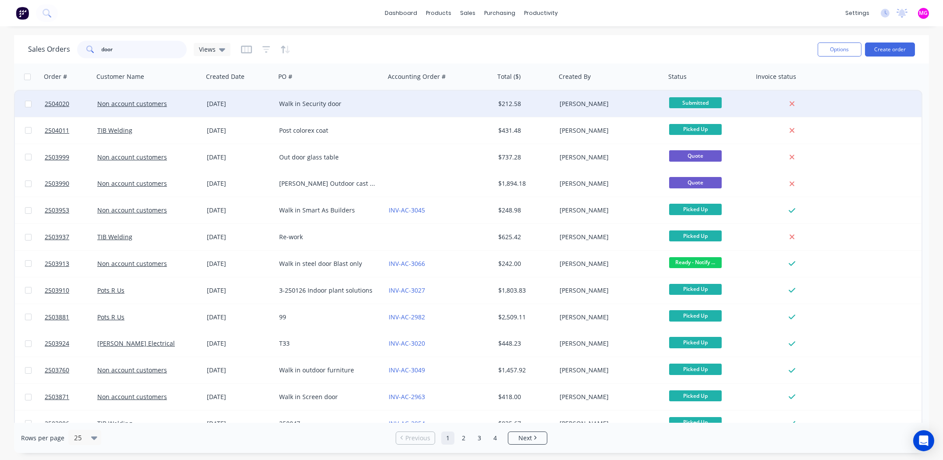
type input "door"
click at [543, 108] on div "$212.58" at bounding box center [525, 104] width 61 height 26
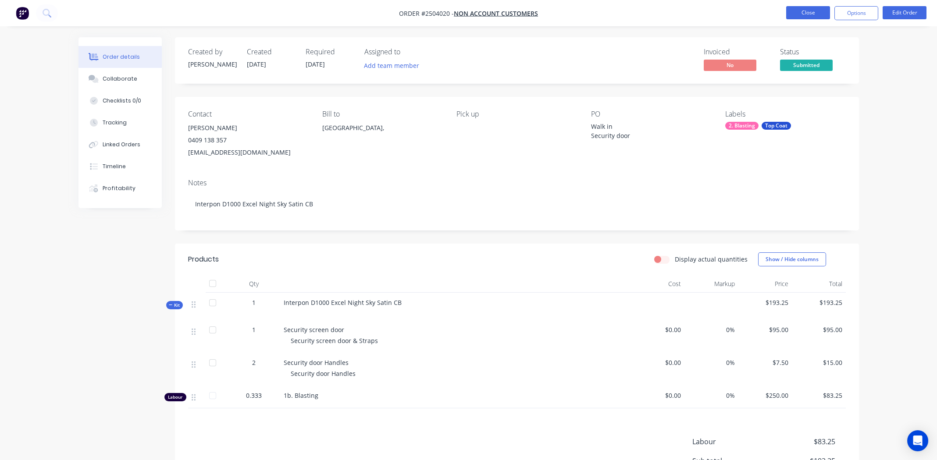
click at [802, 14] on button "Close" at bounding box center [808, 12] width 44 height 13
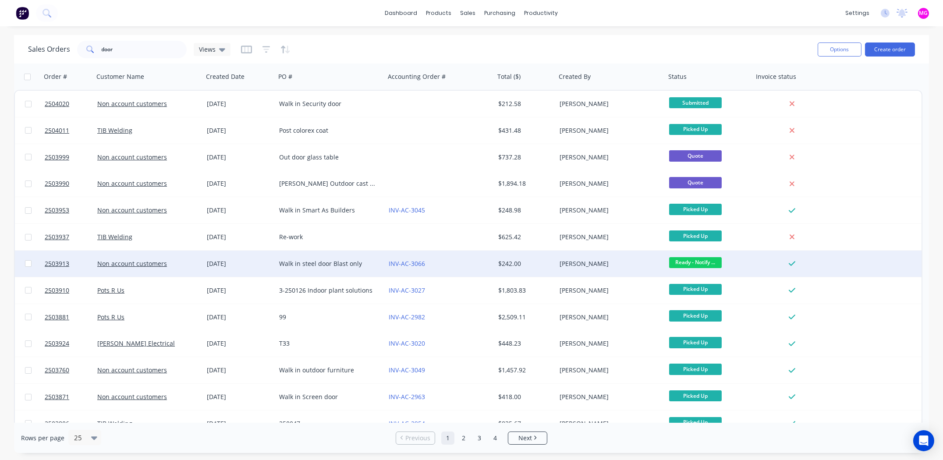
click at [554, 259] on div "$242.00" at bounding box center [525, 264] width 61 height 26
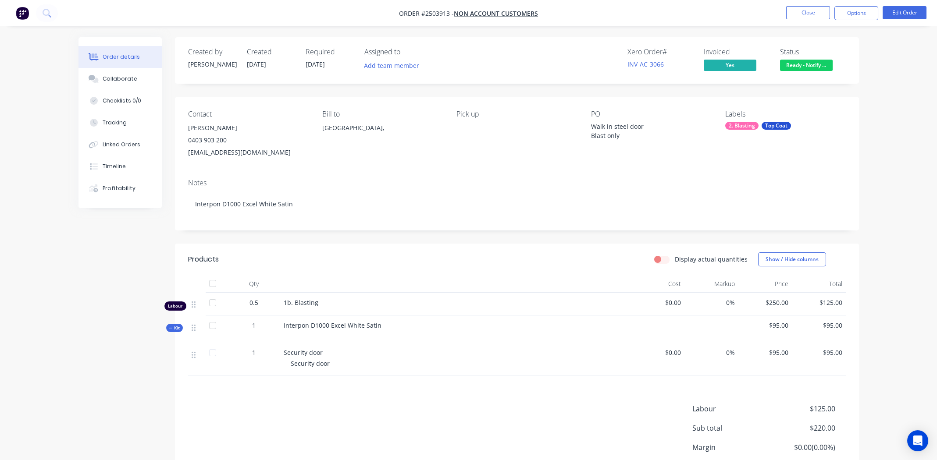
click at [806, 69] on span "Ready - Notify ..." at bounding box center [806, 65] width 53 height 11
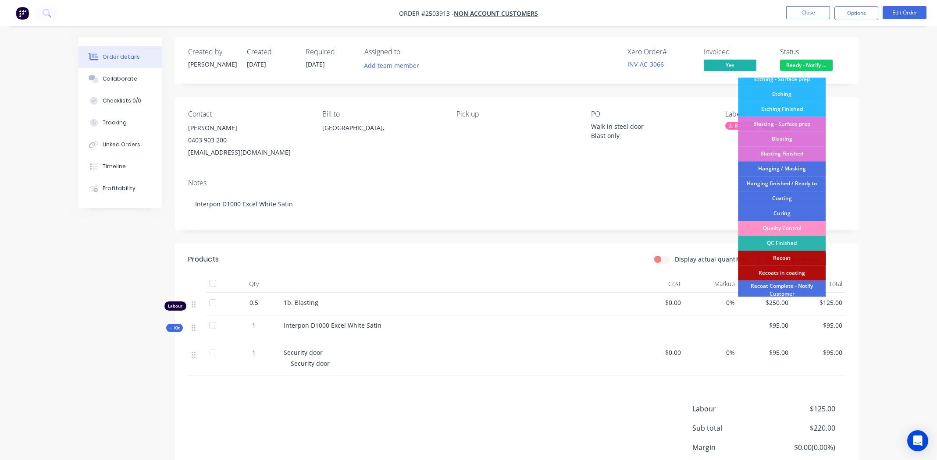
scroll to position [187, 0]
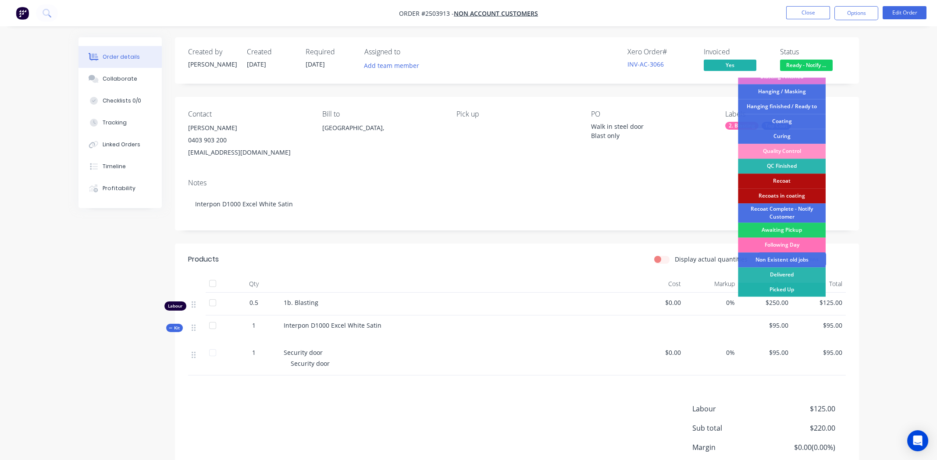
click at [781, 291] on div "Picked Up" at bounding box center [782, 289] width 88 height 15
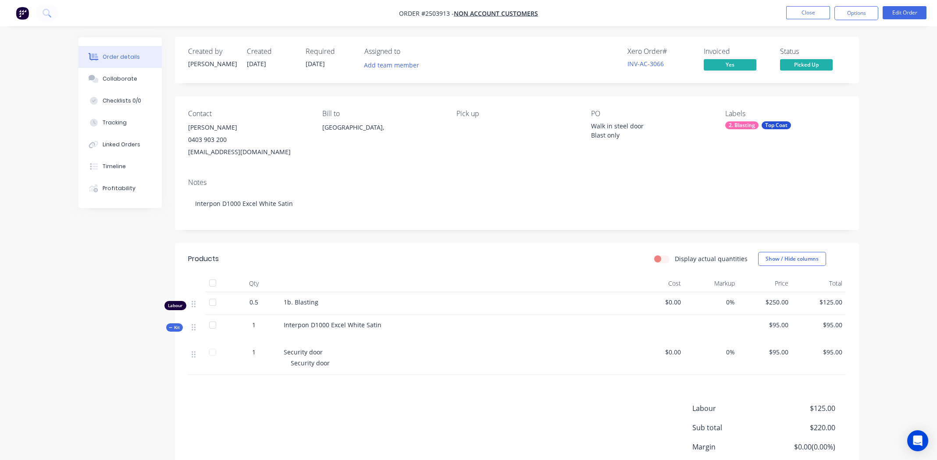
scroll to position [43, 0]
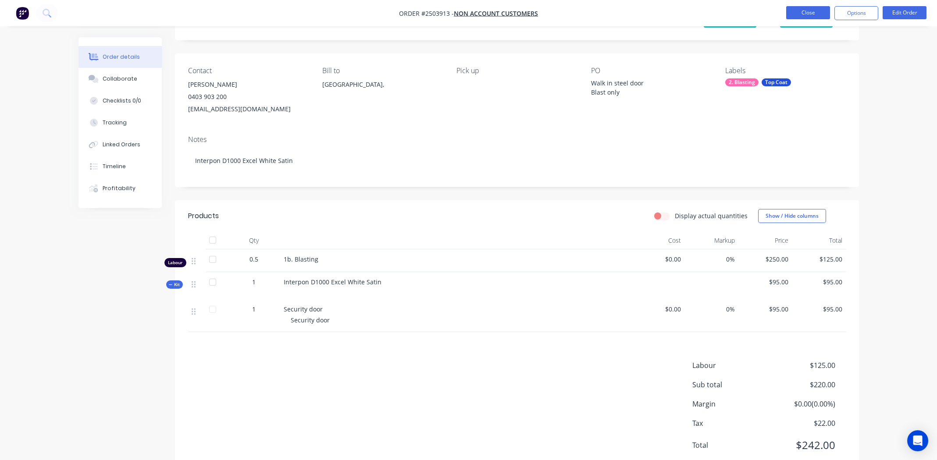
click at [814, 16] on button "Close" at bounding box center [808, 12] width 44 height 13
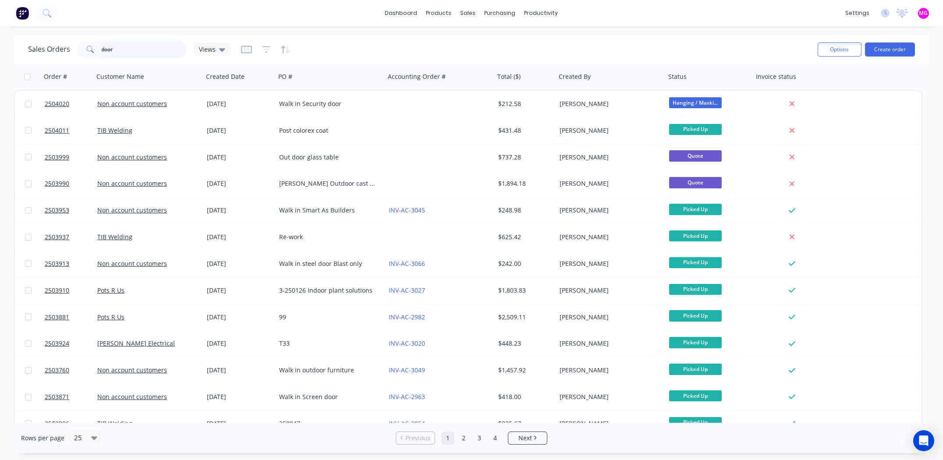
drag, startPoint x: 147, startPoint y: 47, endPoint x: 0, endPoint y: 39, distance: 147.1
click at [0, 39] on div "Sales Orders door Views Options Create order Order # Customer Name Created Date…" at bounding box center [471, 244] width 943 height 418
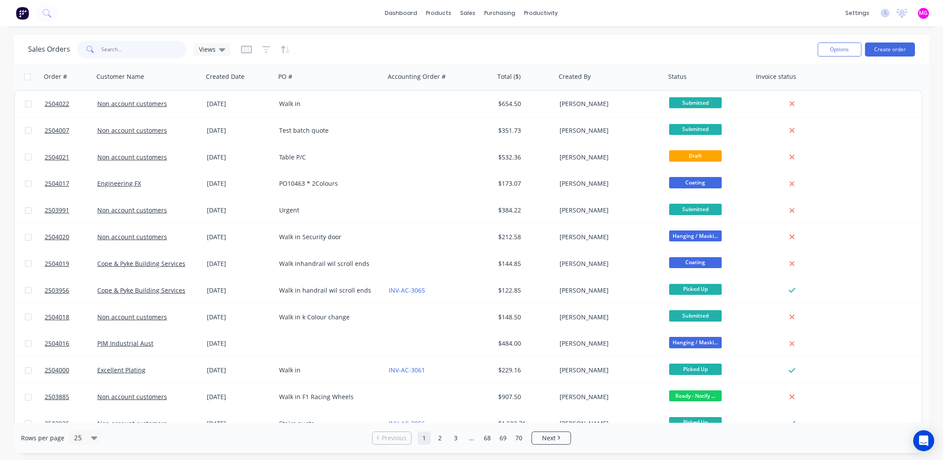
click at [145, 52] on input "text" at bounding box center [144, 50] width 85 height 18
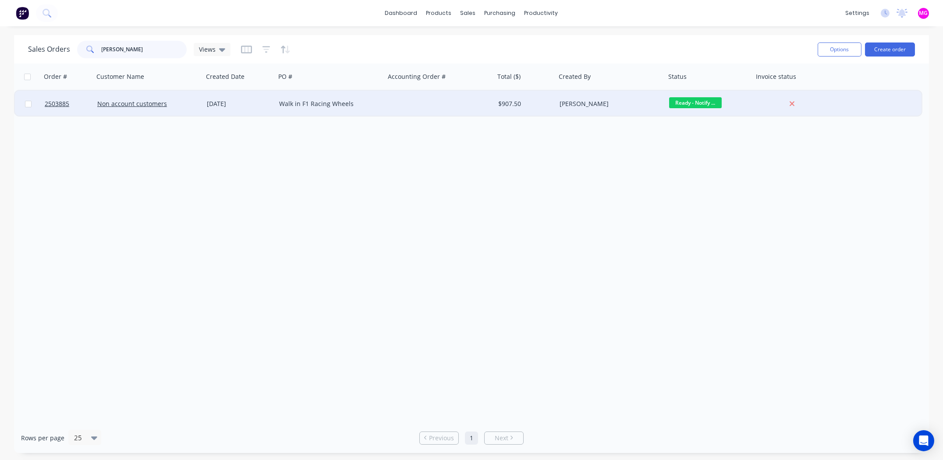
type input "[PERSON_NAME]"
click at [313, 103] on div "Walk in F1 Racing Wheels" at bounding box center [327, 103] width 97 height 9
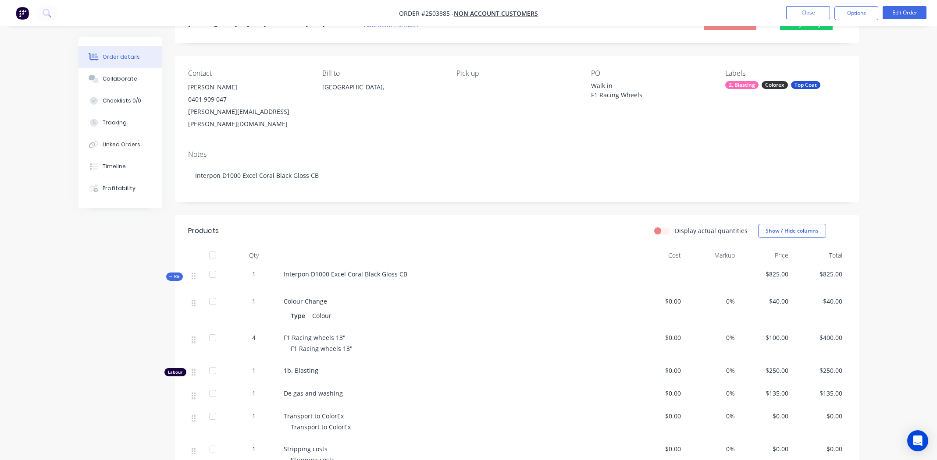
scroll to position [21, 0]
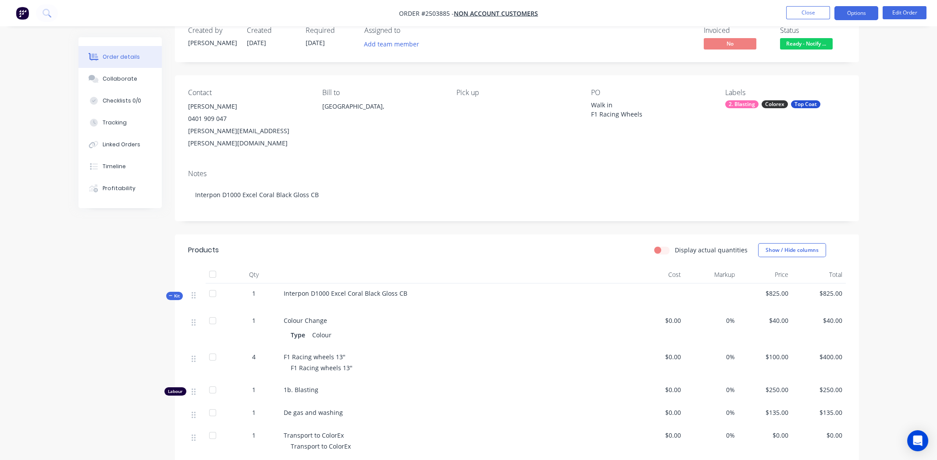
click at [856, 14] on button "Options" at bounding box center [856, 13] width 44 height 14
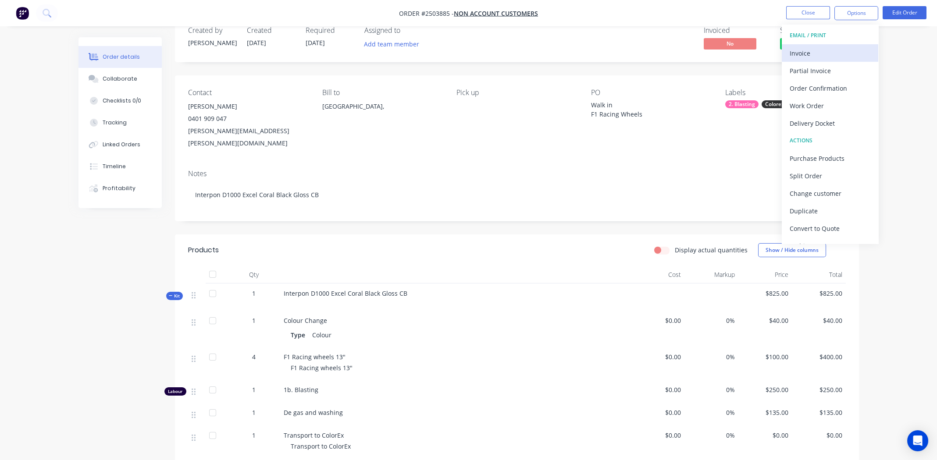
click at [810, 47] on div "Invoice" at bounding box center [829, 53] width 81 height 13
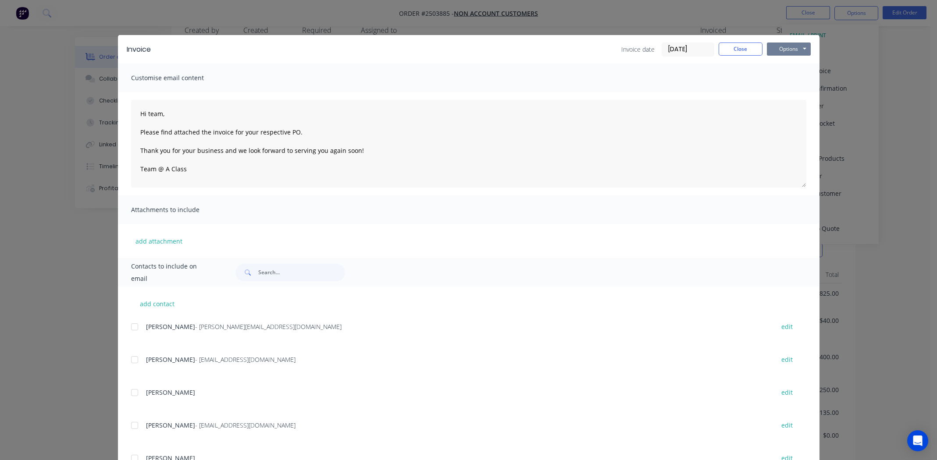
click at [795, 44] on button "Options" at bounding box center [789, 49] width 44 height 13
click at [785, 80] on button "Print" at bounding box center [795, 79] width 56 height 14
click at [736, 49] on button "Close" at bounding box center [740, 49] width 44 height 13
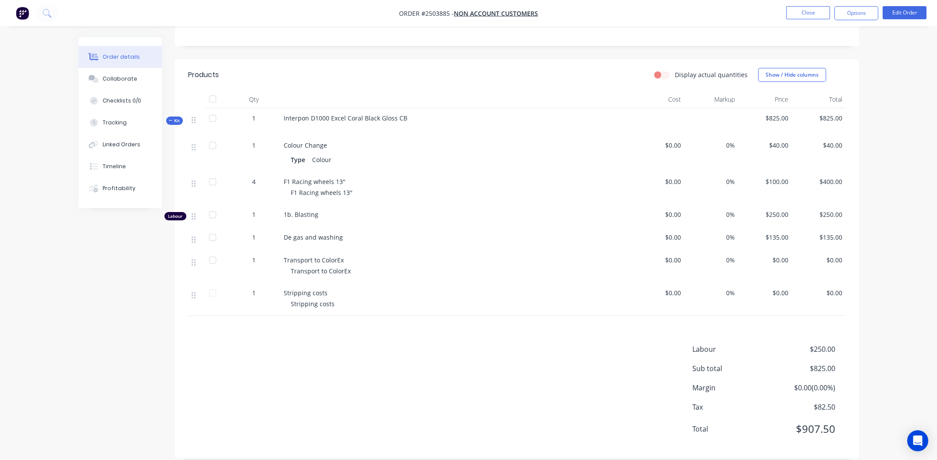
scroll to position [0, 0]
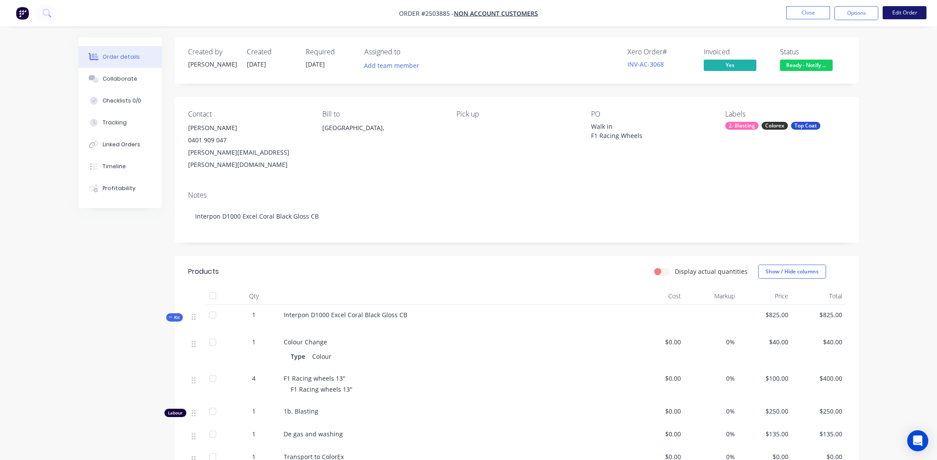
click at [897, 17] on button "Edit Order" at bounding box center [904, 12] width 44 height 13
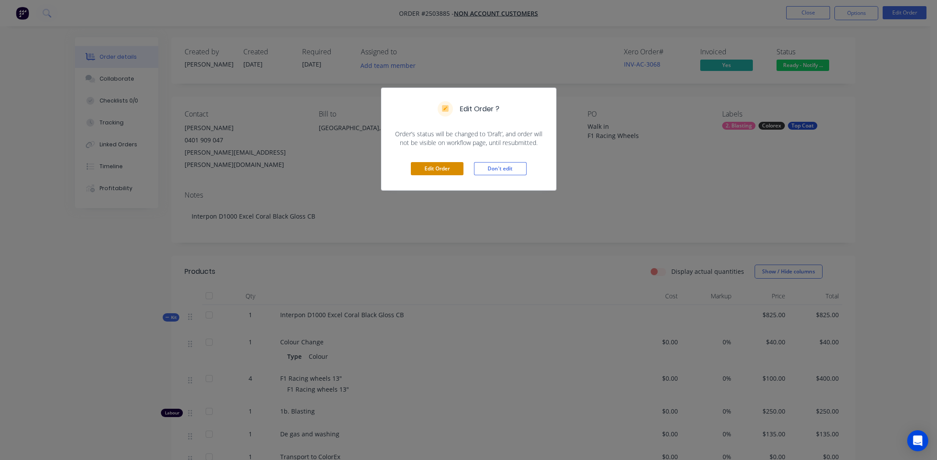
click at [449, 168] on button "Edit Order" at bounding box center [437, 168] width 53 height 13
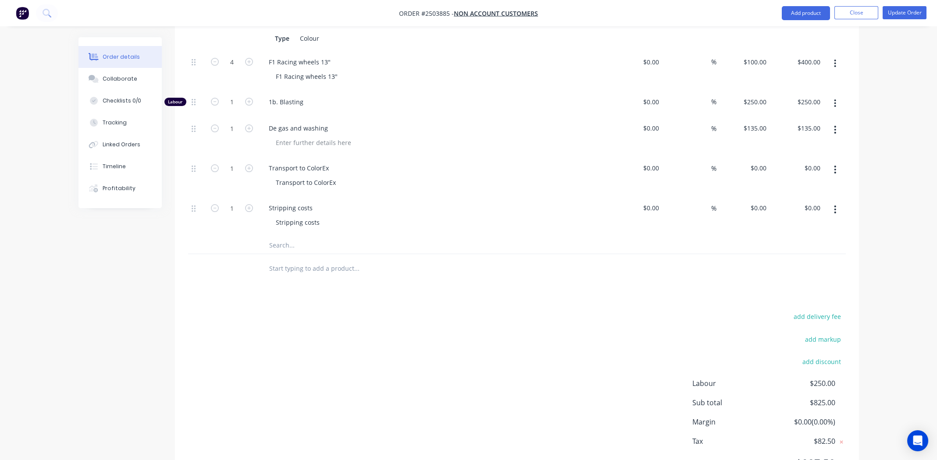
scroll to position [367, 0]
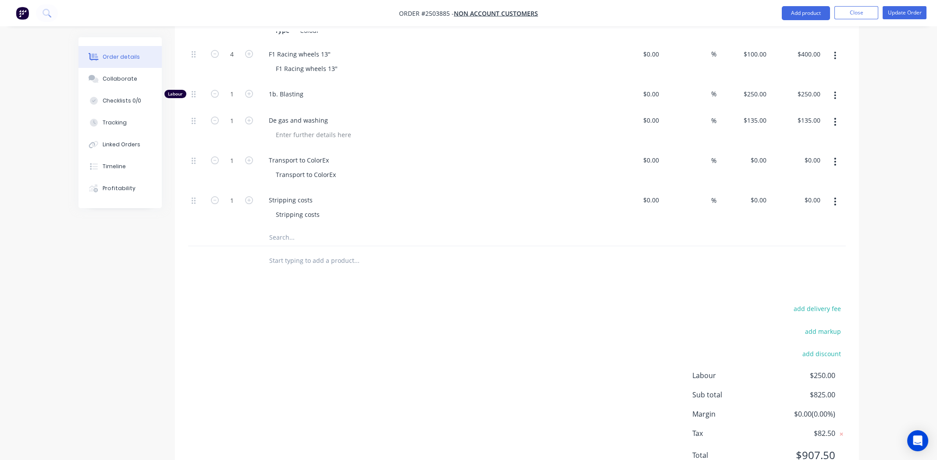
click at [805, 326] on div "add markup" at bounding box center [791, 337] width 110 height 22
click at [813, 348] on button "add discount" at bounding box center [822, 354] width 48 height 12
type input "Overcoat discount"
type input "15"
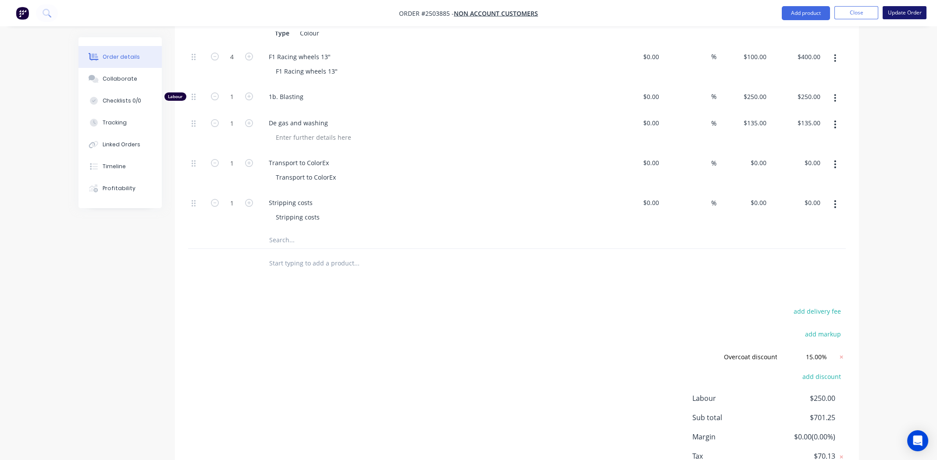
click at [904, 12] on button "Update Order" at bounding box center [904, 12] width 44 height 13
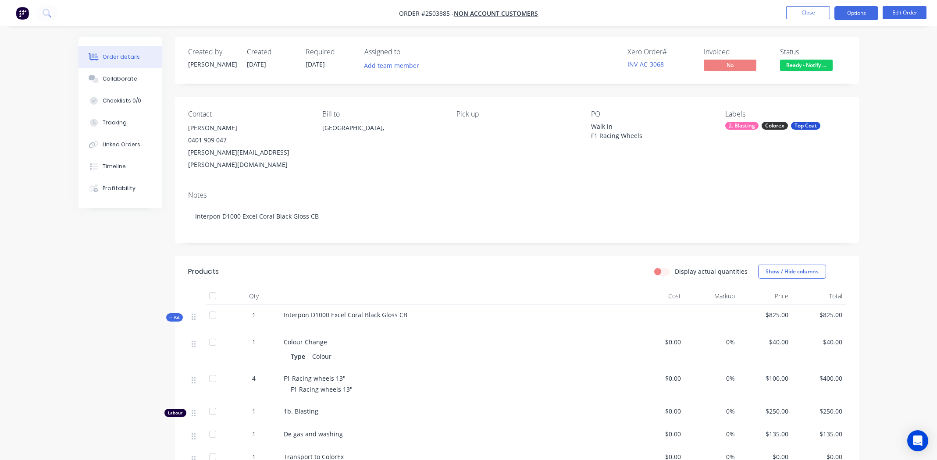
click at [861, 8] on button "Options" at bounding box center [856, 13] width 44 height 14
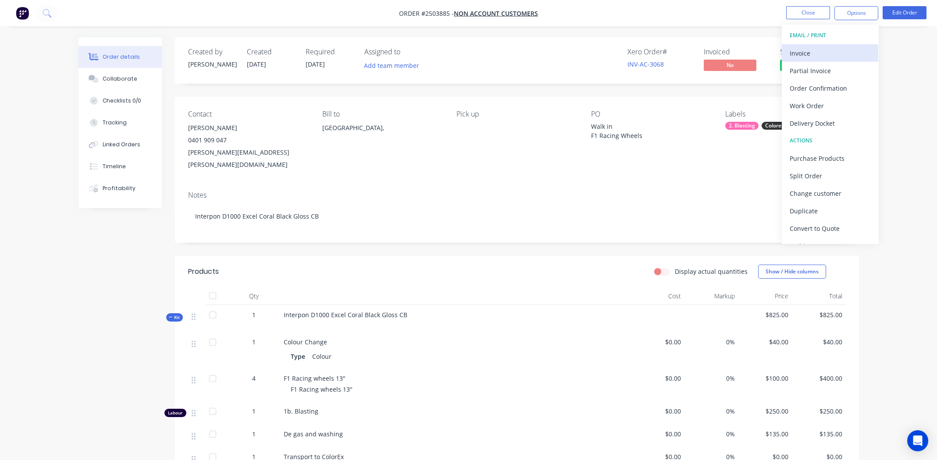
click at [817, 52] on div "Invoice" at bounding box center [829, 53] width 81 height 13
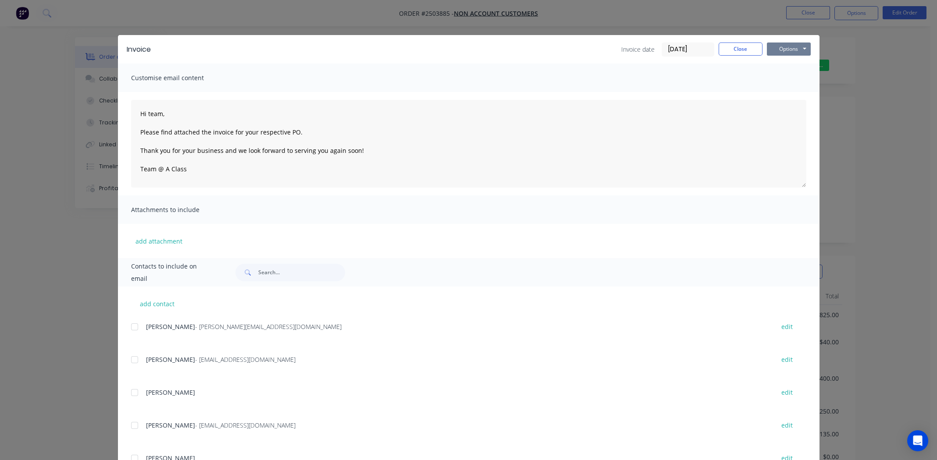
click at [786, 49] on button "Options" at bounding box center [789, 49] width 44 height 13
click at [779, 83] on button "Print" at bounding box center [795, 79] width 56 height 14
click at [729, 48] on button "Close" at bounding box center [740, 49] width 44 height 13
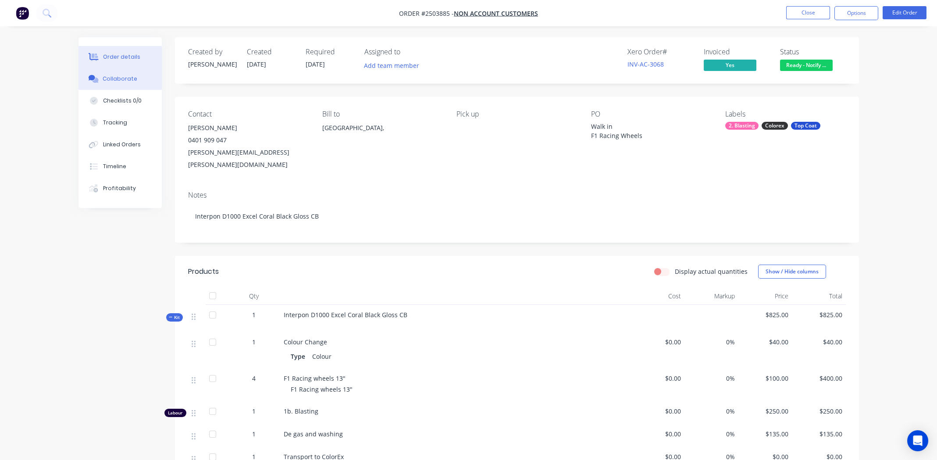
click at [117, 81] on div "Collaborate" at bounding box center [120, 79] width 35 height 8
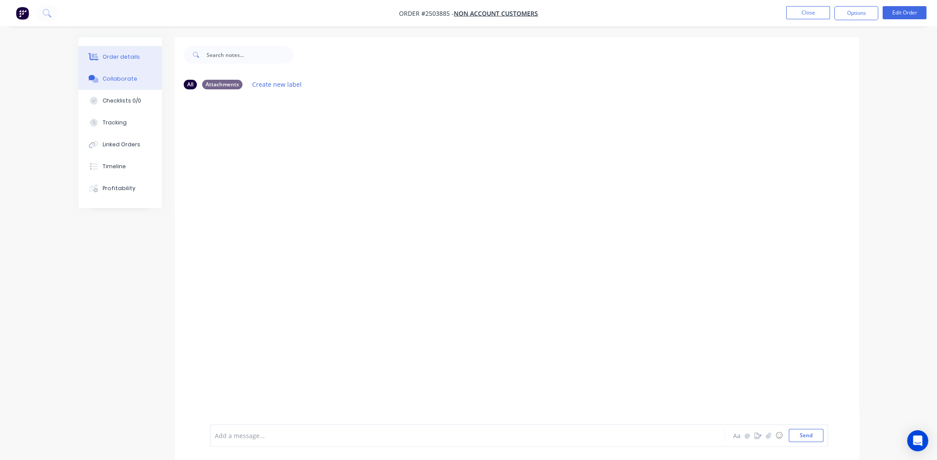
click at [134, 55] on div "Order details" at bounding box center [121, 57] width 37 height 8
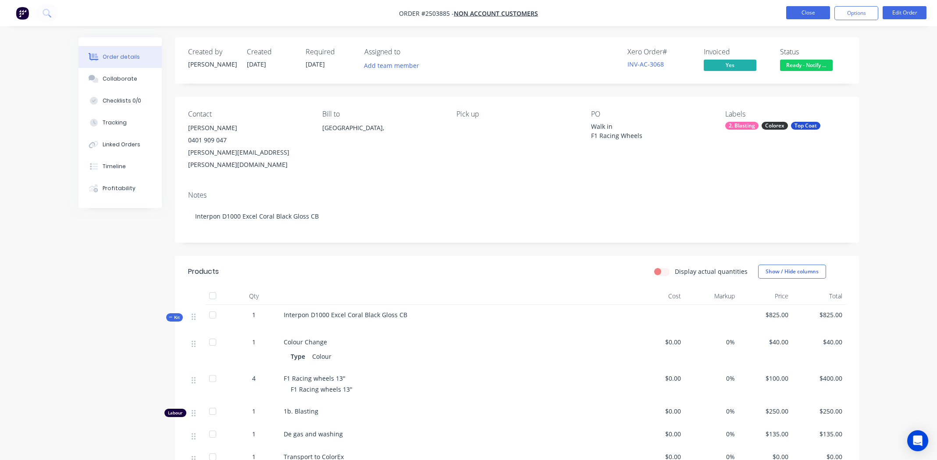
click at [815, 12] on button "Close" at bounding box center [808, 12] width 44 height 13
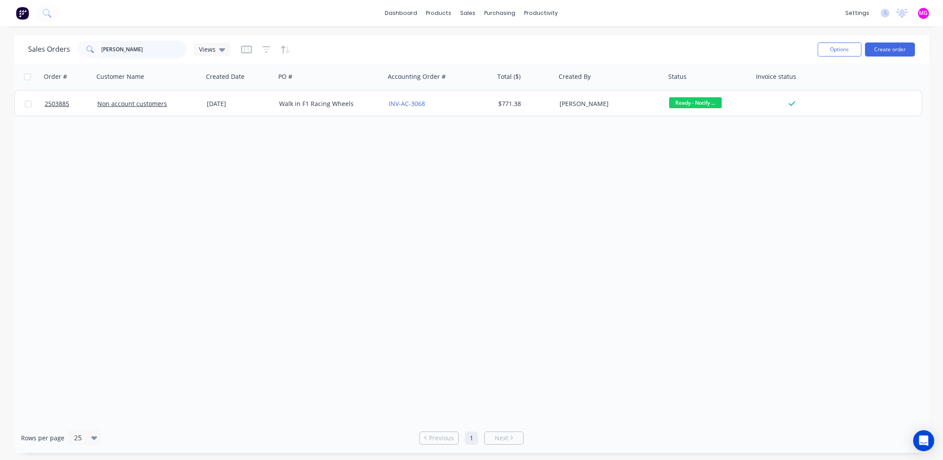
click at [126, 51] on input "troy" at bounding box center [144, 50] width 85 height 18
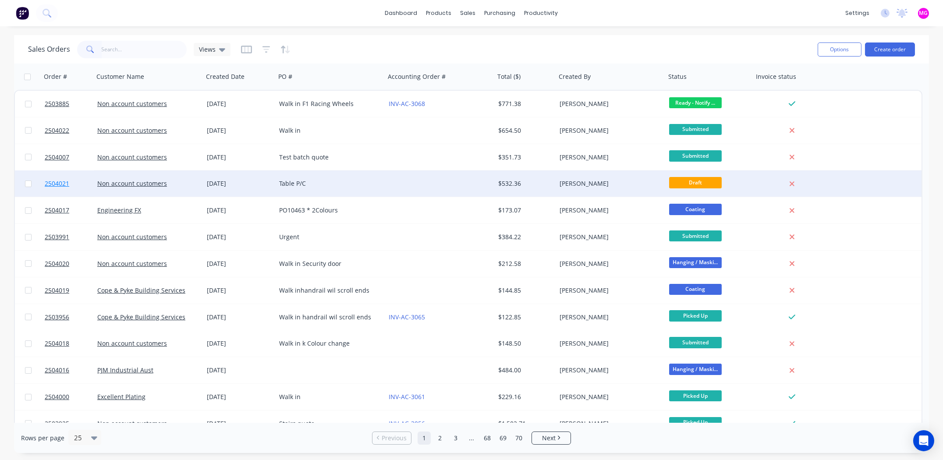
click at [57, 183] on span "2504021" at bounding box center [57, 183] width 25 height 9
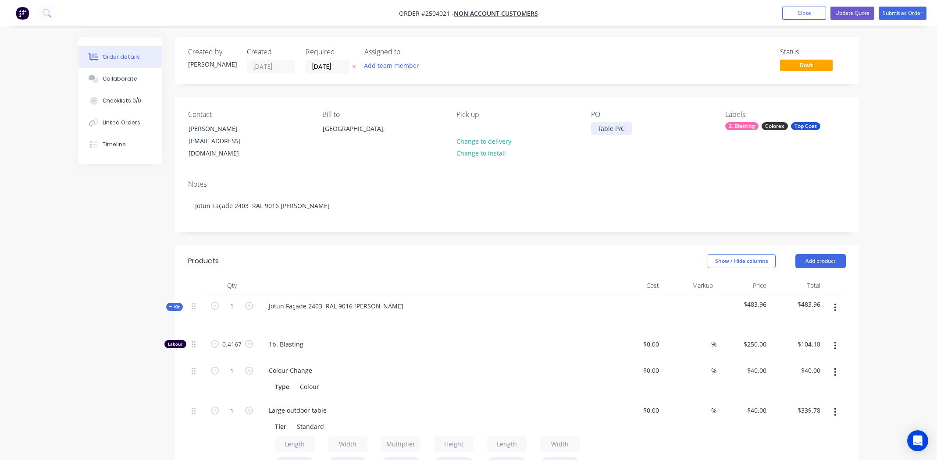
click at [632, 134] on div "Table P/C" at bounding box center [611, 128] width 41 height 13
click at [830, 16] on button "Update Quote" at bounding box center [852, 13] width 44 height 13
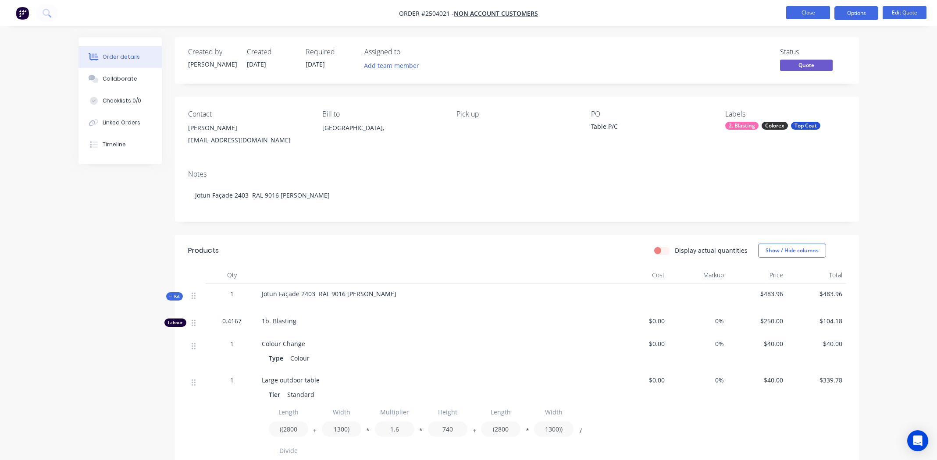
click at [811, 16] on button "Close" at bounding box center [808, 12] width 44 height 13
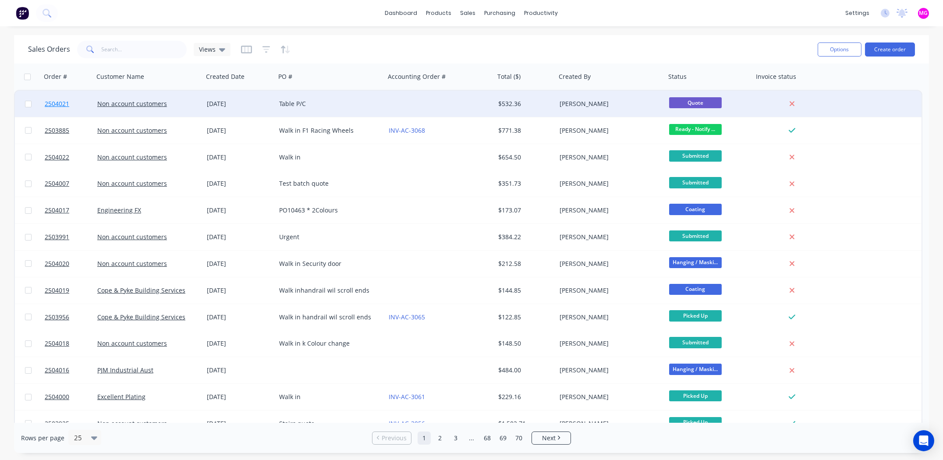
click at [52, 103] on span "2504021" at bounding box center [57, 103] width 25 height 9
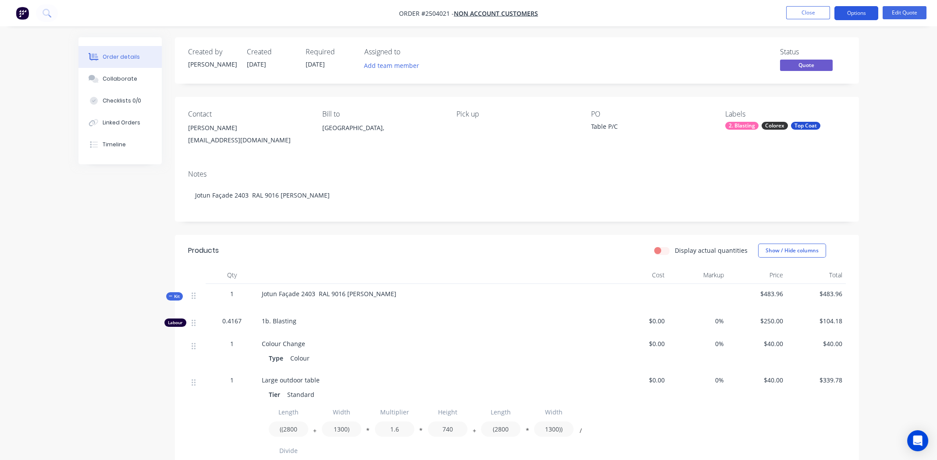
click at [858, 15] on button "Options" at bounding box center [856, 13] width 44 height 14
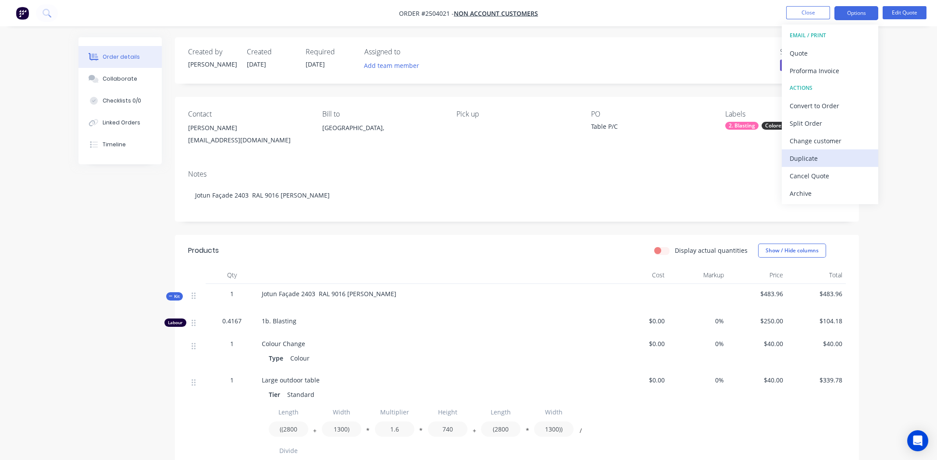
click at [816, 156] on div "Duplicate" at bounding box center [829, 158] width 81 height 13
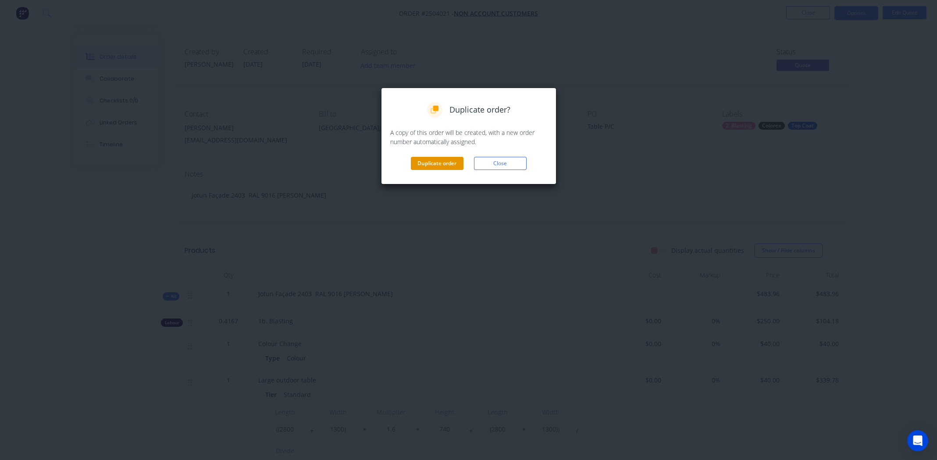
drag, startPoint x: 434, startPoint y: 160, endPoint x: 434, endPoint y: 167, distance: 7.0
click at [434, 167] on button "Duplicate order" at bounding box center [437, 163] width 53 height 13
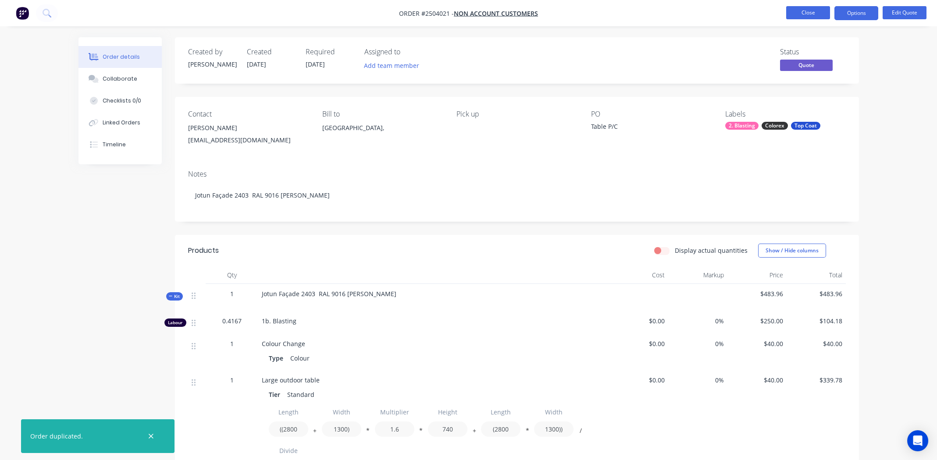
click at [800, 13] on button "Close" at bounding box center [808, 12] width 44 height 13
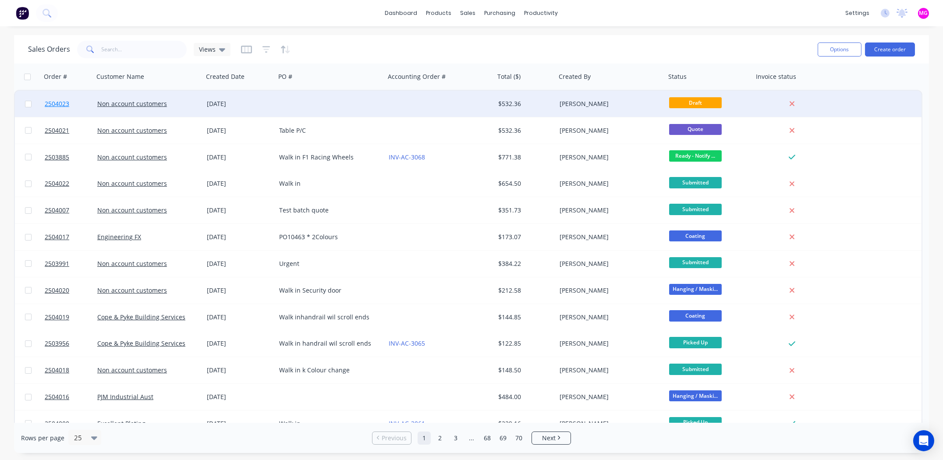
click at [60, 105] on span "2504023" at bounding box center [57, 103] width 25 height 9
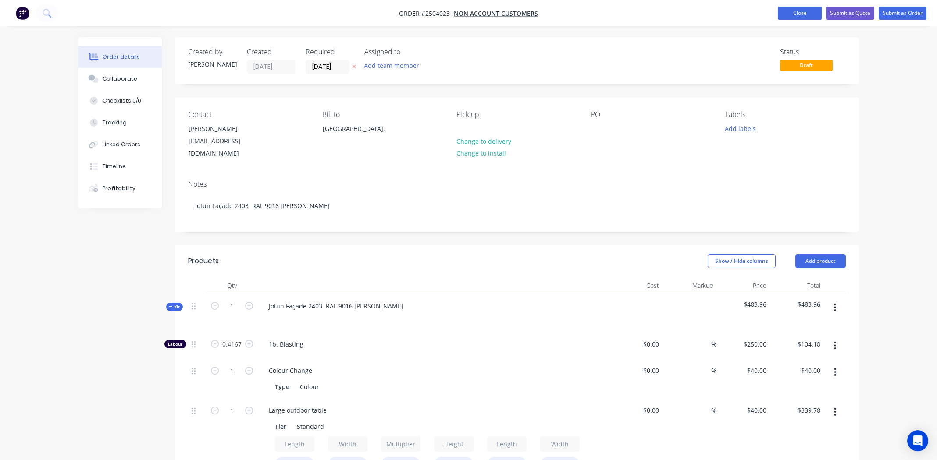
click at [792, 12] on button "Close" at bounding box center [800, 13] width 44 height 13
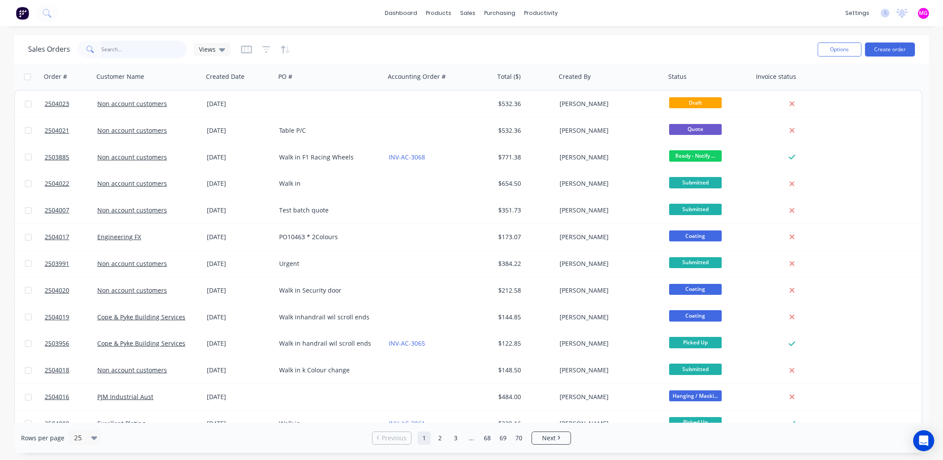
click at [110, 50] on input "text" at bounding box center [144, 50] width 85 height 18
type input "pino"
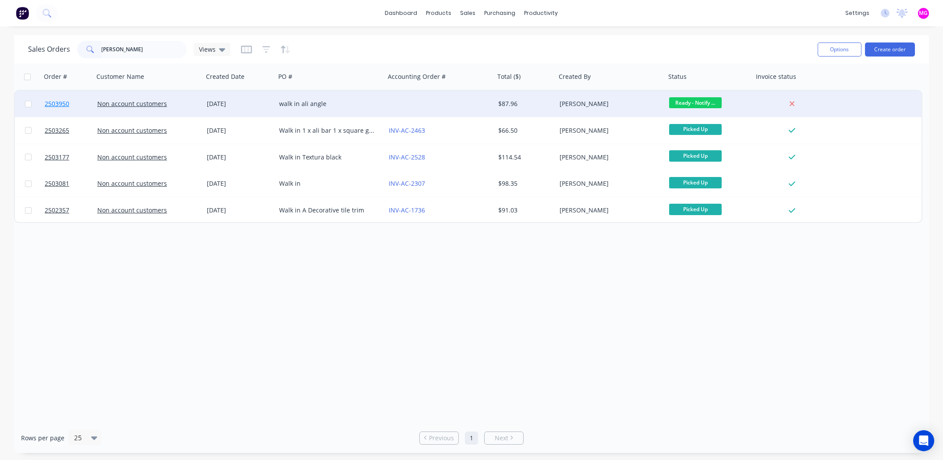
click at [60, 104] on span "2503950" at bounding box center [57, 103] width 25 height 9
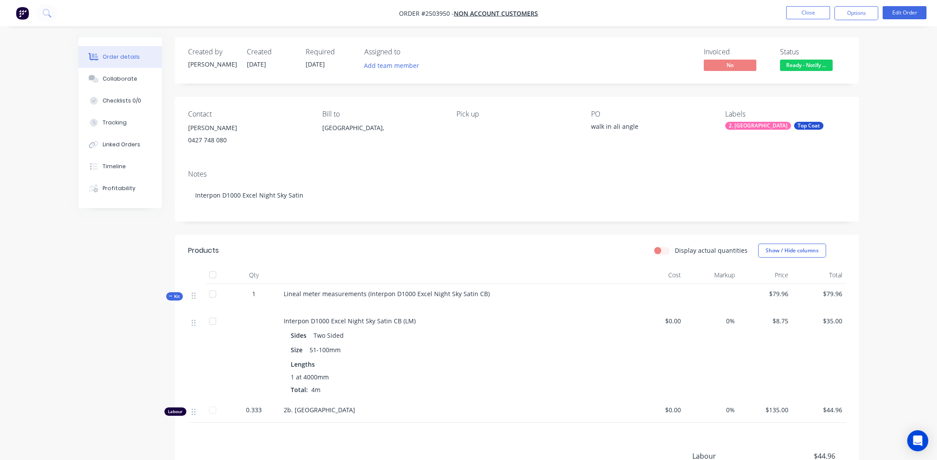
click at [805, 64] on span "Ready - Notify ..." at bounding box center [806, 65] width 53 height 11
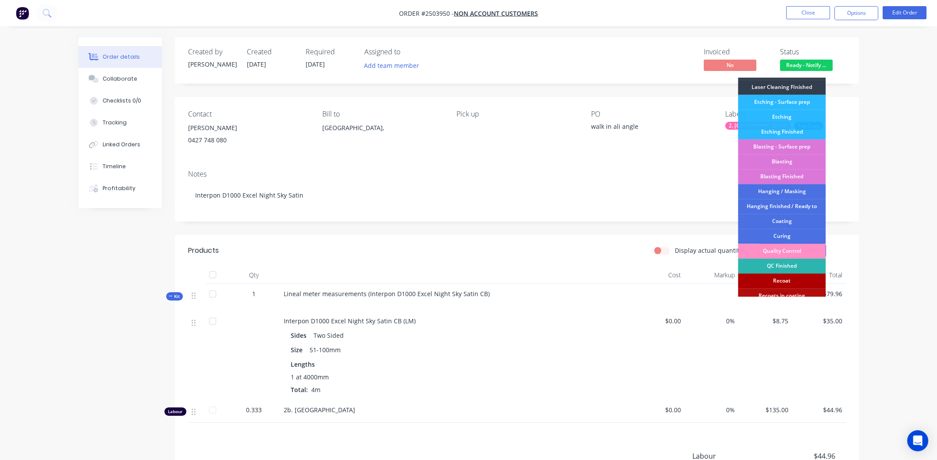
scroll to position [187, 0]
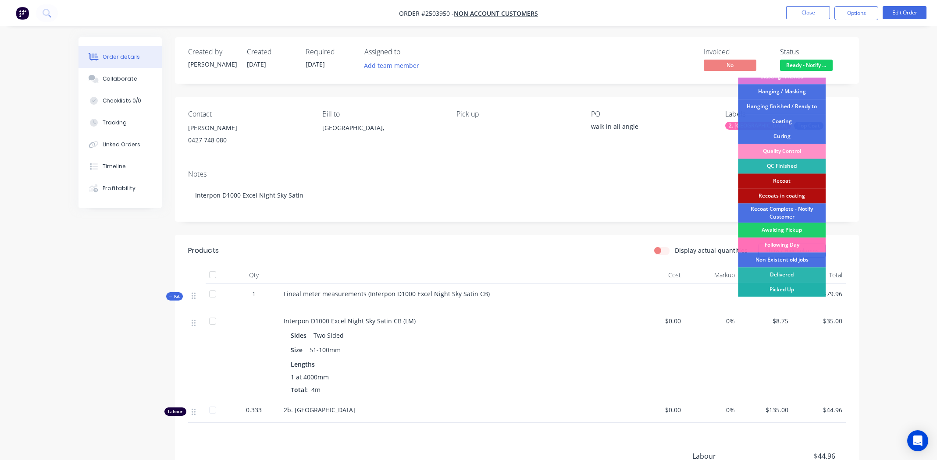
click at [785, 287] on div "Picked Up" at bounding box center [782, 289] width 88 height 15
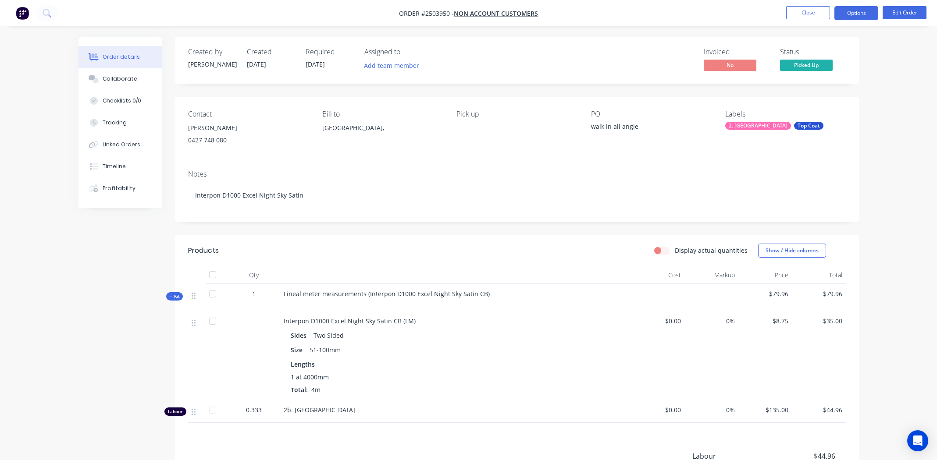
click at [850, 11] on button "Options" at bounding box center [856, 13] width 44 height 14
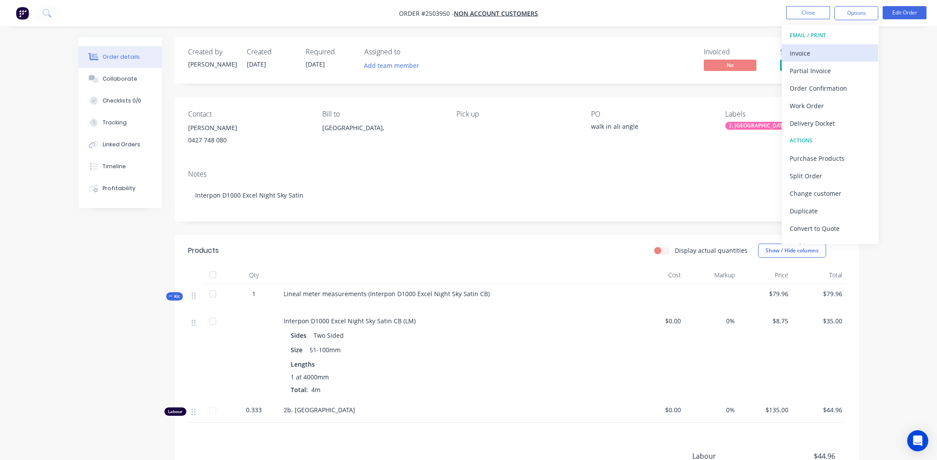
click at [814, 48] on div "Invoice" at bounding box center [829, 53] width 81 height 13
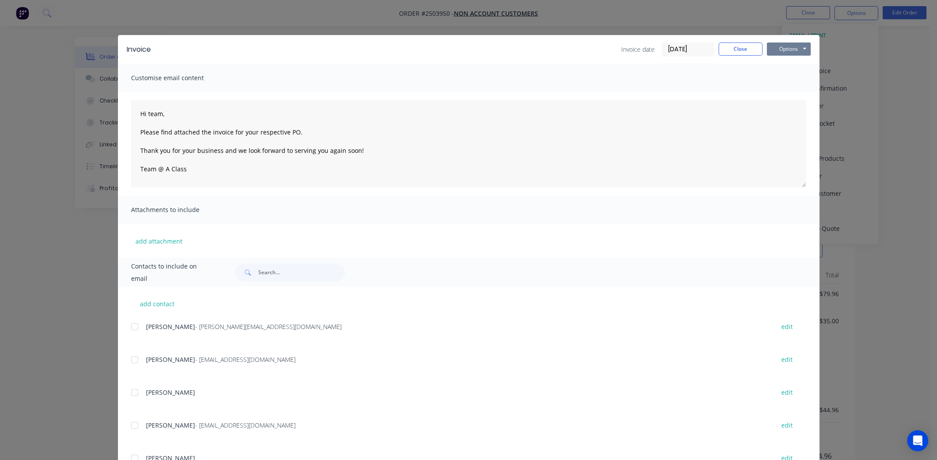
click at [786, 44] on button "Options" at bounding box center [789, 49] width 44 height 13
click at [783, 75] on button "Print" at bounding box center [795, 79] width 56 height 14
click at [739, 47] on button "Close" at bounding box center [740, 49] width 44 height 13
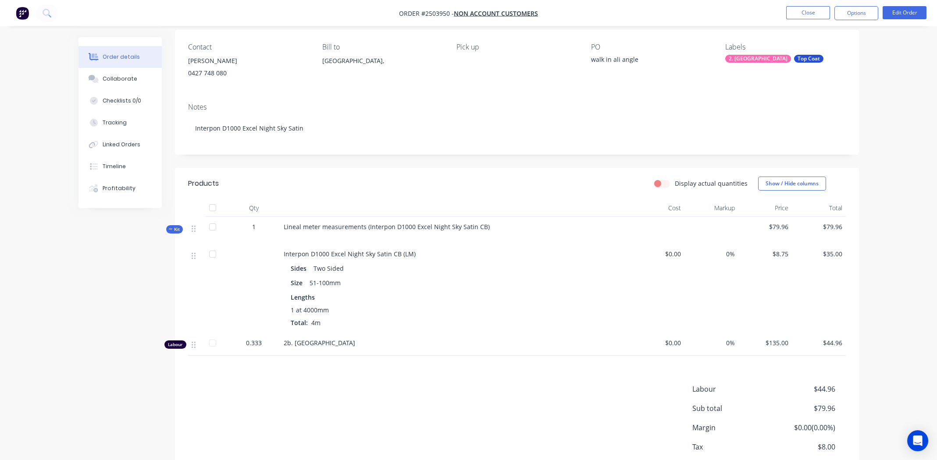
scroll to position [119, 0]
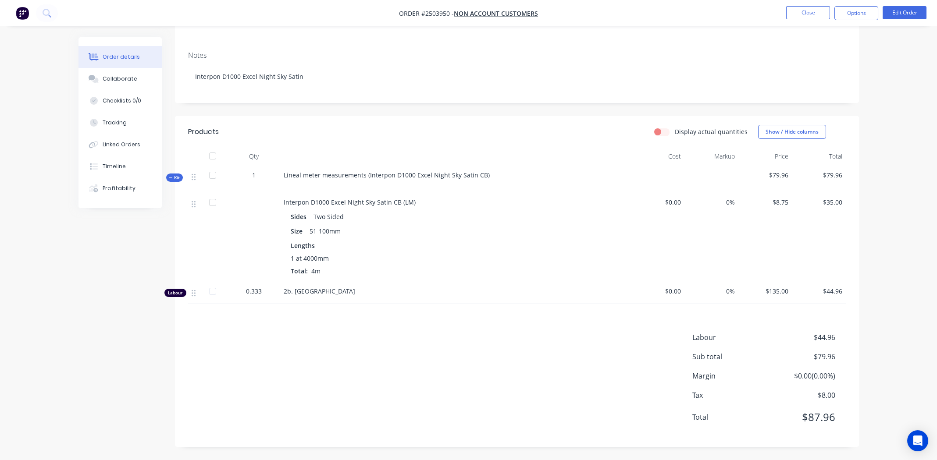
click at [487, 177] on div "Lineal meter measurements (Interpon D1000 Excel Night Sky Satin CB)" at bounding box center [455, 178] width 351 height 27
click at [484, 175] on div "Lineal meter measurements (Interpon D1000 Excel Night Sky Satin CB)" at bounding box center [455, 178] width 351 height 27
click at [483, 175] on span "Lineal meter measurements (Interpon D1000 Excel Night Sky Satin CB)" at bounding box center [387, 175] width 206 height 8
click at [905, 15] on button "Edit Order" at bounding box center [904, 12] width 44 height 13
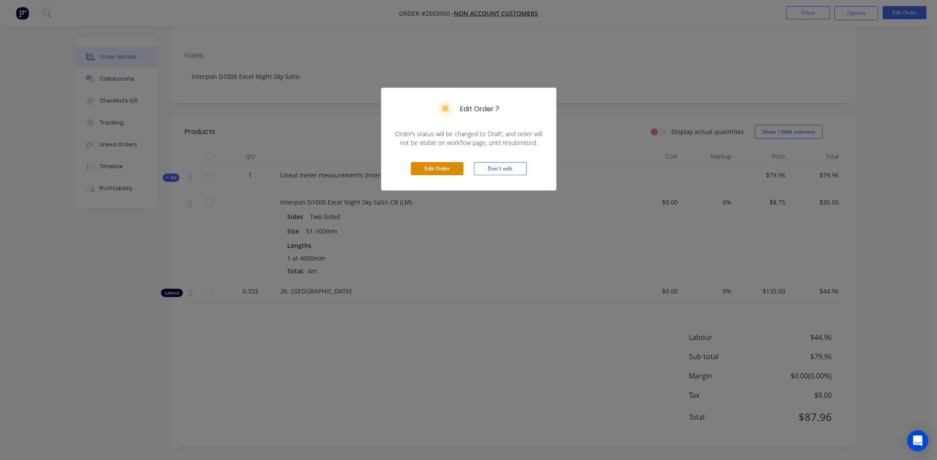
click at [448, 166] on button "Edit Order" at bounding box center [437, 168] width 53 height 13
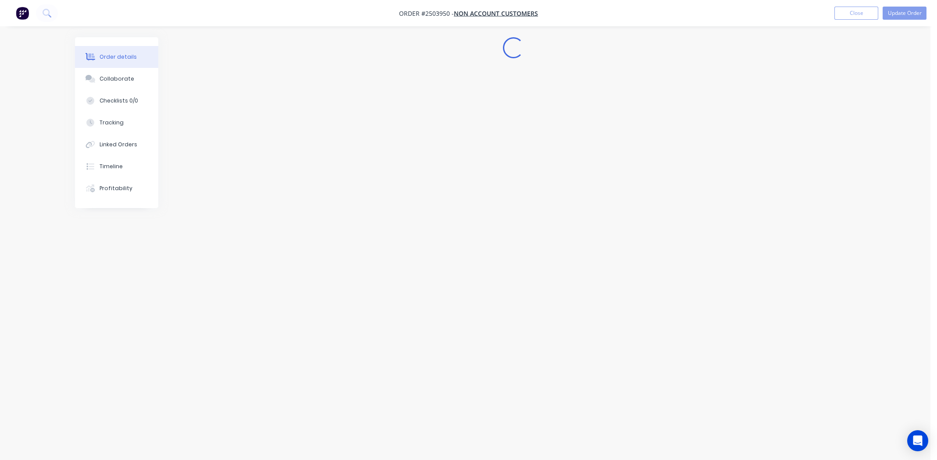
scroll to position [0, 0]
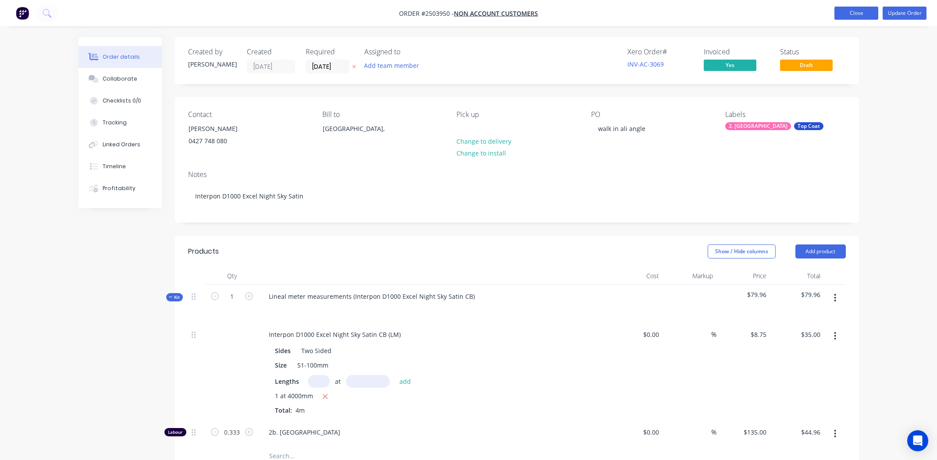
click at [841, 12] on button "Close" at bounding box center [856, 13] width 44 height 13
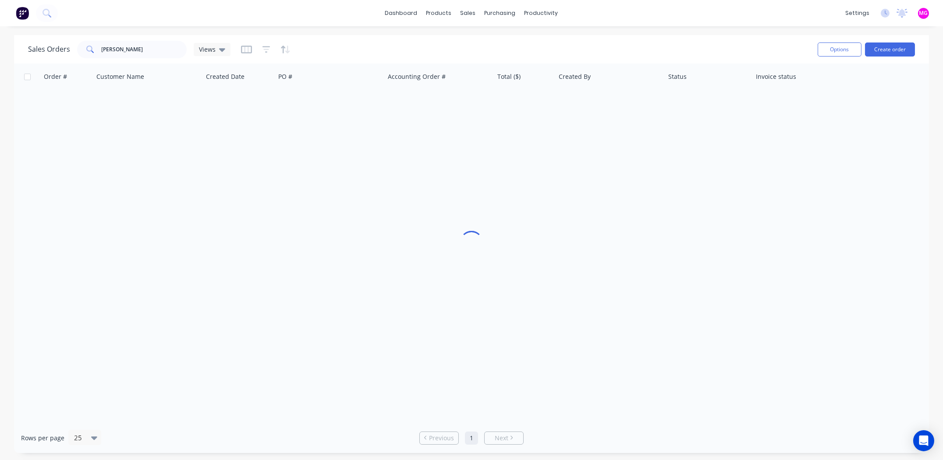
click at [842, 15] on div "dashboard products sales purchasing productivity dashboard products Product Cat…" at bounding box center [471, 13] width 943 height 26
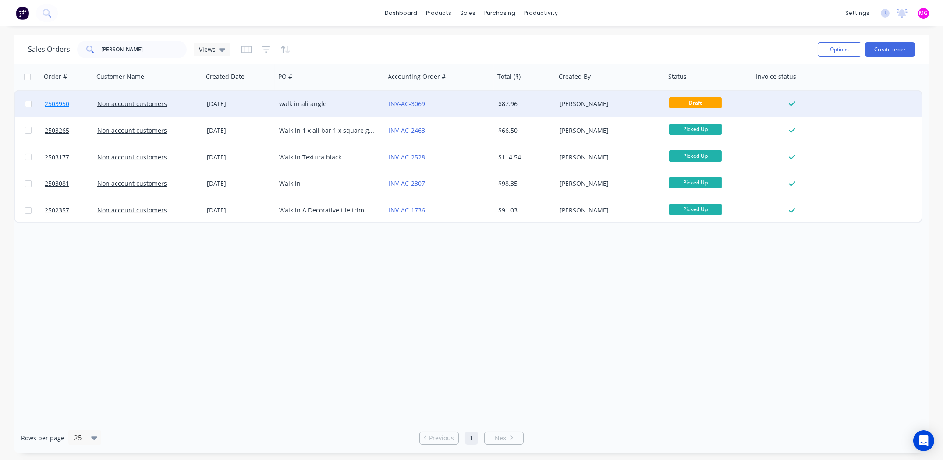
click at [63, 105] on span "2503950" at bounding box center [57, 103] width 25 height 9
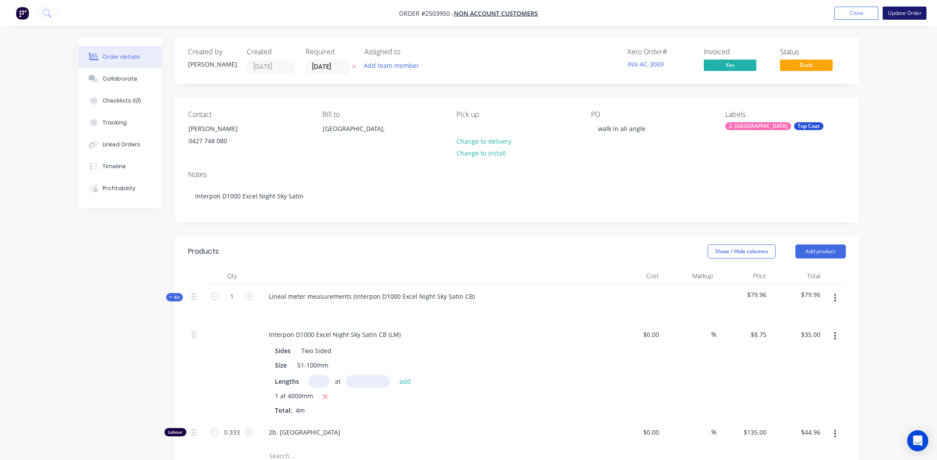
click at [905, 14] on button "Update Order" at bounding box center [904, 13] width 44 height 13
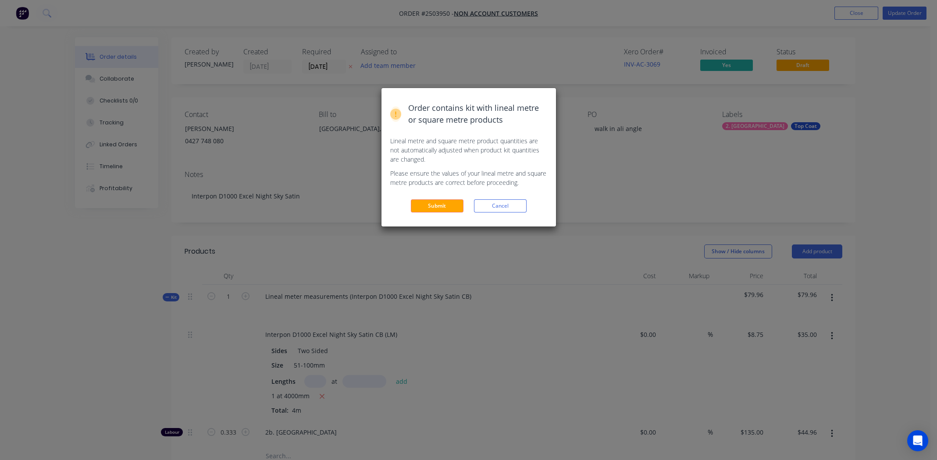
drag, startPoint x: 436, startPoint y: 202, endPoint x: 440, endPoint y: 199, distance: 5.5
click at [436, 202] on button "Submit" at bounding box center [437, 205] width 53 height 13
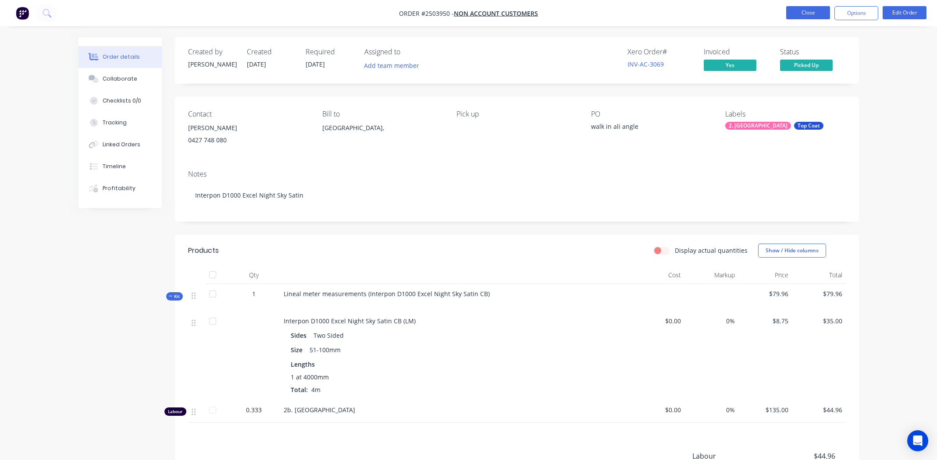
click at [798, 11] on button "Close" at bounding box center [808, 12] width 44 height 13
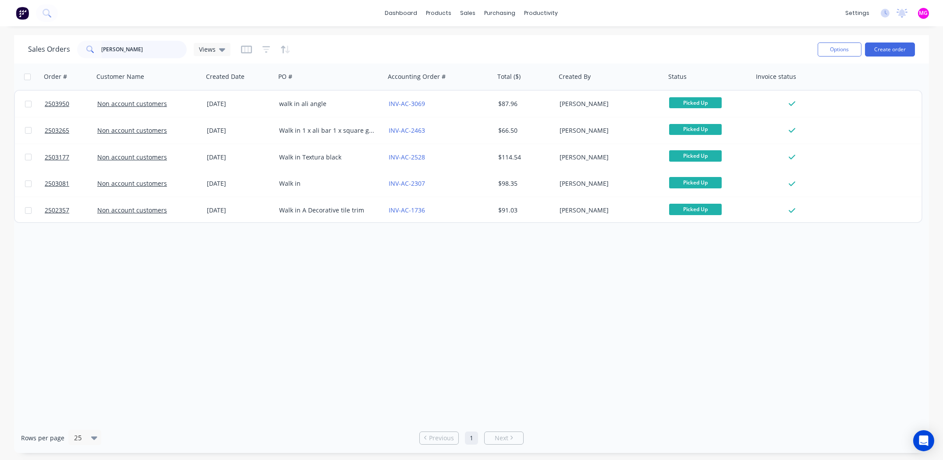
click at [129, 53] on input "pino" at bounding box center [144, 50] width 85 height 18
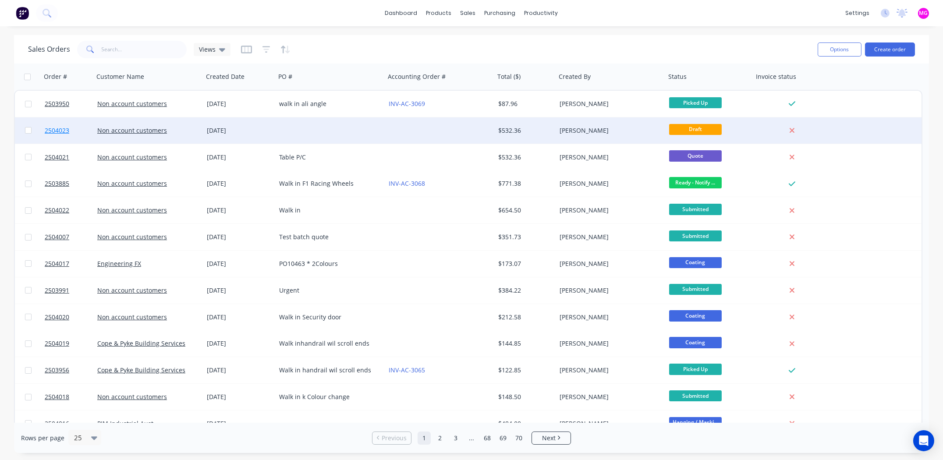
click at [57, 131] on span "2504023" at bounding box center [57, 130] width 25 height 9
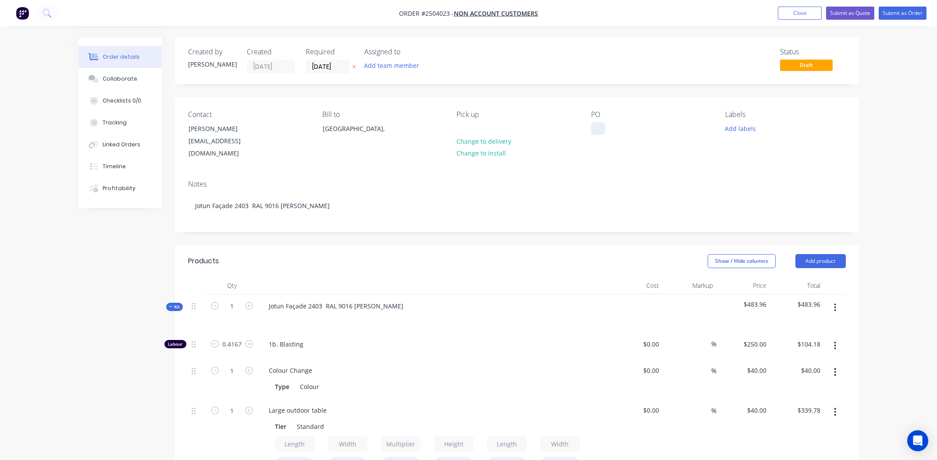
click at [592, 130] on div at bounding box center [598, 128] width 14 height 13
click at [738, 128] on button "Add labels" at bounding box center [740, 128] width 40 height 12
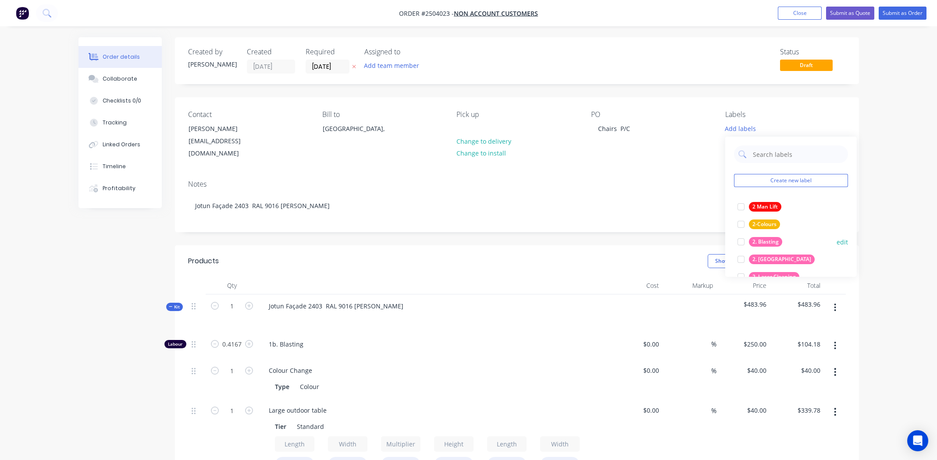
click at [741, 242] on div at bounding box center [741, 242] width 18 height 18
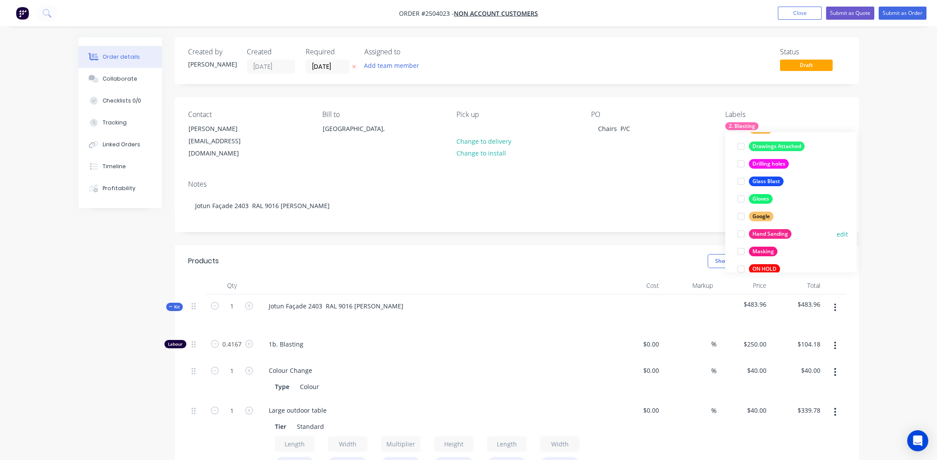
scroll to position [263, 0]
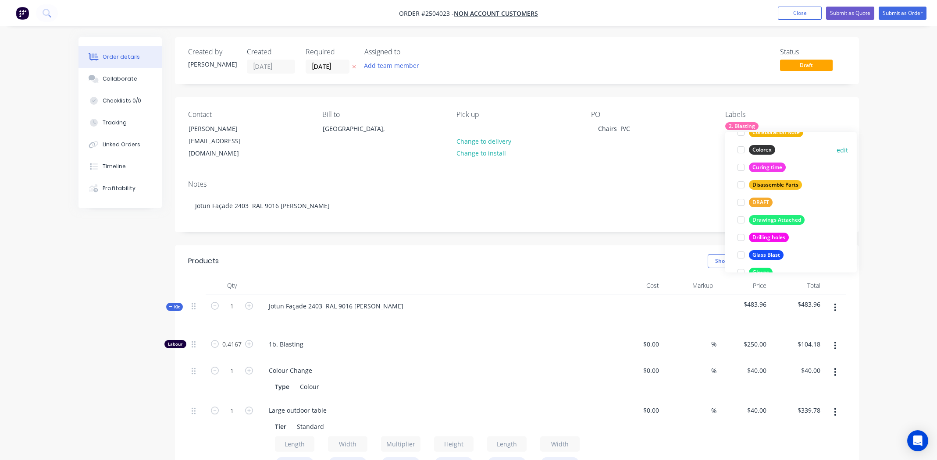
click at [738, 150] on div at bounding box center [741, 150] width 18 height 18
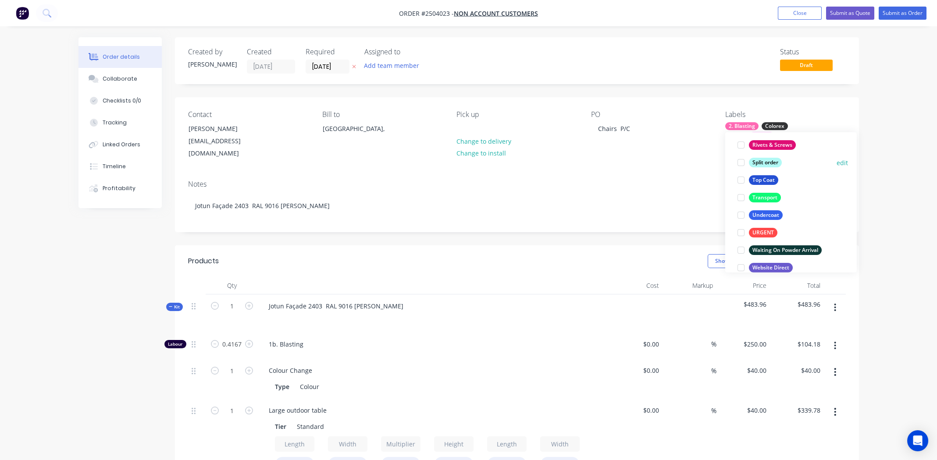
scroll to position [631, 0]
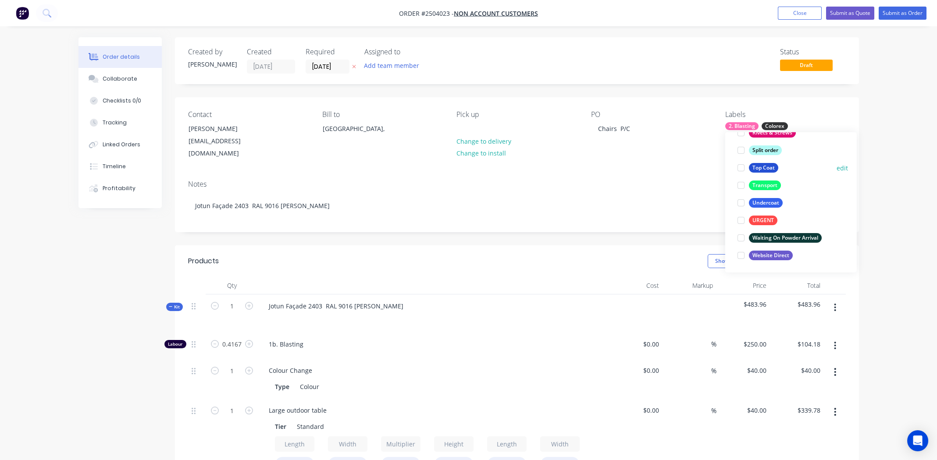
click at [738, 164] on div at bounding box center [741, 168] width 18 height 18
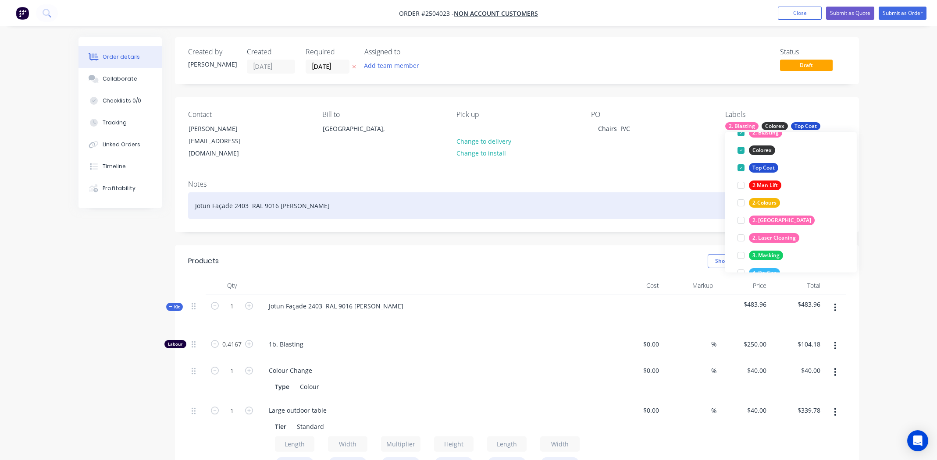
click at [607, 197] on div "Jotun Façade 2403 RAL 9016 White Matt" at bounding box center [516, 205] width 657 height 27
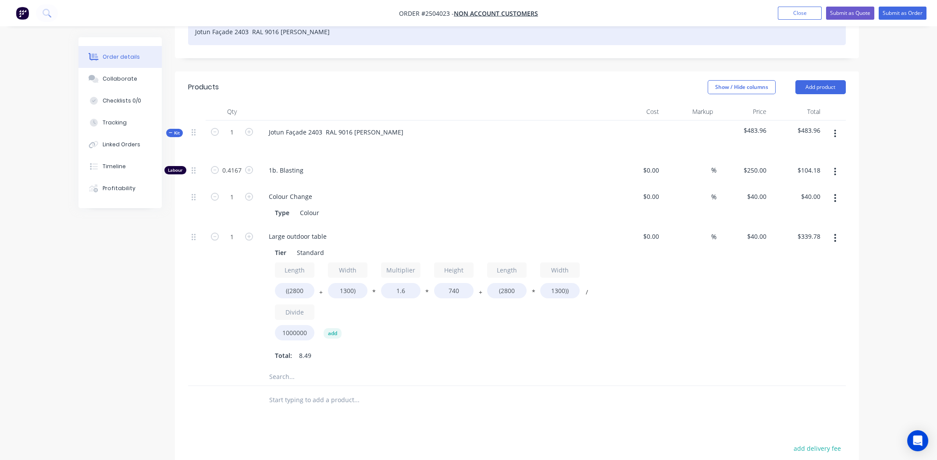
scroll to position [175, 0]
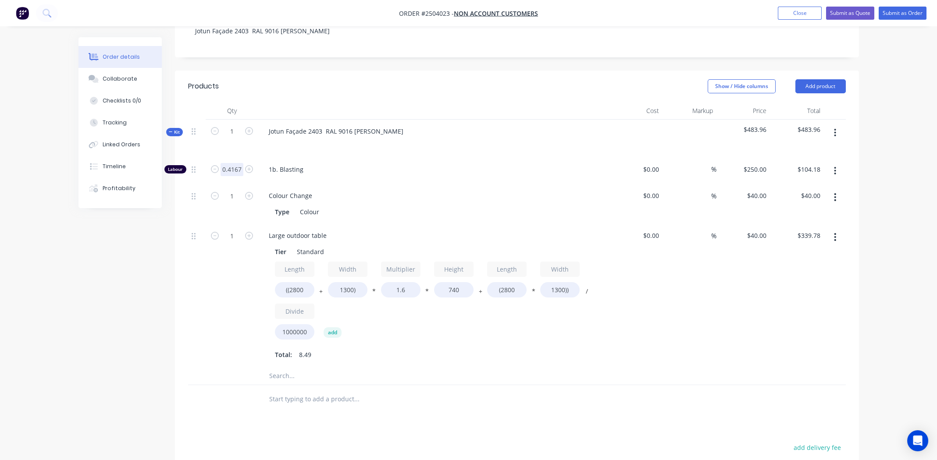
click at [240, 163] on input "0.4167" at bounding box center [231, 169] width 23 height 13
type input "1"
type input "$250.00"
click at [443, 353] on div "Large outdoor table Tier Standard Length ((2800 + Width 1300) * Multiplier 1.6 …" at bounding box center [433, 295] width 351 height 143
click at [294, 282] on input "((2800" at bounding box center [294, 289] width 39 height 15
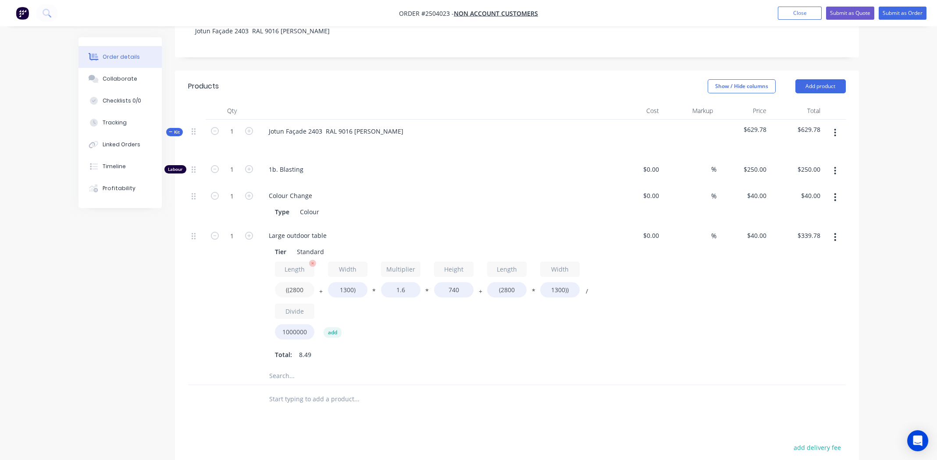
click at [294, 282] on input "((2800" at bounding box center [294, 289] width 39 height 15
type input "((550"
type input "$233.22"
click at [344, 282] on input "1300)" at bounding box center [347, 289] width 39 height 15
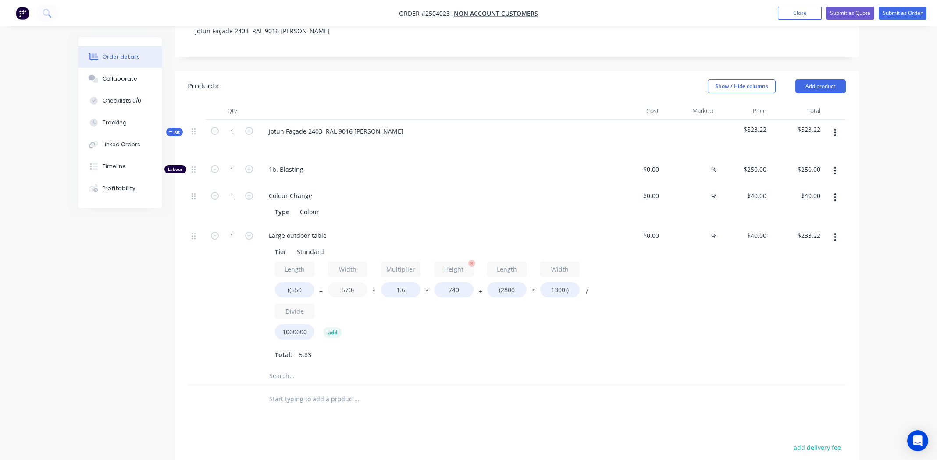
type input "570)"
type input "$198.64"
click at [448, 282] on input "740" at bounding box center [453, 289] width 39 height 15
type input "800"
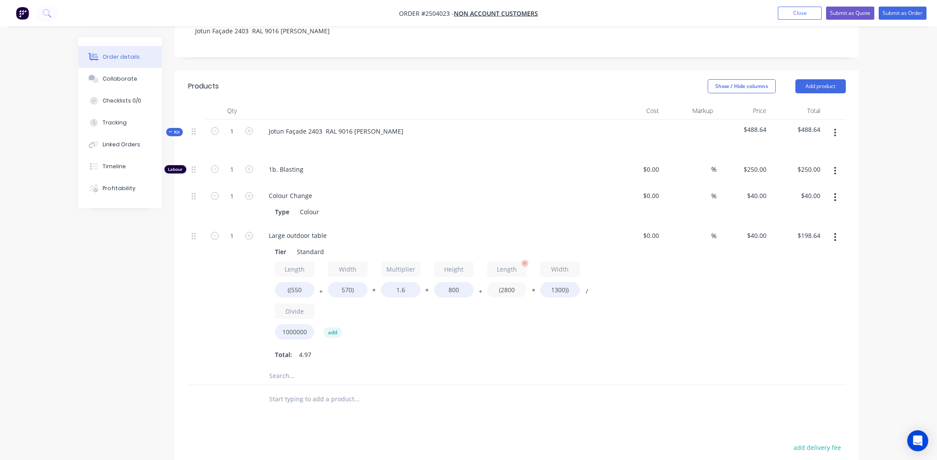
type input "$202.94"
click at [510, 282] on input "(2800" at bounding box center [506, 289] width 39 height 15
type input "(550"
type input "$85.94"
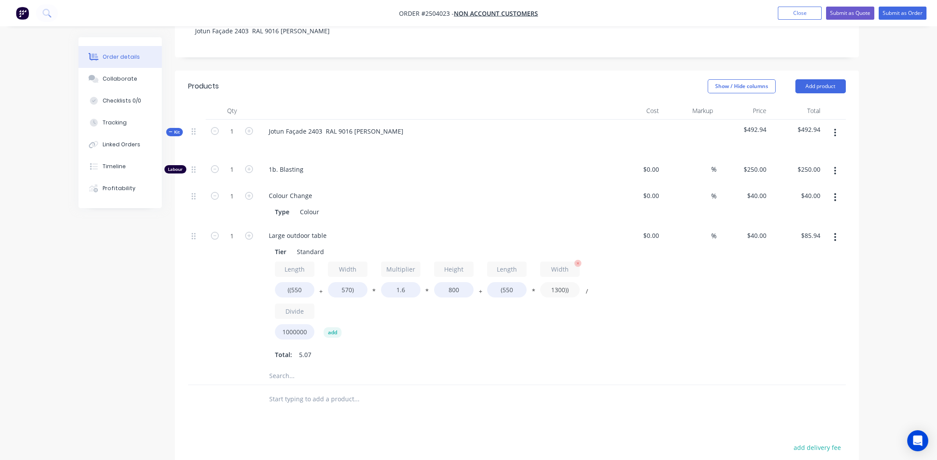
click at [559, 282] on input "1300))" at bounding box center [559, 289] width 39 height 15
type input "570))"
type input "$69.88"
drag, startPoint x: 529, startPoint y: 348, endPoint x: 529, endPoint y: 344, distance: 4.9
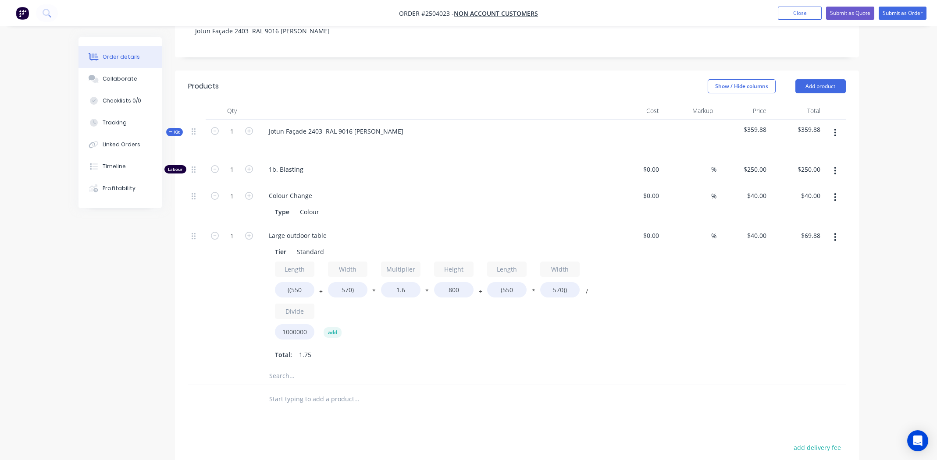
click at [529, 348] on div "Total: 1.75" at bounding box center [433, 354] width 317 height 13
click at [455, 318] on div "Length ((550 + Width 570) * Multiplier 1.6 * Height 800 + Length (550 * Width 5…" at bounding box center [433, 303] width 317 height 82
click at [235, 176] on input "1" at bounding box center [231, 169] width 23 height 13
type input "10"
click at [519, 327] on div "Length ((550 + Width 570) * Multiplier 1.6 * Height 800 + Length (550 * Width 5…" at bounding box center [433, 303] width 317 height 82
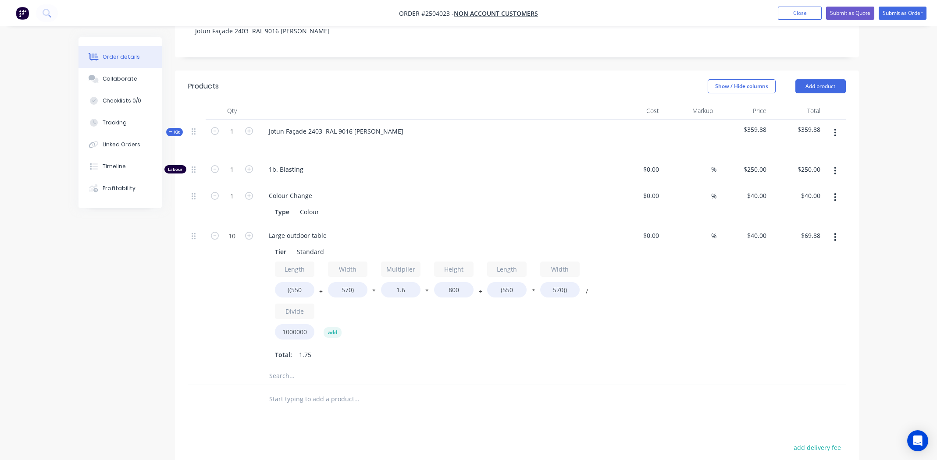
type input "$698.84"
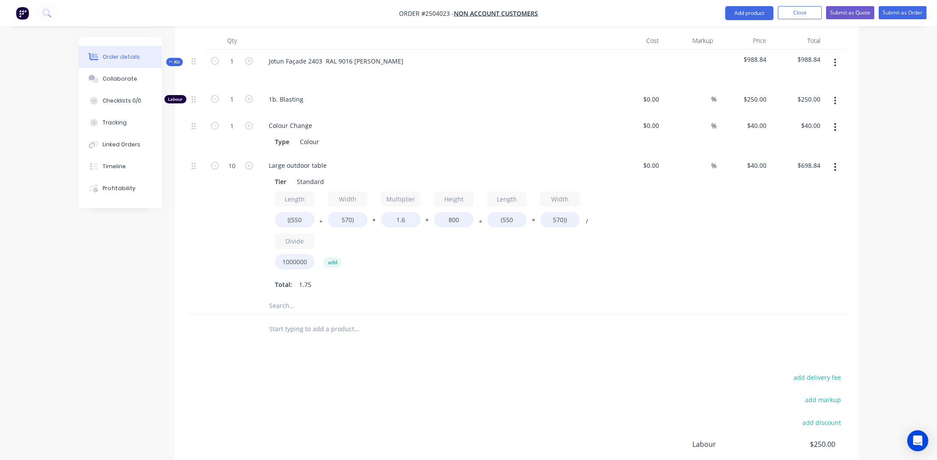
scroll to position [341, 0]
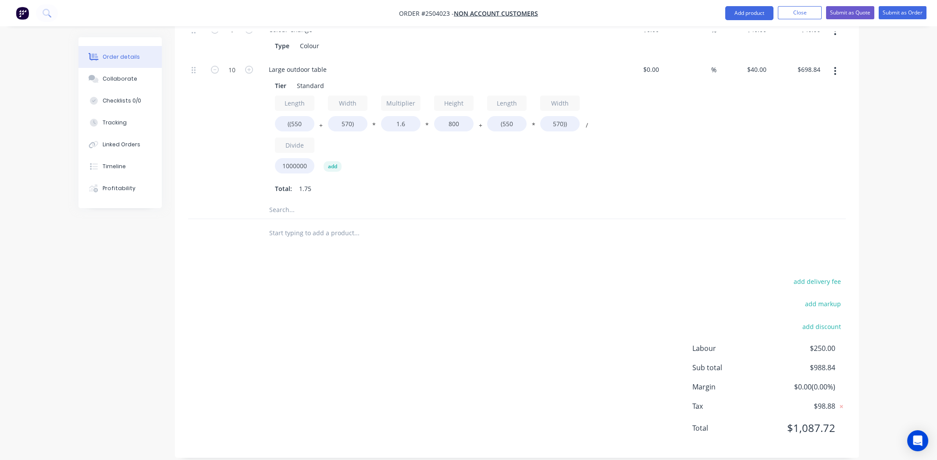
click at [444, 182] on div "Total: 1.75" at bounding box center [433, 188] width 317 height 13
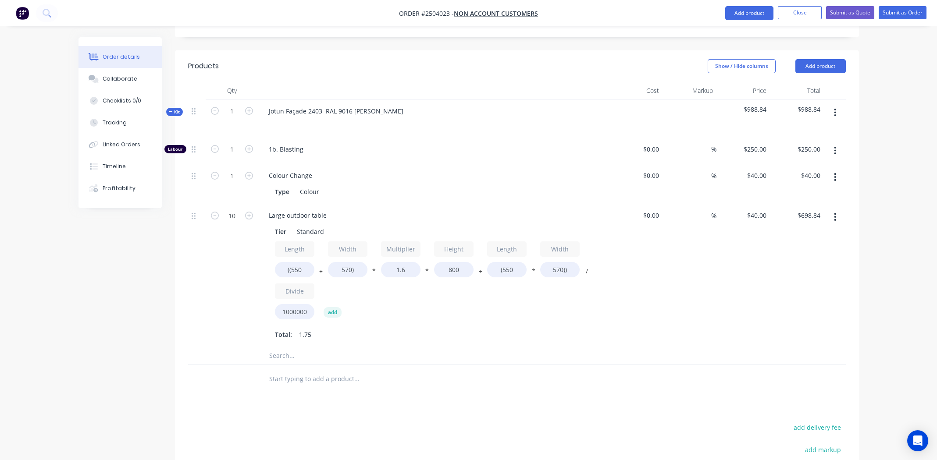
scroll to position [122, 0]
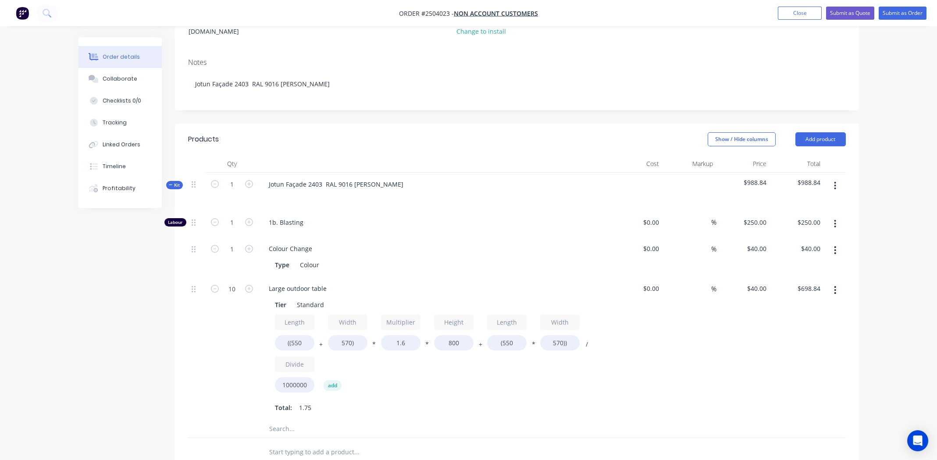
click at [674, 342] on div "%" at bounding box center [689, 348] width 54 height 143
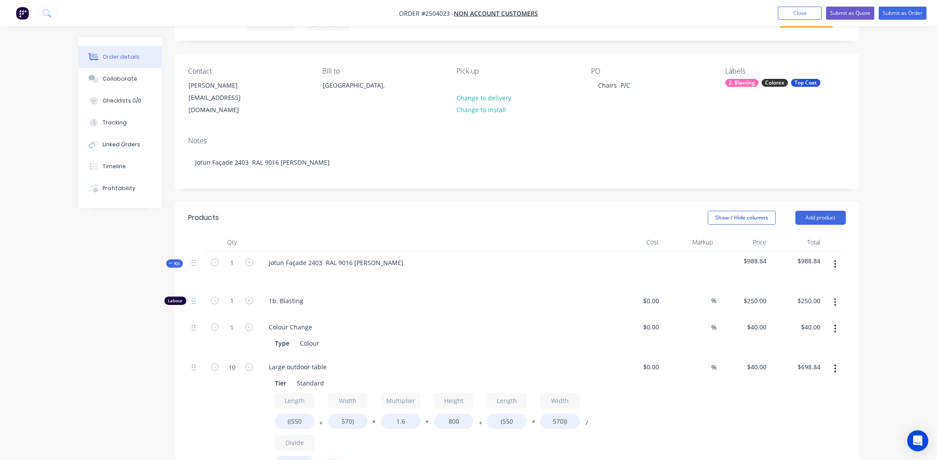
scroll to position [0, 0]
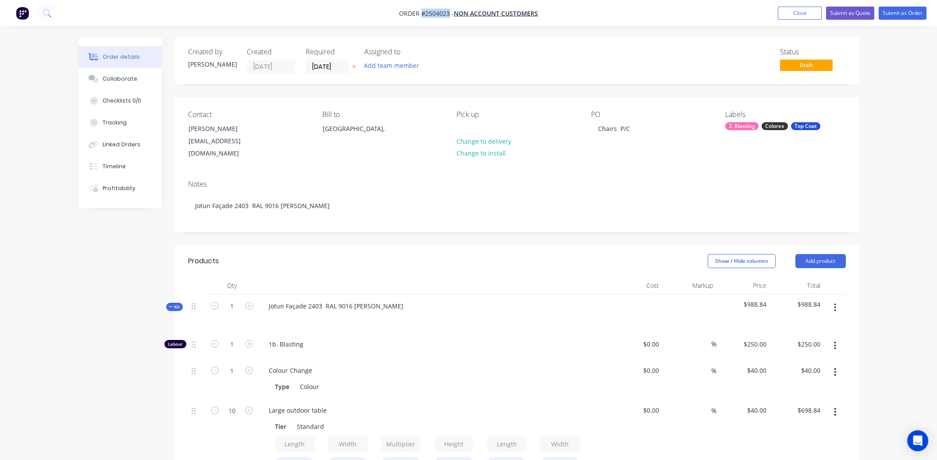
drag, startPoint x: 449, startPoint y: 11, endPoint x: 421, endPoint y: 15, distance: 28.3
click at [421, 15] on span "Order #2504023 -" at bounding box center [426, 13] width 55 height 8
copy span "#2504023"
click at [588, 14] on nav "Order #2504023 - Non account customers Add product Close Submit as Quote Submit…" at bounding box center [468, 13] width 937 height 26
click at [849, 12] on button "Submit as Quote" at bounding box center [850, 13] width 48 height 13
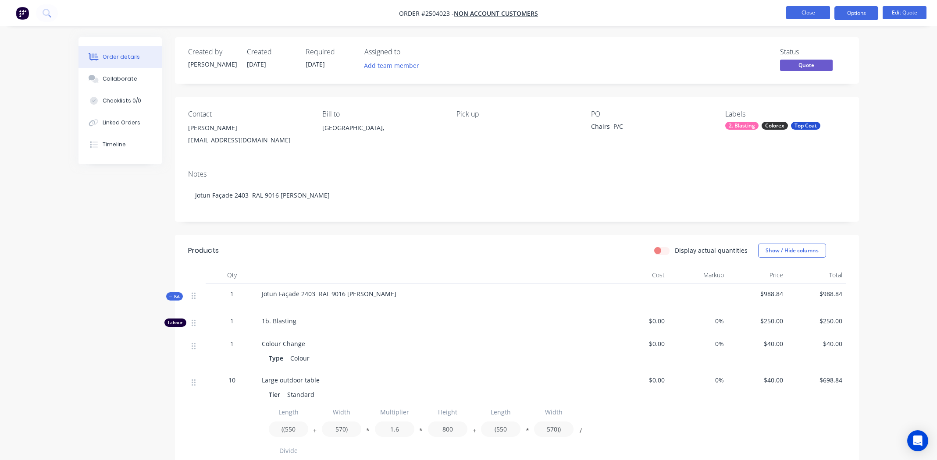
click at [817, 11] on button "Close" at bounding box center [808, 12] width 44 height 13
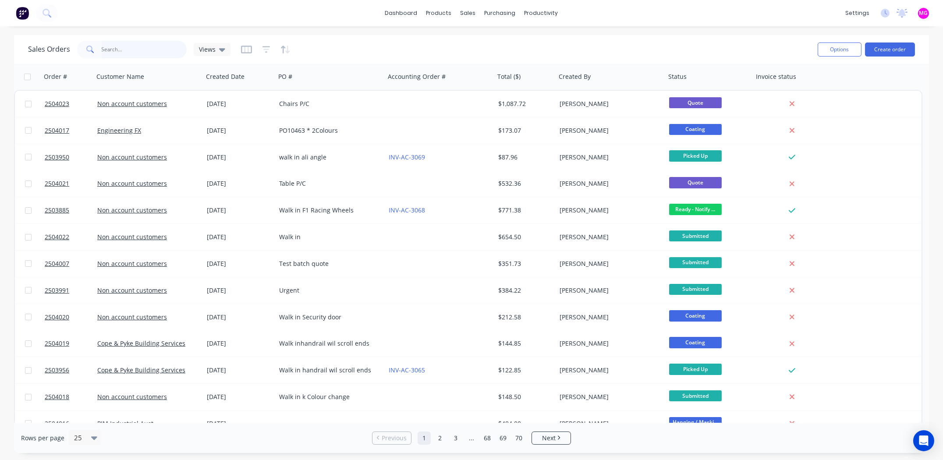
click at [117, 47] on input "text" at bounding box center [144, 50] width 85 height 18
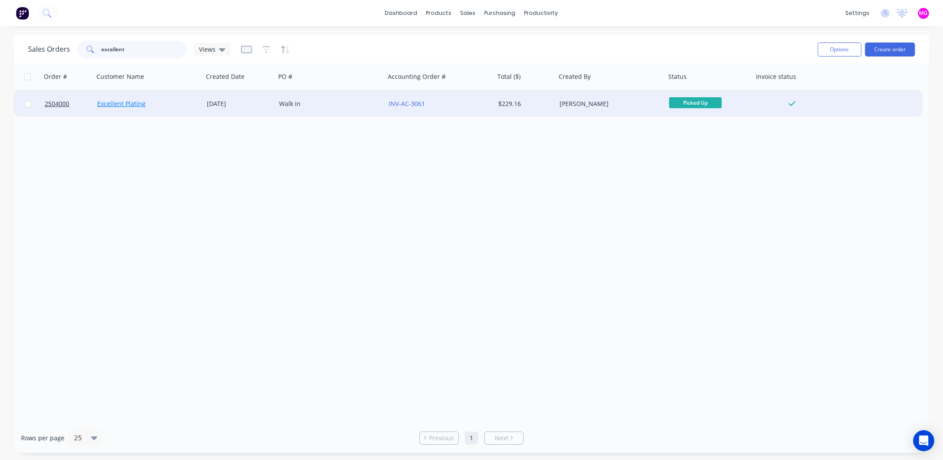
type input "excellent"
click at [141, 104] on link "Excellent Plating" at bounding box center [121, 103] width 48 height 8
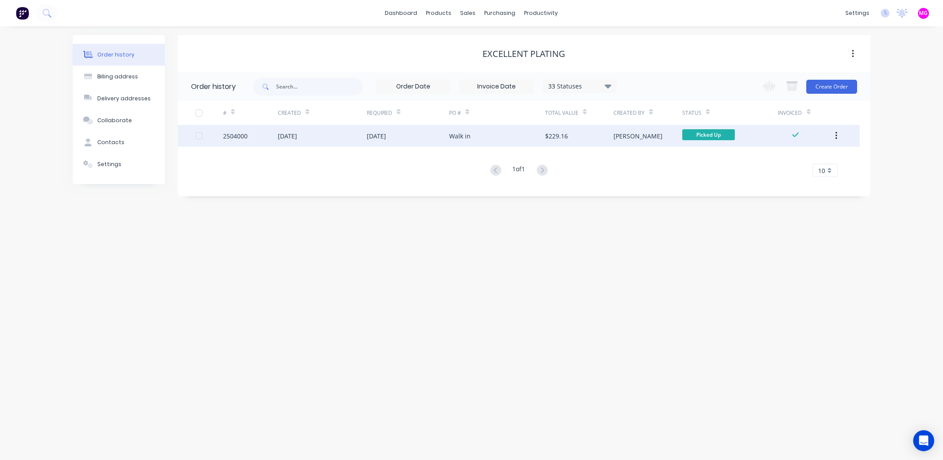
click at [242, 134] on div "2504000" at bounding box center [235, 135] width 25 height 9
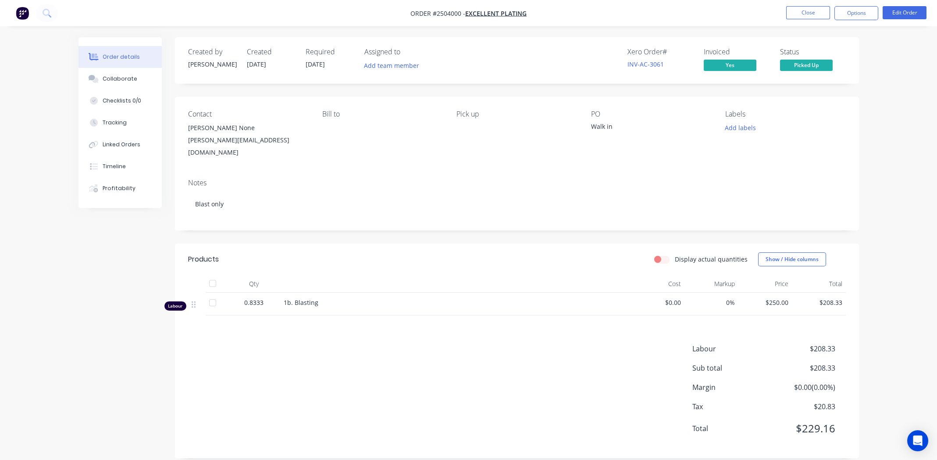
click at [391, 149] on div "Bill to" at bounding box center [382, 134] width 120 height 49
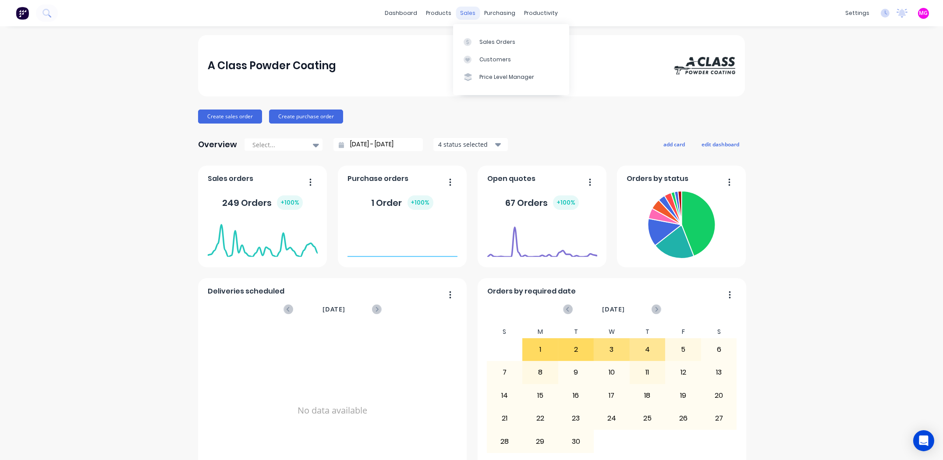
click at [462, 10] on div "sales" at bounding box center [468, 13] width 24 height 13
click at [477, 39] on link "Sales Orders" at bounding box center [511, 42] width 116 height 18
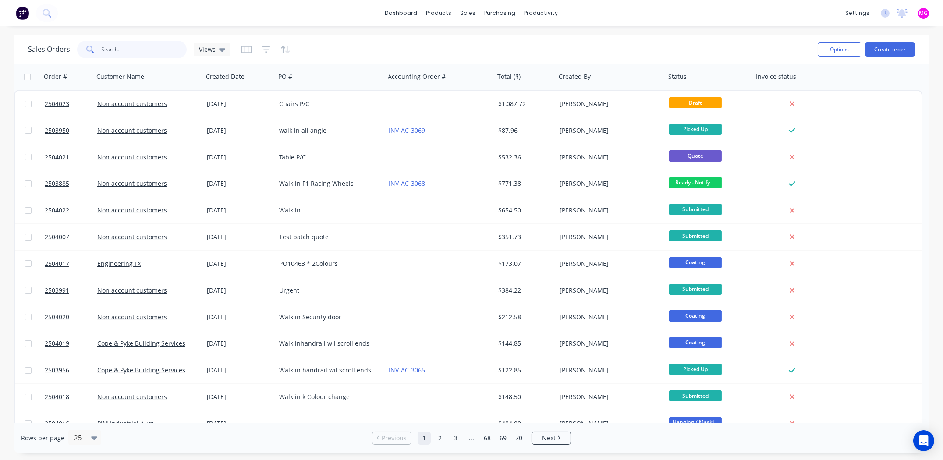
paste input "10463"
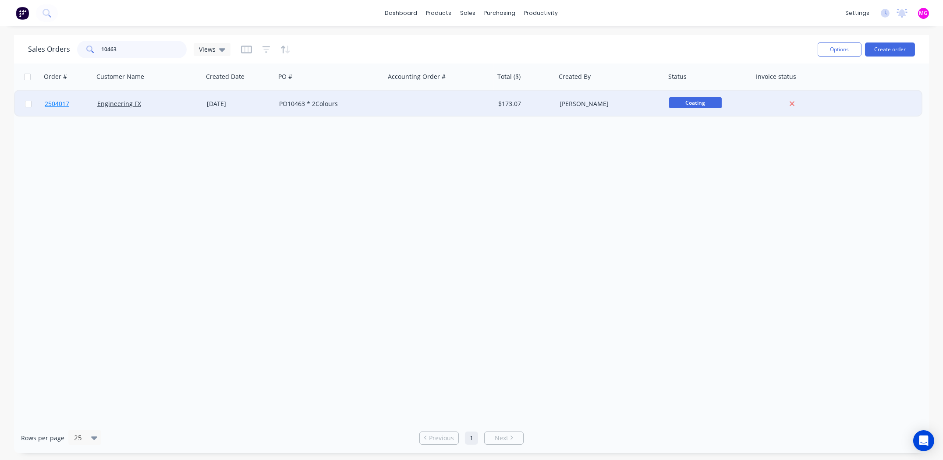
type input "10463"
click at [55, 102] on span "2504017" at bounding box center [57, 103] width 25 height 9
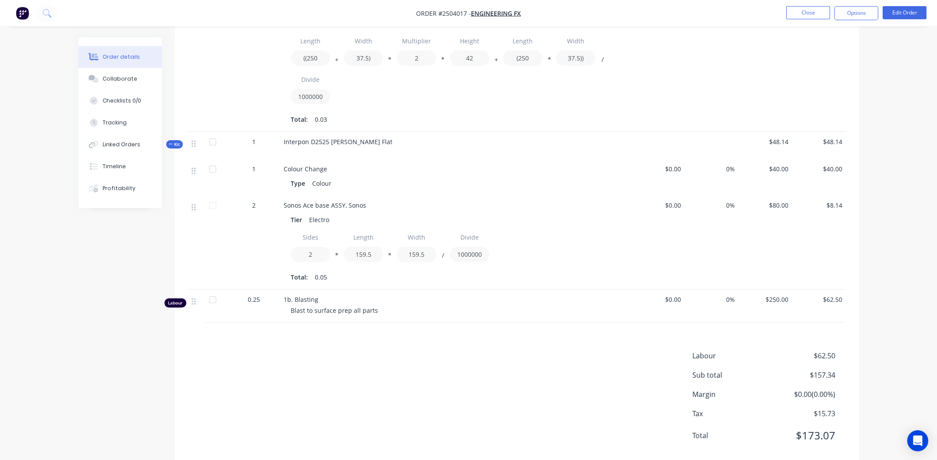
scroll to position [375, 0]
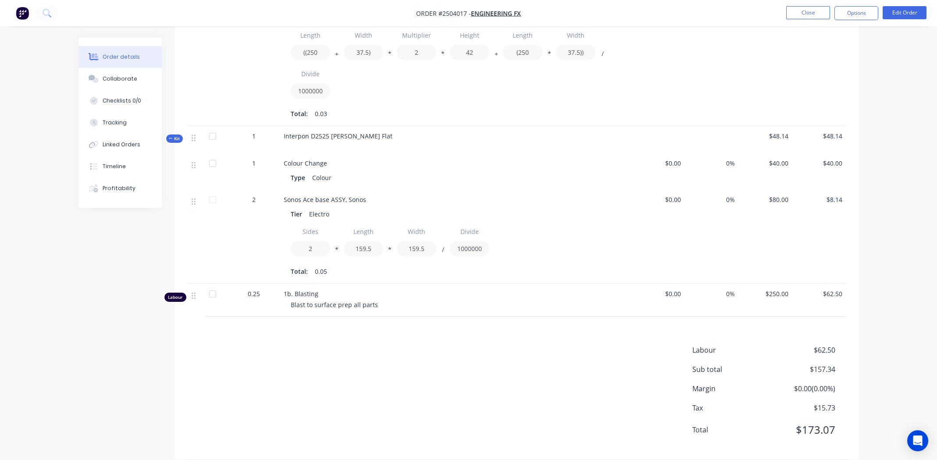
click at [337, 132] on span "Interpon D2525 [PERSON_NAME] Flat" at bounding box center [338, 136] width 109 height 8
drag, startPoint x: 338, startPoint y: 124, endPoint x: 900, endPoint y: 12, distance: 572.5
click at [900, 12] on button "Edit Order" at bounding box center [904, 12] width 44 height 13
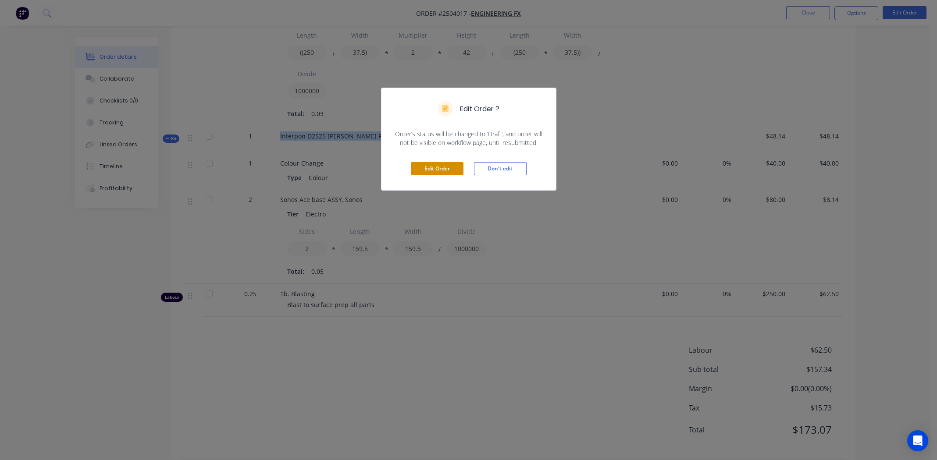
click at [438, 168] on button "Edit Order" at bounding box center [437, 168] width 53 height 13
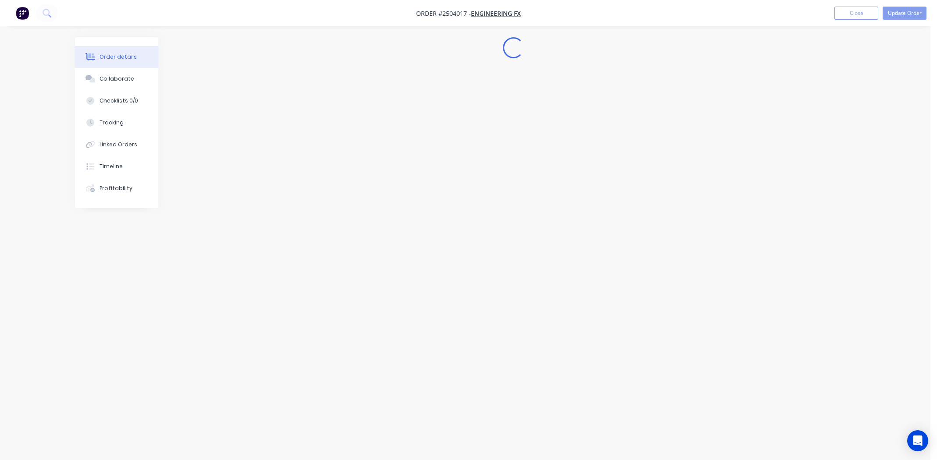
scroll to position [0, 0]
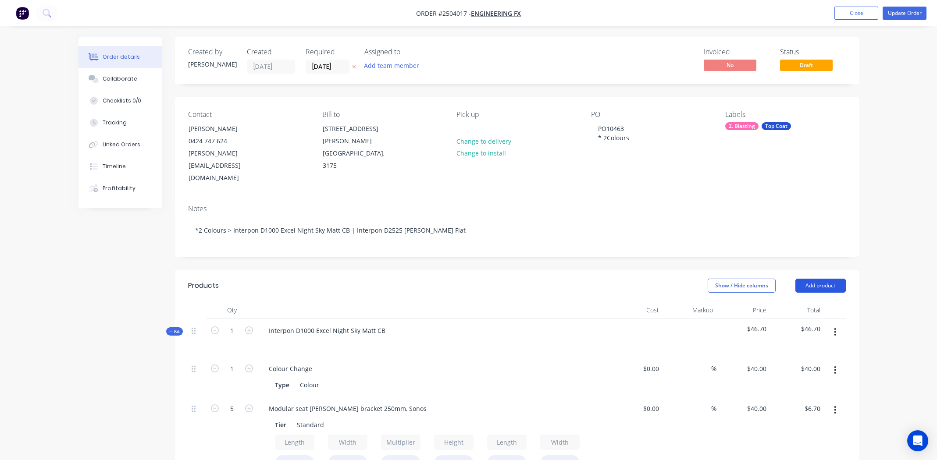
click at [829, 279] on button "Add product" at bounding box center [820, 286] width 50 height 14
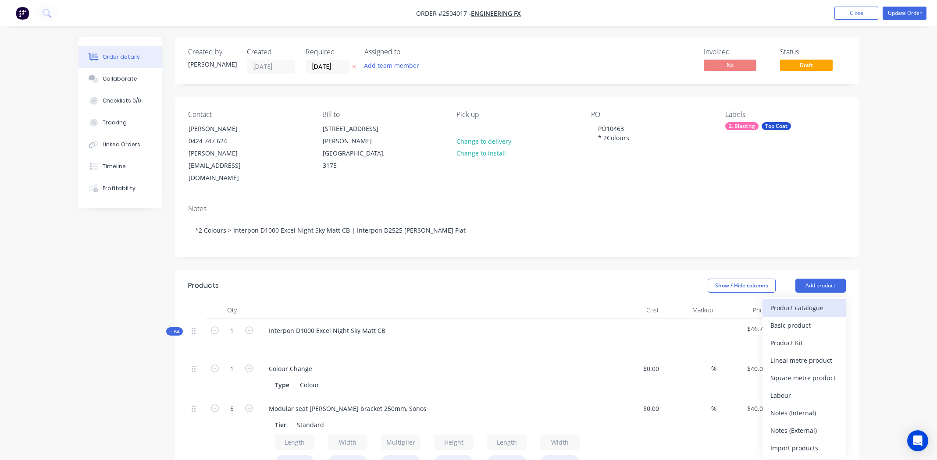
click at [817, 302] on div "Product catalogue" at bounding box center [803, 308] width 67 height 13
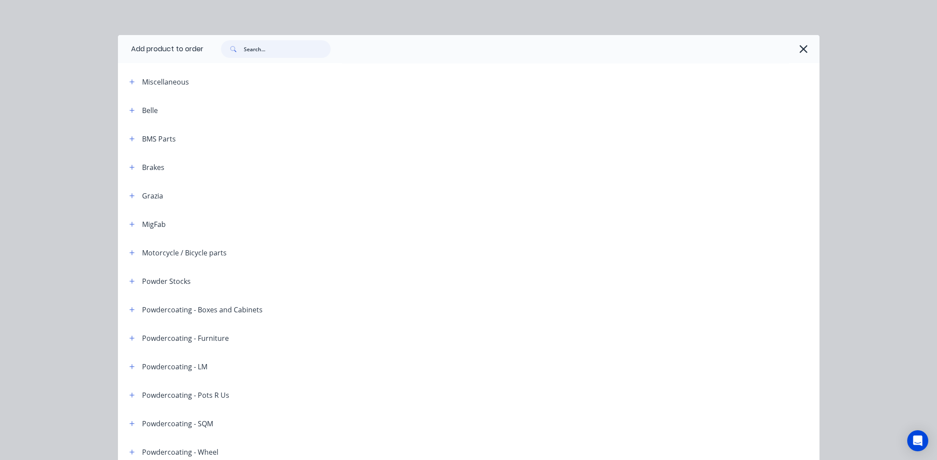
click at [264, 51] on input "text" at bounding box center [287, 49] width 87 height 18
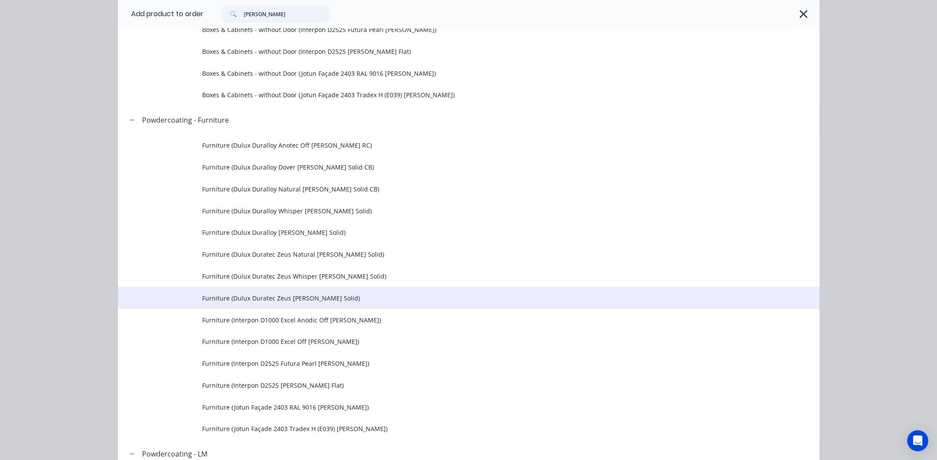
scroll to position [657, 0]
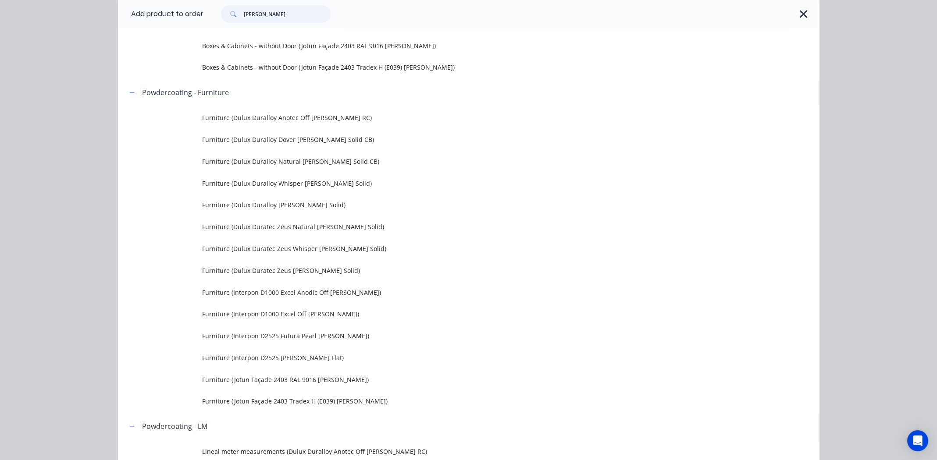
type input "[PERSON_NAME]"
click at [286, 401] on span "Furniture (Jotun Façade 2403 Tradex H (E039) [PERSON_NAME])" at bounding box center [449, 401] width 494 height 9
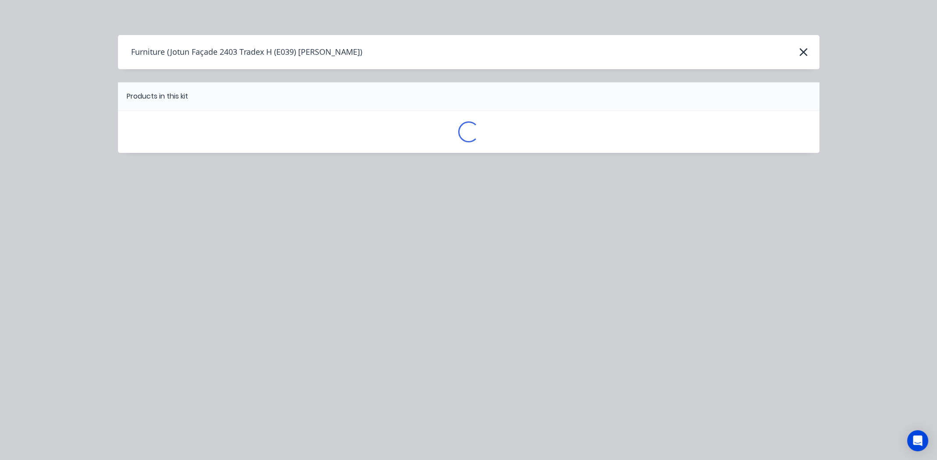
scroll to position [0, 0]
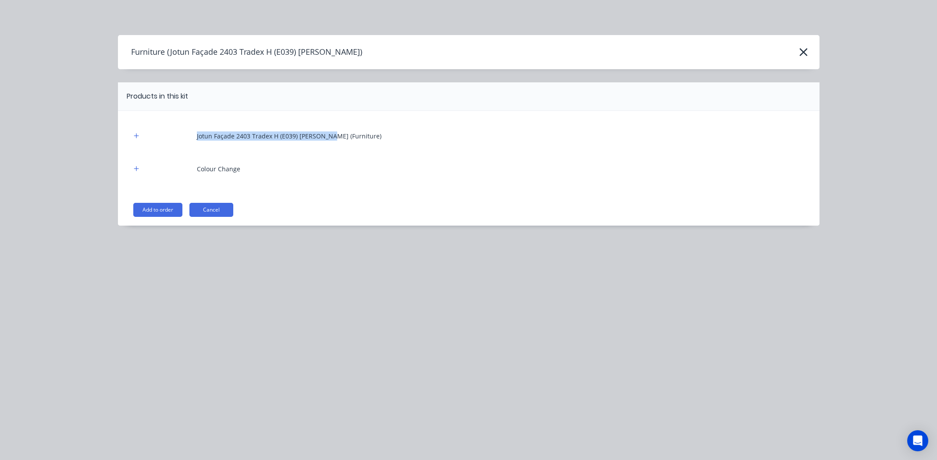
drag, startPoint x: 329, startPoint y: 136, endPoint x: 189, endPoint y: 143, distance: 139.6
click at [189, 143] on div "Jotun Façade 2403 Tradex H (E039) [PERSON_NAME] (Furniture)" at bounding box center [468, 136] width 675 height 24
copy div "Jotun Façade 2403 Tradex H (E039) [PERSON_NAME]"
click at [152, 210] on button "Add to order" at bounding box center [157, 210] width 49 height 14
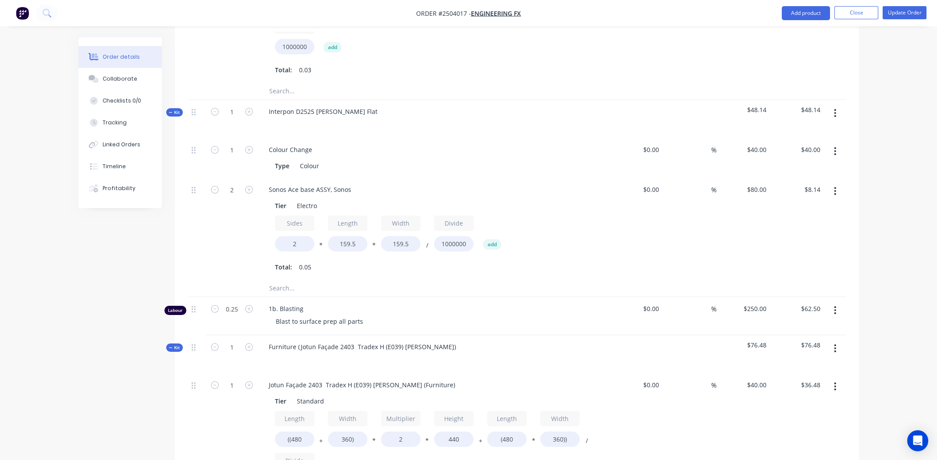
scroll to position [438, 0]
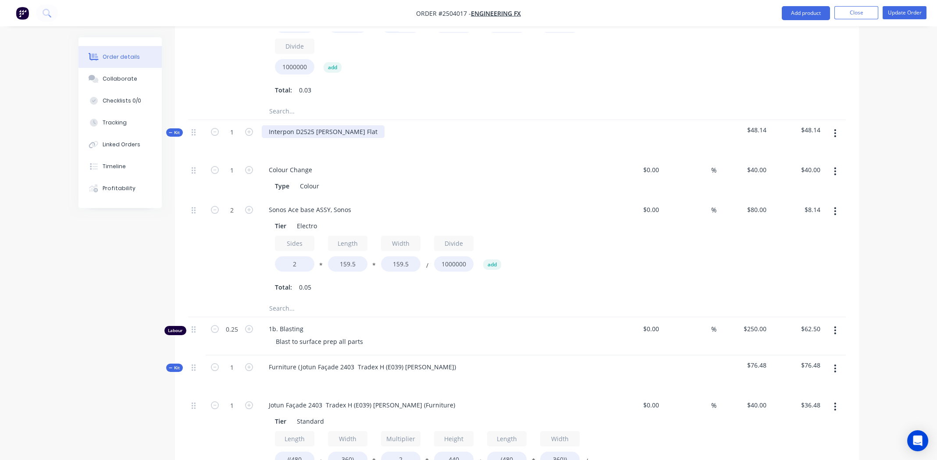
click at [310, 125] on div "Interpon D2525 [PERSON_NAME] Flat" at bounding box center [323, 131] width 123 height 13
click at [311, 125] on div "Interpon D2525 [PERSON_NAME] Flat" at bounding box center [323, 131] width 123 height 13
paste div
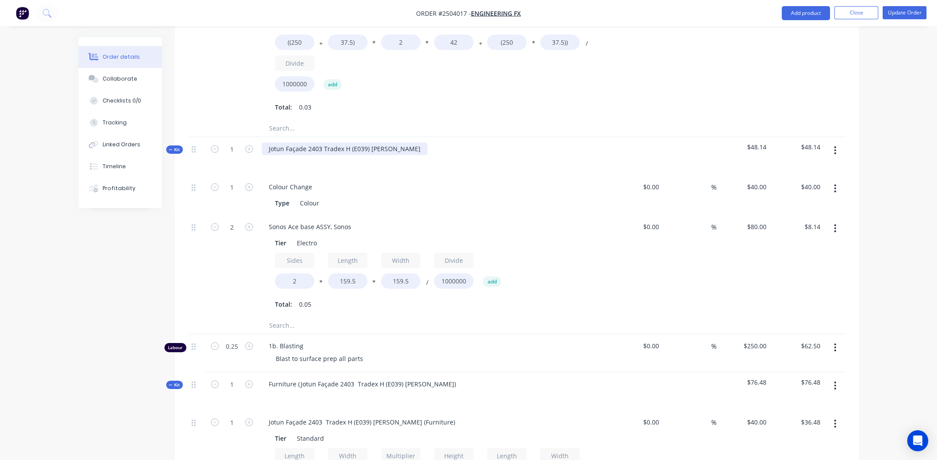
scroll to position [131, 0]
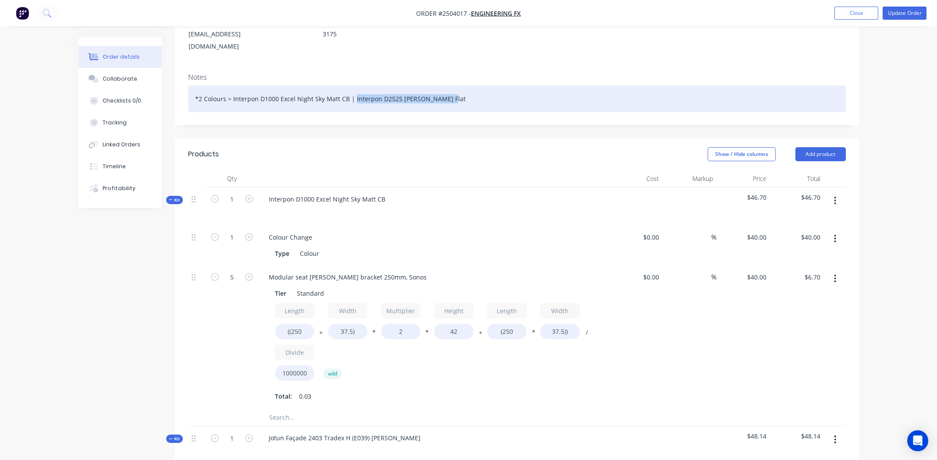
drag, startPoint x: 446, startPoint y: 75, endPoint x: 353, endPoint y: 72, distance: 93.4
click at [353, 85] on div "*2 Colours > Interpon D1000 Excel Night Sky Matt CB | Interpon D2525 [PERSON_NA…" at bounding box center [516, 98] width 657 height 27
paste div
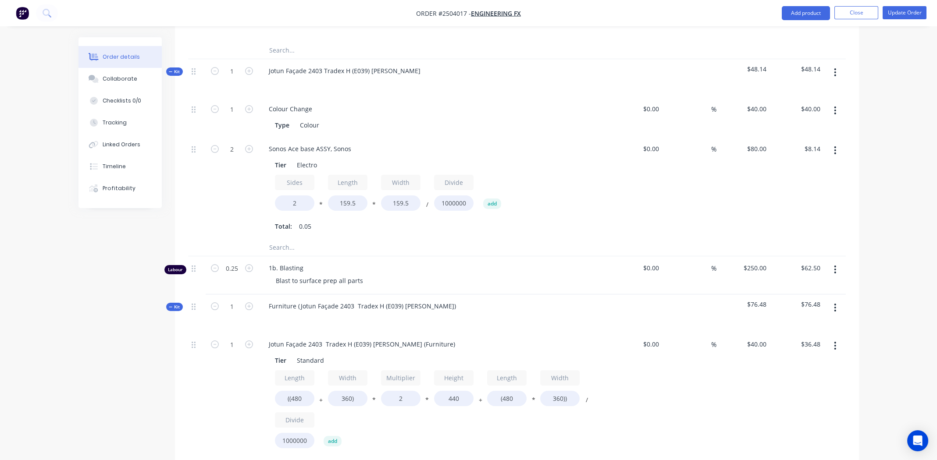
scroll to position [526, 0]
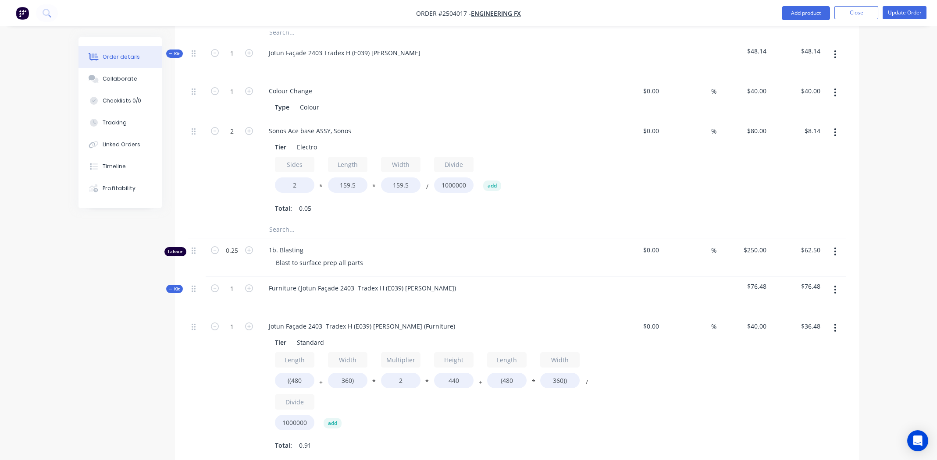
click at [835, 285] on icon "button" at bounding box center [835, 290] width 2 height 10
click at [789, 359] on div "Delete" at bounding box center [803, 365] width 67 height 13
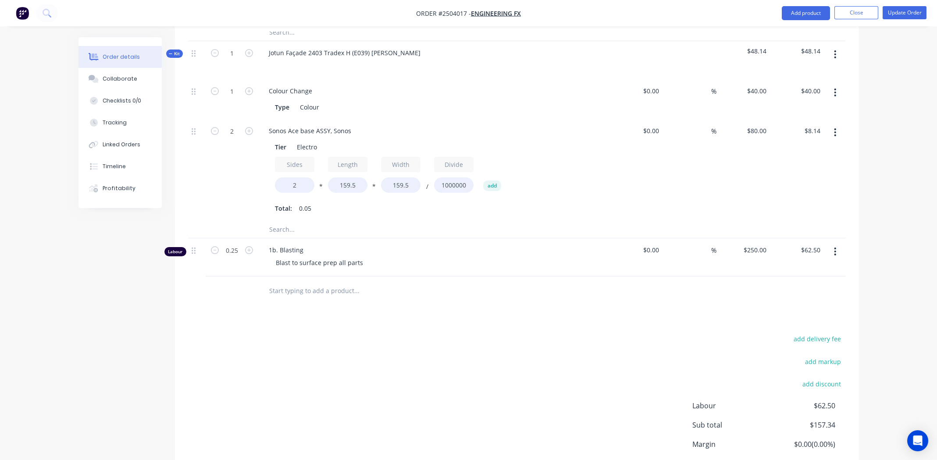
click at [424, 333] on div "add delivery fee add markup add discount Labour $62.50 Sub total $157.34 Margin…" at bounding box center [516, 417] width 657 height 169
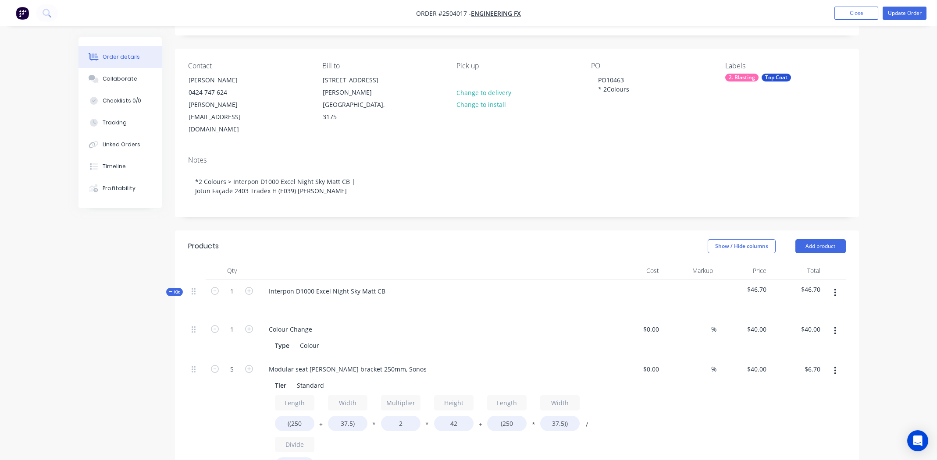
scroll to position [43, 0]
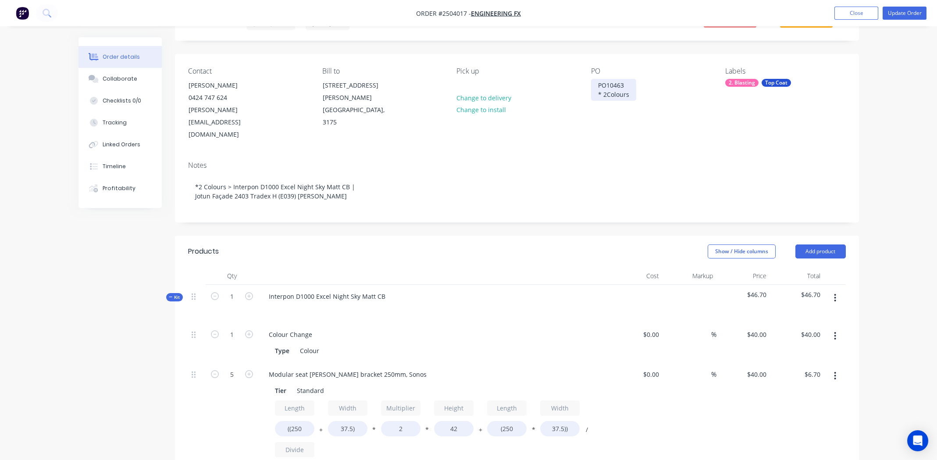
click at [633, 95] on div "PO10463 * 2Colours" at bounding box center [613, 90] width 45 height 22
click at [899, 14] on button "Update Order" at bounding box center [904, 13] width 44 height 13
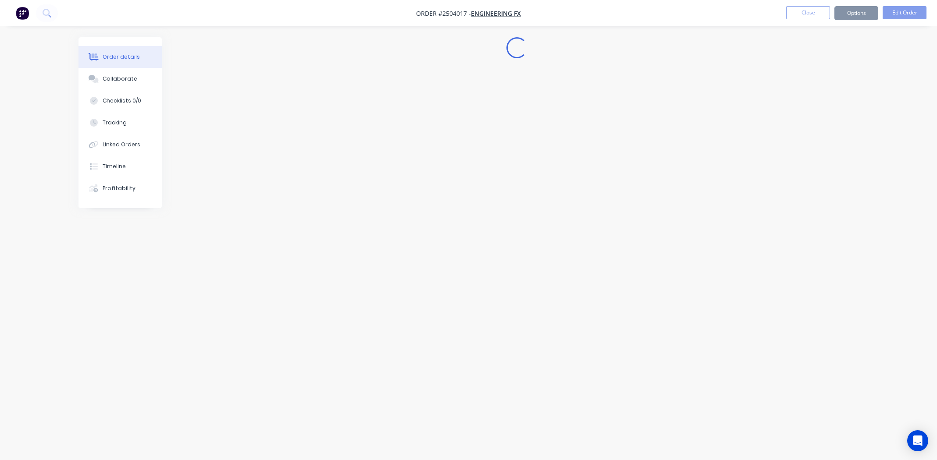
scroll to position [0, 0]
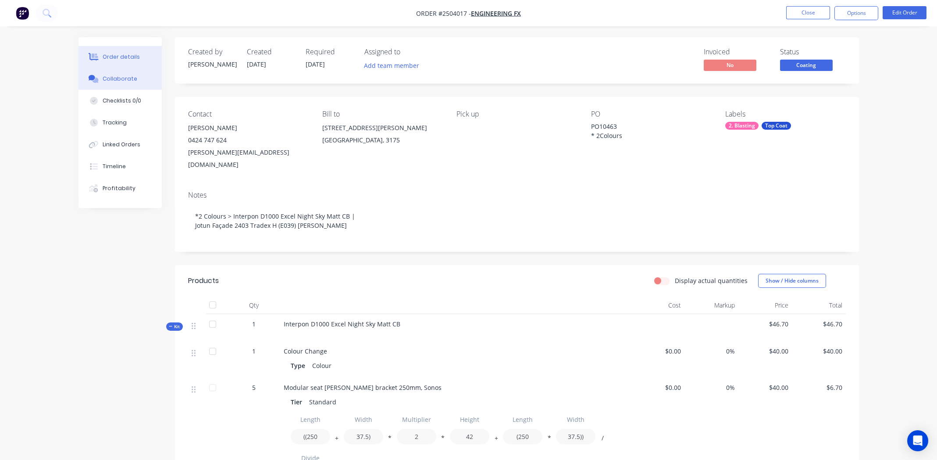
click at [110, 76] on div "Collaborate" at bounding box center [120, 79] width 35 height 8
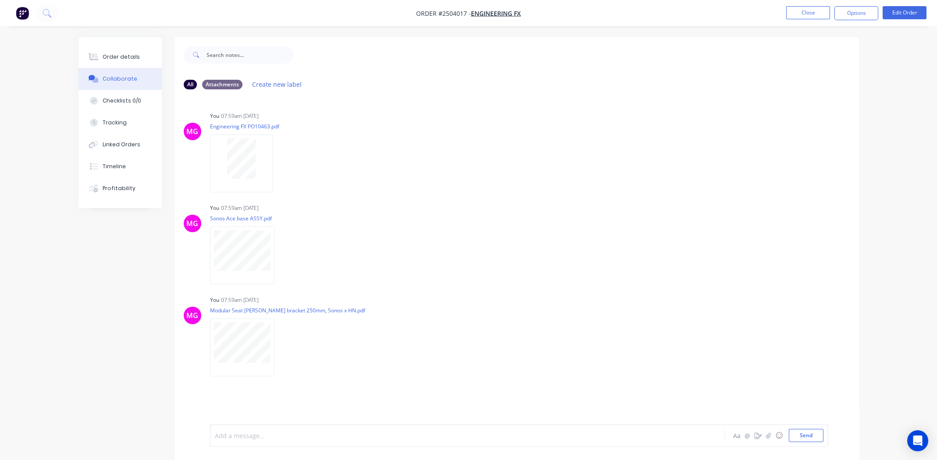
click at [288, 435] on div at bounding box center [443, 435] width 456 height 9
click at [258, 438] on div at bounding box center [443, 435] width 456 height 9
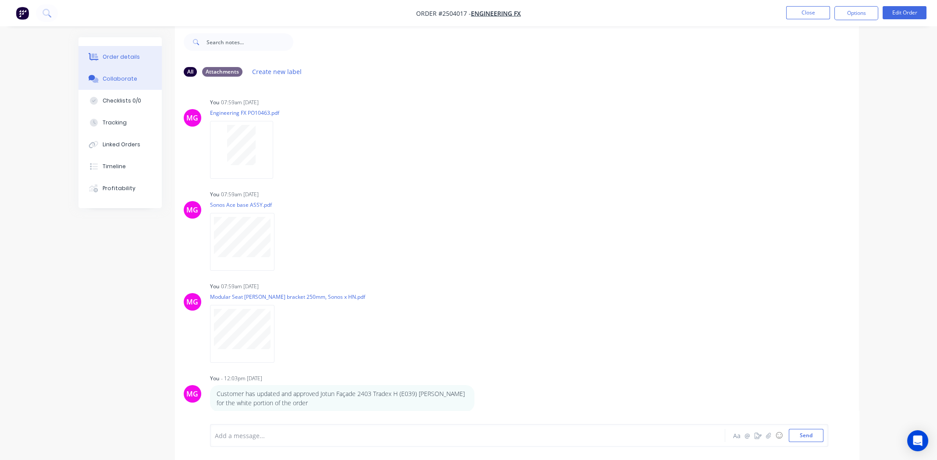
click at [116, 57] on div "Order details" at bounding box center [121, 57] width 37 height 8
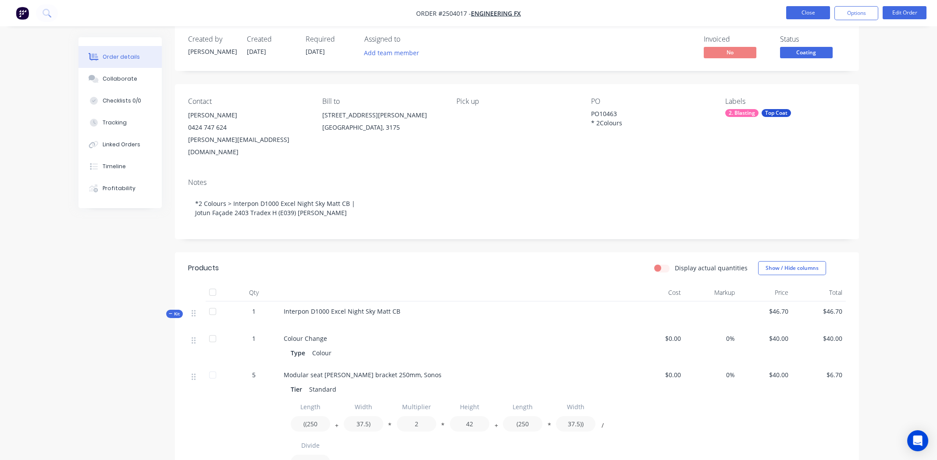
click at [810, 12] on button "Close" at bounding box center [808, 12] width 44 height 13
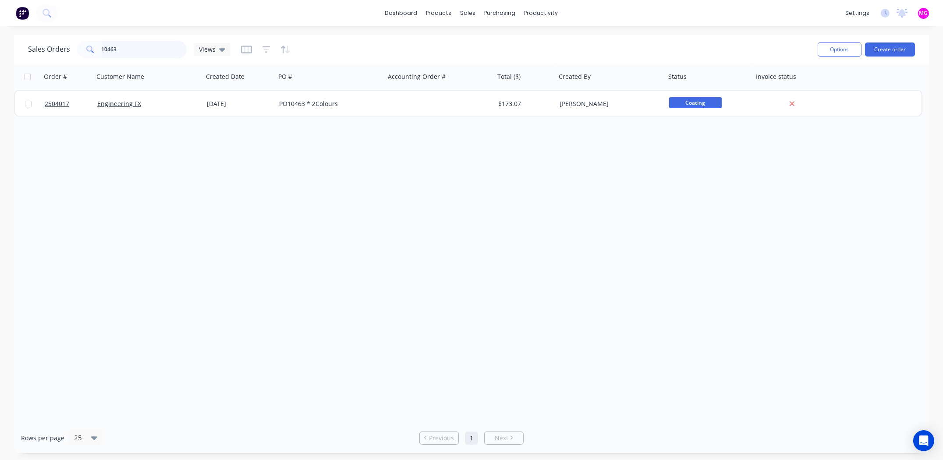
click at [151, 53] on input "10463" at bounding box center [144, 50] width 85 height 18
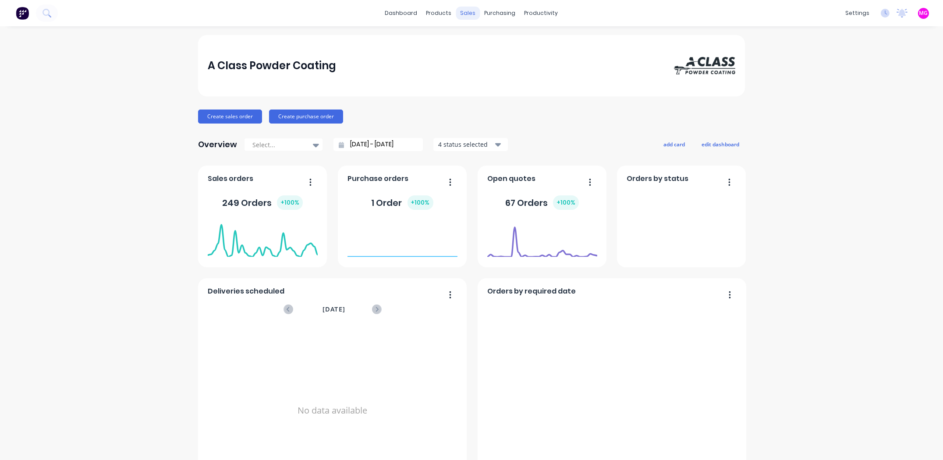
click at [467, 11] on div "sales" at bounding box center [468, 13] width 24 height 13
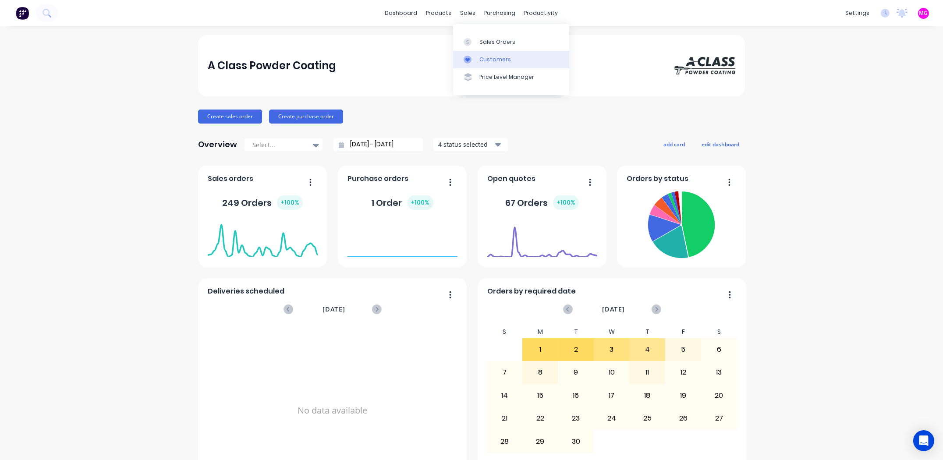
click at [498, 60] on div "Customers" at bounding box center [496, 60] width 32 height 8
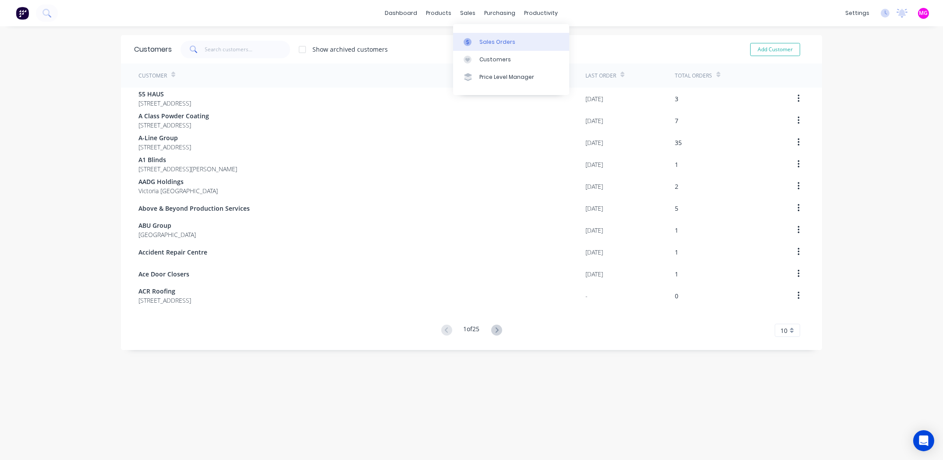
click at [489, 43] on div "Sales Orders" at bounding box center [498, 42] width 36 height 8
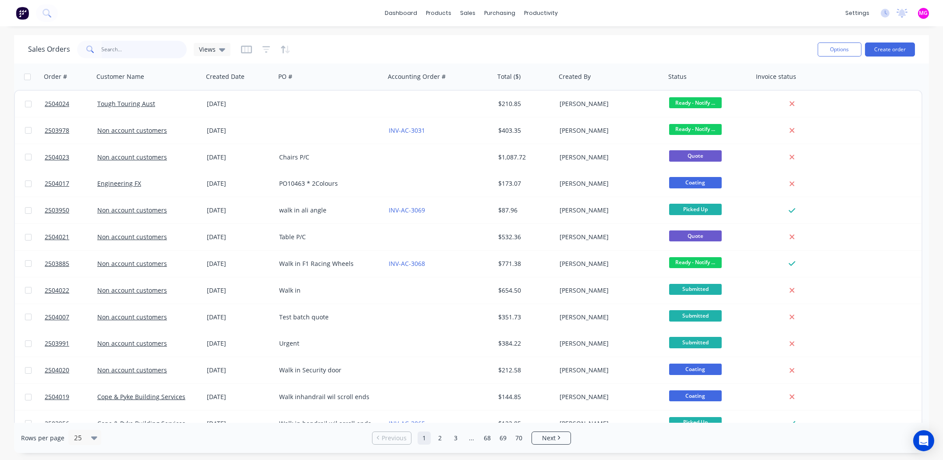
click at [131, 47] on input "text" at bounding box center [144, 50] width 85 height 18
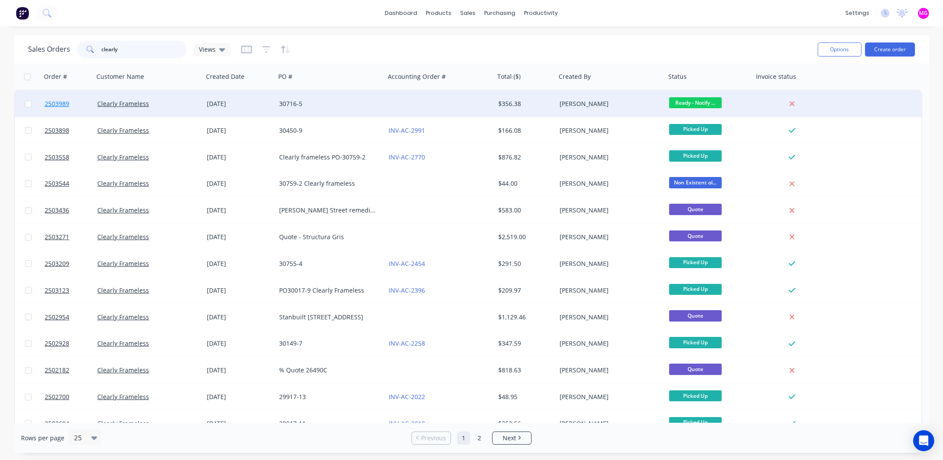
type input "clearly"
click at [62, 104] on span "2503989" at bounding box center [57, 103] width 25 height 9
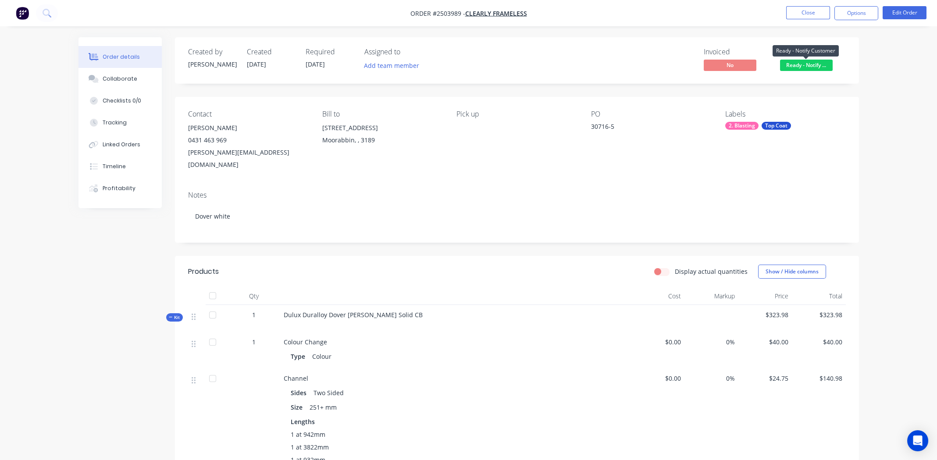
click at [802, 64] on span "Ready - Notify ..." at bounding box center [806, 65] width 53 height 11
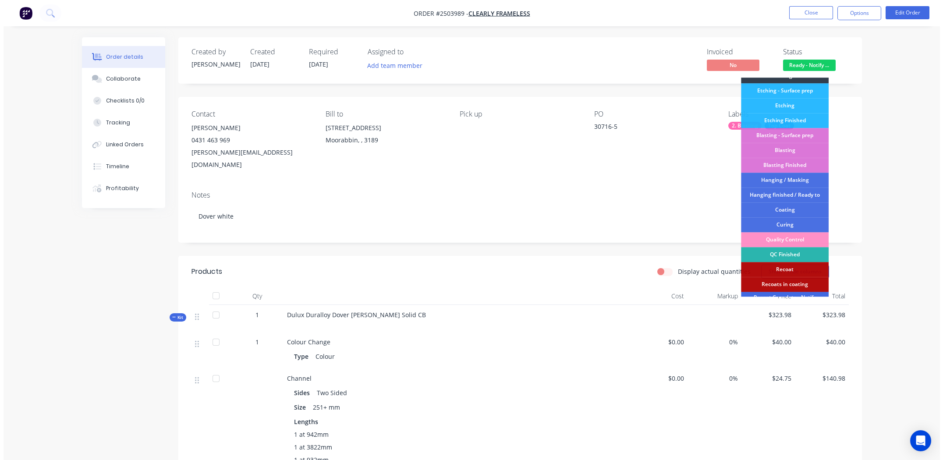
scroll to position [187, 0]
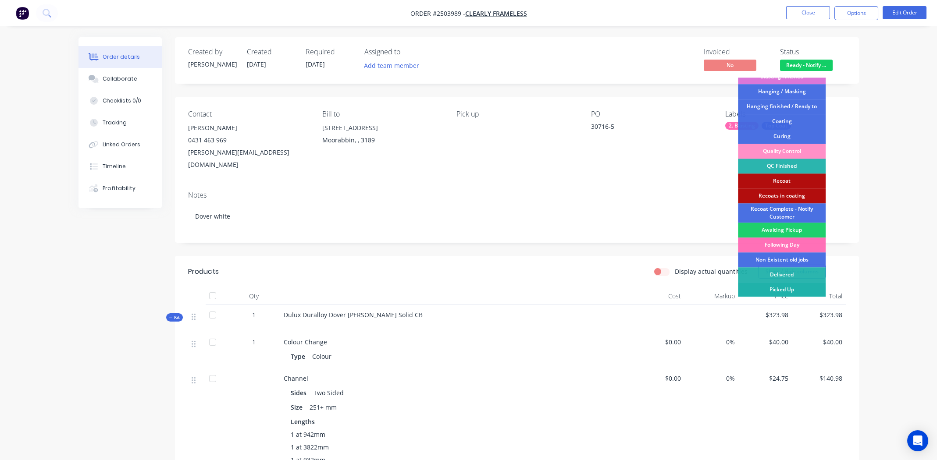
click at [799, 288] on div "Picked Up" at bounding box center [782, 289] width 88 height 15
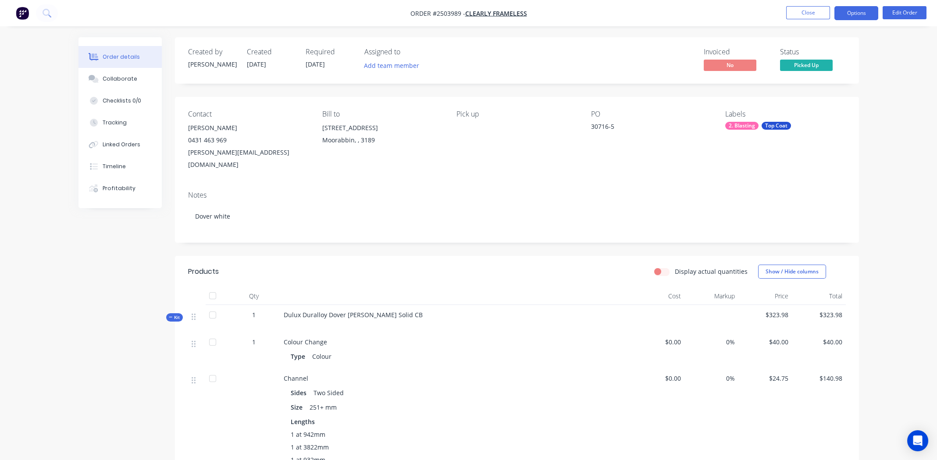
click at [863, 11] on button "Options" at bounding box center [856, 13] width 44 height 14
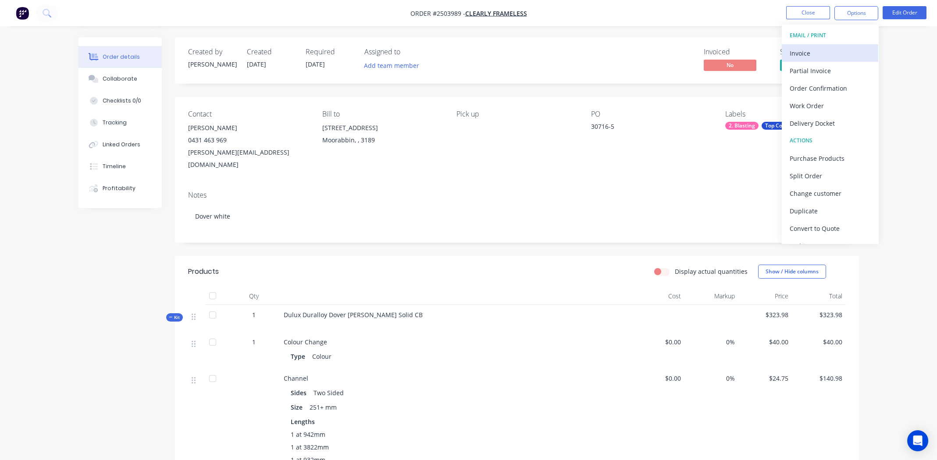
click at [841, 47] on div "Invoice" at bounding box center [829, 53] width 81 height 13
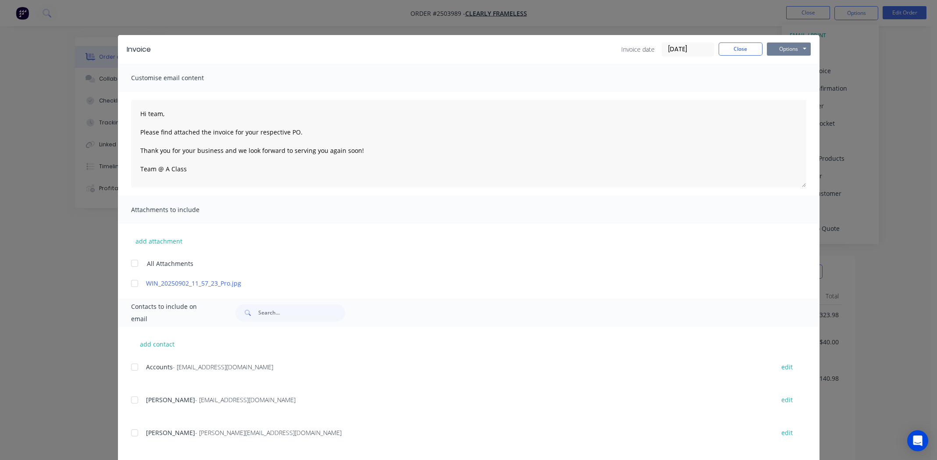
click at [778, 49] on button "Options" at bounding box center [789, 49] width 44 height 13
click at [131, 282] on div at bounding box center [135, 284] width 18 height 18
click at [135, 363] on div at bounding box center [135, 368] width 18 height 18
click at [790, 44] on button "Options" at bounding box center [789, 49] width 44 height 13
click at [790, 91] on button "Email" at bounding box center [795, 93] width 56 height 14
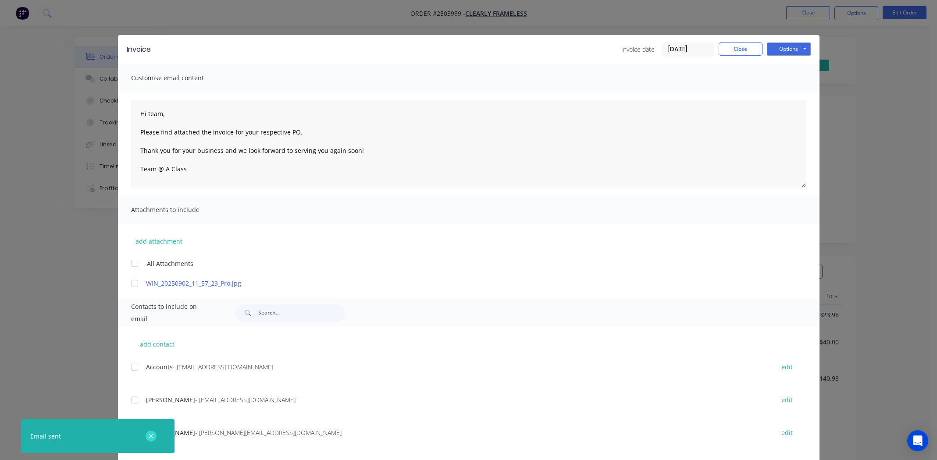
click at [152, 436] on icon "button" at bounding box center [151, 437] width 6 height 8
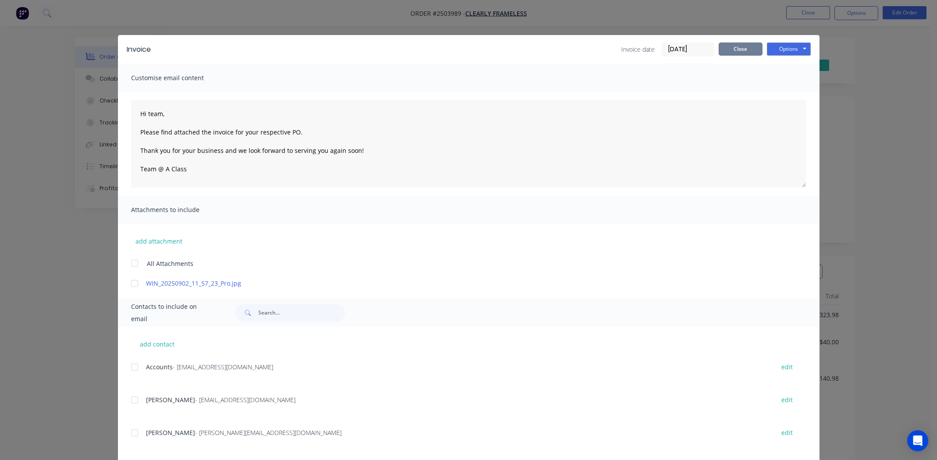
drag, startPoint x: 723, startPoint y: 45, endPoint x: 742, endPoint y: 40, distance: 19.6
click at [724, 45] on button "Close" at bounding box center [740, 49] width 44 height 13
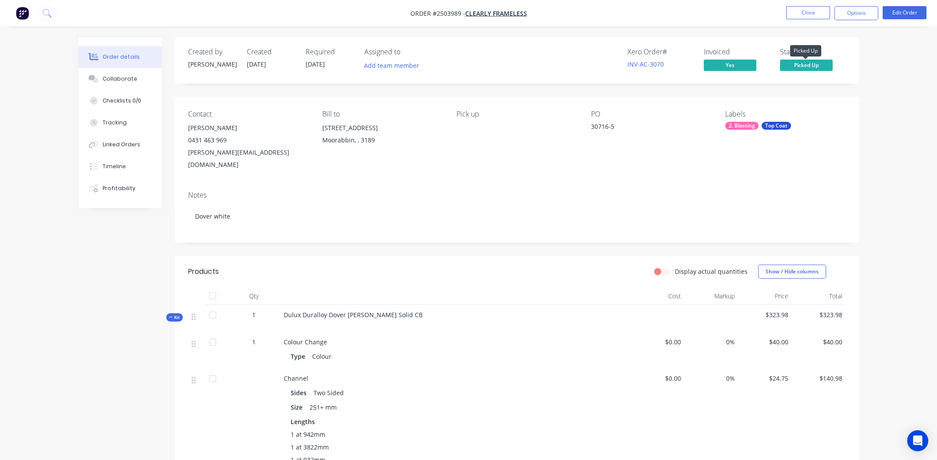
click at [803, 64] on span "Picked Up" at bounding box center [806, 65] width 53 height 11
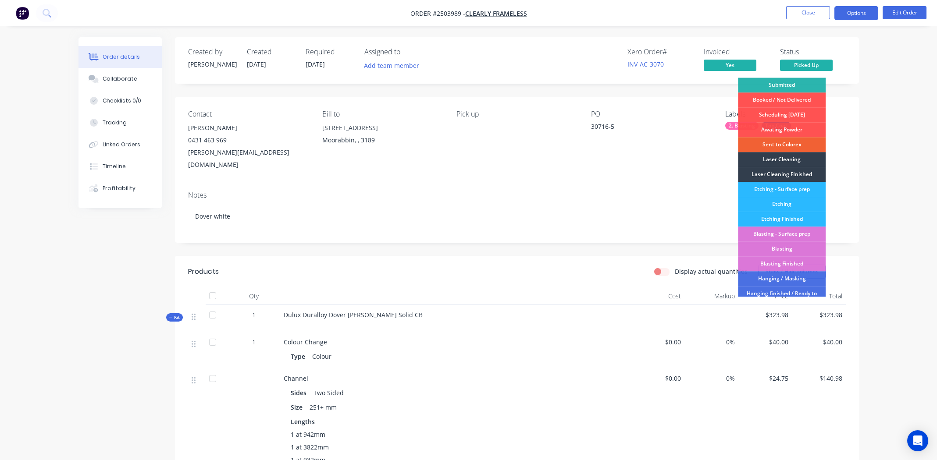
click at [839, 10] on button "Options" at bounding box center [856, 13] width 44 height 14
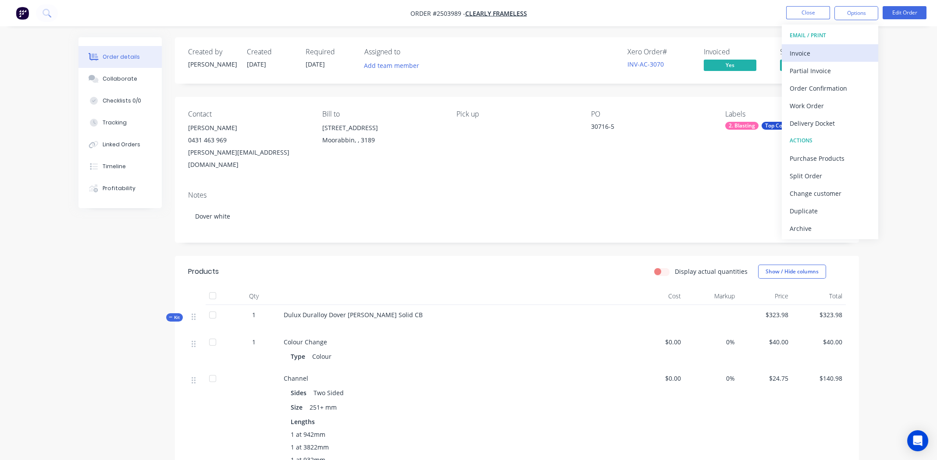
click at [812, 51] on div "Invoice" at bounding box center [829, 53] width 81 height 13
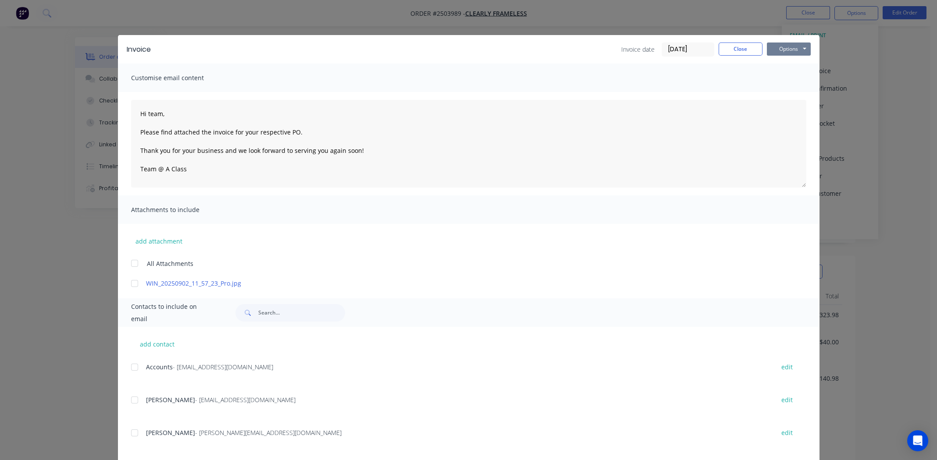
click at [783, 49] on button "Options" at bounding box center [789, 49] width 44 height 13
click at [786, 78] on button "Print" at bounding box center [795, 79] width 56 height 14
click at [735, 43] on button "Close" at bounding box center [740, 49] width 44 height 13
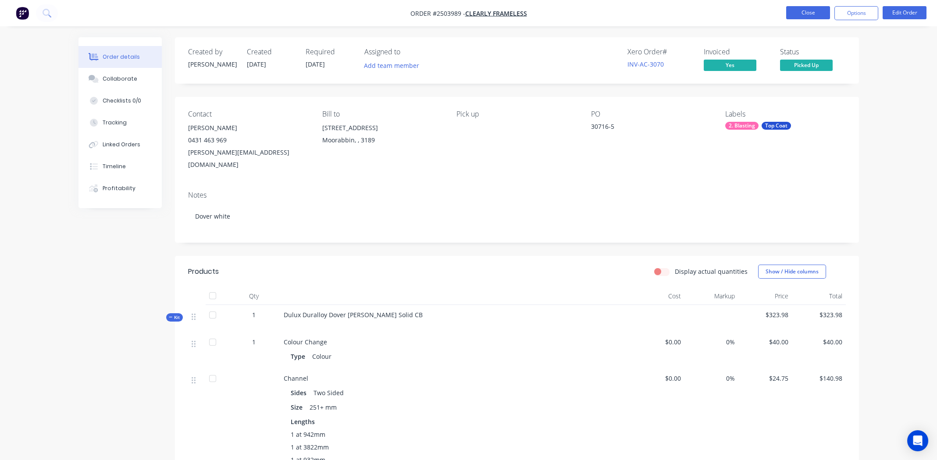
click at [807, 14] on button "Close" at bounding box center [808, 12] width 44 height 13
